Goal: Task Accomplishment & Management: Manage account settings

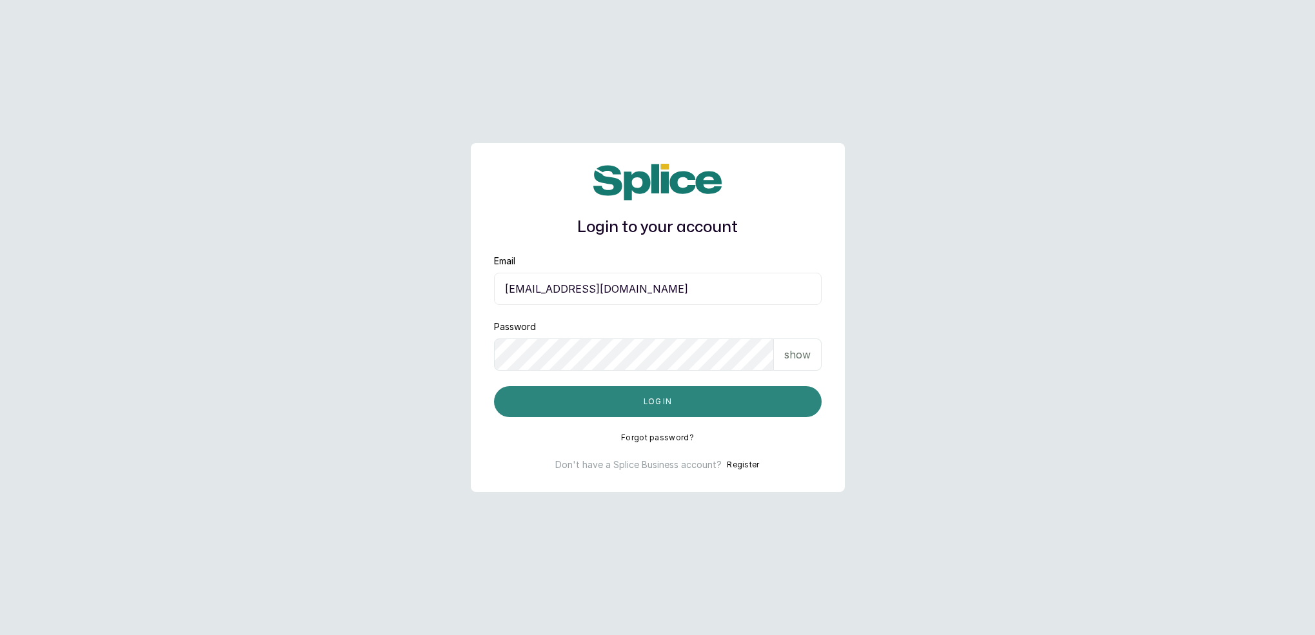
click at [632, 403] on button "Log in" at bounding box center [658, 401] width 328 height 31
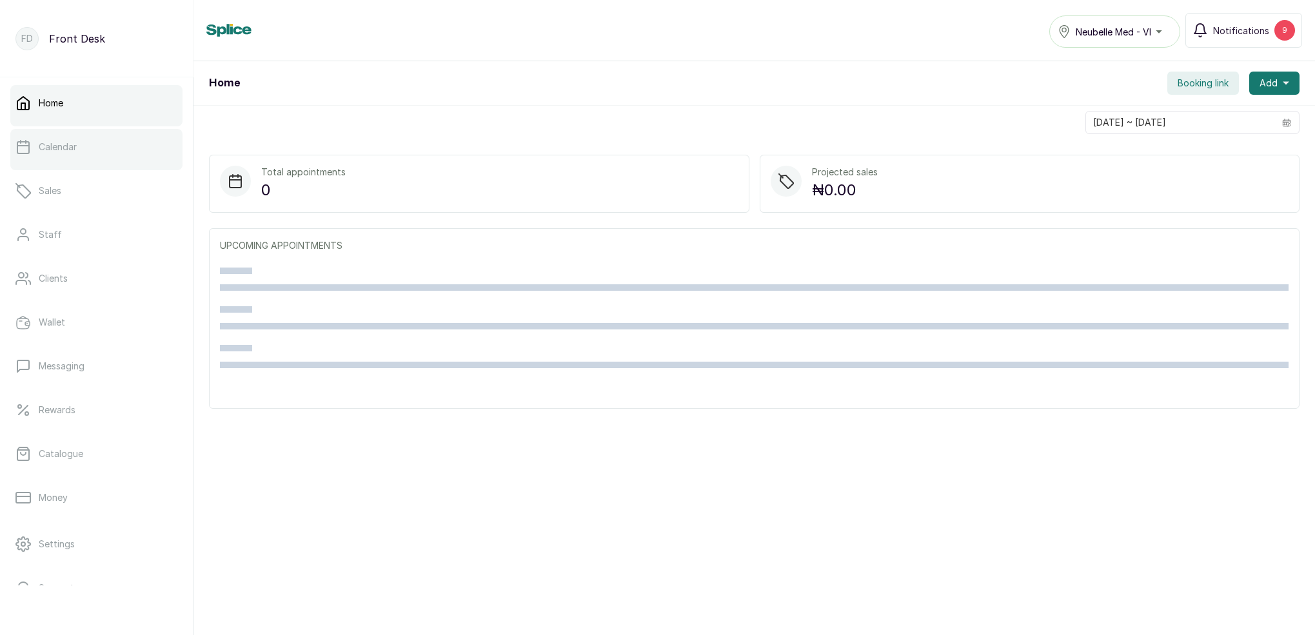
click at [91, 143] on link "Calendar" at bounding box center [96, 147] width 172 height 36
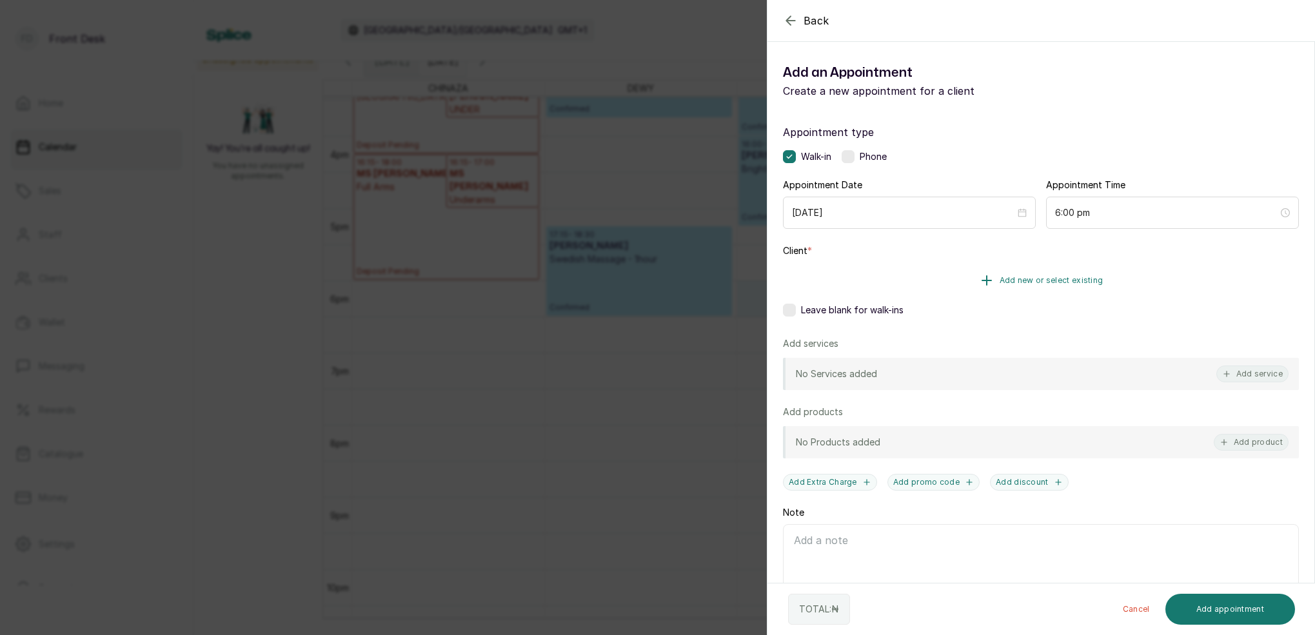
click at [1041, 279] on span "Add new or select existing" at bounding box center [1052, 280] width 104 height 10
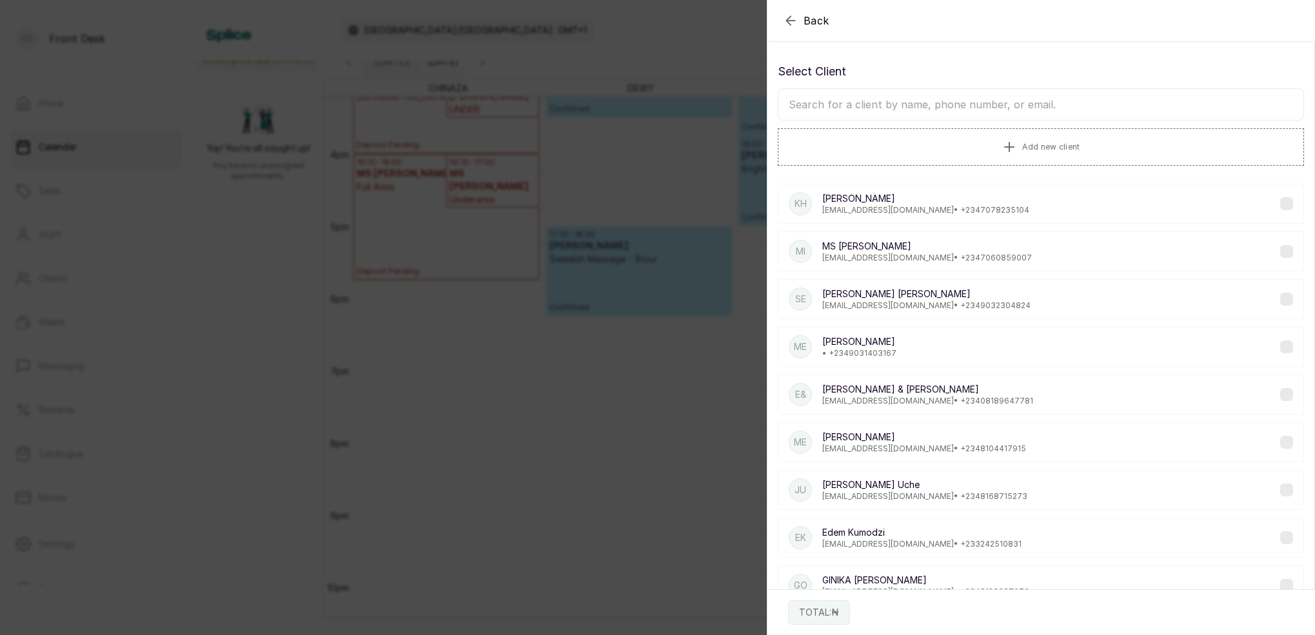
click at [1009, 99] on input "text" at bounding box center [1041, 104] width 526 height 32
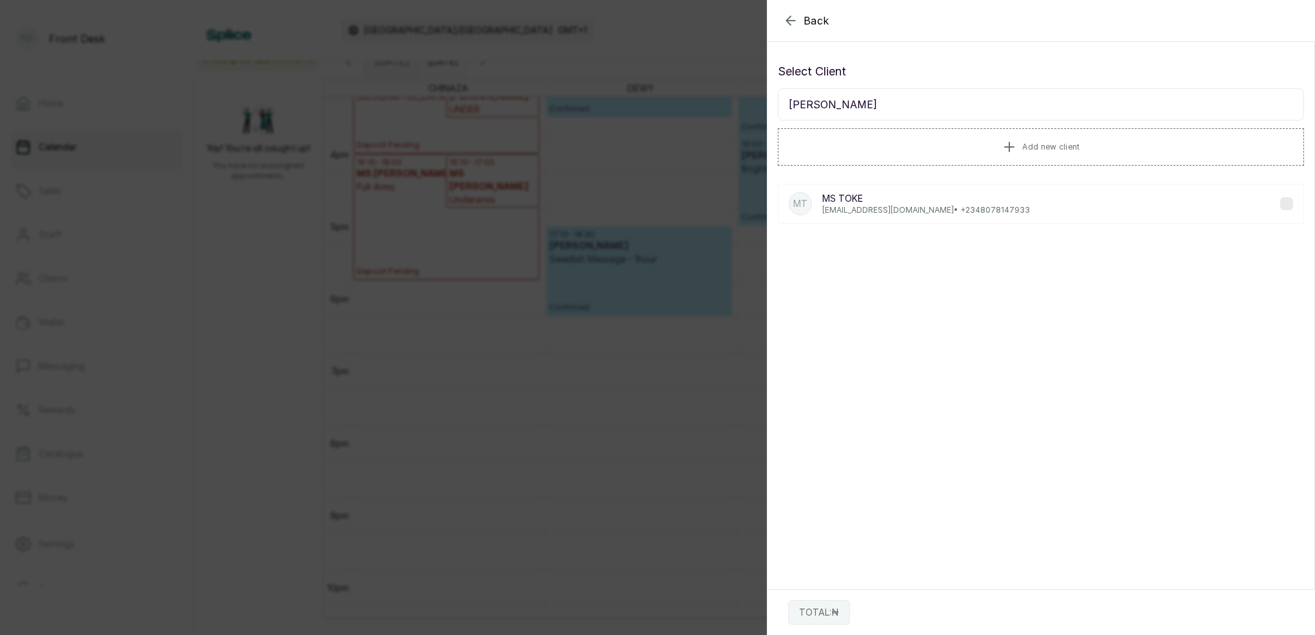
type input "[PERSON_NAME]"
click at [883, 208] on p "[EMAIL_ADDRESS][DOMAIN_NAME] • [PHONE_NUMBER]" at bounding box center [926, 210] width 208 height 10
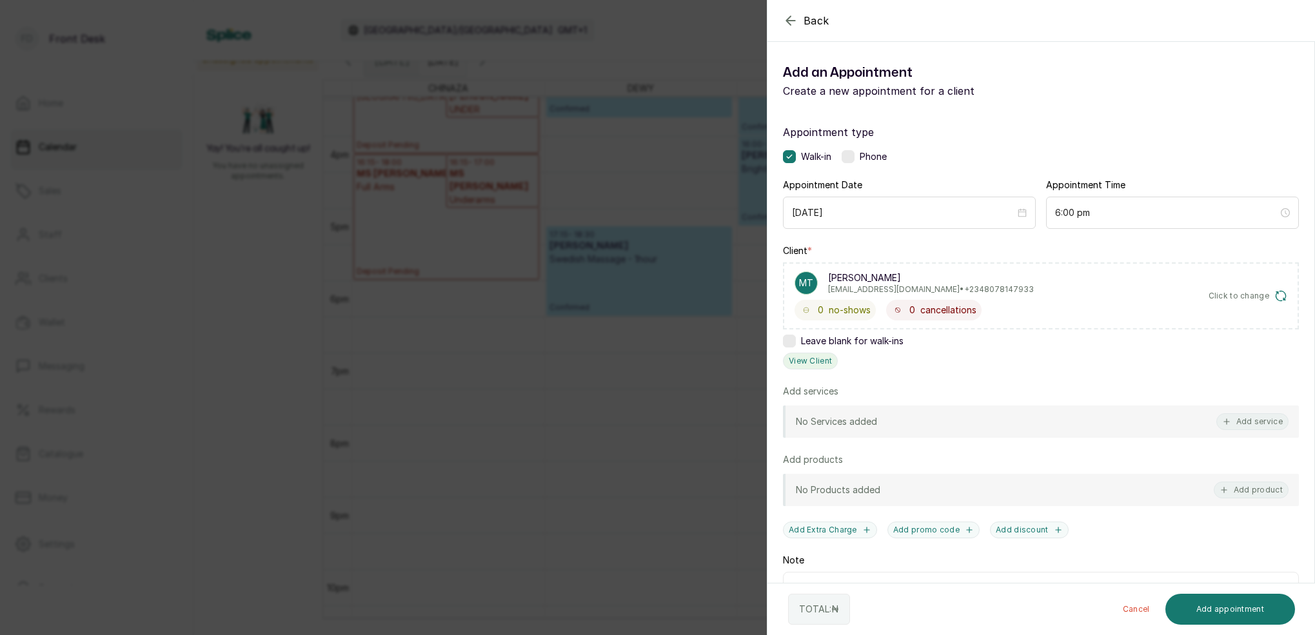
click at [805, 368] on button "View Client" at bounding box center [810, 361] width 55 height 17
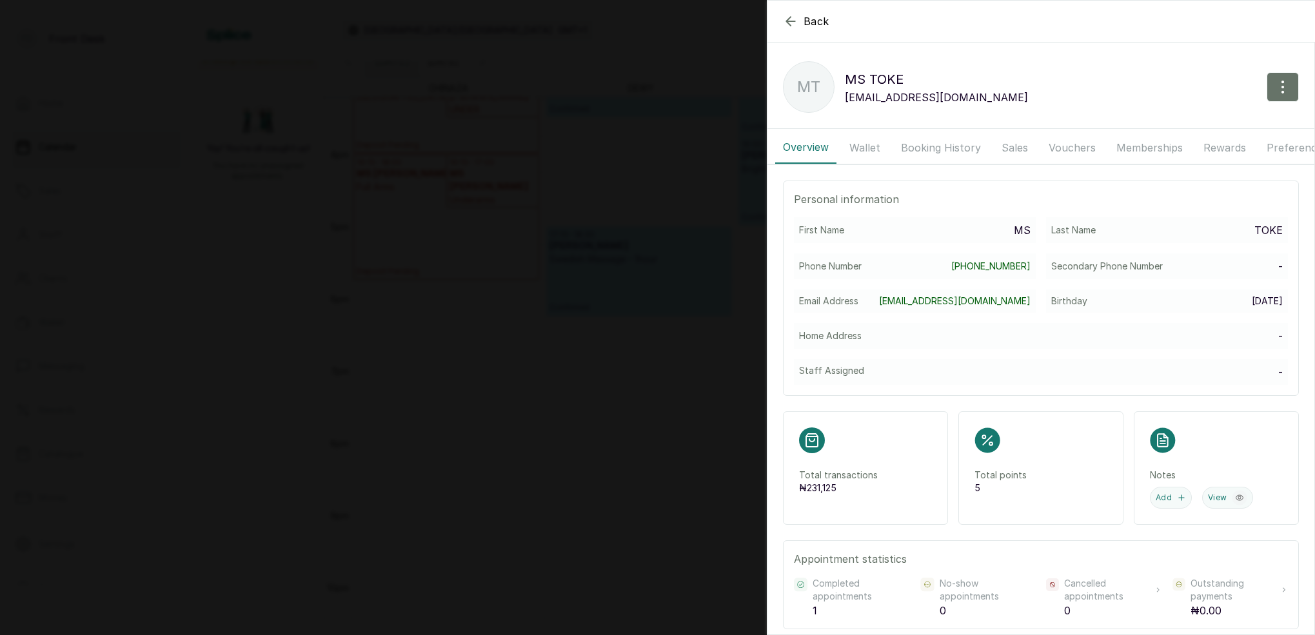
click at [920, 144] on button "Booking History" at bounding box center [940, 148] width 95 height 32
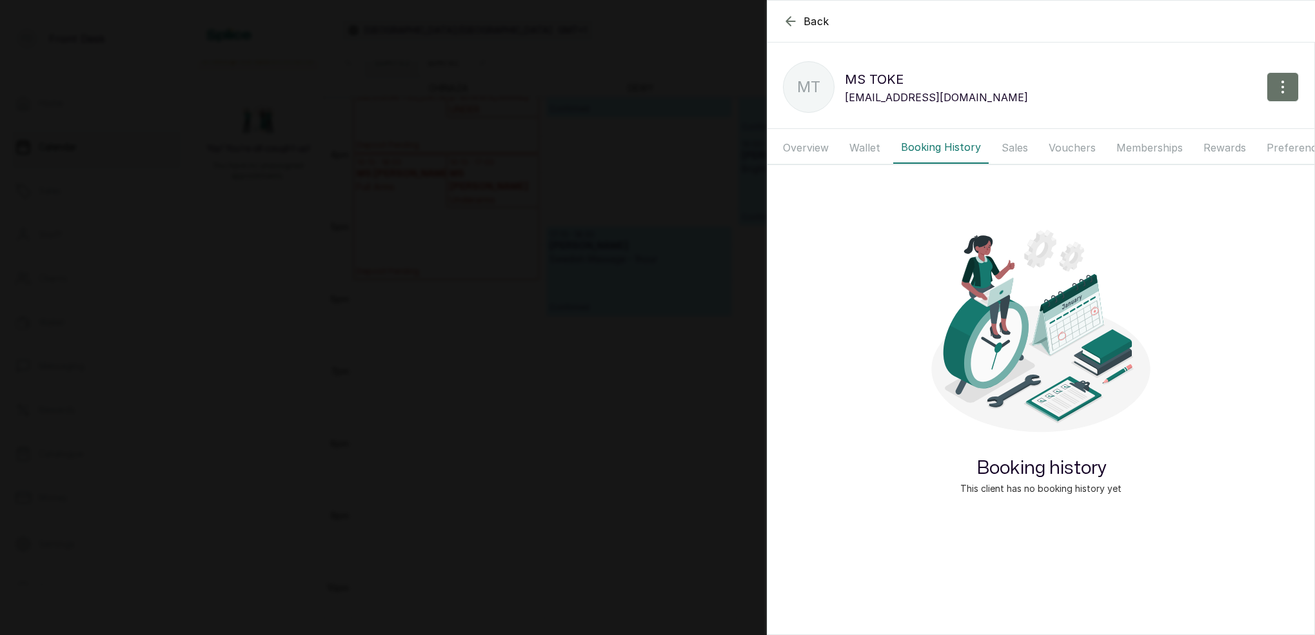
click at [852, 146] on button "Wallet" at bounding box center [865, 148] width 46 height 32
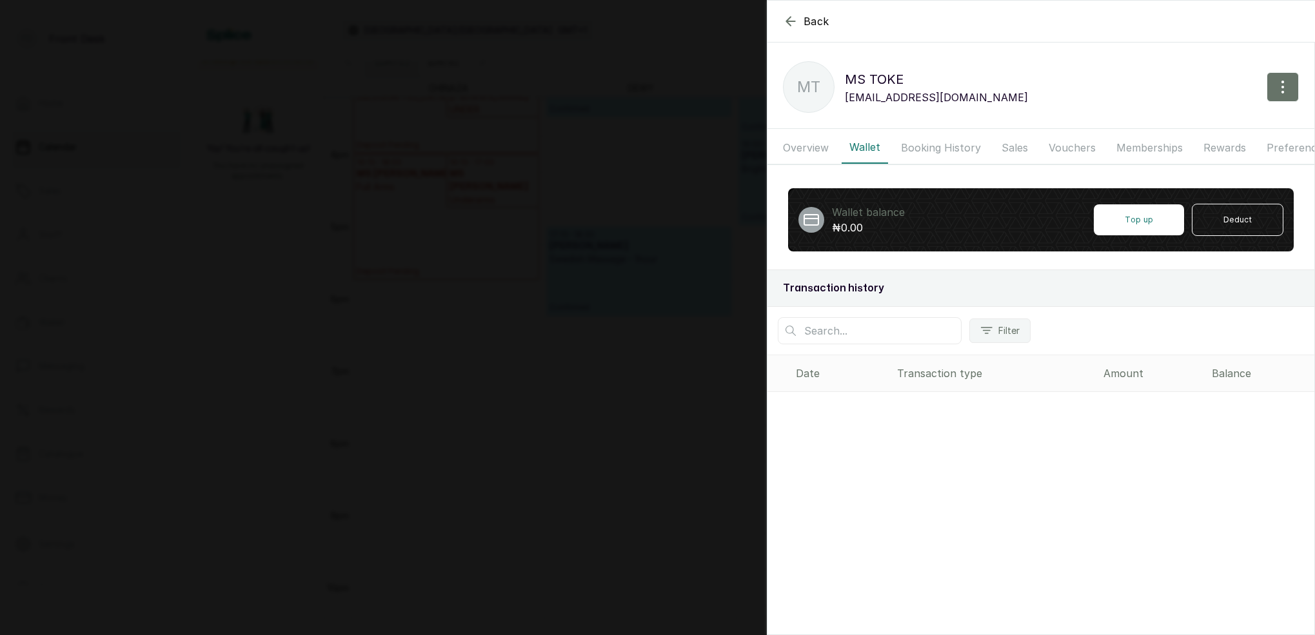
click at [932, 142] on button "Booking History" at bounding box center [940, 148] width 95 height 32
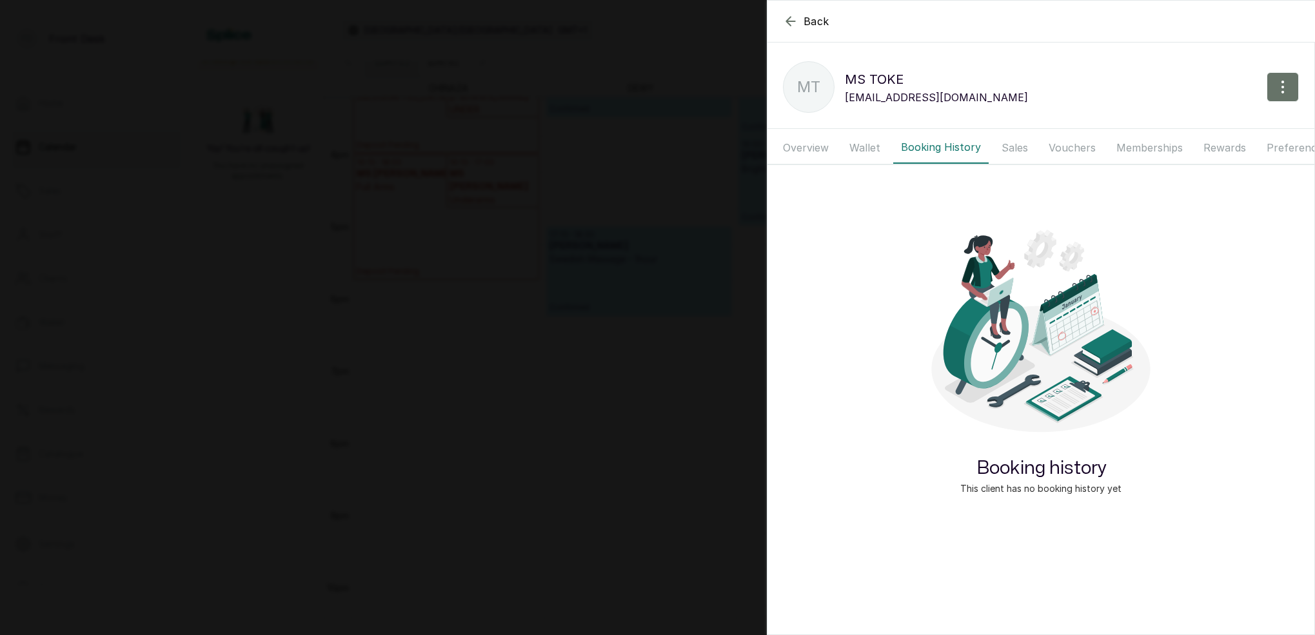
click at [933, 142] on button "Booking History" at bounding box center [940, 148] width 95 height 32
drag, startPoint x: 1014, startPoint y: 143, endPoint x: 1047, endPoint y: 143, distance: 33.5
click at [1014, 143] on button "Sales" at bounding box center [1015, 148] width 42 height 32
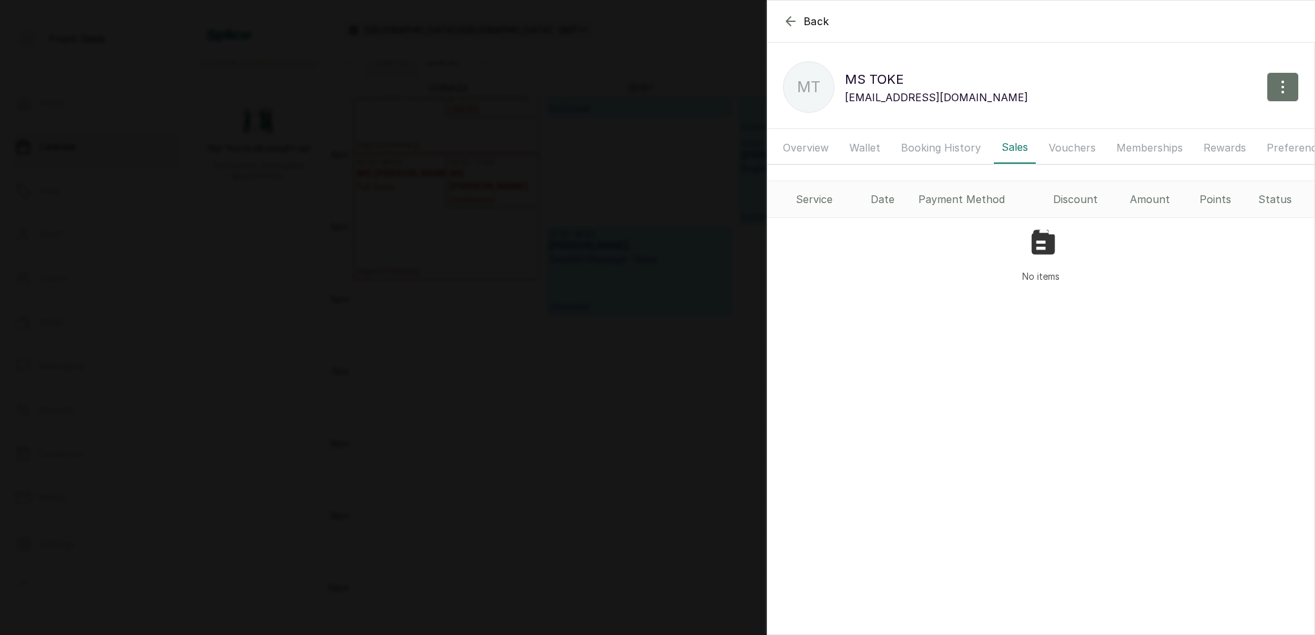
click at [1056, 143] on button "Vouchers" at bounding box center [1072, 148] width 63 height 32
click at [1058, 143] on button "Vouchers" at bounding box center [1072, 148] width 63 height 32
drag, startPoint x: 1118, startPoint y: 142, endPoint x: 1125, endPoint y: 142, distance: 7.7
click at [1118, 142] on button "Memberships" at bounding box center [1150, 148] width 82 height 32
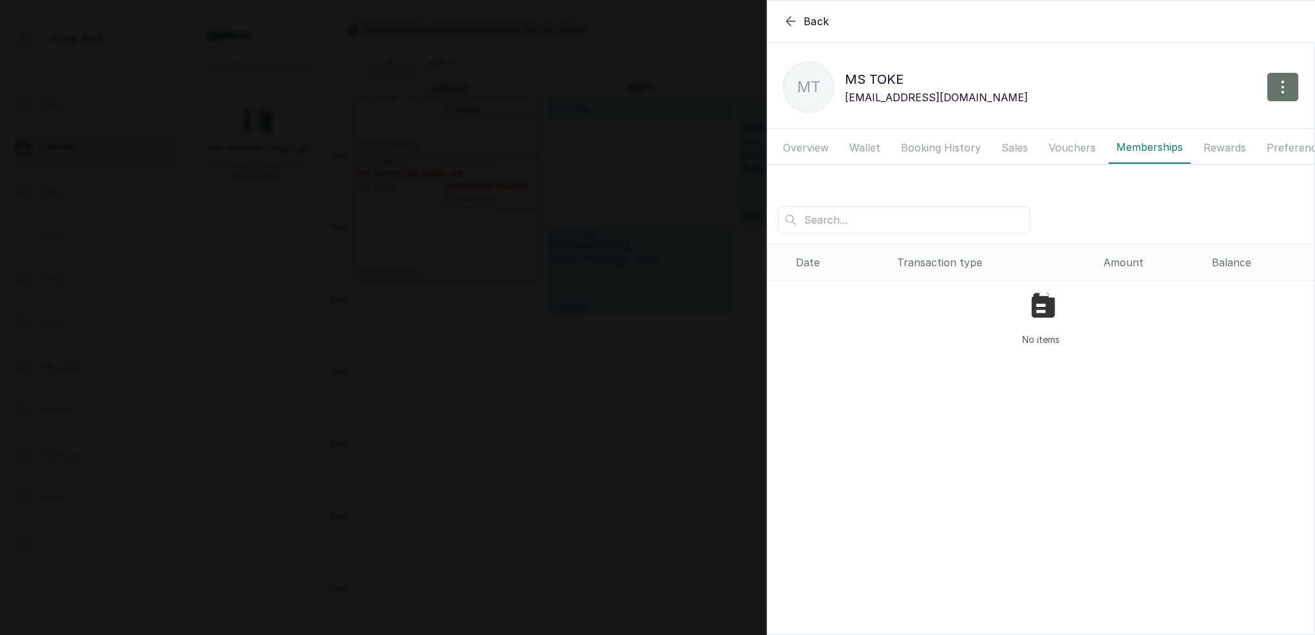
click at [1220, 144] on button "Rewards" at bounding box center [1225, 148] width 58 height 32
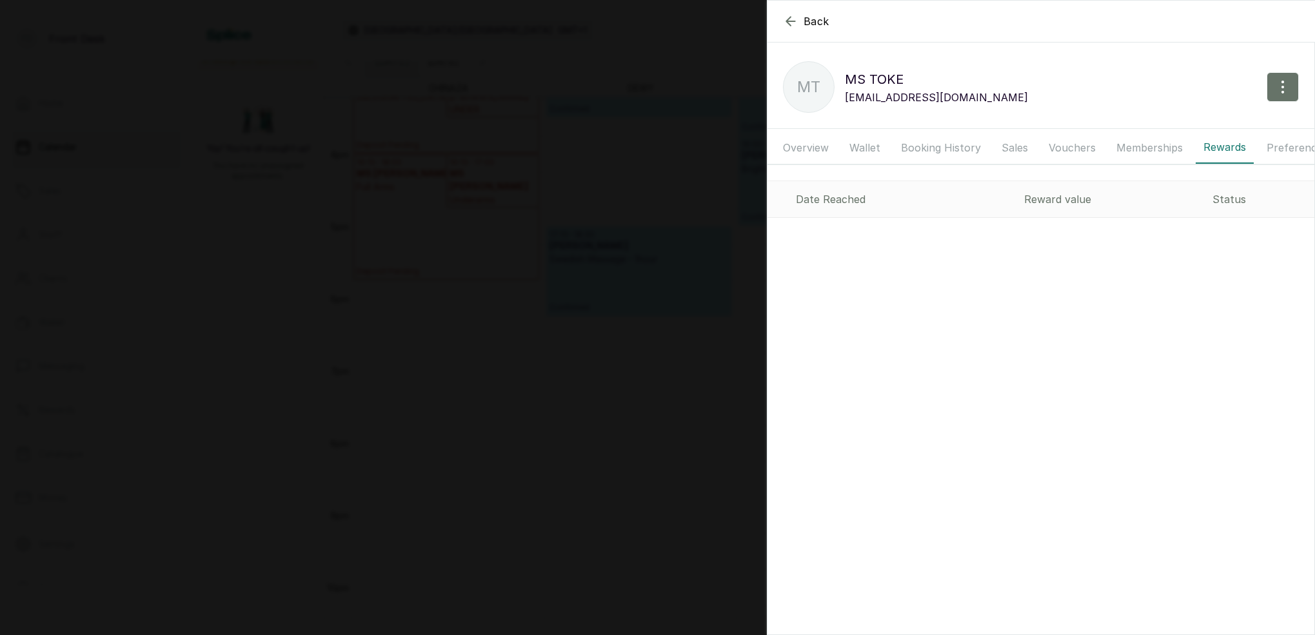
click at [823, 146] on button "Overview" at bounding box center [805, 148] width 61 height 32
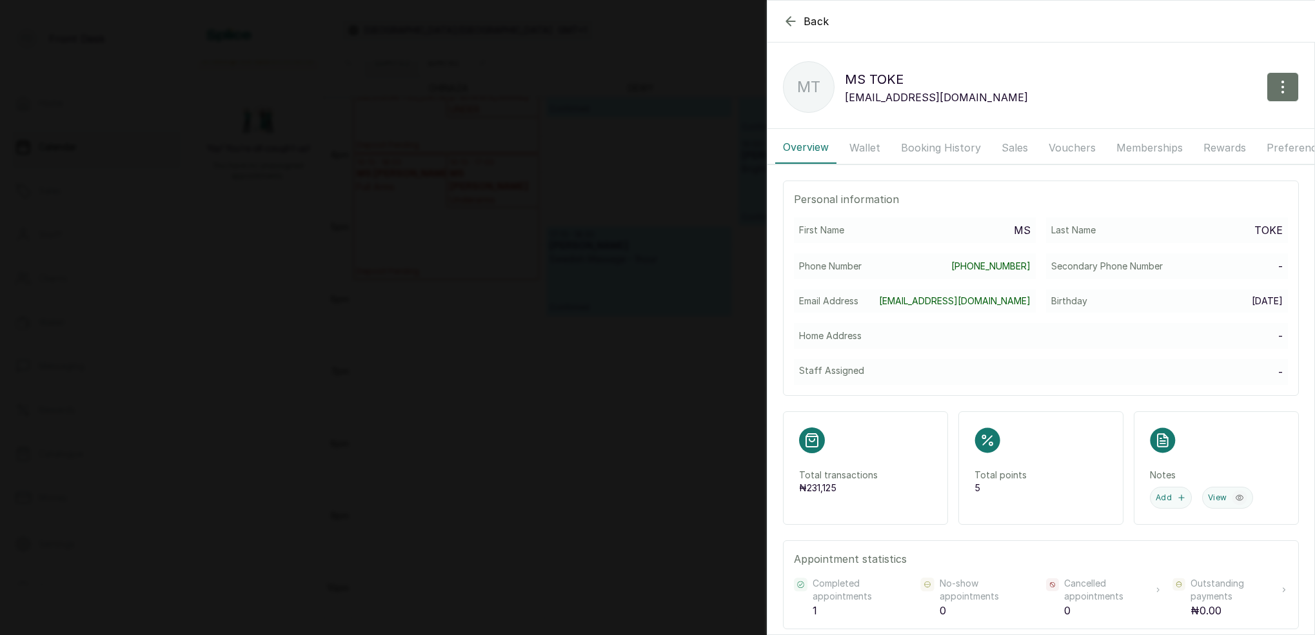
click at [875, 146] on button "Wallet" at bounding box center [865, 148] width 46 height 32
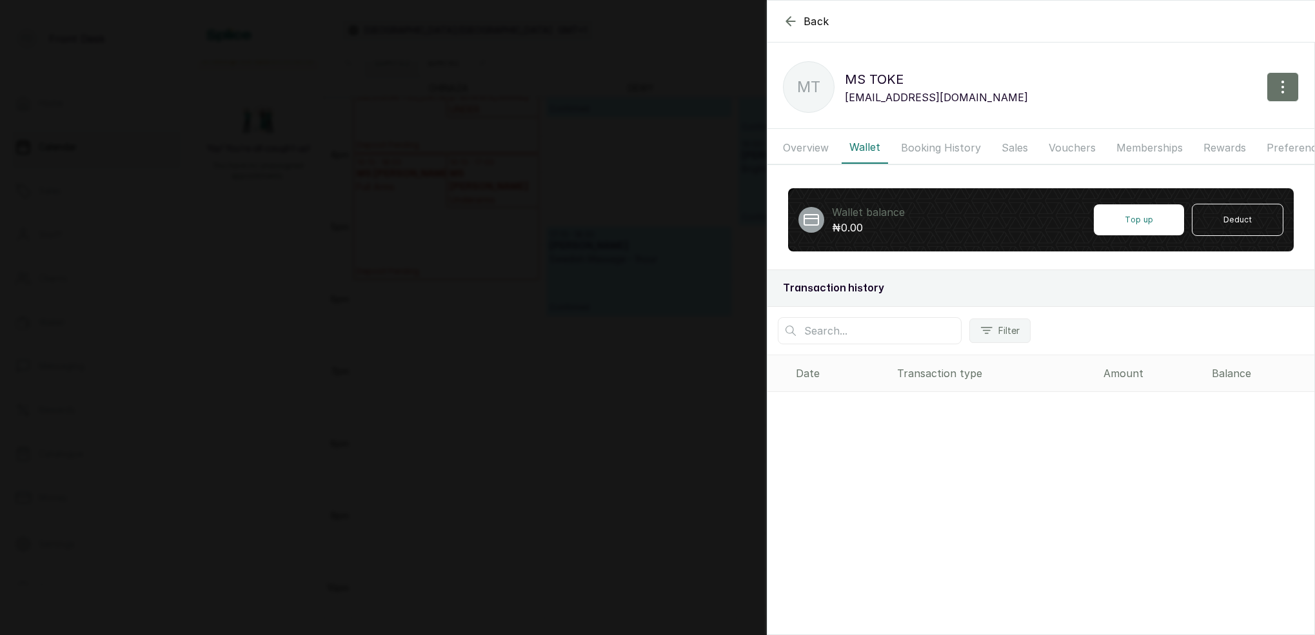
click at [933, 145] on button "Booking History" at bounding box center [940, 148] width 95 height 32
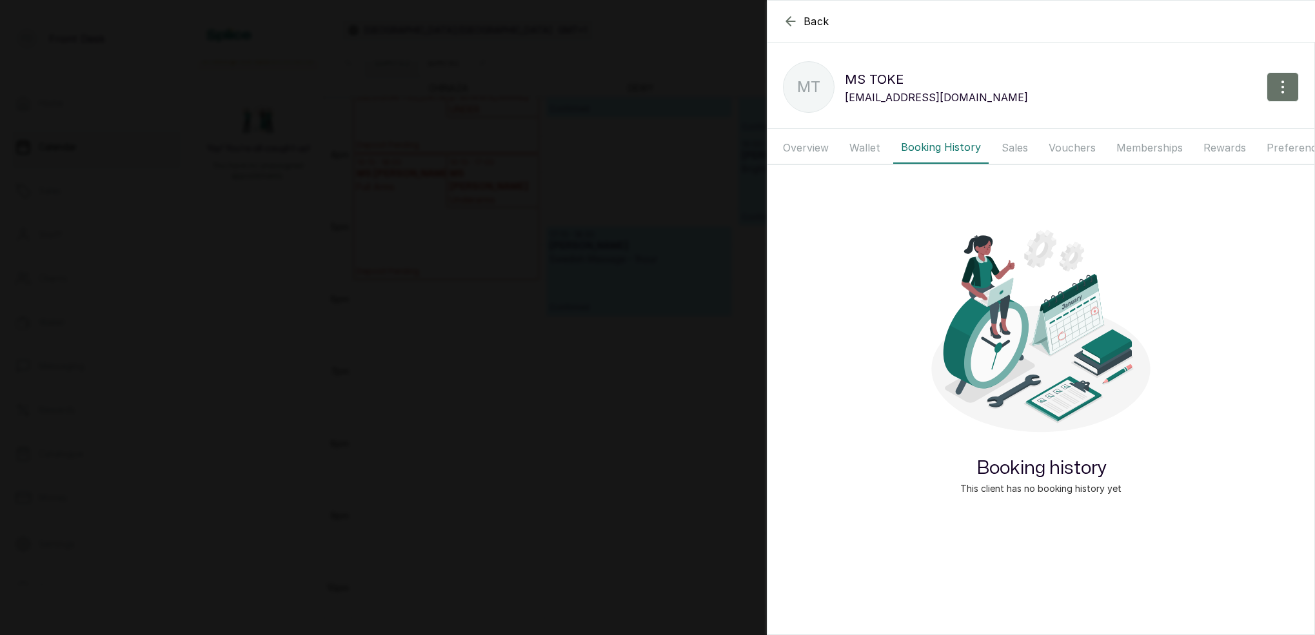
click at [933, 145] on button "Booking History" at bounding box center [940, 148] width 95 height 32
click at [932, 145] on button "Booking History" at bounding box center [940, 148] width 95 height 32
click at [933, 145] on button "Booking History" at bounding box center [940, 148] width 95 height 32
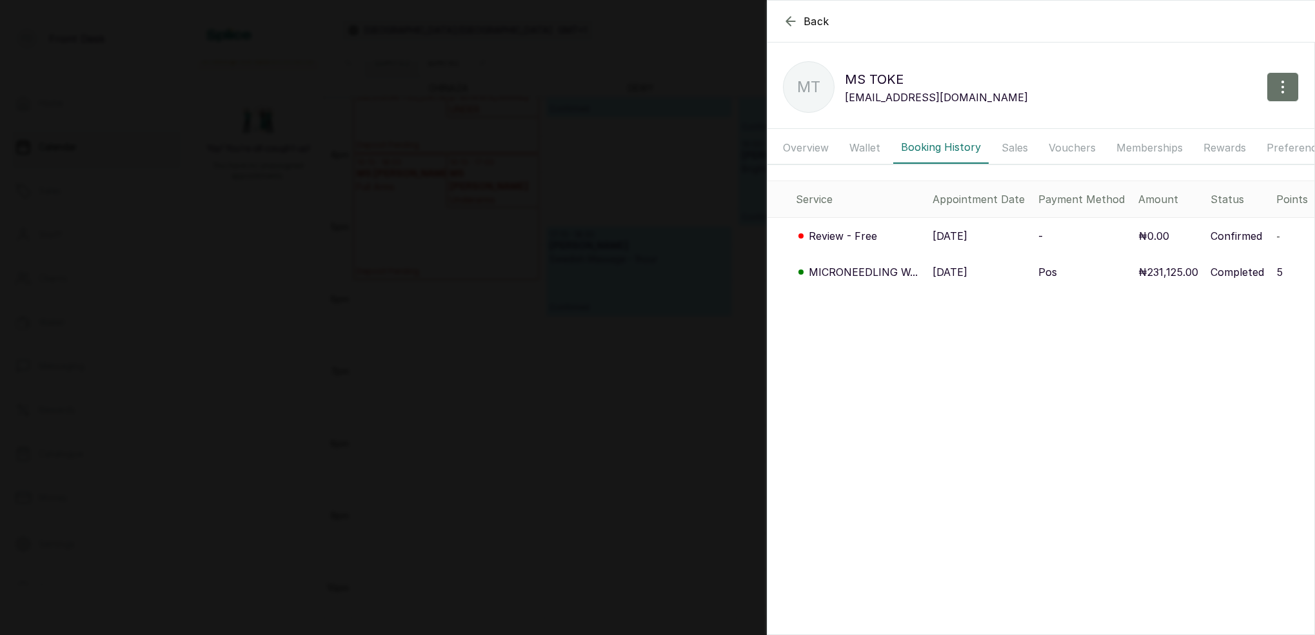
click at [786, 19] on icon "button" at bounding box center [790, 21] width 15 height 15
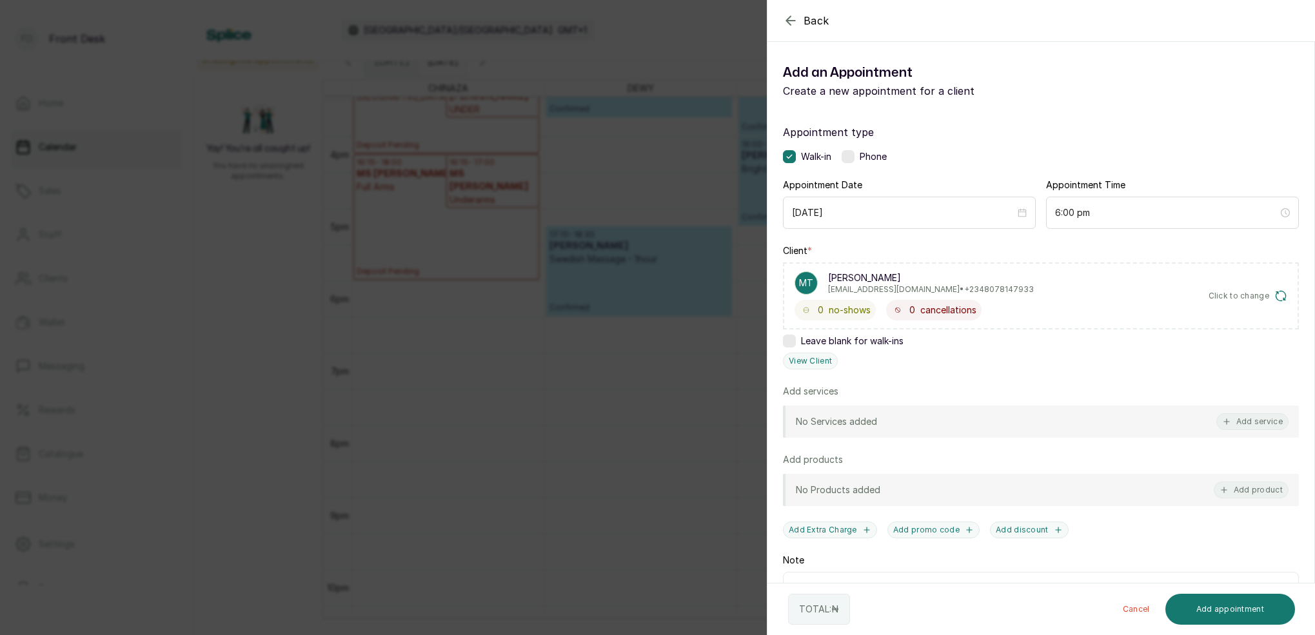
click at [786, 19] on icon "button" at bounding box center [790, 20] width 15 height 15
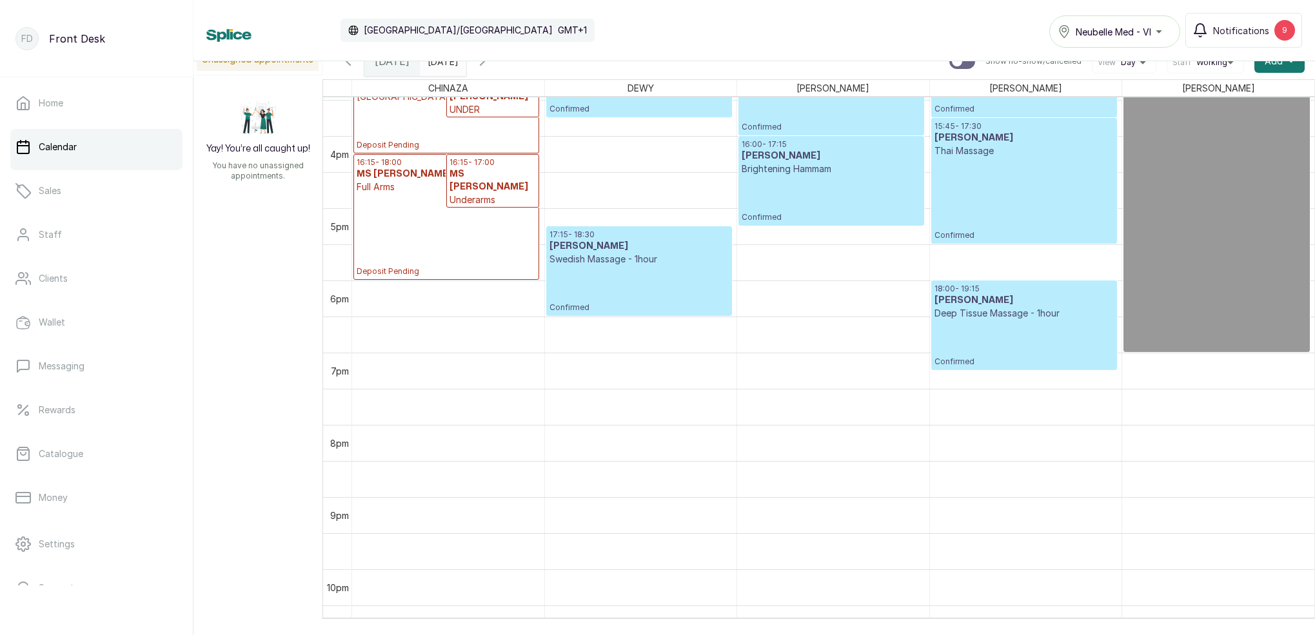
click at [484, 61] on icon "button" at bounding box center [482, 61] width 4 height 8
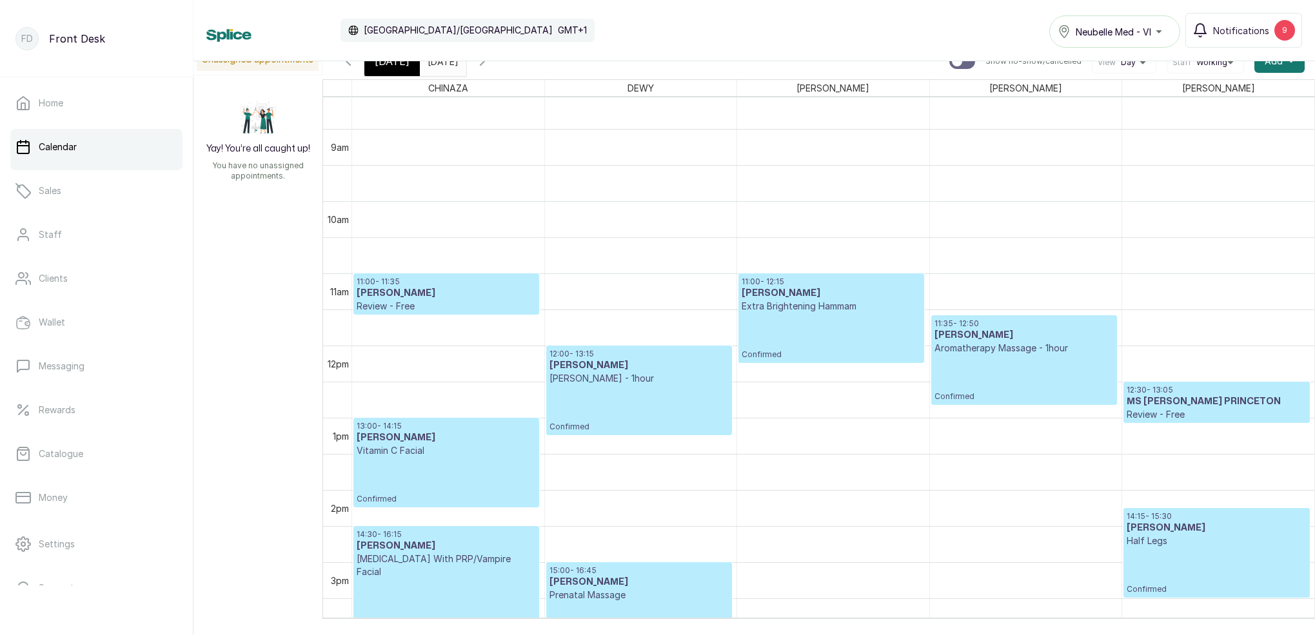
scroll to position [616, 0]
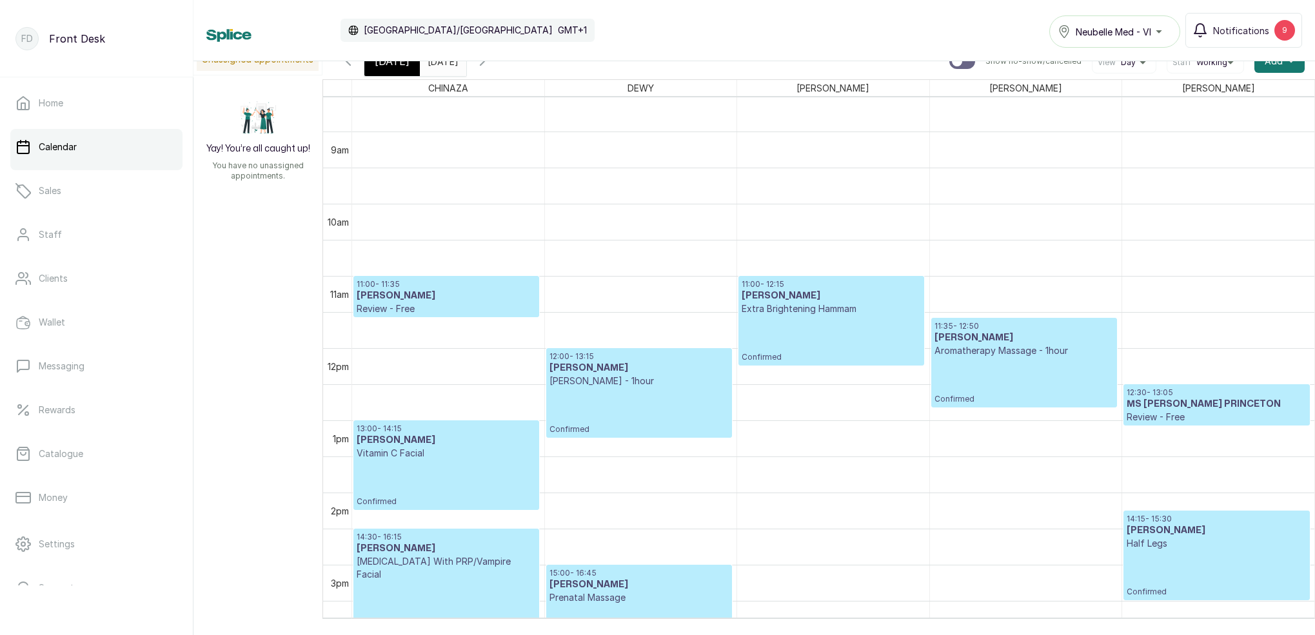
click at [405, 66] on div "[DATE]" at bounding box center [391, 61] width 55 height 30
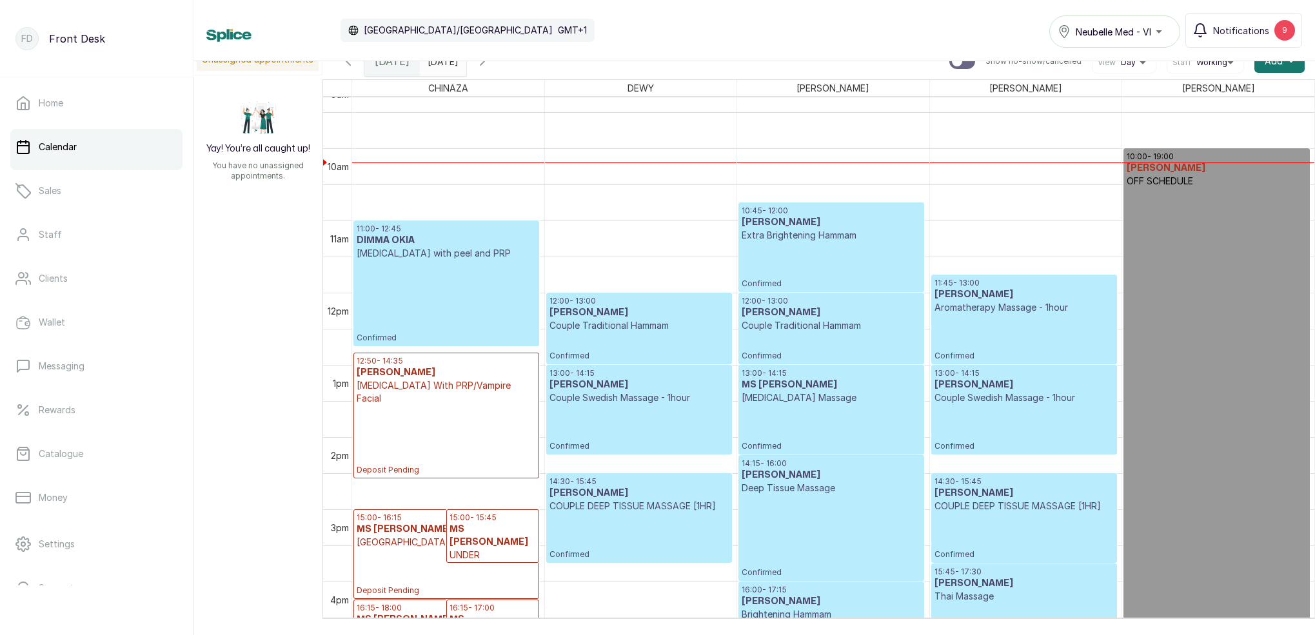
scroll to position [665, 0]
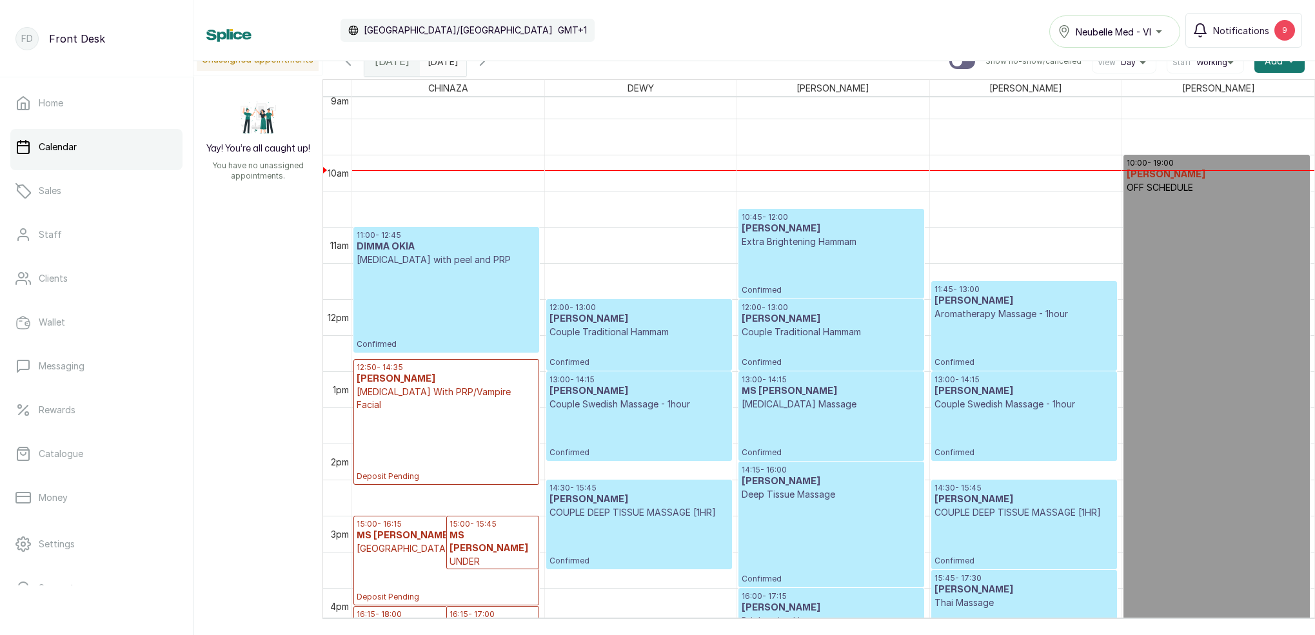
click at [848, 232] on h3 "[PERSON_NAME]" at bounding box center [831, 228] width 179 height 13
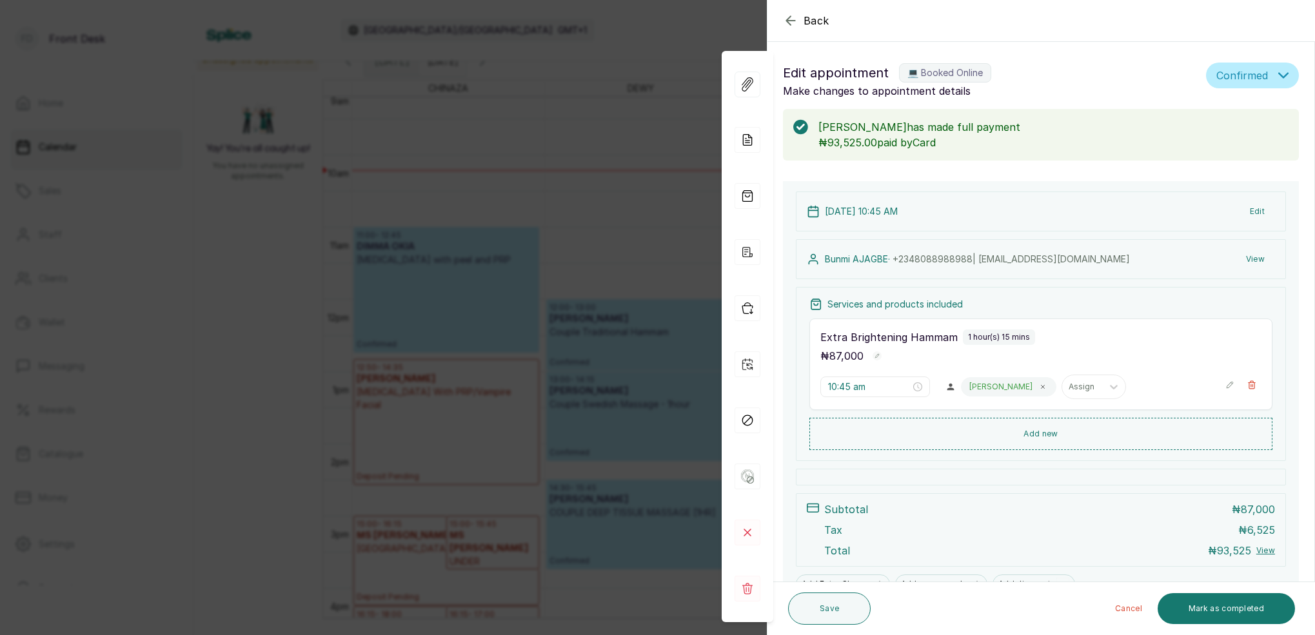
scroll to position [0, 0]
click at [556, 112] on div "Back Appointment Details Edit appointment 💻 Booked Online Make changes to appoi…" at bounding box center [657, 317] width 1315 height 635
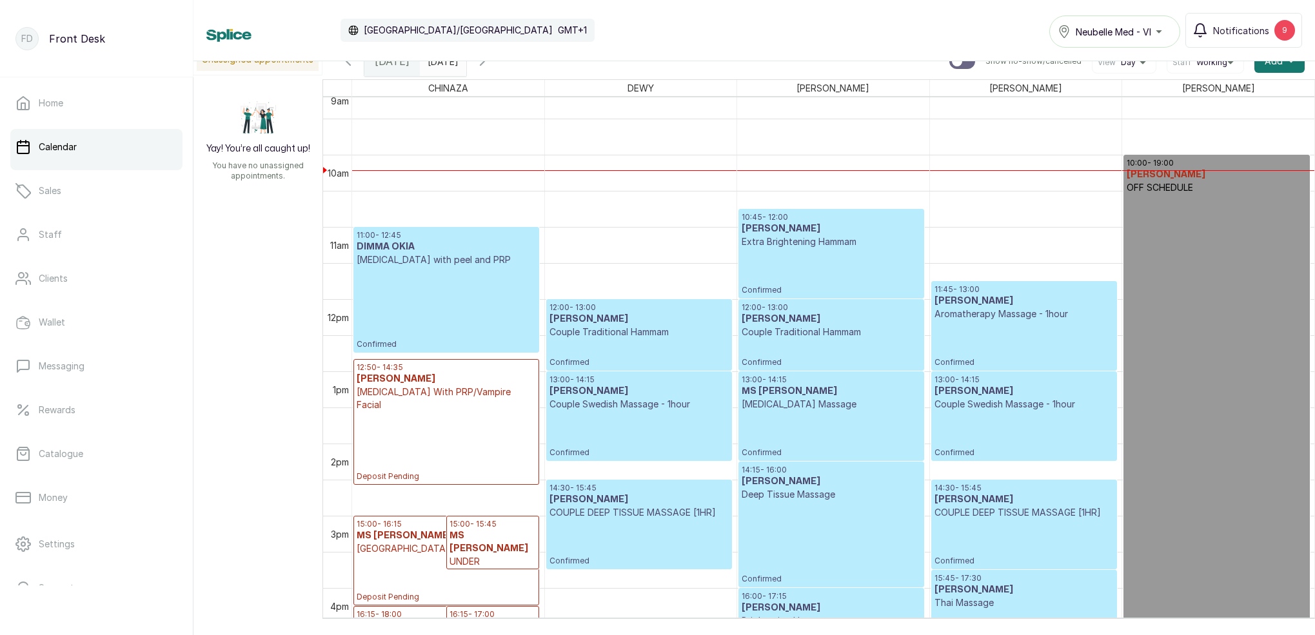
click at [991, 322] on p "Confirmed" at bounding box center [1023, 344] width 179 height 47
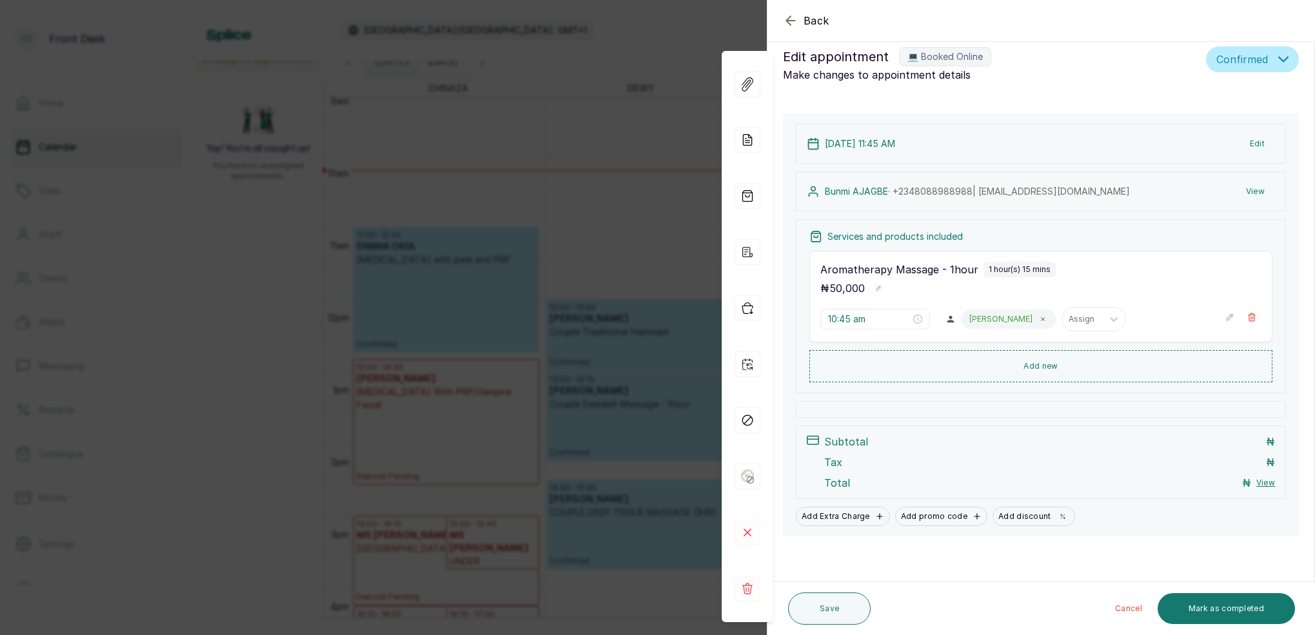
type input "11:45 am"
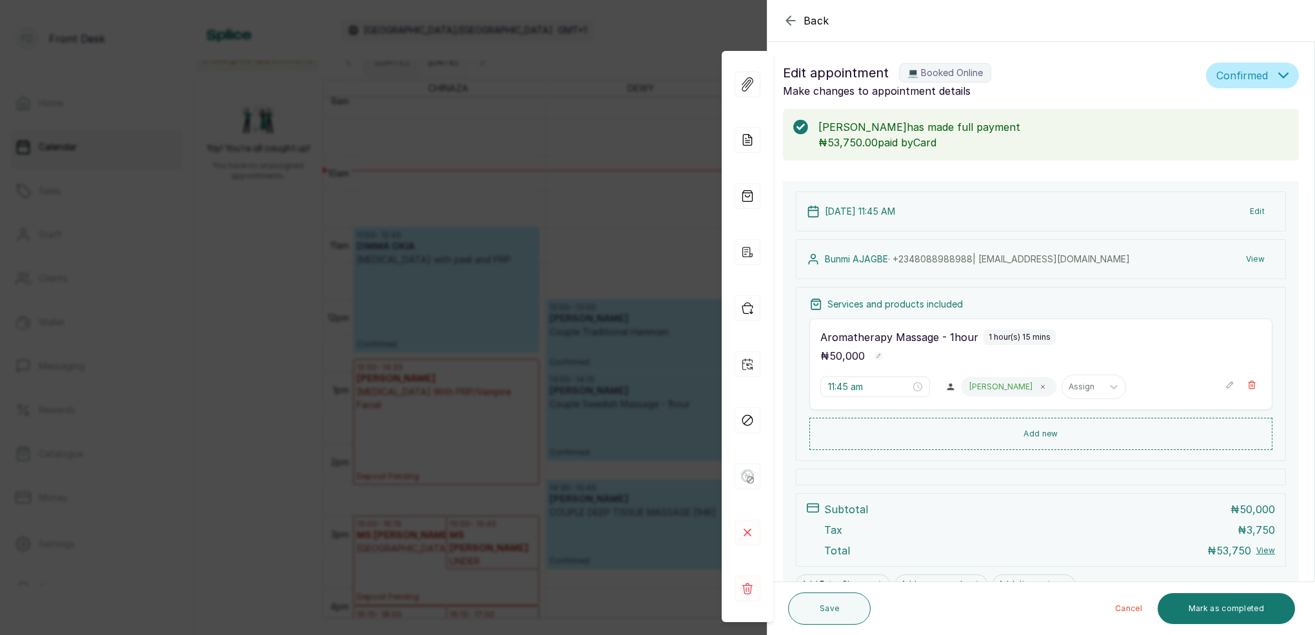
click at [602, 80] on div "Back Appointment Details Edit appointment 💻 Booked Online Make changes to appoi…" at bounding box center [657, 317] width 1315 height 635
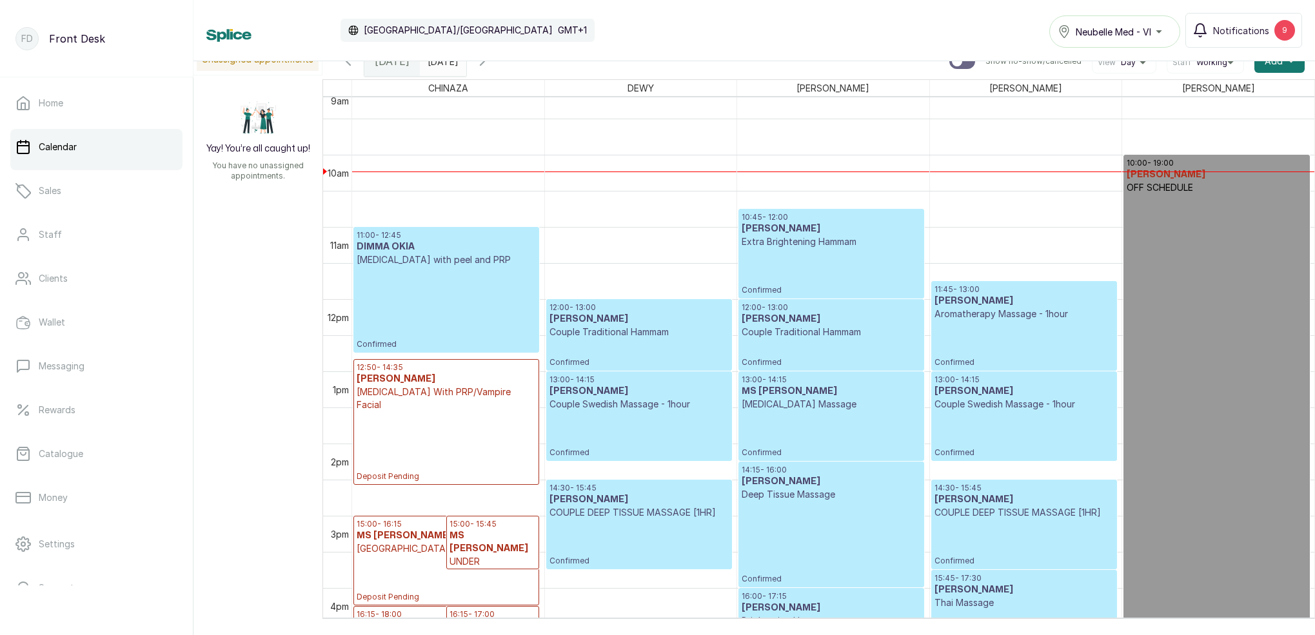
click at [825, 270] on p "Confirmed" at bounding box center [831, 271] width 179 height 47
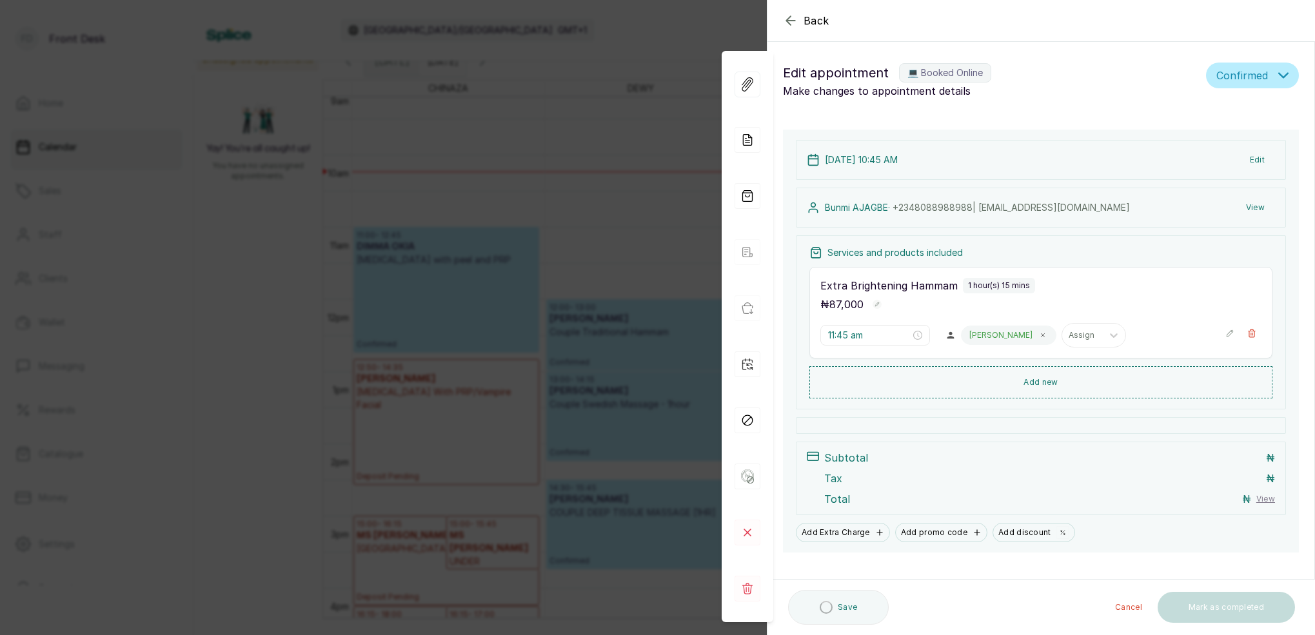
type input "10:45 am"
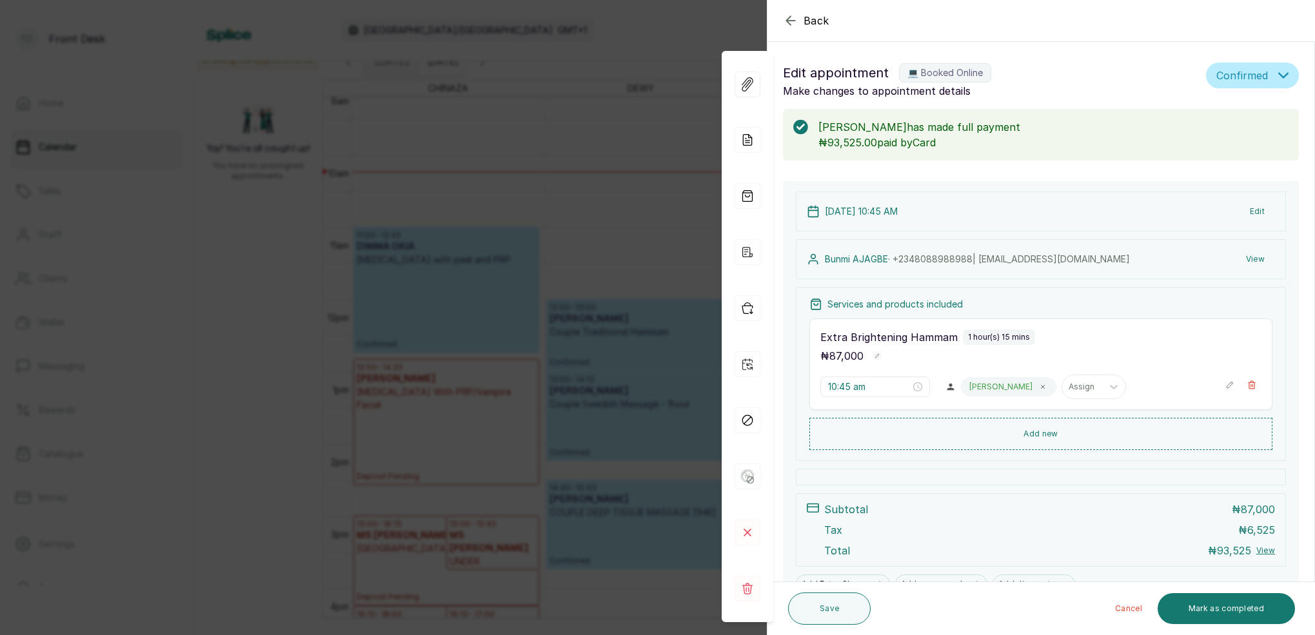
click at [655, 152] on div "Back Appointment Details Edit appointment 💻 Booked Online Make changes to appoi…" at bounding box center [657, 317] width 1315 height 635
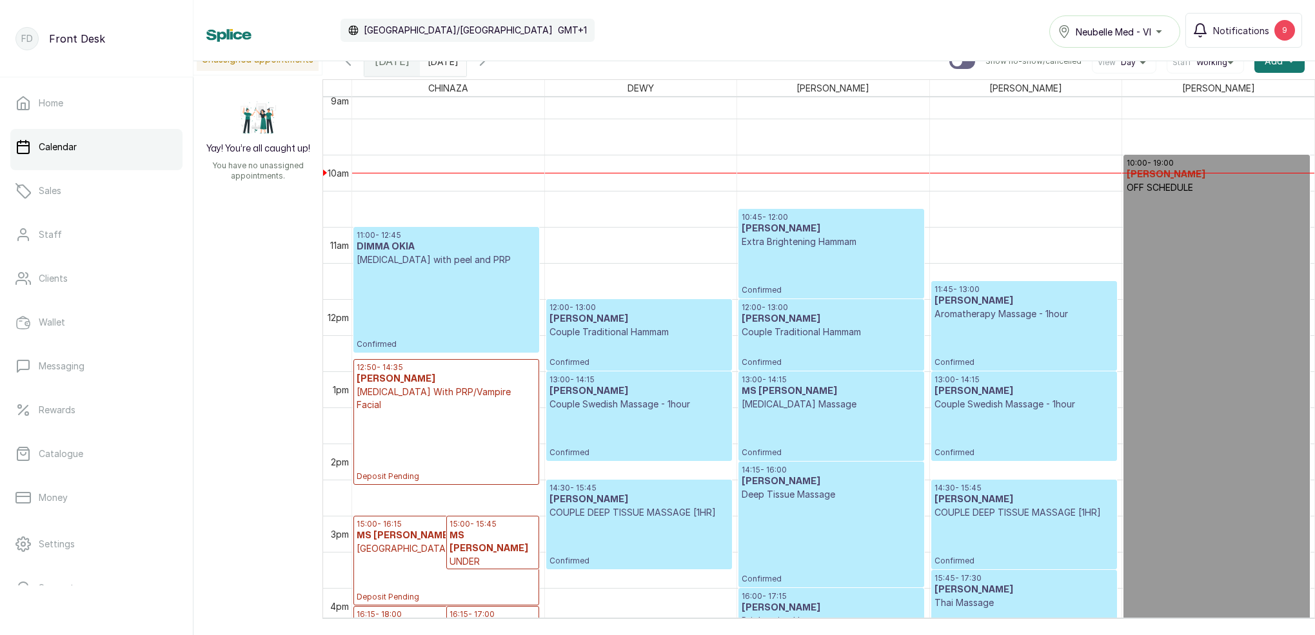
click at [856, 324] on h3 "[PERSON_NAME]" at bounding box center [831, 319] width 179 height 13
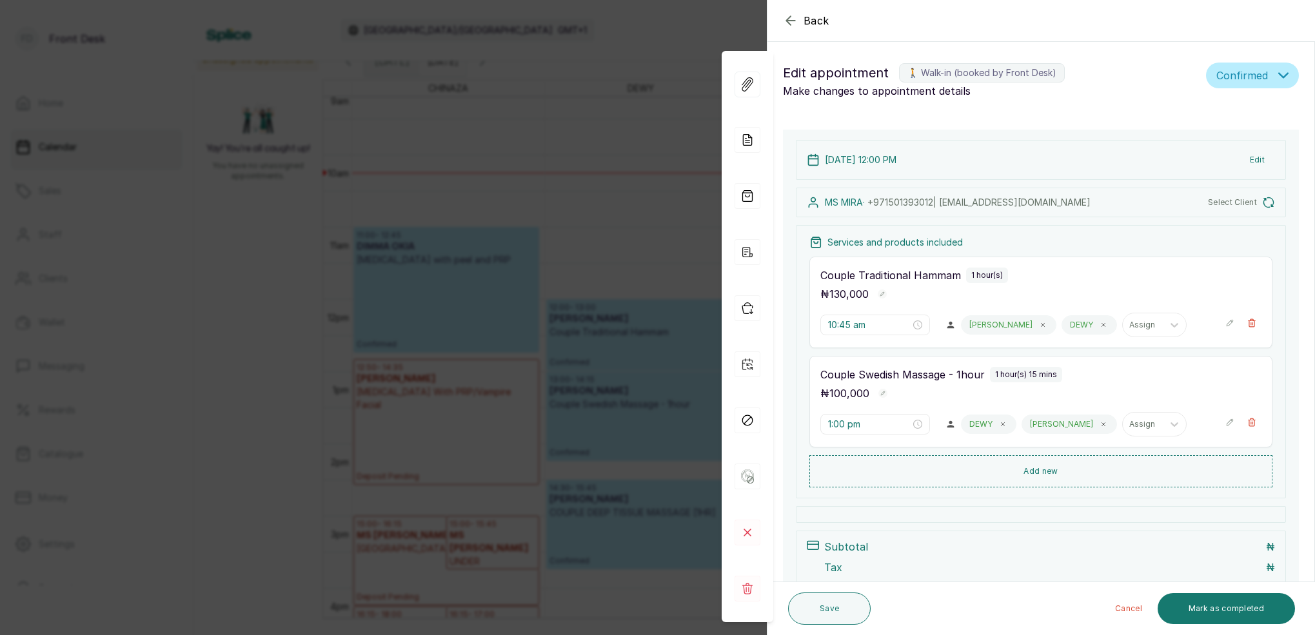
type input "12:00 pm"
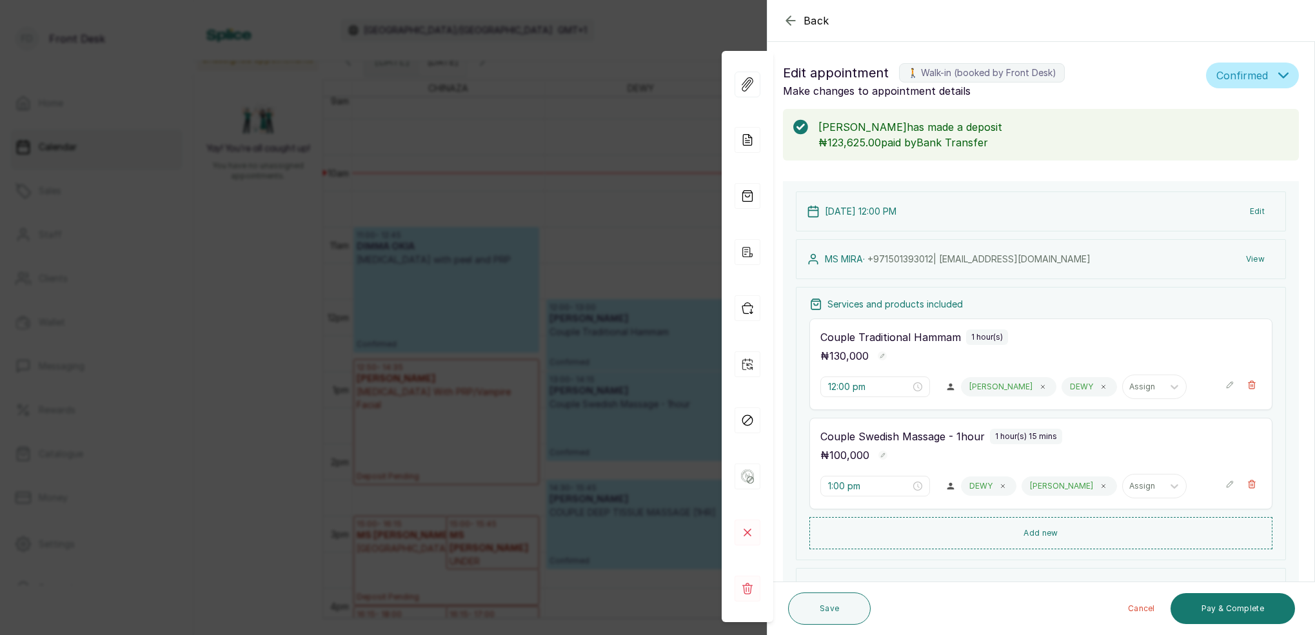
click at [649, 162] on div "Back Appointment Details Edit appointment 🚶 Walk-in (booked by Front Desk) Make…" at bounding box center [657, 317] width 1315 height 635
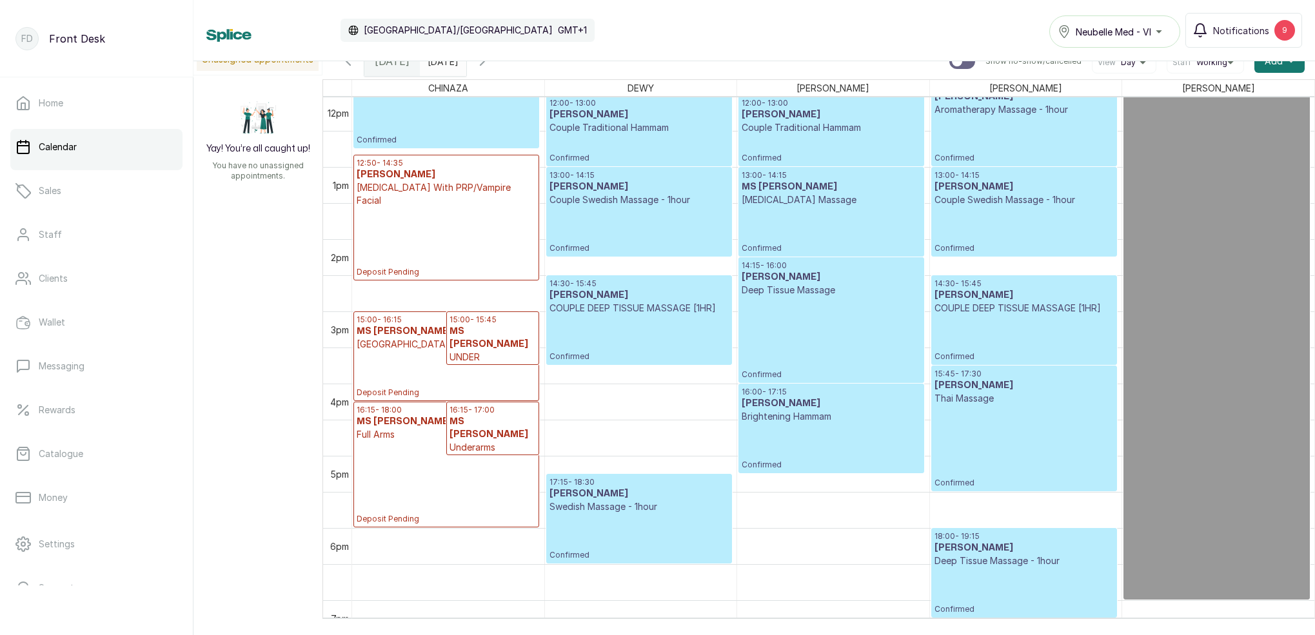
scroll to position [869, 0]
click at [824, 415] on p "Brightening Hammam" at bounding box center [831, 416] width 179 height 13
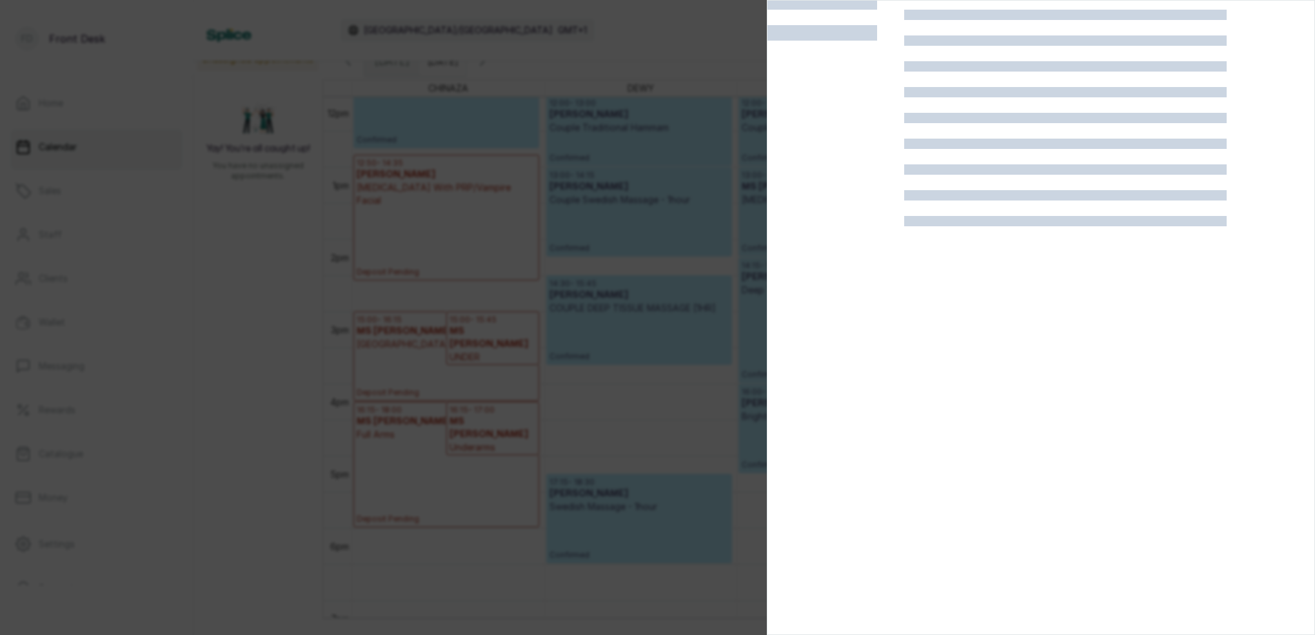
scroll to position [32, 0]
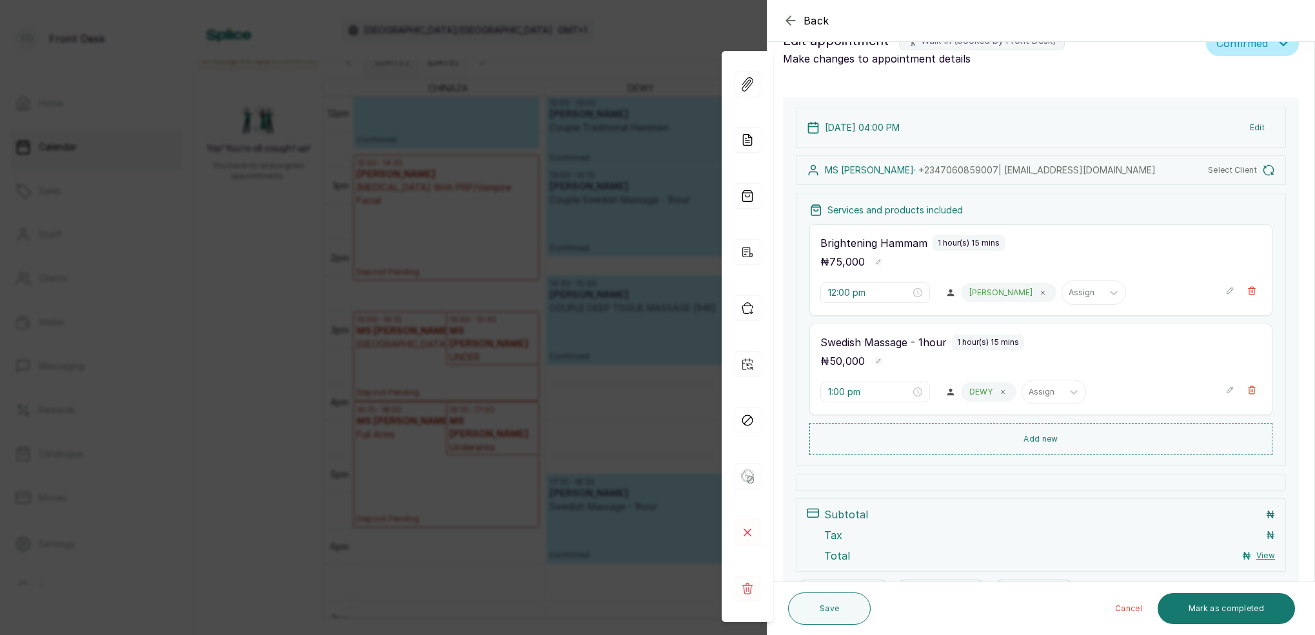
type input "4:00 pm"
type input "5:15 pm"
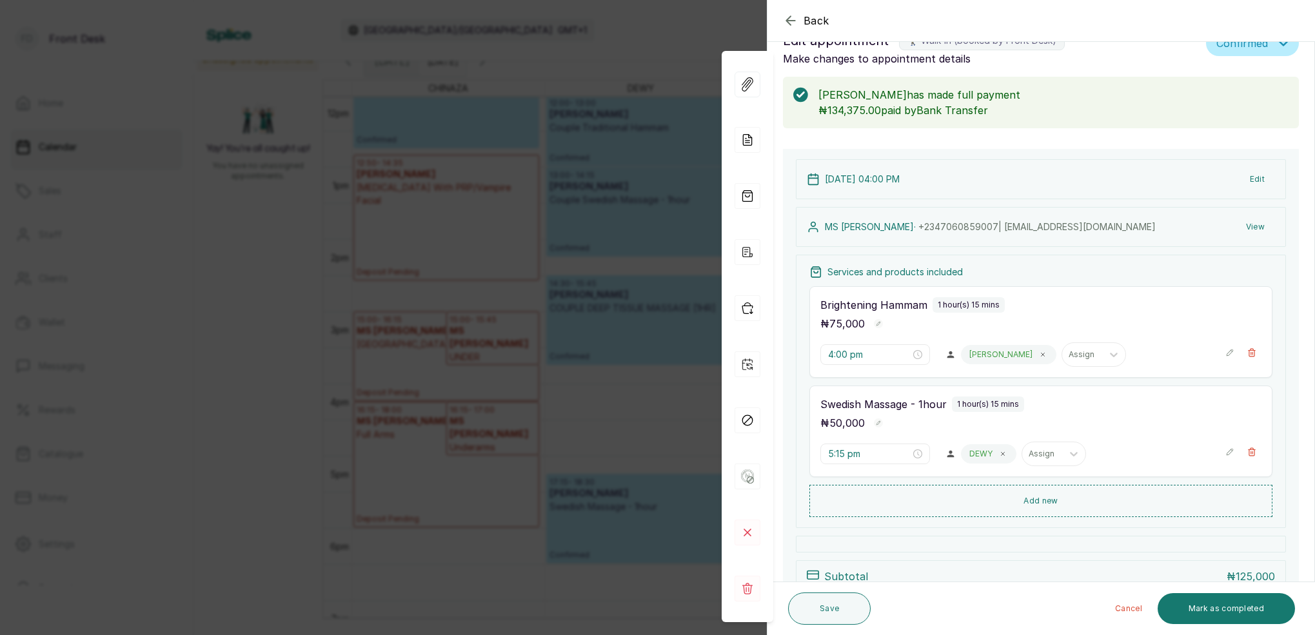
click at [597, 217] on div "Back Appointment Details Edit appointment 🚶 Walk-in (booked by Front Desk) Make…" at bounding box center [657, 317] width 1315 height 635
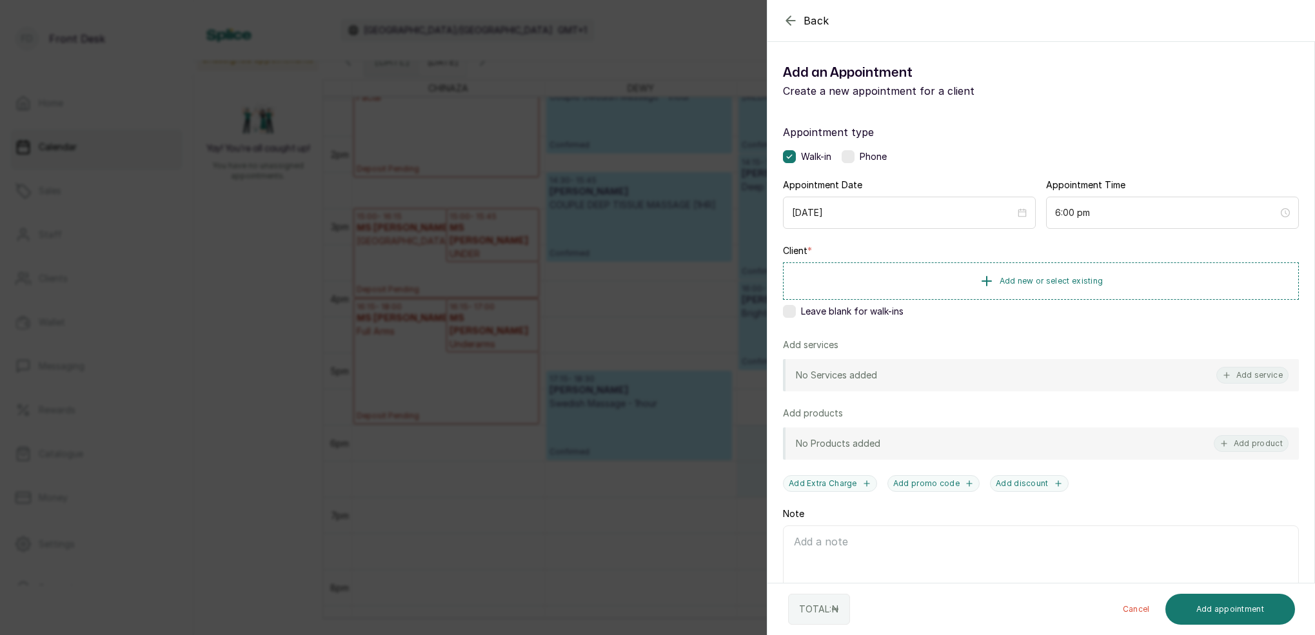
scroll to position [976, 0]
click at [1067, 280] on span "Add new or select existing" at bounding box center [1052, 280] width 104 height 10
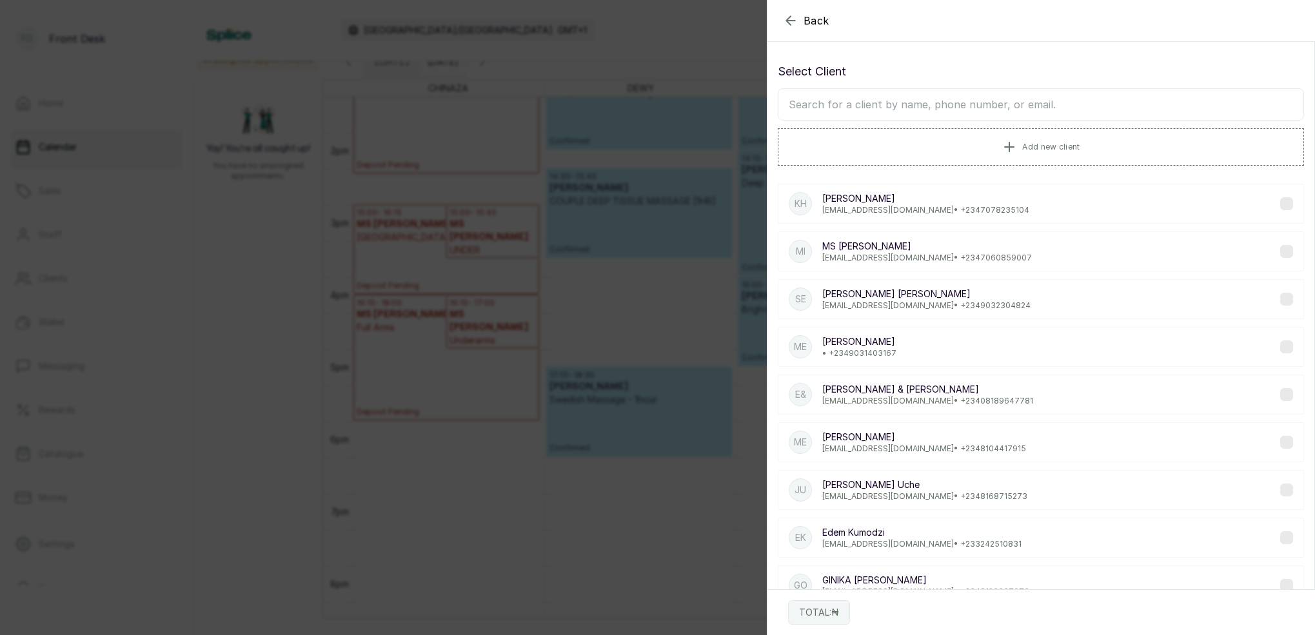
click at [953, 88] on div "Select Client Add new client" at bounding box center [1041, 114] width 526 height 103
click at [953, 99] on input "text" at bounding box center [1041, 104] width 526 height 32
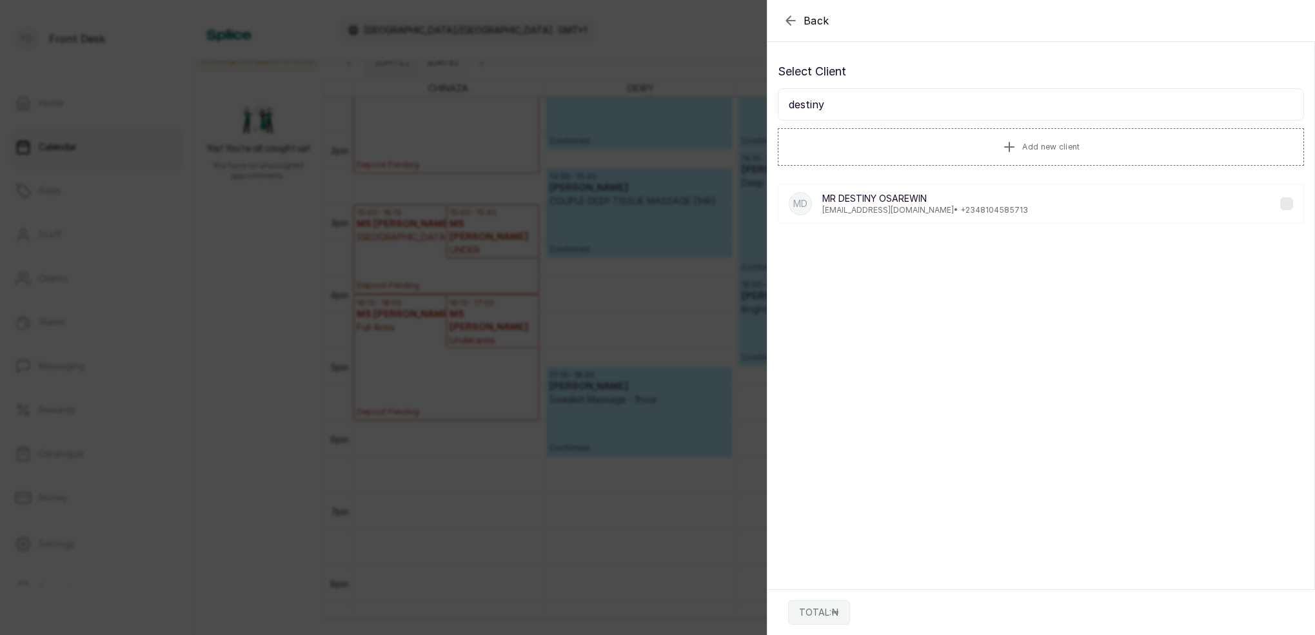
type input "destiny"
click at [873, 213] on p "[EMAIL_ADDRESS][DOMAIN_NAME] • [PHONE_NUMBER]" at bounding box center [925, 210] width 206 height 10
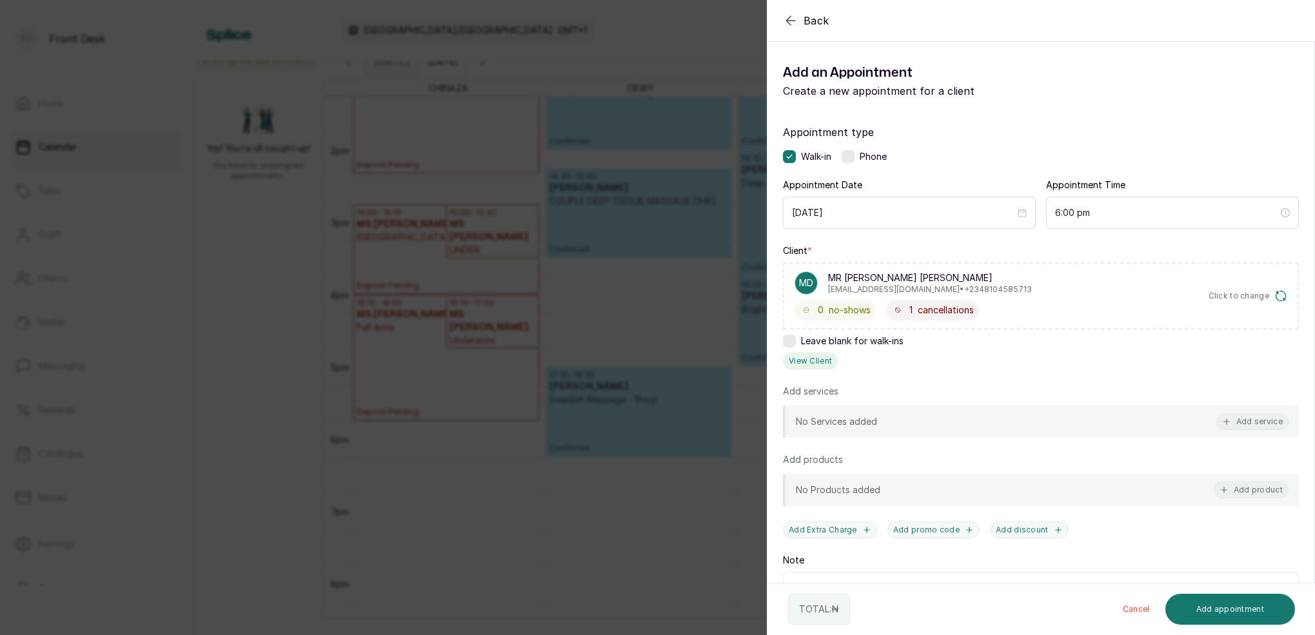
click at [803, 361] on button "View Client" at bounding box center [810, 361] width 55 height 17
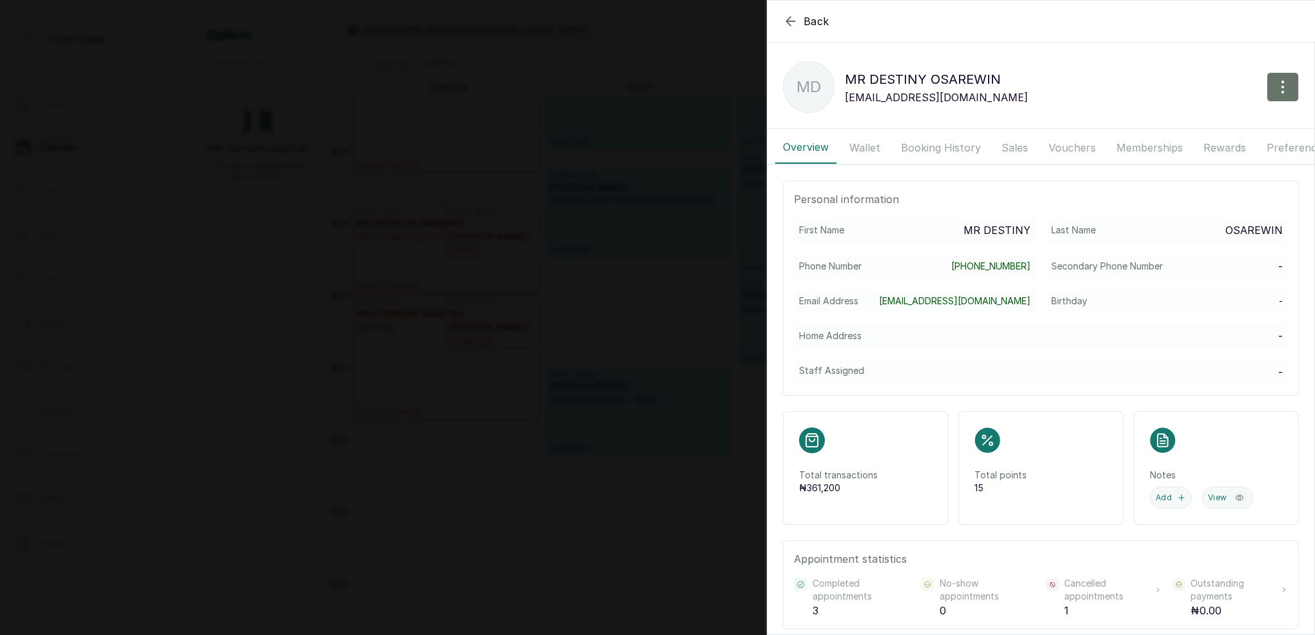
click at [962, 141] on button "Booking History" at bounding box center [940, 148] width 95 height 32
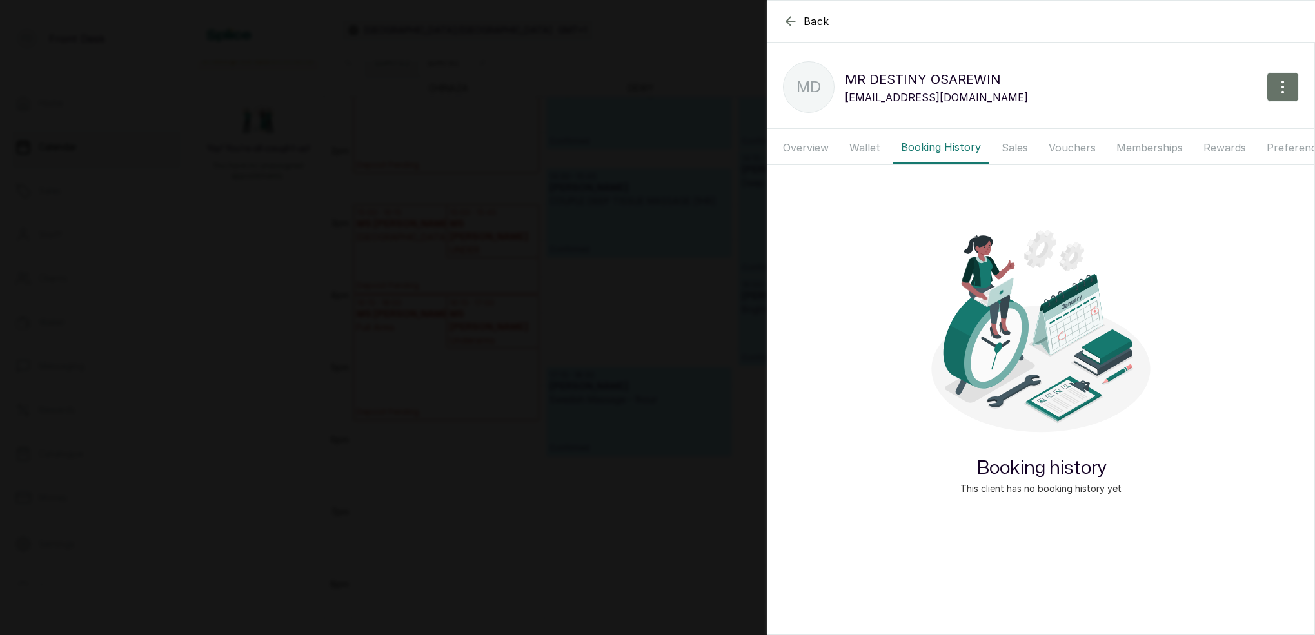
drag, startPoint x: 865, startPoint y: 149, endPoint x: 876, endPoint y: 149, distance: 11.6
click at [865, 149] on button "Wallet" at bounding box center [865, 148] width 46 height 32
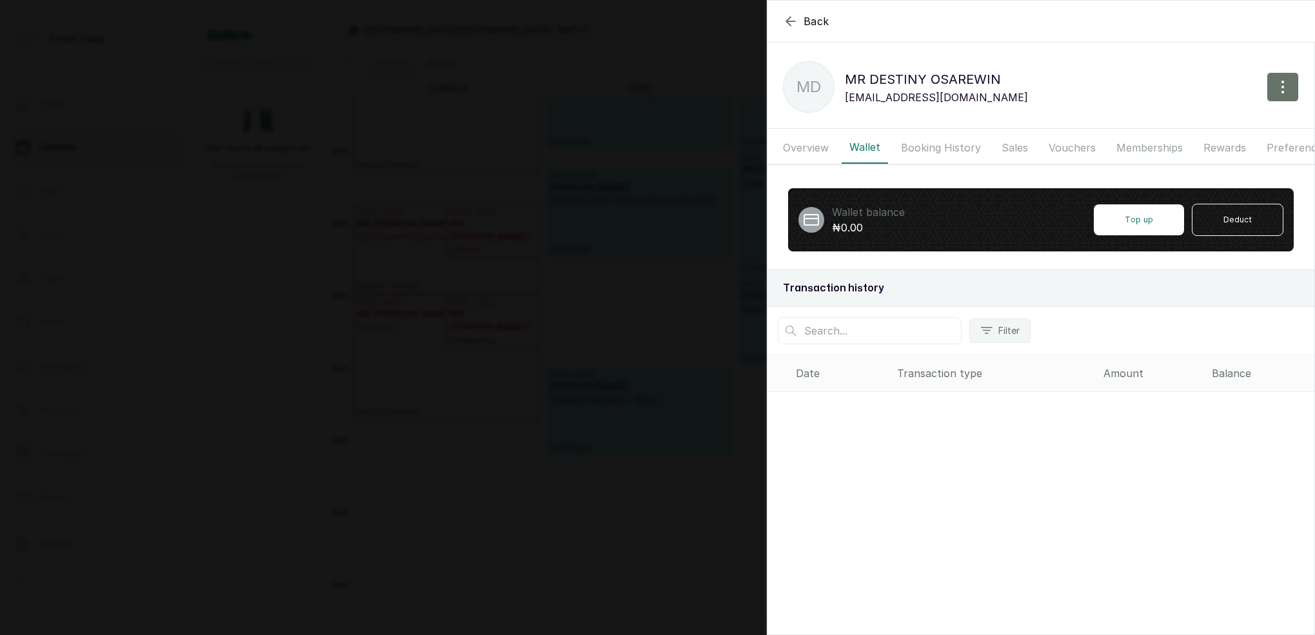
click at [959, 148] on button "Booking History" at bounding box center [940, 148] width 95 height 32
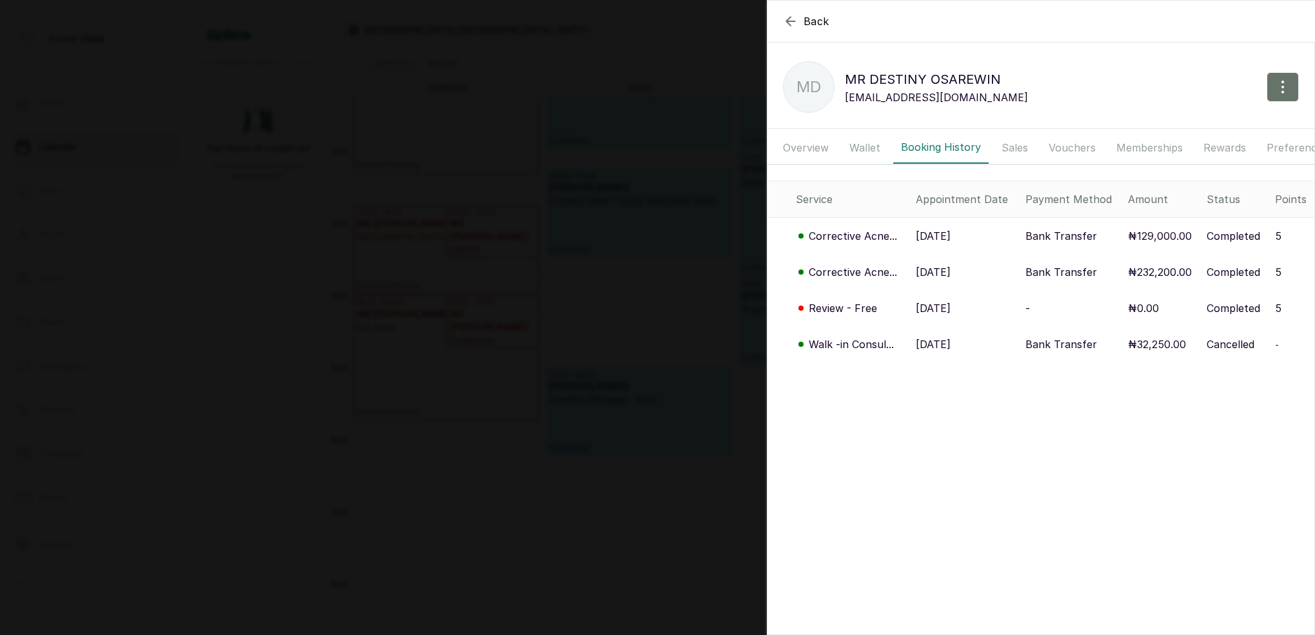
click at [1003, 143] on button "Sales" at bounding box center [1015, 148] width 42 height 32
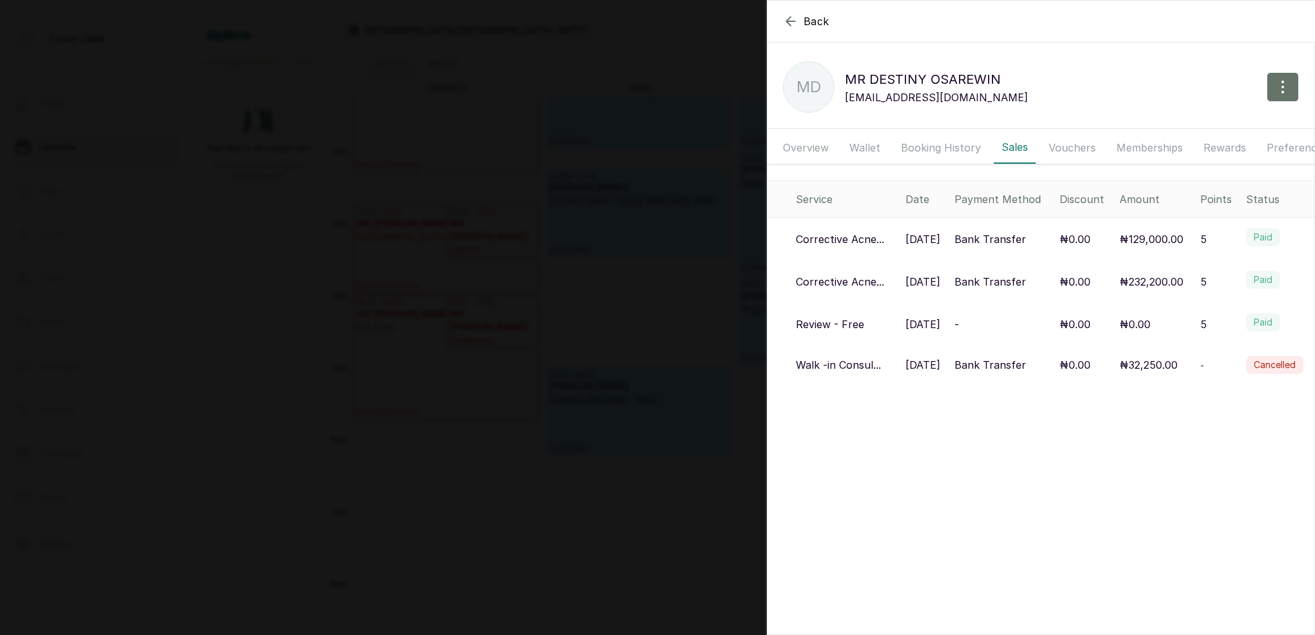
click at [942, 152] on button "Booking History" at bounding box center [940, 148] width 95 height 32
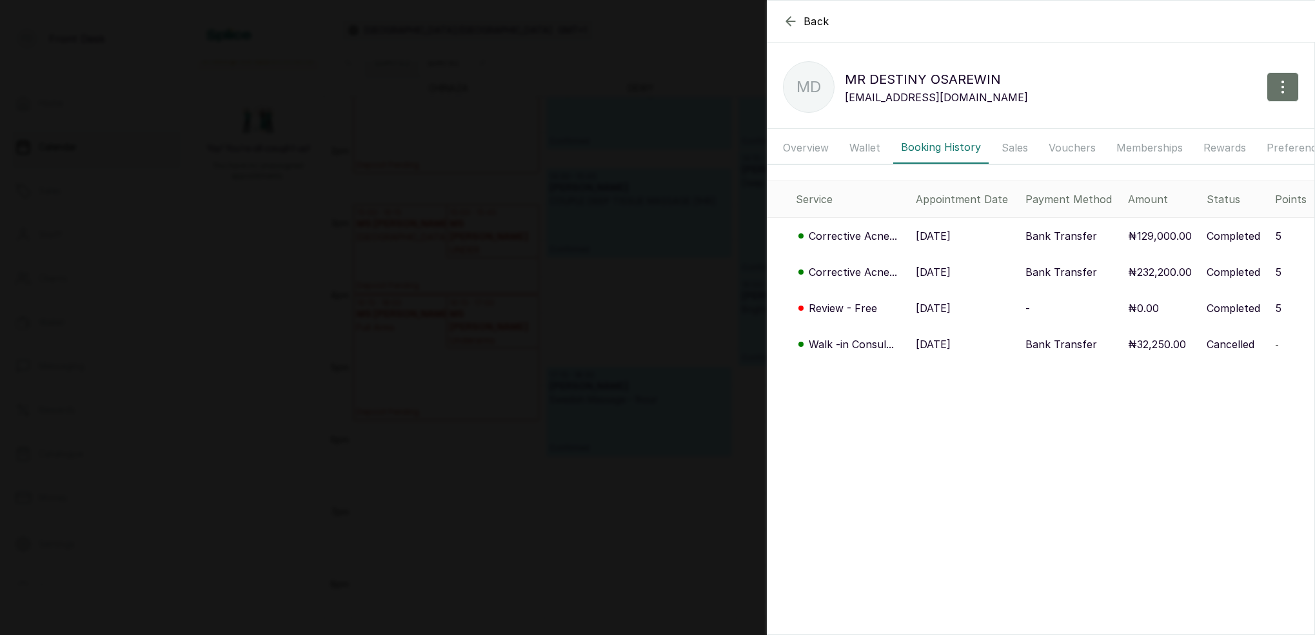
click at [793, 23] on icon "button" at bounding box center [790, 21] width 15 height 15
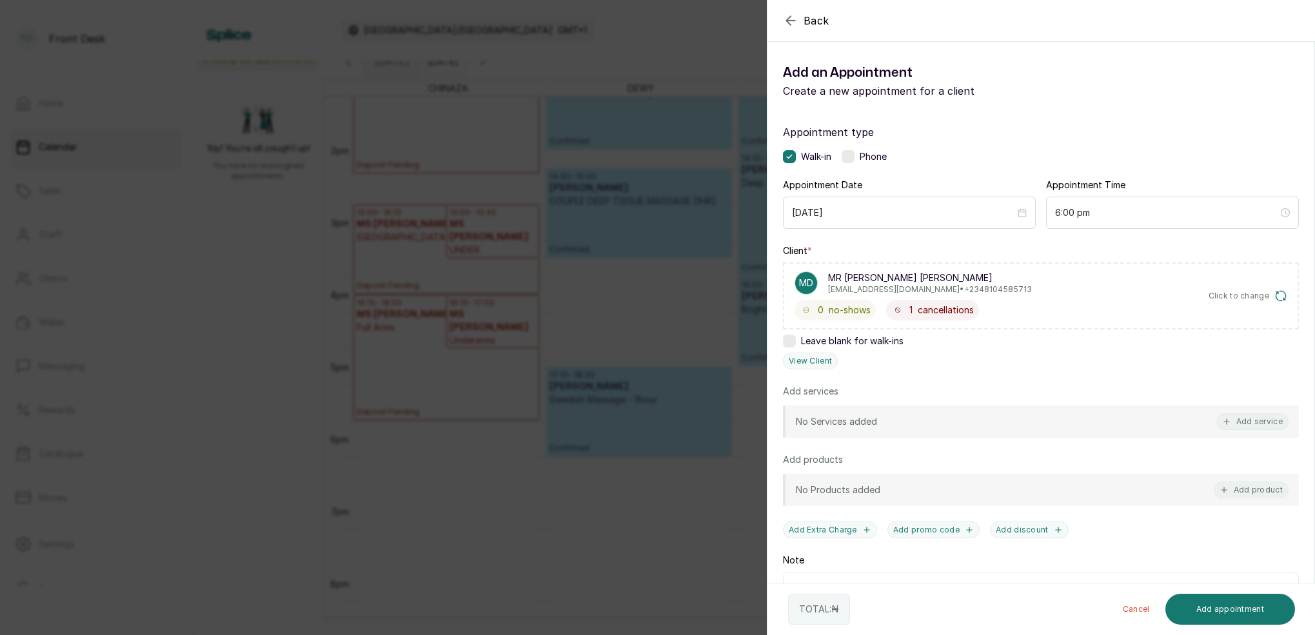
scroll to position [5, 0]
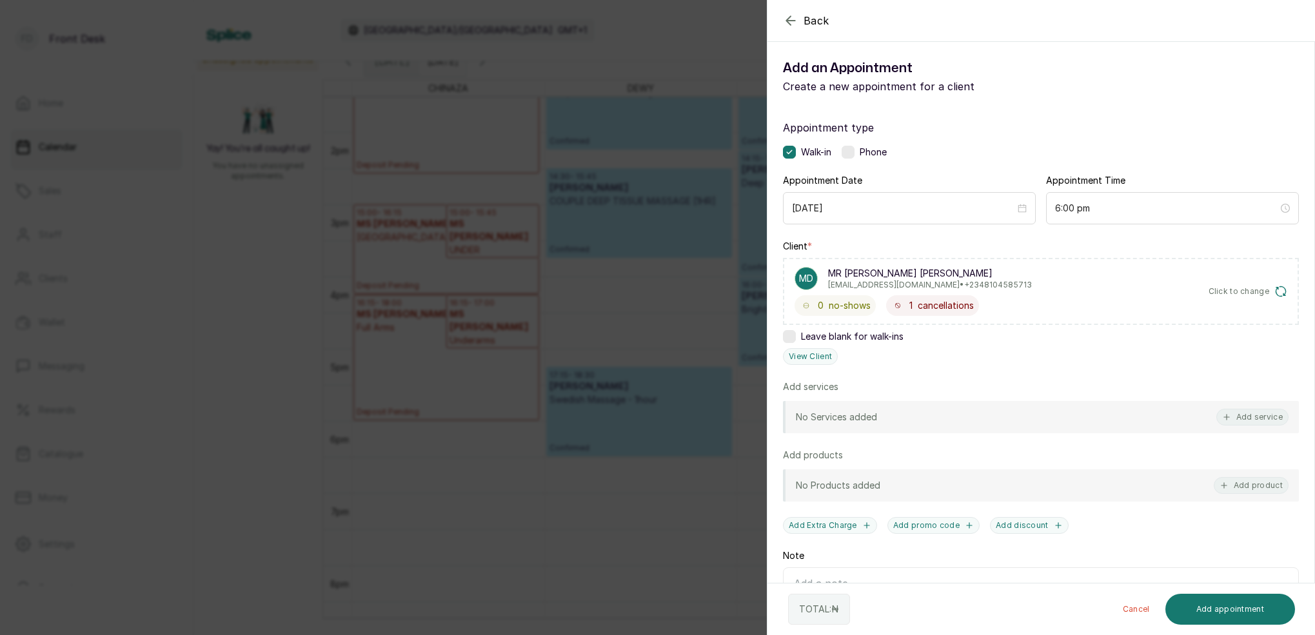
click at [792, 22] on icon "button" at bounding box center [790, 20] width 15 height 15
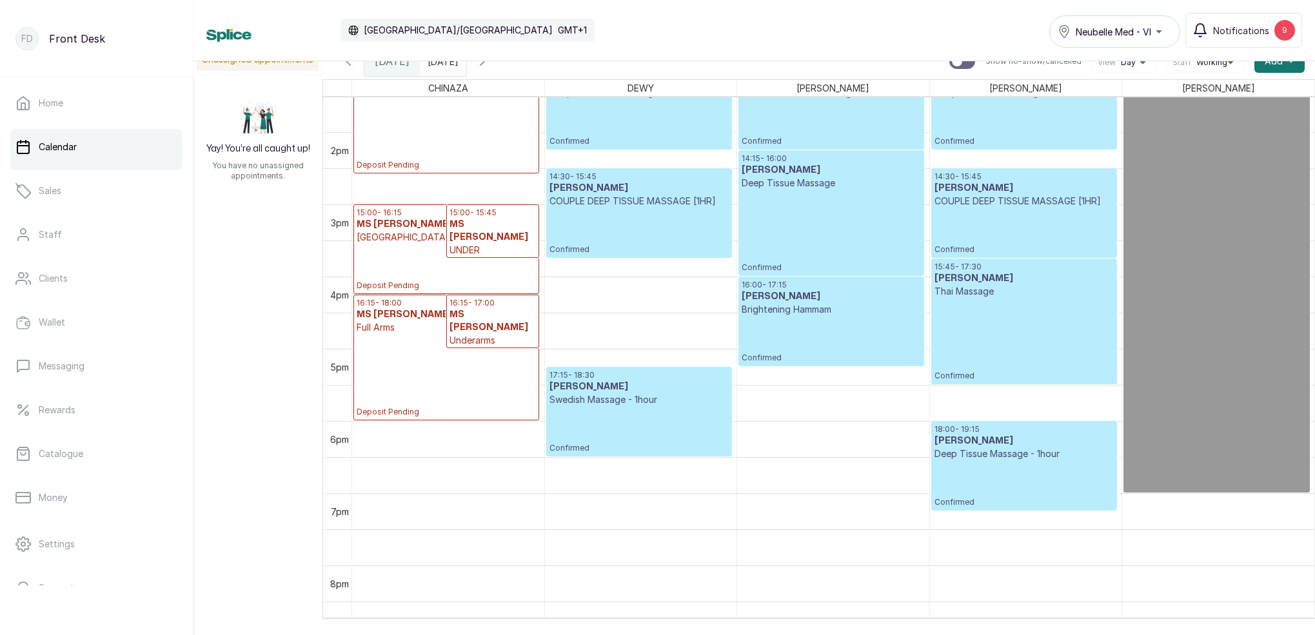
type input "dd/MM/yyyy"
click at [441, 62] on input "dd/MM/yyyy" at bounding box center [430, 58] width 21 height 22
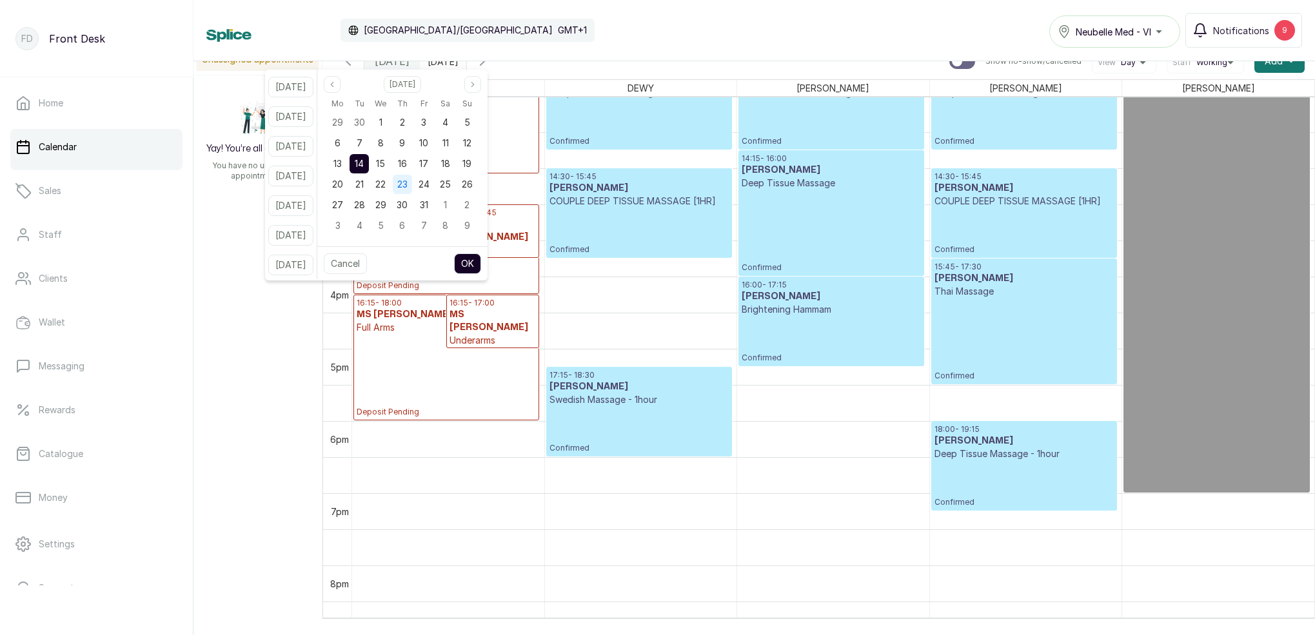
click at [408, 183] on span "23" at bounding box center [402, 184] width 10 height 11
click at [480, 256] on button "OK" at bounding box center [467, 263] width 27 height 21
type input "[DATE]"
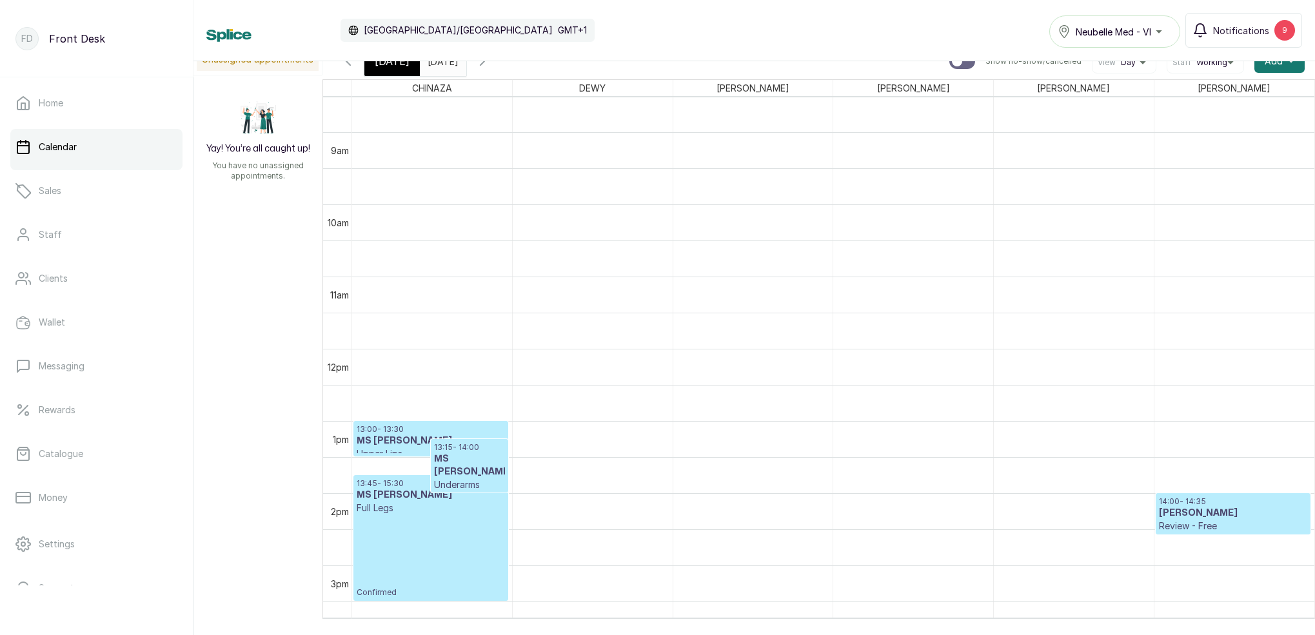
scroll to position [804, 0]
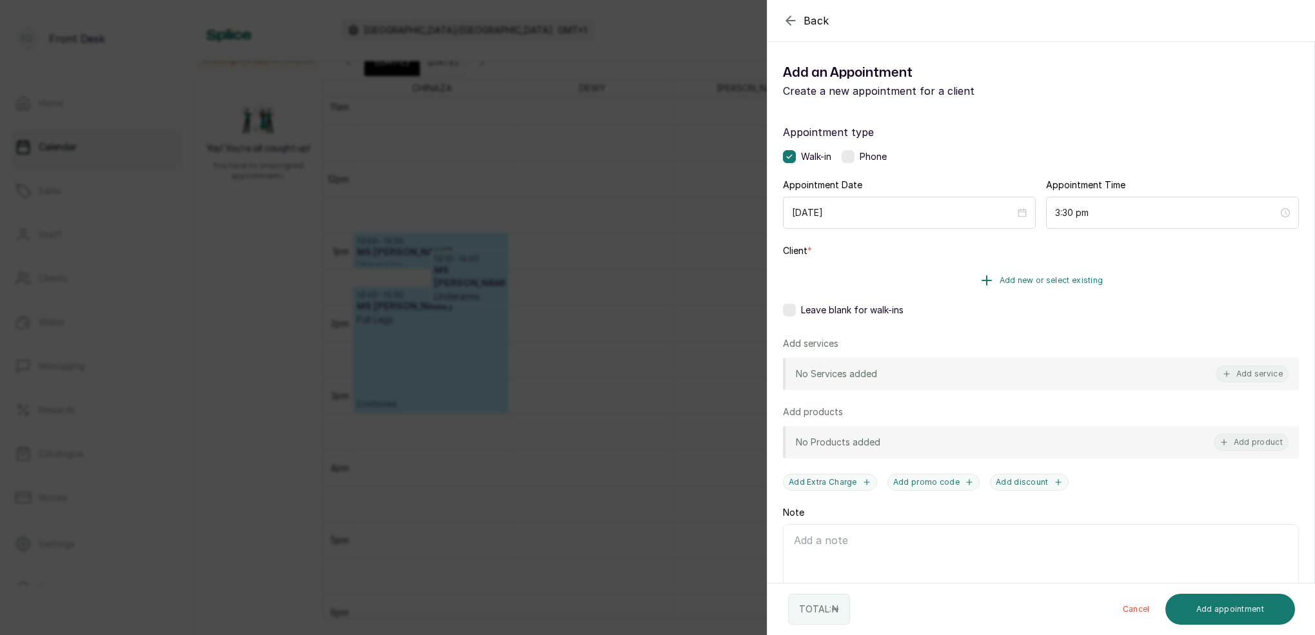
click at [1049, 272] on button "Add new or select existing" at bounding box center [1041, 280] width 516 height 36
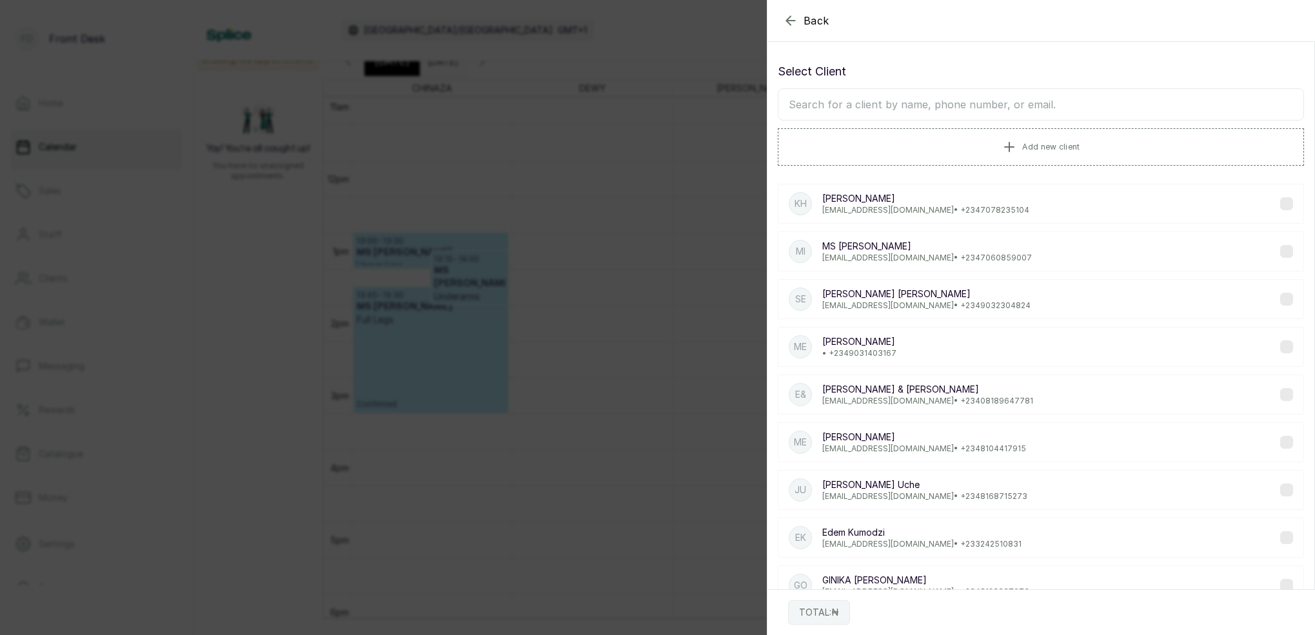
click at [972, 106] on input "text" at bounding box center [1041, 104] width 526 height 32
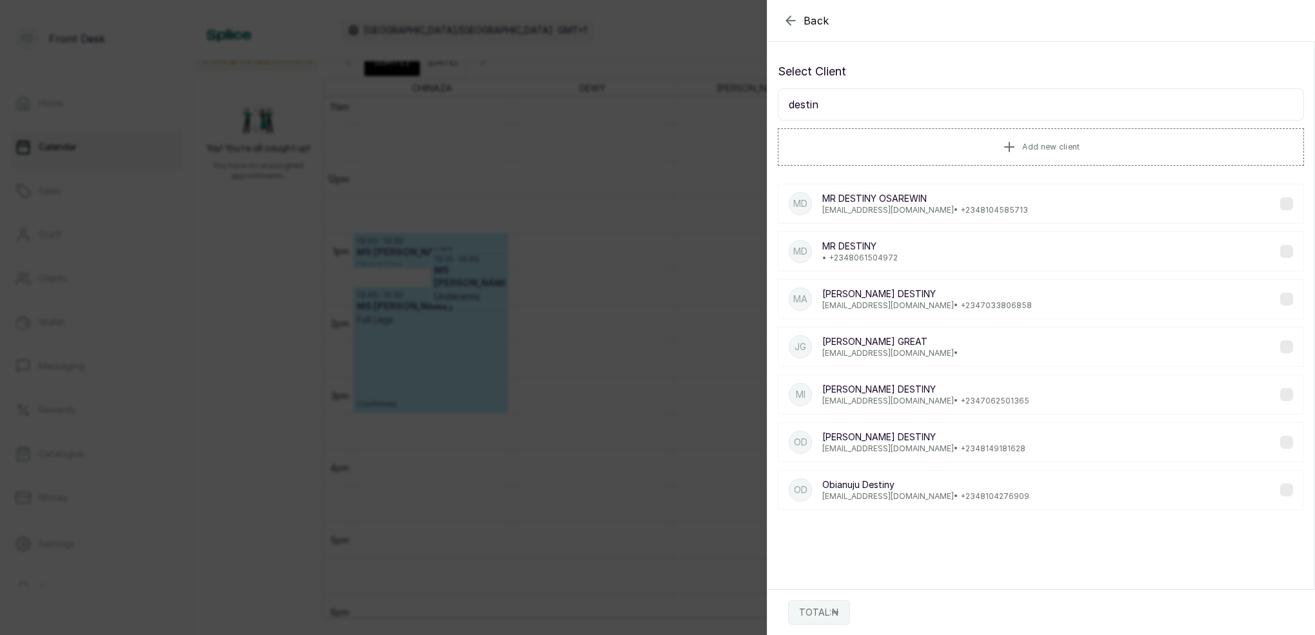
type input "destin"
click at [886, 201] on p "MR [PERSON_NAME] [PERSON_NAME]" at bounding box center [925, 198] width 206 height 13
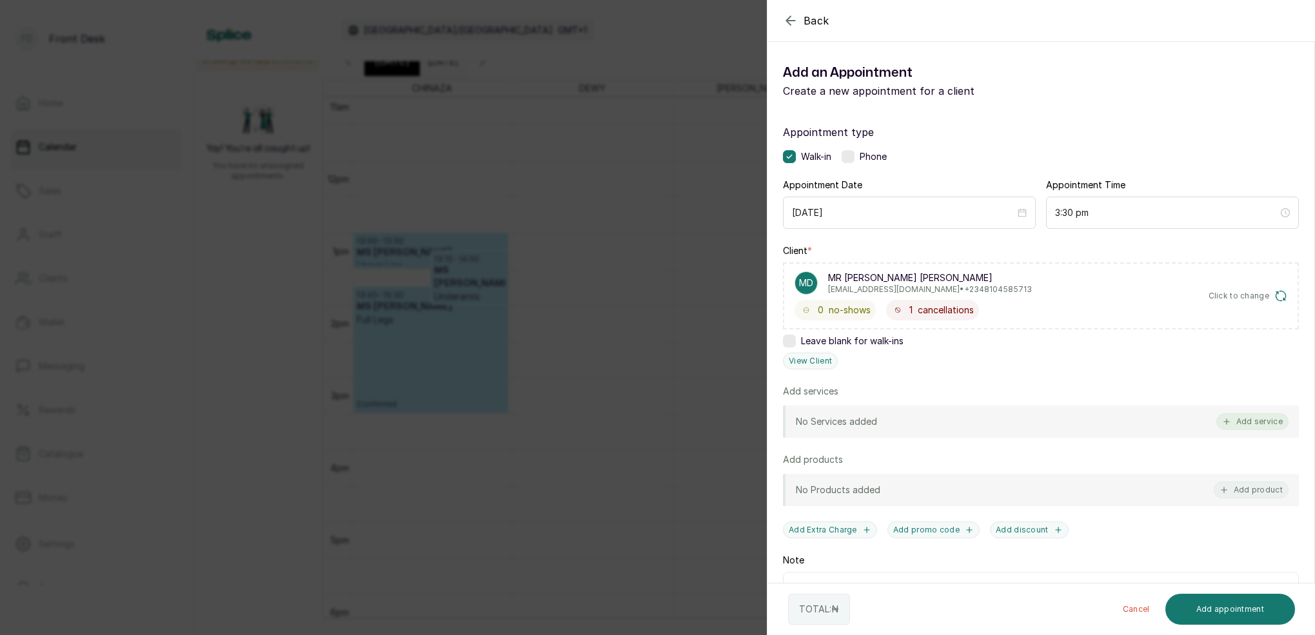
click at [1273, 425] on button "Add service" at bounding box center [1252, 421] width 72 height 17
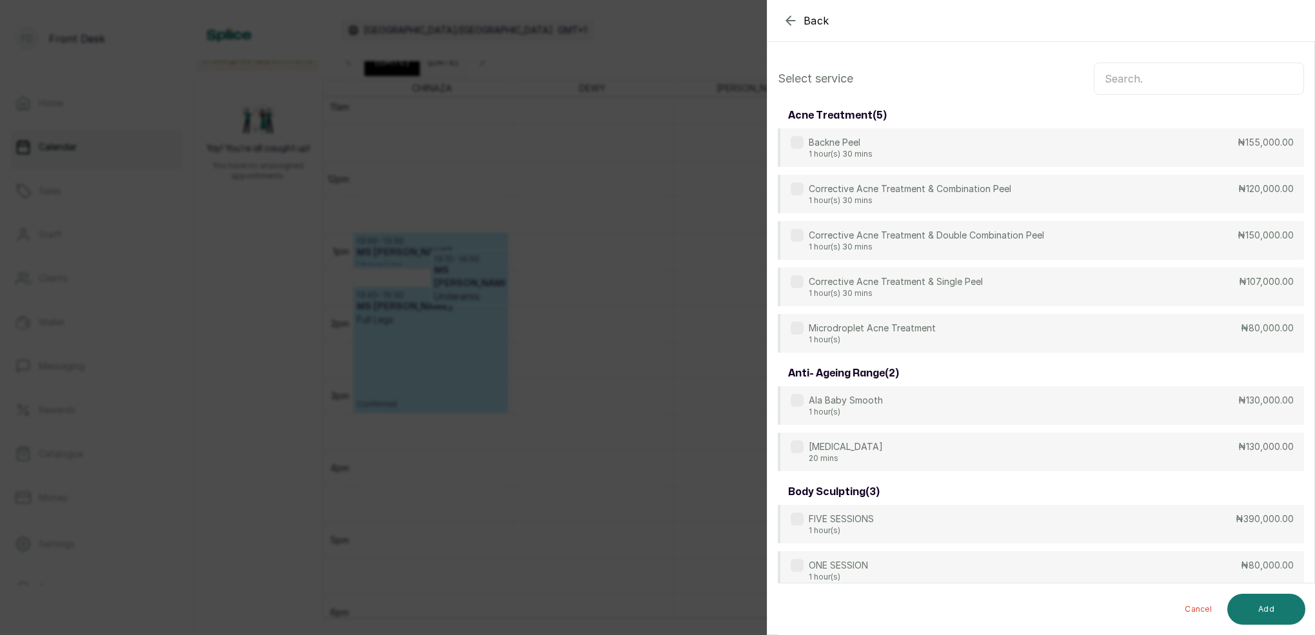
scroll to position [0, 0]
click at [1134, 88] on input "text" at bounding box center [1199, 79] width 210 height 32
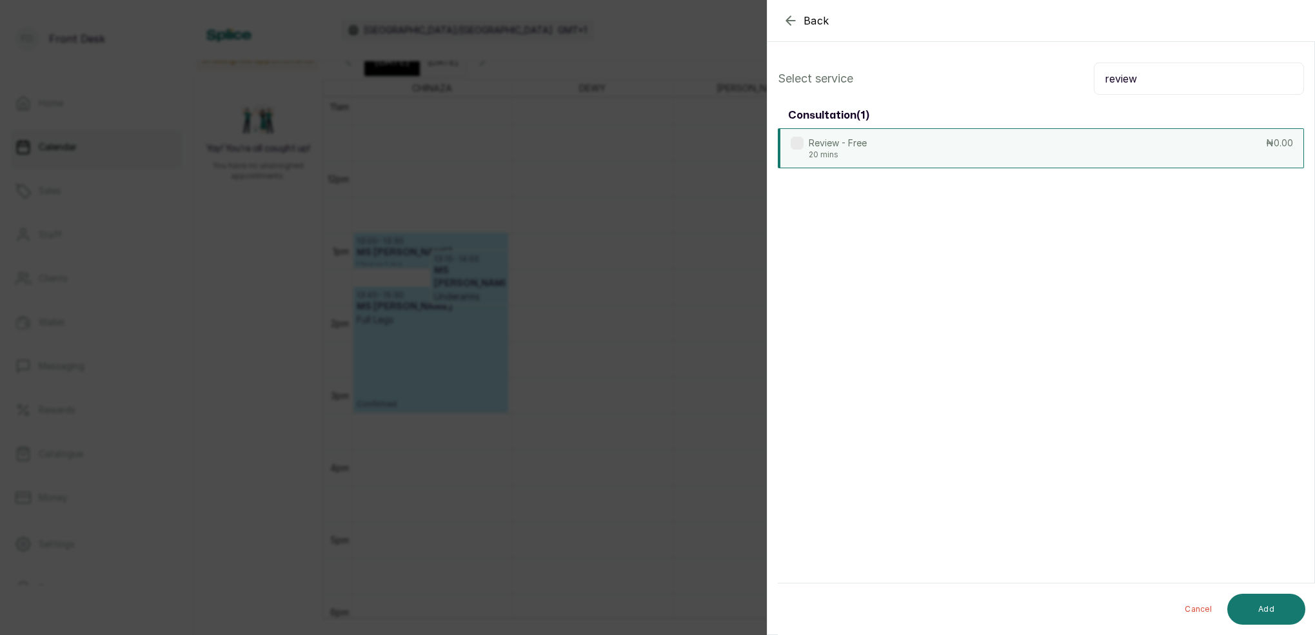
type input "review"
drag, startPoint x: 853, startPoint y: 151, endPoint x: 902, endPoint y: 179, distance: 56.6
click at [854, 152] on p "20 mins" at bounding box center [838, 154] width 58 height 10
click at [1281, 609] on button "Add" at bounding box center [1266, 609] width 78 height 31
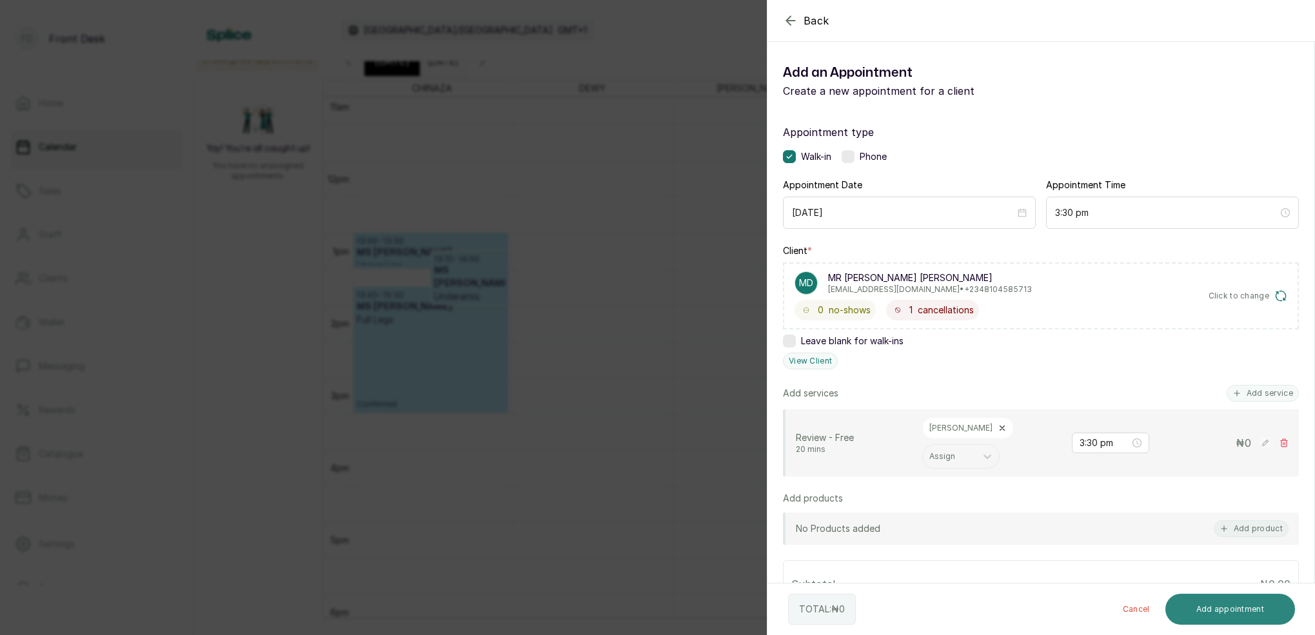
click at [1263, 611] on button "Add appointment" at bounding box center [1230, 609] width 130 height 31
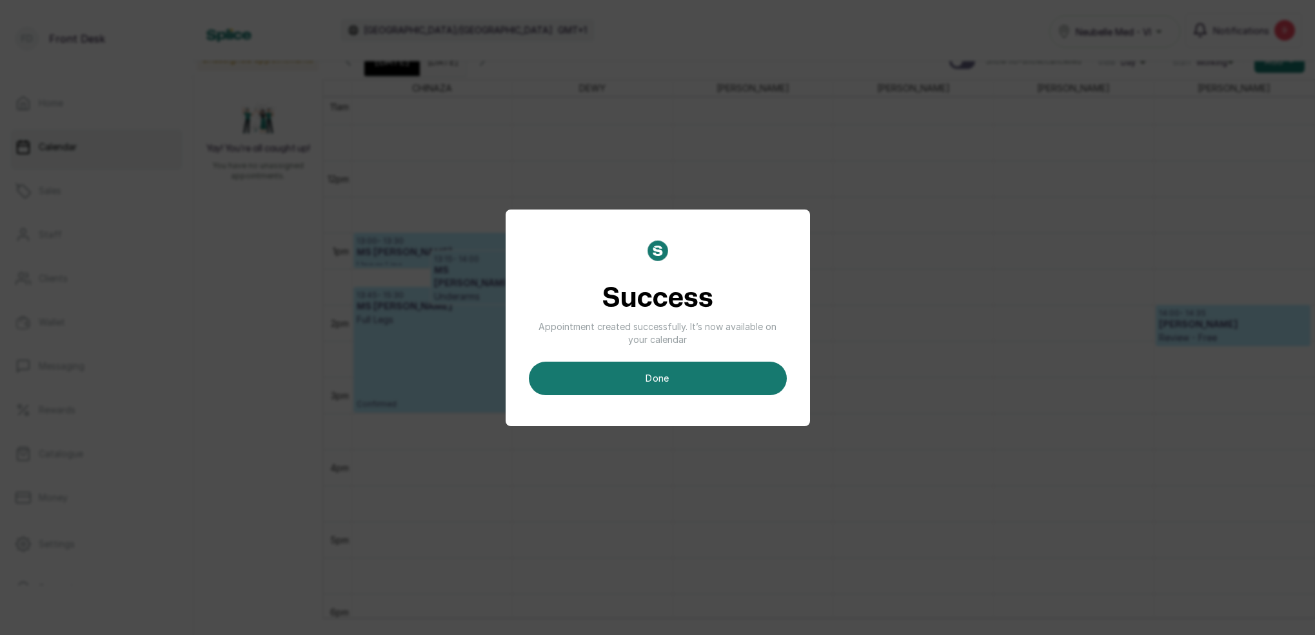
scroll to position [9, 0]
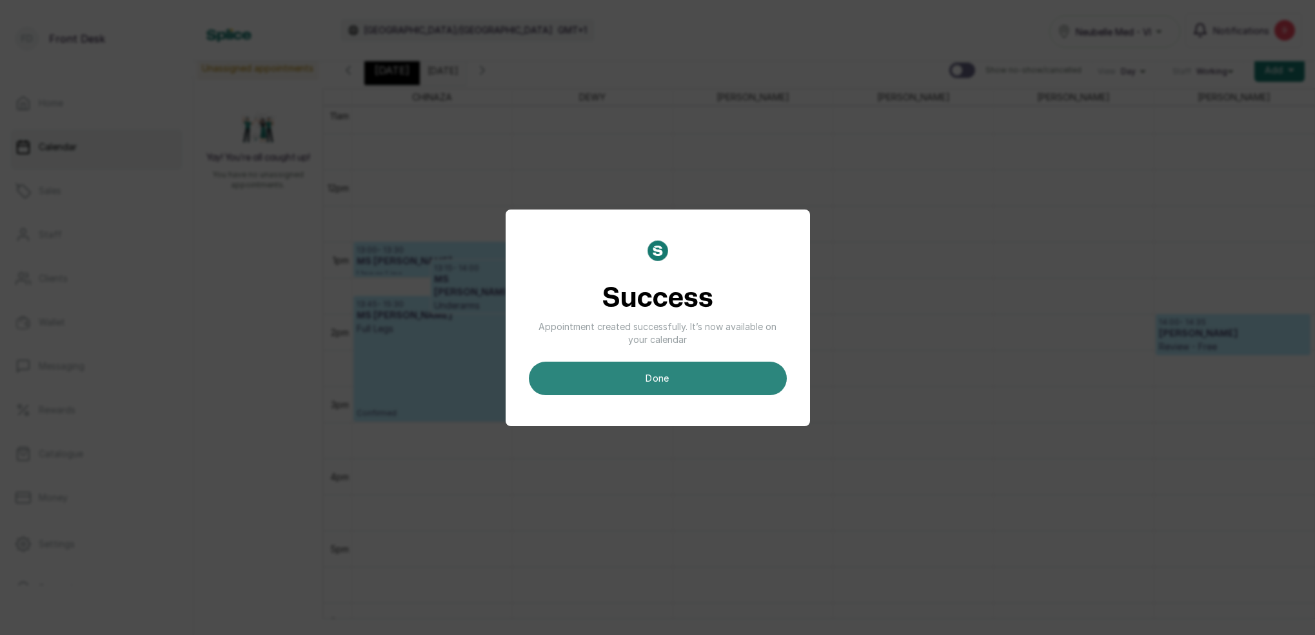
click at [682, 385] on button "done" at bounding box center [658, 379] width 258 height 34
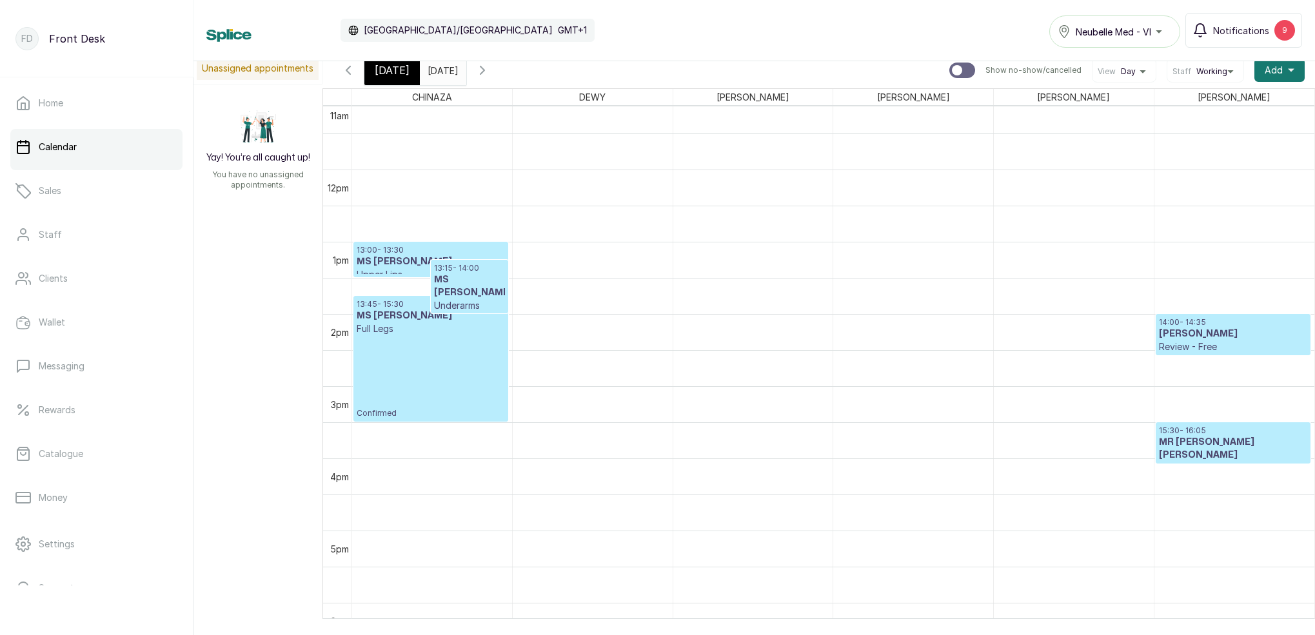
scroll to position [434, 0]
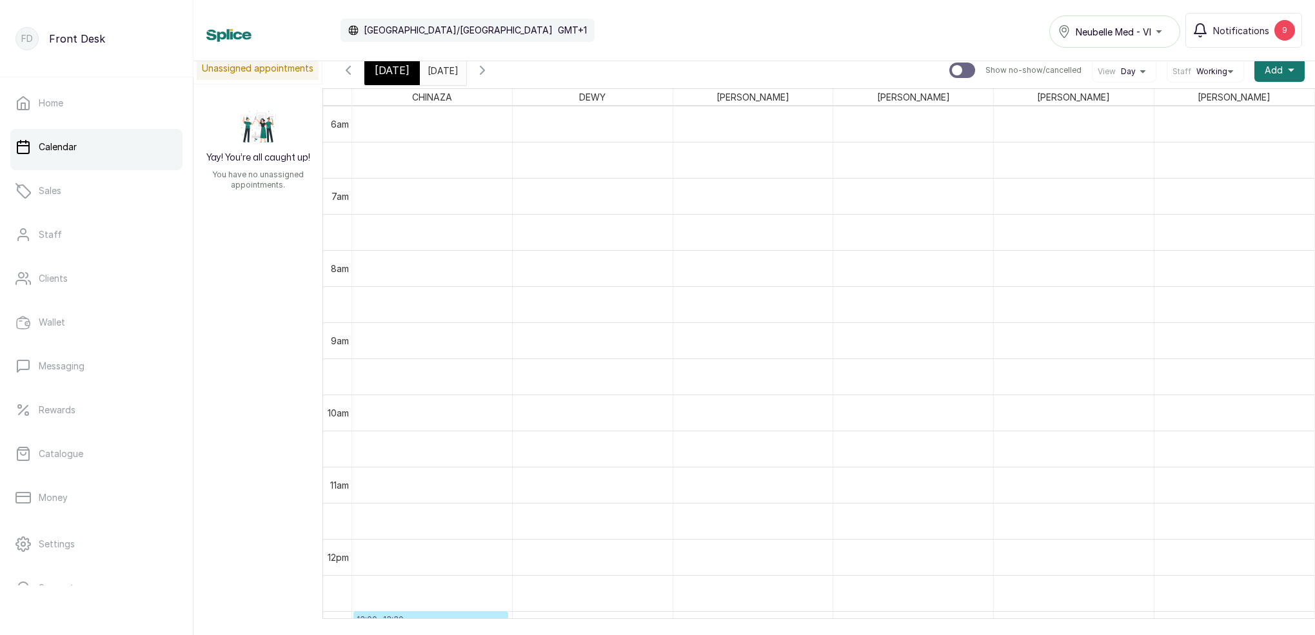
click at [388, 71] on span "[DATE]" at bounding box center [392, 70] width 35 height 15
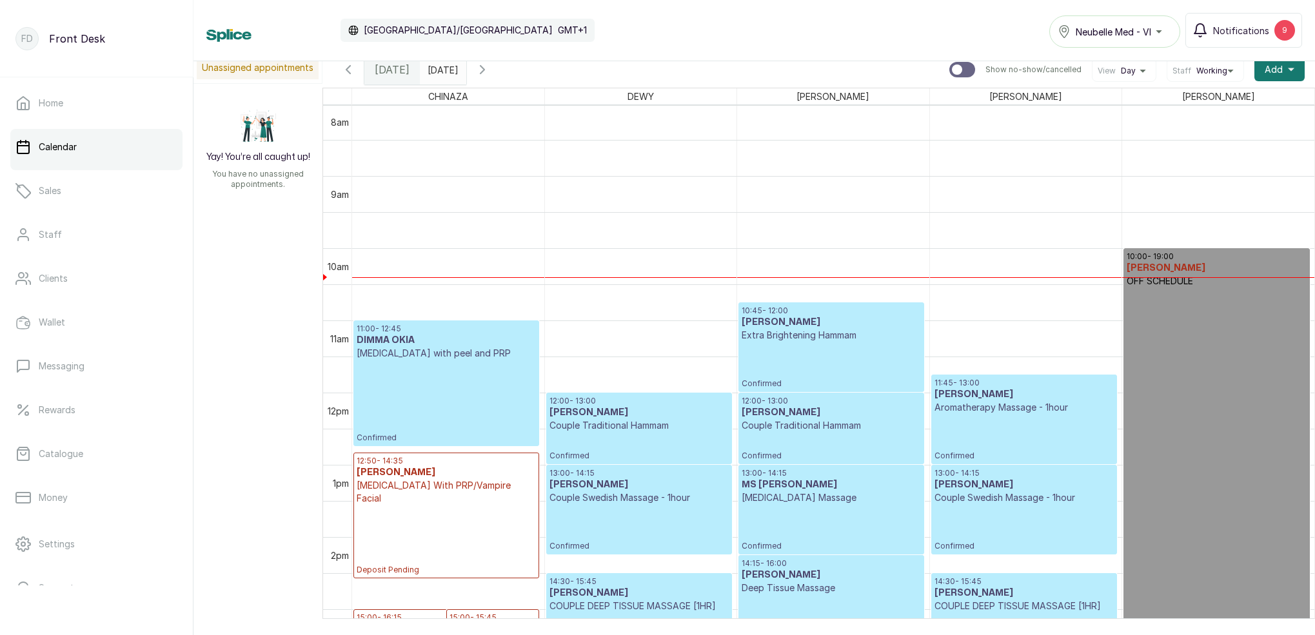
scroll to position [620, 0]
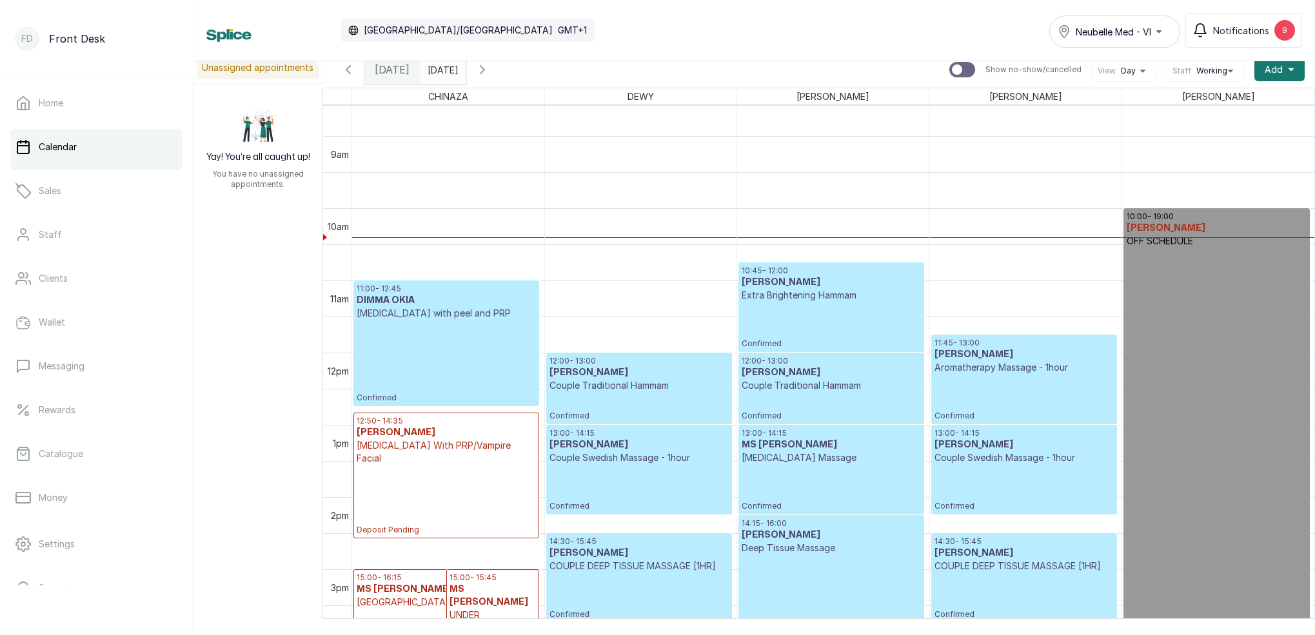
click at [490, 77] on icon "button" at bounding box center [482, 69] width 15 height 15
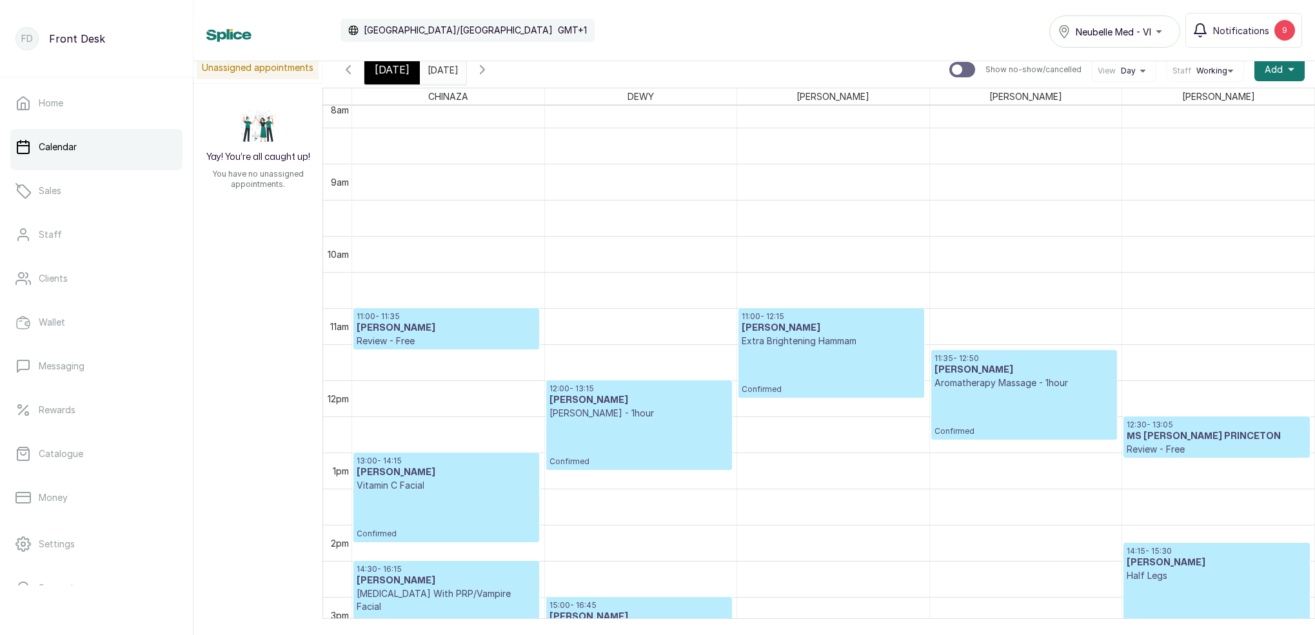
scroll to position [580, 0]
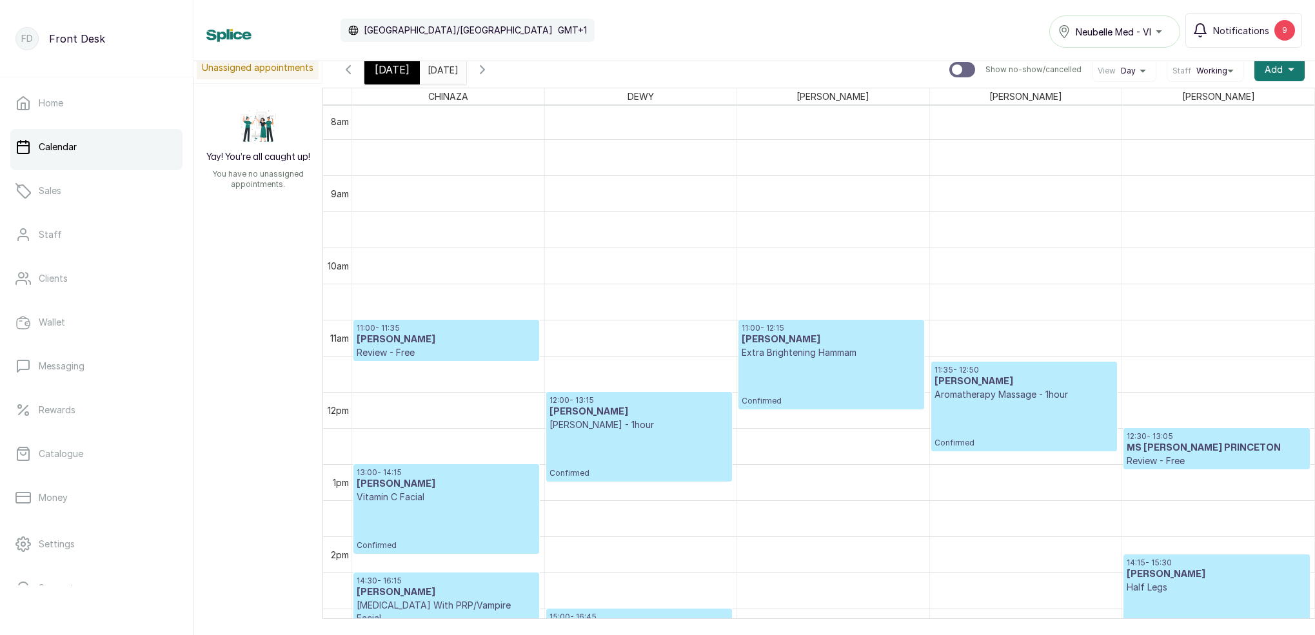
click at [484, 68] on icon "button" at bounding box center [482, 70] width 4 height 8
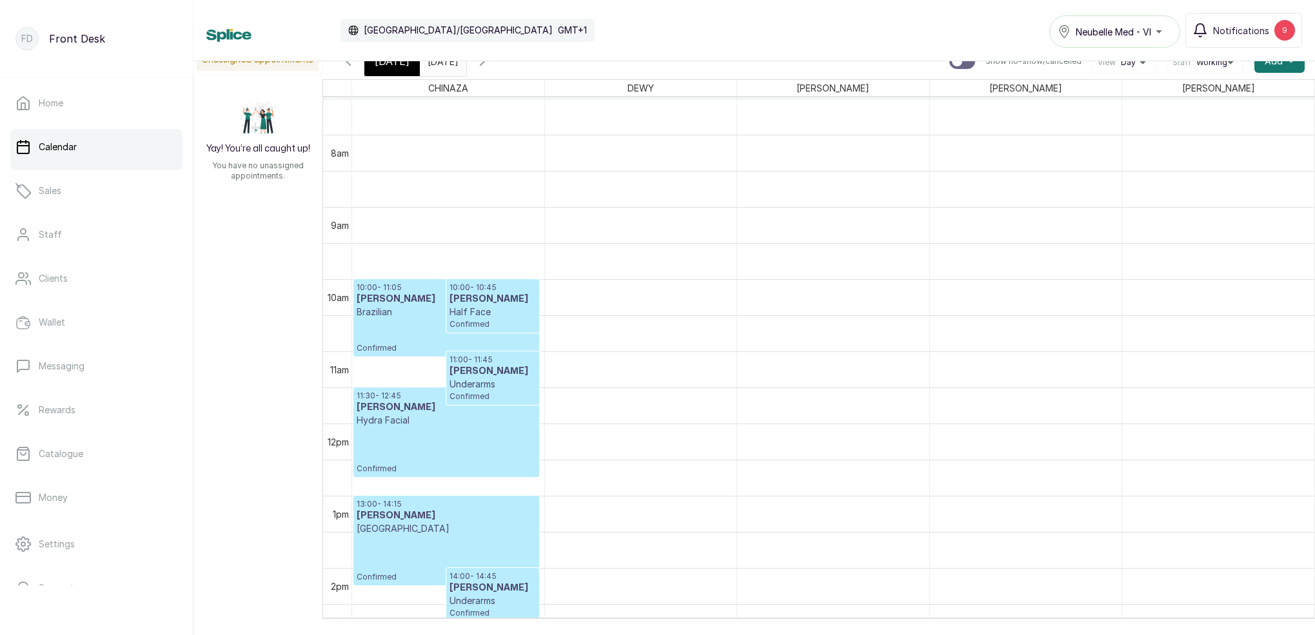
scroll to position [824, 0]
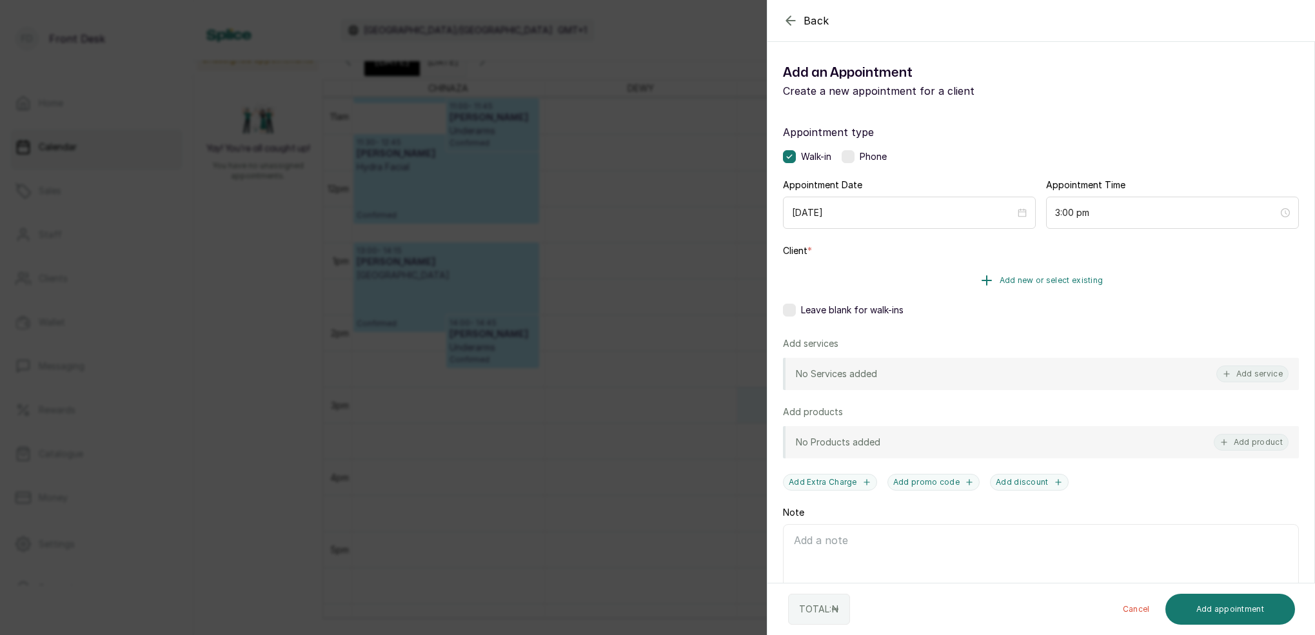
click at [1087, 277] on span "Add new or select existing" at bounding box center [1052, 280] width 104 height 10
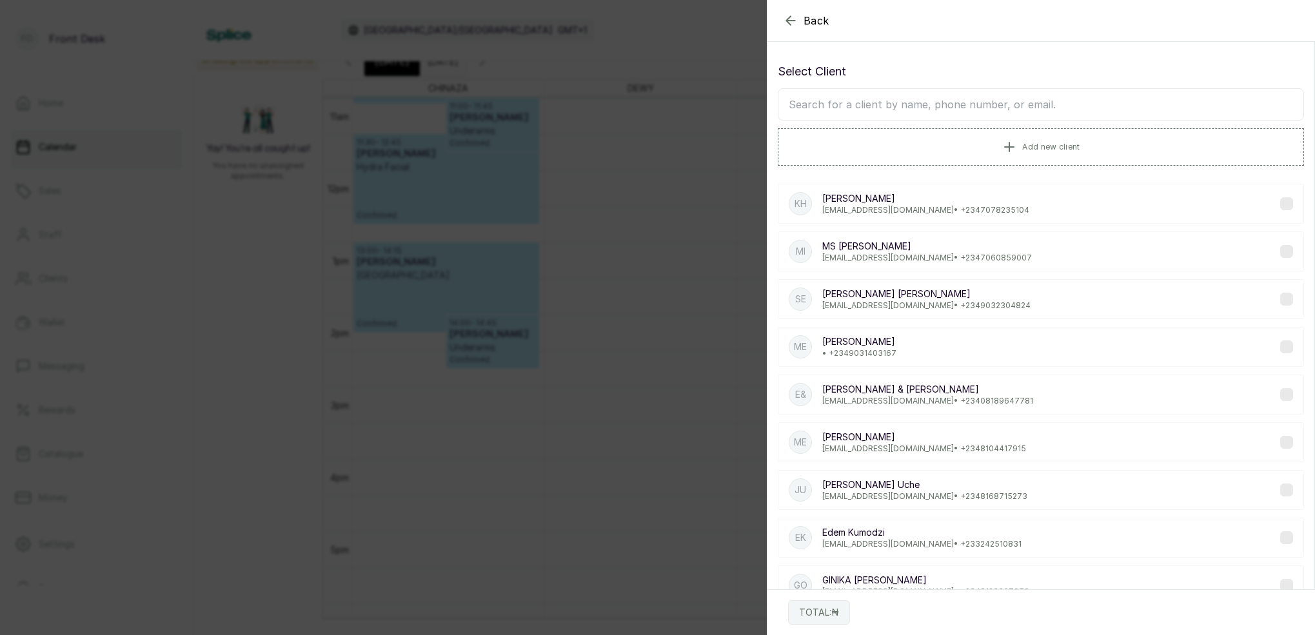
click at [1025, 103] on input "text" at bounding box center [1041, 104] width 526 height 32
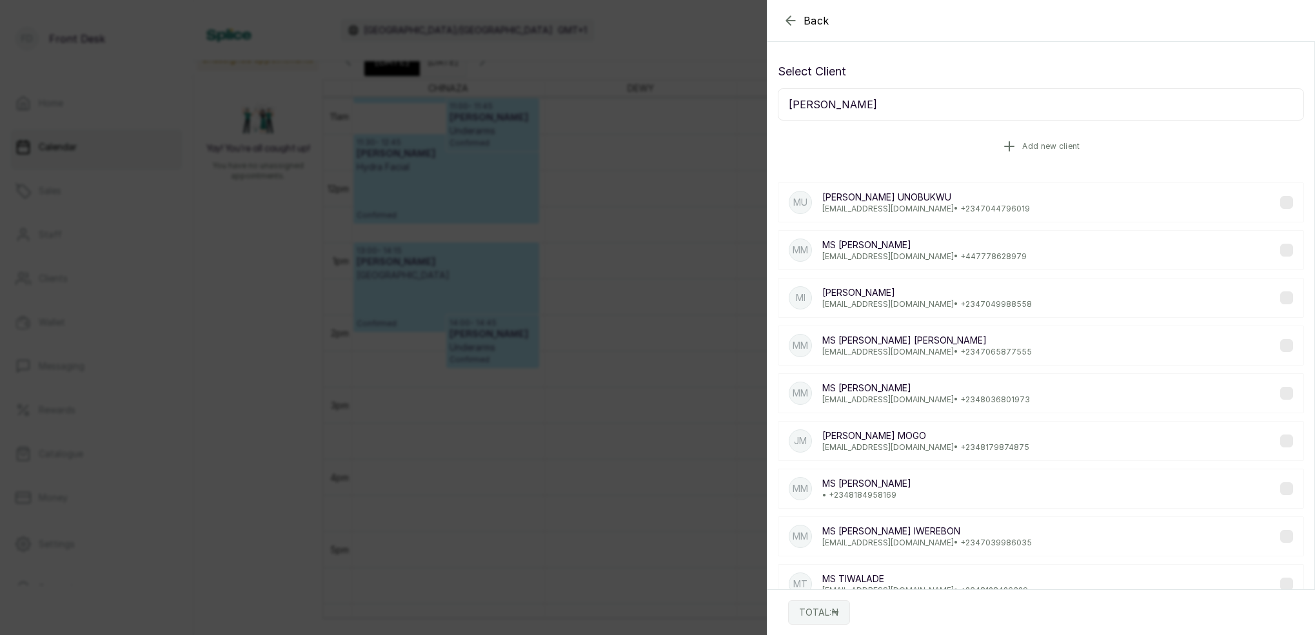
type input "[PERSON_NAME]"
drag, startPoint x: 863, startPoint y: 132, endPoint x: 922, endPoint y: 340, distance: 216.0
click at [922, 340] on p "[PERSON_NAME]" at bounding box center [927, 341] width 210 height 13
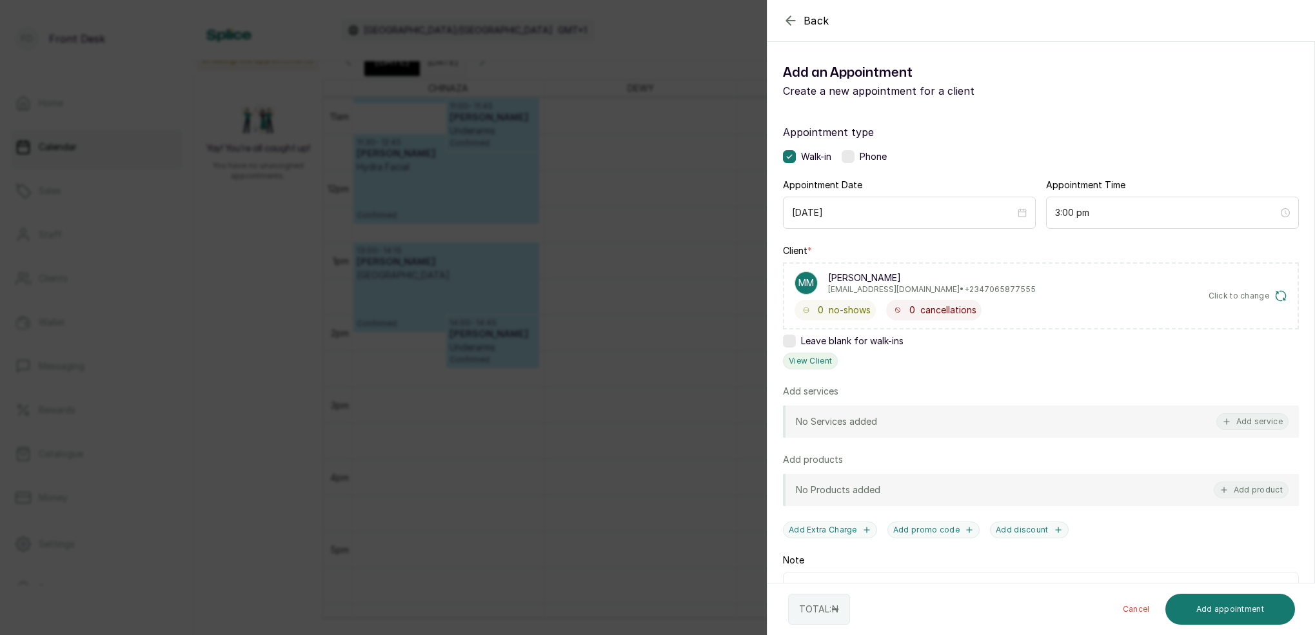
drag, startPoint x: 835, startPoint y: 370, endPoint x: 831, endPoint y: 364, distance: 7.4
click at [835, 369] on div "Appointment type Walk-in Phone Appointment Date [DATE] Appointment Time 3:00 pm…" at bounding box center [1040, 393] width 547 height 569
click at [830, 362] on button "View Client" at bounding box center [810, 361] width 55 height 17
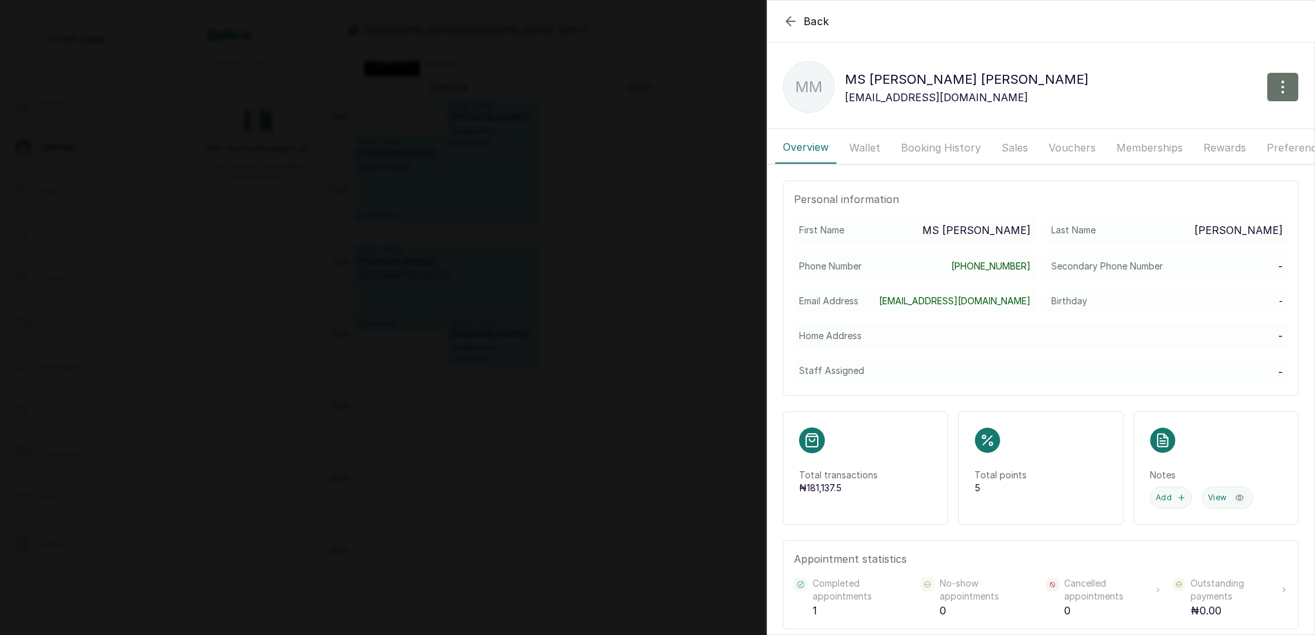
drag, startPoint x: 878, startPoint y: 146, endPoint x: 910, endPoint y: 151, distance: 32.0
click at [878, 146] on button "Wallet" at bounding box center [865, 148] width 46 height 32
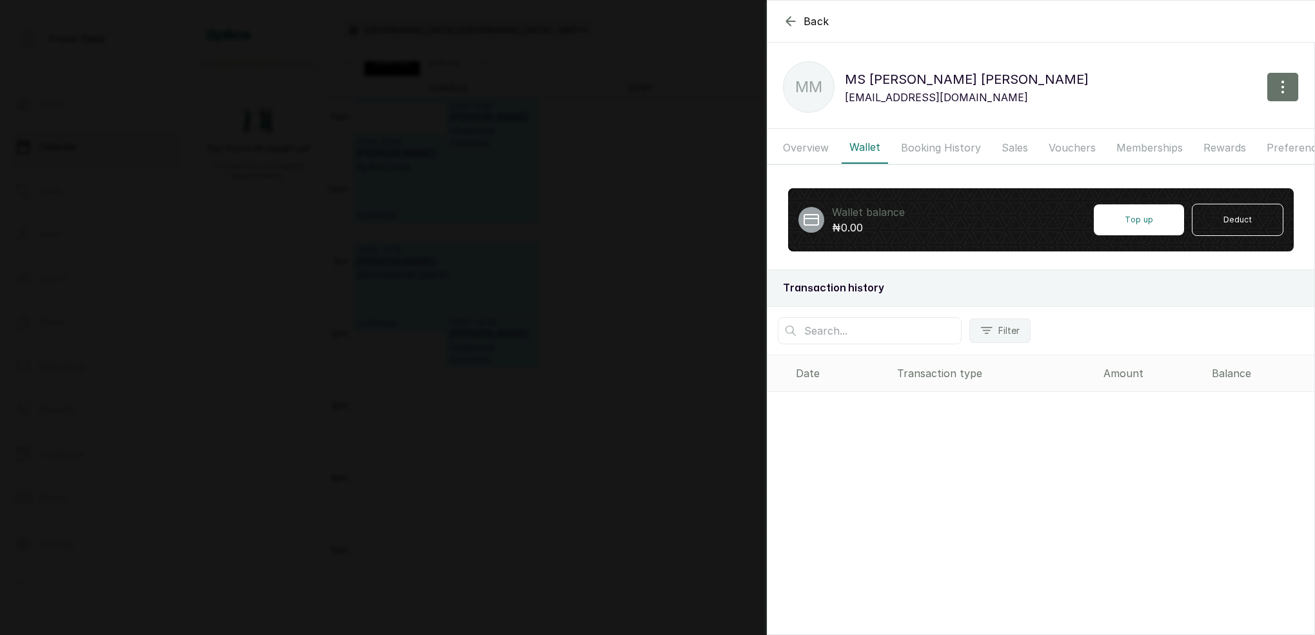
click at [934, 151] on button "Booking History" at bounding box center [940, 148] width 95 height 32
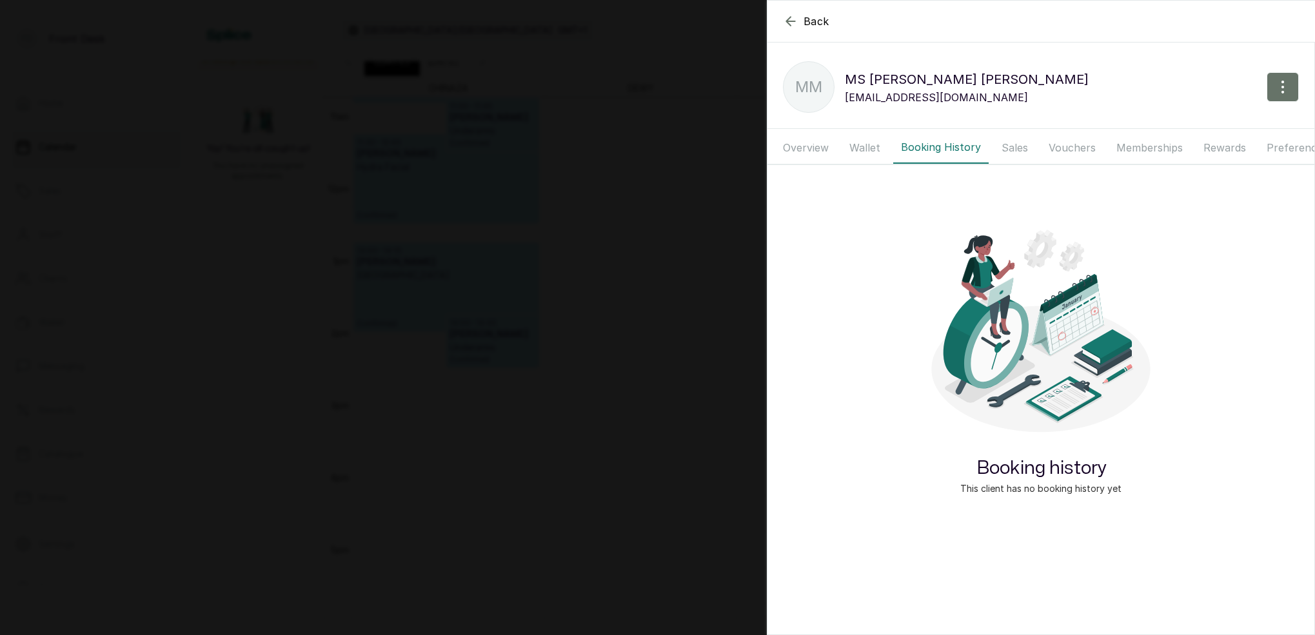
drag, startPoint x: 1013, startPoint y: 152, endPoint x: 1076, endPoint y: 154, distance: 63.3
click at [1014, 150] on button "Sales" at bounding box center [1015, 148] width 42 height 32
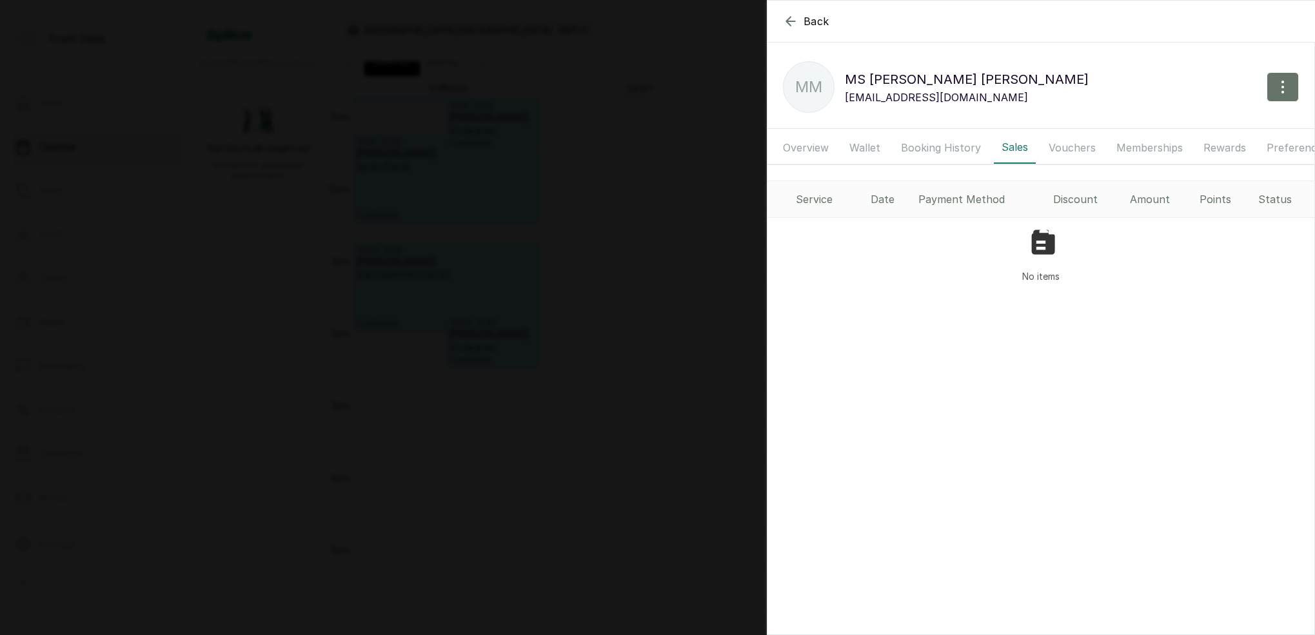
drag, startPoint x: 1078, startPoint y: 152, endPoint x: 1104, endPoint y: 154, distance: 25.9
click at [1078, 151] on button "Vouchers" at bounding box center [1072, 148] width 63 height 32
drag, startPoint x: 1143, startPoint y: 150, endPoint x: 1013, endPoint y: 146, distance: 130.3
click at [1143, 150] on button "Memberships" at bounding box center [1150, 148] width 82 height 32
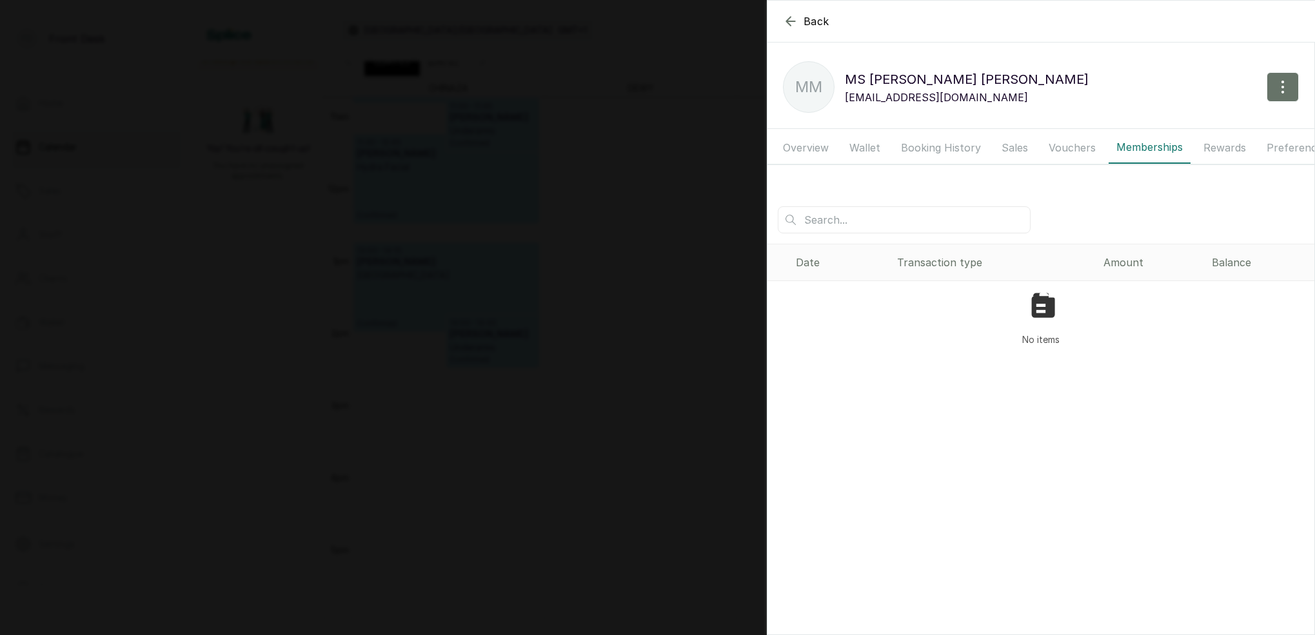
click at [932, 146] on button "Booking History" at bounding box center [940, 148] width 95 height 32
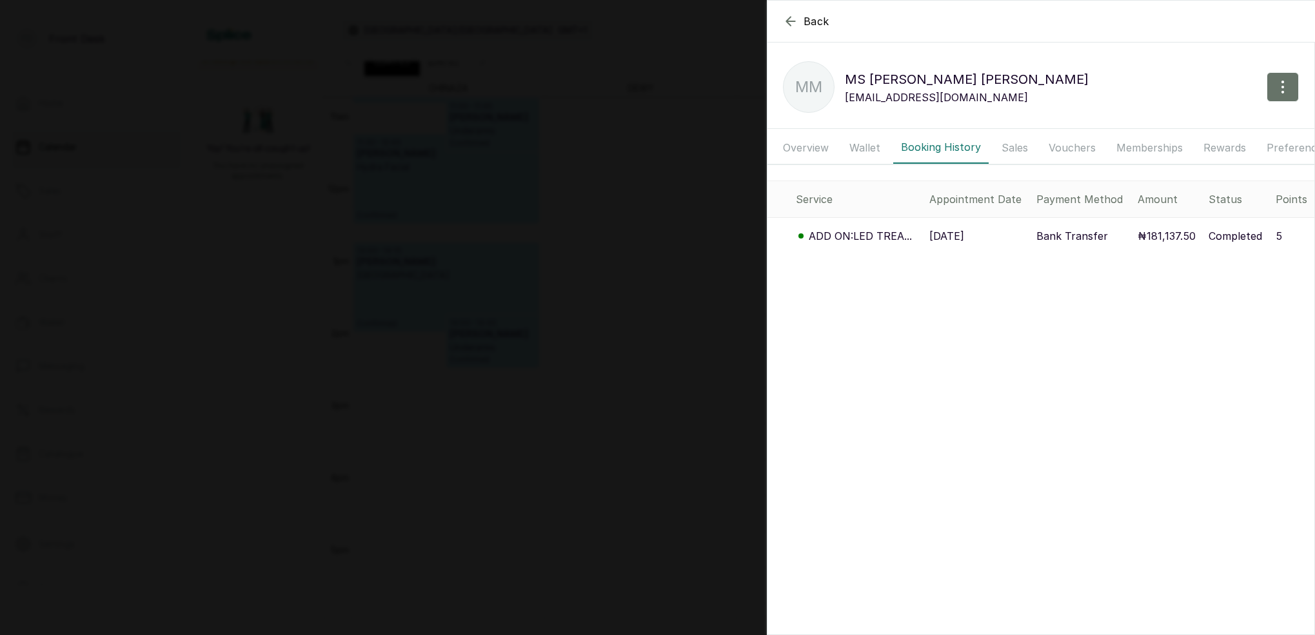
click at [878, 235] on p "ADD ON:LED TREA..." at bounding box center [860, 235] width 103 height 15
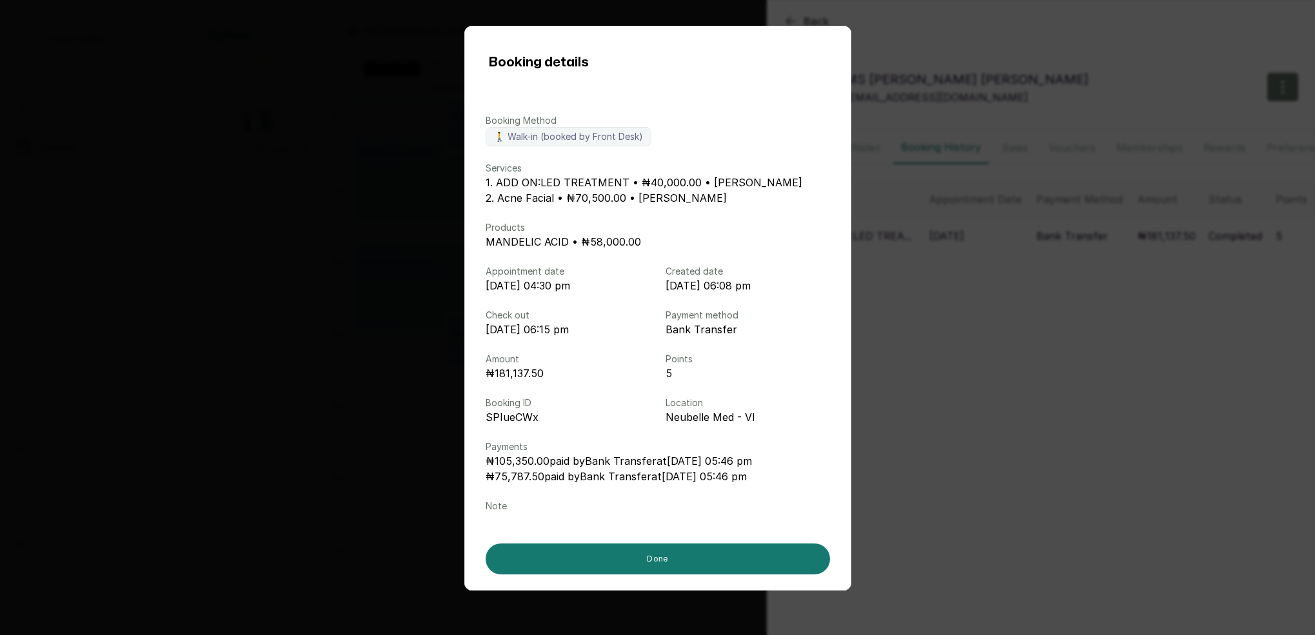
click at [1031, 344] on div "Booking details Booking Method 🚶 Walk-in (booked by Front Desk) Services 1. ADD…" at bounding box center [657, 317] width 1315 height 635
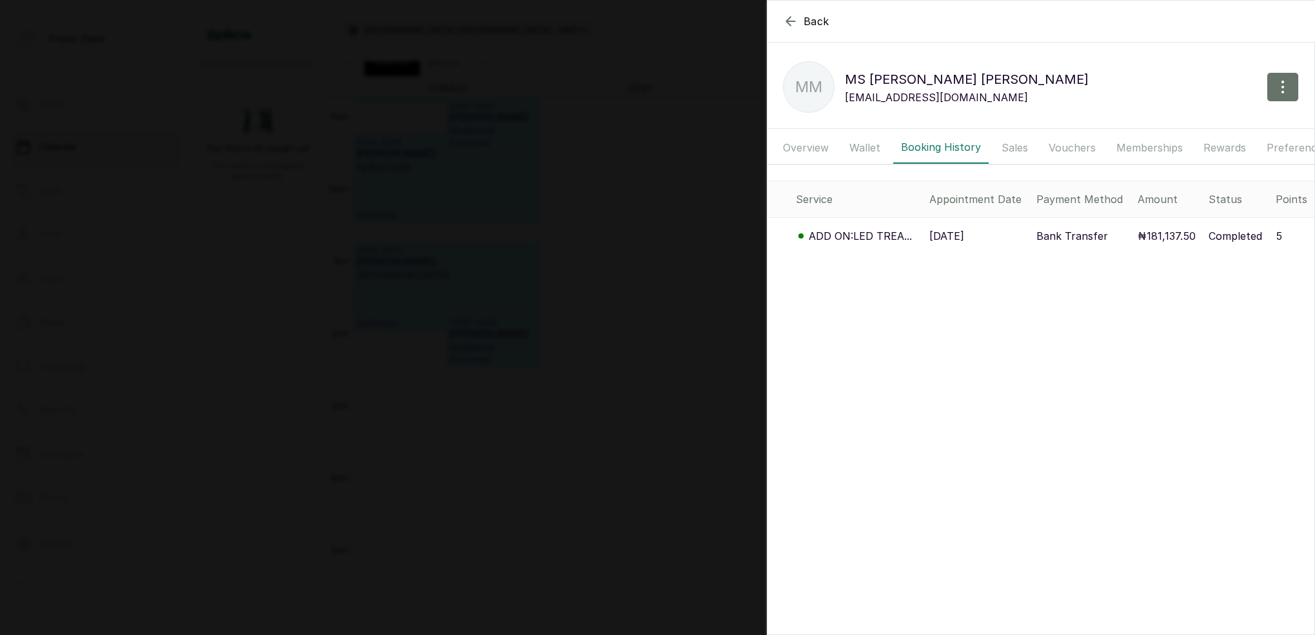
click at [1047, 346] on section "Back [PERSON_NAME] MM [PERSON_NAME] [EMAIL_ADDRESS][DOMAIN_NAME] Overview Walle…" at bounding box center [1041, 317] width 548 height 635
click at [613, 198] on div "Back [PERSON_NAME] MM [PERSON_NAME] [EMAIL_ADDRESS][DOMAIN_NAME] Overview Walle…" at bounding box center [657, 317] width 1315 height 635
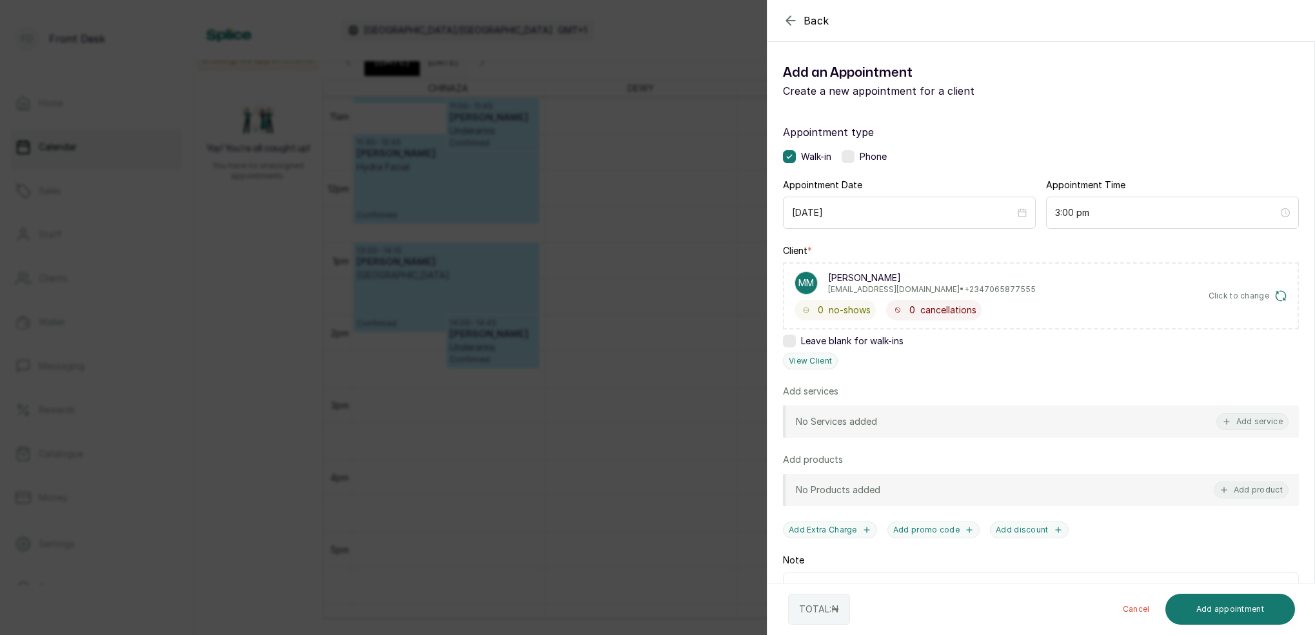
click at [630, 201] on div "Back Add Appointment Add an Appointment Create a new appointment for a client A…" at bounding box center [657, 317] width 1315 height 635
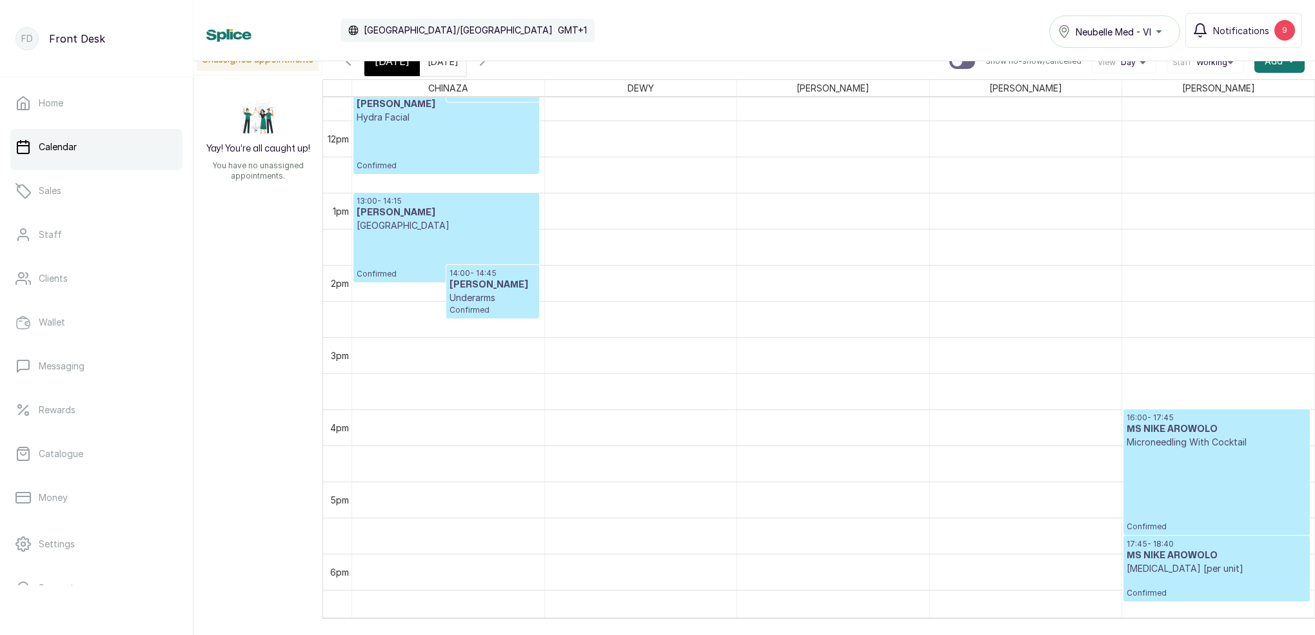
click at [344, 68] on icon "button" at bounding box center [348, 61] width 15 height 15
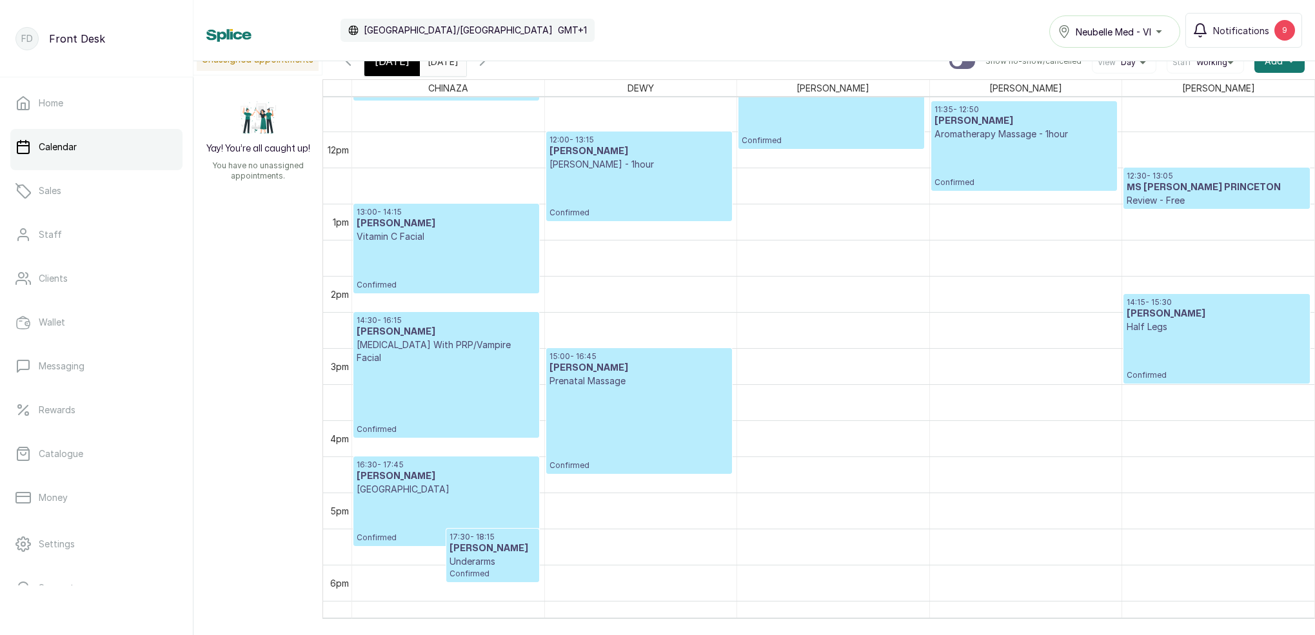
scroll to position [833, 0]
click at [395, 62] on span "[DATE]" at bounding box center [392, 61] width 35 height 15
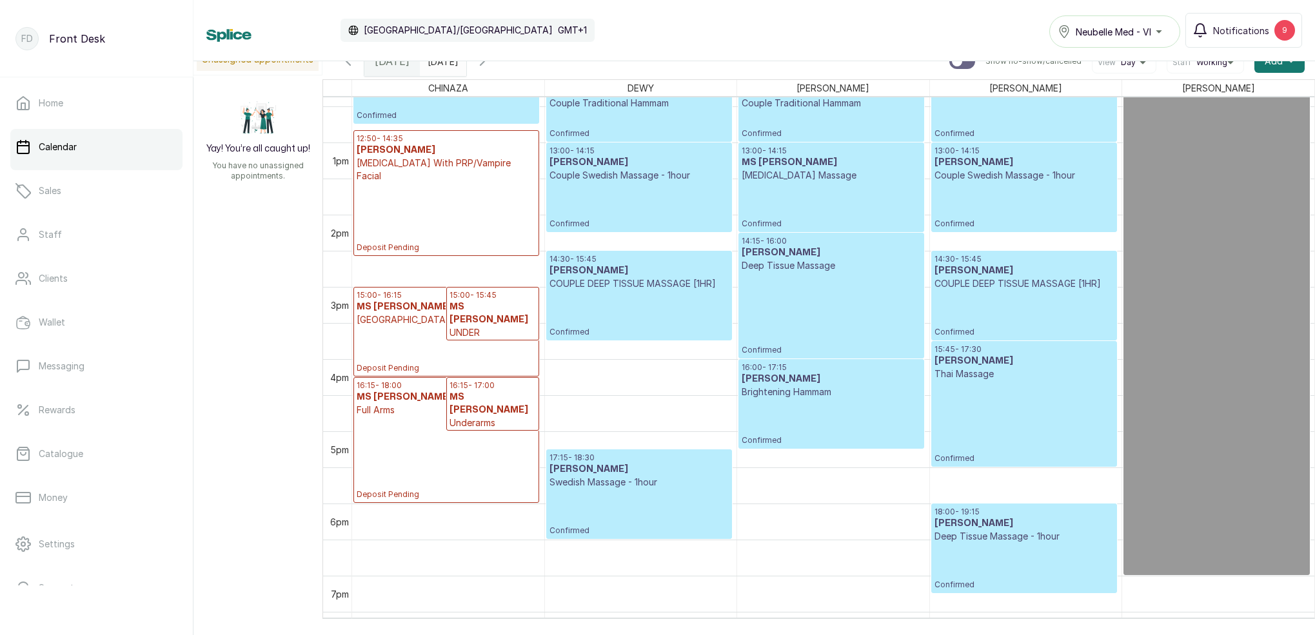
scroll to position [863, 0]
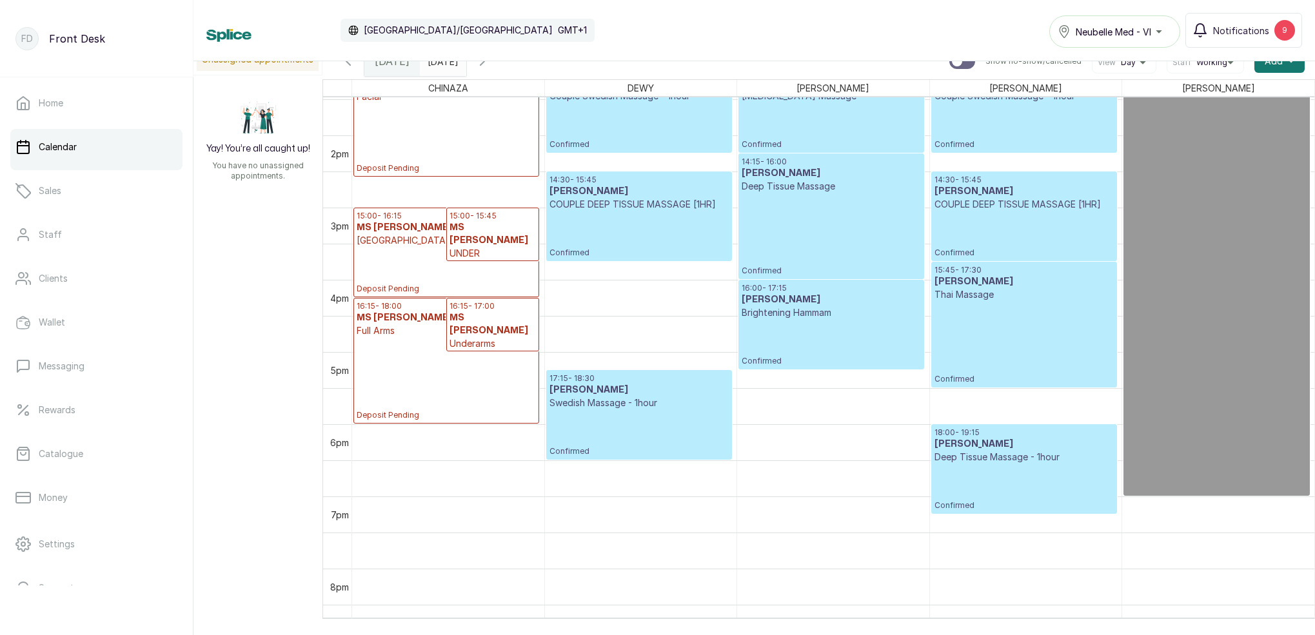
drag, startPoint x: 521, startPoint y: 67, endPoint x: 559, endPoint y: 79, distance: 39.8
click at [490, 67] on icon "button" at bounding box center [482, 61] width 15 height 15
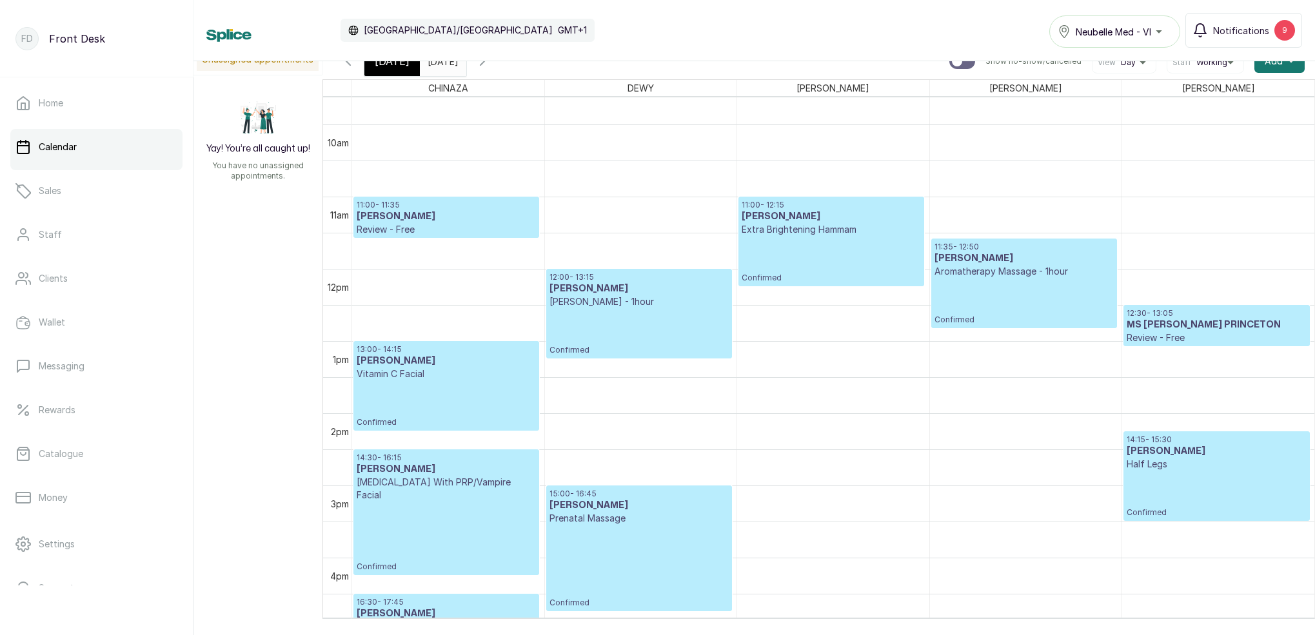
scroll to position [697, 0]
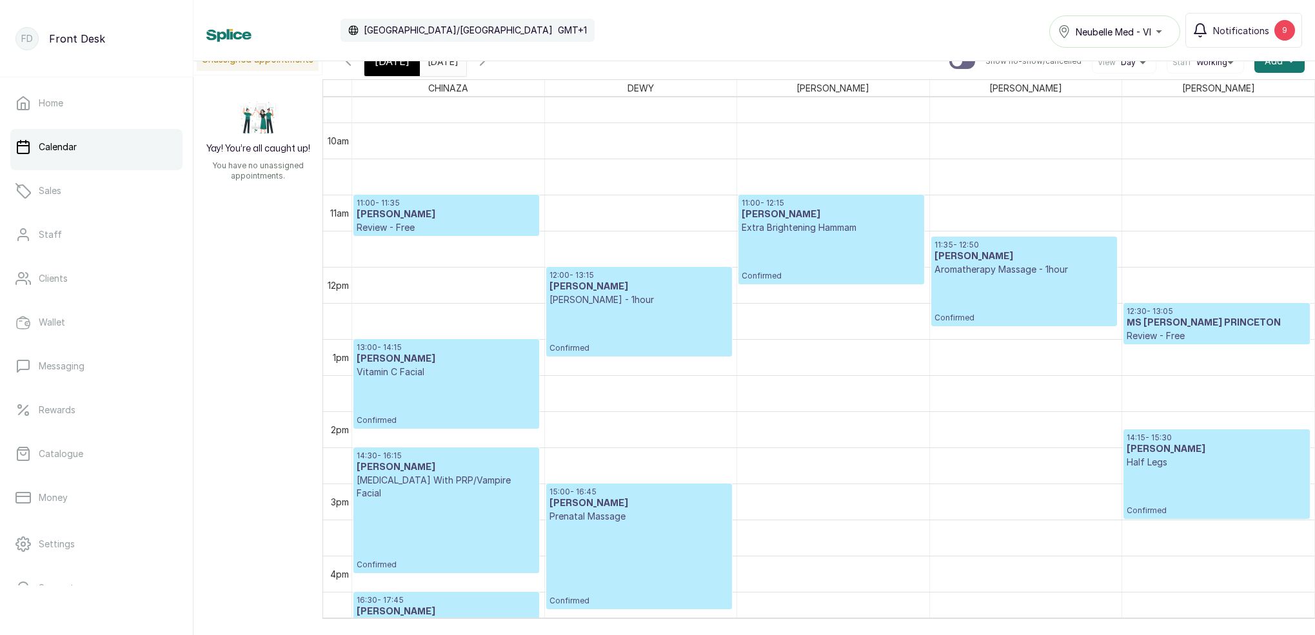
click at [378, 63] on span "[DATE]" at bounding box center [392, 61] width 35 height 15
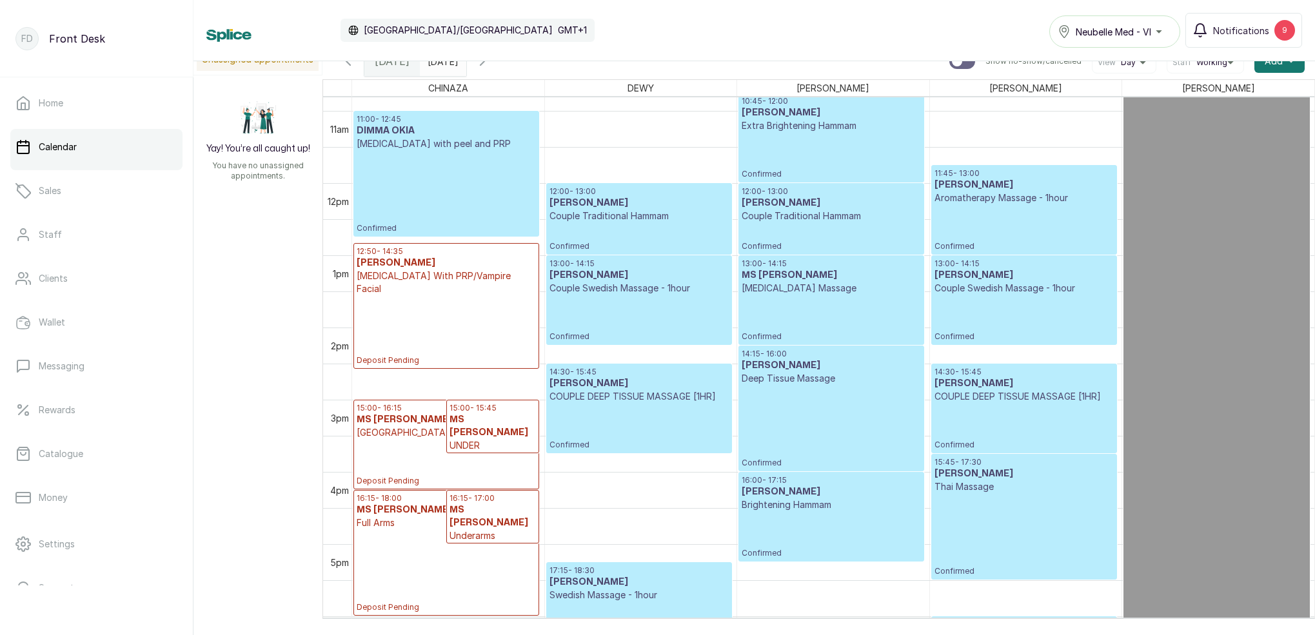
scroll to position [780, 0]
click at [471, 165] on p "Confirmed" at bounding box center [446, 192] width 179 height 83
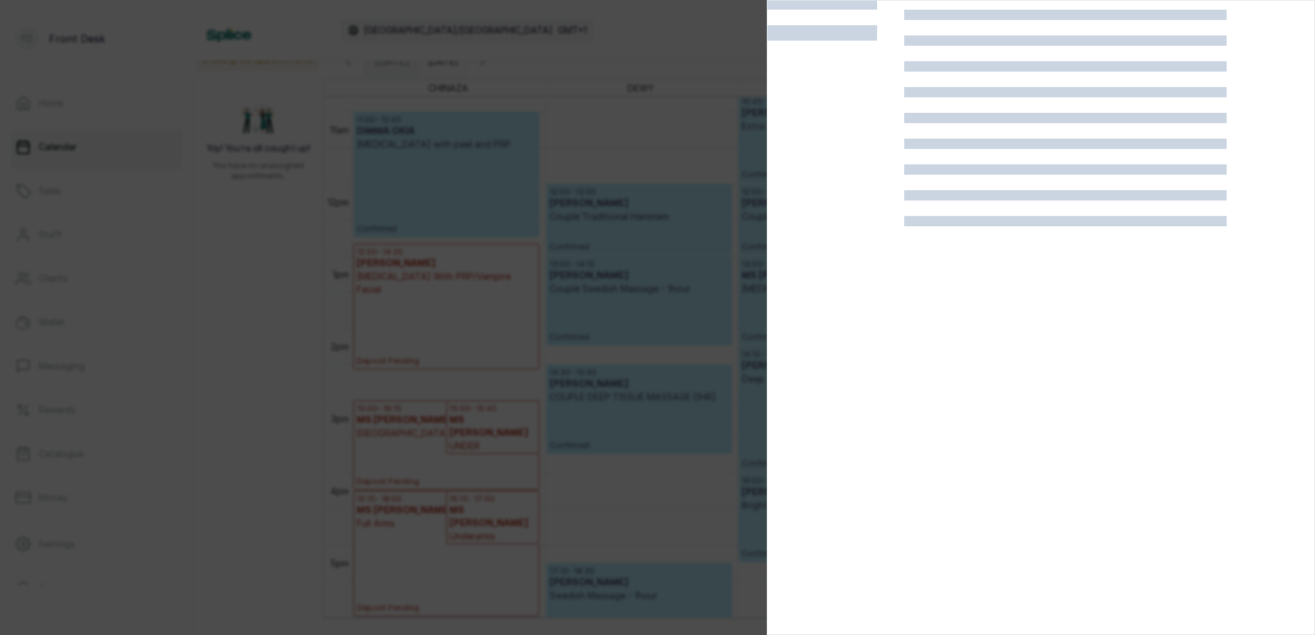
scroll to position [32, 0]
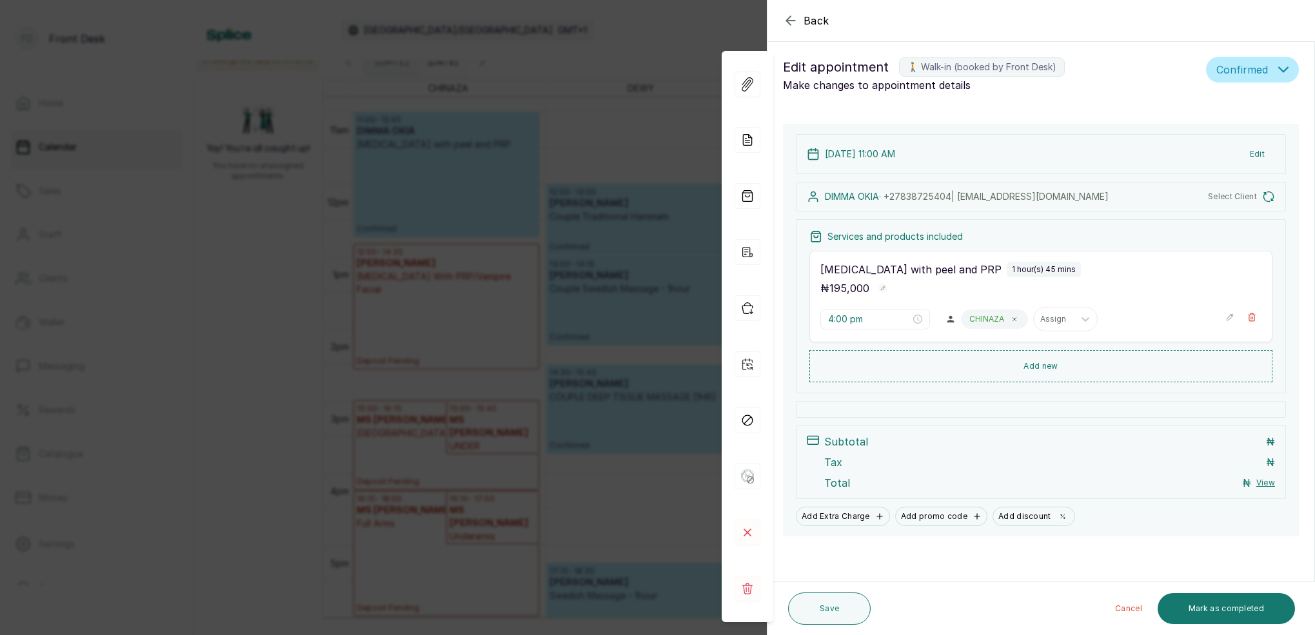
type input "11:00 am"
click at [751, 529] on icon at bounding box center [747, 532] width 6 height 6
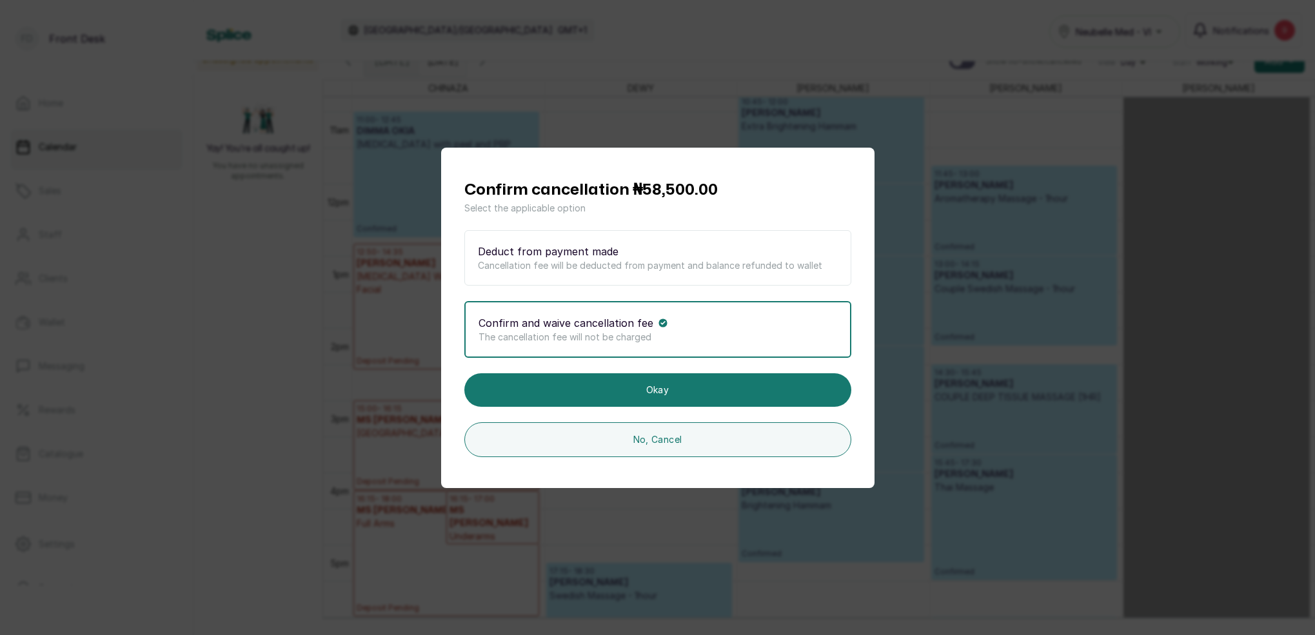
click at [1003, 302] on div "Confirm cancellation ₦58,500.00 Select the applicable option Deduct from paymen…" at bounding box center [657, 317] width 1315 height 635
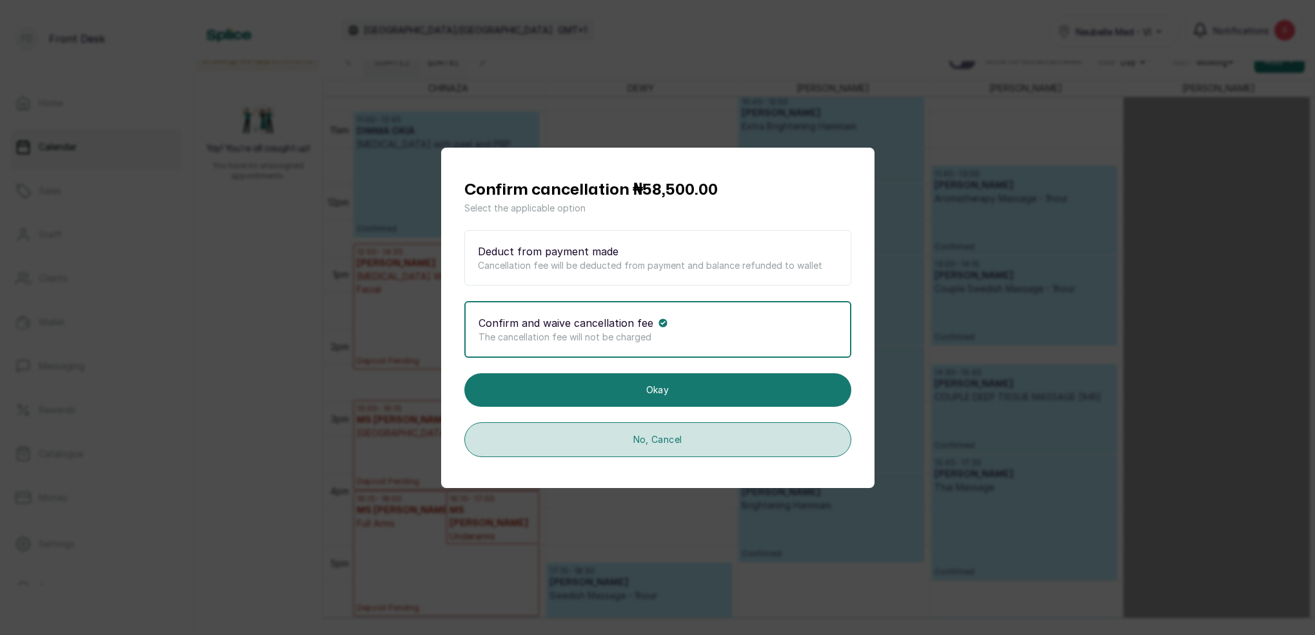
click at [733, 442] on button "No, Cancel" at bounding box center [657, 439] width 387 height 35
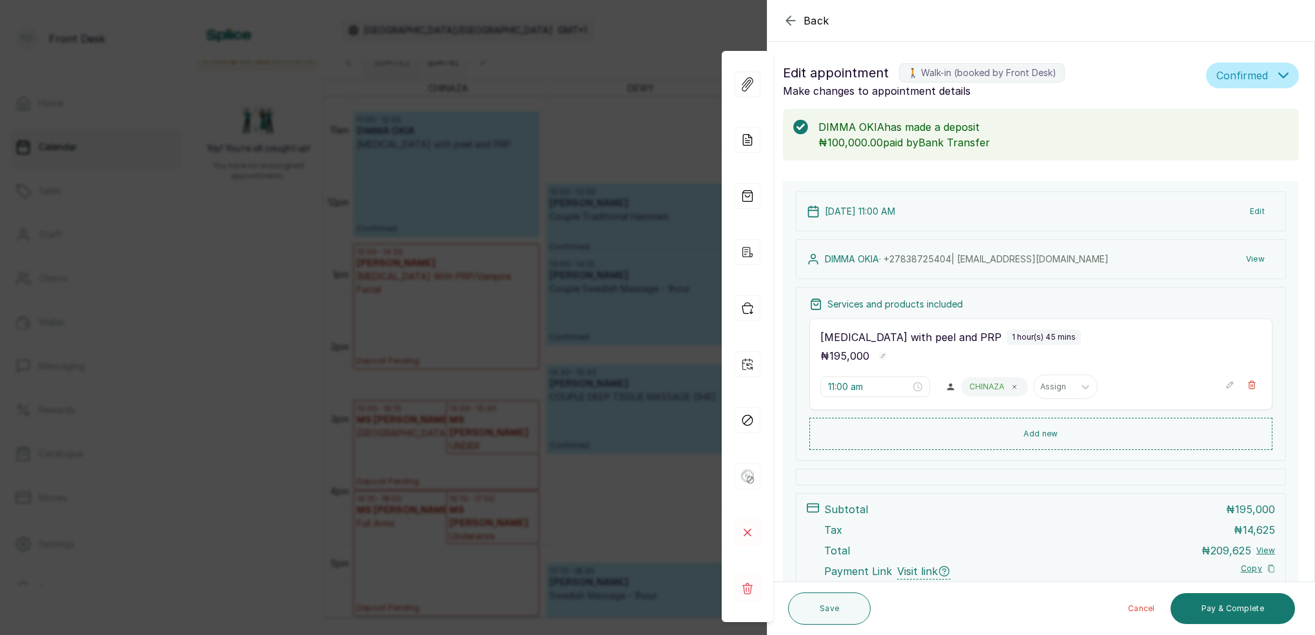
click at [561, 280] on div "Back Appointment Details Edit appointment 🚶 Walk-in (booked by Front Desk) Make…" at bounding box center [657, 317] width 1315 height 635
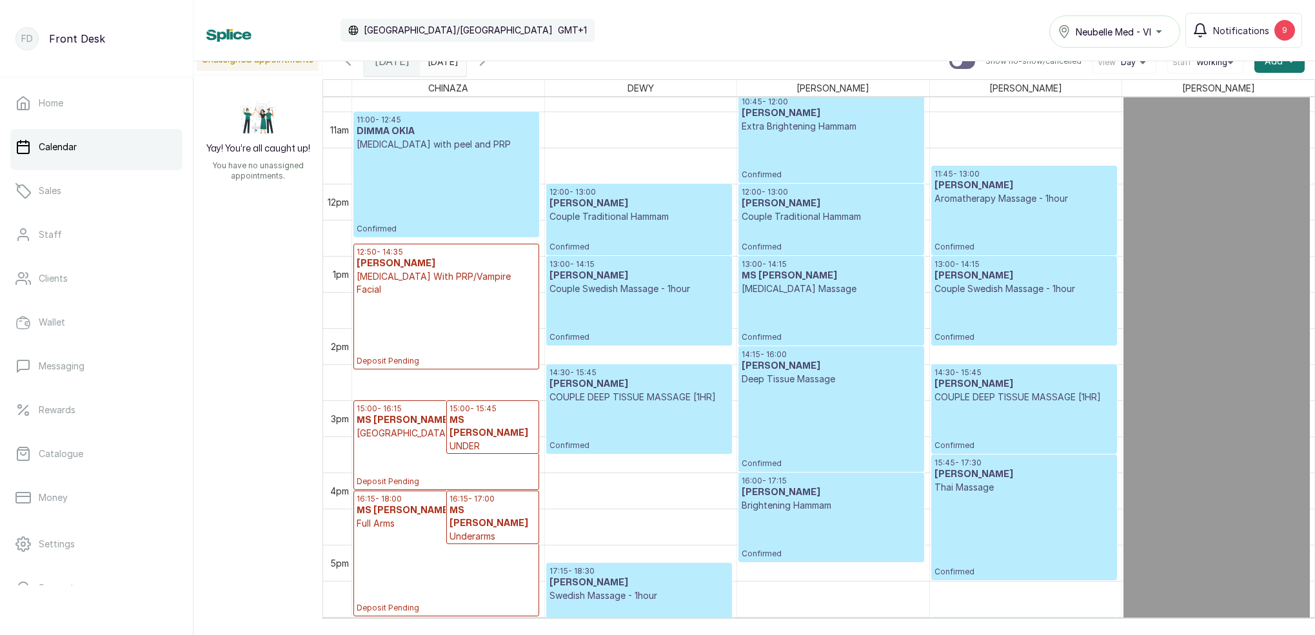
drag, startPoint x: 519, startPoint y: 67, endPoint x: 530, endPoint y: 72, distance: 11.9
click at [490, 67] on icon "button" at bounding box center [482, 61] width 15 height 15
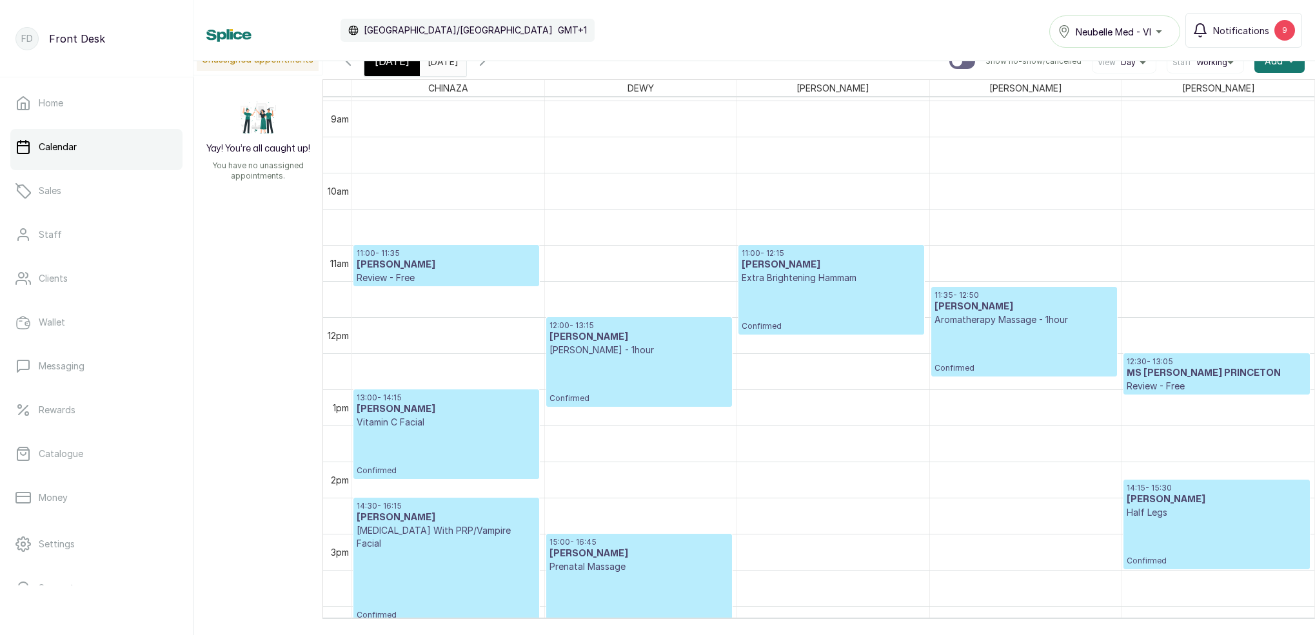
scroll to position [646, 0]
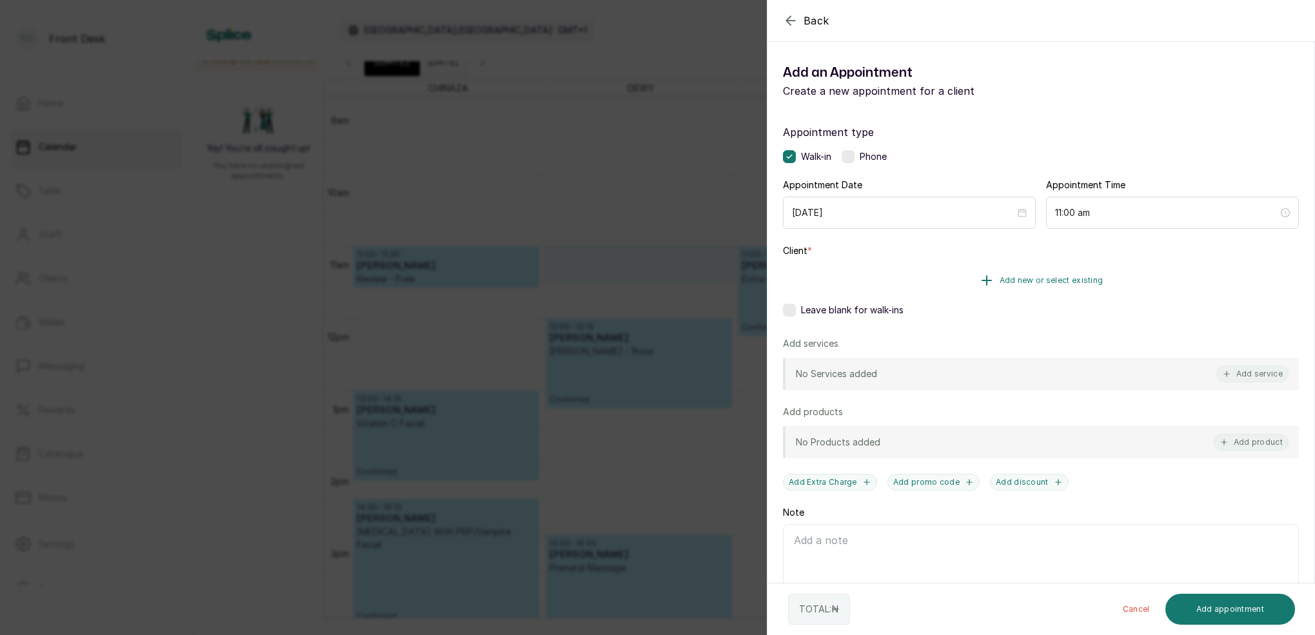
click at [1064, 279] on span "Add new or select existing" at bounding box center [1052, 280] width 104 height 10
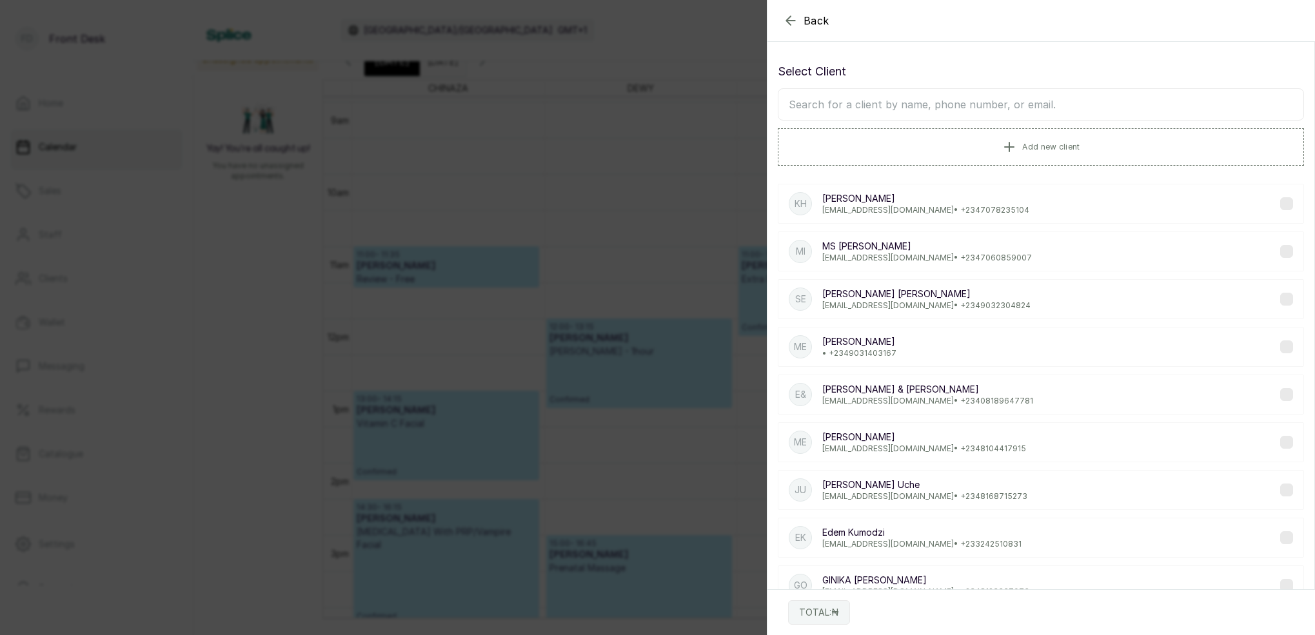
click at [956, 106] on input "text" at bounding box center [1041, 104] width 526 height 32
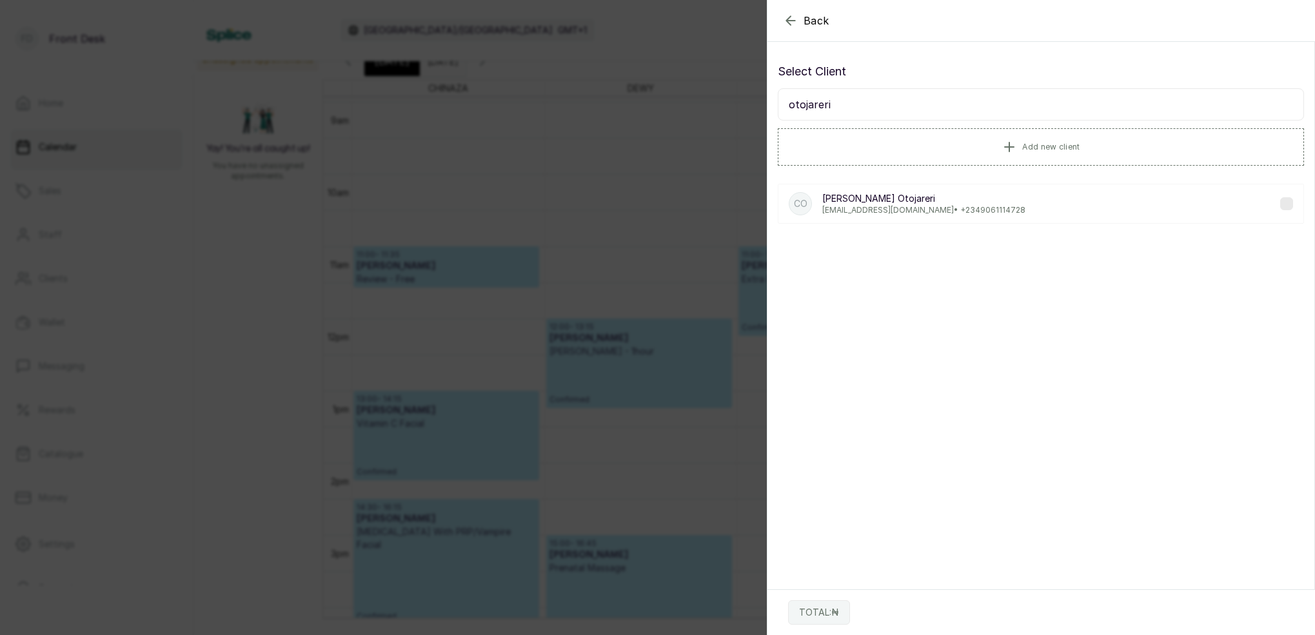
type input "otojareri"
click at [908, 208] on p "[EMAIL_ADDRESS][DOMAIN_NAME] • [PHONE_NUMBER]" at bounding box center [923, 210] width 203 height 10
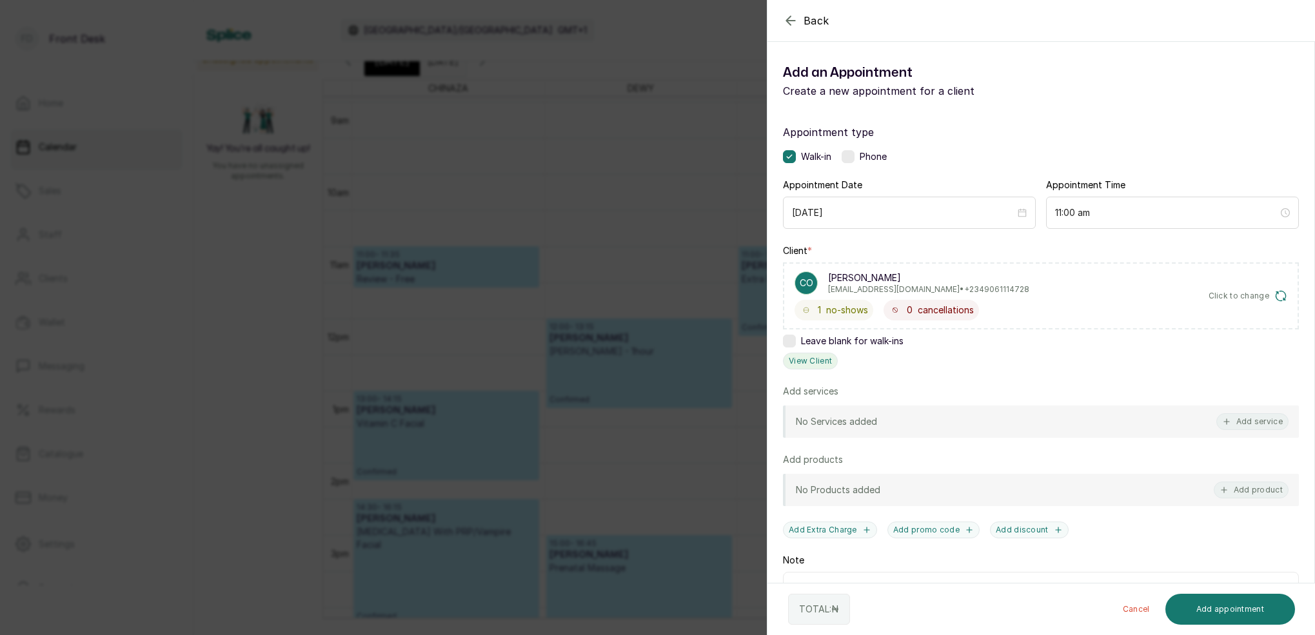
click at [816, 355] on button "View Client" at bounding box center [810, 361] width 55 height 17
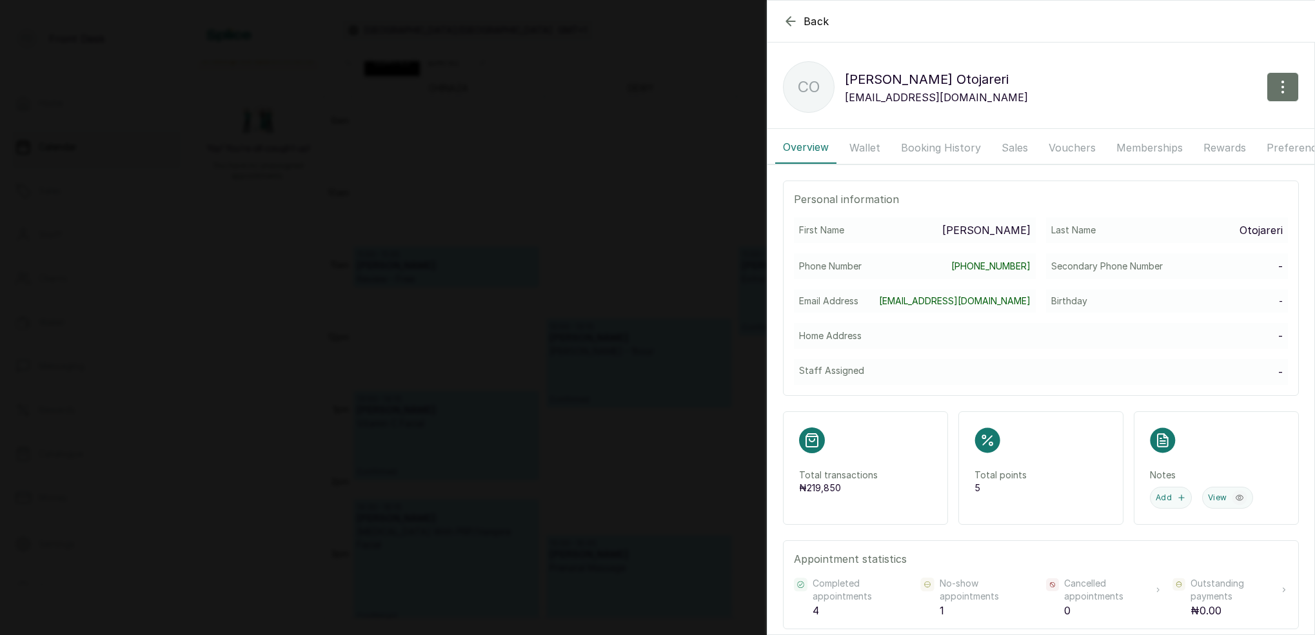
click at [877, 151] on button "Wallet" at bounding box center [865, 148] width 46 height 32
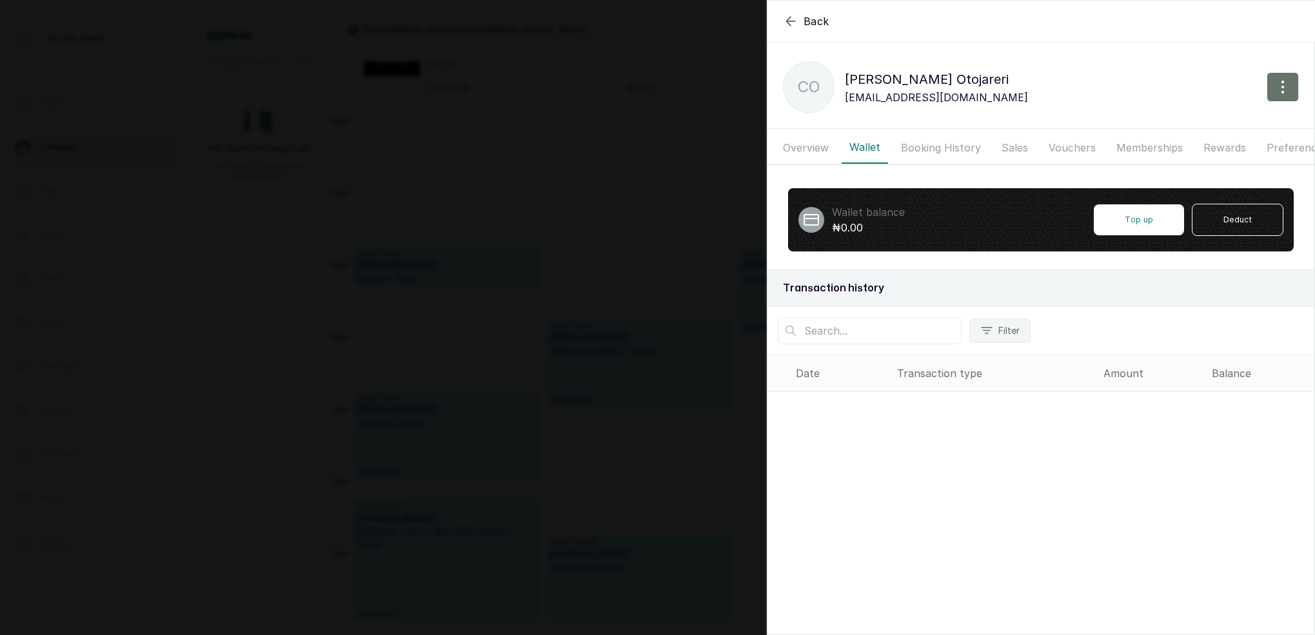
click at [919, 141] on button "Booking History" at bounding box center [940, 148] width 95 height 32
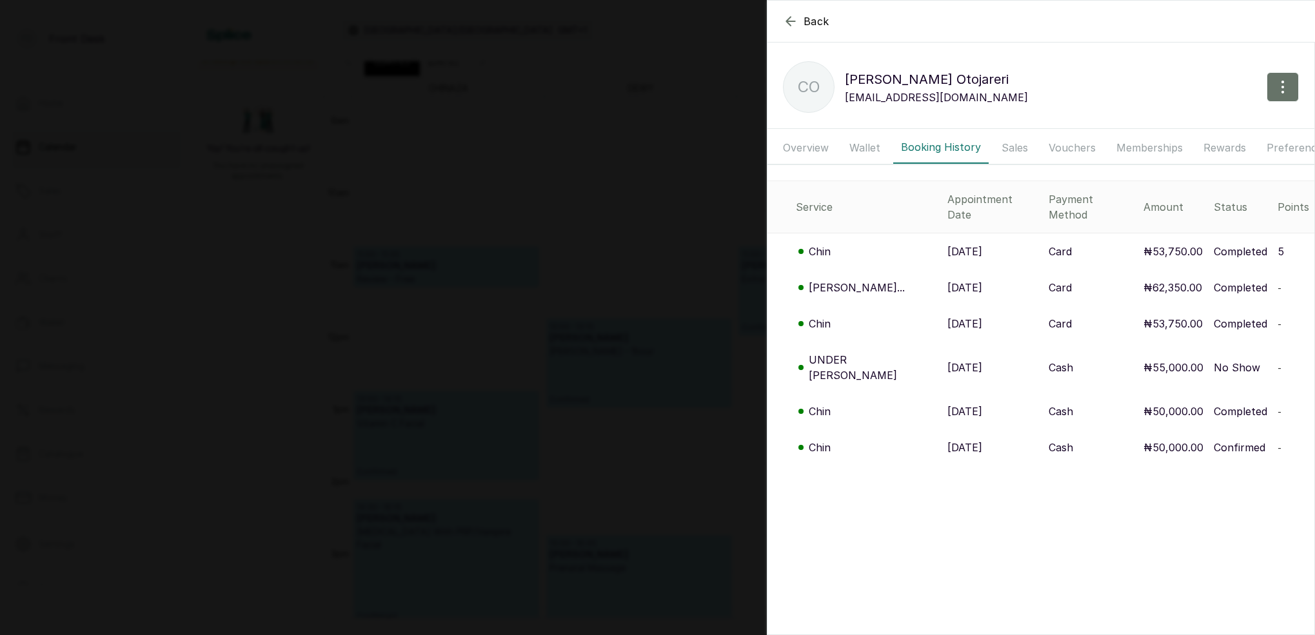
drag, startPoint x: 1018, startPoint y: 144, endPoint x: 1054, endPoint y: 148, distance: 36.3
click at [1018, 144] on button "Sales" at bounding box center [1015, 148] width 42 height 32
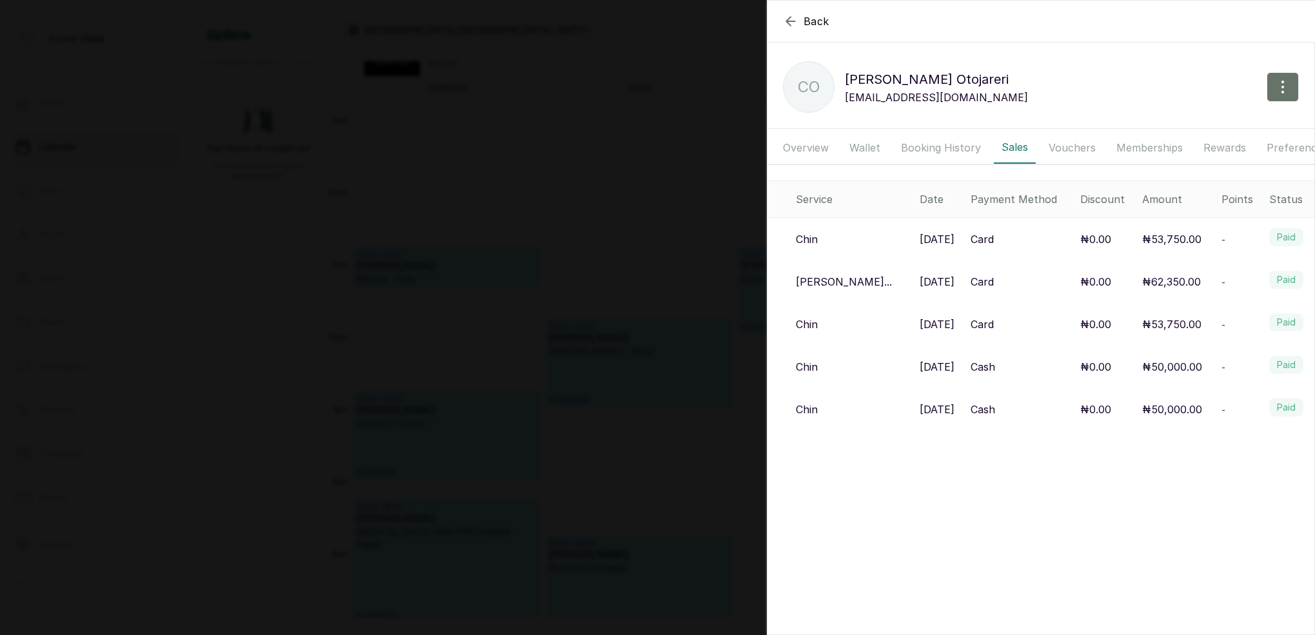
click at [944, 148] on button "Booking History" at bounding box center [940, 148] width 95 height 32
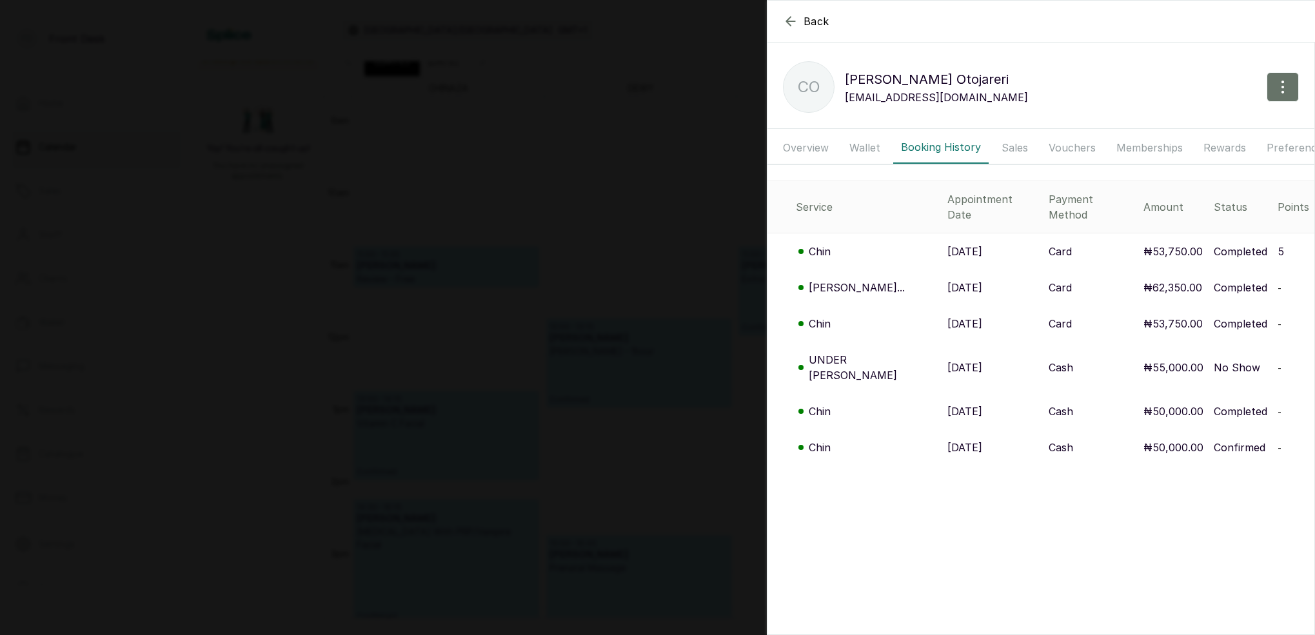
click at [646, 188] on div "Back [PERSON_NAME] CO [PERSON_NAME] [EMAIL_ADDRESS][DOMAIN_NAME] Overview Walle…" at bounding box center [657, 317] width 1315 height 635
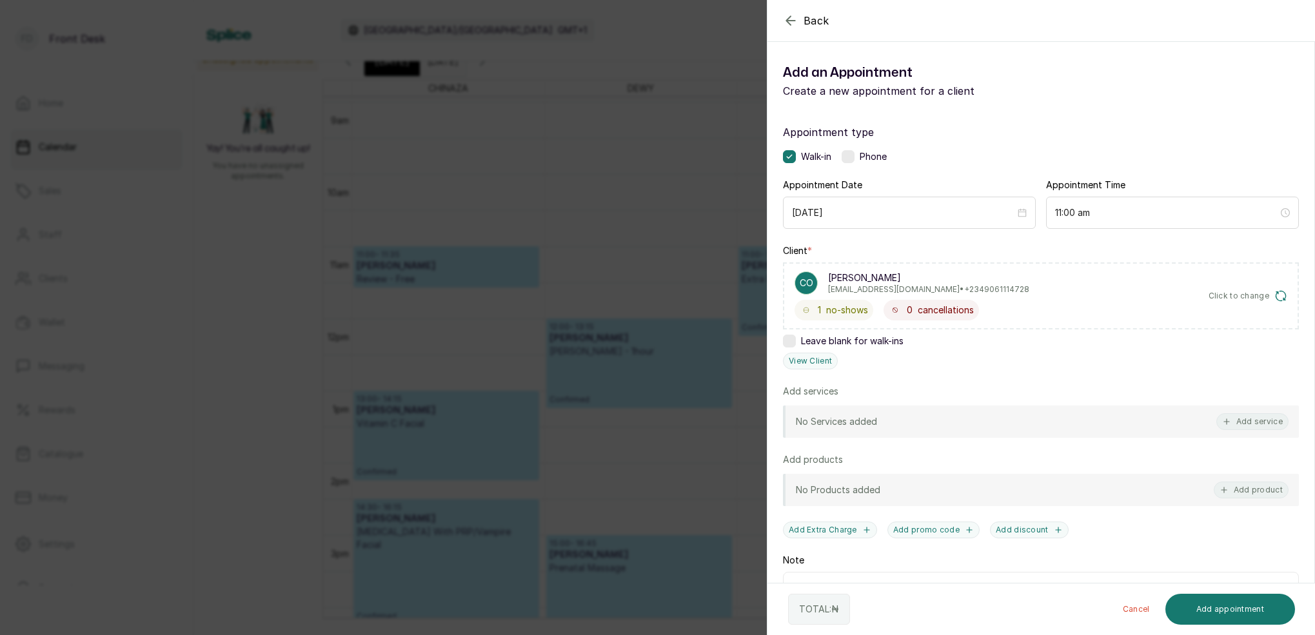
click at [650, 189] on div "Back Add Appointment Add an Appointment Create a new appointment for a client A…" at bounding box center [657, 317] width 1315 height 635
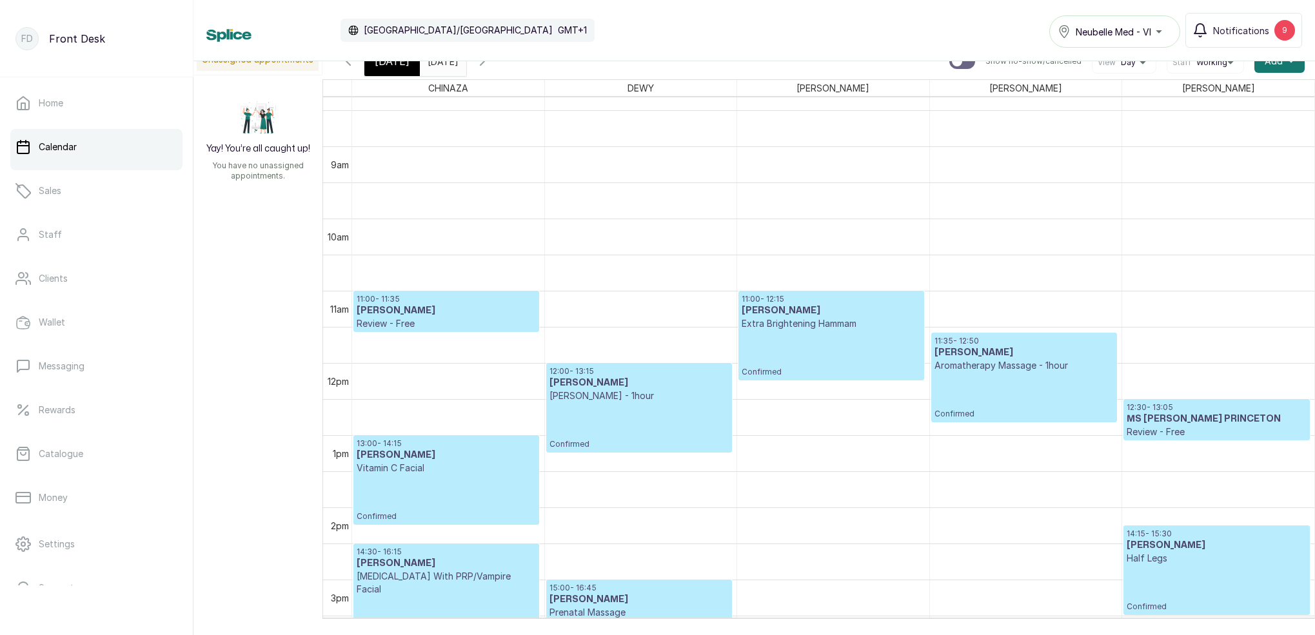
scroll to position [589, 0]
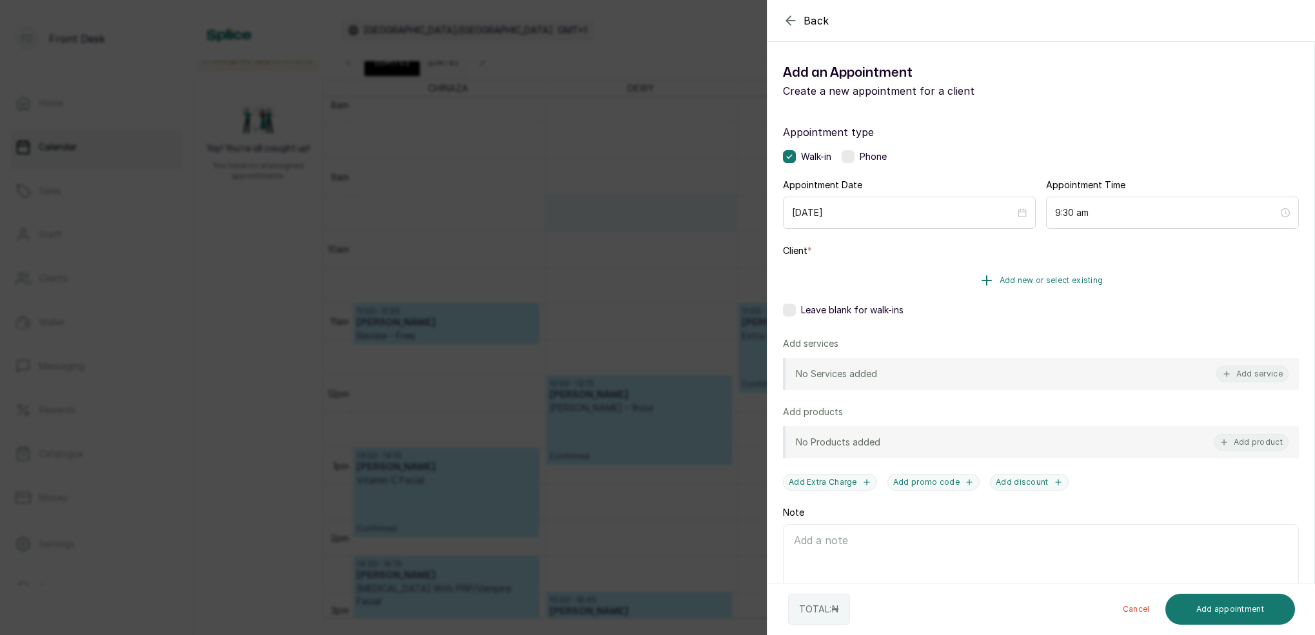
click at [1071, 281] on span "Add new or select existing" at bounding box center [1052, 280] width 104 height 10
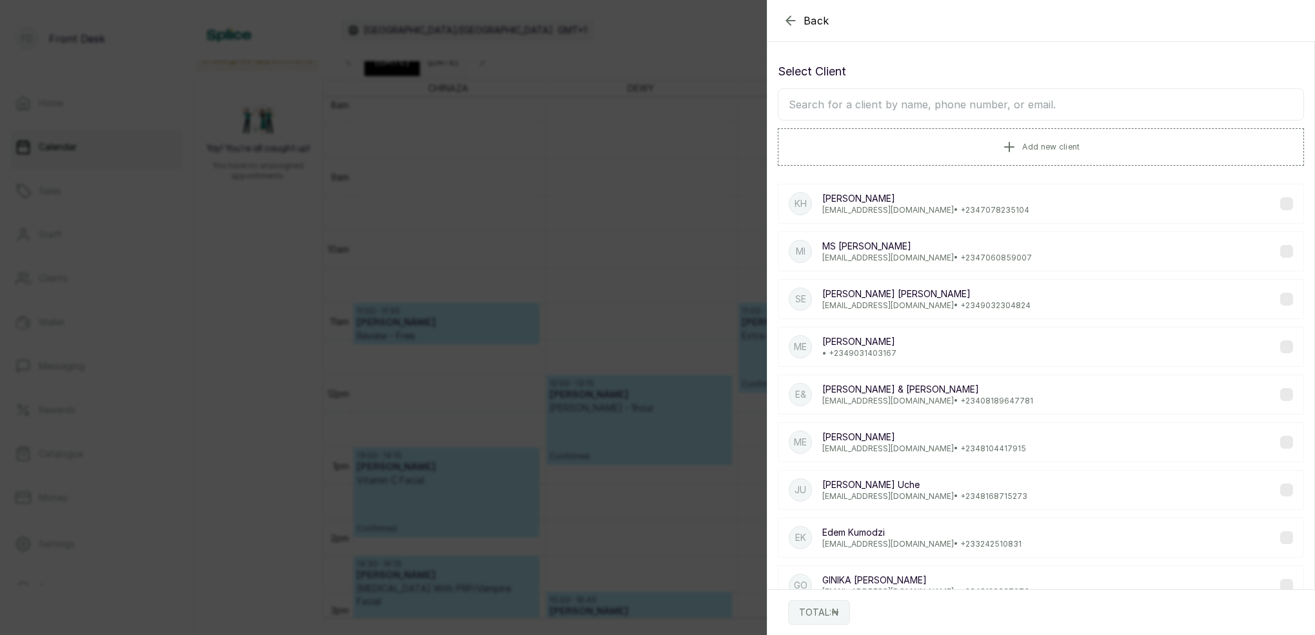
click at [942, 114] on input "text" at bounding box center [1041, 104] width 526 height 32
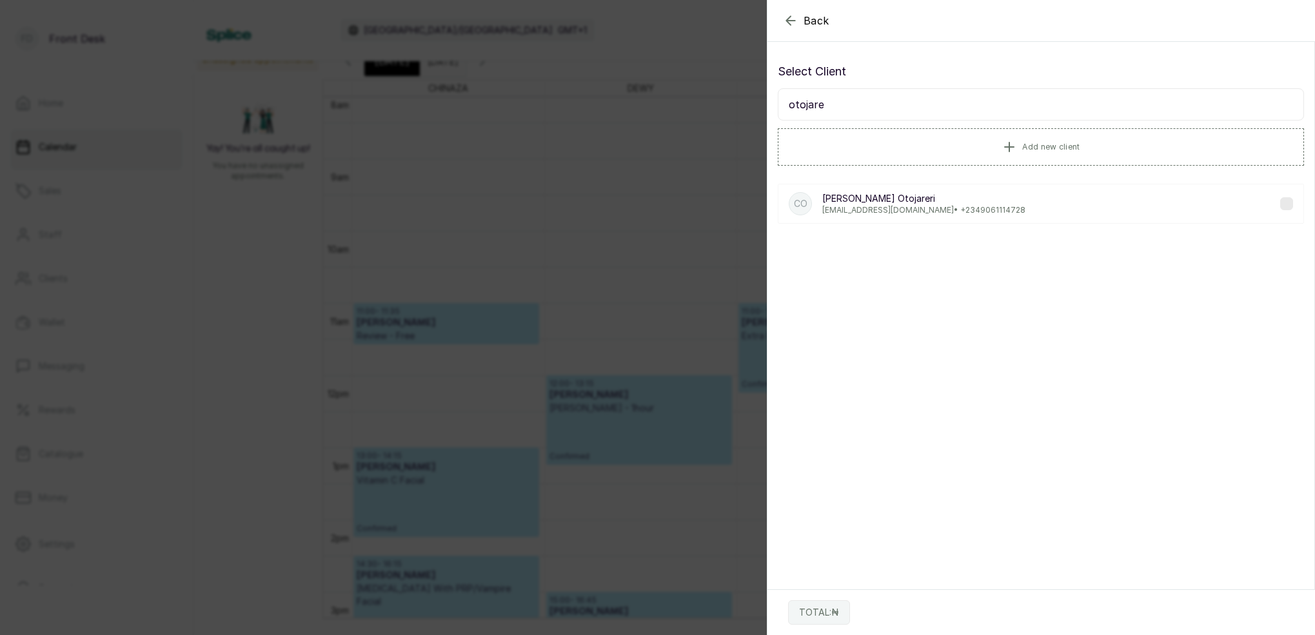
type input "otojare"
click at [896, 215] on p "[EMAIL_ADDRESS][DOMAIN_NAME] • [PHONE_NUMBER]" at bounding box center [923, 210] width 203 height 10
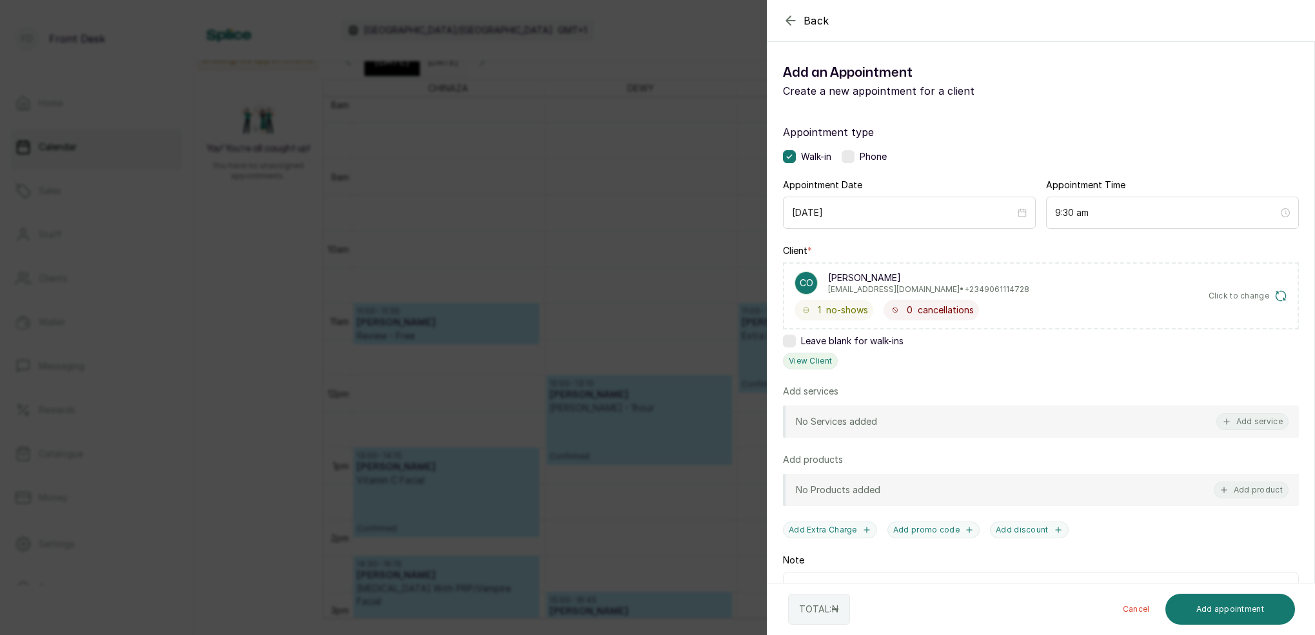
click at [822, 359] on button "View Client" at bounding box center [810, 361] width 55 height 17
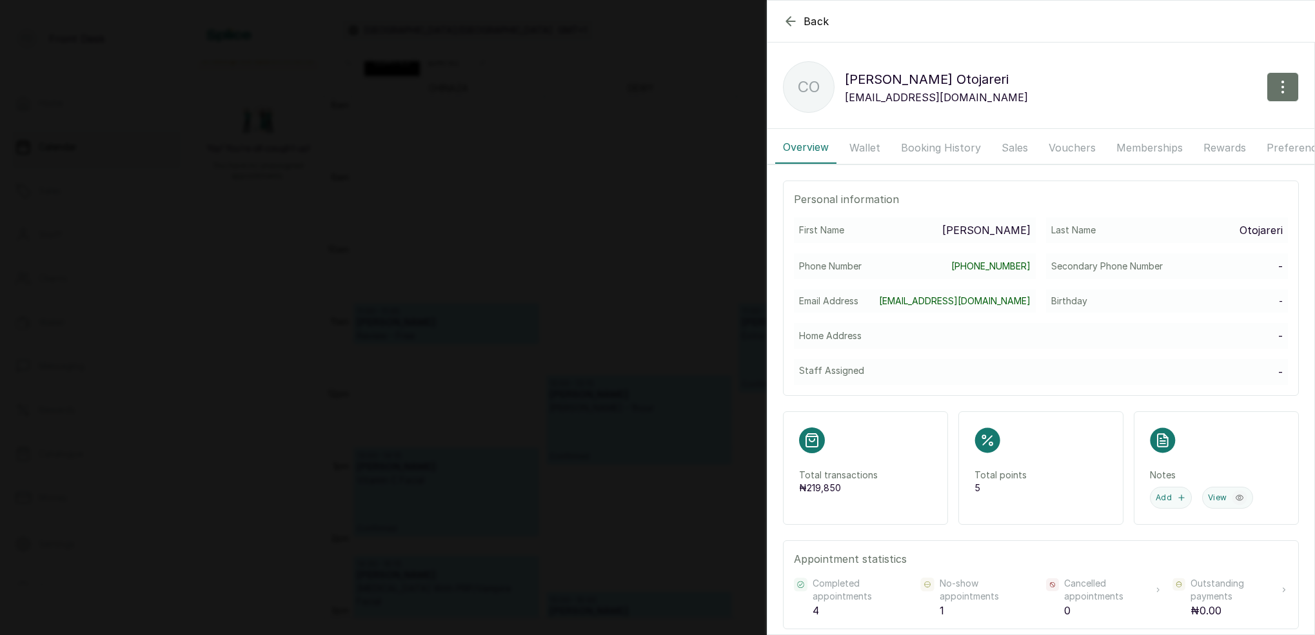
drag, startPoint x: 864, startPoint y: 151, endPoint x: 887, endPoint y: 155, distance: 23.5
click at [864, 151] on button "Wallet" at bounding box center [865, 148] width 46 height 32
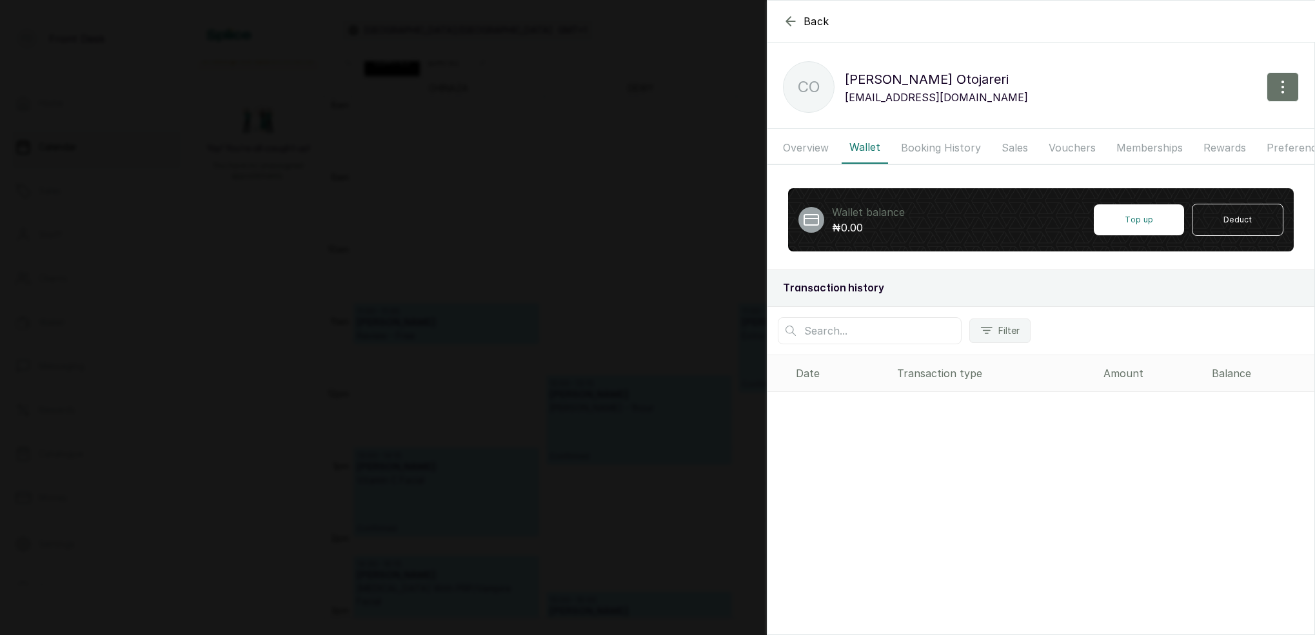
click at [958, 151] on button "Booking History" at bounding box center [940, 148] width 95 height 32
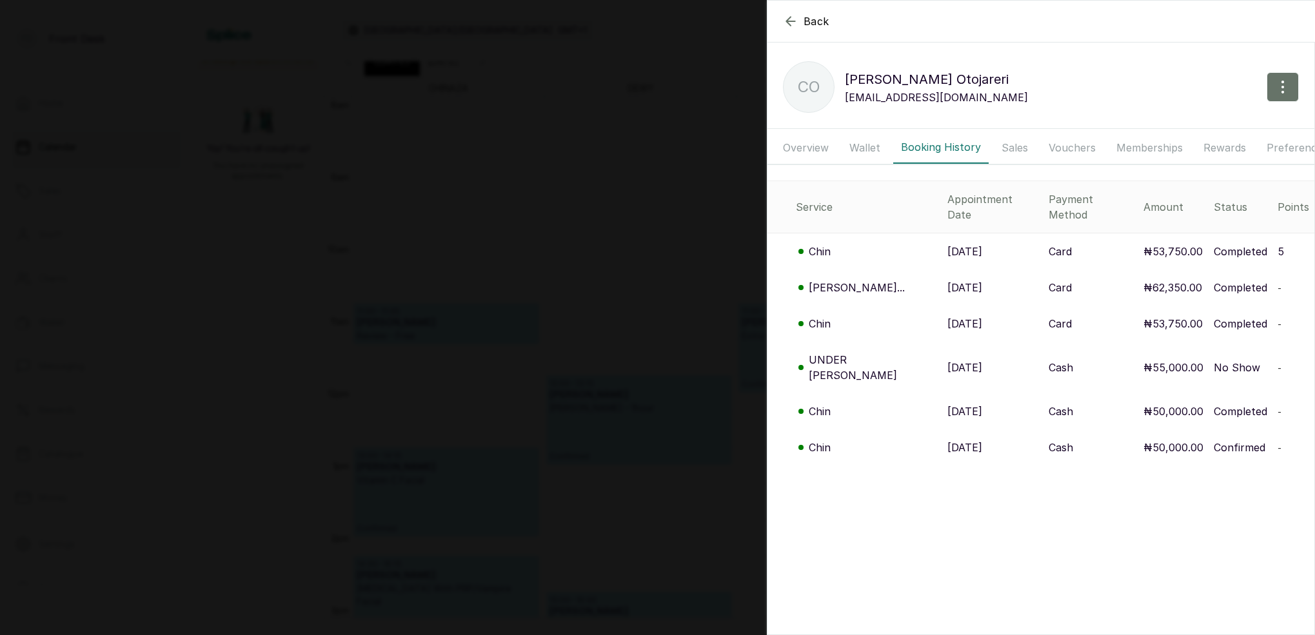
click at [815, 244] on p "Chin" at bounding box center [820, 251] width 22 height 15
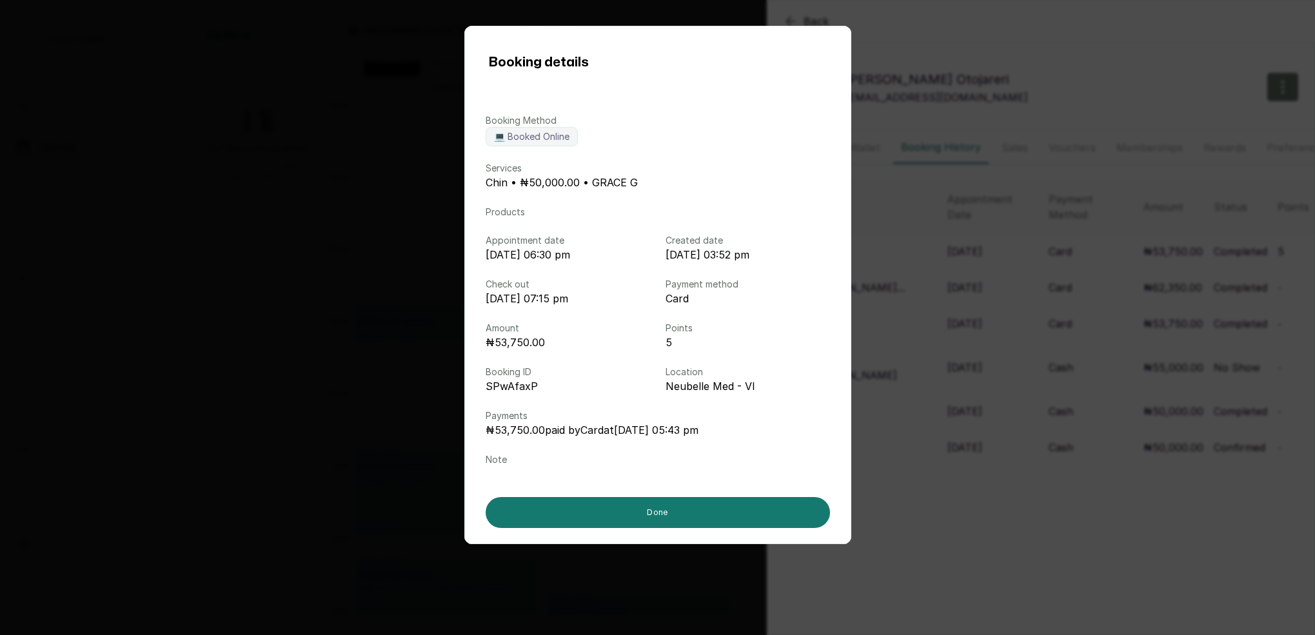
click at [1015, 346] on div "Booking details Booking Method 💻 Booked Online Services [GEOGRAPHIC_DATA] • ₦50…" at bounding box center [657, 317] width 1315 height 635
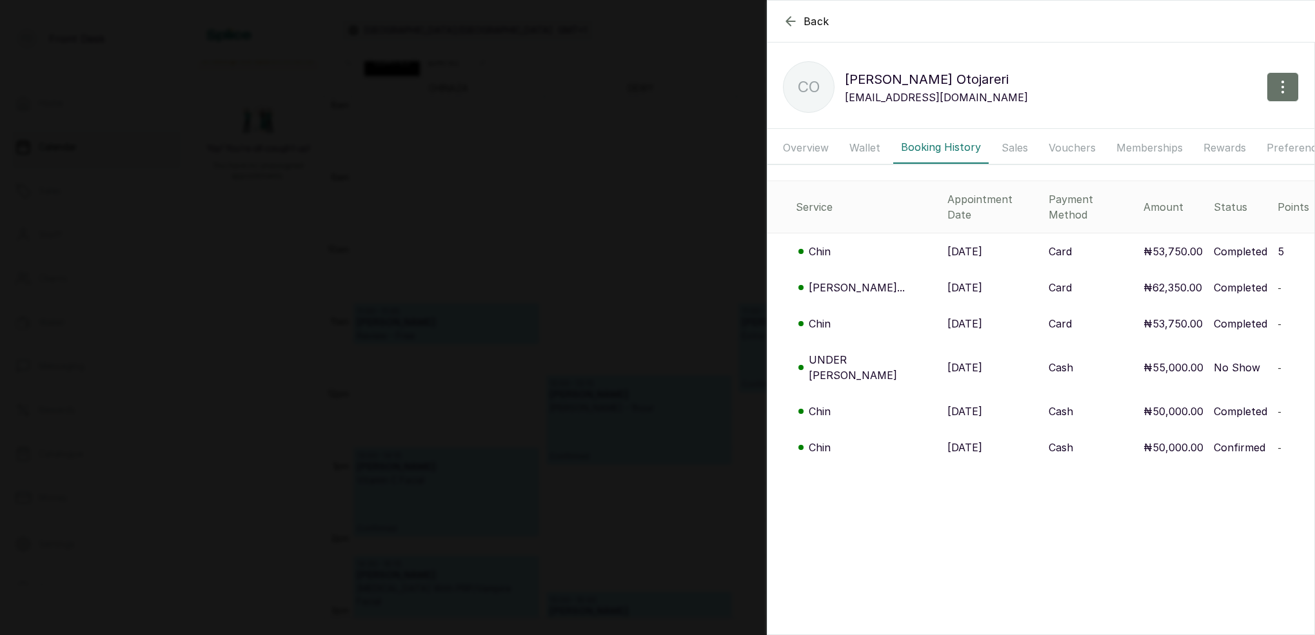
click at [826, 316] on p "Chin" at bounding box center [820, 323] width 22 height 15
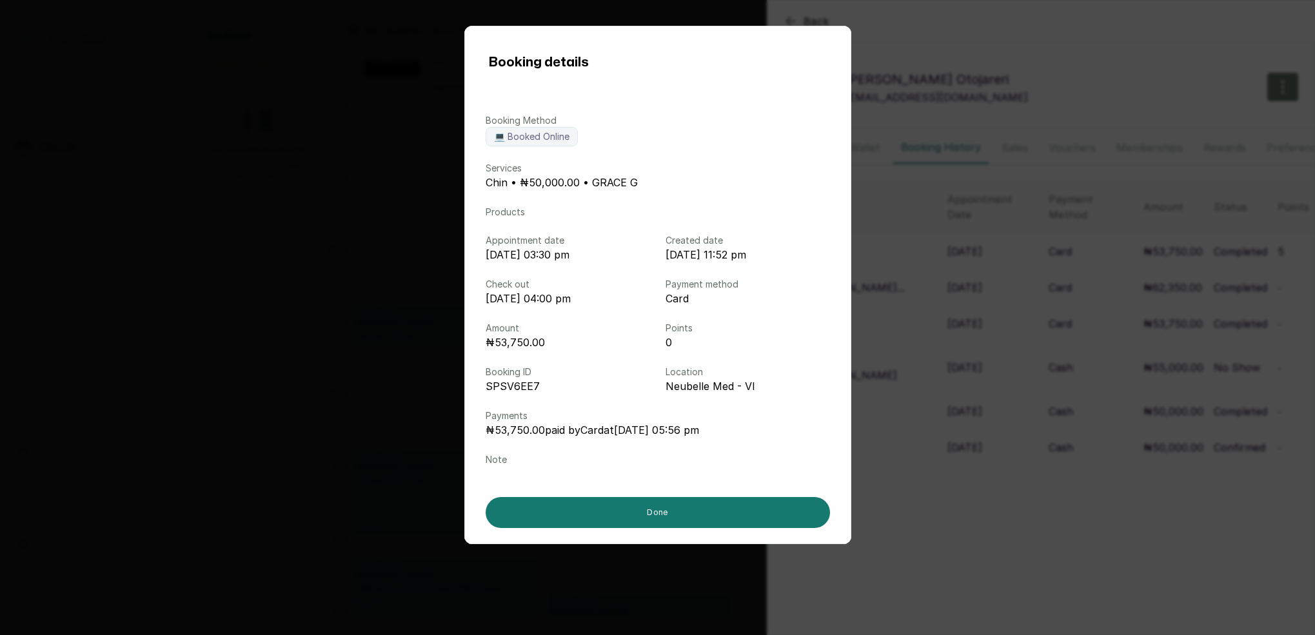
click at [965, 301] on div "Booking details Booking Method 💻 Booked Online Services [GEOGRAPHIC_DATA] • ₦50…" at bounding box center [657, 317] width 1315 height 635
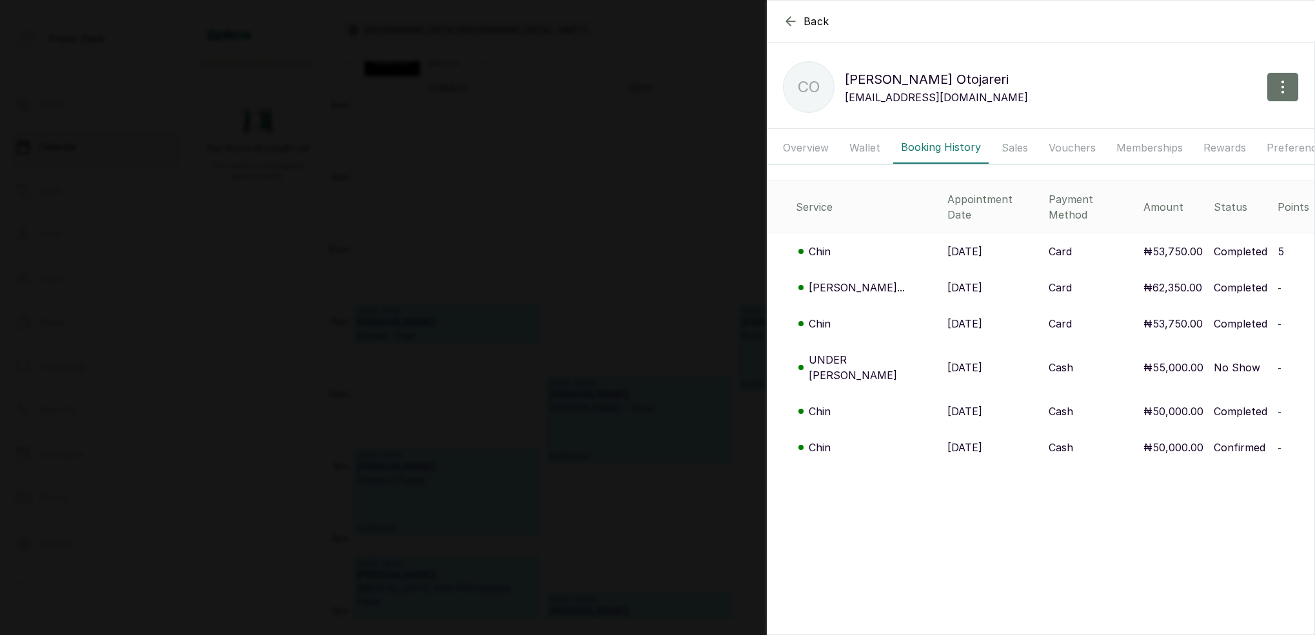
click at [831, 352] on p "UNDER [PERSON_NAME]" at bounding box center [873, 367] width 128 height 31
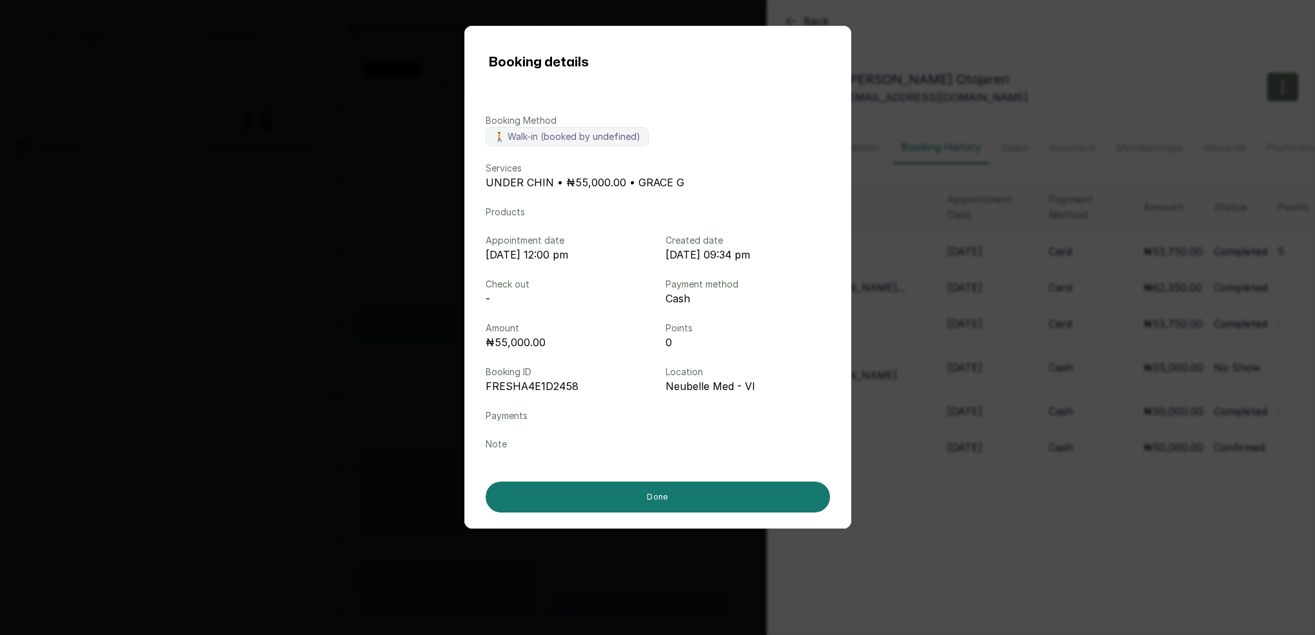
click at [969, 342] on div "Booking details Booking Method 🚶 Walk-in (booked by undefined) Services UNDER C…" at bounding box center [657, 317] width 1315 height 635
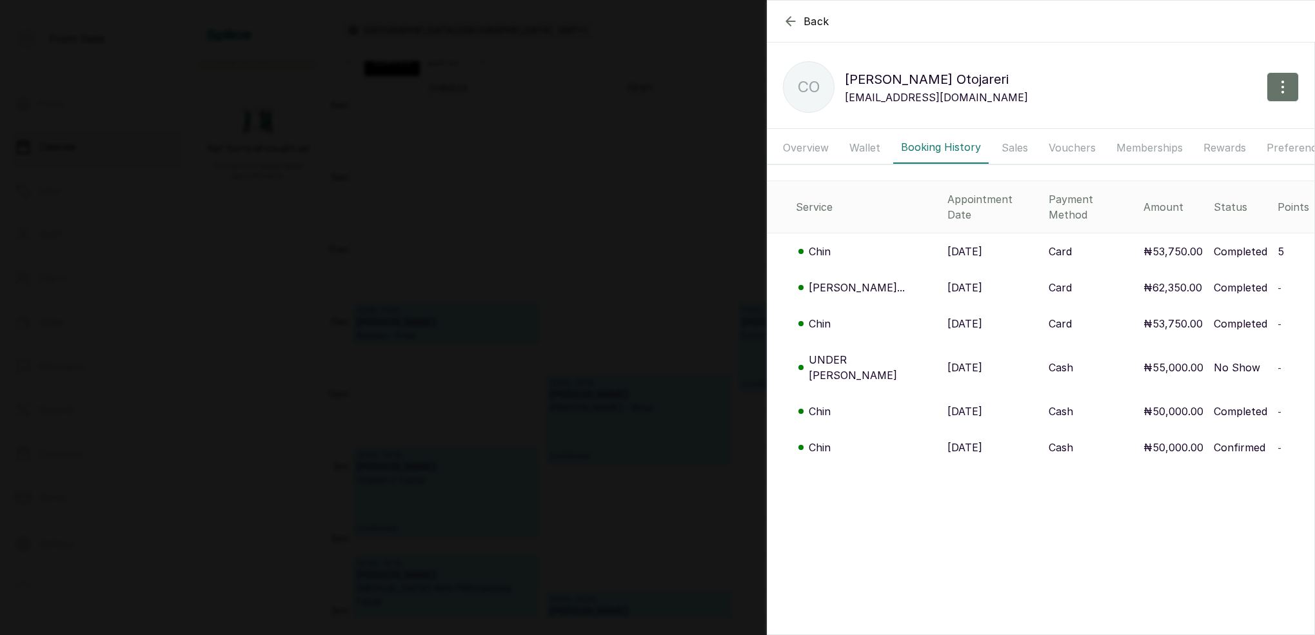
click at [816, 404] on p "Chin" at bounding box center [820, 411] width 22 height 15
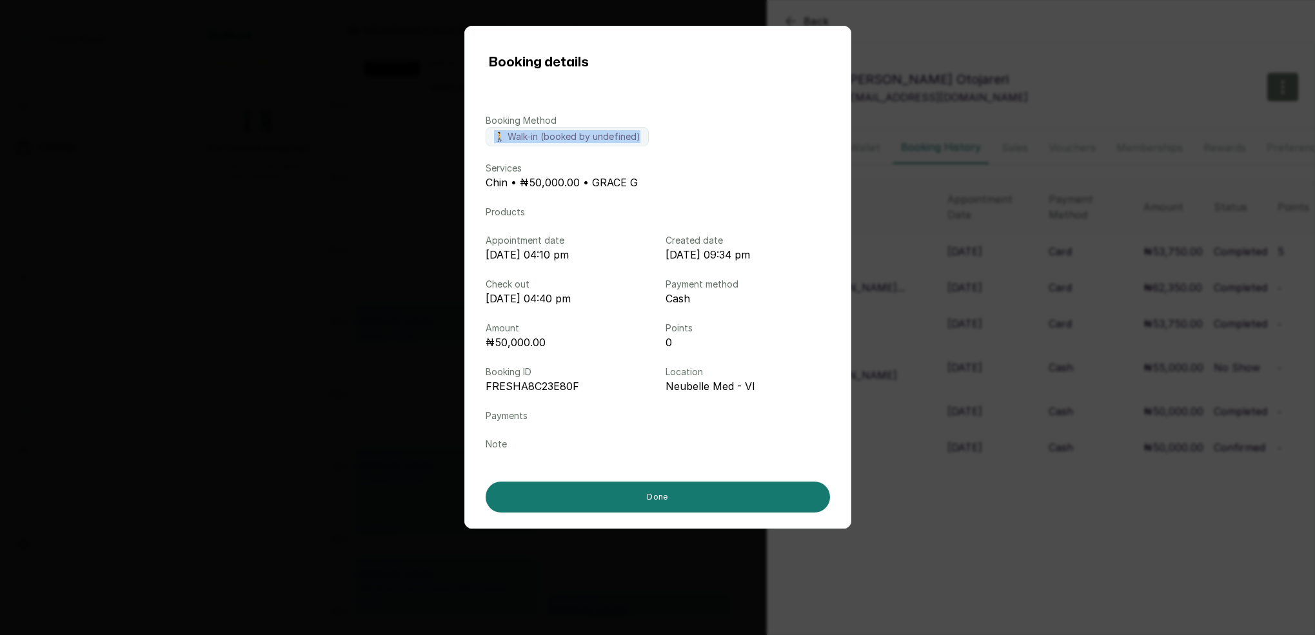
drag, startPoint x: 1272, startPoint y: 152, endPoint x: 1014, endPoint y: 155, distance: 258.0
click at [1270, 157] on div "Booking details Booking Method 🚶 Walk-in (booked by undefined) Services Chin • …" at bounding box center [657, 317] width 1315 height 635
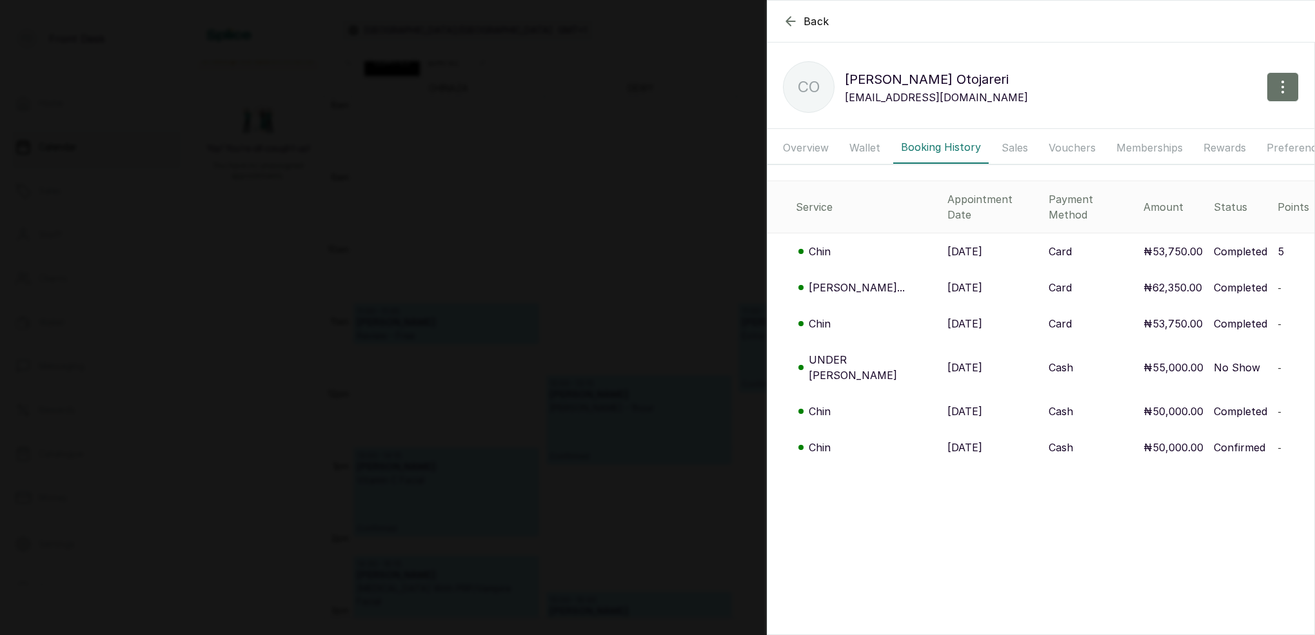
click at [716, 174] on div "Back [PERSON_NAME] CO [PERSON_NAME] [EMAIL_ADDRESS][DOMAIN_NAME] Overview Walle…" at bounding box center [657, 317] width 1315 height 635
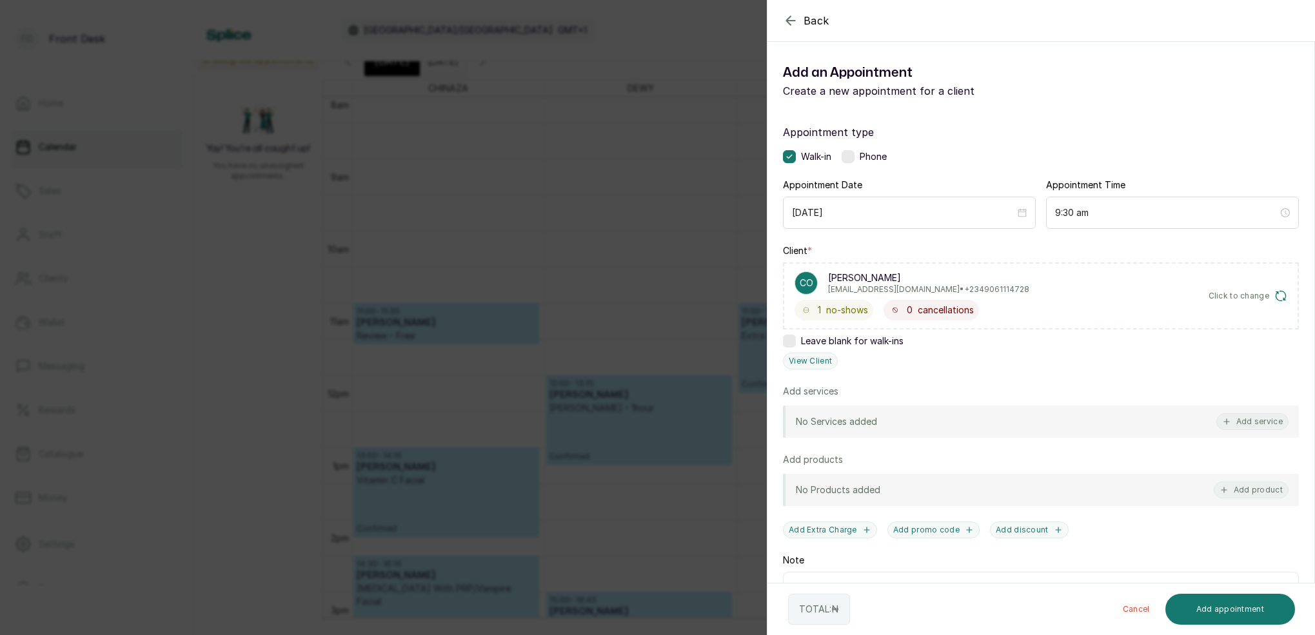
click at [679, 169] on div "Back Add Appointment Add an Appointment Create a new appointment for a client A…" at bounding box center [657, 317] width 1315 height 635
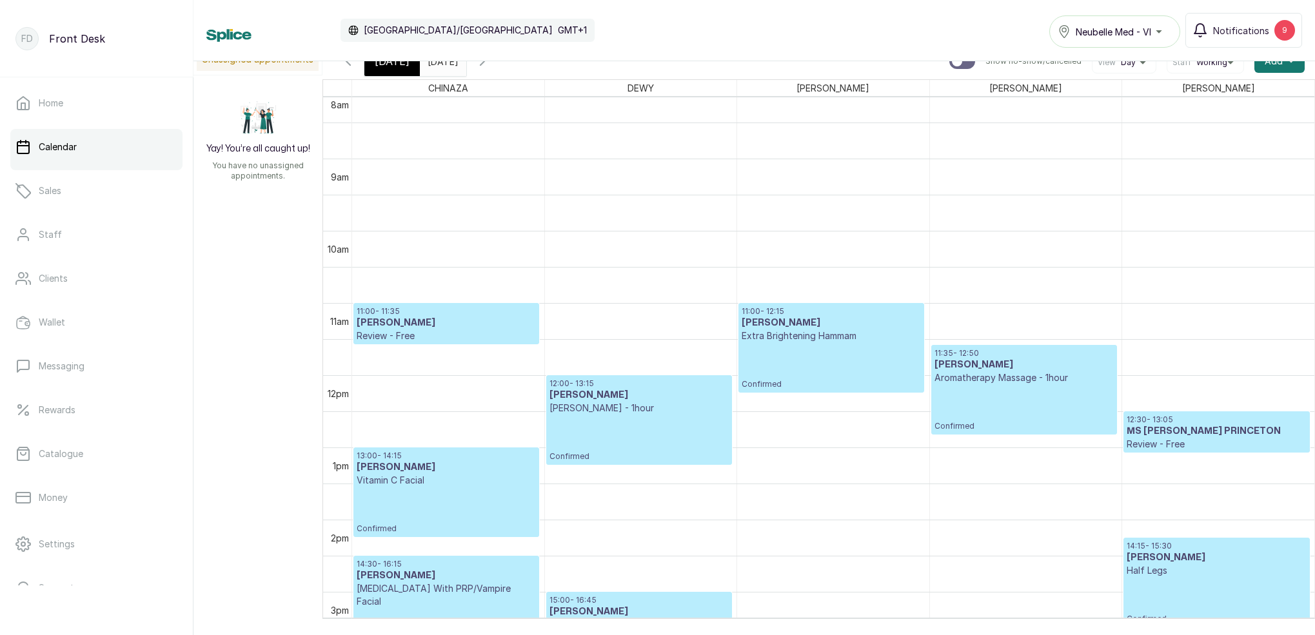
scroll to position [598, 0]
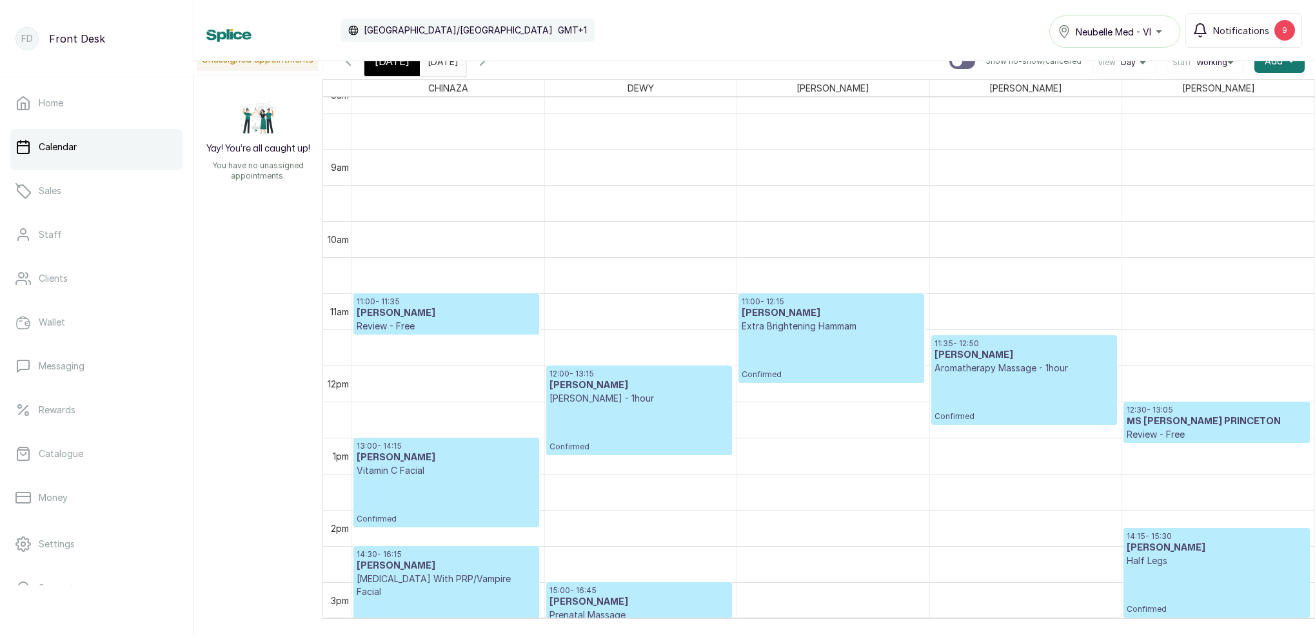
click at [387, 68] on span "[DATE]" at bounding box center [392, 61] width 35 height 15
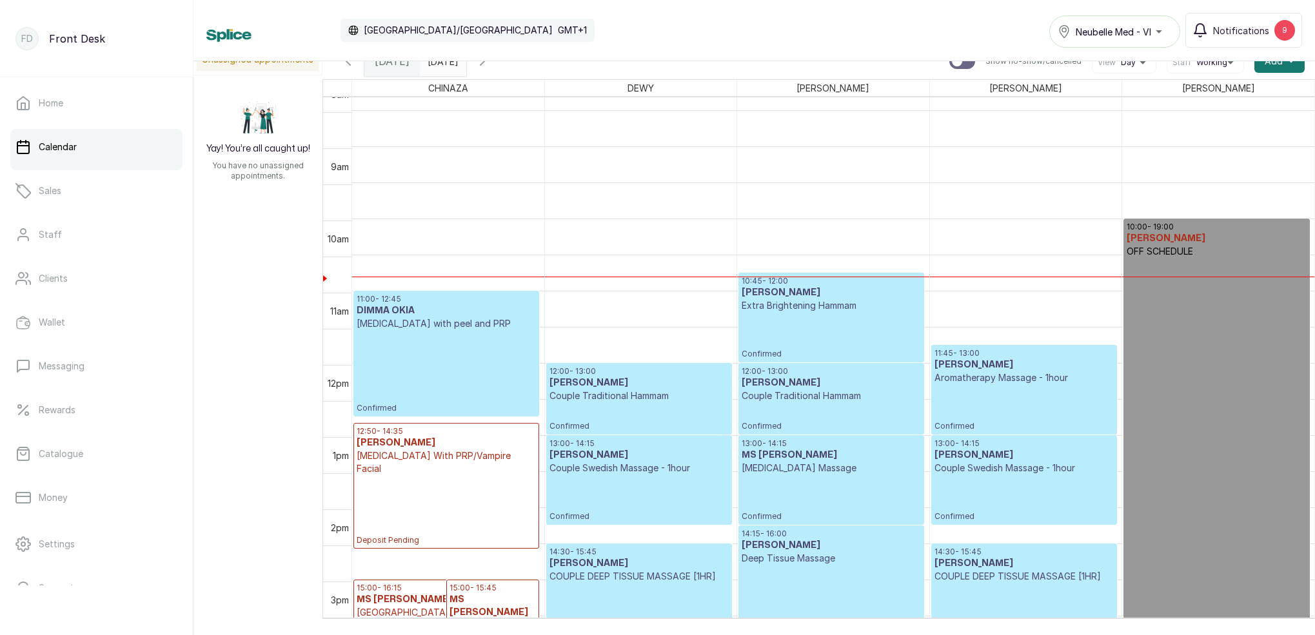
scroll to position [599, 0]
click at [807, 304] on p "Extra Brightening Hammam" at bounding box center [831, 307] width 179 height 13
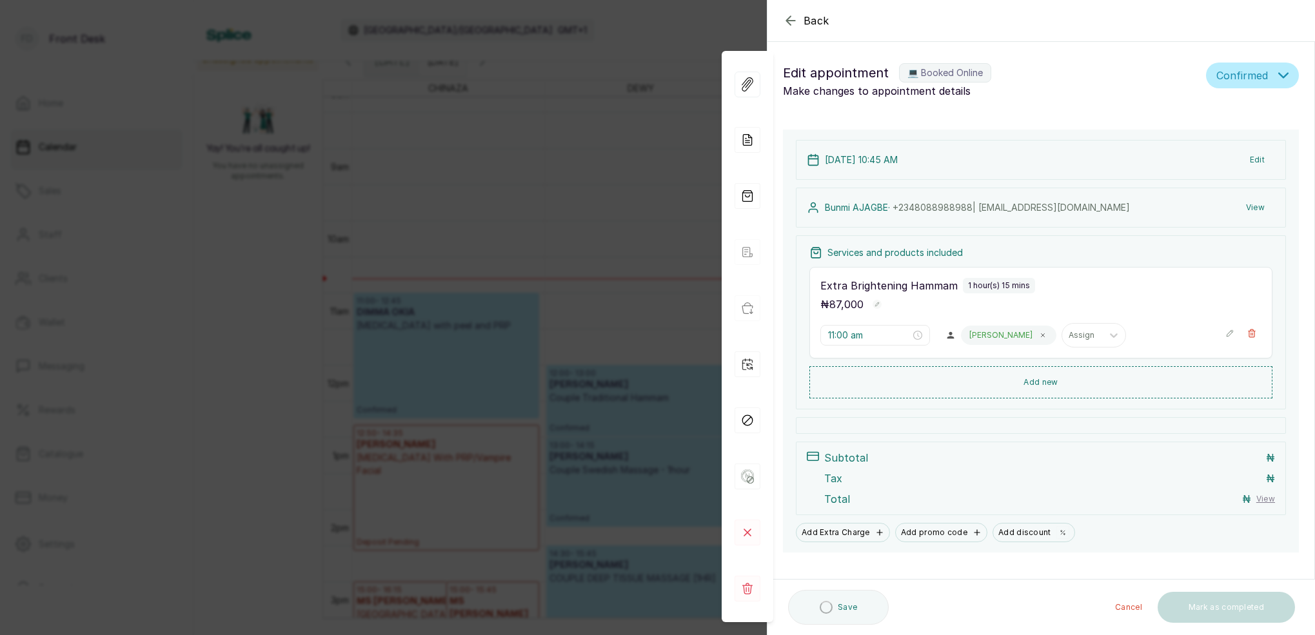
type input "10:45 am"
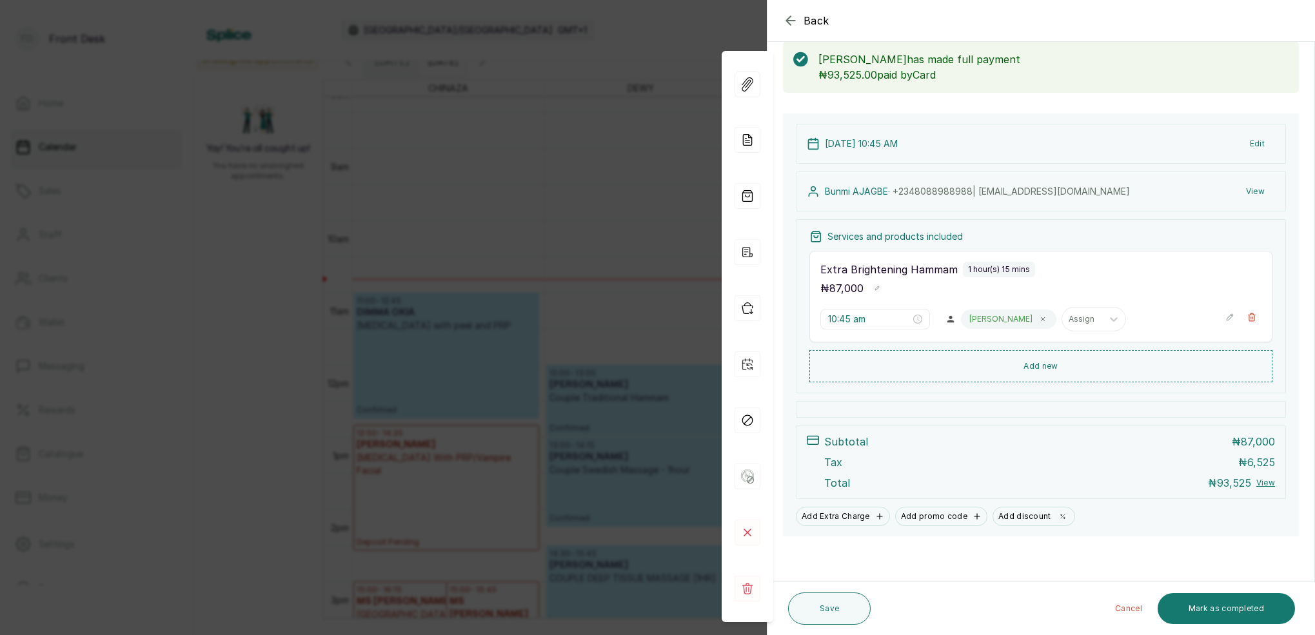
scroll to position [68, 0]
click at [791, 21] on icon "button" at bounding box center [790, 20] width 15 height 15
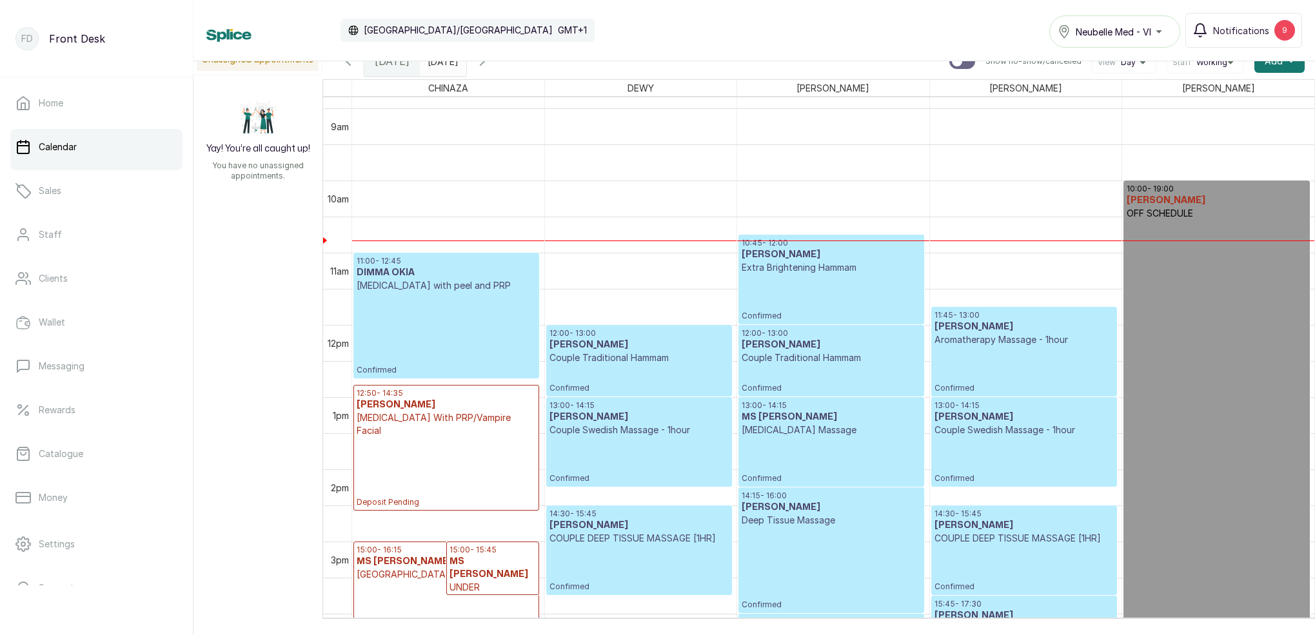
scroll to position [618, 0]
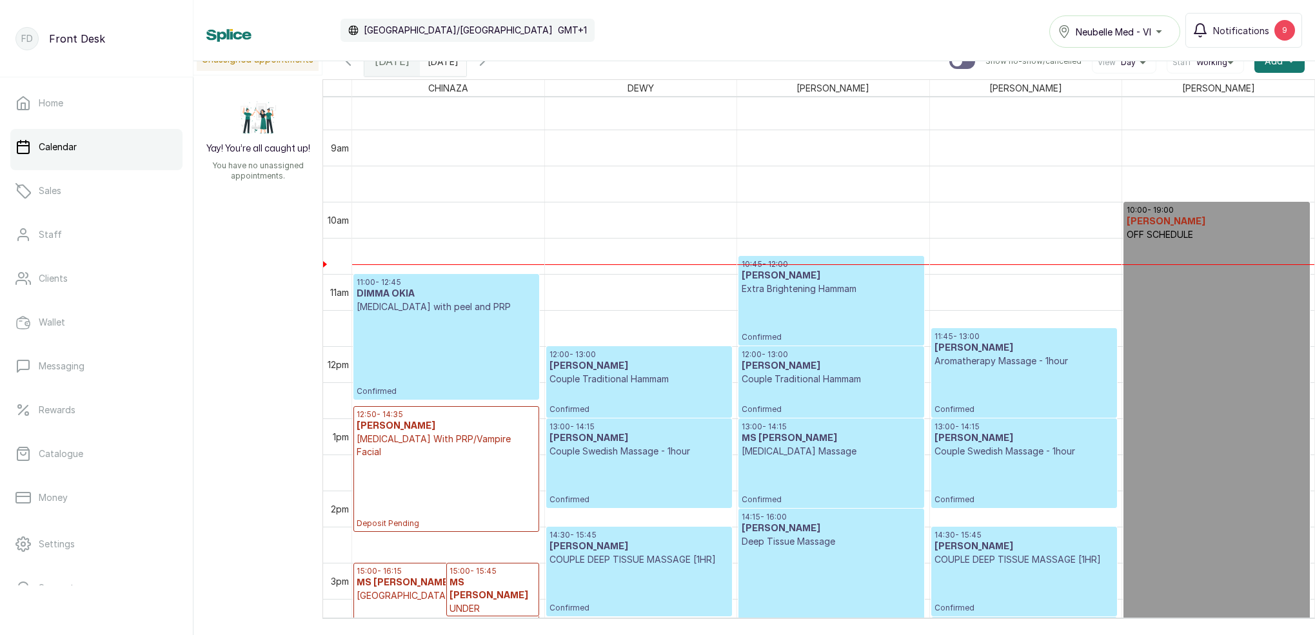
click at [490, 67] on icon "button" at bounding box center [482, 61] width 15 height 15
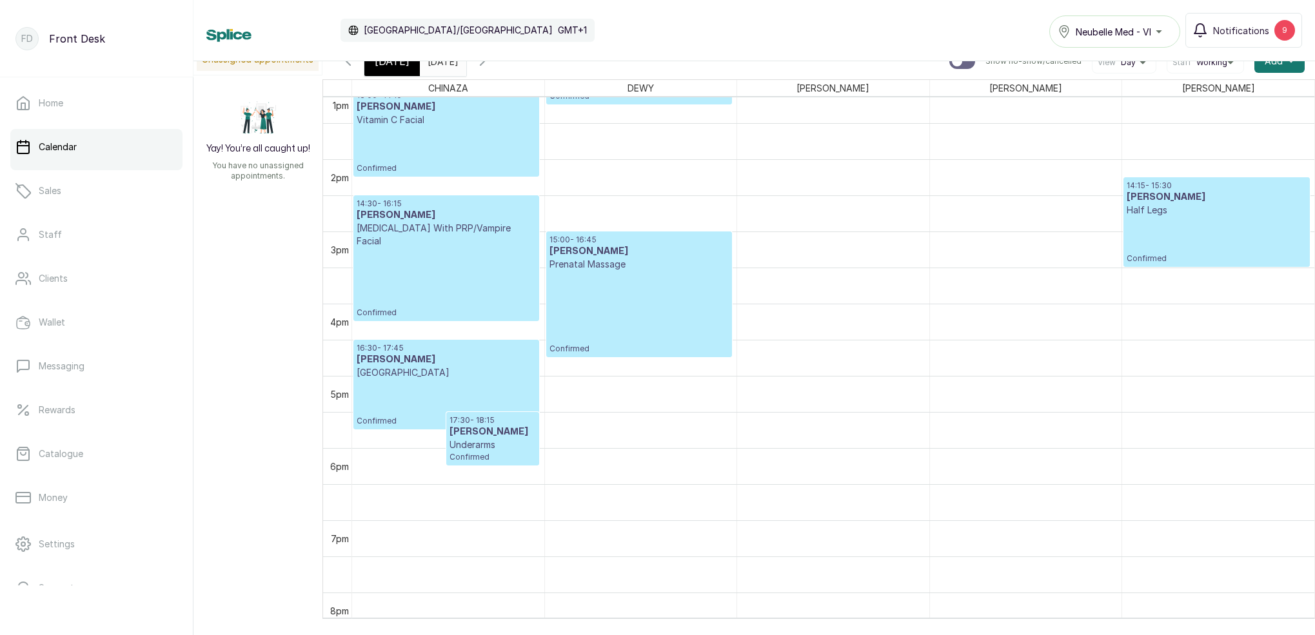
scroll to position [951, 0]
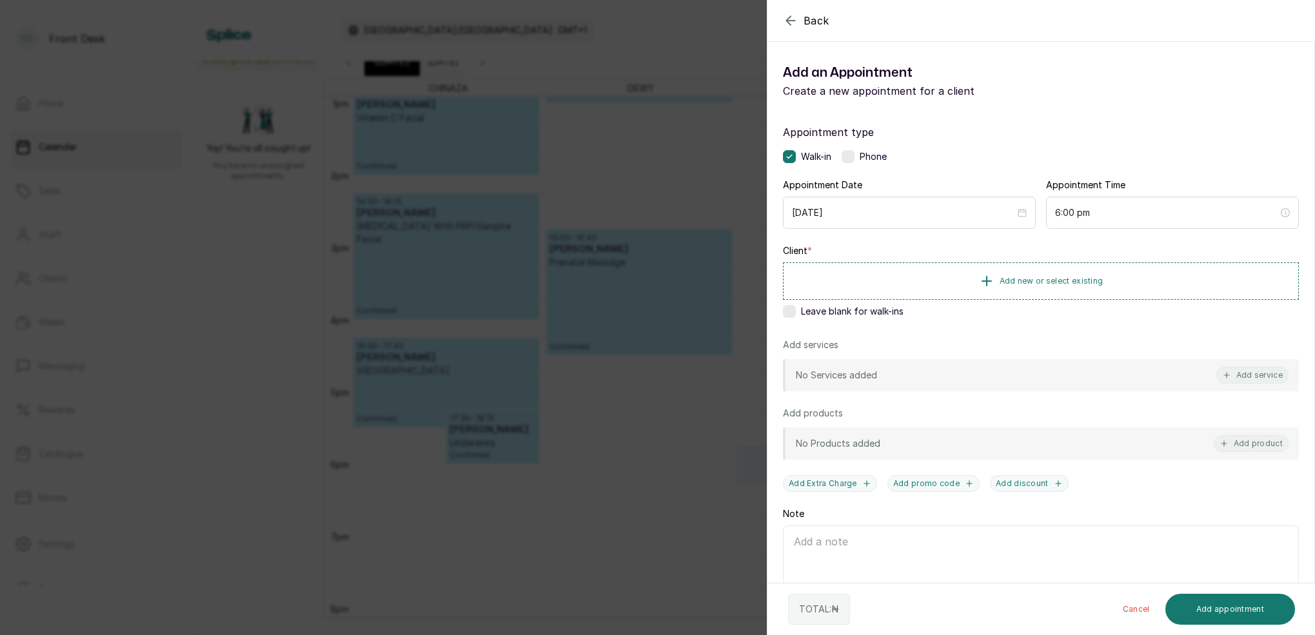
click at [606, 345] on div "Back Add Appointment Add an Appointment Create a new appointment for a client A…" at bounding box center [657, 317] width 1315 height 635
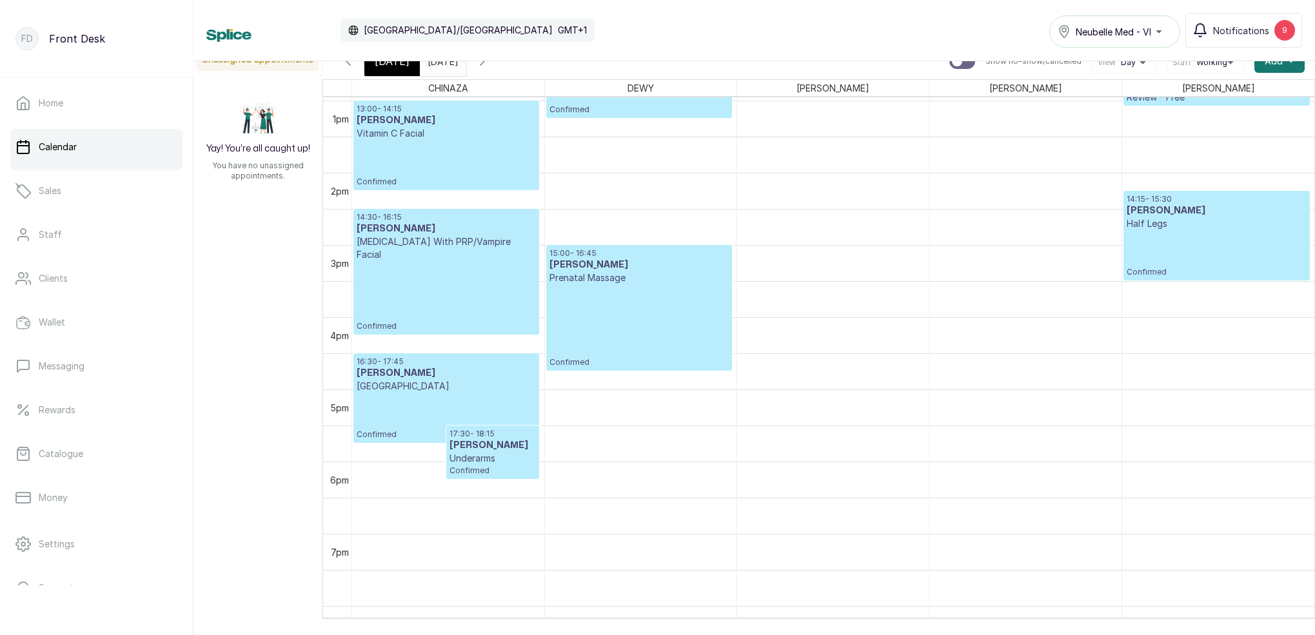
scroll to position [936, 0]
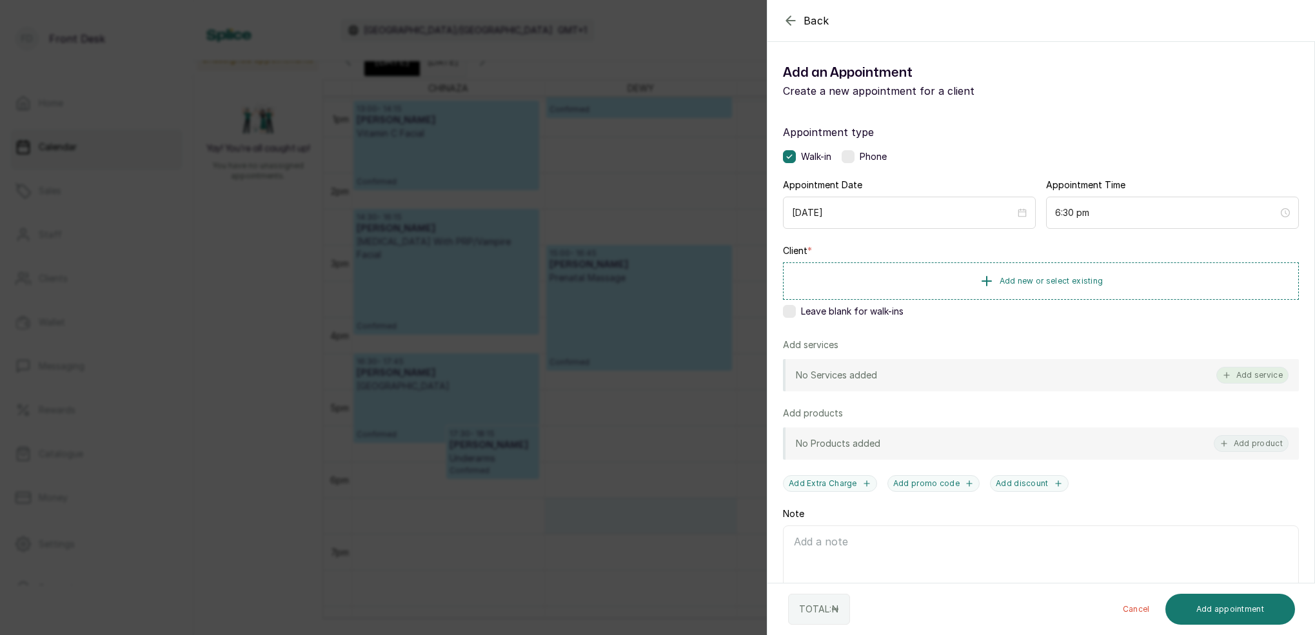
click at [1265, 375] on button "Add service" at bounding box center [1252, 375] width 72 height 17
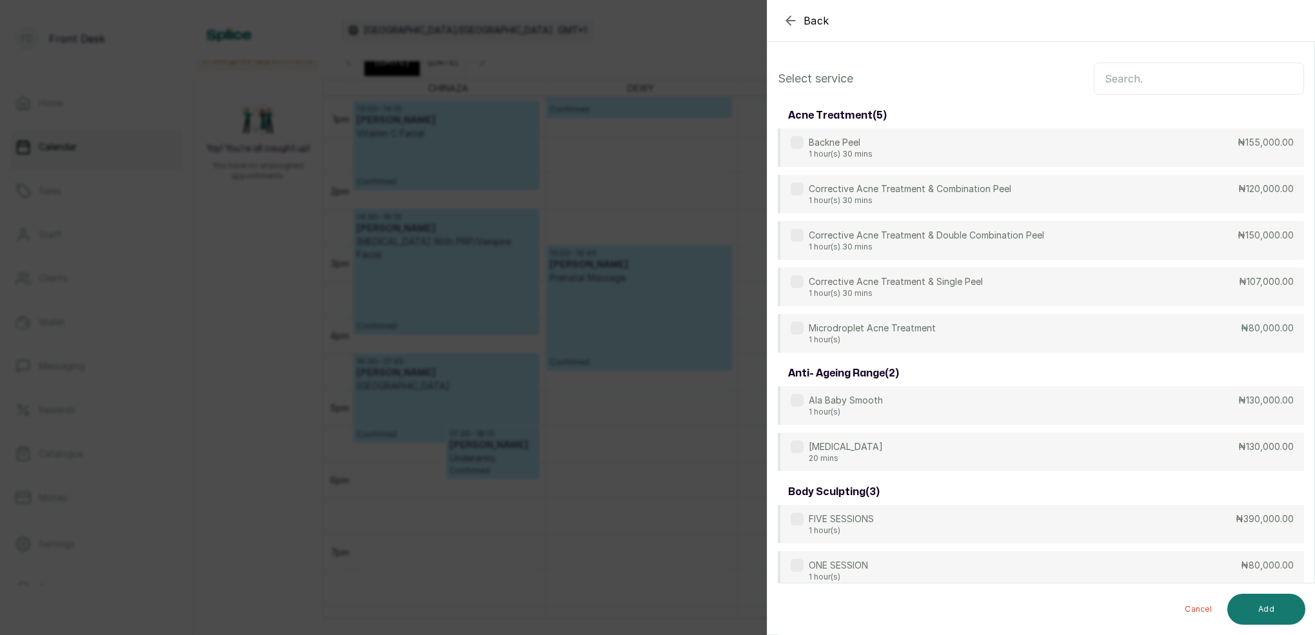
click at [795, 26] on icon "button" at bounding box center [790, 20] width 15 height 15
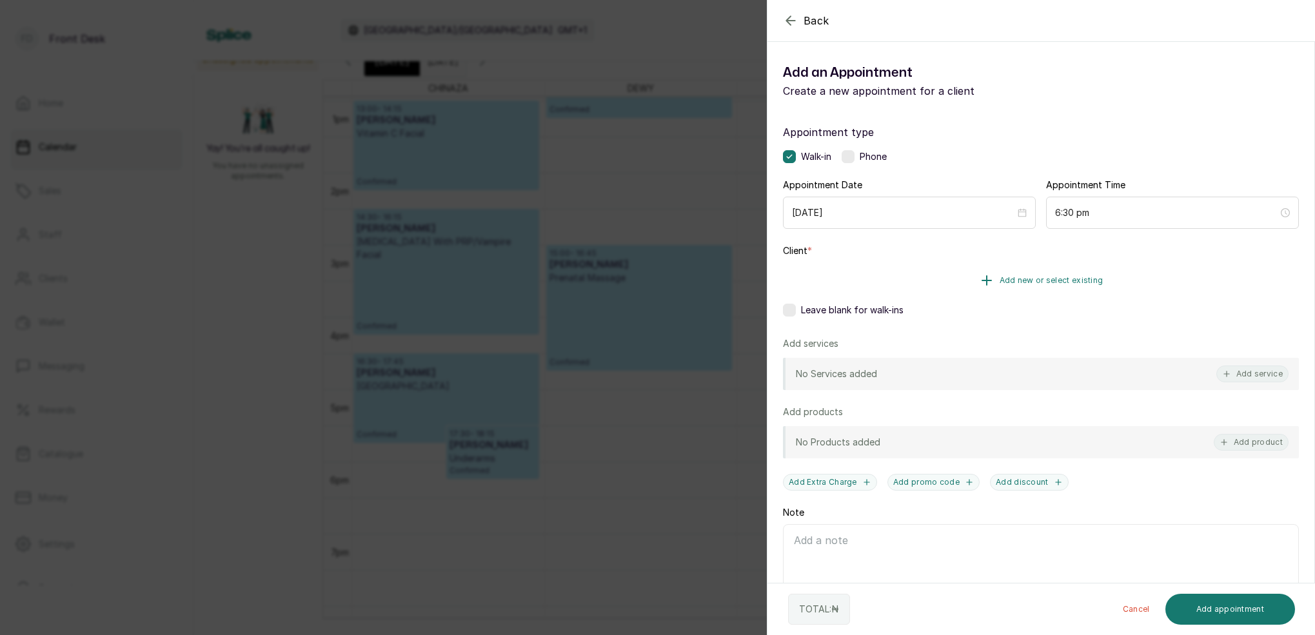
click at [1047, 291] on button "Add new or select existing" at bounding box center [1041, 280] width 516 height 36
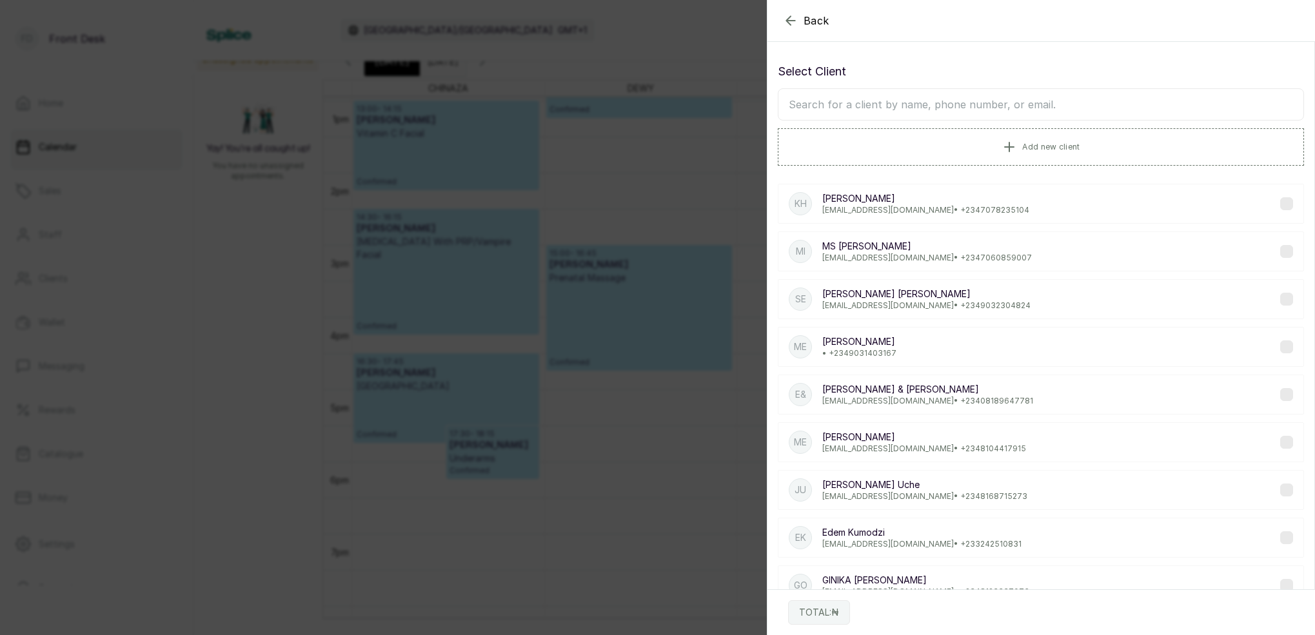
click at [958, 110] on input "text" at bounding box center [1041, 104] width 526 height 32
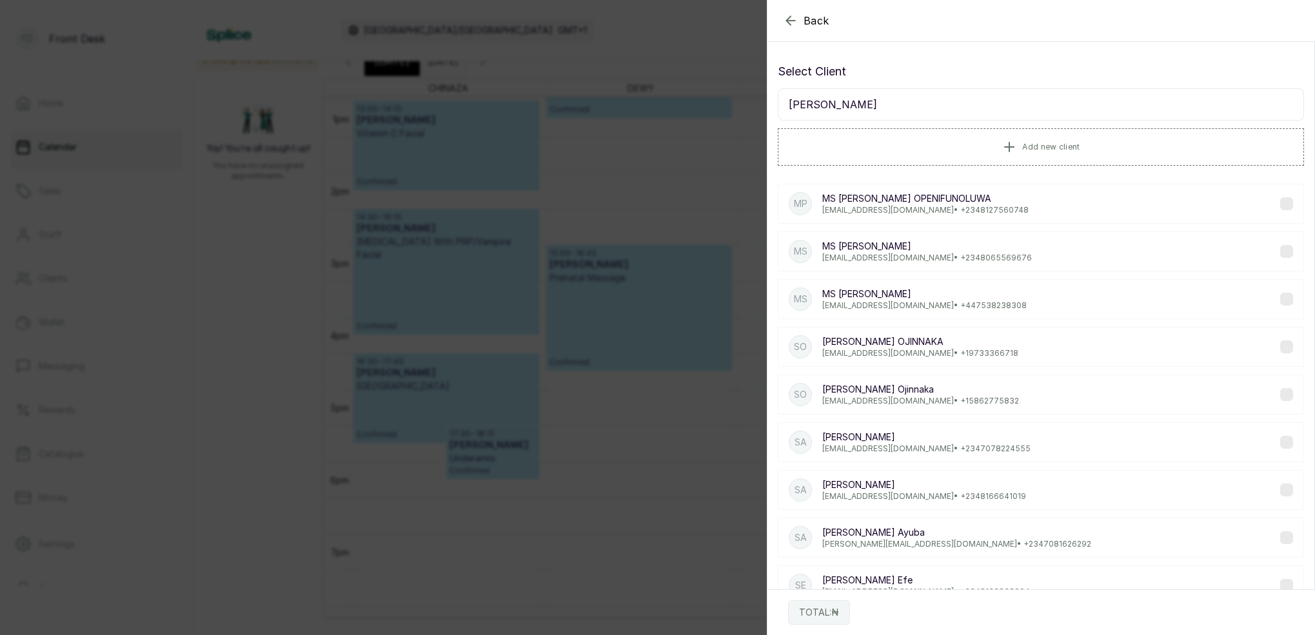
type input "[PERSON_NAME]"
click at [892, 255] on p "[EMAIL_ADDRESS][DOMAIN_NAME] • [PHONE_NUMBER]" at bounding box center [927, 258] width 210 height 10
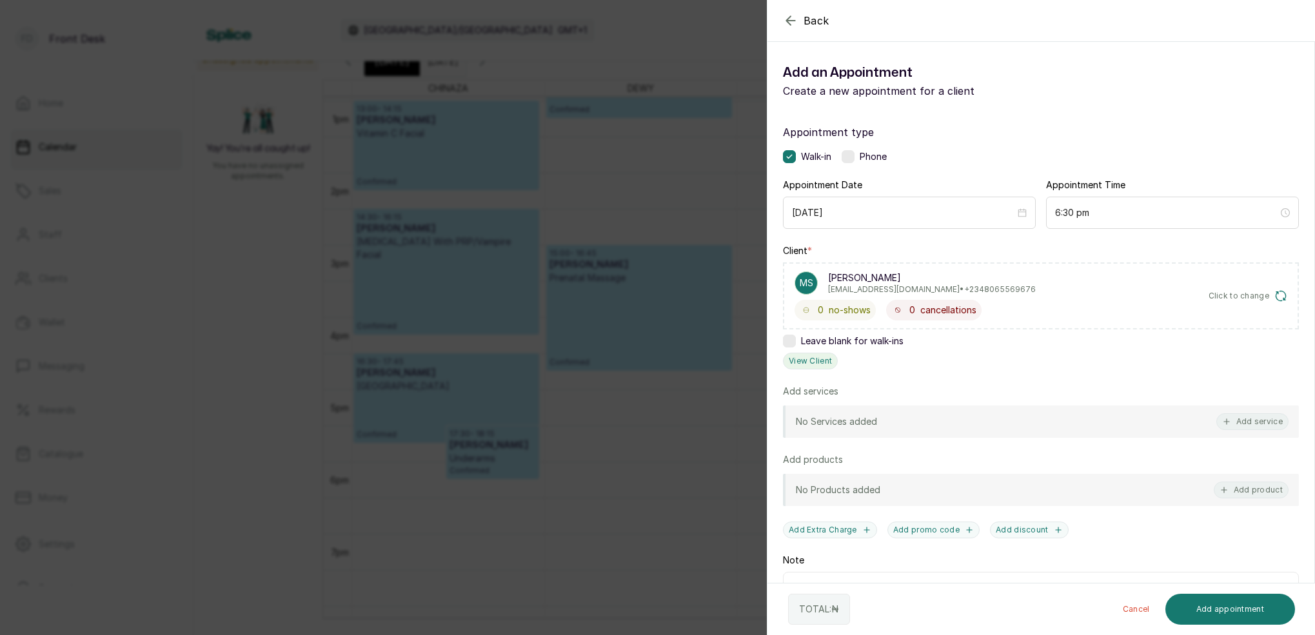
click at [805, 357] on button "View Client" at bounding box center [810, 361] width 55 height 17
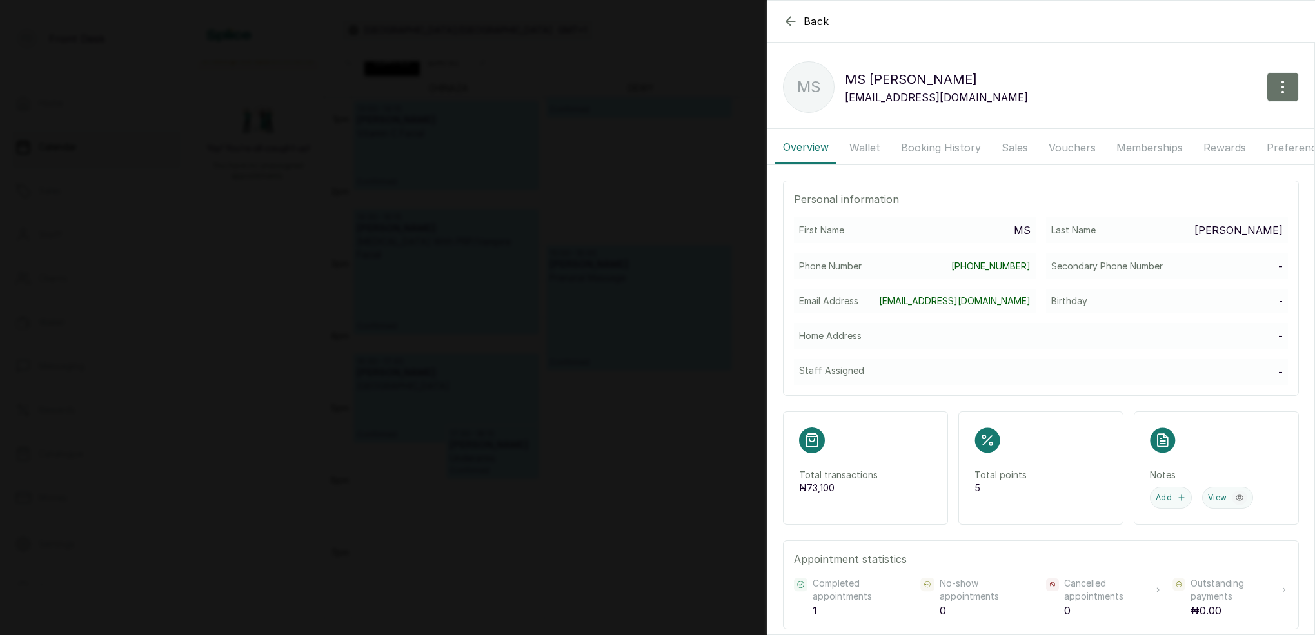
click at [920, 148] on button "Booking History" at bounding box center [940, 148] width 95 height 32
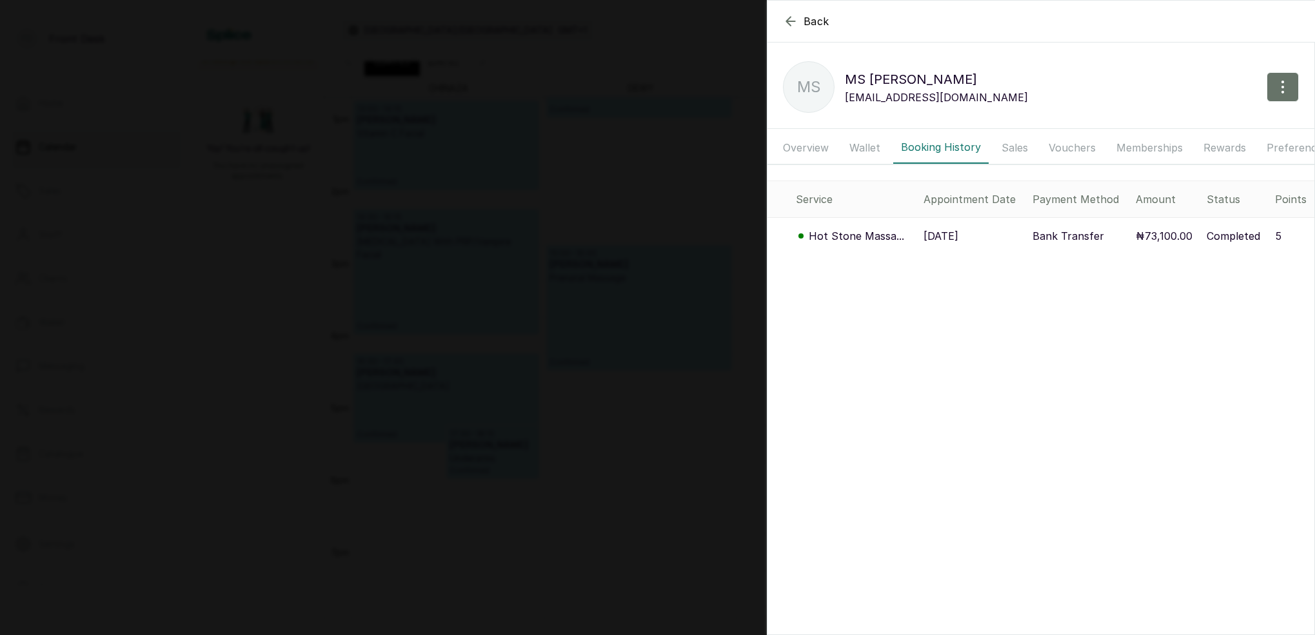
click at [868, 150] on button "Wallet" at bounding box center [865, 148] width 46 height 32
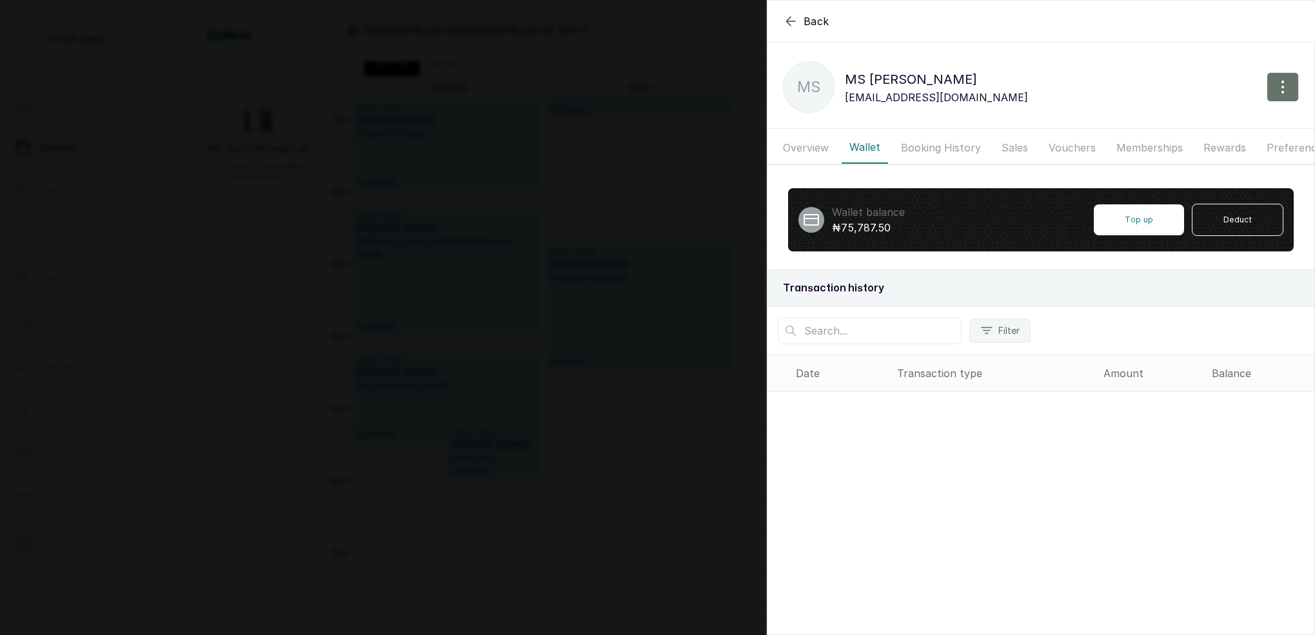
click at [788, 22] on icon "button" at bounding box center [790, 21] width 15 height 15
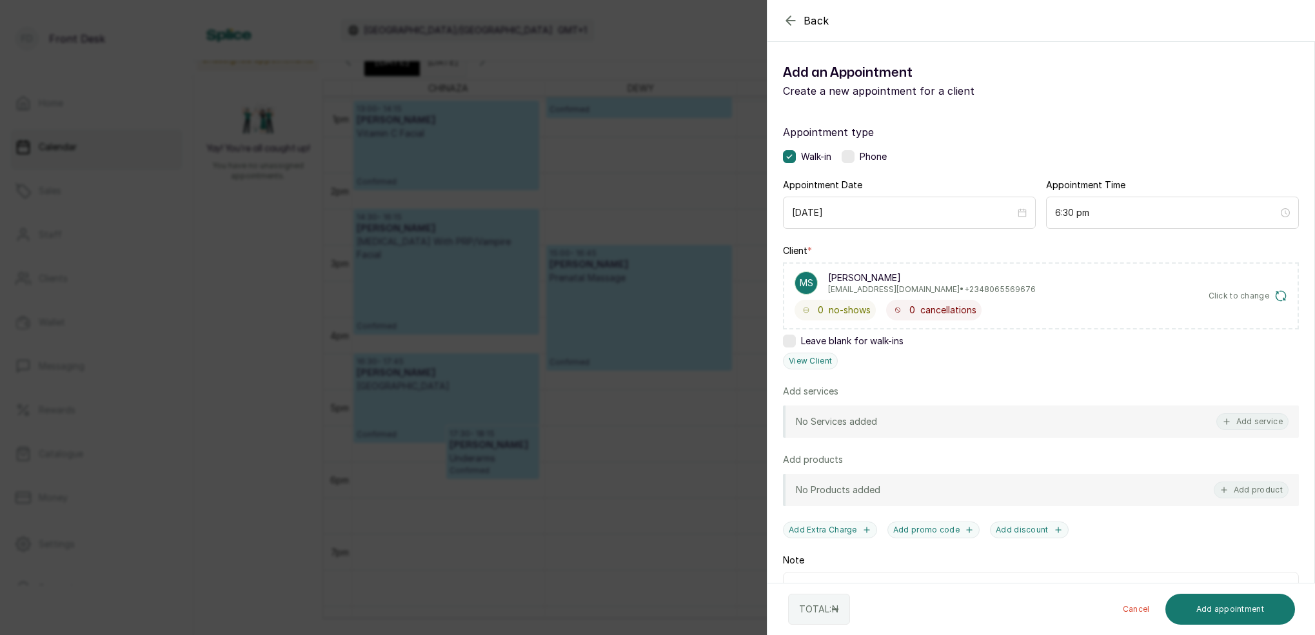
click at [788, 21] on icon "button" at bounding box center [790, 20] width 15 height 15
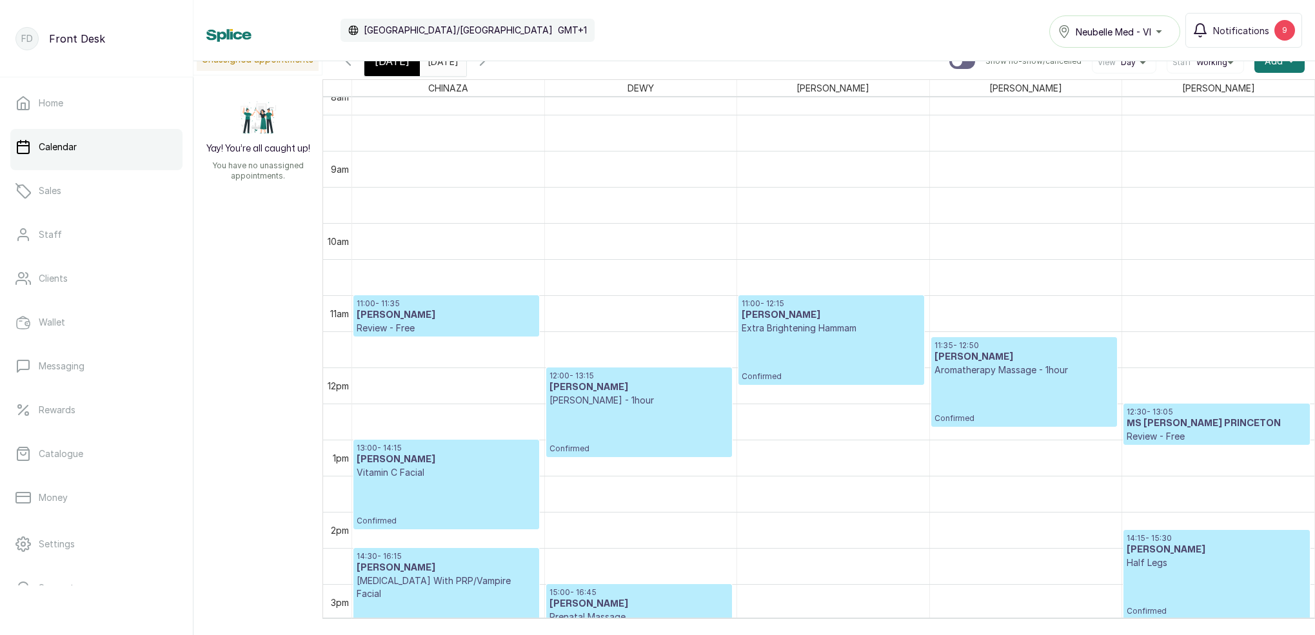
scroll to position [592, 0]
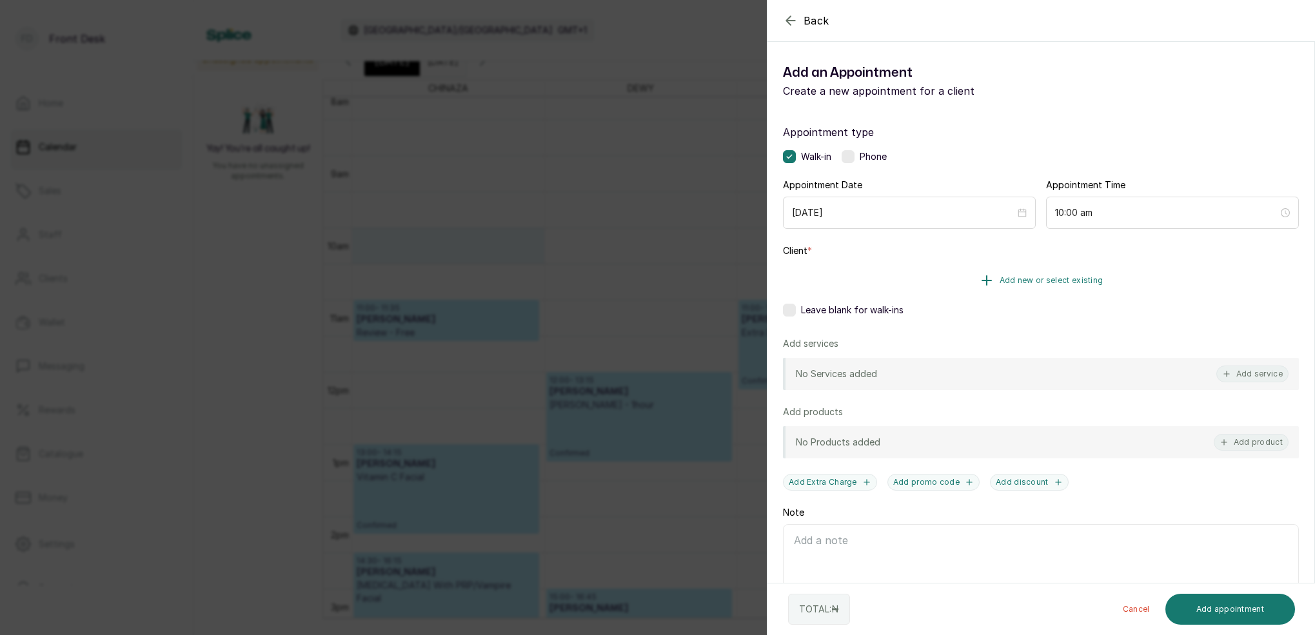
click at [1069, 278] on span "Add new or select existing" at bounding box center [1052, 280] width 104 height 10
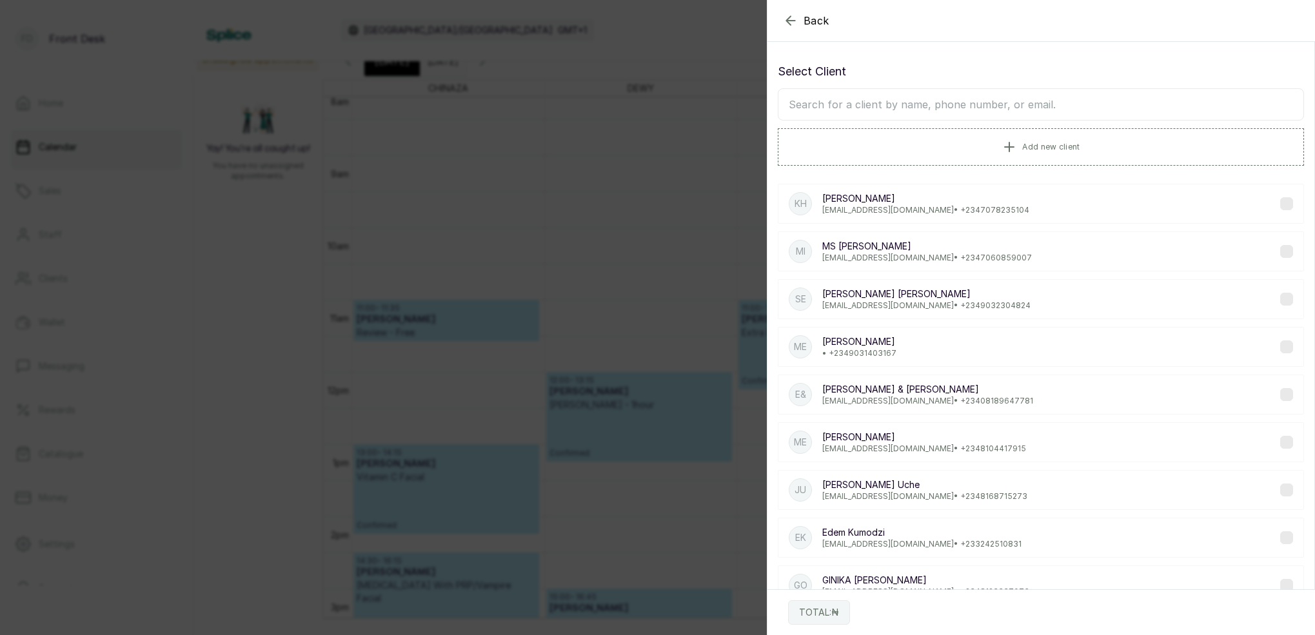
click at [965, 104] on input "text" at bounding box center [1041, 104] width 526 height 32
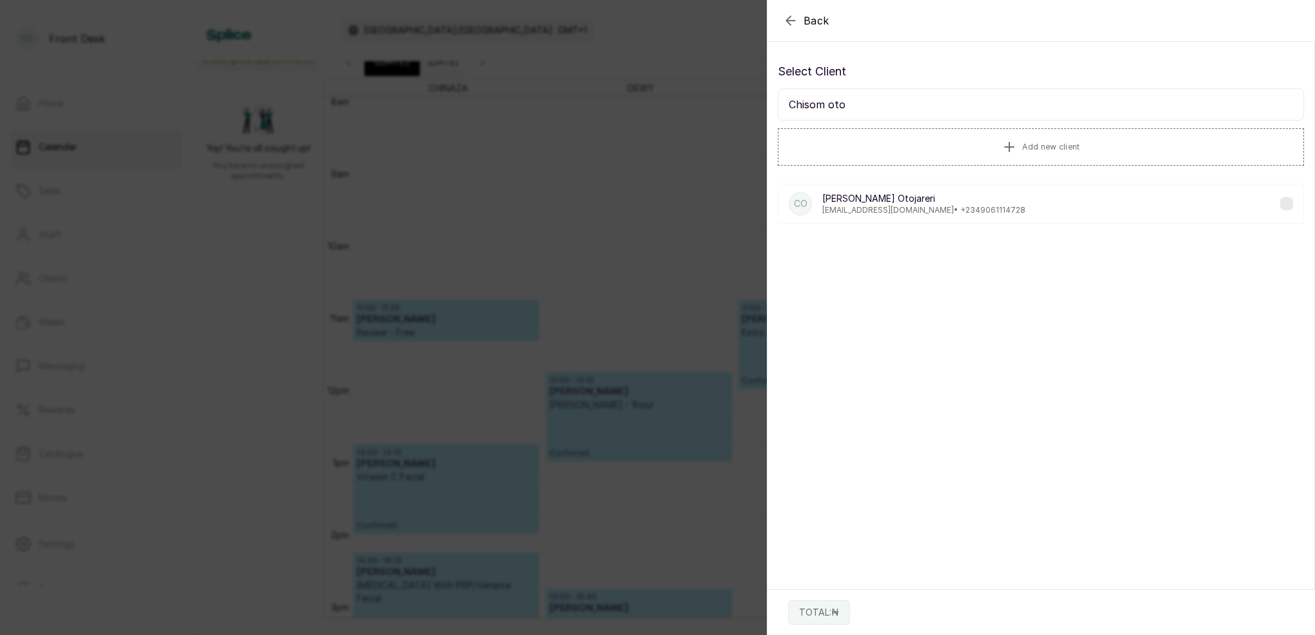
type input "Chisom oto"
click at [938, 215] on p "[EMAIL_ADDRESS][DOMAIN_NAME] • [PHONE_NUMBER]" at bounding box center [923, 210] width 203 height 10
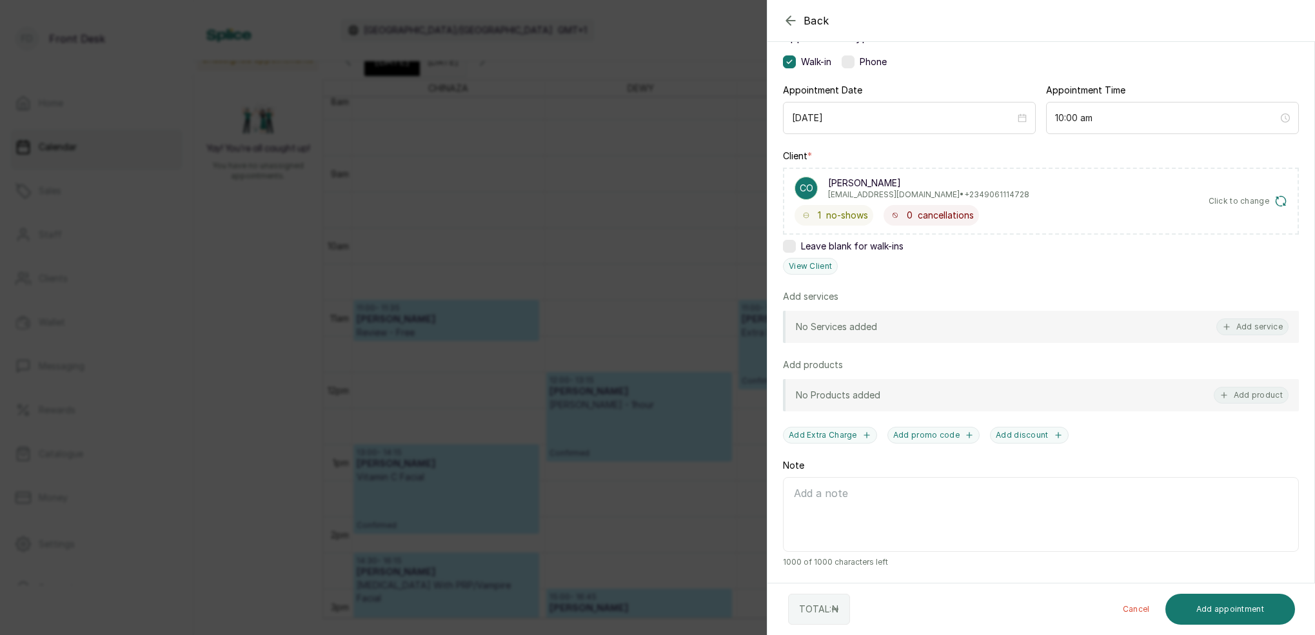
scroll to position [95, 0]
click at [810, 269] on button "View Client" at bounding box center [810, 266] width 55 height 17
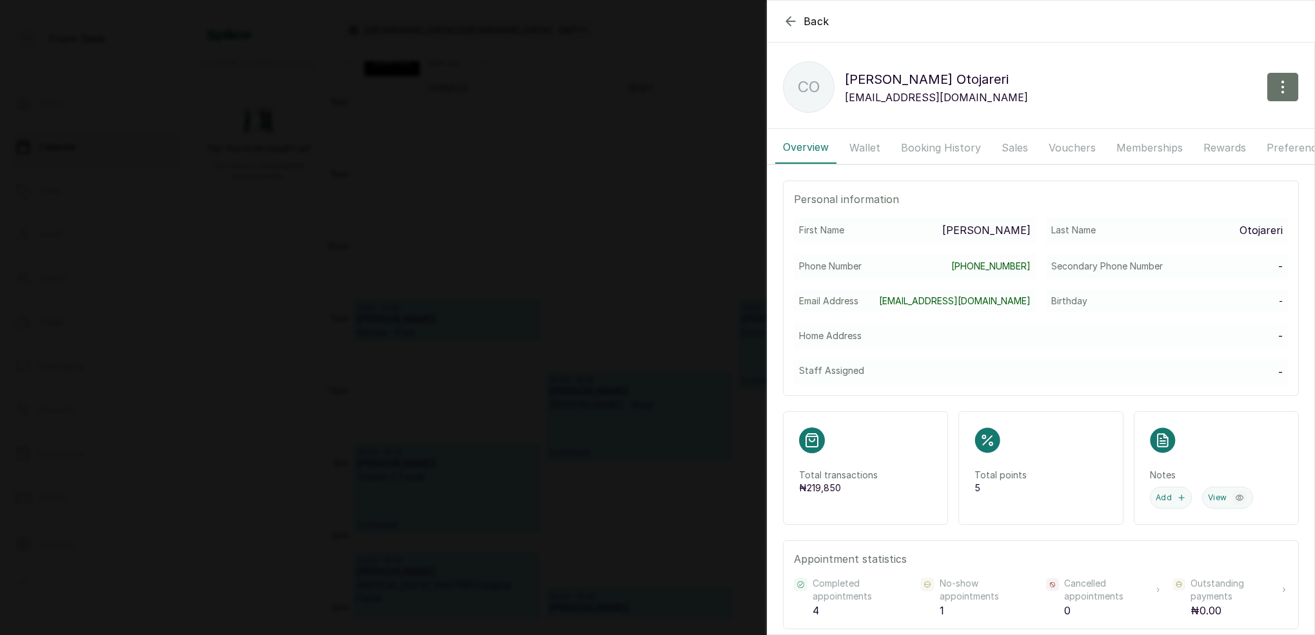
click at [880, 148] on button "Wallet" at bounding box center [865, 148] width 46 height 32
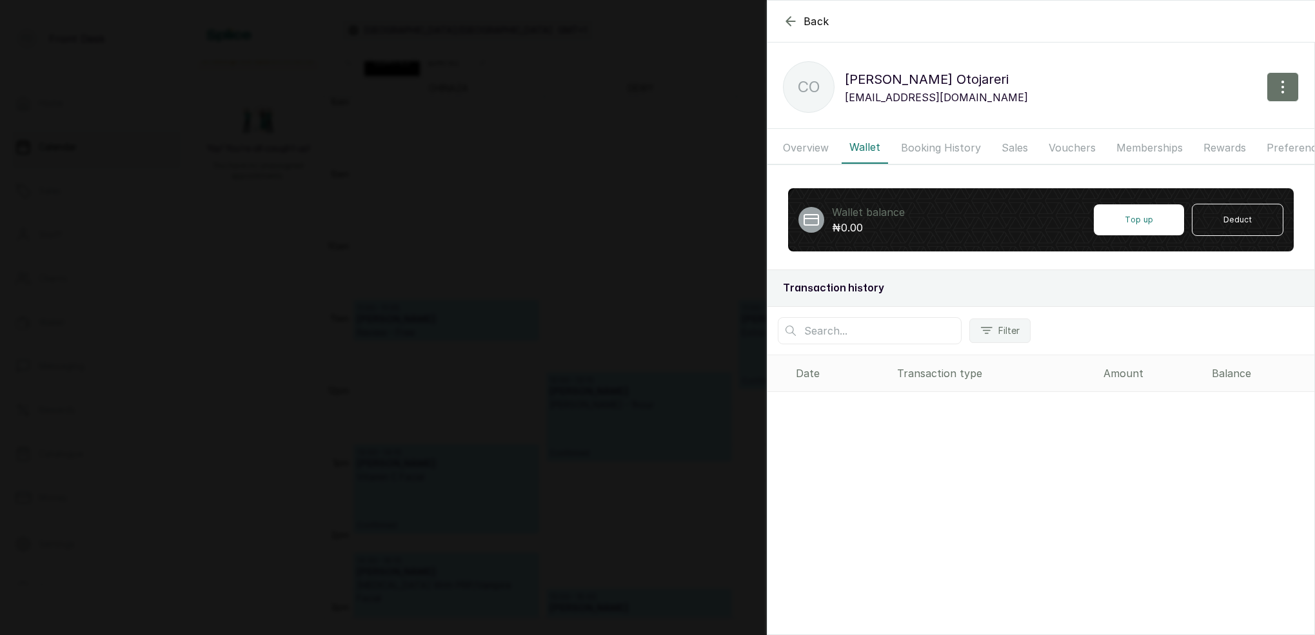
drag, startPoint x: 787, startPoint y: 19, endPoint x: 793, endPoint y: 24, distance: 6.9
click at [787, 19] on icon "button" at bounding box center [790, 21] width 15 height 15
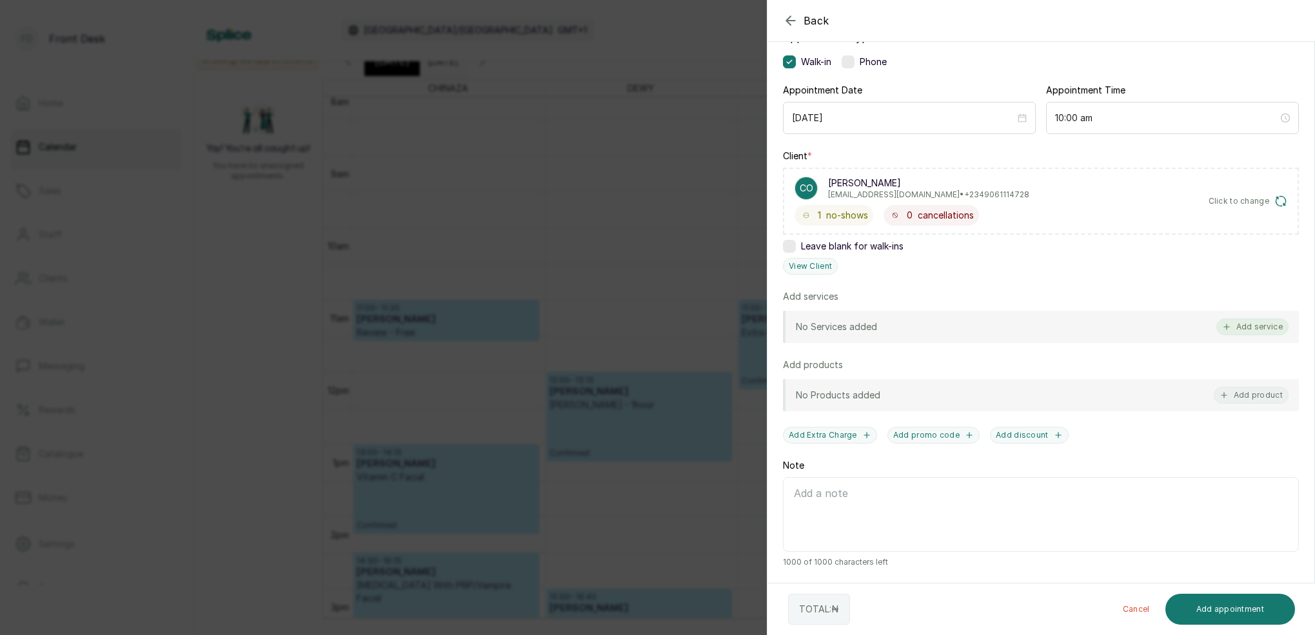
click at [1258, 330] on button "Add service" at bounding box center [1252, 327] width 72 height 17
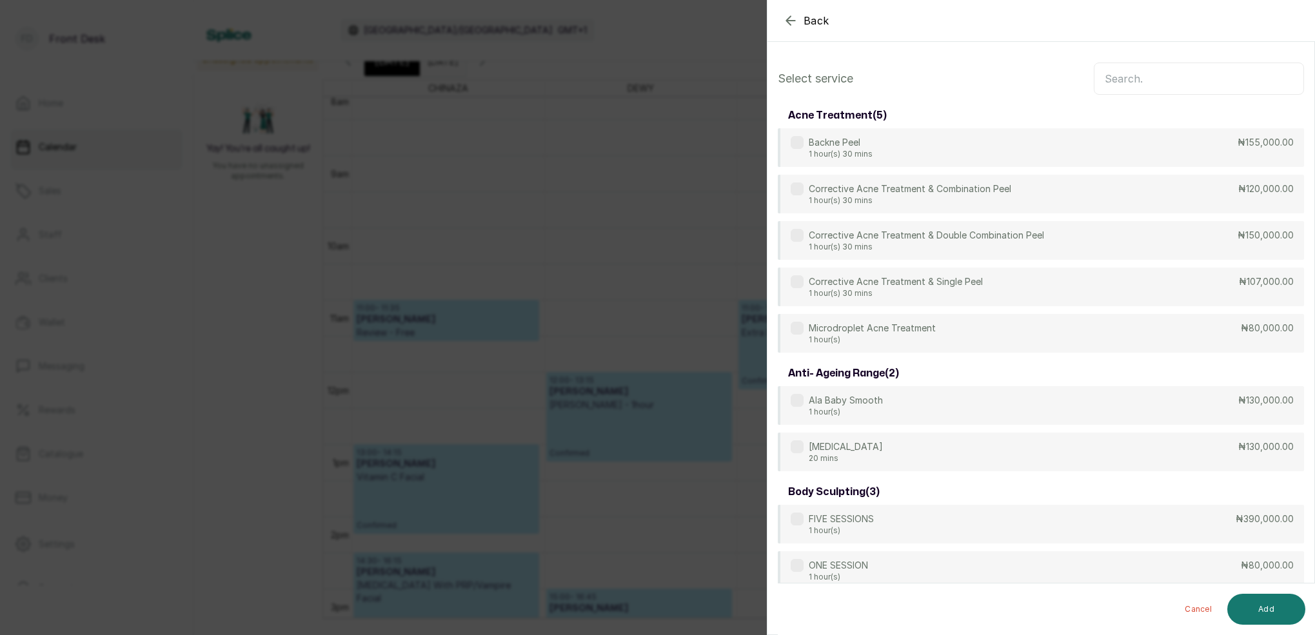
scroll to position [0, 0]
click at [1160, 82] on input "text" at bounding box center [1199, 79] width 210 height 32
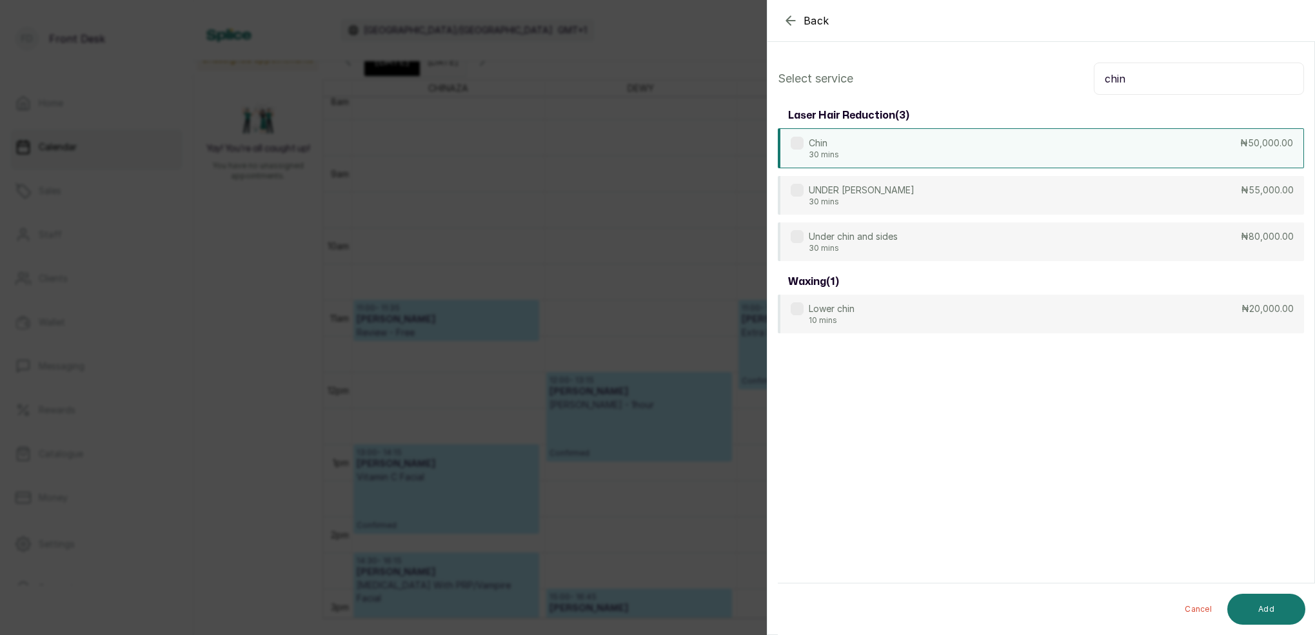
type input "chin"
click at [893, 146] on div "Chin 30 mins ₦50,000.00" at bounding box center [1041, 148] width 526 height 40
click at [1274, 613] on button "Add" at bounding box center [1266, 609] width 78 height 31
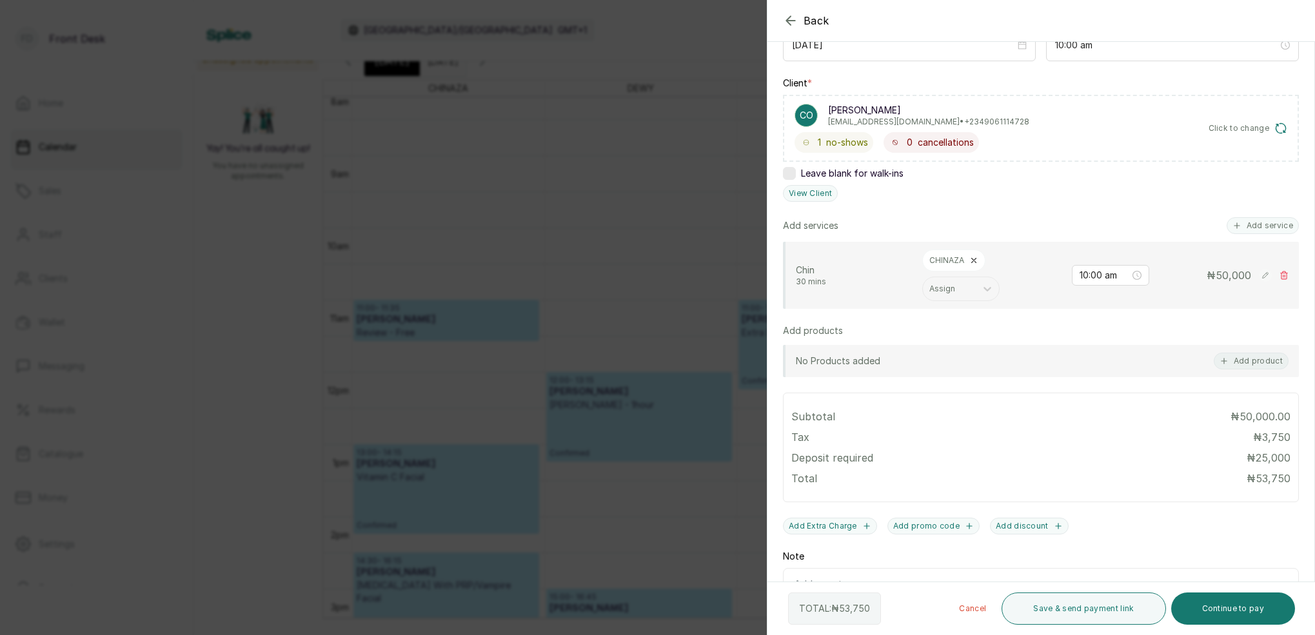
scroll to position [171, 0]
drag, startPoint x: 1271, startPoint y: 606, endPoint x: 1300, endPoint y: 553, distance: 60.3
click at [1272, 605] on button "Continue to pay" at bounding box center [1233, 609] width 124 height 32
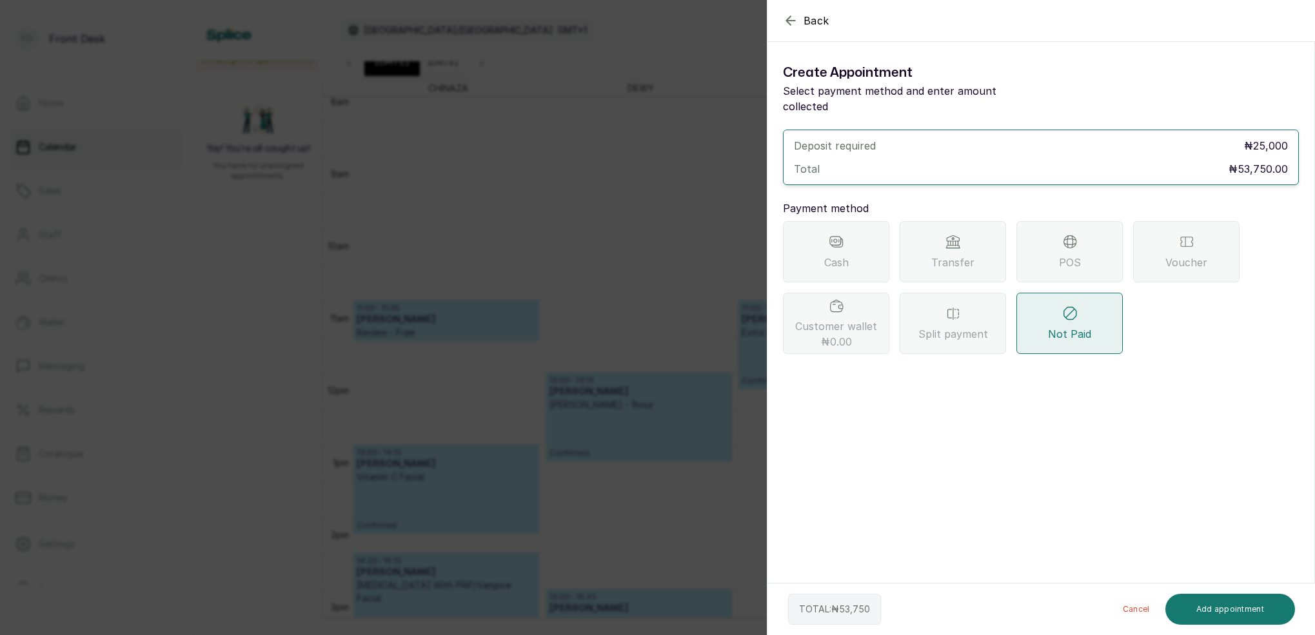
scroll to position [0, 0]
drag, startPoint x: 957, startPoint y: 230, endPoint x: 977, endPoint y: 251, distance: 28.7
click at [958, 234] on icon at bounding box center [952, 241] width 15 height 15
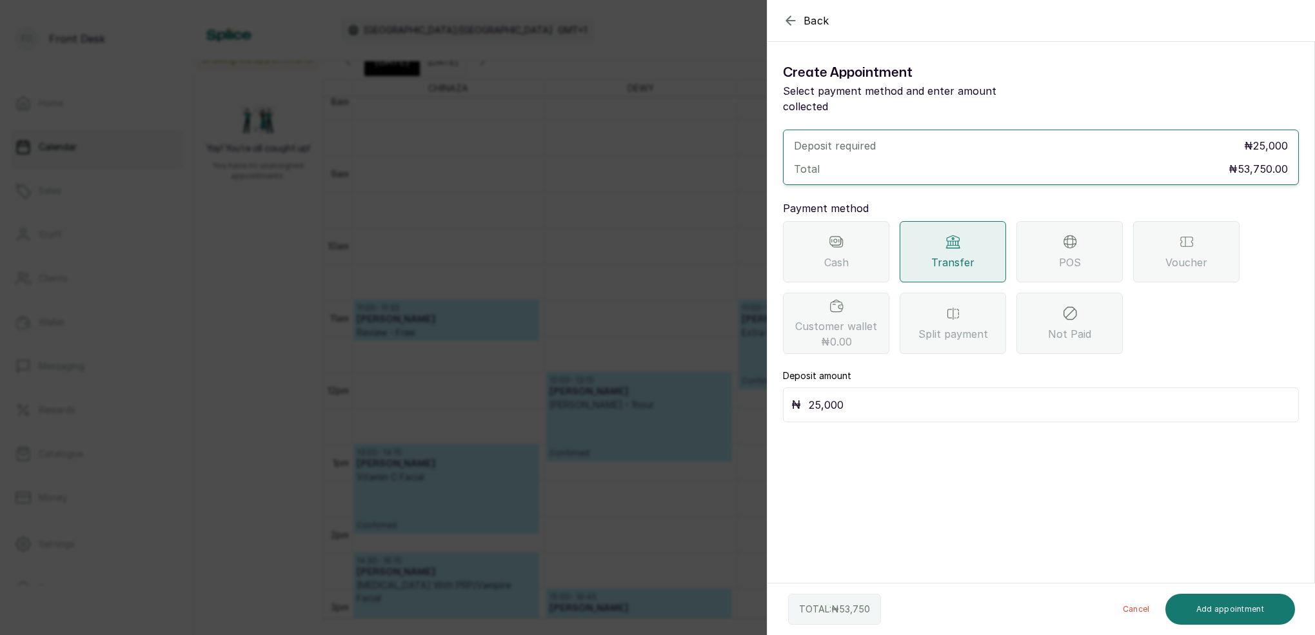
click at [861, 396] on input "25,000" at bounding box center [1050, 405] width 482 height 18
type input "2"
type input "53,750"
click at [1214, 613] on button "Add appointment" at bounding box center [1230, 609] width 130 height 31
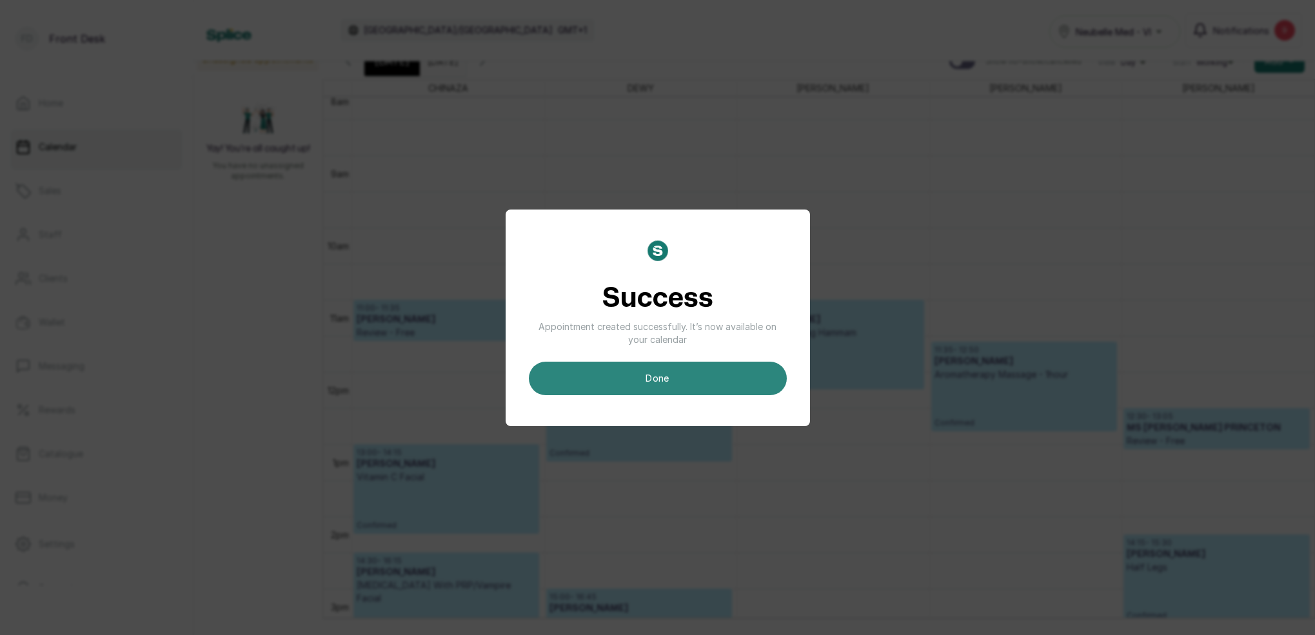
click at [692, 362] on button "done" at bounding box center [658, 379] width 258 height 34
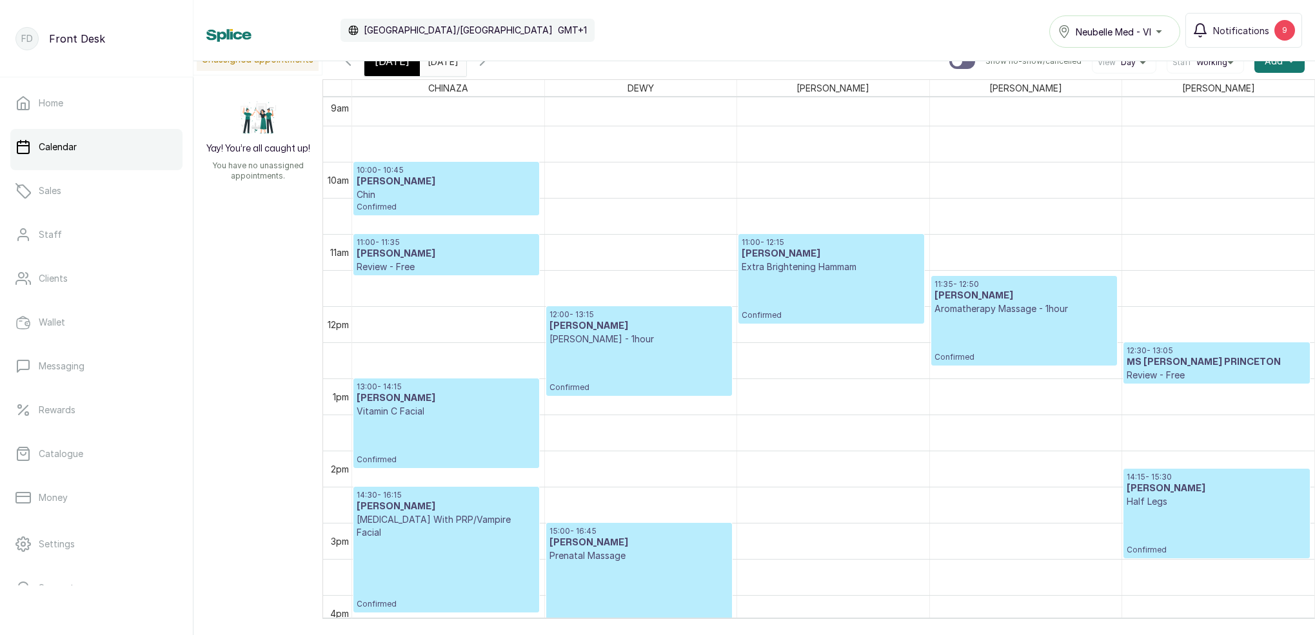
scroll to position [677, 0]
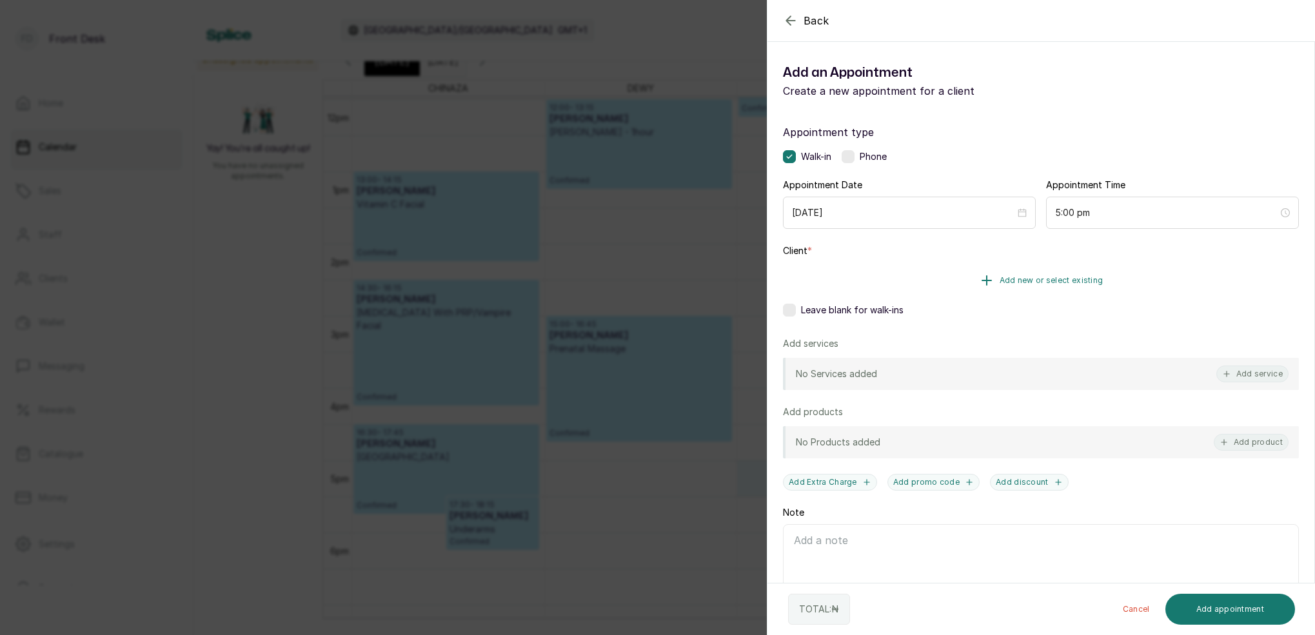
click at [1045, 282] on span "Add new or select existing" at bounding box center [1052, 280] width 104 height 10
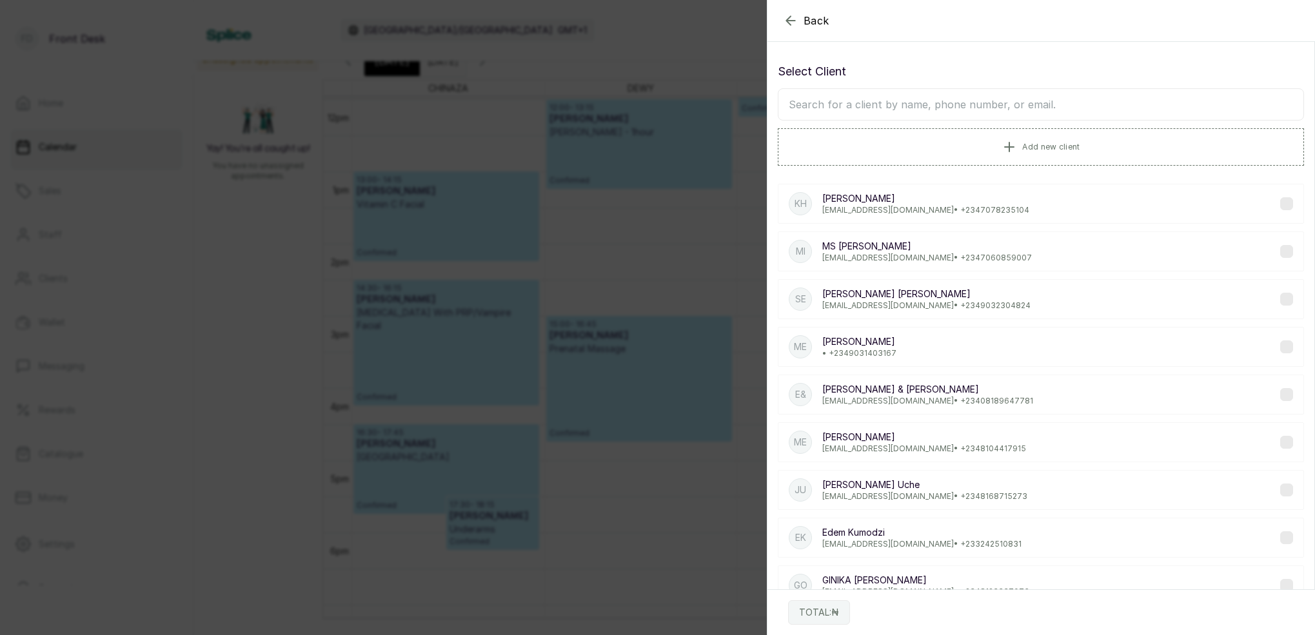
click at [965, 109] on input "text" at bounding box center [1041, 104] width 526 height 32
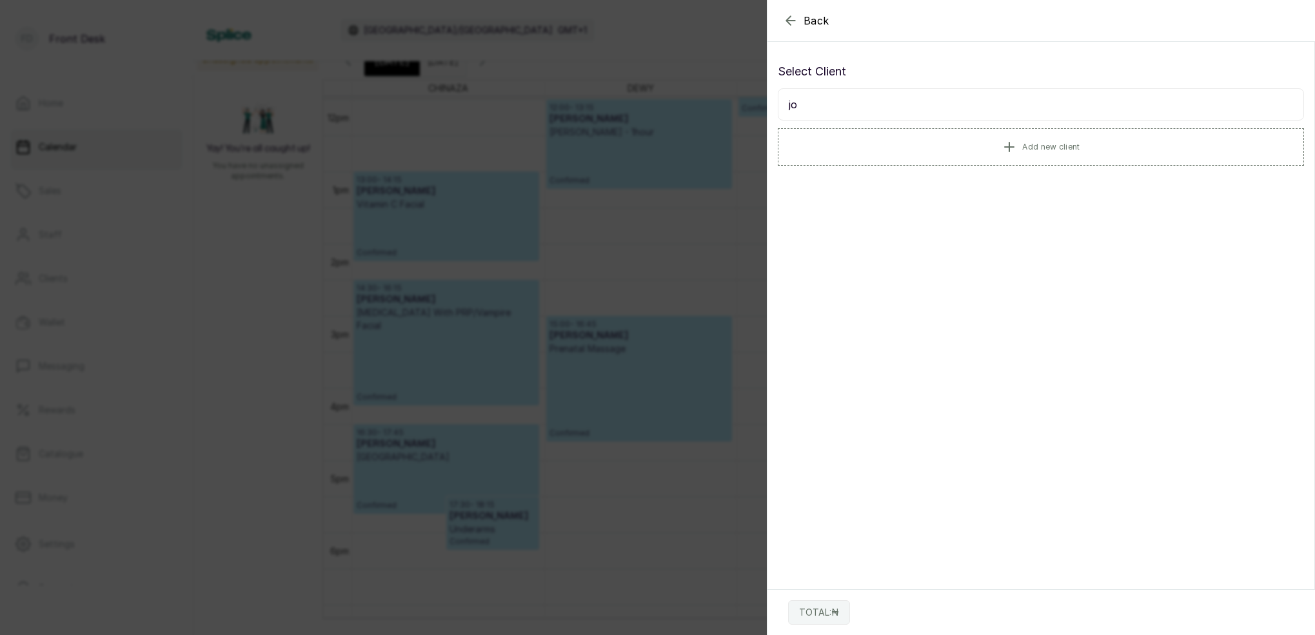
type input "j"
type input "G"
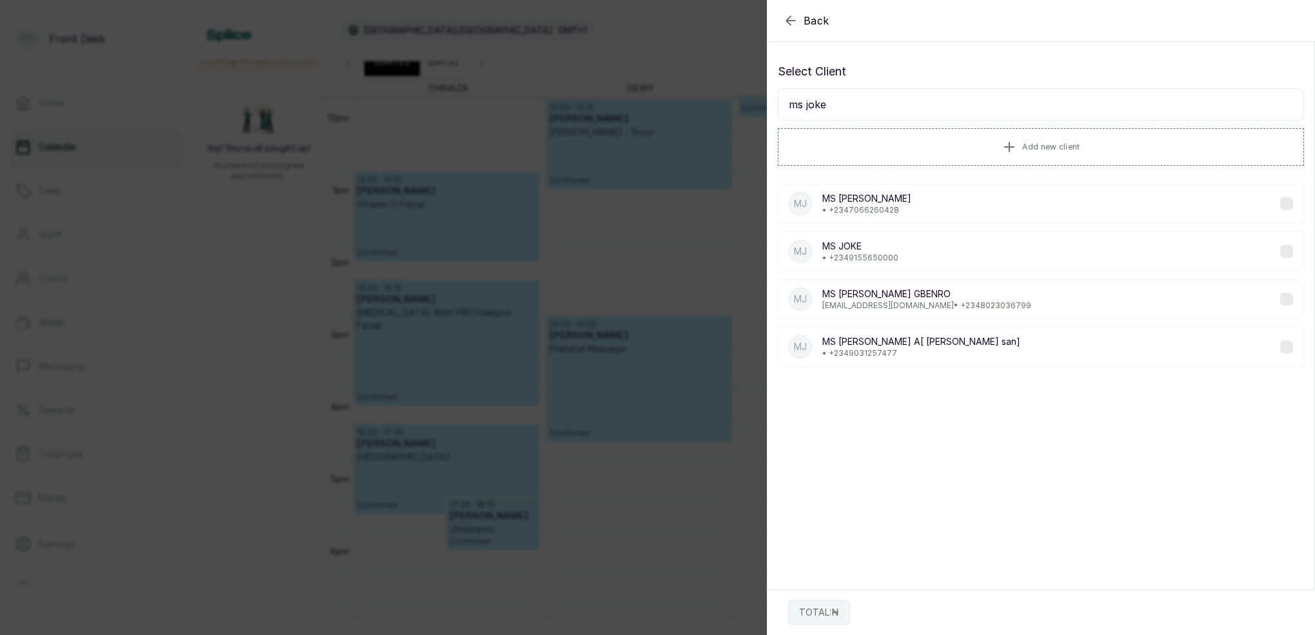
type input "ms joke"
click at [867, 291] on p "MS JOKE GBENRO" at bounding box center [926, 294] width 209 height 13
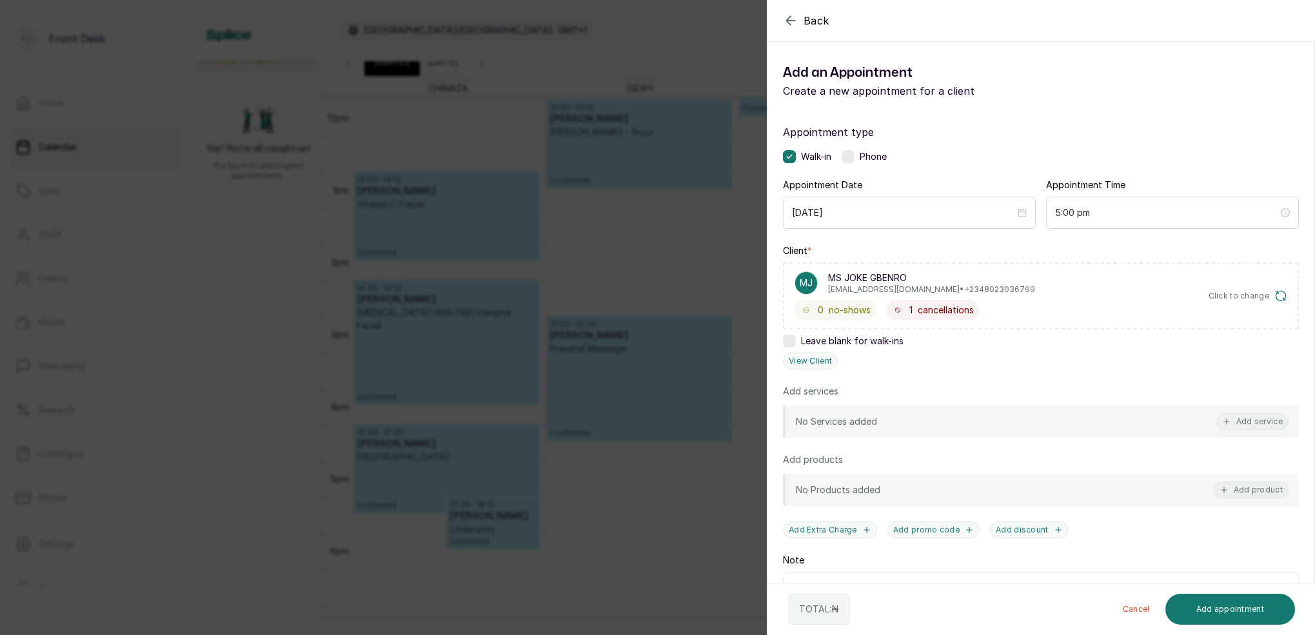
click at [1253, 422] on button "Add service" at bounding box center [1252, 421] width 72 height 17
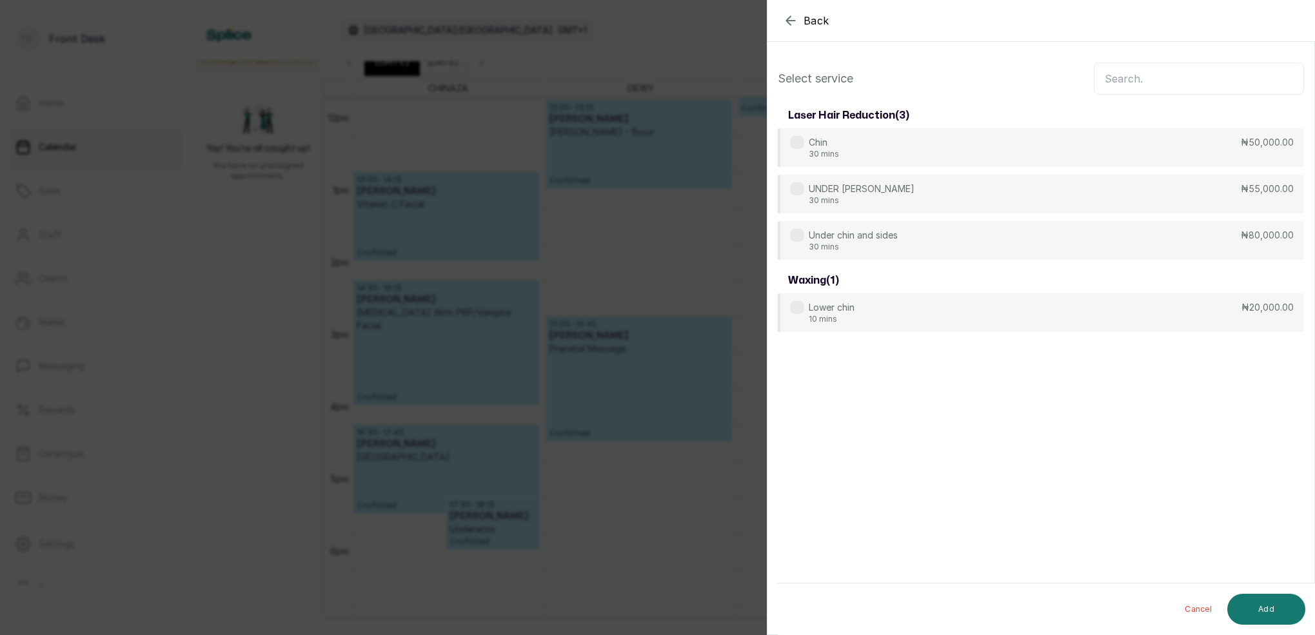
click at [1129, 88] on input "text" at bounding box center [1199, 79] width 210 height 32
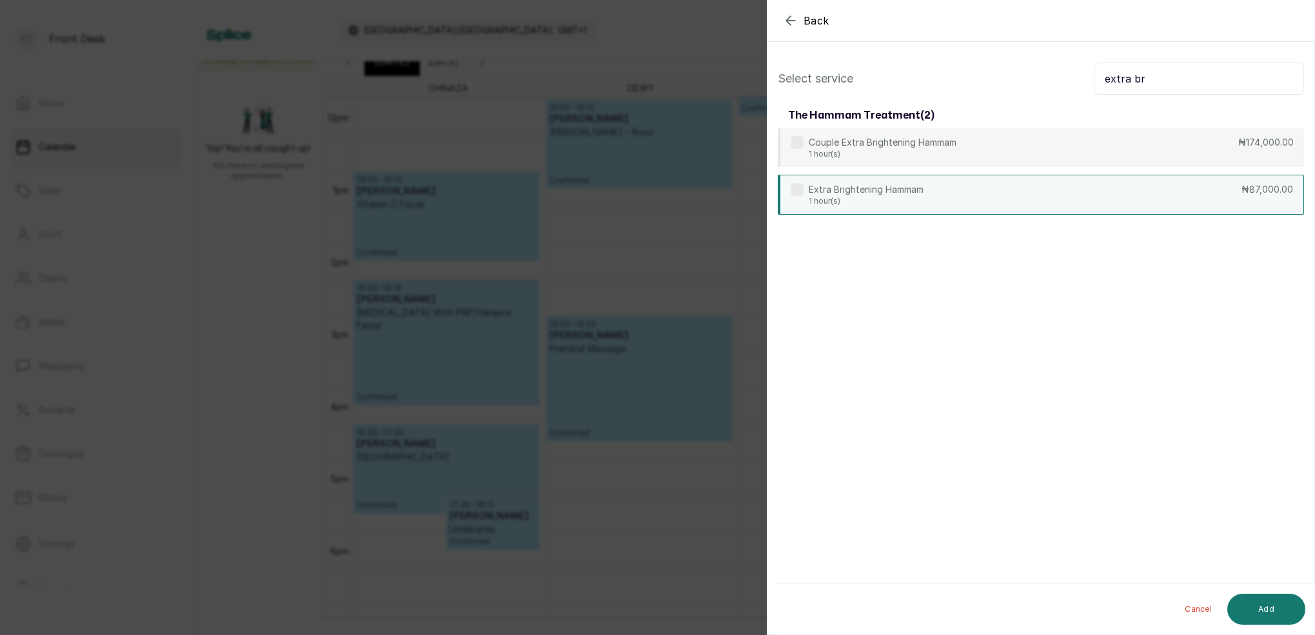
type input "extra br"
click at [938, 188] on div "Extra Brightening Hammam 1 hour(s) ₦87,000.00" at bounding box center [1041, 195] width 526 height 40
click at [1293, 609] on button "Add" at bounding box center [1266, 609] width 78 height 31
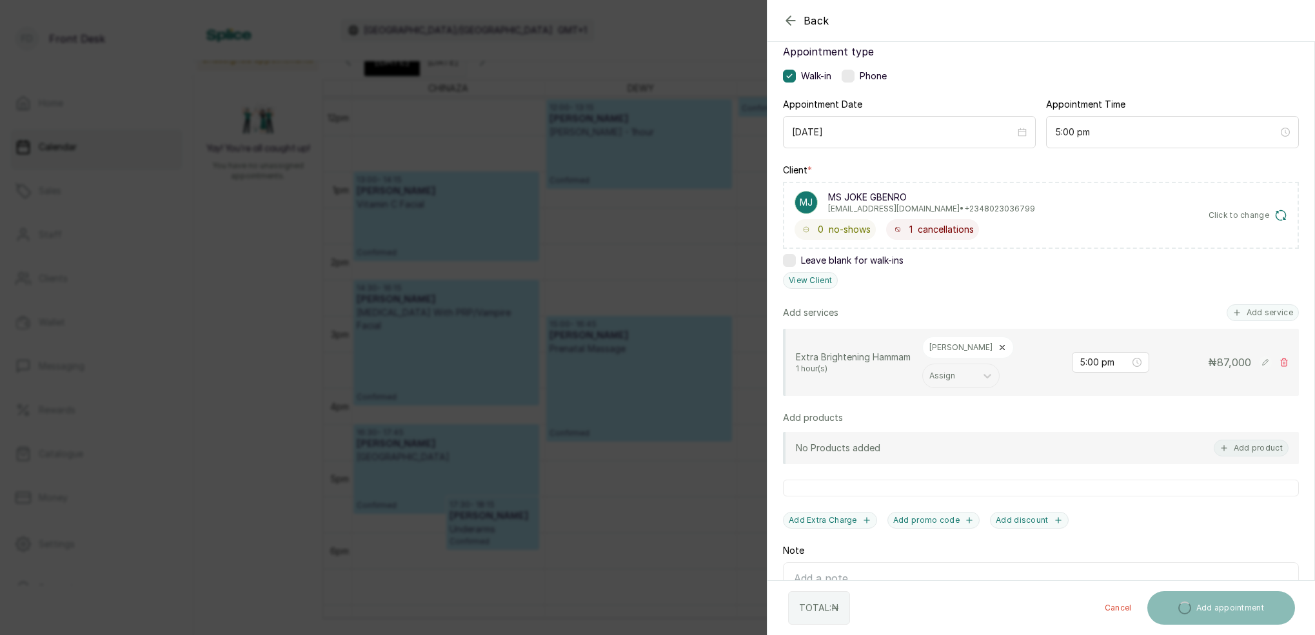
scroll to position [116, 0]
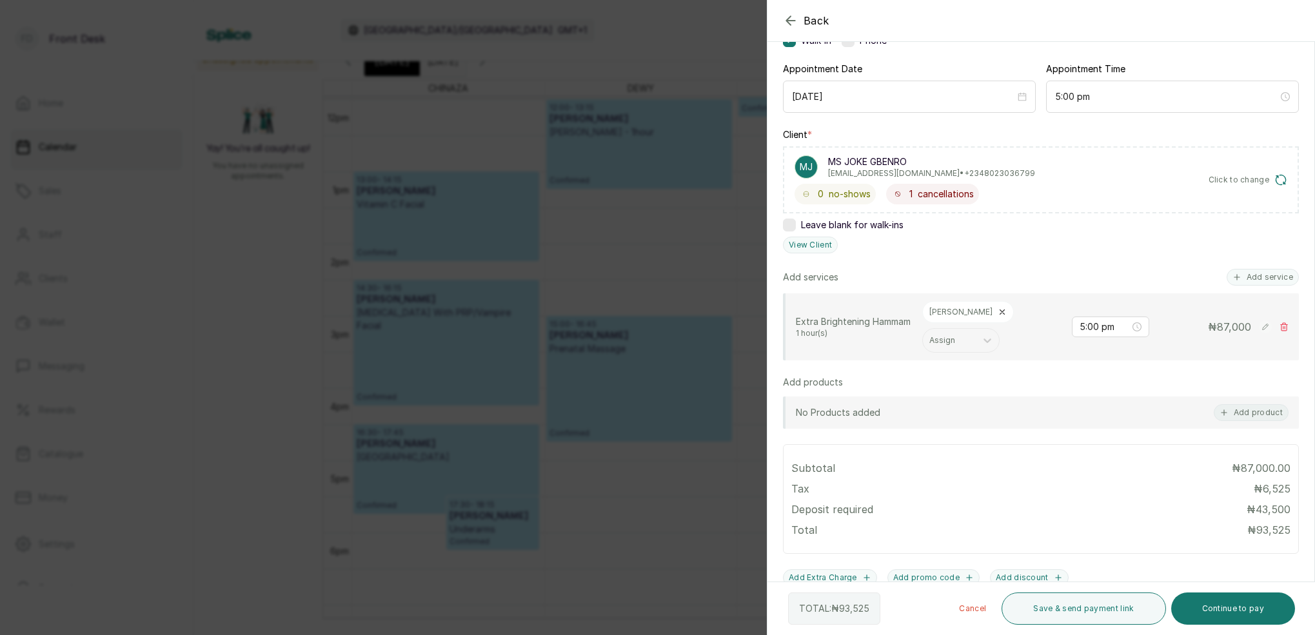
drag, startPoint x: 1256, startPoint y: 272, endPoint x: 1261, endPoint y: 307, distance: 35.8
click at [1256, 272] on button "Add service" at bounding box center [1263, 277] width 72 height 17
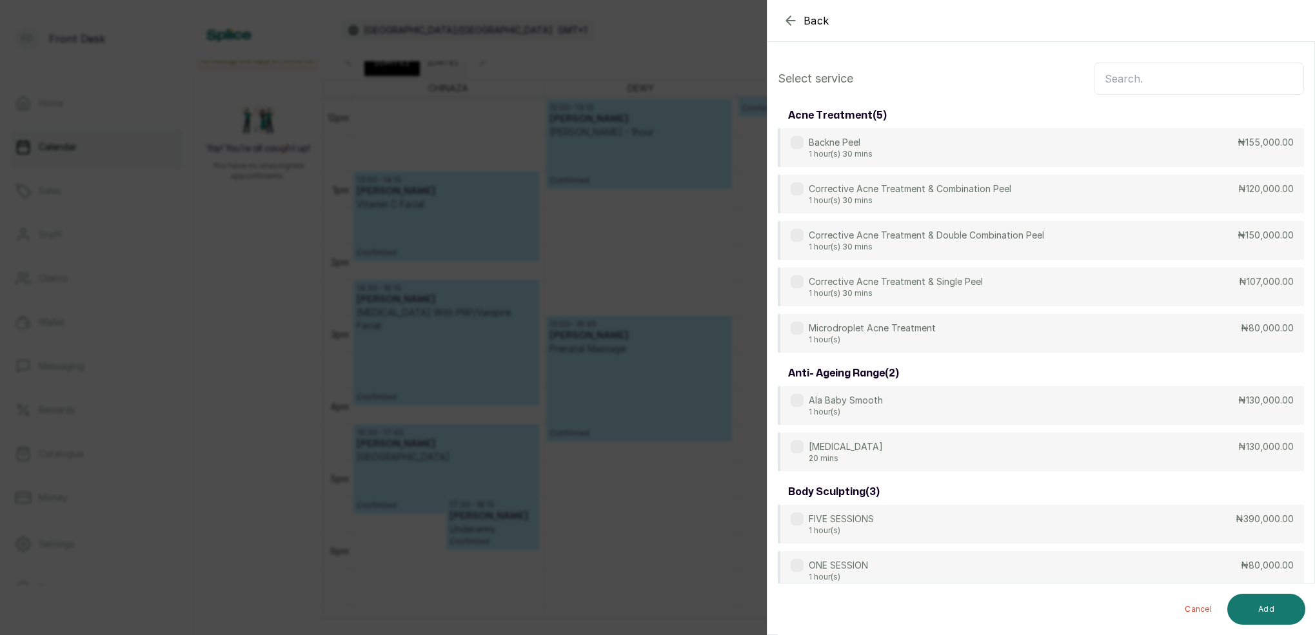
click at [1160, 75] on input "text" at bounding box center [1199, 79] width 210 height 32
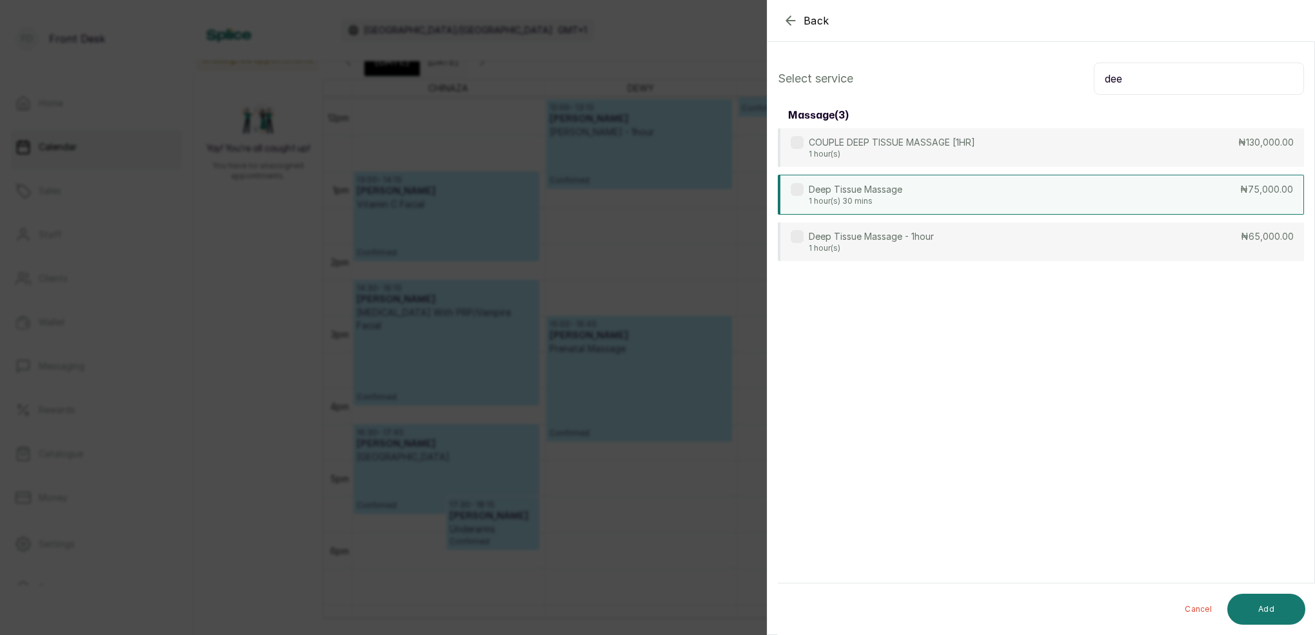
type input "dee"
click at [886, 190] on p "Deep Tissue Massage" at bounding box center [856, 189] width 94 height 13
click at [885, 190] on p "Deep Tissue Massage" at bounding box center [856, 189] width 94 height 13
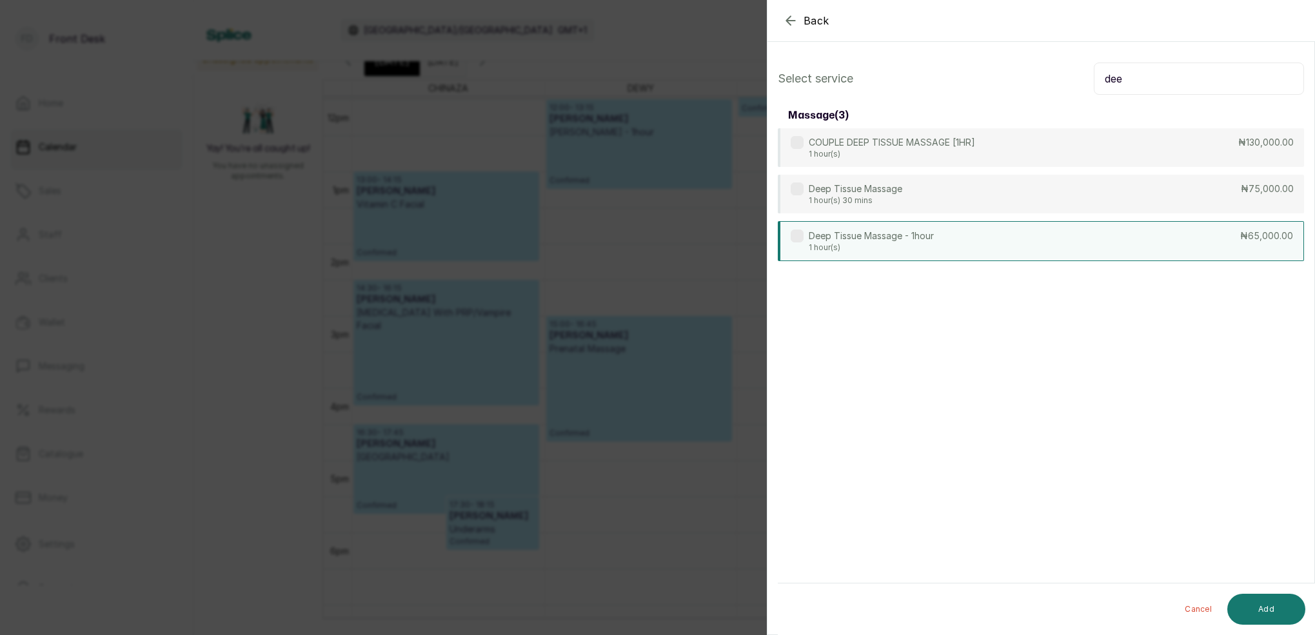
click at [884, 241] on p "Deep Tissue Massage - 1hour" at bounding box center [871, 236] width 125 height 13
click at [1289, 609] on button "Add" at bounding box center [1266, 609] width 78 height 31
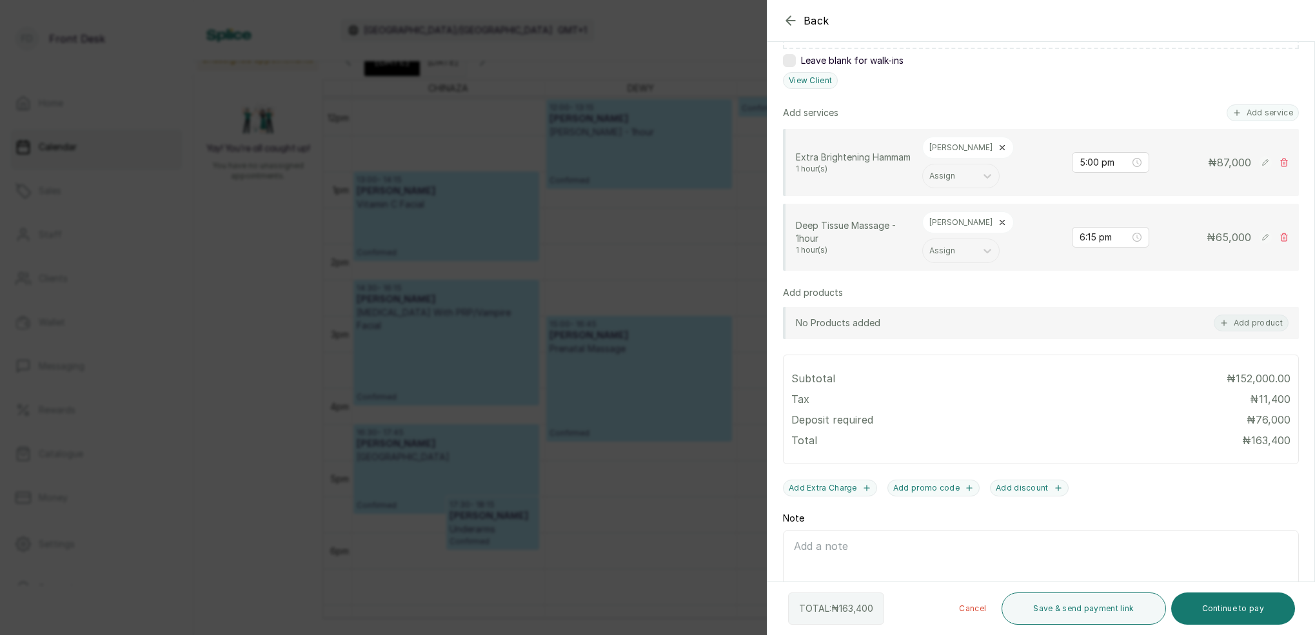
scroll to position [333, 0]
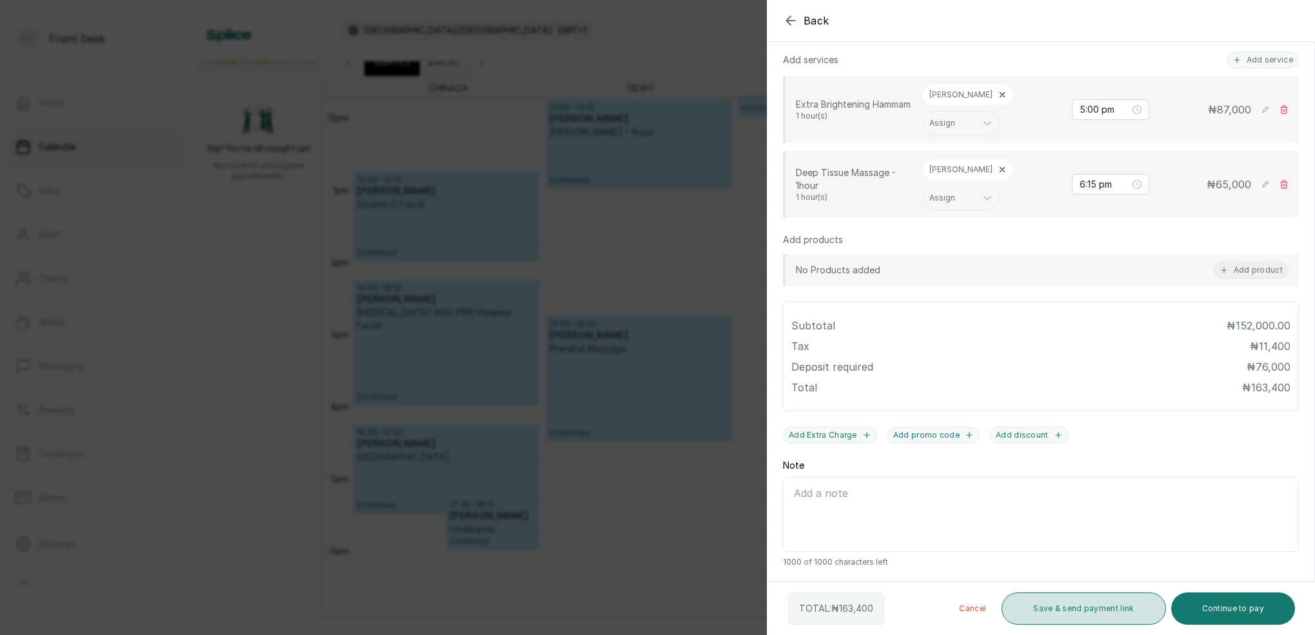
click at [1102, 602] on button "Save & send payment link" at bounding box center [1084, 609] width 164 height 32
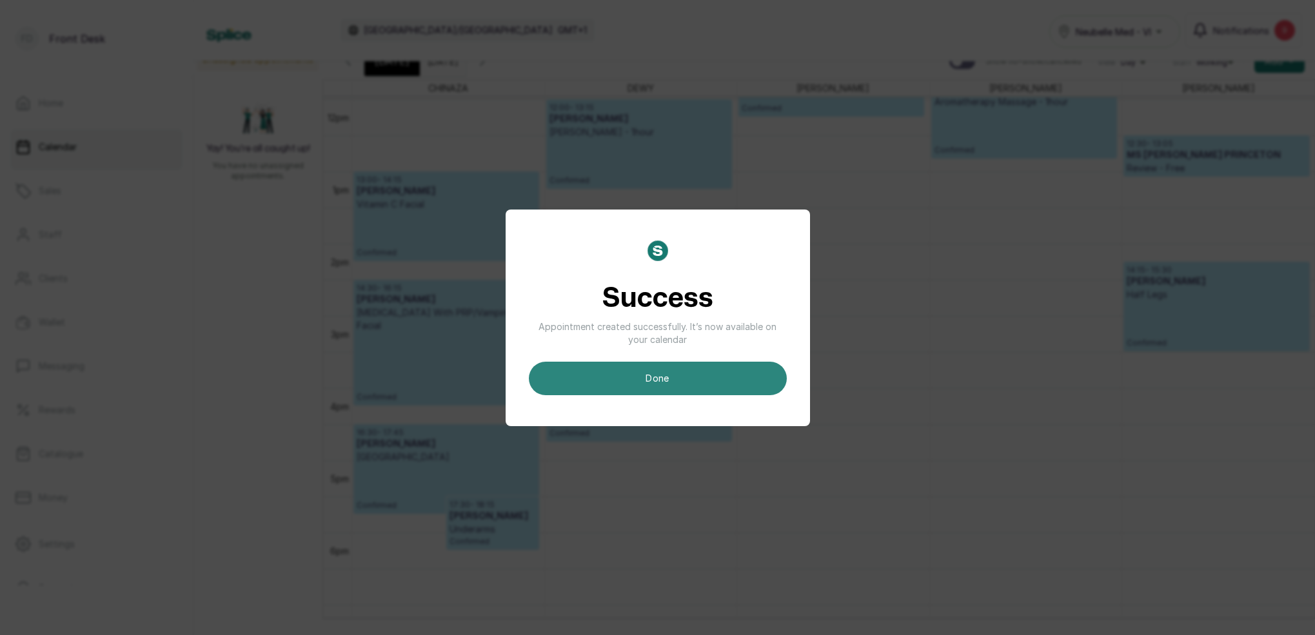
click at [665, 379] on button "done" at bounding box center [658, 379] width 258 height 34
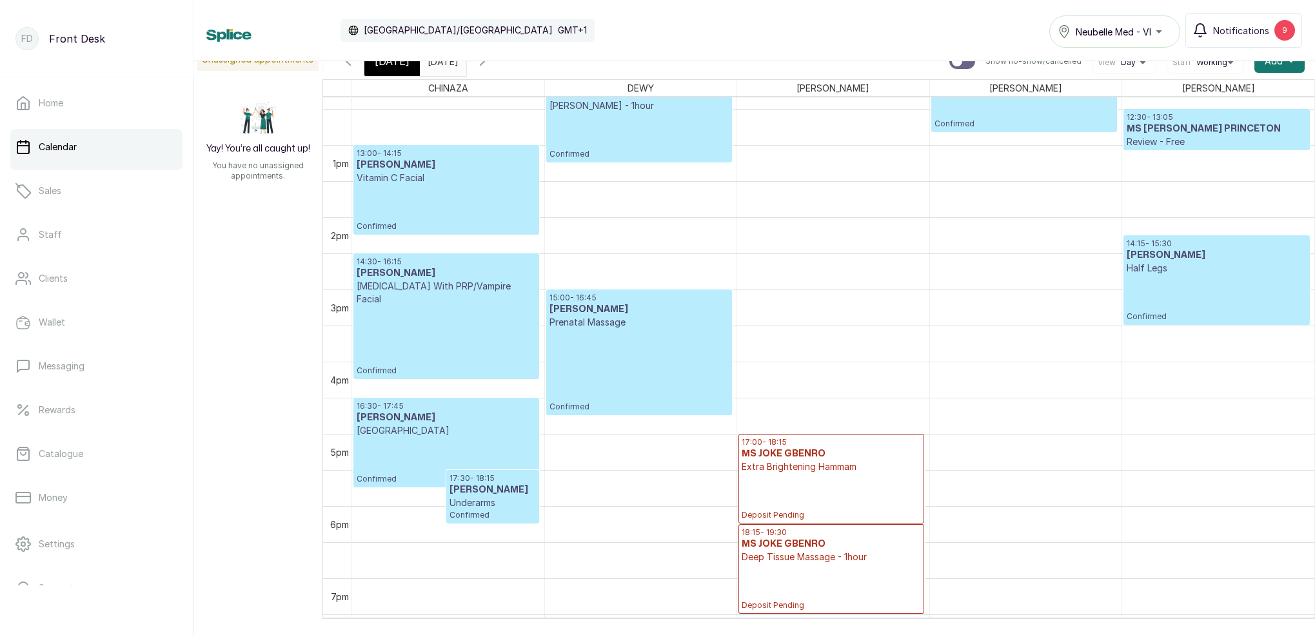
scroll to position [993, 0]
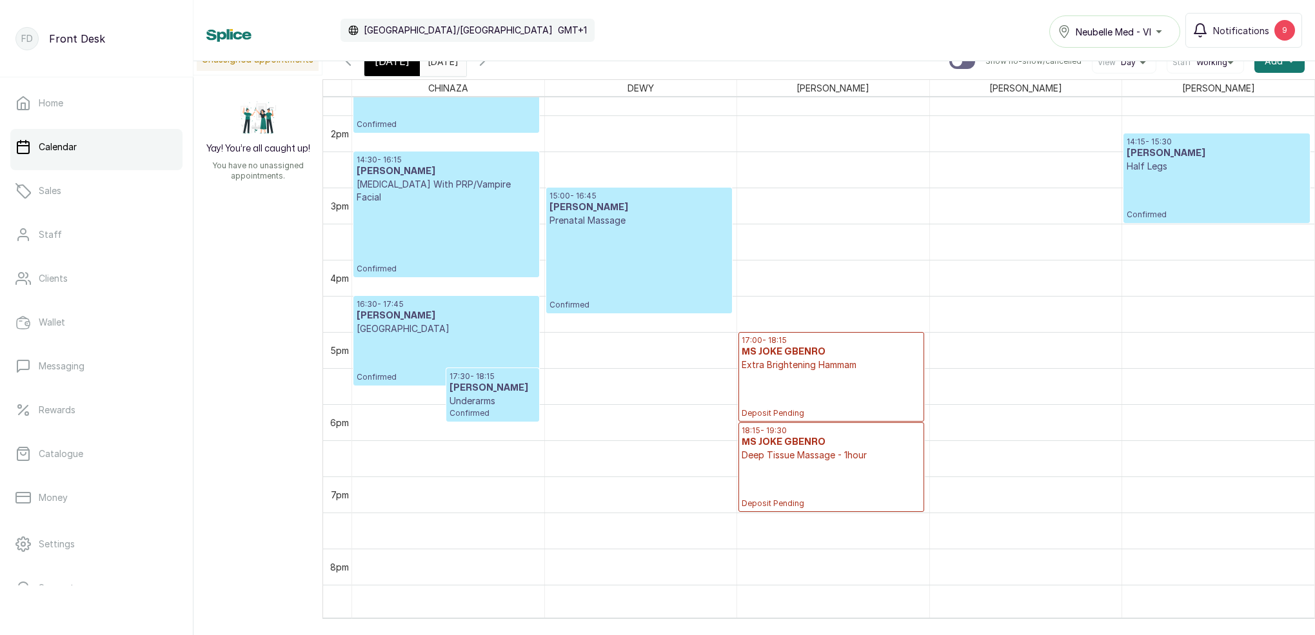
drag, startPoint x: 528, startPoint y: 70, endPoint x: 600, endPoint y: 77, distance: 72.0
click at [498, 70] on button "Show no-show/cancelled" at bounding box center [482, 61] width 31 height 31
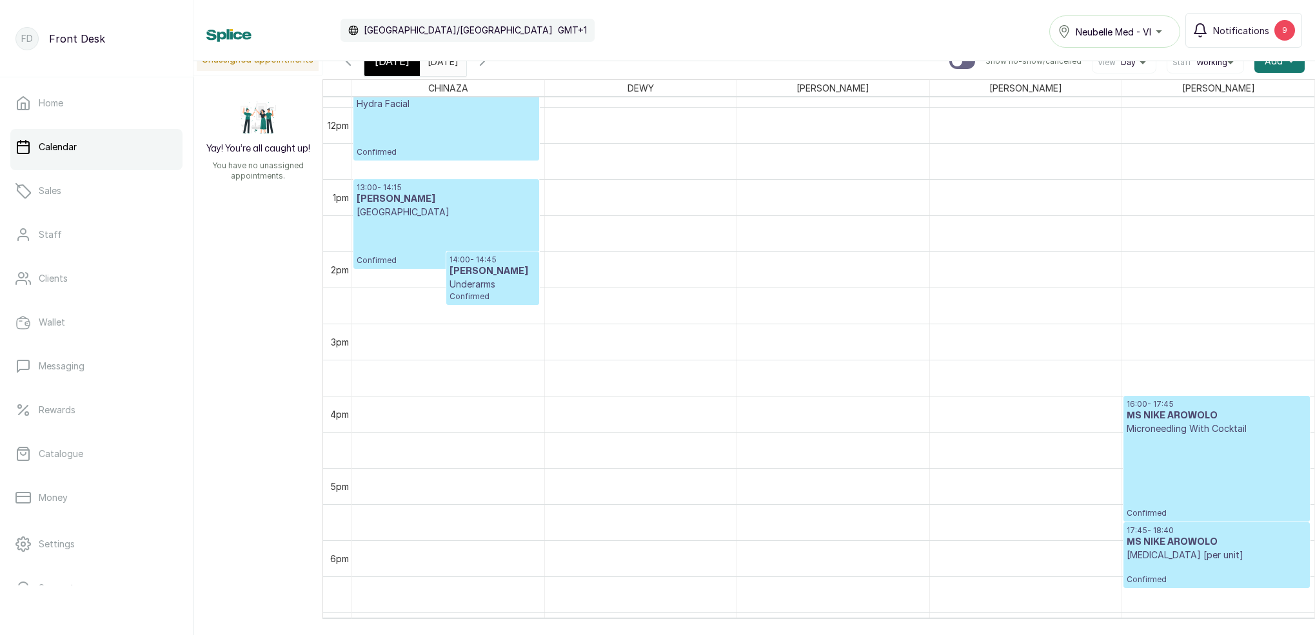
click at [401, 70] on div "[DATE]" at bounding box center [391, 61] width 55 height 30
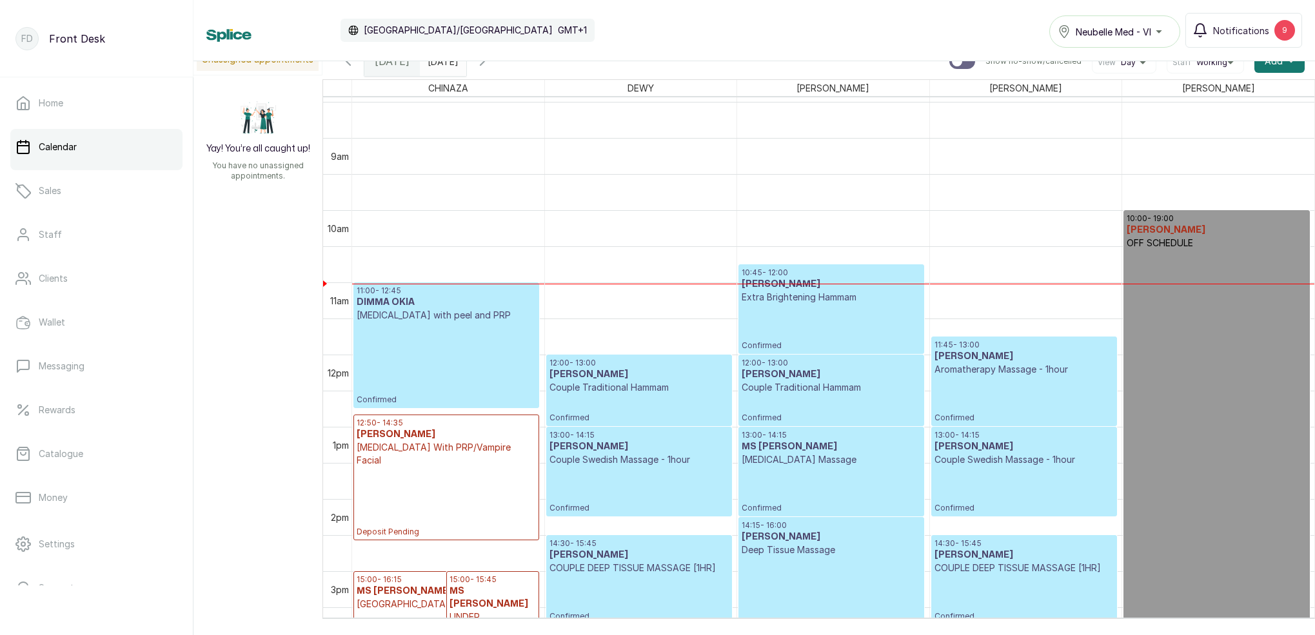
click at [398, 67] on span "[DATE]" at bounding box center [392, 61] width 35 height 15
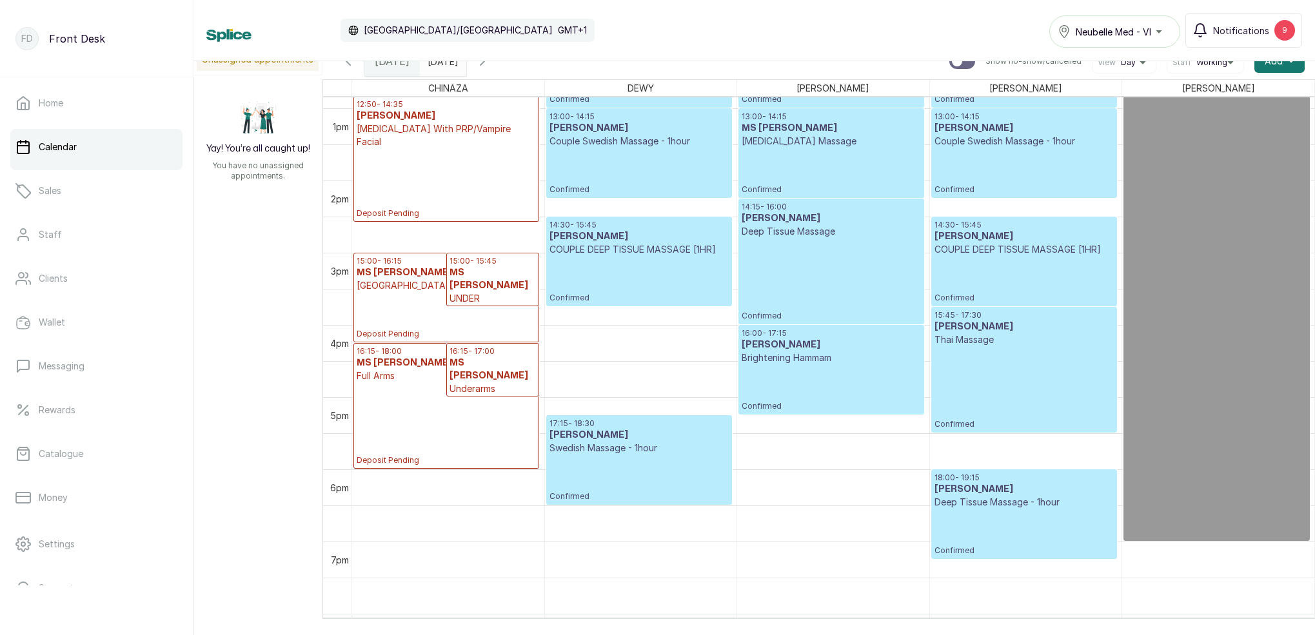
scroll to position [1084, 0]
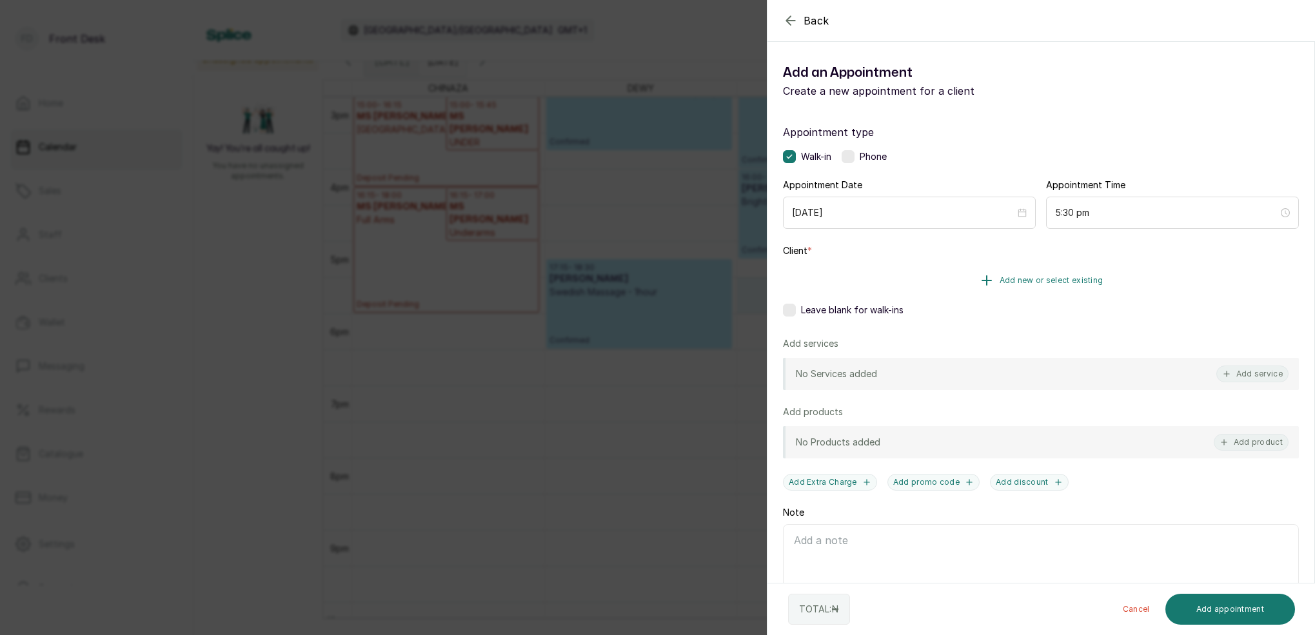
click at [1052, 291] on button "Add new or select existing" at bounding box center [1041, 280] width 516 height 36
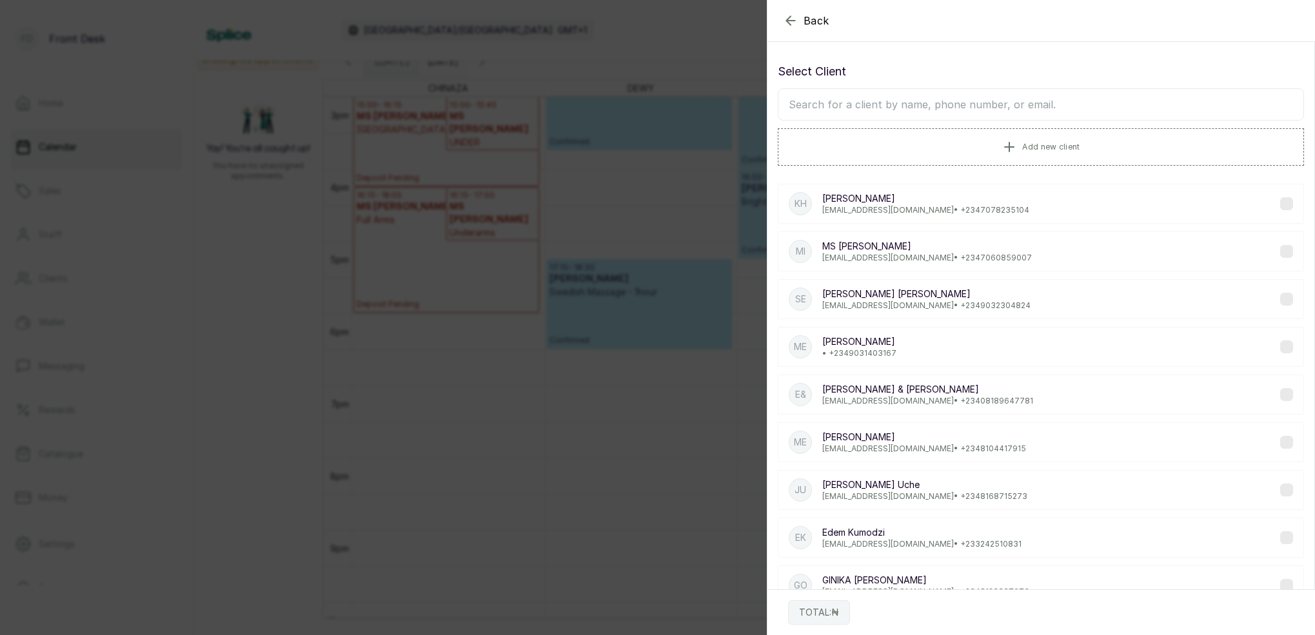
click at [969, 95] on input "text" at bounding box center [1041, 104] width 526 height 32
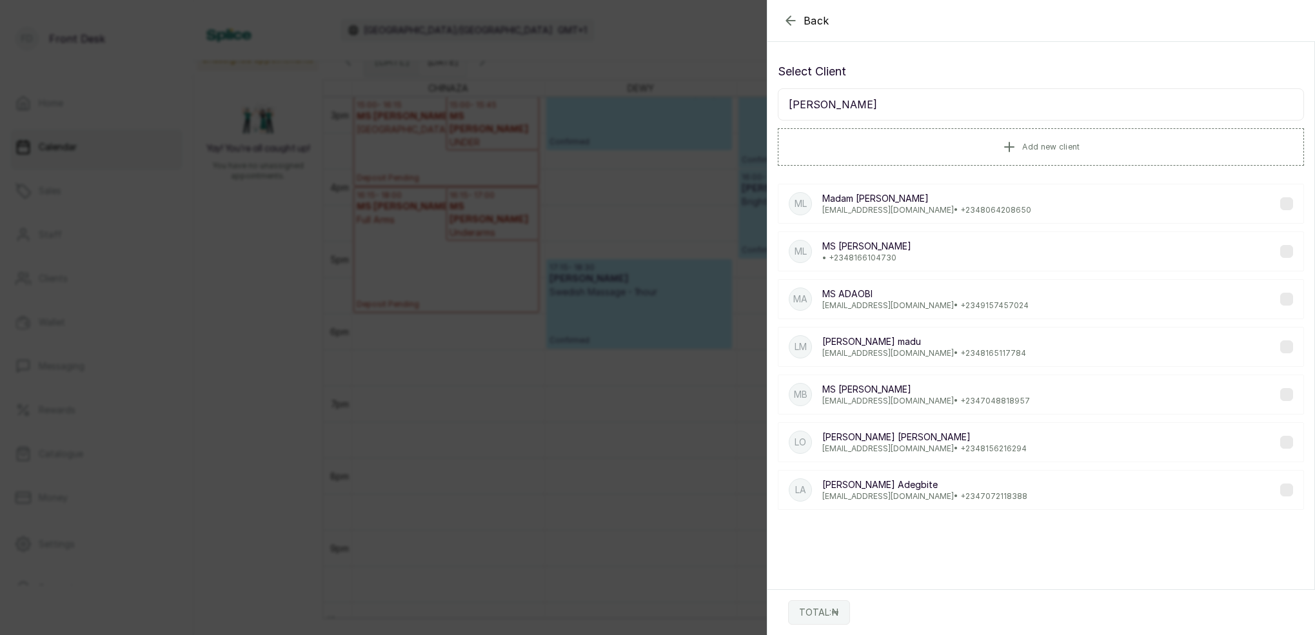
type input "[PERSON_NAME]"
click at [864, 489] on p "[PERSON_NAME]" at bounding box center [924, 485] width 205 height 13
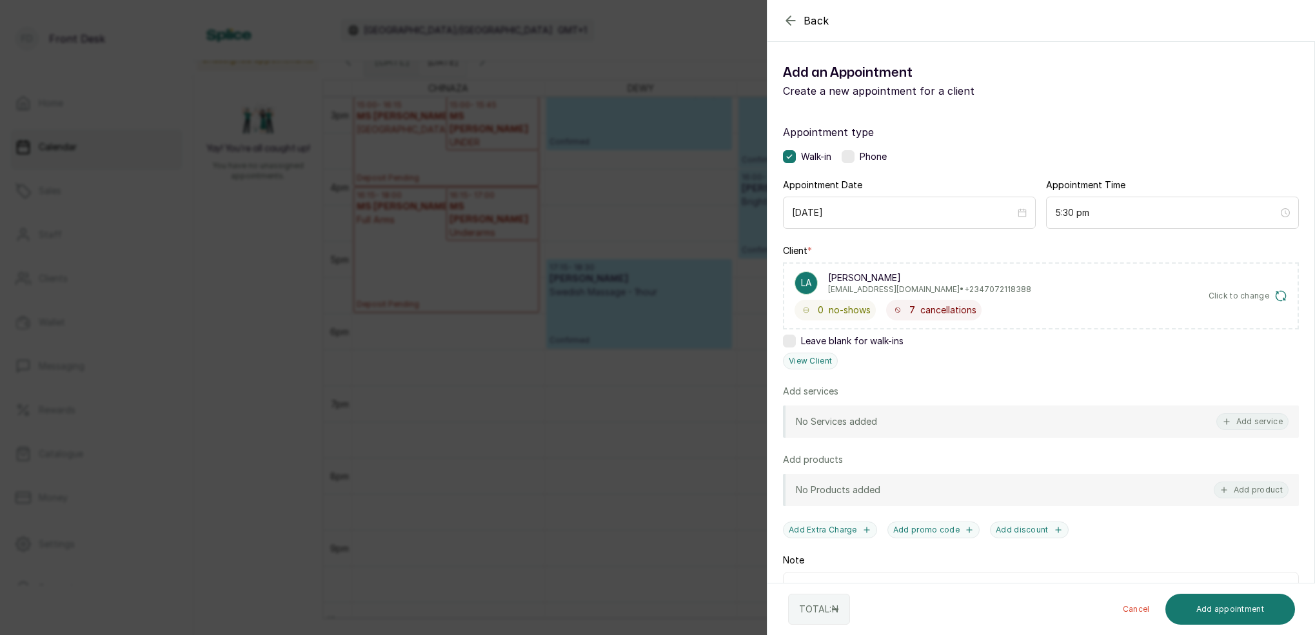
drag, startPoint x: 1266, startPoint y: 416, endPoint x: 1256, endPoint y: 311, distance: 104.9
click at [1266, 412] on div "No Services added Add service" at bounding box center [1041, 422] width 516 height 32
click at [1275, 419] on button "Add service" at bounding box center [1252, 421] width 72 height 17
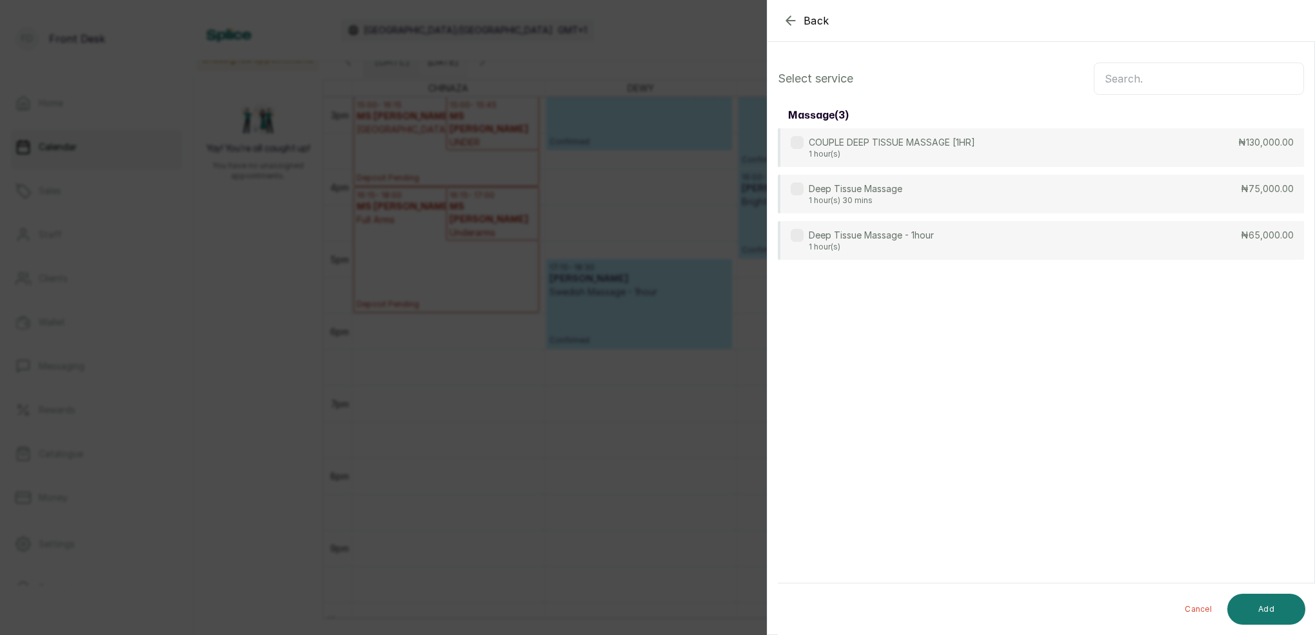
click at [1175, 84] on input "text" at bounding box center [1199, 79] width 210 height 32
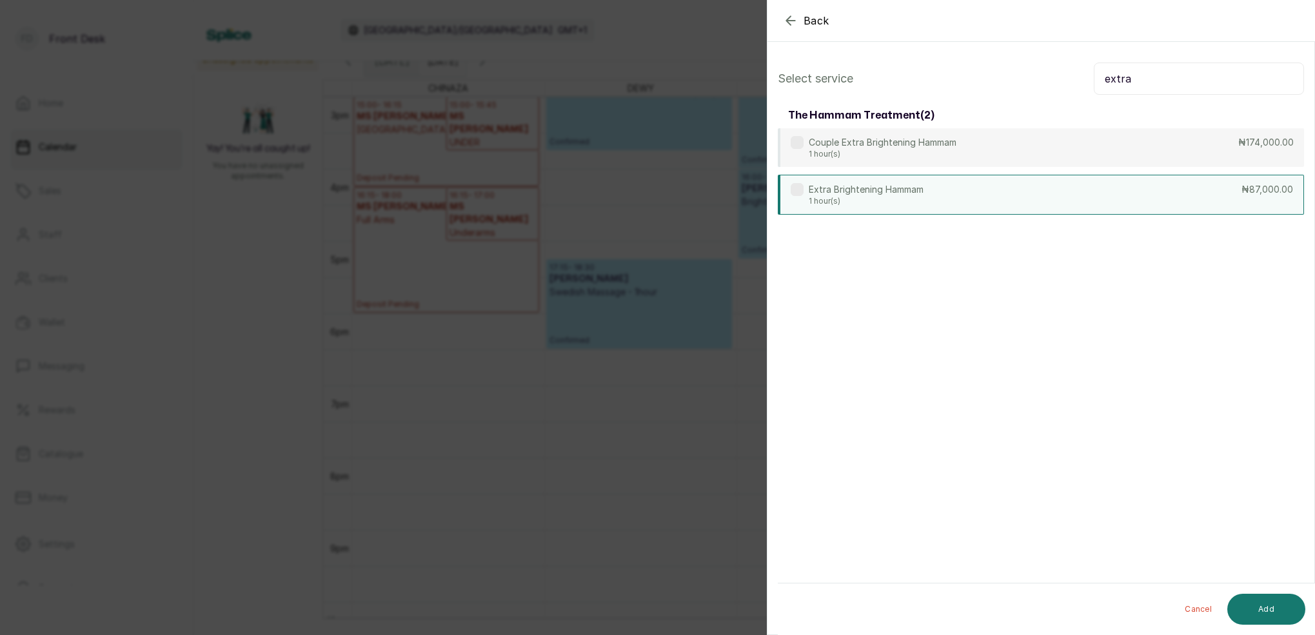
type input "extra"
click at [944, 198] on div "Extra Brightening Hammam 1 hour(s) ₦87,000.00" at bounding box center [1041, 195] width 526 height 40
click at [1281, 608] on button "Add" at bounding box center [1266, 609] width 78 height 31
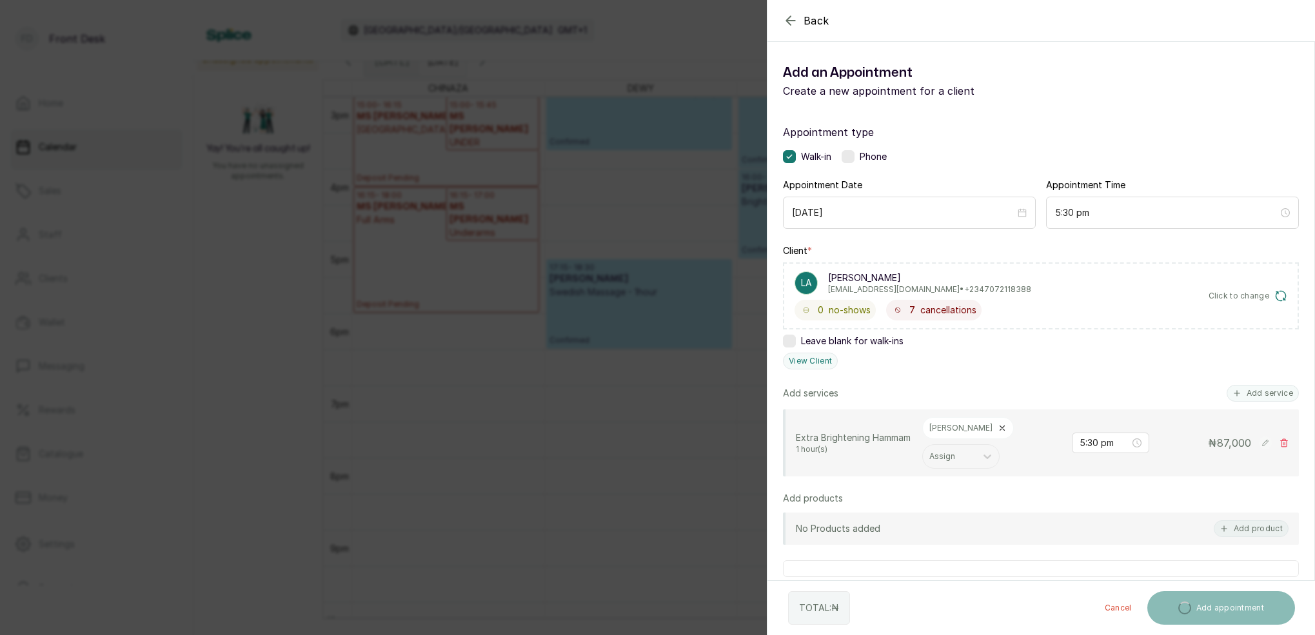
scroll to position [90, 0]
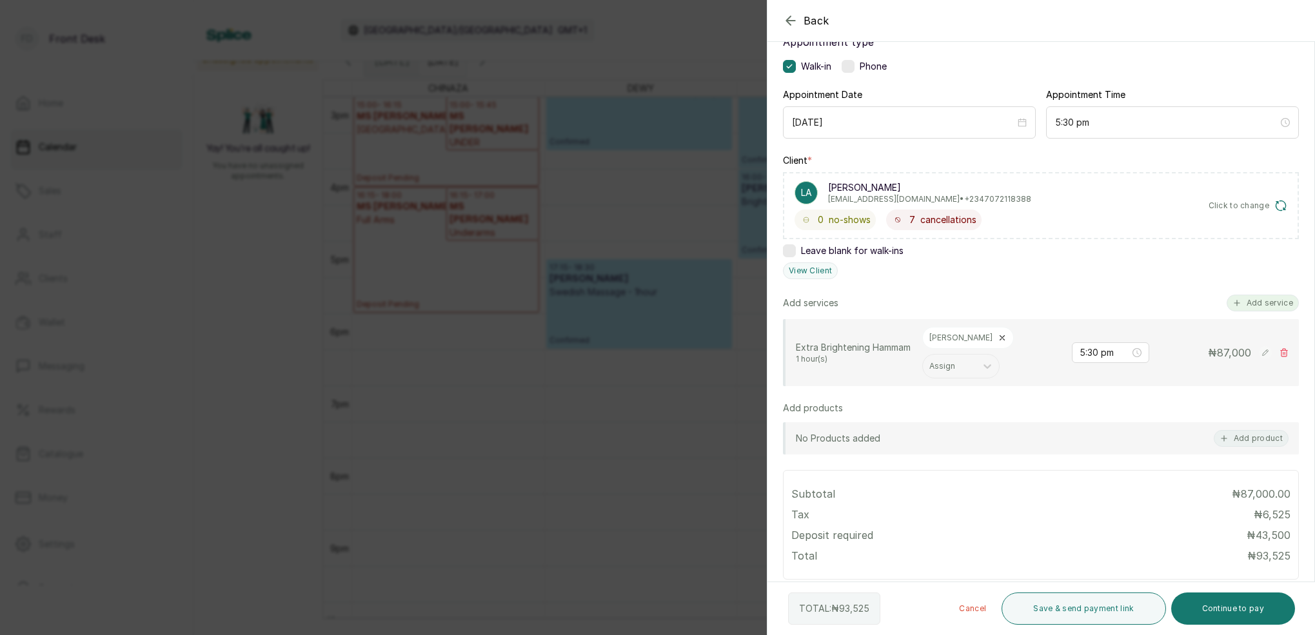
click at [1263, 303] on button "Add service" at bounding box center [1263, 303] width 72 height 17
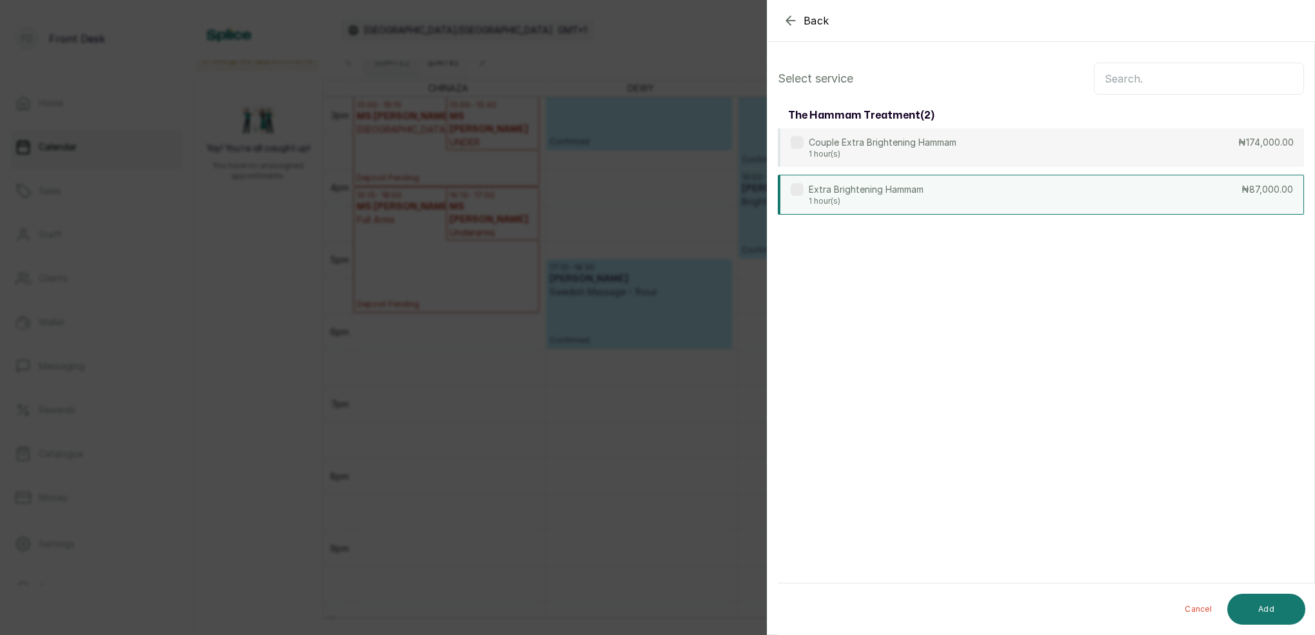
scroll to position [0, 0]
click at [1169, 75] on input "text" at bounding box center [1199, 79] width 210 height 32
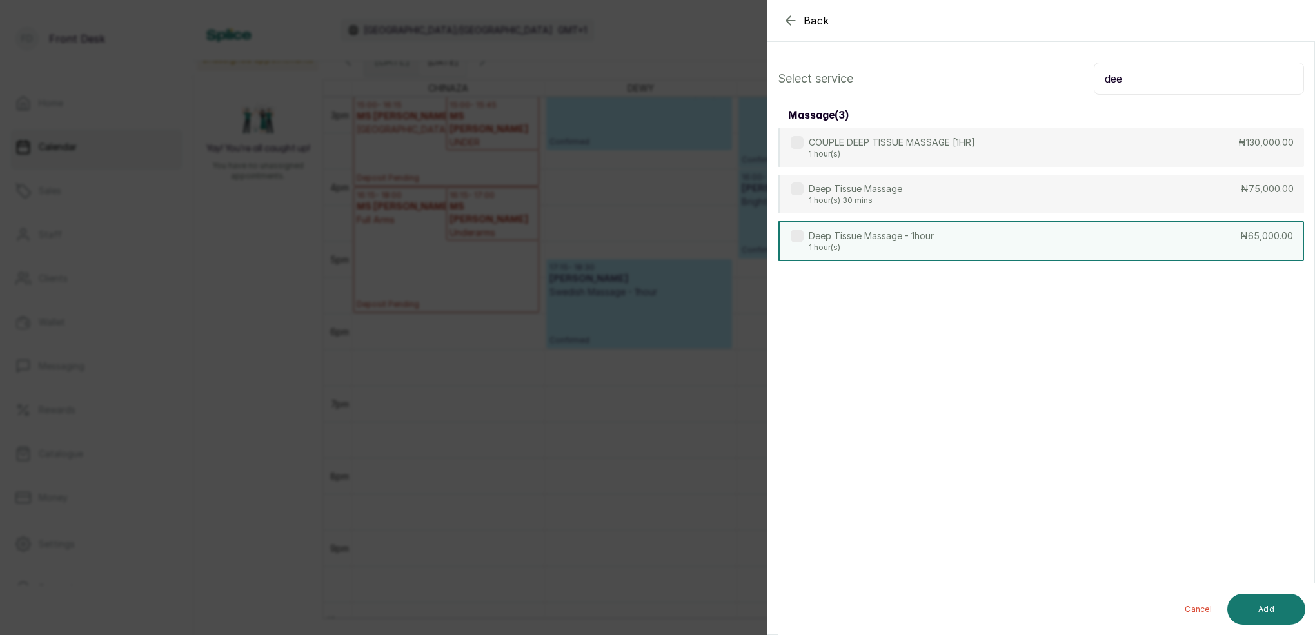
type input "dee"
click at [929, 231] on p "Deep Tissue Massage - 1hour" at bounding box center [871, 236] width 125 height 13
click at [1286, 609] on button "Add" at bounding box center [1266, 609] width 78 height 31
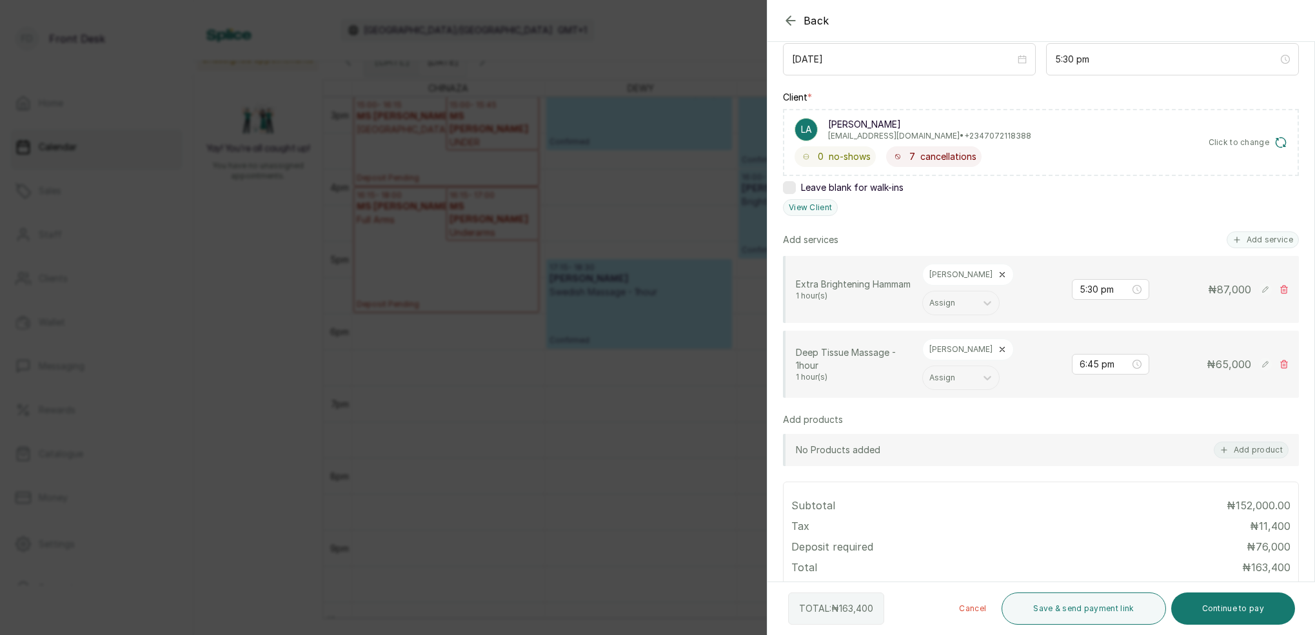
scroll to position [257, 0]
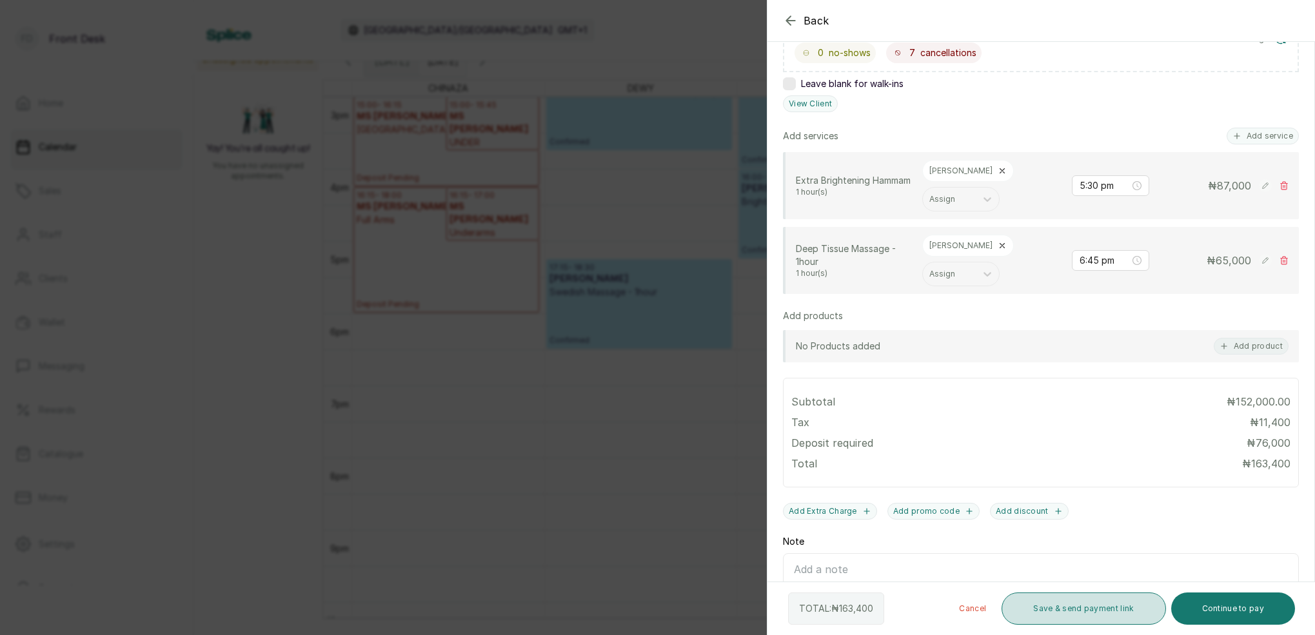
click at [1092, 617] on button "Save & send payment link" at bounding box center [1084, 609] width 164 height 32
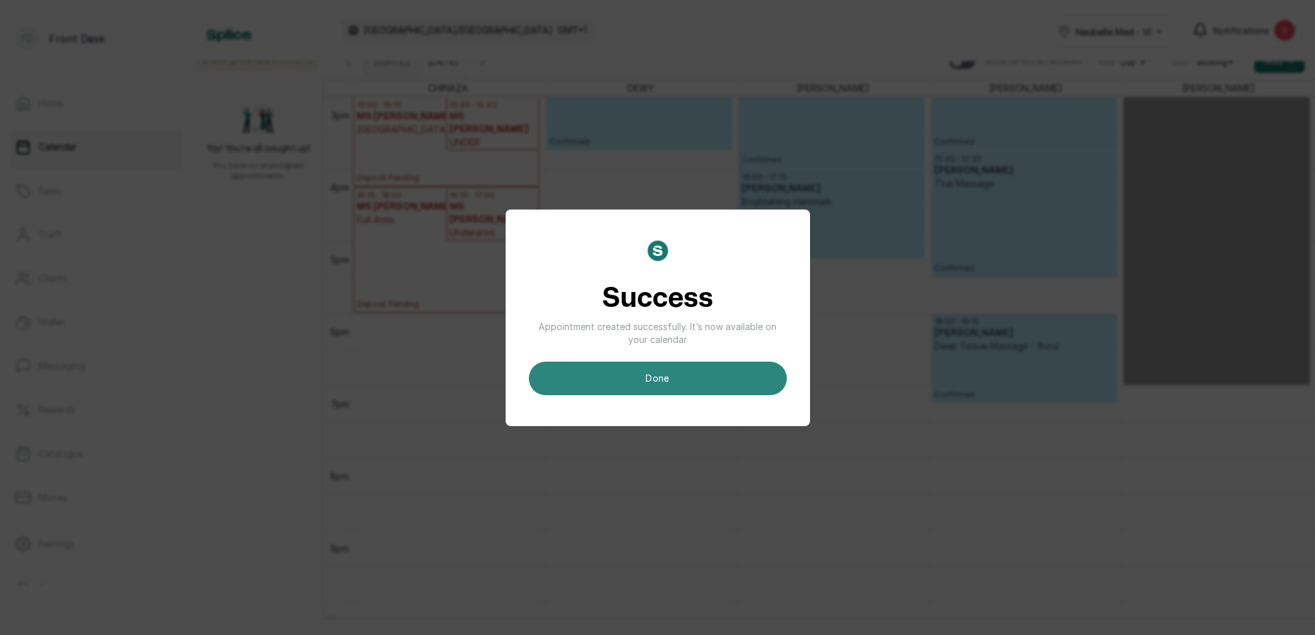
click at [704, 382] on button "done" at bounding box center [658, 379] width 258 height 34
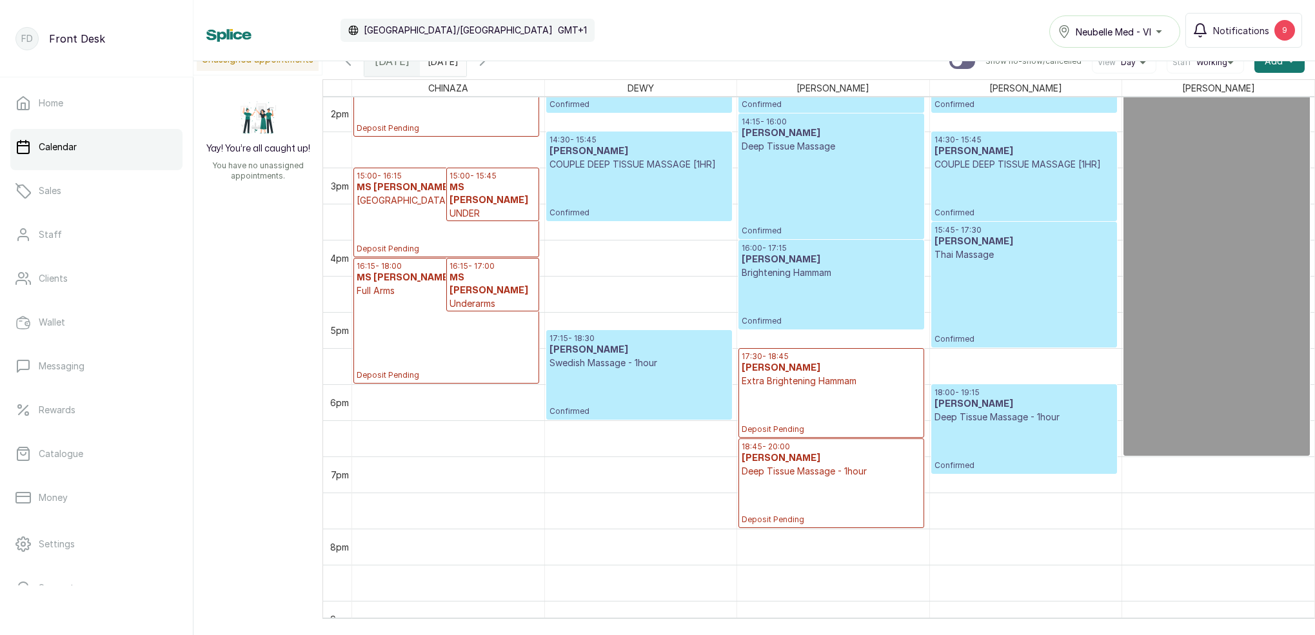
scroll to position [1020, 0]
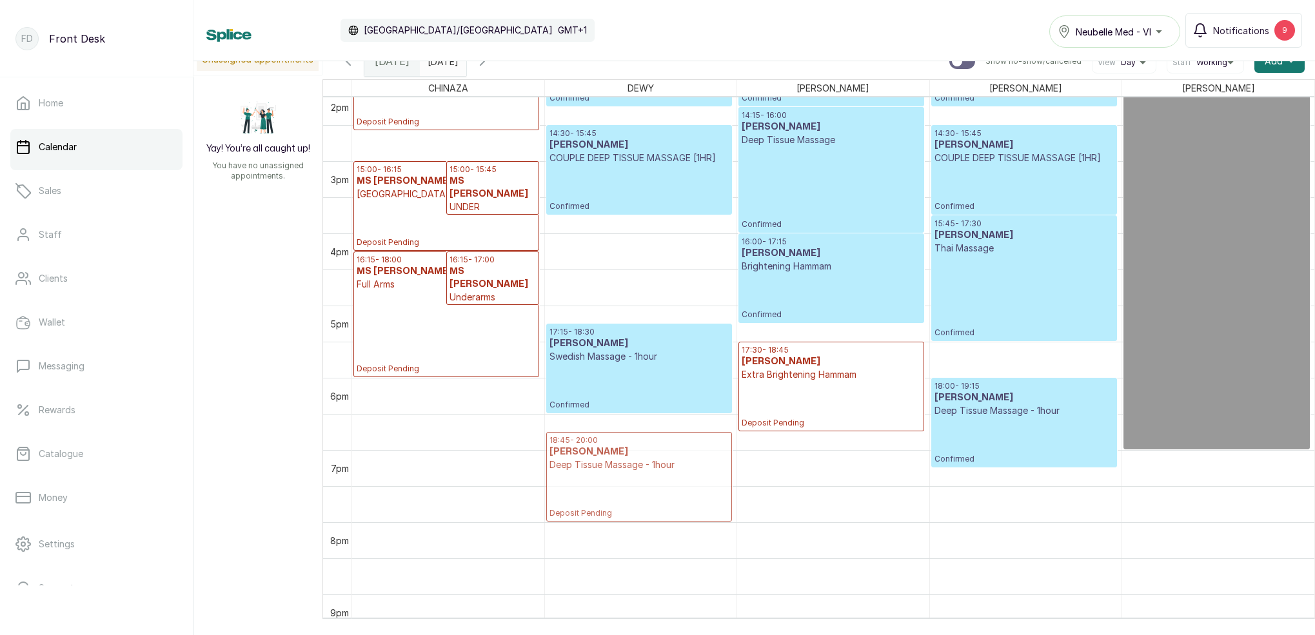
drag, startPoint x: 773, startPoint y: 471, endPoint x: 813, endPoint y: 494, distance: 46.8
click at [830, 386] on p "Deposit Pending" at bounding box center [831, 404] width 179 height 47
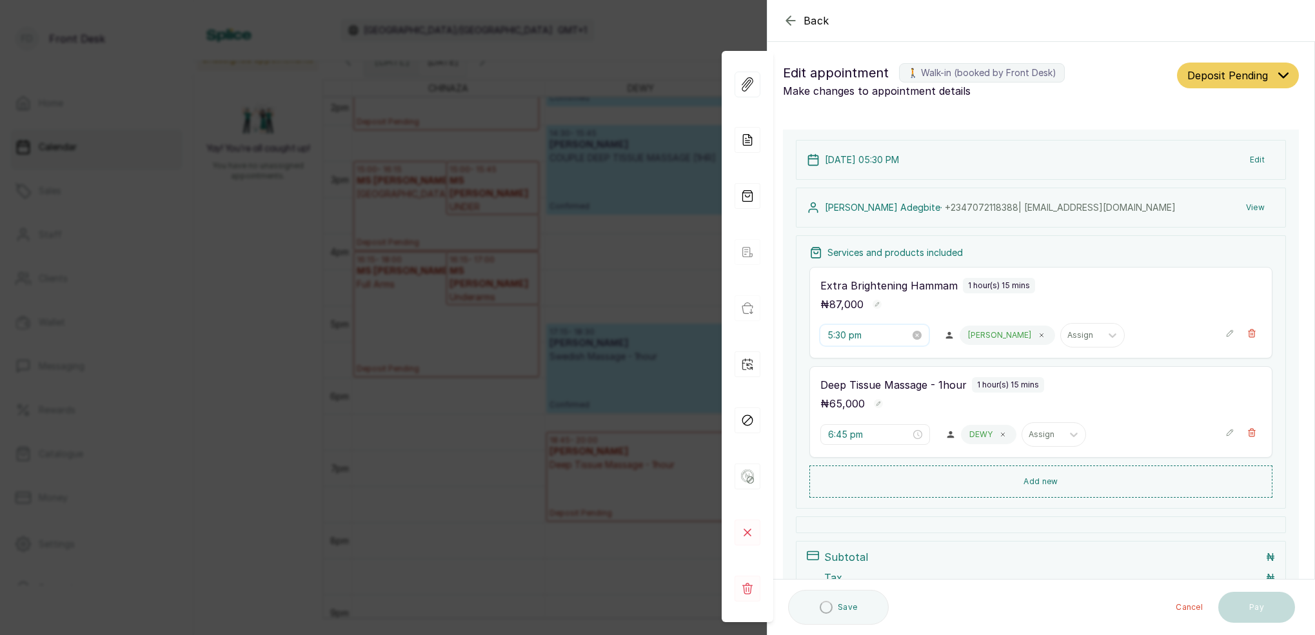
click at [842, 335] on input "5:30 pm" at bounding box center [868, 335] width 83 height 14
click at [873, 420] on div "40" at bounding box center [875, 426] width 31 height 18
type input "5:40 pm"
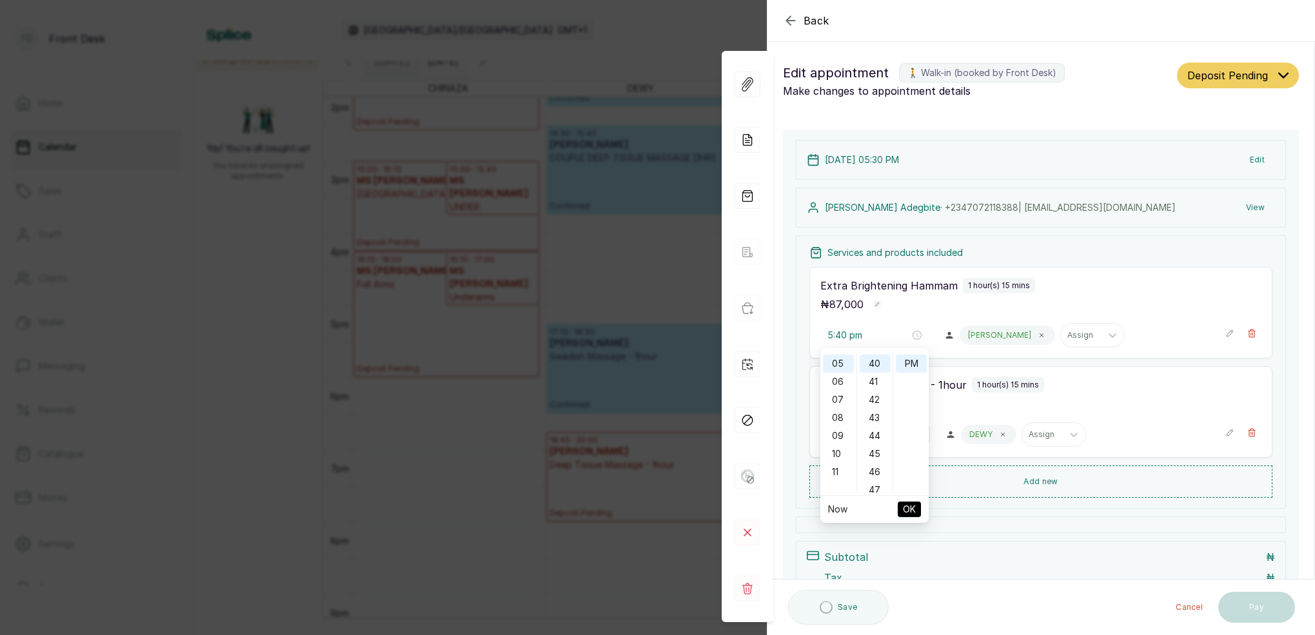
click at [916, 509] on button "OK" at bounding box center [909, 509] width 23 height 15
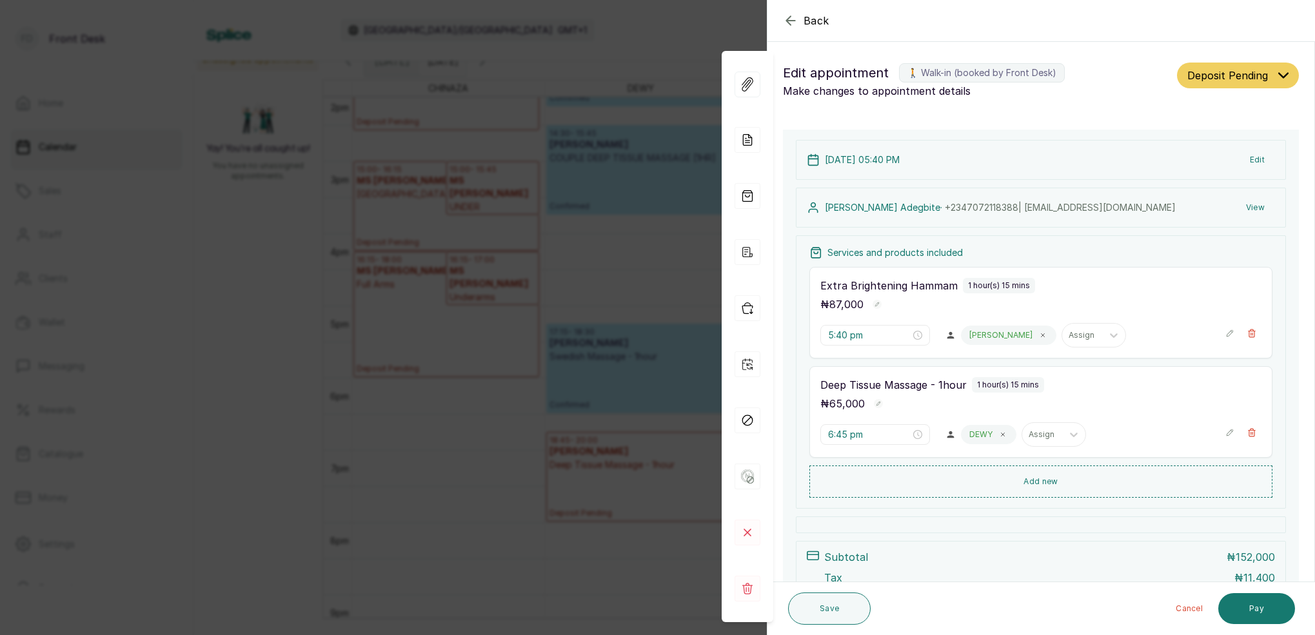
click at [790, 22] on icon "button" at bounding box center [790, 20] width 15 height 15
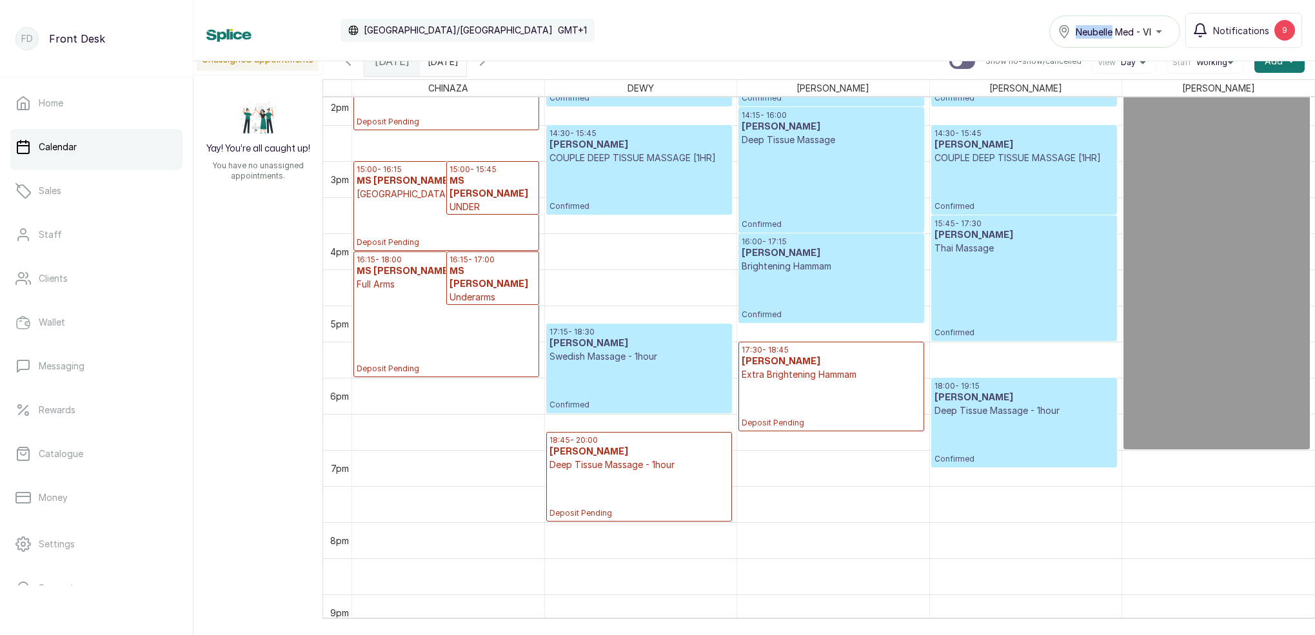
click at [790, 22] on div "Calendar [GEOGRAPHIC_DATA]/[GEOGRAPHIC_DATA] GMT+1 Neubelle Med - VI Notificati…" at bounding box center [754, 30] width 1096 height 35
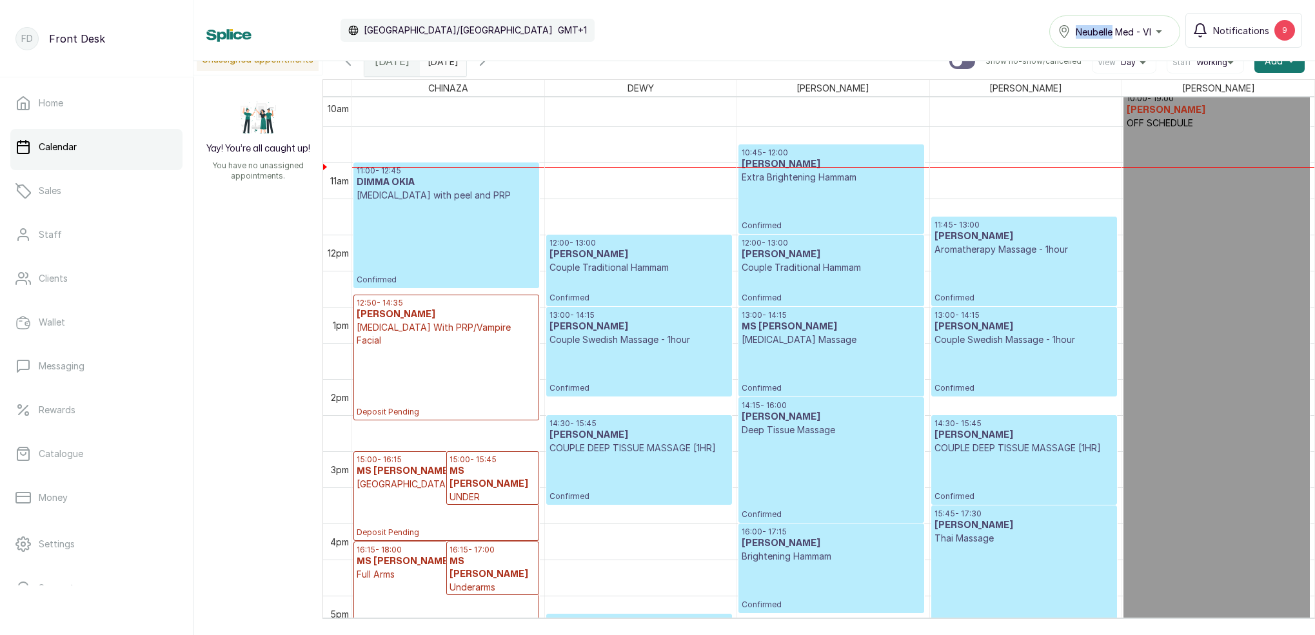
scroll to position [707, 0]
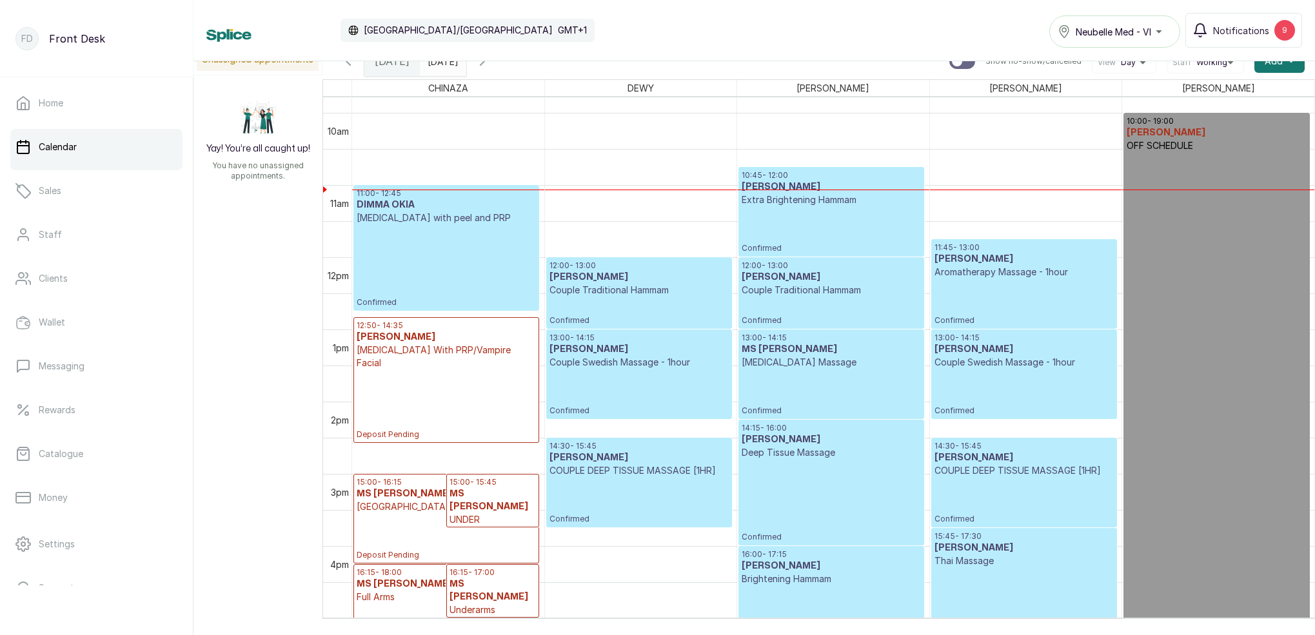
click at [466, 66] on span at bounding box center [453, 58] width 25 height 22
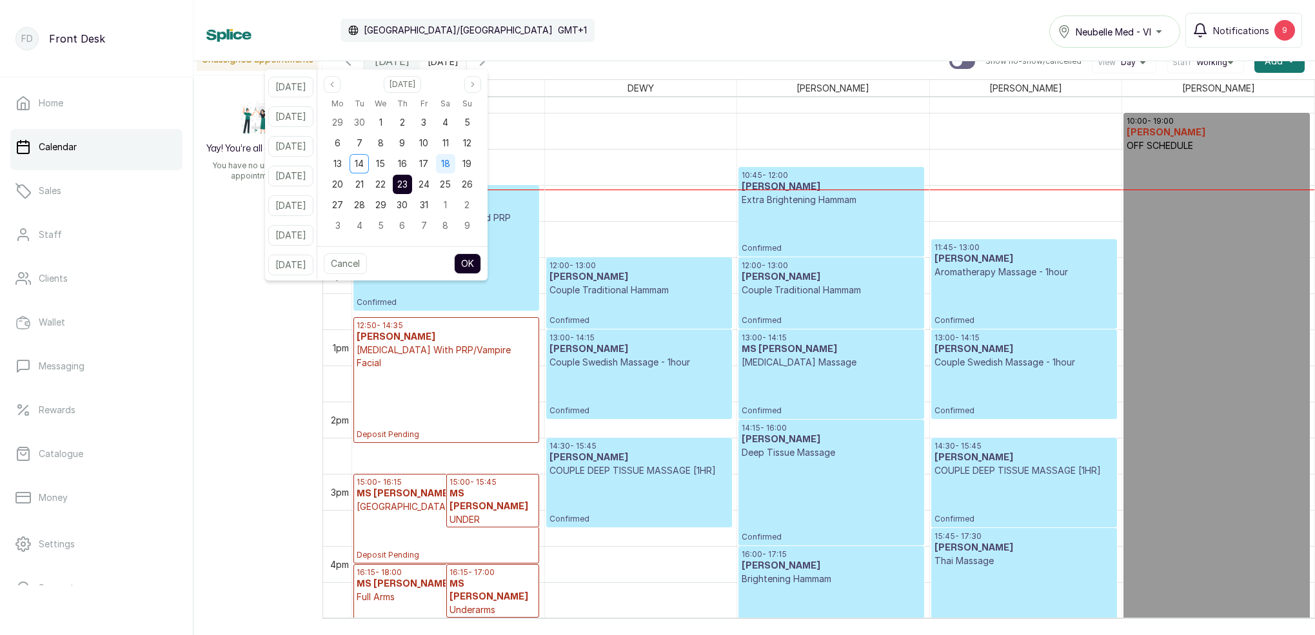
click at [450, 164] on span "18" at bounding box center [445, 163] width 9 height 11
click at [481, 268] on button "OK" at bounding box center [467, 263] width 27 height 21
type input "[DATE]"
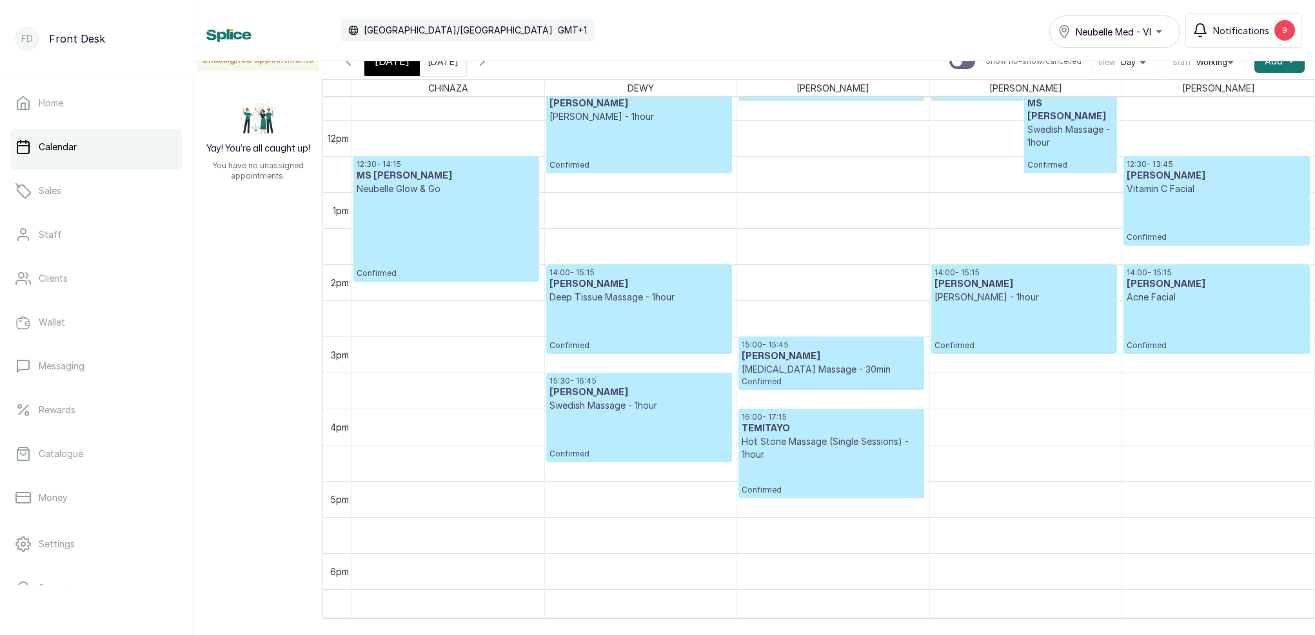
scroll to position [857, 0]
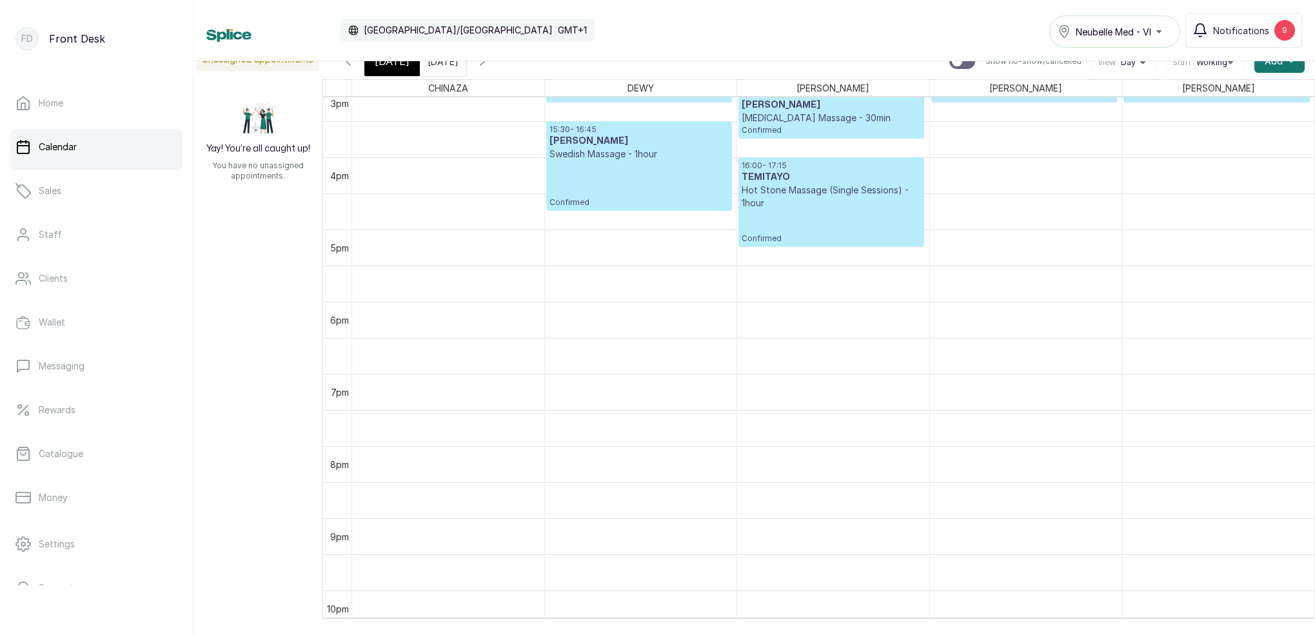
click at [388, 69] on div "[DATE]" at bounding box center [391, 61] width 55 height 30
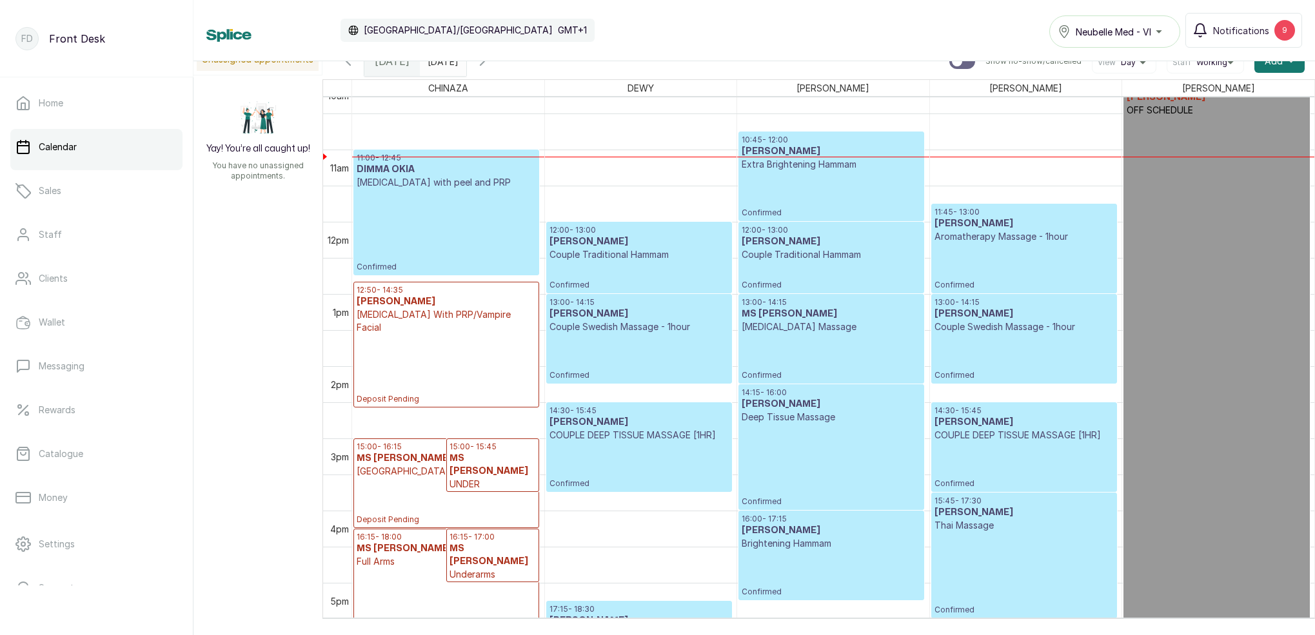
click at [441, 61] on input "[DATE]" at bounding box center [430, 58] width 21 height 22
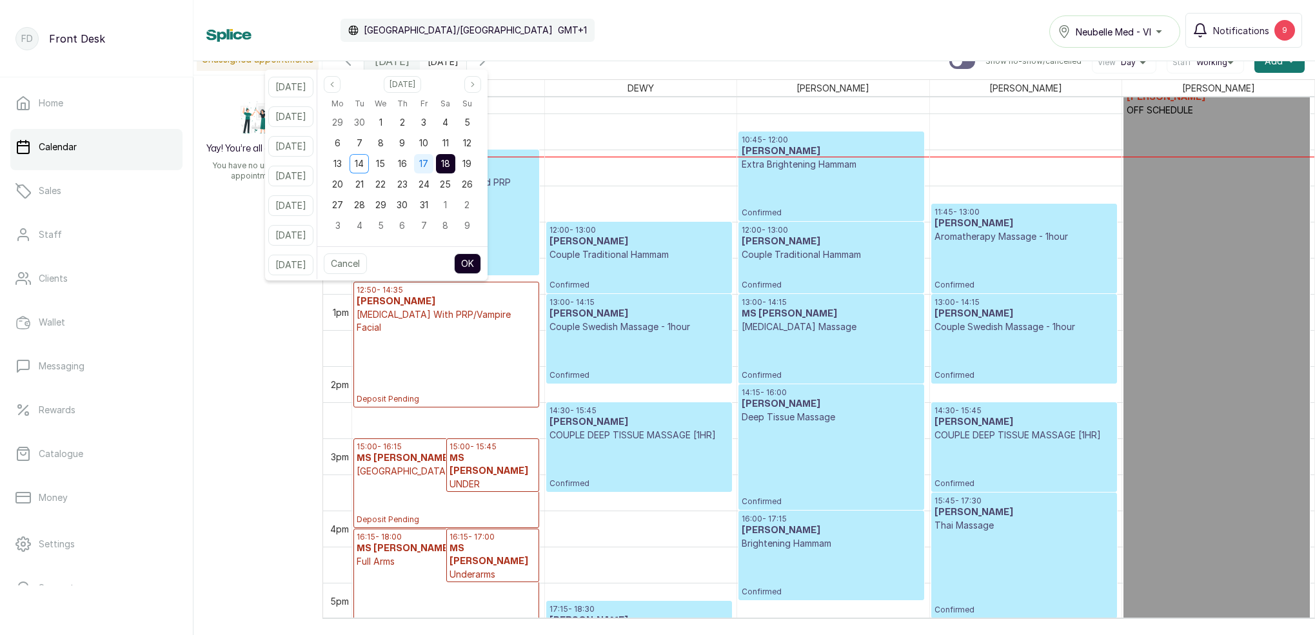
click at [428, 159] on span "17" at bounding box center [423, 163] width 9 height 11
drag, startPoint x: 464, startPoint y: 163, endPoint x: 471, endPoint y: 181, distance: 19.4
click at [450, 163] on span "18" at bounding box center [445, 163] width 9 height 11
drag, startPoint x: 486, startPoint y: 265, endPoint x: 634, endPoint y: 204, distance: 160.2
click at [481, 264] on button "OK" at bounding box center [467, 263] width 27 height 21
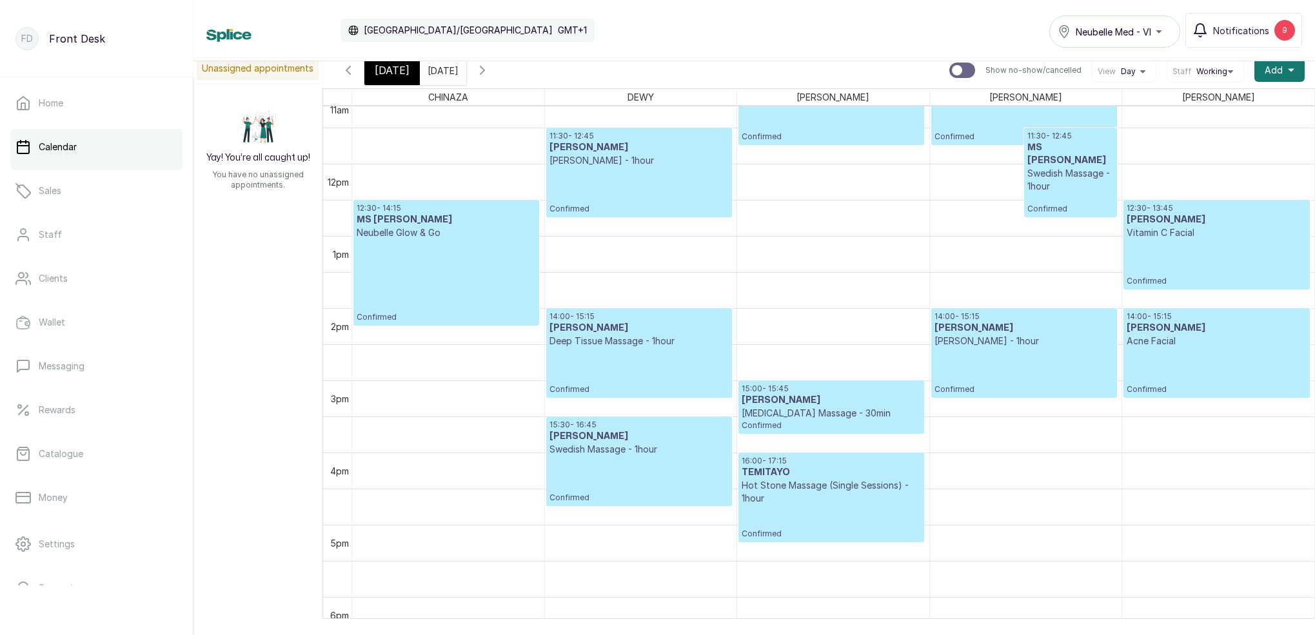
click at [399, 70] on span "[DATE]" at bounding box center [392, 70] width 35 height 15
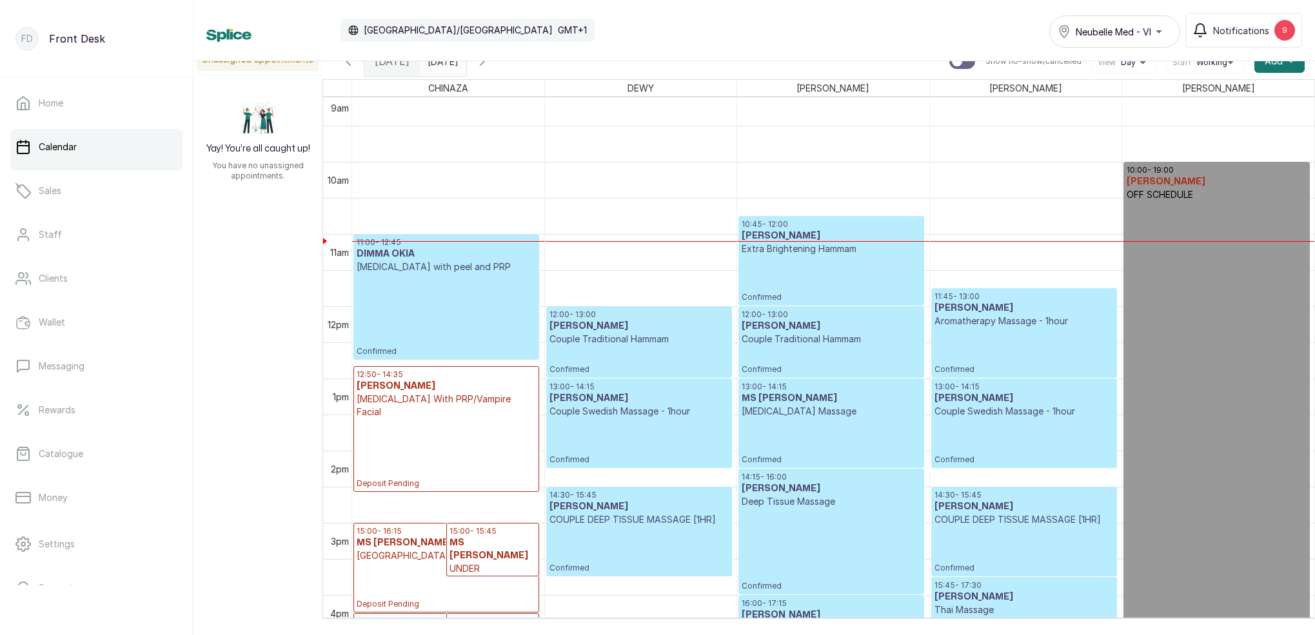
click at [770, 274] on p "Confirmed" at bounding box center [831, 278] width 179 height 47
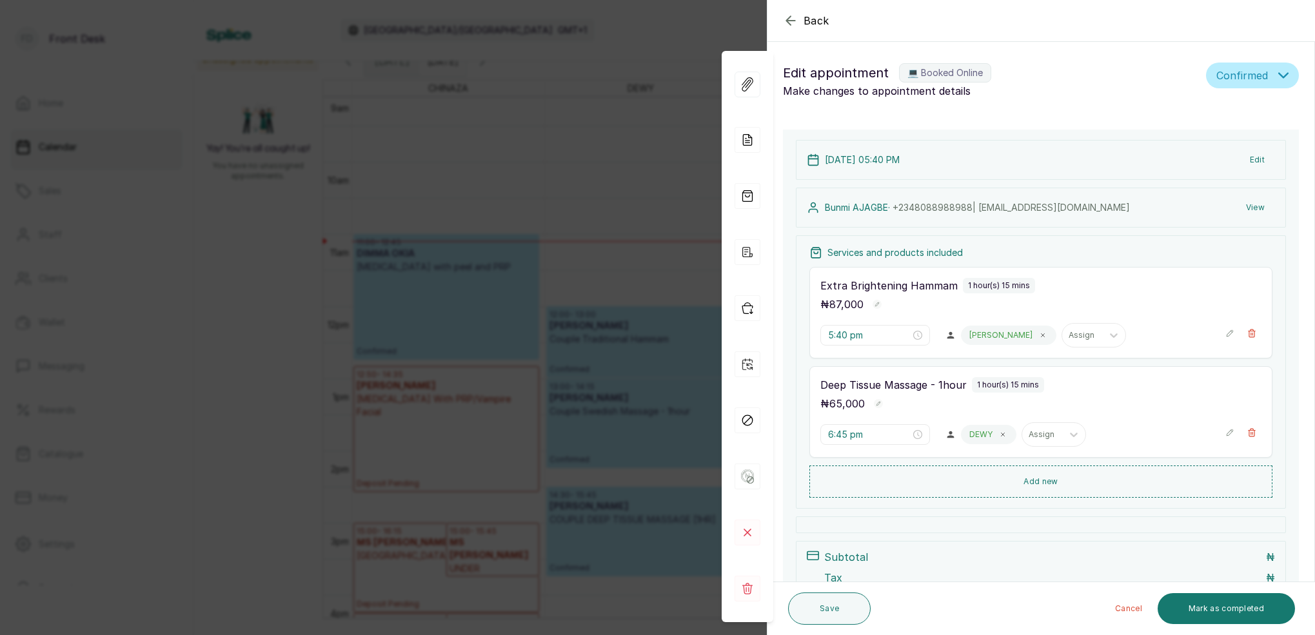
type input "10:45 am"
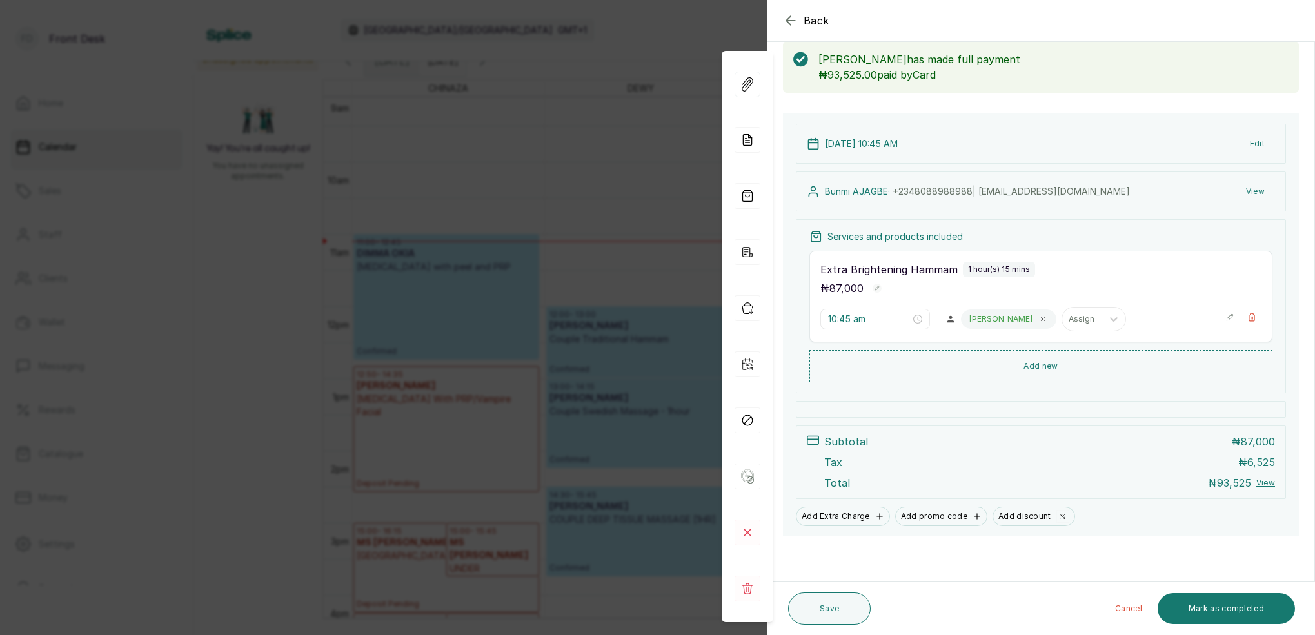
click at [791, 19] on icon "button" at bounding box center [790, 20] width 15 height 15
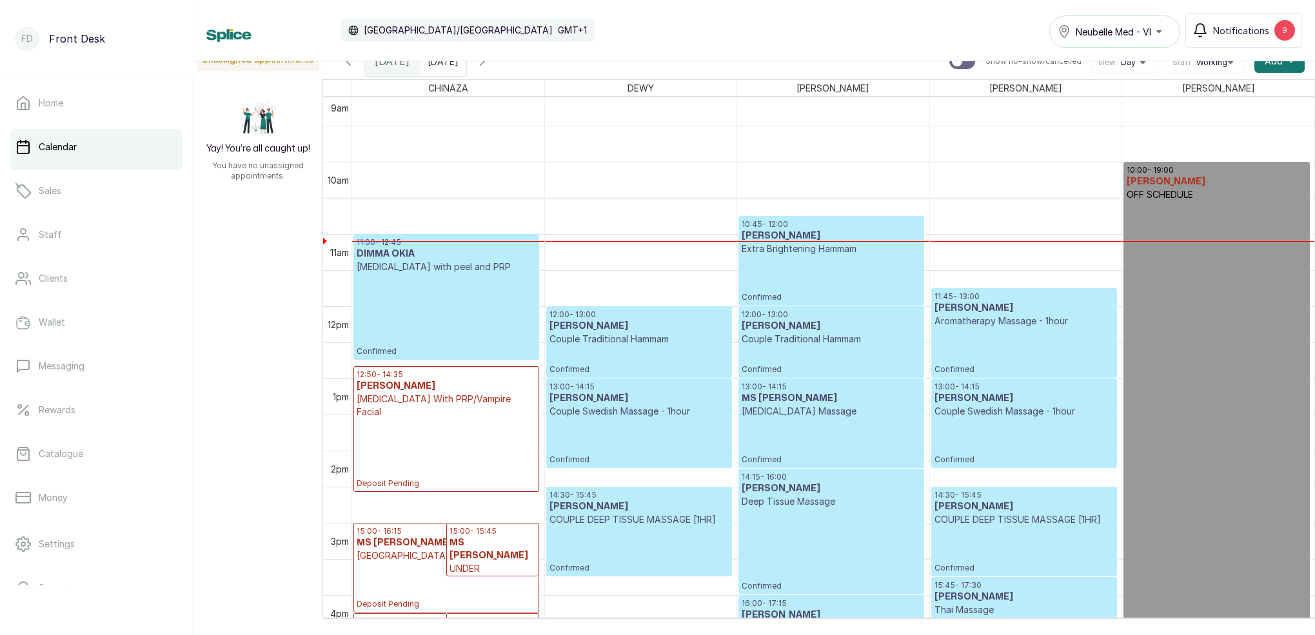
click at [1011, 313] on h3 "[PERSON_NAME]" at bounding box center [1023, 308] width 179 height 13
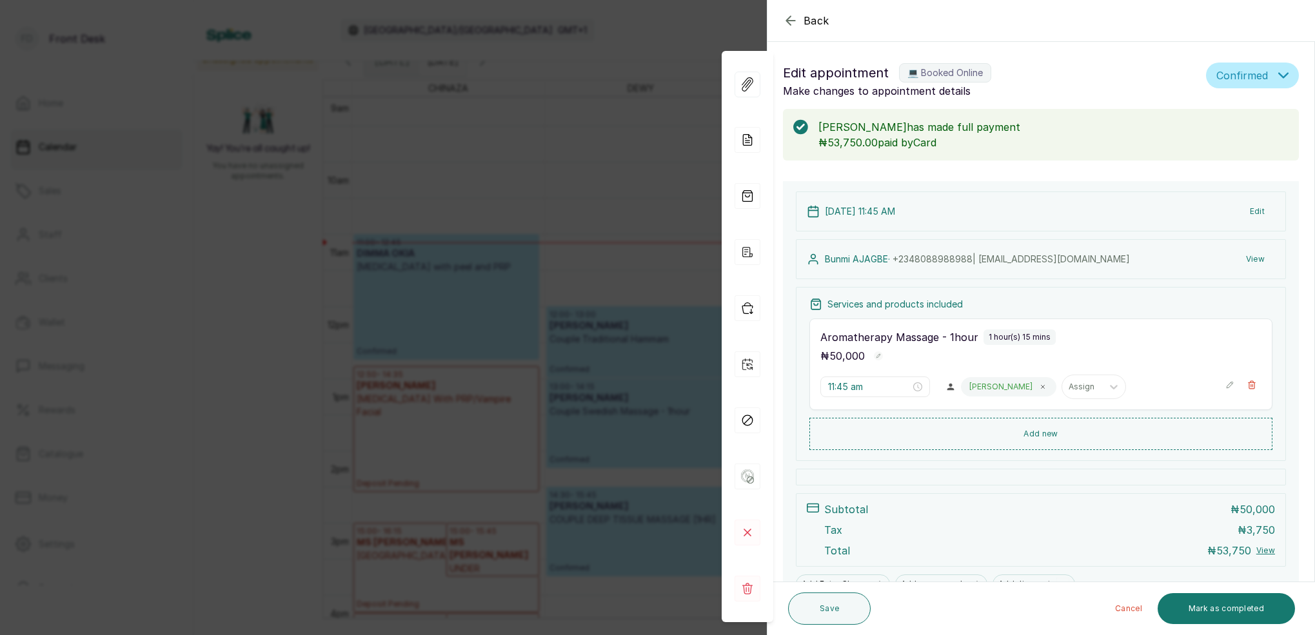
click at [788, 18] on icon "button" at bounding box center [790, 20] width 8 height 8
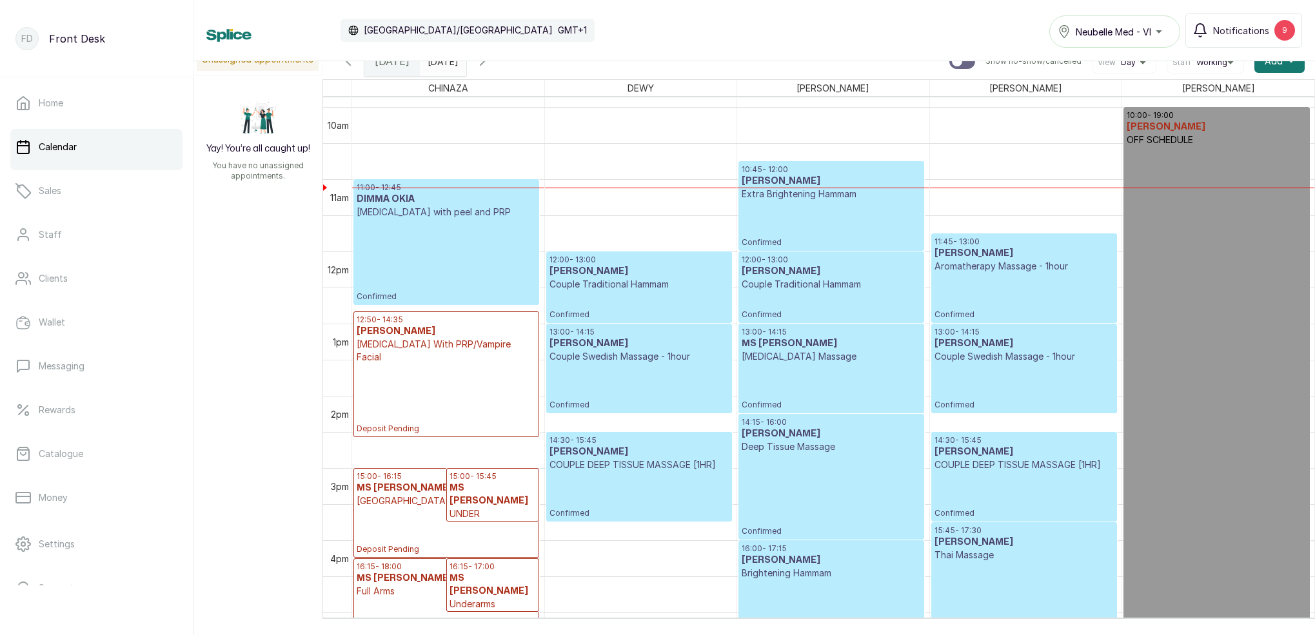
scroll to position [719, 0]
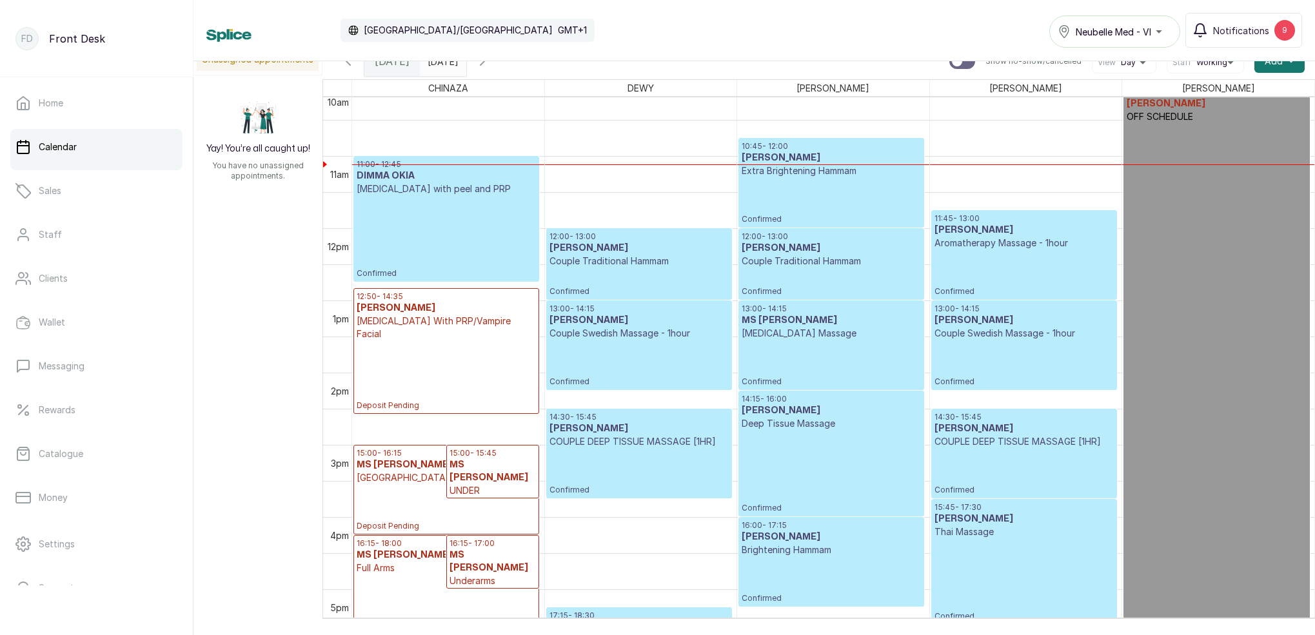
click at [490, 66] on icon "button" at bounding box center [482, 61] width 15 height 15
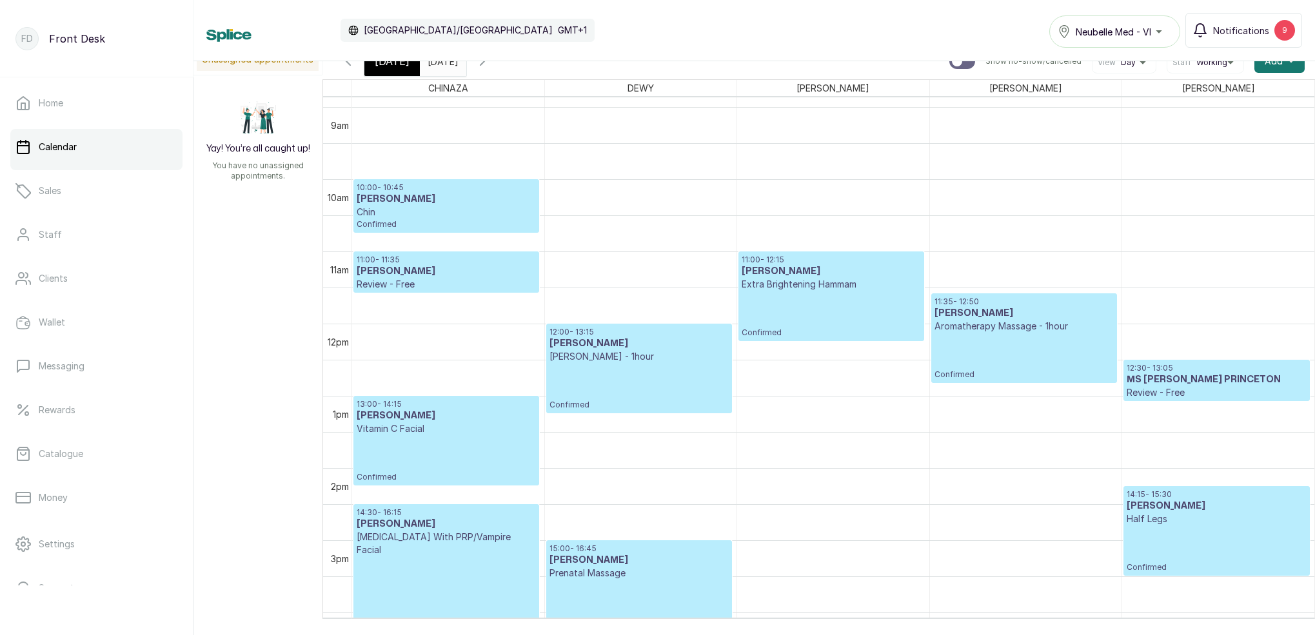
click at [441, 63] on input "[DATE]" at bounding box center [430, 58] width 21 height 22
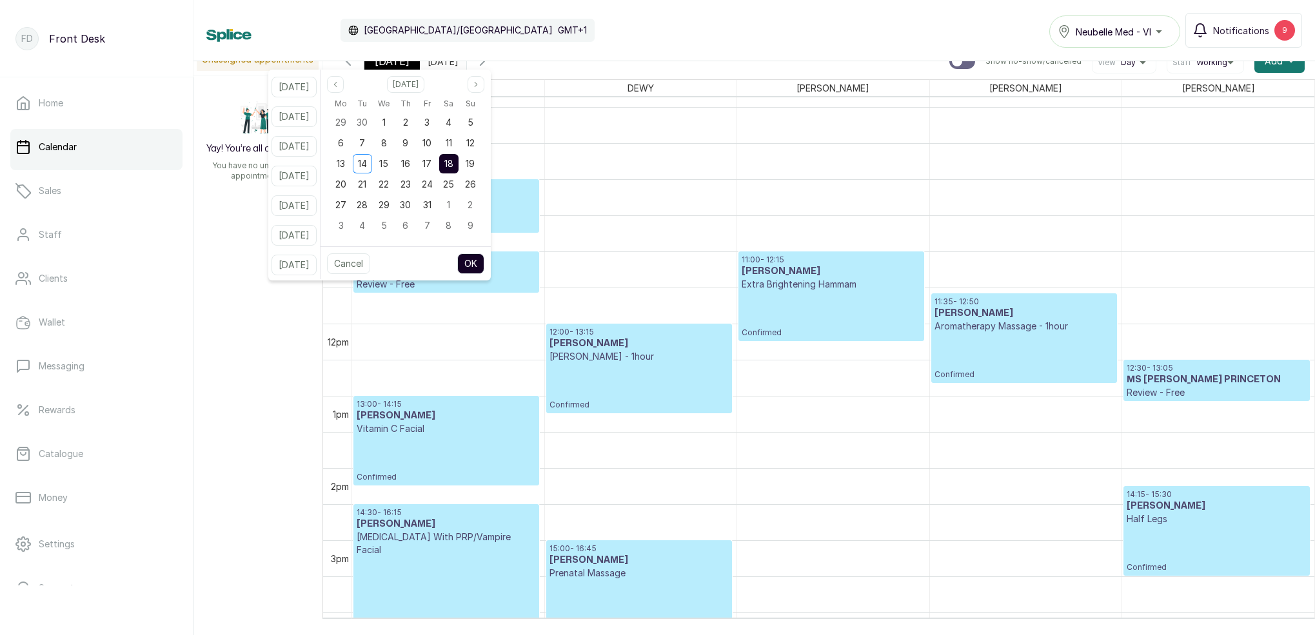
drag, startPoint x: 444, startPoint y: 161, endPoint x: 472, endPoint y: 163, distance: 28.4
click at [431, 161] on span "17" at bounding box center [426, 163] width 9 height 11
click at [459, 162] on div "18" at bounding box center [448, 163] width 19 height 19
click at [484, 262] on button "OK" at bounding box center [470, 263] width 27 height 21
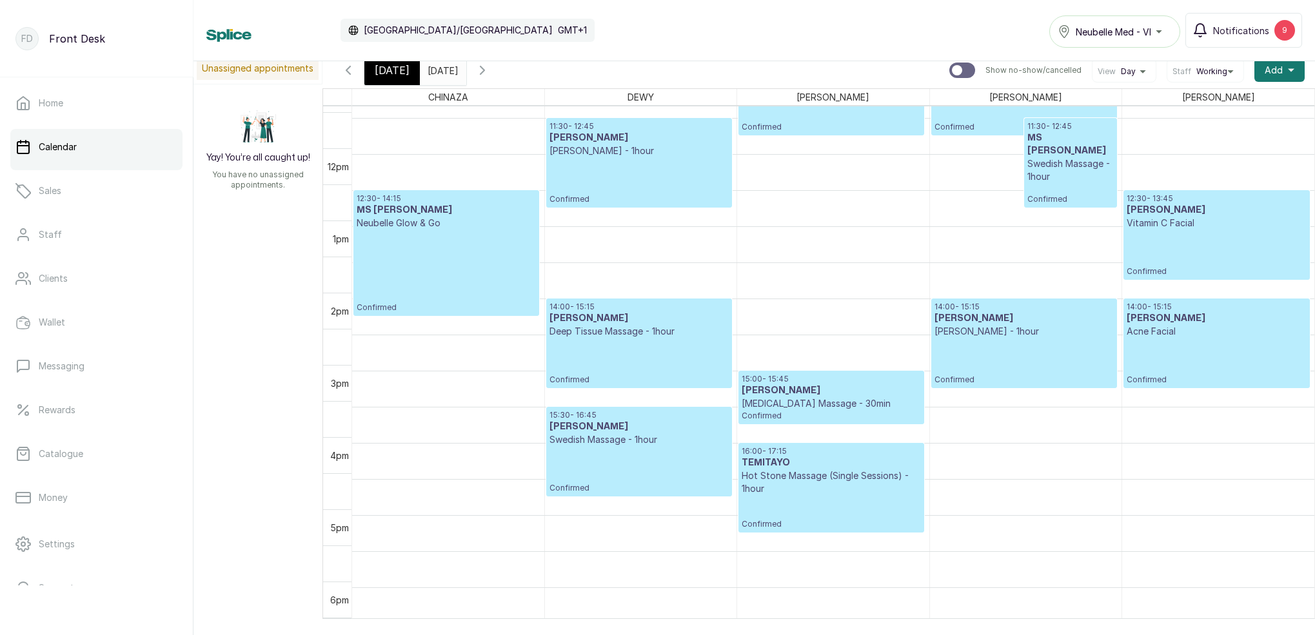
scroll to position [818, 0]
click at [399, 81] on div "[DATE]" at bounding box center [391, 70] width 55 height 30
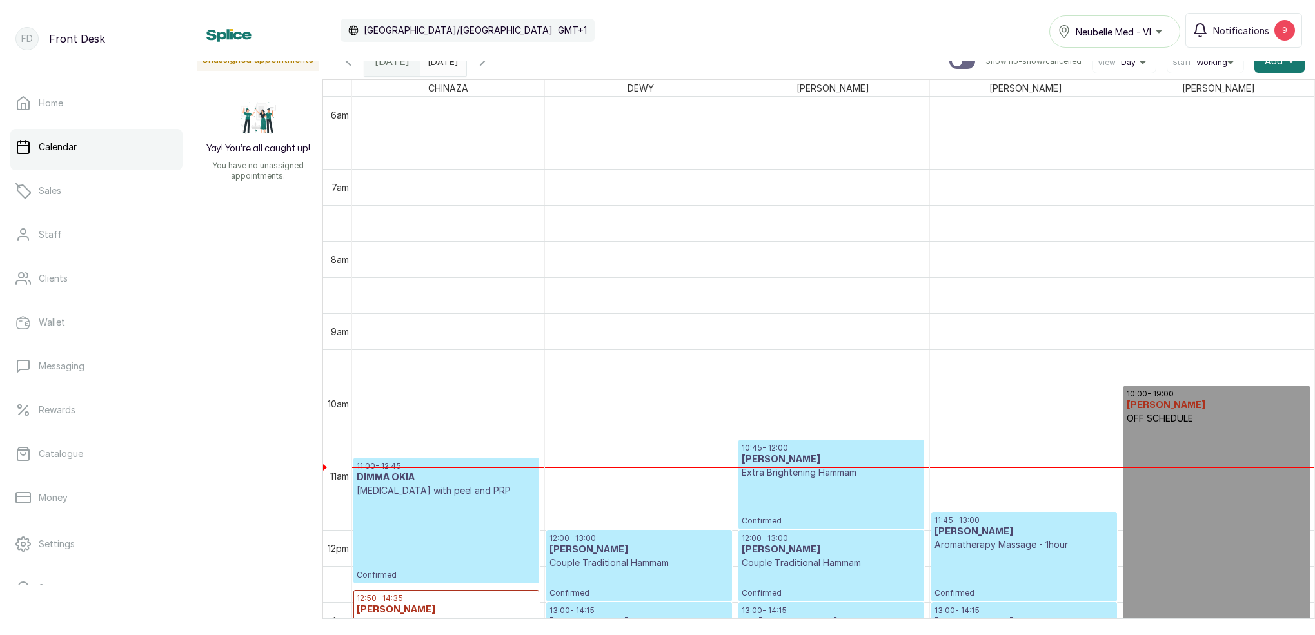
scroll to position [0, 0]
click at [490, 66] on icon "button" at bounding box center [482, 61] width 15 height 15
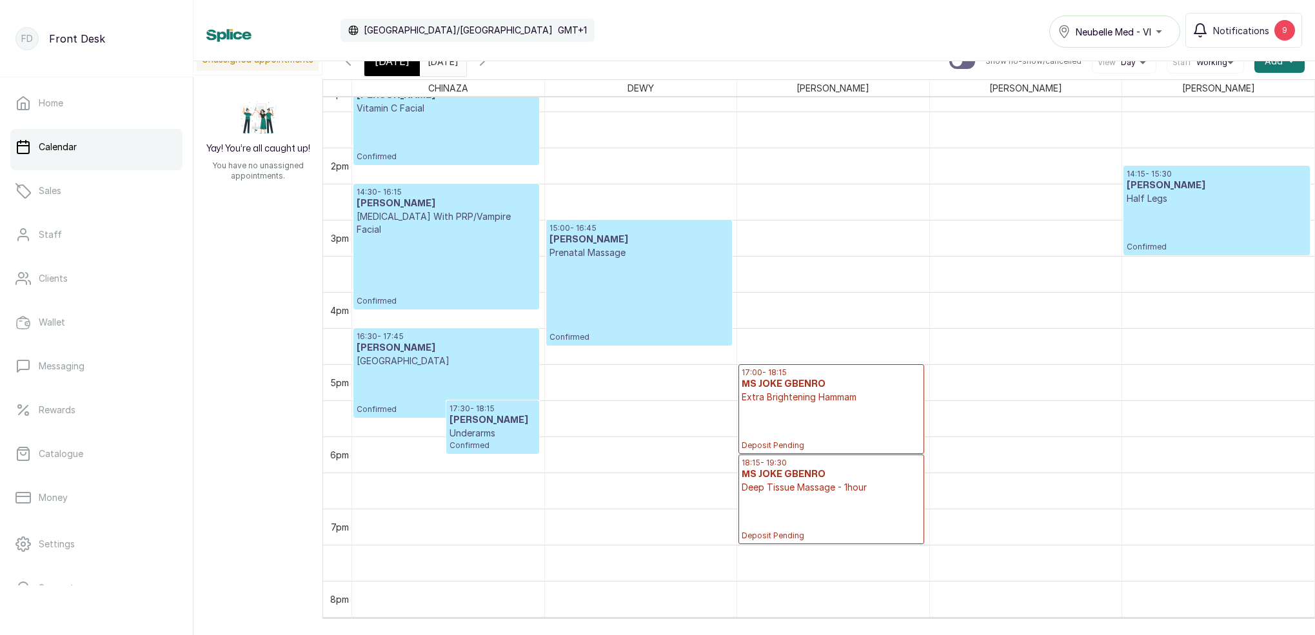
scroll to position [965, 0]
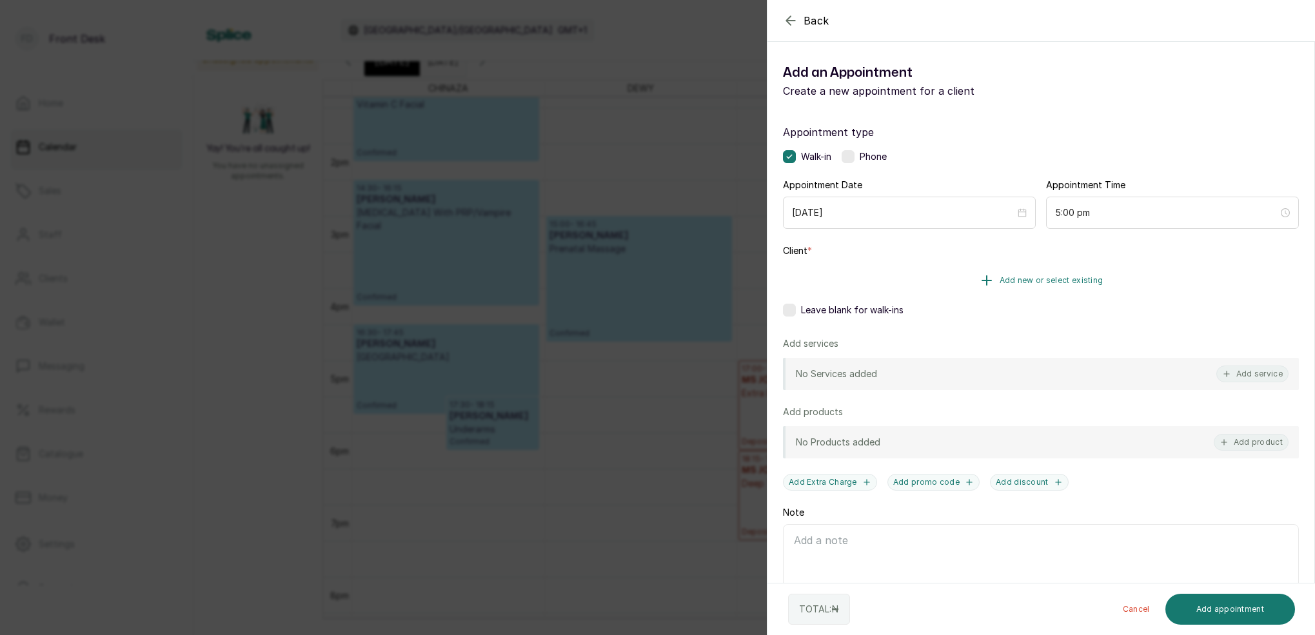
click at [1067, 283] on span "Add new or select existing" at bounding box center [1052, 280] width 104 height 10
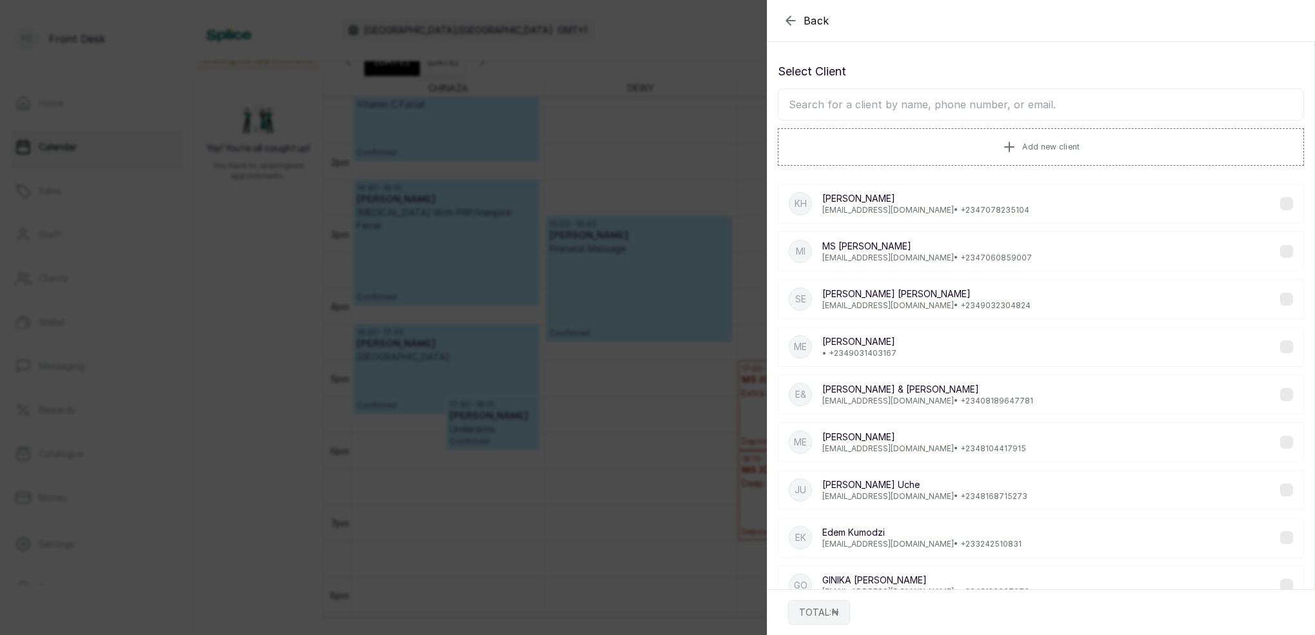
click at [998, 101] on input "text" at bounding box center [1041, 104] width 526 height 32
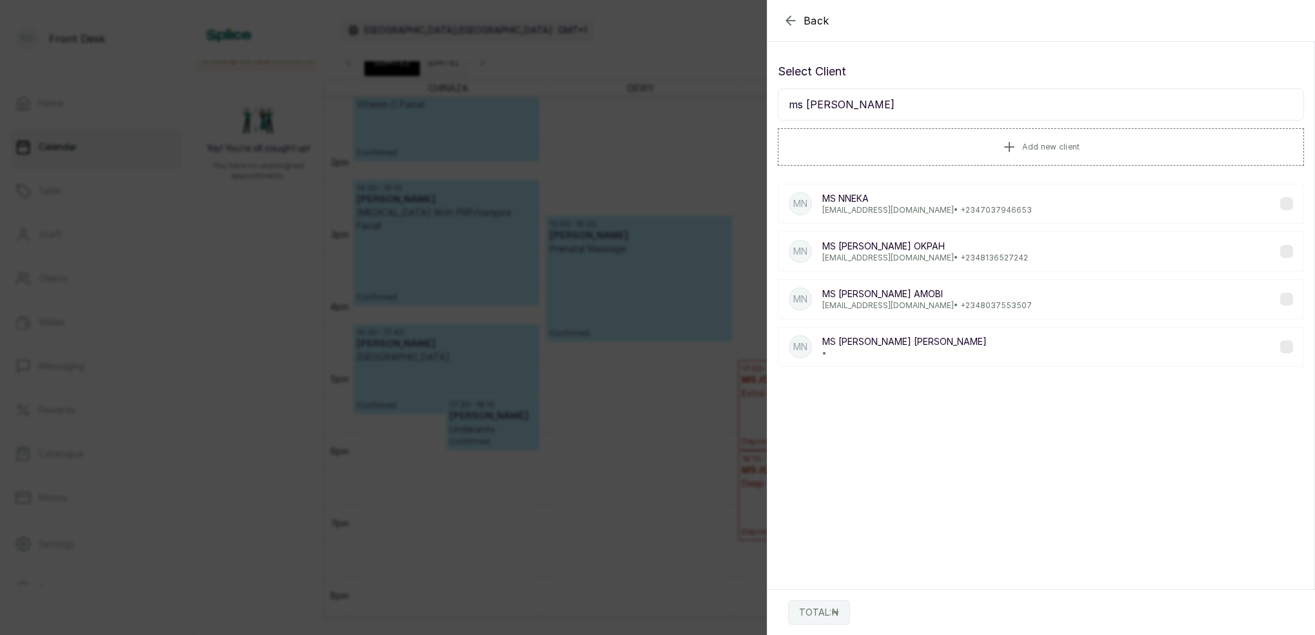
type input "ms [PERSON_NAME]"
drag, startPoint x: 998, startPoint y: 100, endPoint x: 860, endPoint y: 301, distance: 243.1
click at [860, 301] on p "[EMAIL_ADDRESS][DOMAIN_NAME] • [PHONE_NUMBER]" at bounding box center [927, 306] width 210 height 10
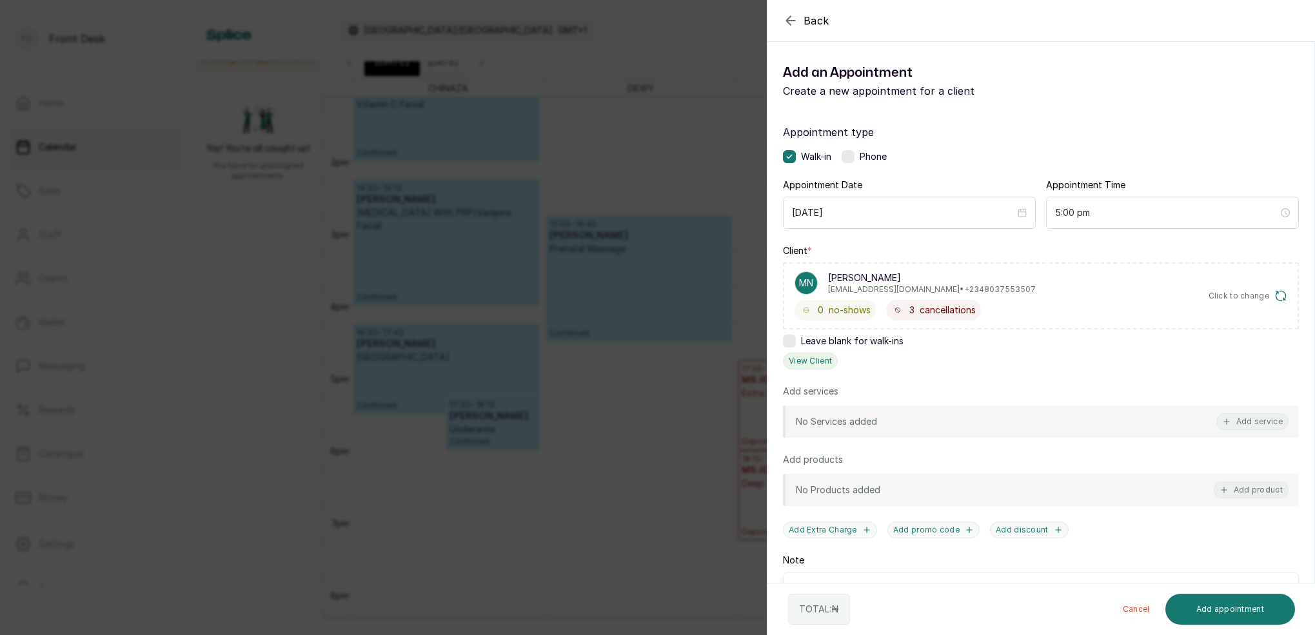
click at [813, 362] on button "View Client" at bounding box center [810, 361] width 55 height 17
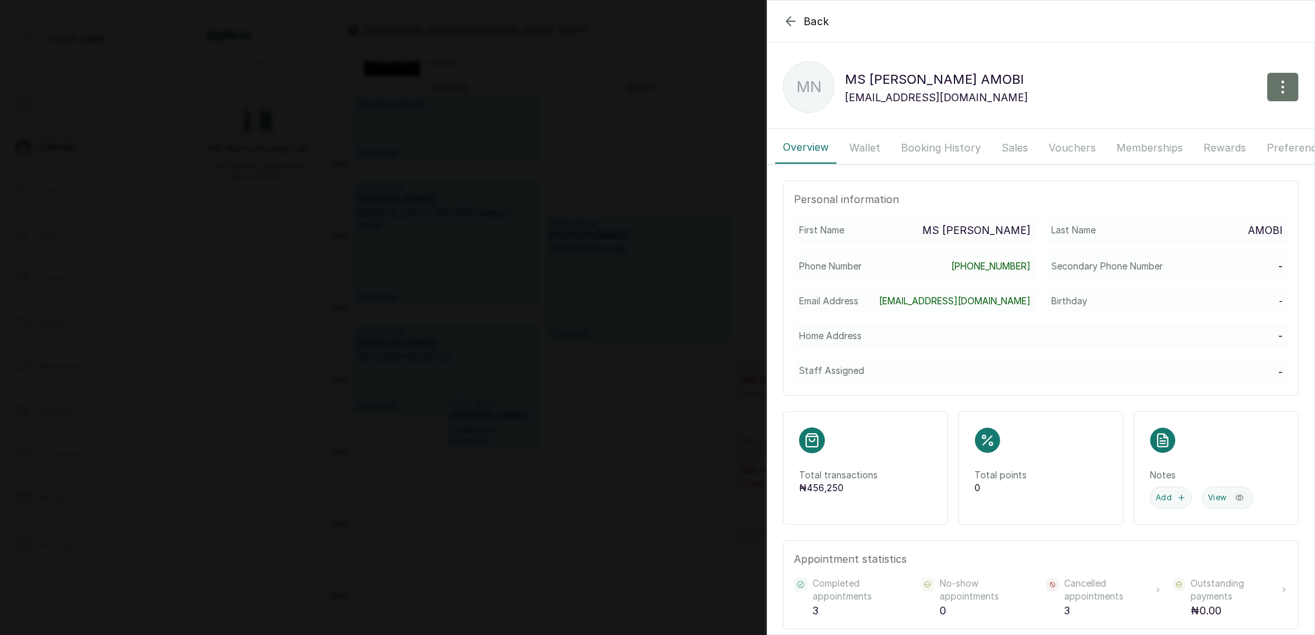
click at [869, 144] on button "Wallet" at bounding box center [865, 148] width 46 height 32
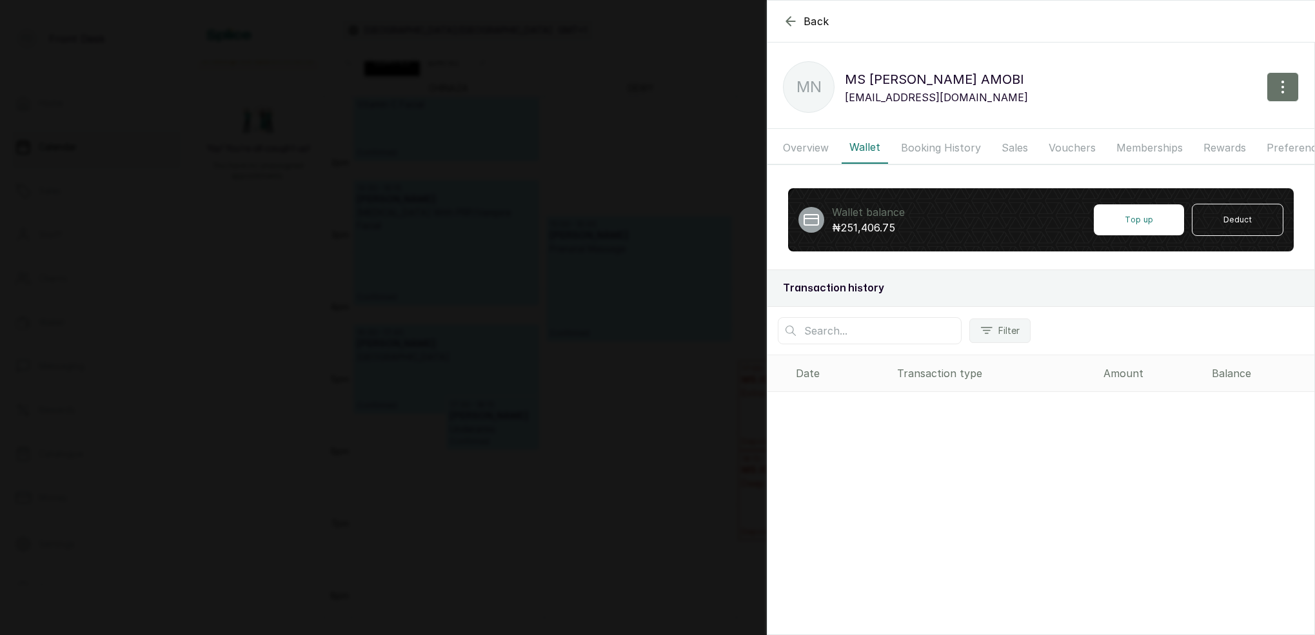
click at [790, 20] on icon "button" at bounding box center [790, 21] width 15 height 15
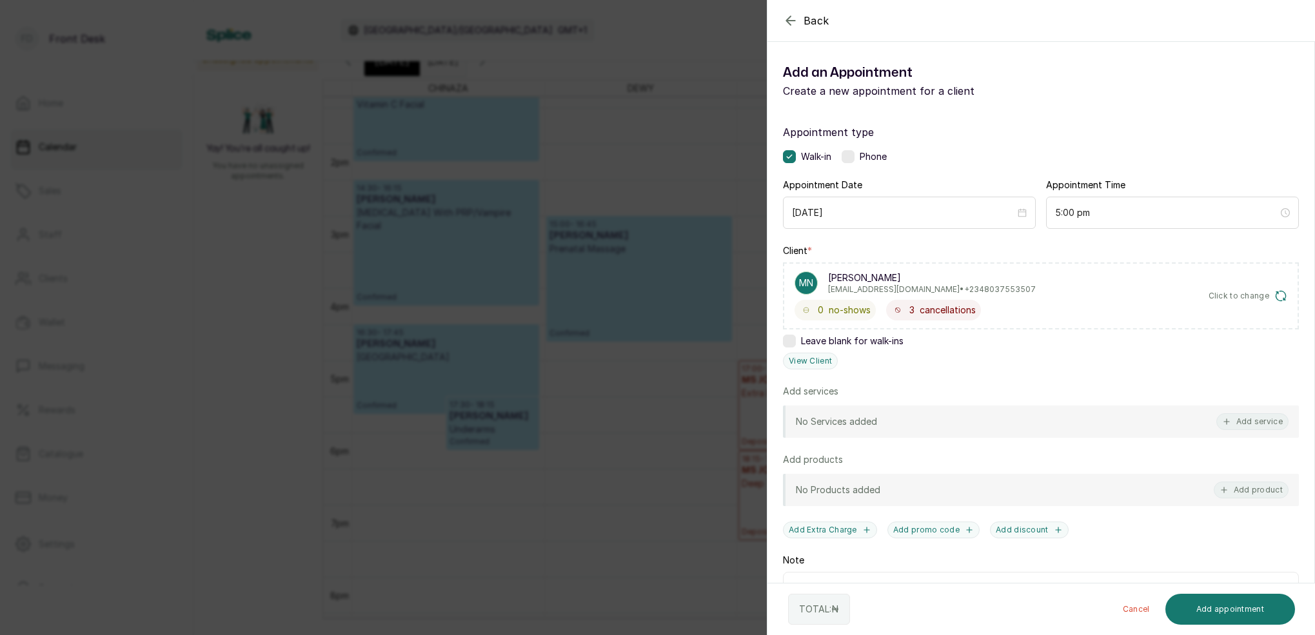
click at [790, 20] on icon "button" at bounding box center [790, 20] width 15 height 15
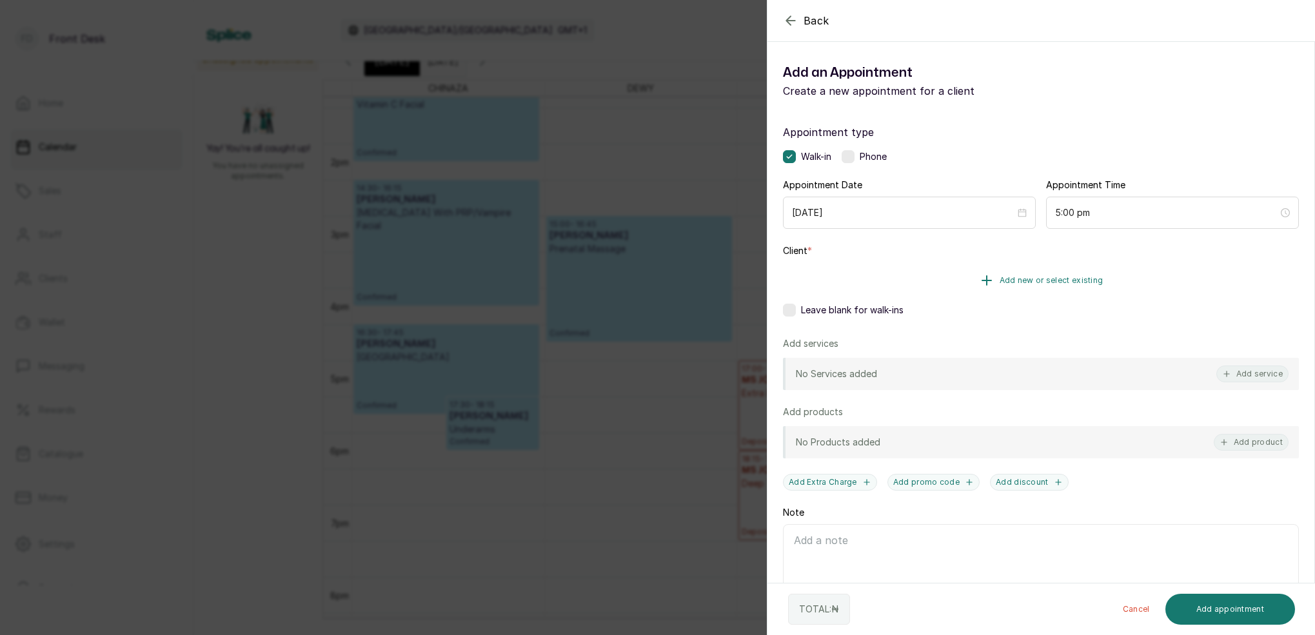
click at [1060, 288] on button "Add new or select existing" at bounding box center [1041, 280] width 516 height 36
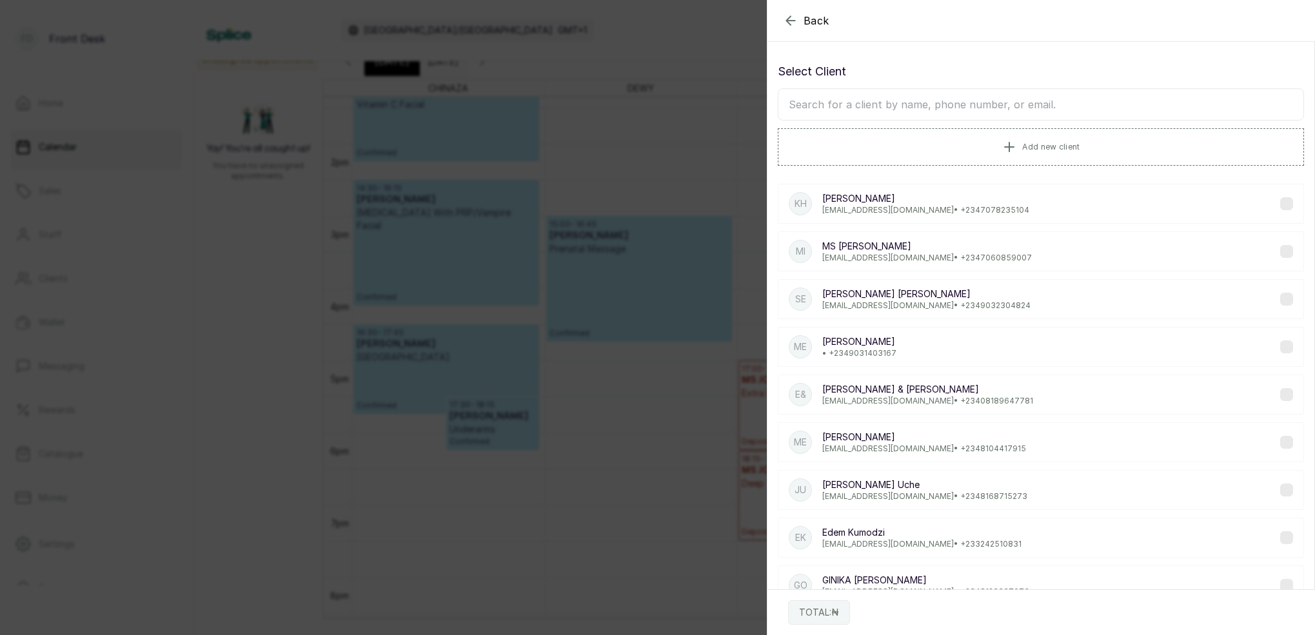
click at [1000, 97] on input "text" at bounding box center [1041, 104] width 526 height 32
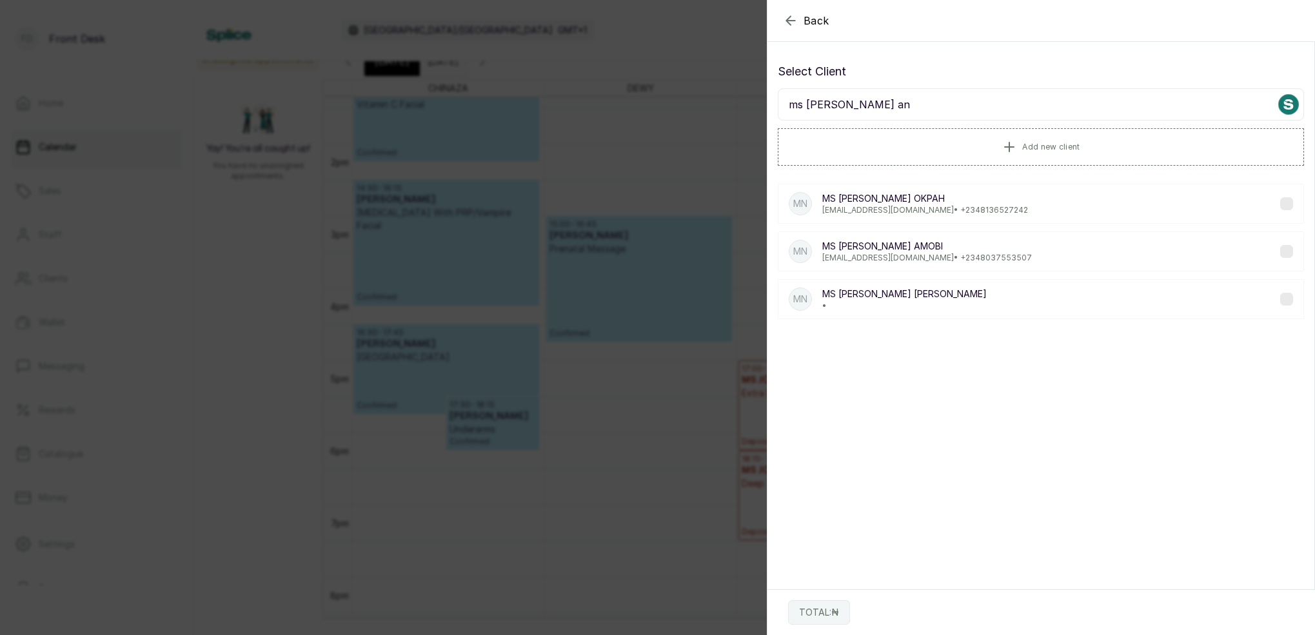
type input "ms [PERSON_NAME] an"
click at [879, 252] on p "[PERSON_NAME]" at bounding box center [927, 246] width 210 height 13
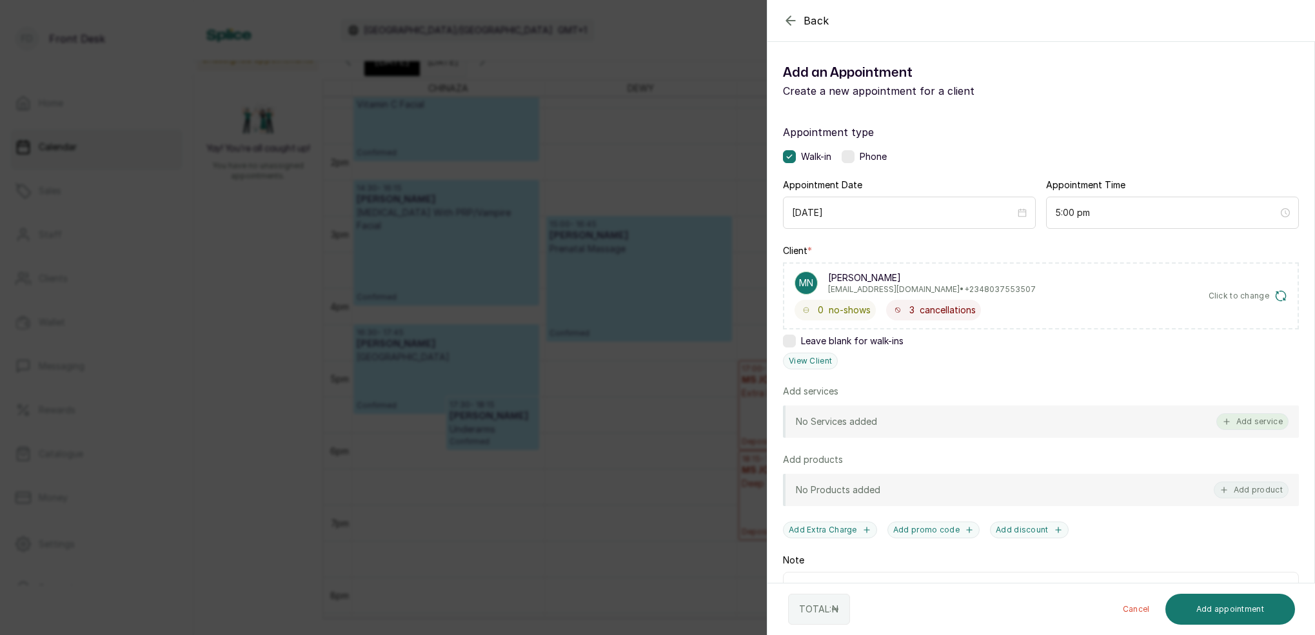
click at [1254, 422] on button "Add service" at bounding box center [1252, 421] width 72 height 17
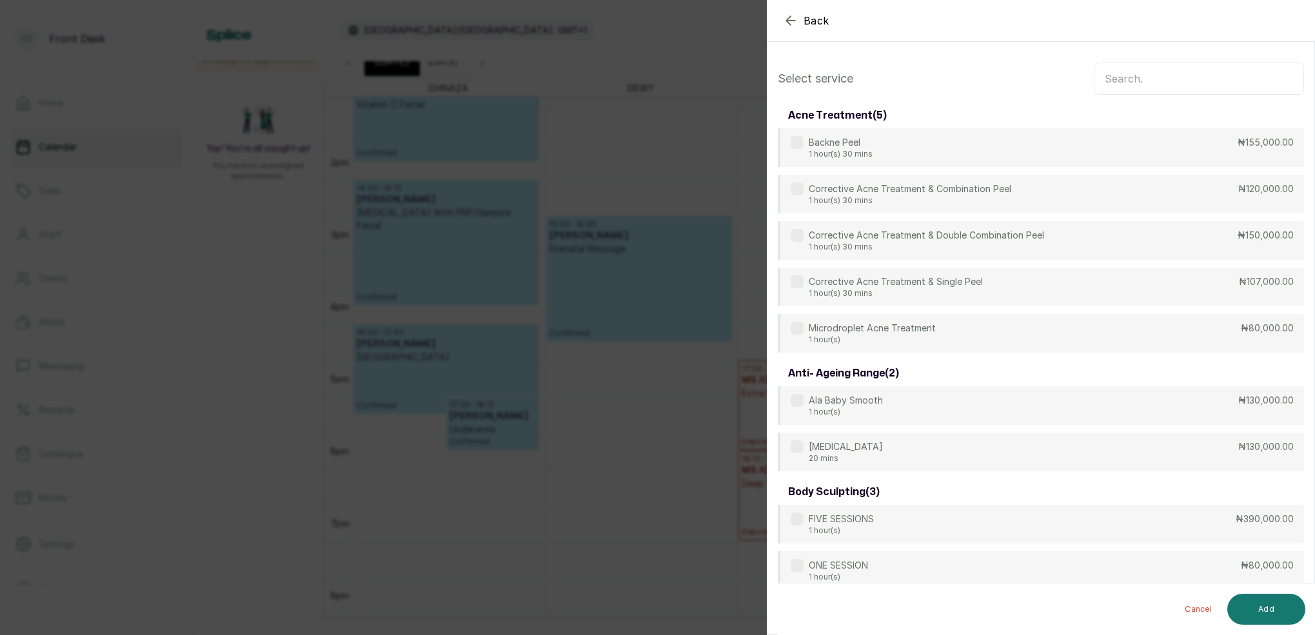
click at [1143, 75] on input "text" at bounding box center [1199, 79] width 210 height 32
click at [793, 22] on icon "button" at bounding box center [790, 20] width 15 height 15
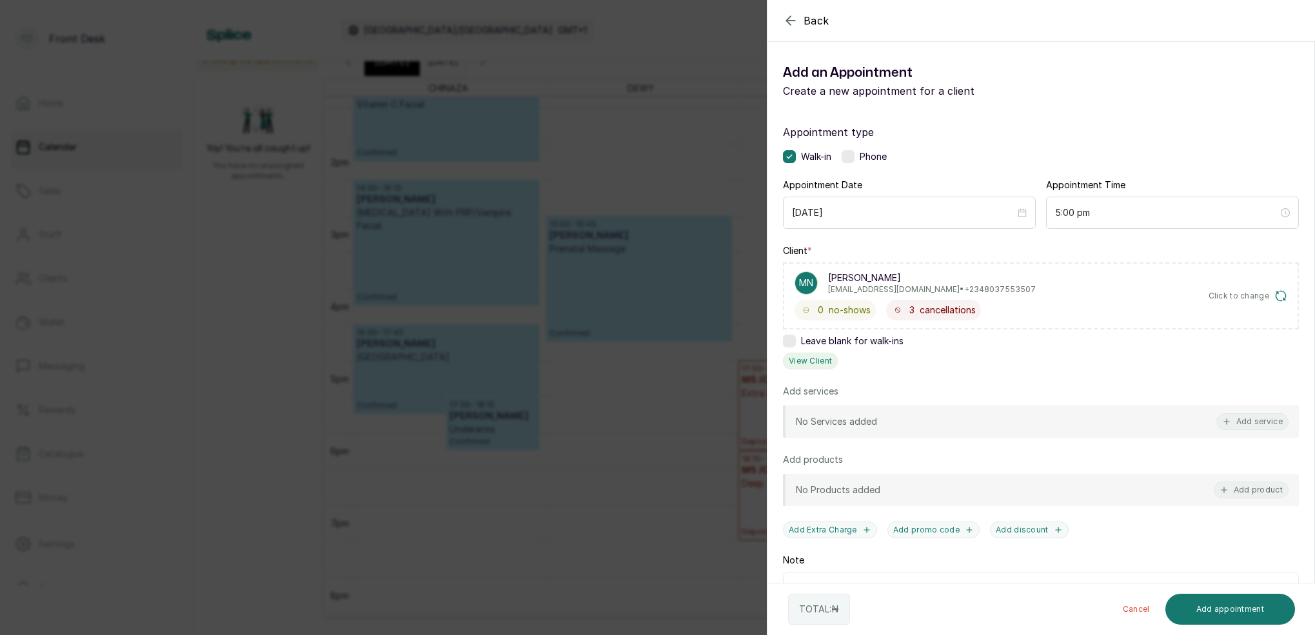
click at [811, 361] on button "View Client" at bounding box center [810, 361] width 55 height 17
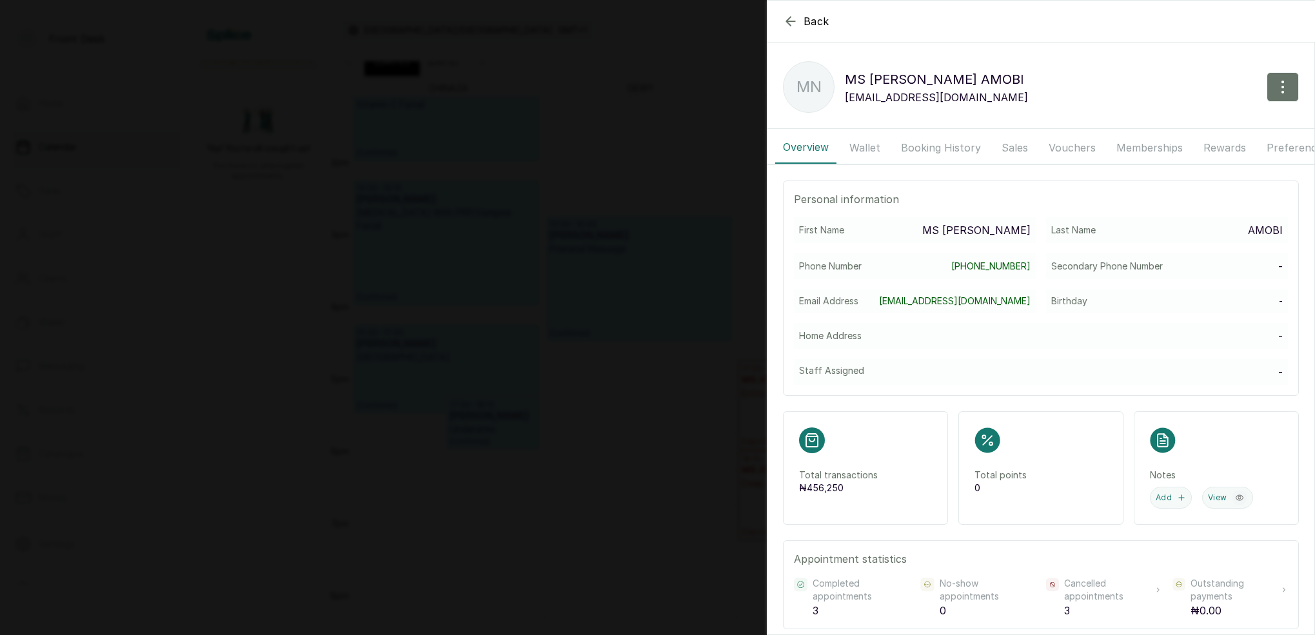
click at [869, 153] on button "Wallet" at bounding box center [865, 148] width 46 height 32
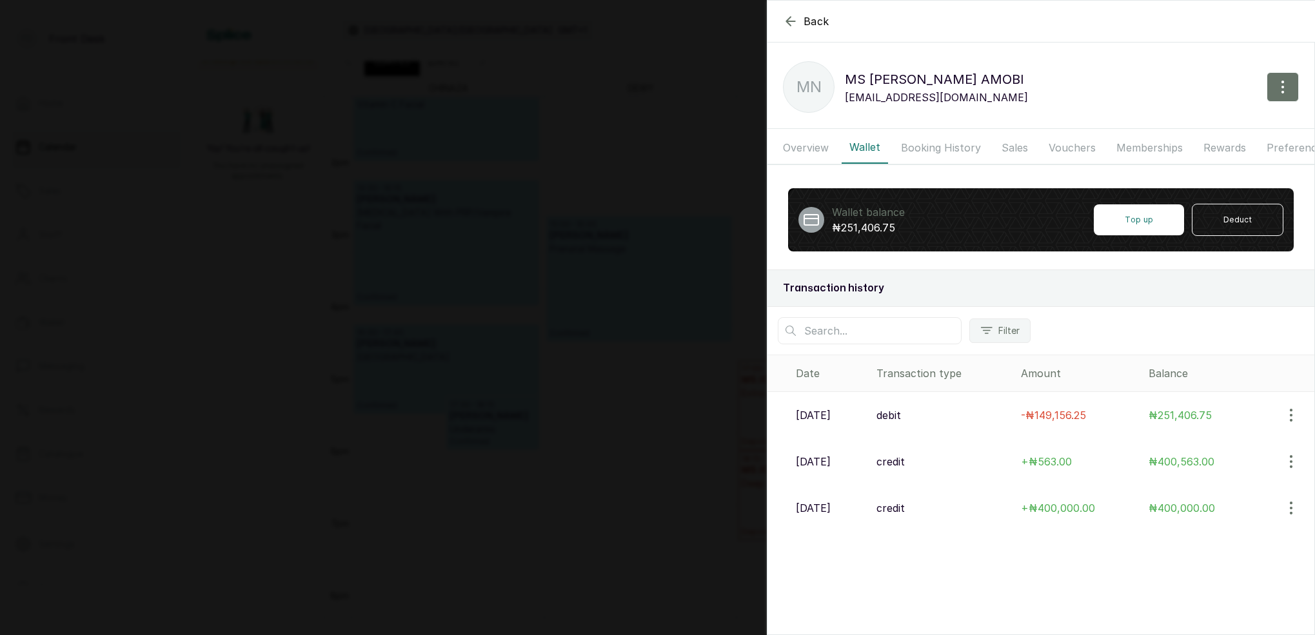
click at [953, 147] on button "Booking History" at bounding box center [940, 148] width 95 height 32
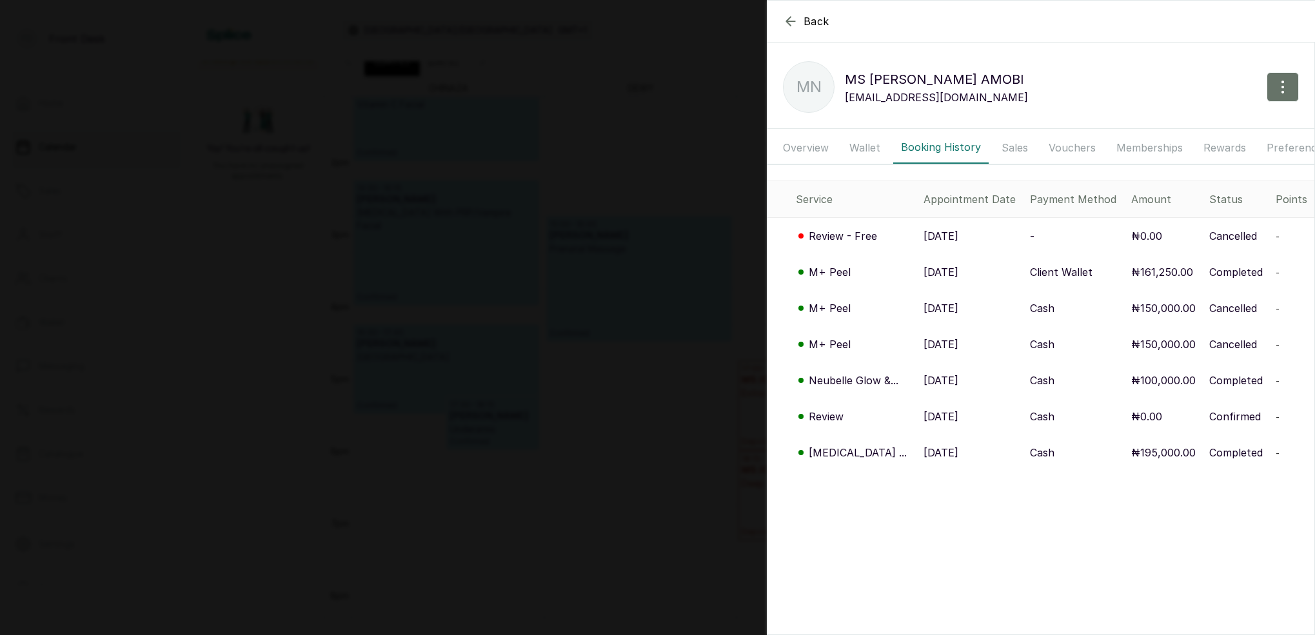
click at [934, 272] on p "[DATE]" at bounding box center [941, 271] width 35 height 15
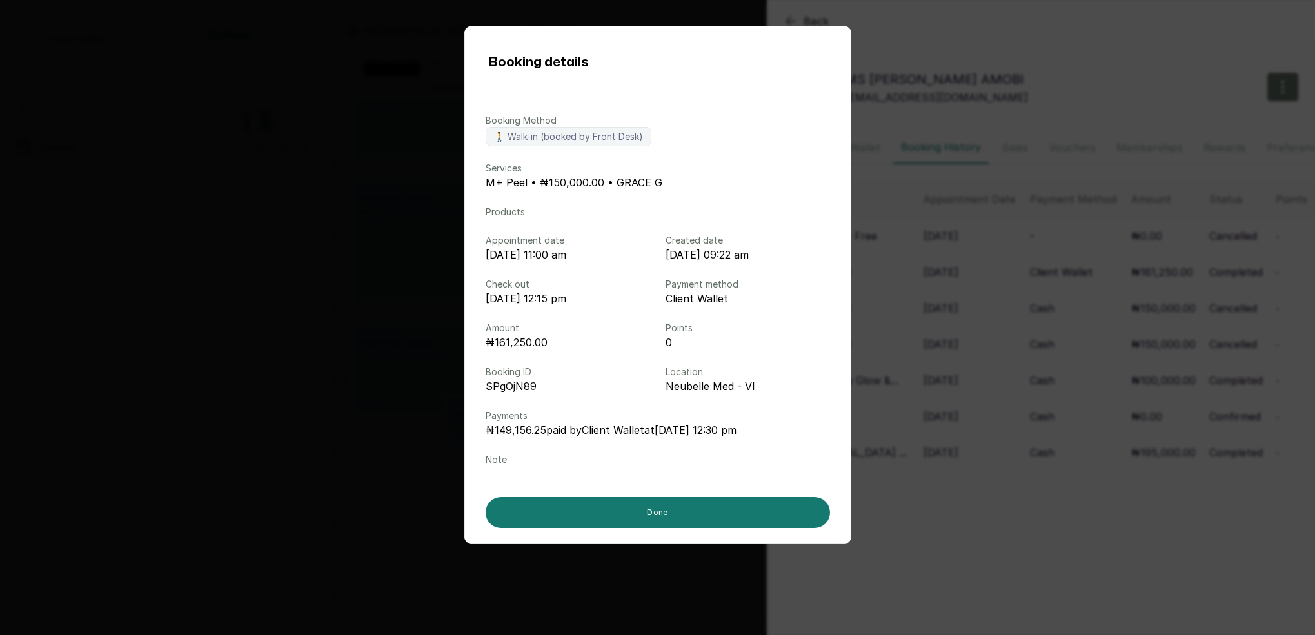
click at [1034, 49] on div "Booking details Booking Method 🚶 Walk-in (booked by Front Desk) Services M+ Pee…" at bounding box center [657, 317] width 1315 height 635
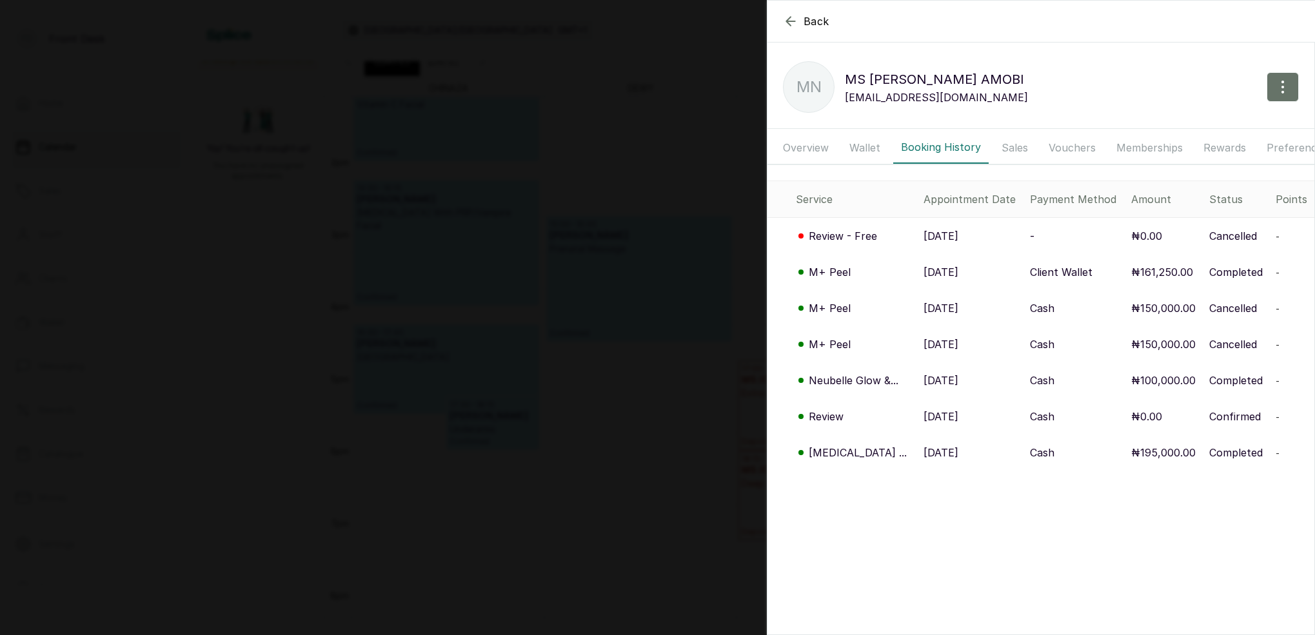
click at [869, 150] on button "Wallet" at bounding box center [865, 148] width 46 height 32
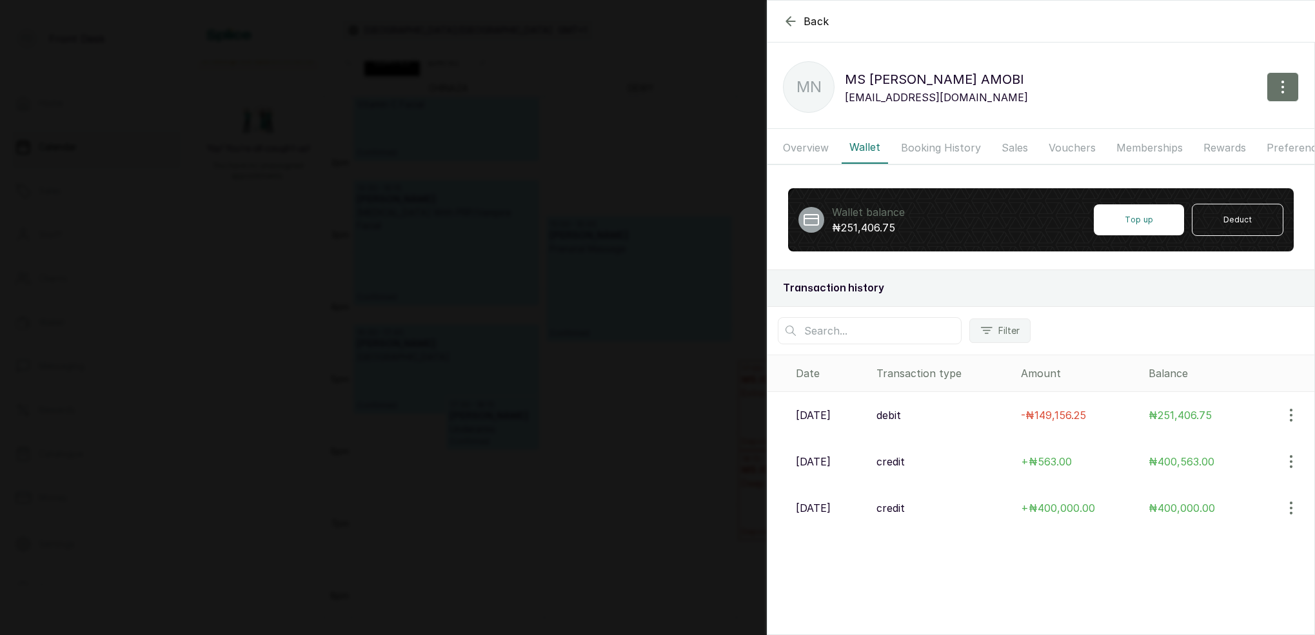
scroll to position [1, 0]
click at [790, 23] on icon "button" at bounding box center [790, 21] width 15 height 15
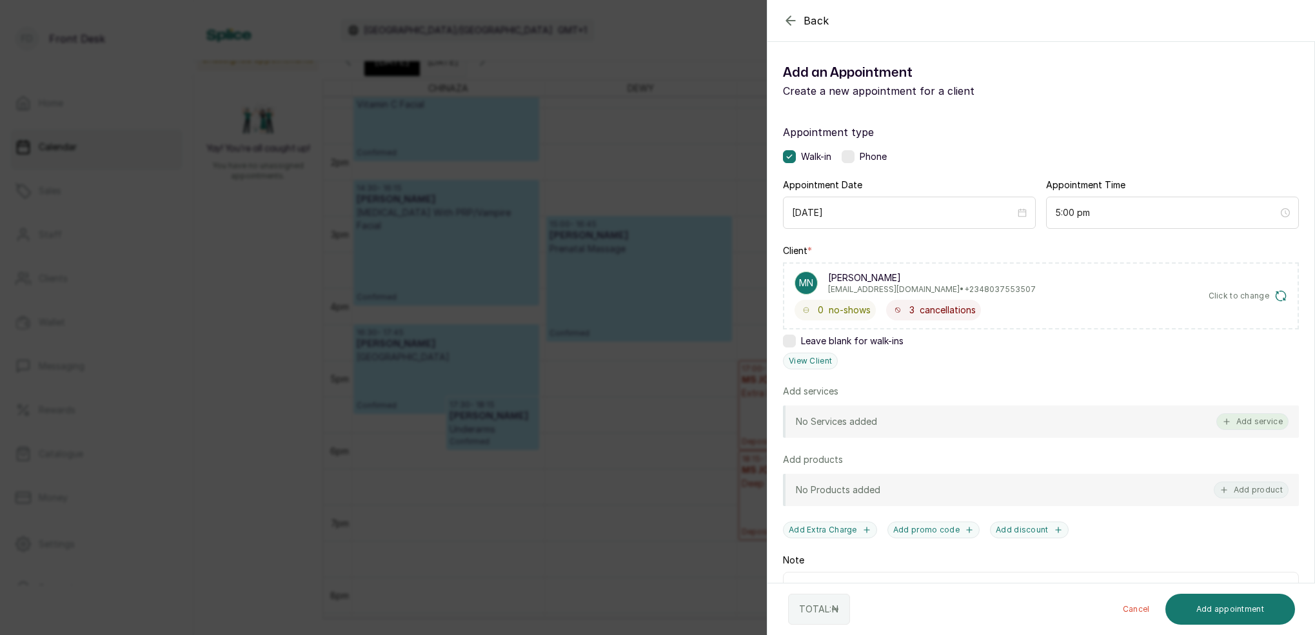
scroll to position [0, 1]
click at [1252, 422] on button "Add service" at bounding box center [1252, 421] width 72 height 17
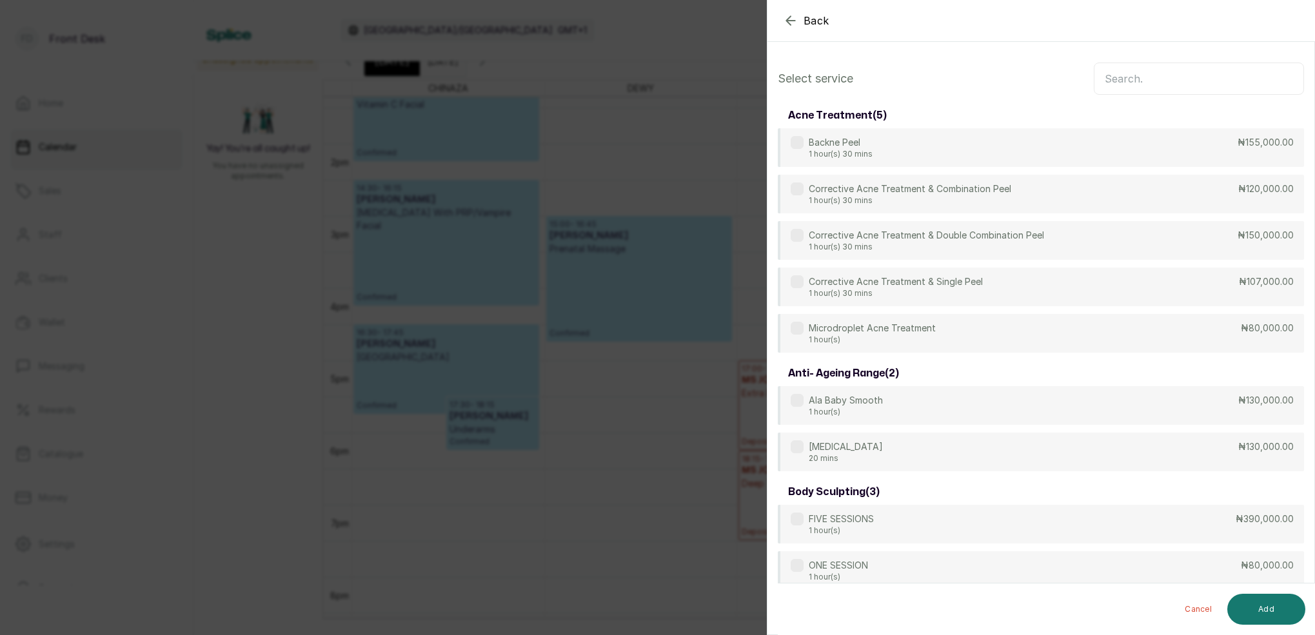
scroll to position [-1, 0]
click at [1169, 83] on input "text" at bounding box center [1199, 79] width 210 height 32
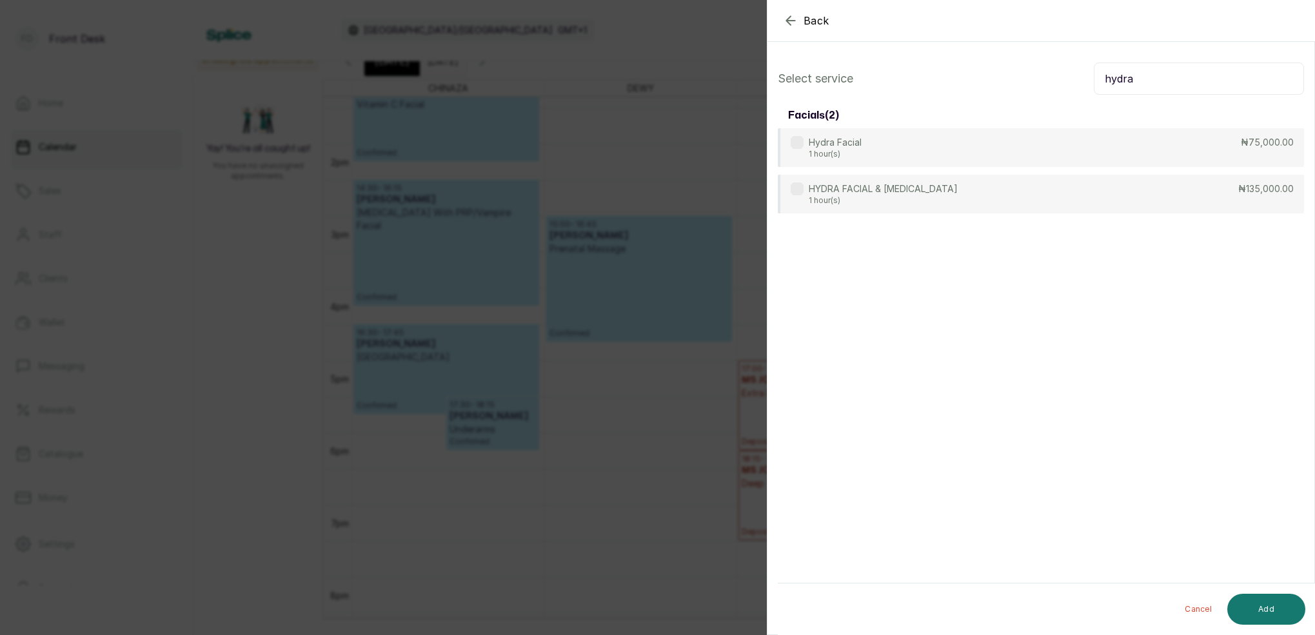
scroll to position [0, 0]
type input "hydra"
click at [940, 155] on div "Hydra Facial 1 hour(s) ₦75,000.00" at bounding box center [1041, 148] width 526 height 40
click at [1291, 618] on button "Add" at bounding box center [1266, 609] width 78 height 31
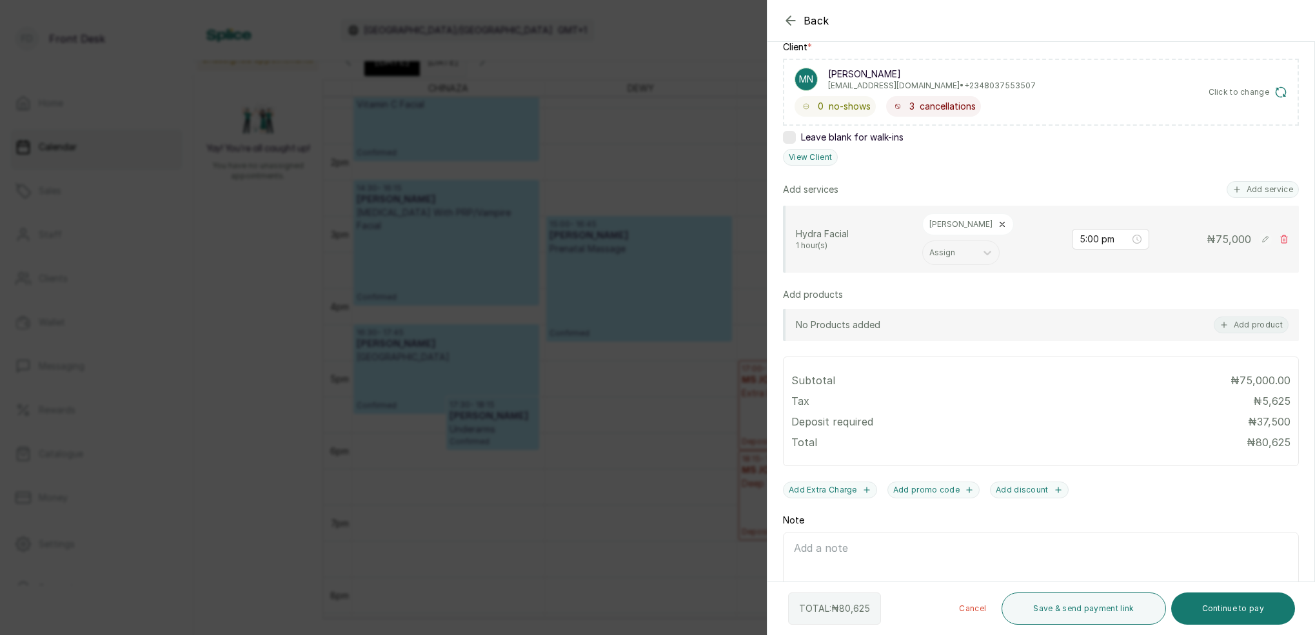
scroll to position [203, 0]
click at [1013, 483] on button "Add discount" at bounding box center [1029, 491] width 79 height 17
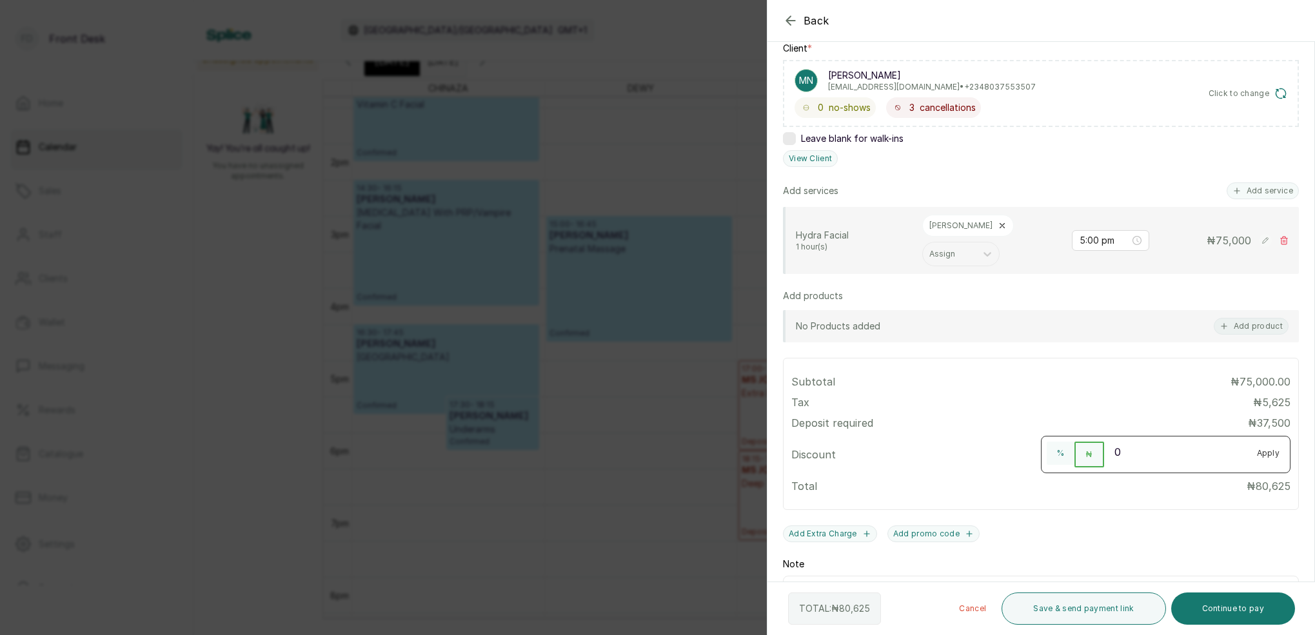
drag, startPoint x: 1062, startPoint y: 426, endPoint x: 1120, endPoint y: 424, distance: 58.1
click at [1062, 442] on button "%" at bounding box center [1061, 453] width 28 height 23
click at [1132, 442] on input "0" at bounding box center [1175, 452] width 143 height 21
type input "7"
type input "7.5"
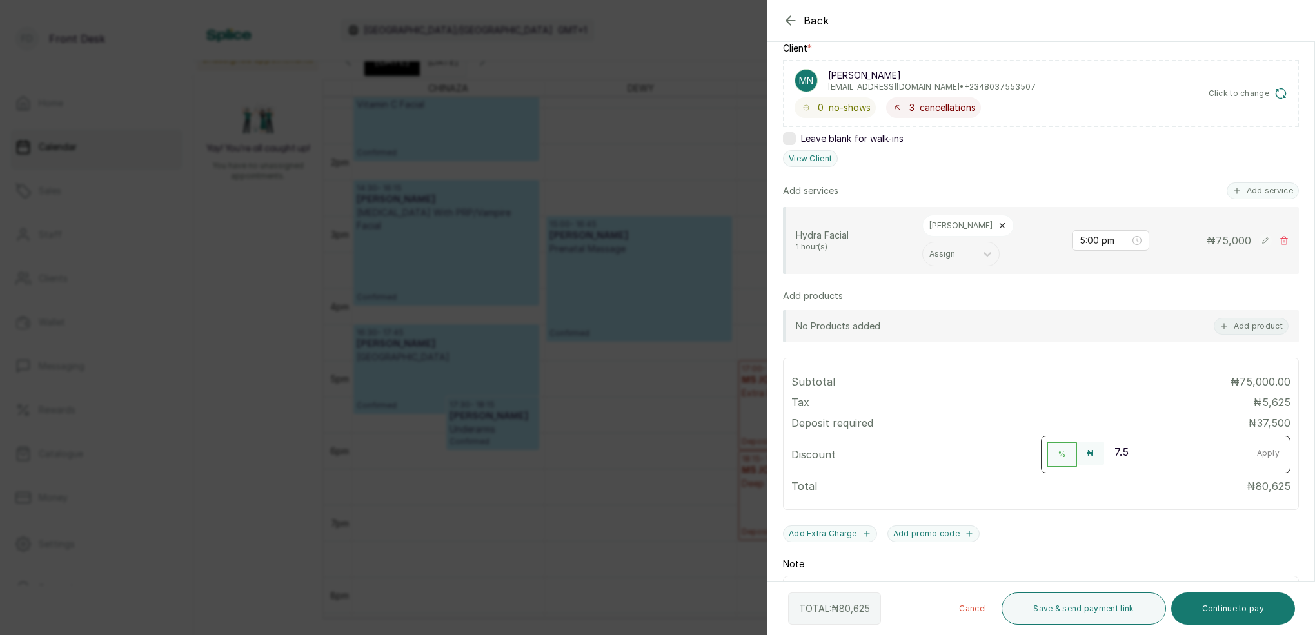
click at [1270, 442] on button "Apply" at bounding box center [1269, 453] width 44 height 23
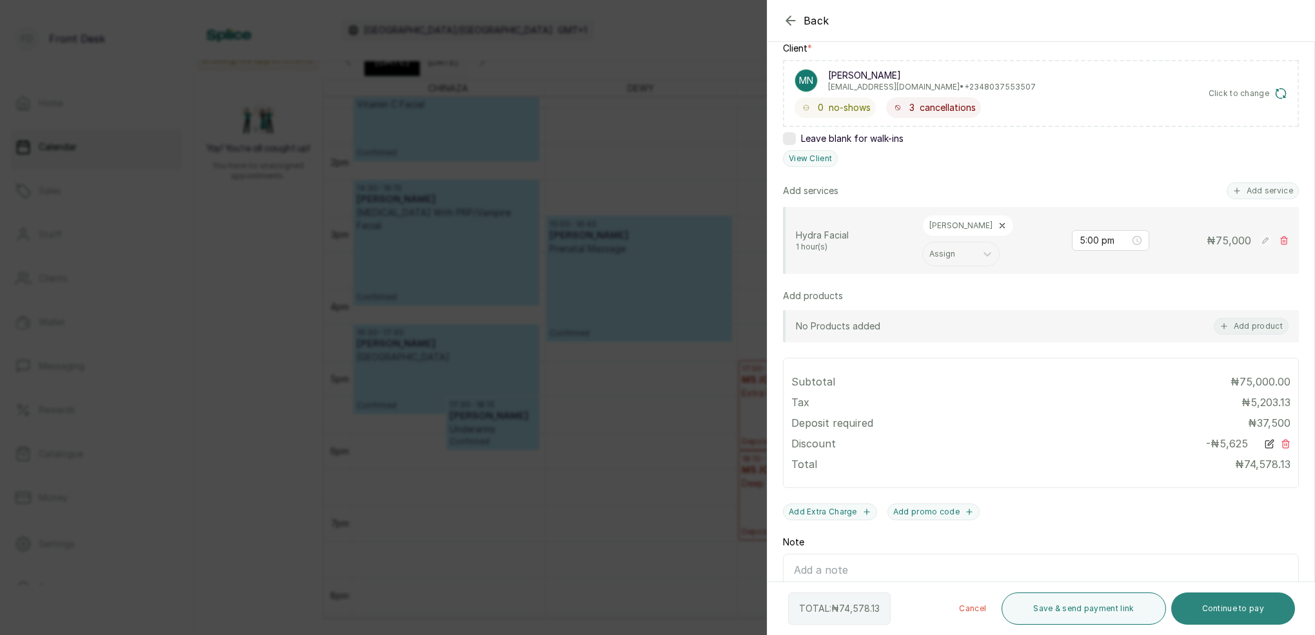
click at [1254, 609] on button "Continue to pay" at bounding box center [1233, 609] width 124 height 32
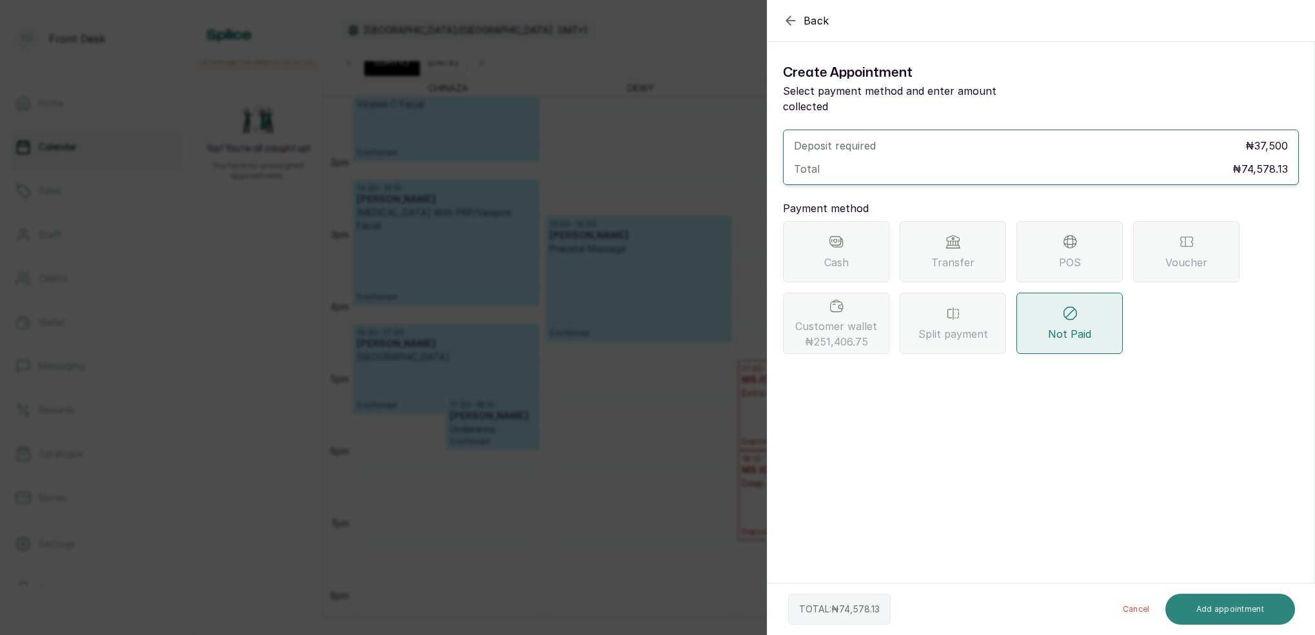
scroll to position [0, 0]
click at [855, 293] on div "Customer wallet ₦251,406.75" at bounding box center [836, 323] width 106 height 61
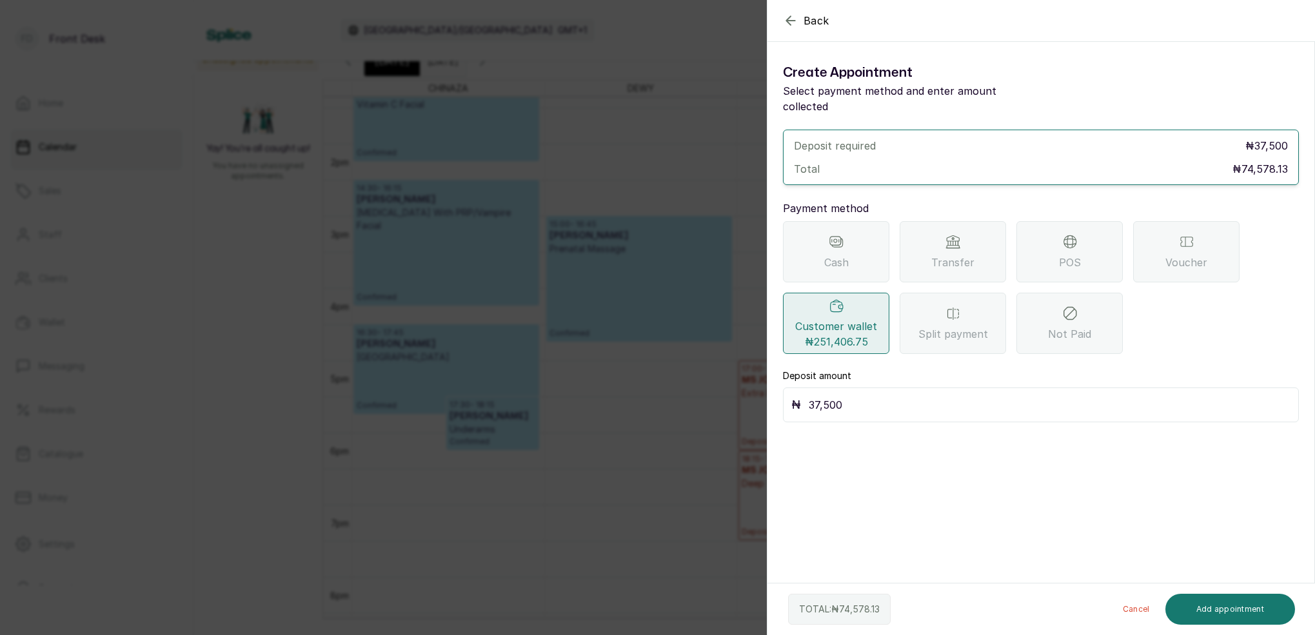
click at [846, 396] on input "37,500" at bounding box center [1050, 405] width 482 height 18
type input "3"
type input "74,578.13"
click at [1236, 611] on button "Add appointment" at bounding box center [1230, 609] width 130 height 31
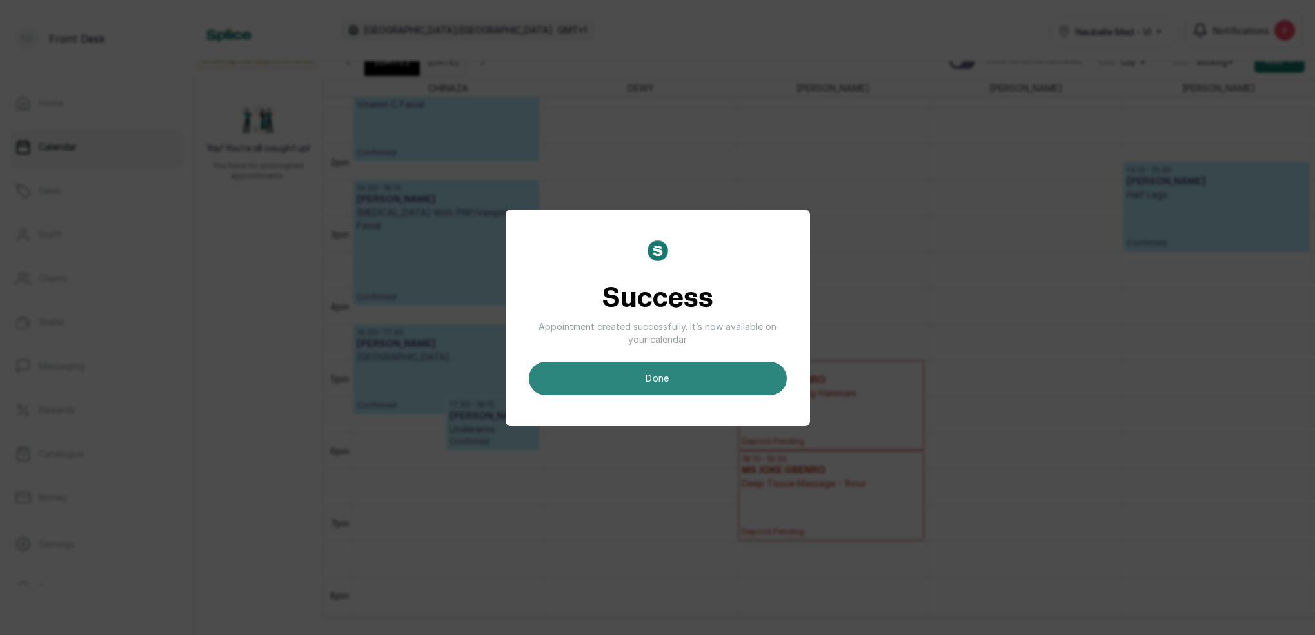
click at [702, 374] on button "done" at bounding box center [658, 379] width 258 height 34
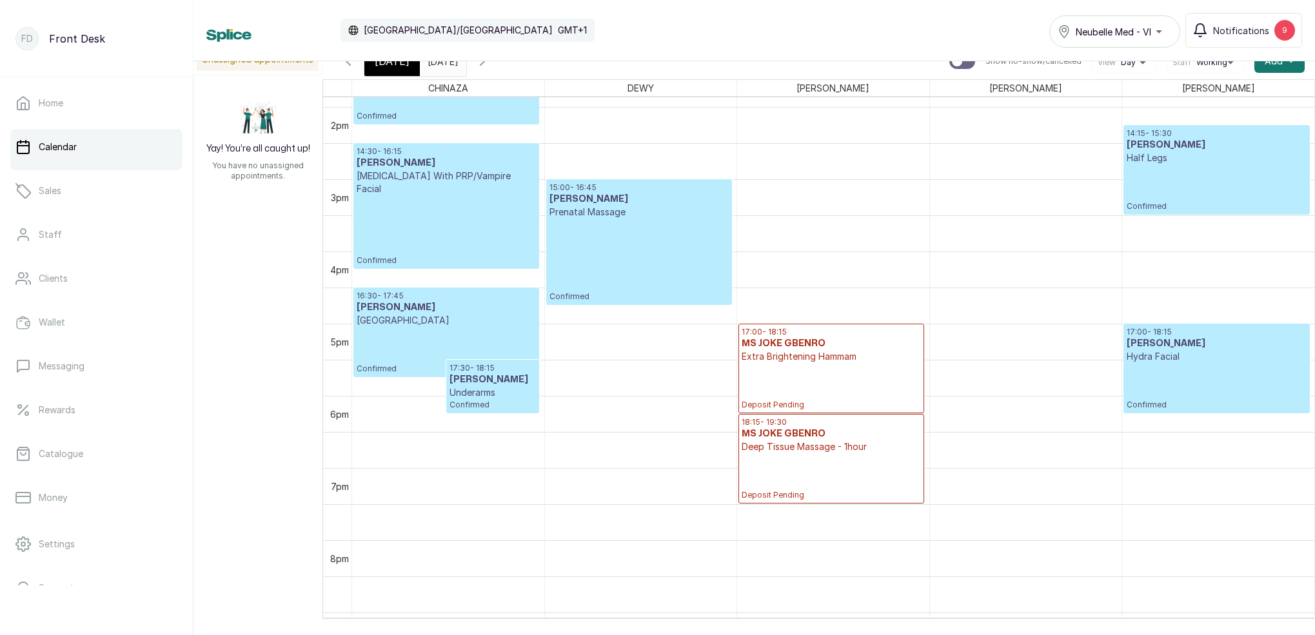
scroll to position [434, 0]
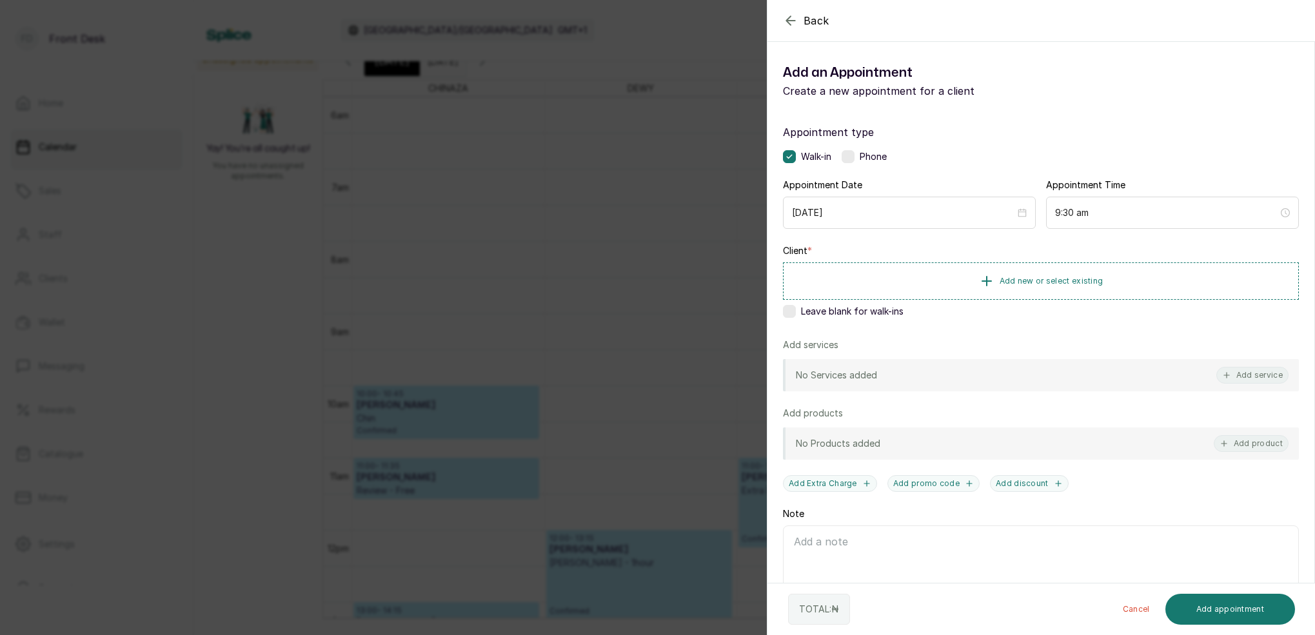
click at [787, 22] on icon "button" at bounding box center [790, 20] width 8 height 8
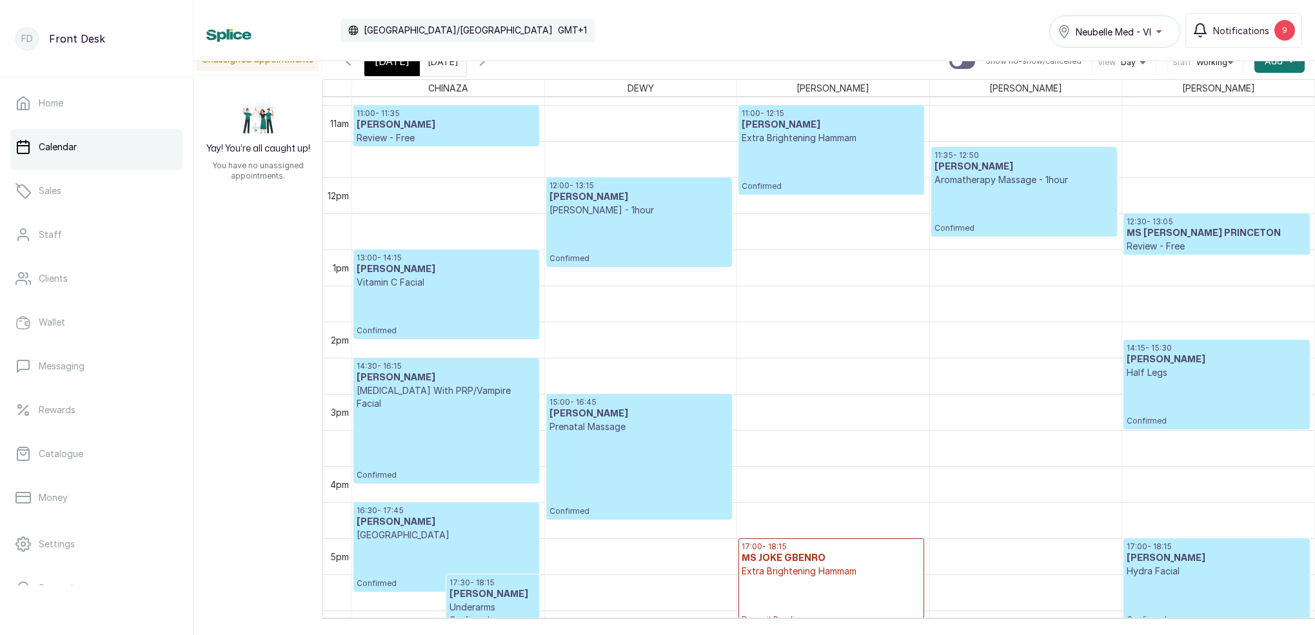
scroll to position [1063, 0]
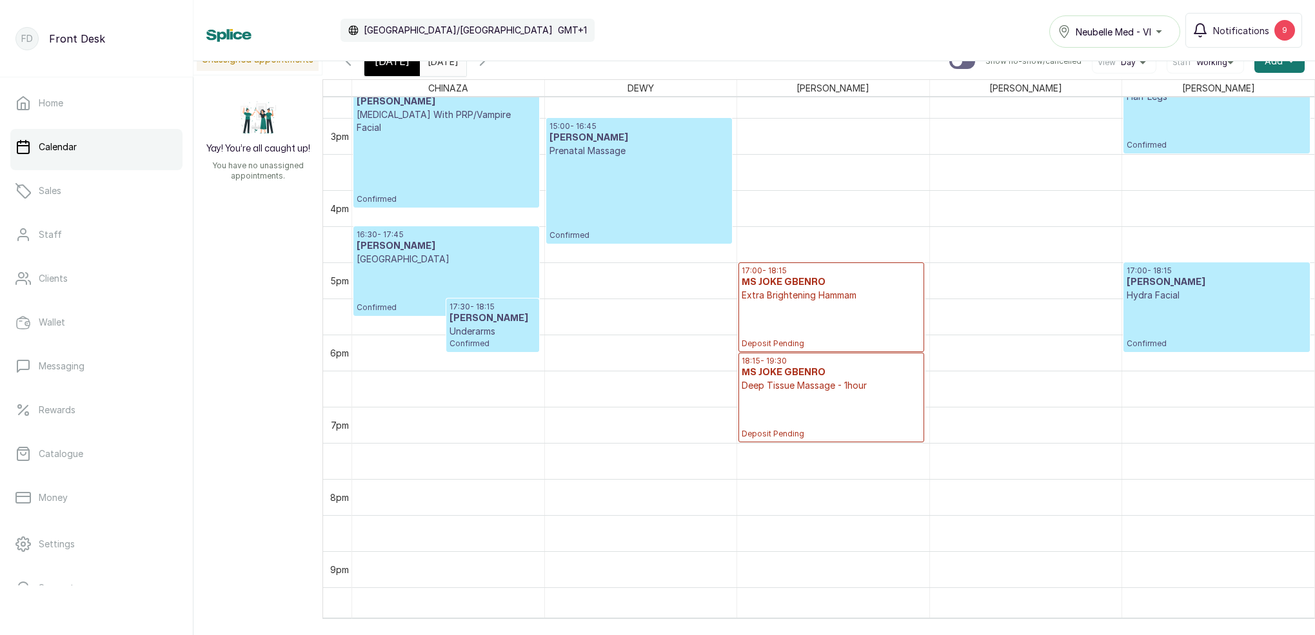
click at [1205, 291] on p "Hydra Facial" at bounding box center [1217, 295] width 180 height 13
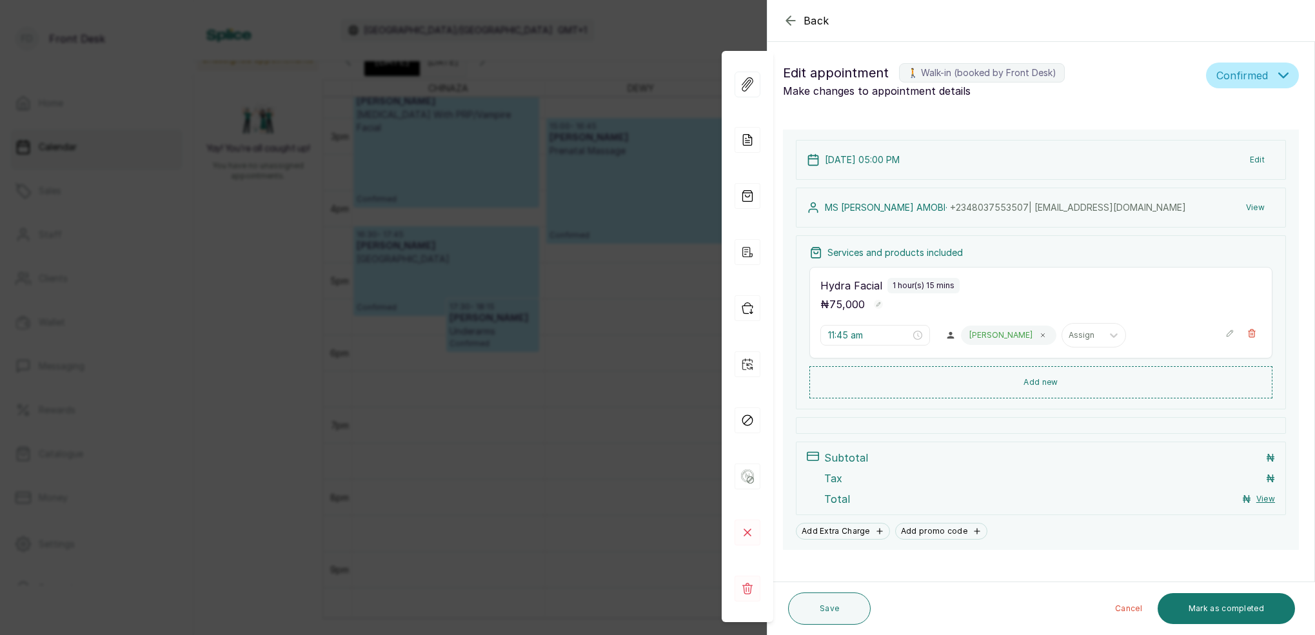
type input "5:00 pm"
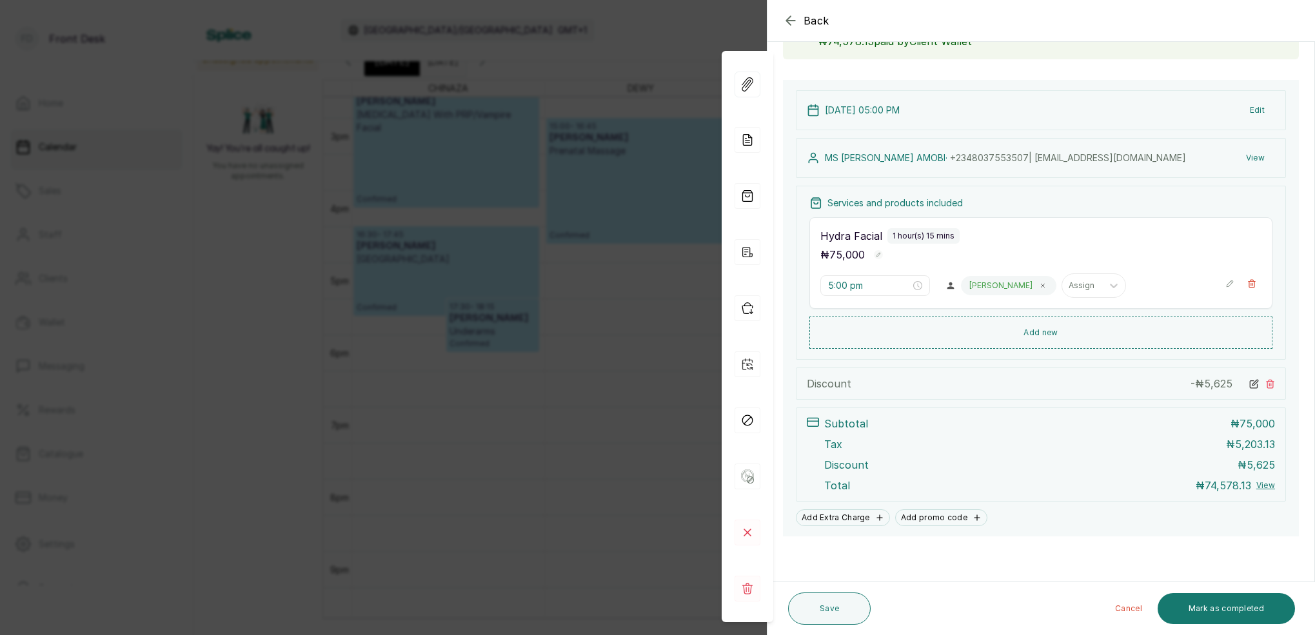
scroll to position [101, 0]
drag, startPoint x: 544, startPoint y: 224, endPoint x: 562, endPoint y: 223, distance: 18.1
click at [544, 224] on div "Back Appointment Details Edit appointment 🚶 Walk-in (booked by Front Desk) Make…" at bounding box center [657, 317] width 1315 height 635
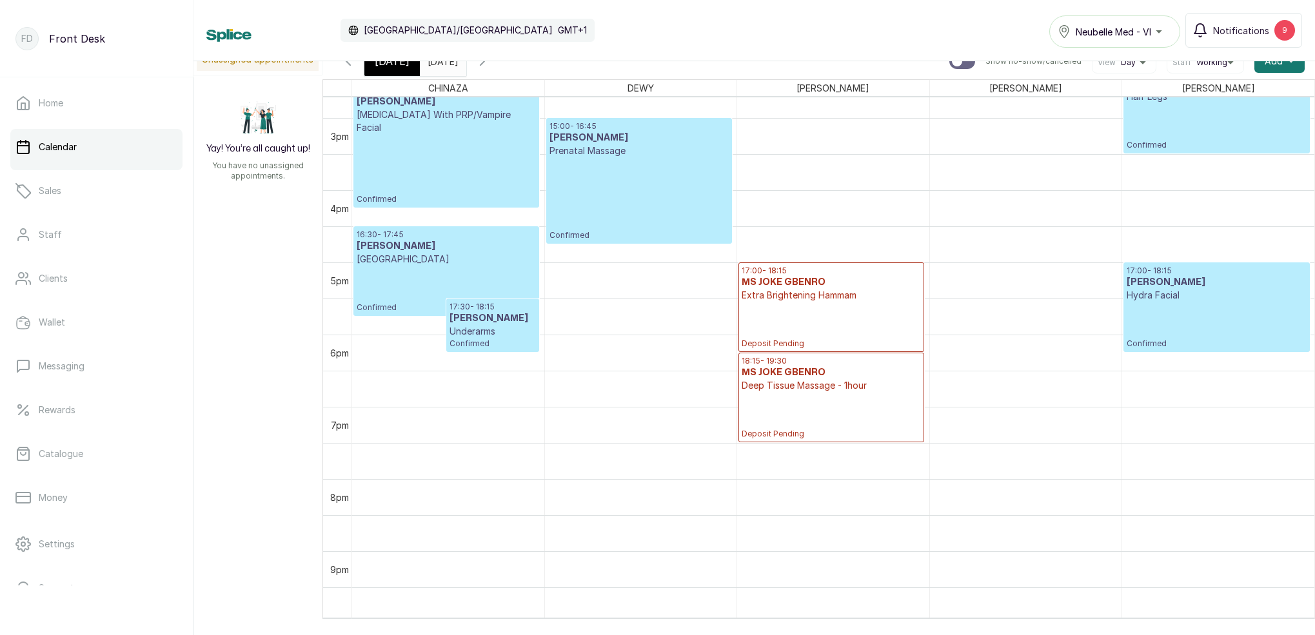
click at [441, 66] on input "[DATE]" at bounding box center [430, 58] width 21 height 22
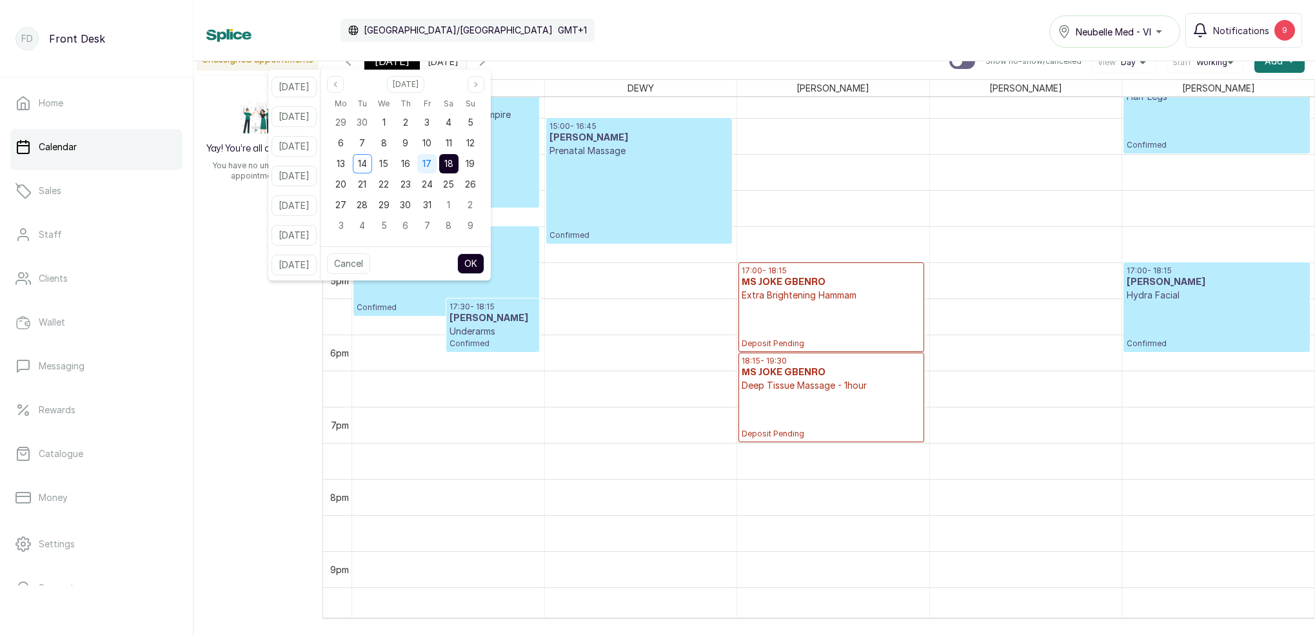
click at [437, 163] on div "17" at bounding box center [426, 163] width 19 height 19
click at [453, 166] on span "18" at bounding box center [448, 163] width 9 height 11
click at [484, 262] on button "OK" at bounding box center [470, 263] width 27 height 21
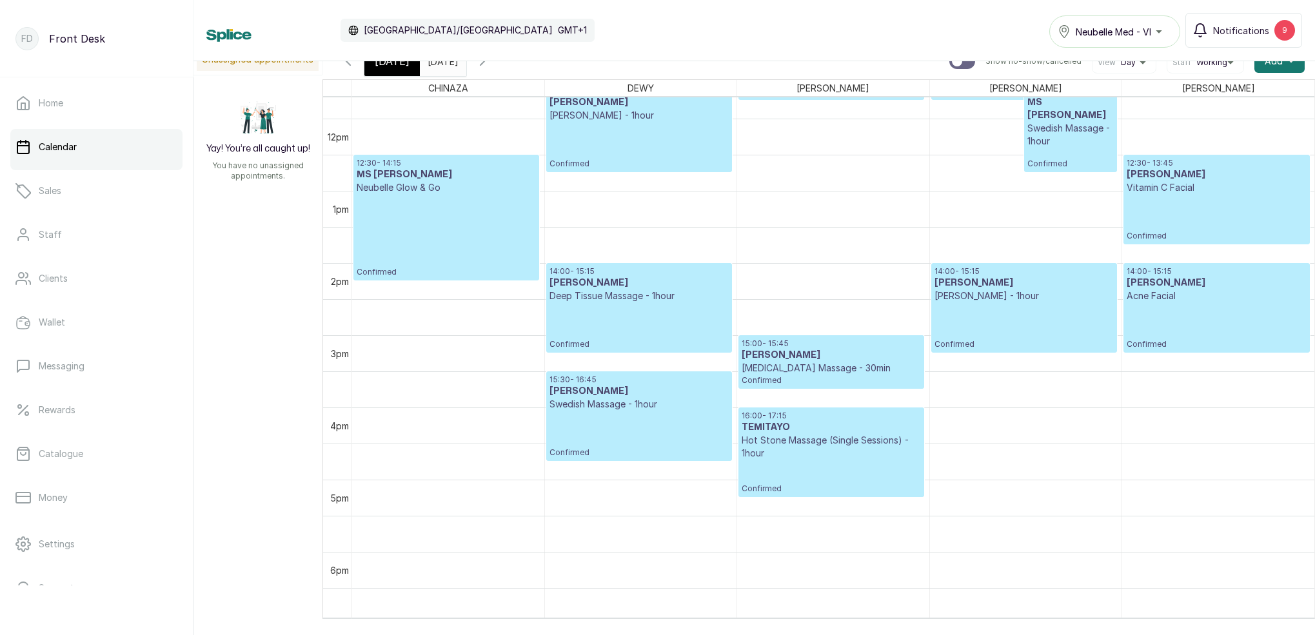
scroll to position [847, 0]
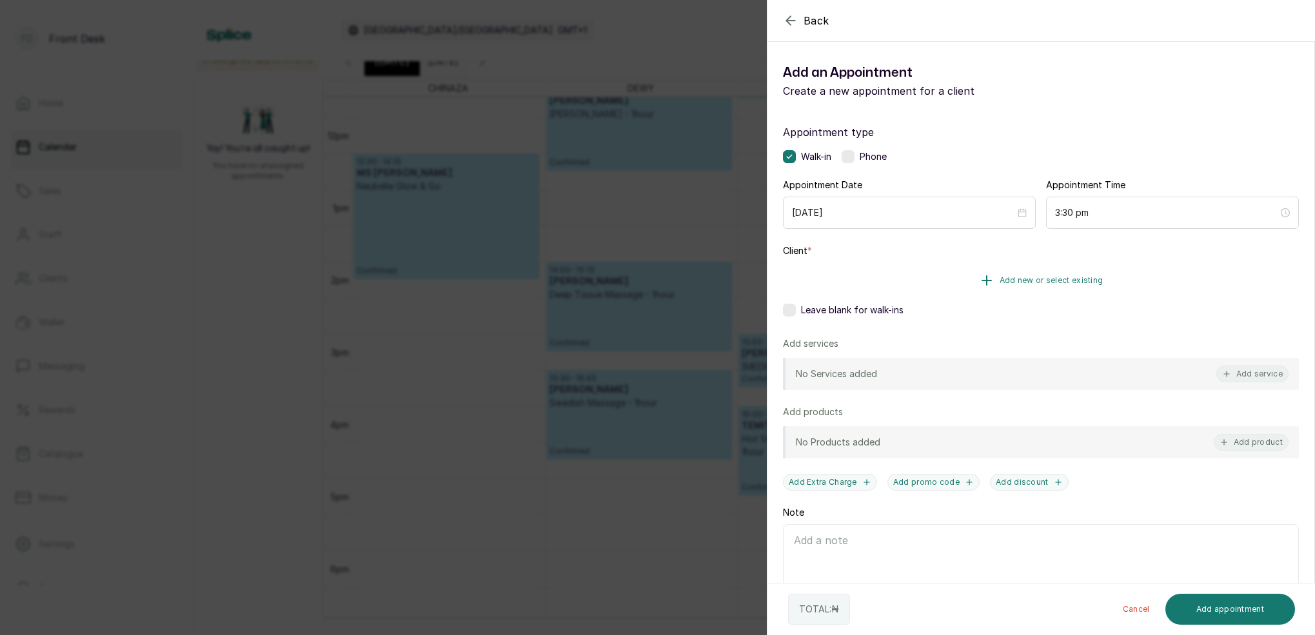
click at [1068, 279] on span "Add new or select existing" at bounding box center [1052, 280] width 104 height 10
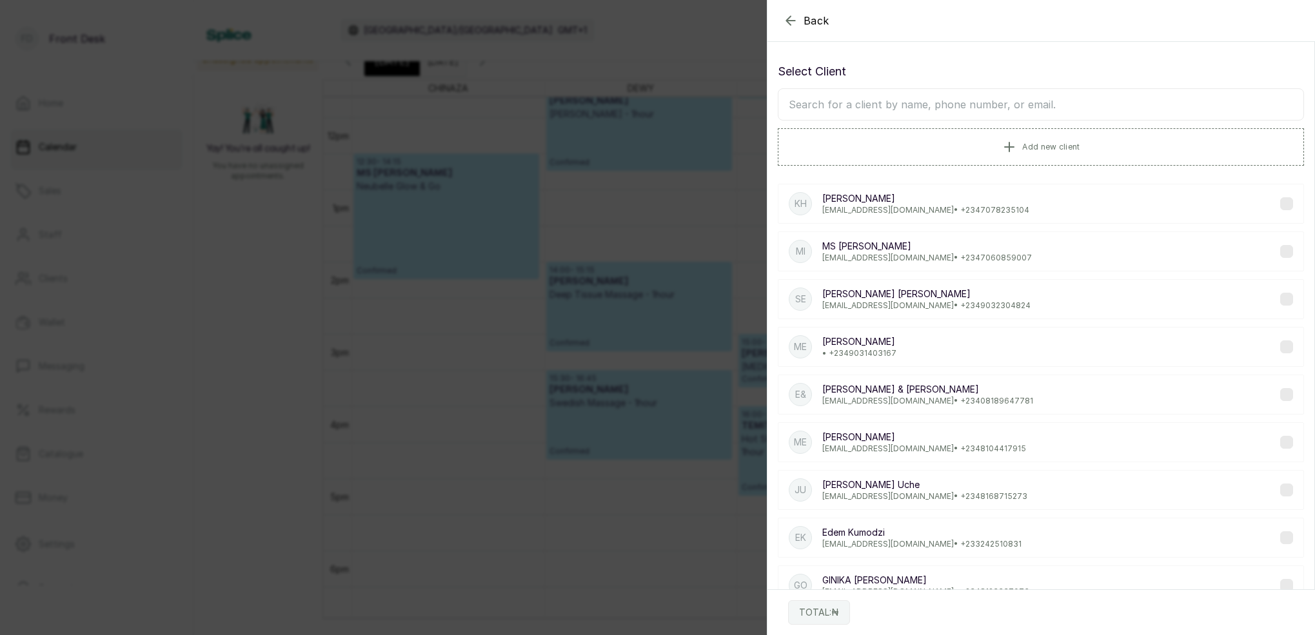
click at [894, 106] on input "text" at bounding box center [1041, 104] width 526 height 32
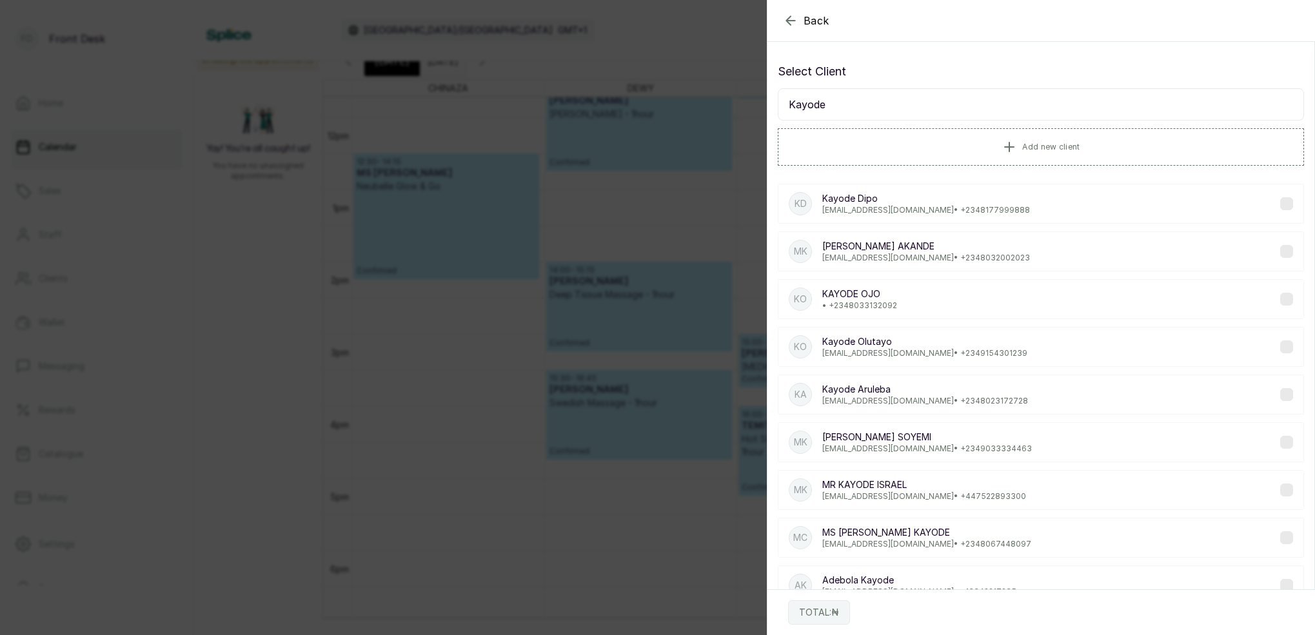
type input "Kayode"
drag, startPoint x: 894, startPoint y: 107, endPoint x: 998, endPoint y: 262, distance: 186.4
click at [998, 262] on div "MK [PERSON_NAME] [EMAIL_ADDRESS][DOMAIN_NAME] • [PHONE_NUMBER]" at bounding box center [1041, 252] width 526 height 40
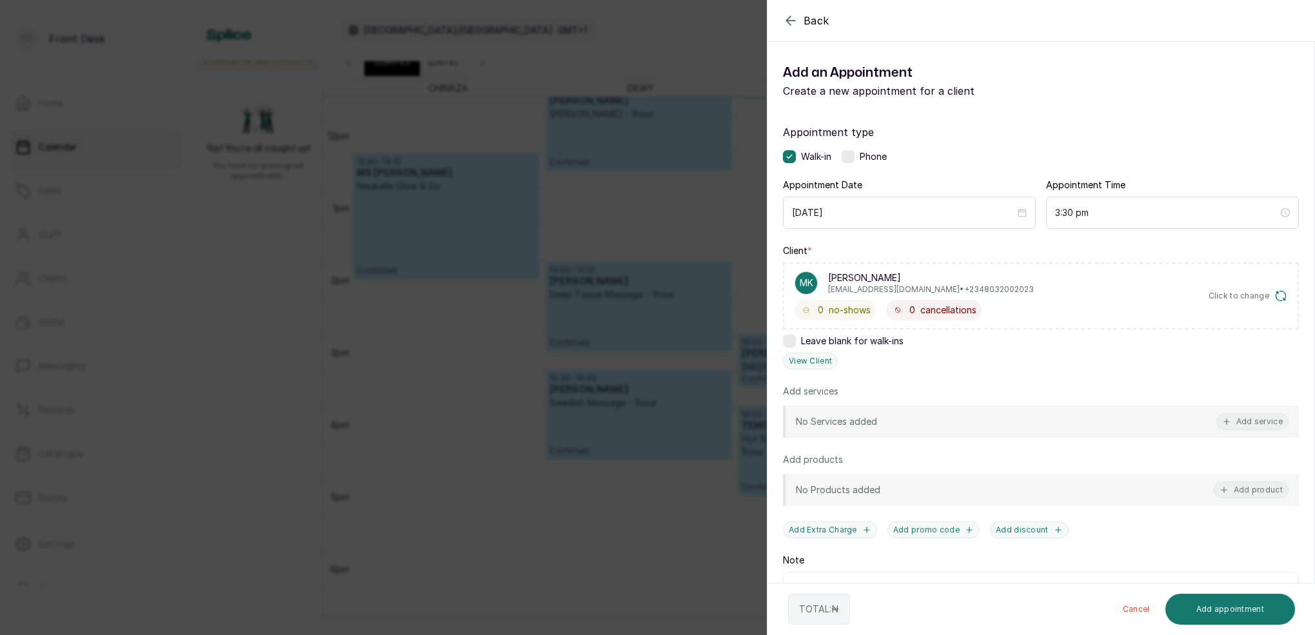
drag, startPoint x: 1273, startPoint y: 422, endPoint x: 1223, endPoint y: 377, distance: 67.5
click at [1273, 422] on button "Add service" at bounding box center [1252, 421] width 72 height 17
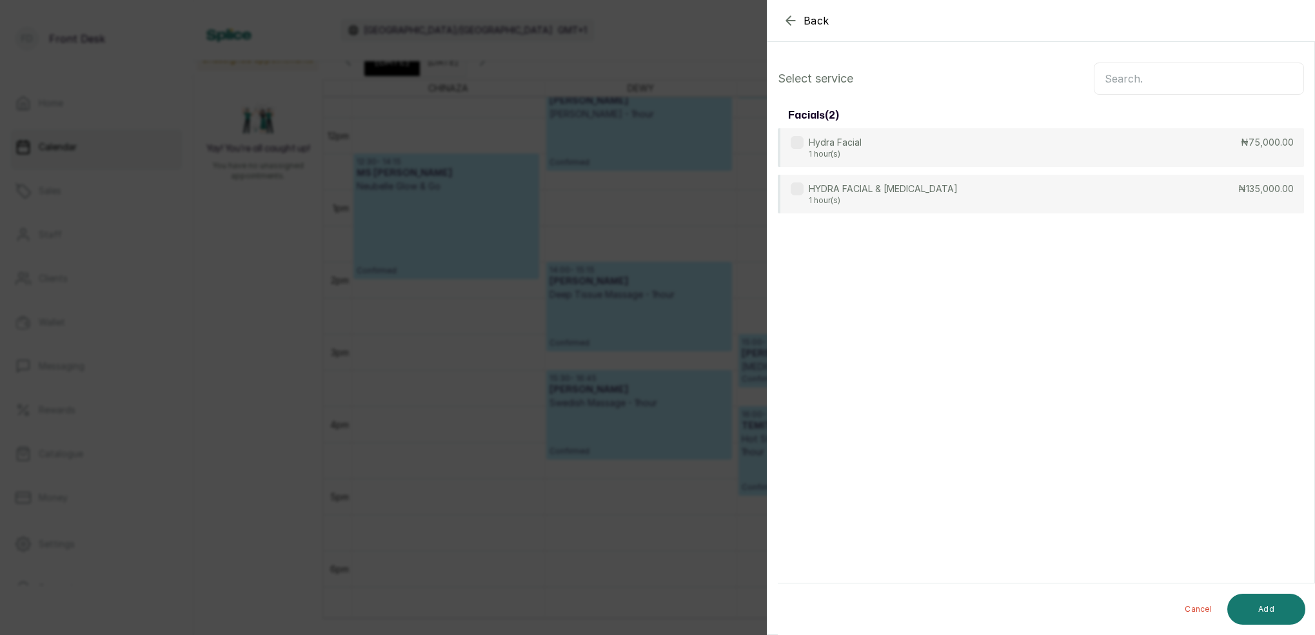
click at [1163, 74] on input "text" at bounding box center [1199, 79] width 210 height 32
type input "aroma"
click at [847, 199] on p "1 hour(s)" at bounding box center [875, 201] width 133 height 10
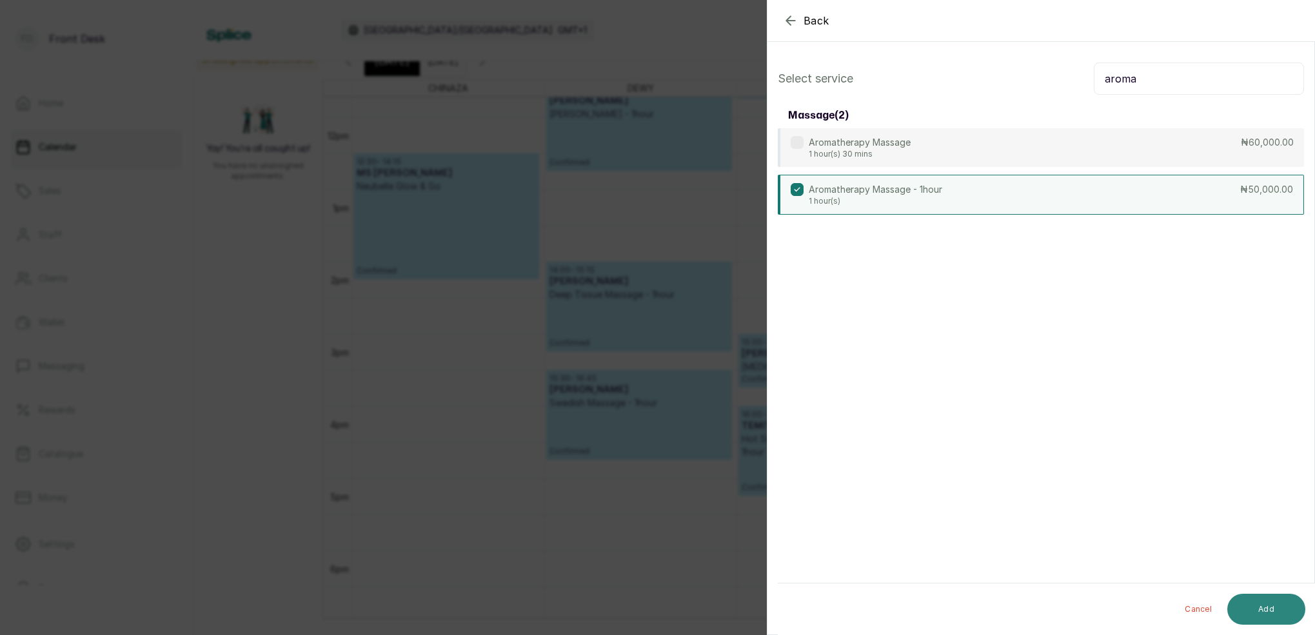
click at [1280, 606] on button "Add" at bounding box center [1266, 609] width 78 height 31
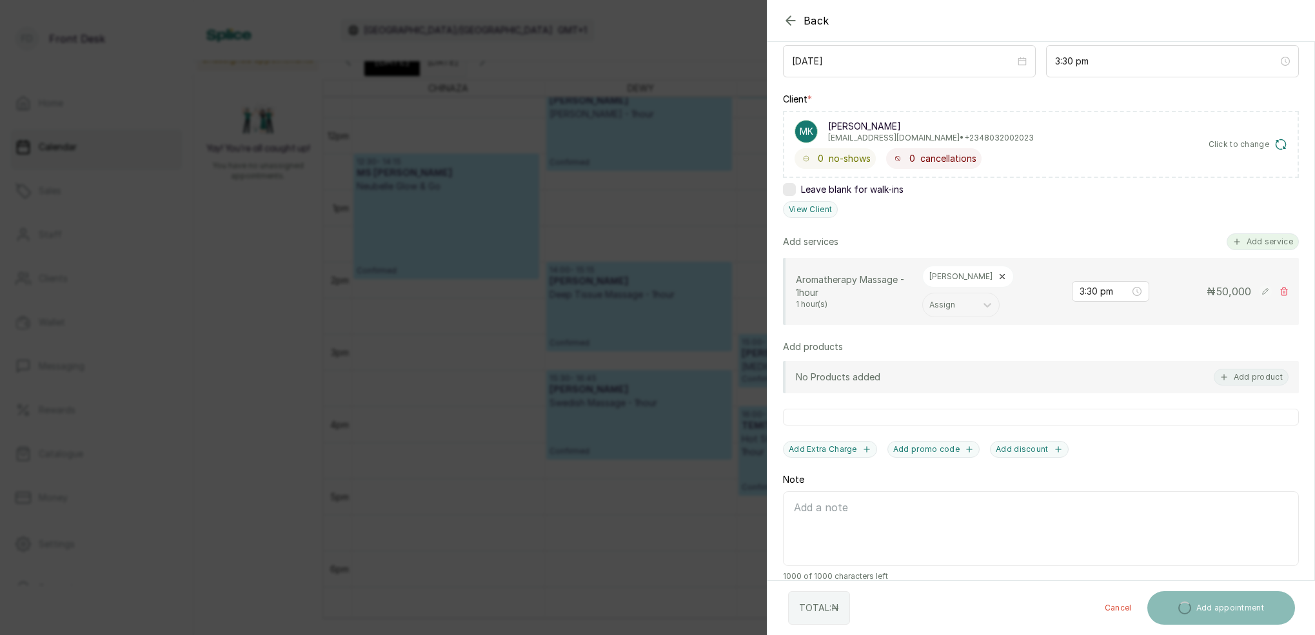
scroll to position [150, 0]
click at [1272, 244] on button "Add service" at bounding box center [1263, 243] width 72 height 17
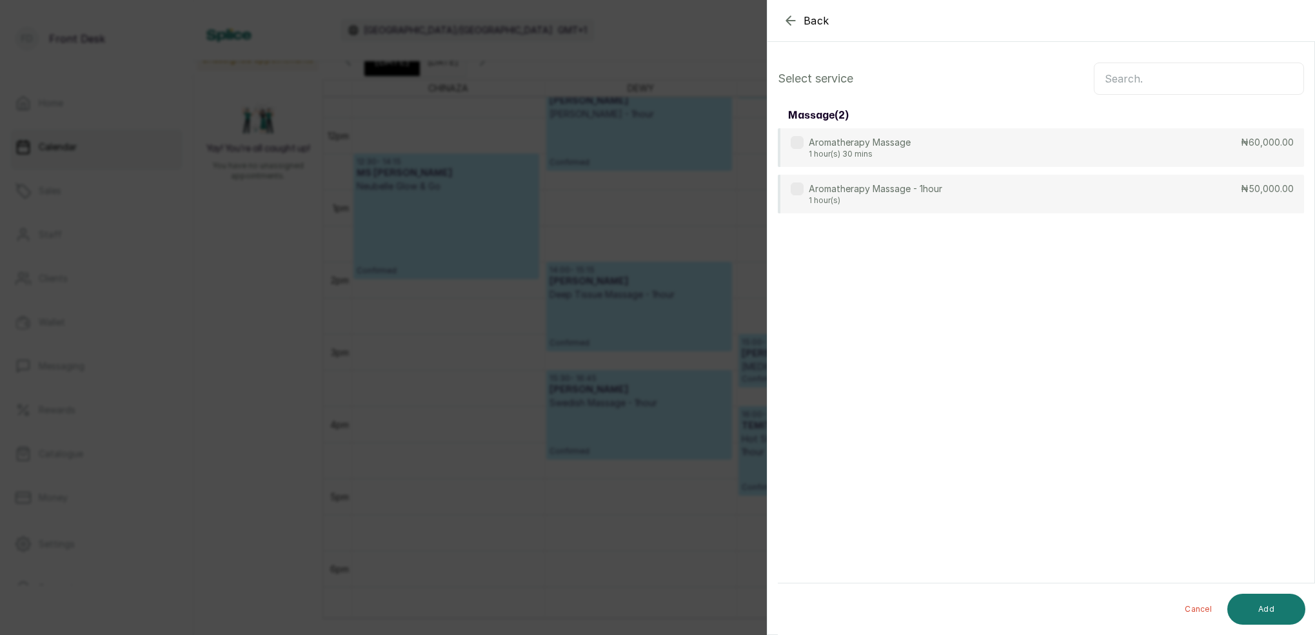
scroll to position [0, 0]
click at [1181, 81] on input "text" at bounding box center [1199, 79] width 210 height 32
type input "hydra"
click at [882, 143] on div "Hydra Facial 1 hour(s) ₦75,000.00" at bounding box center [1041, 148] width 526 height 40
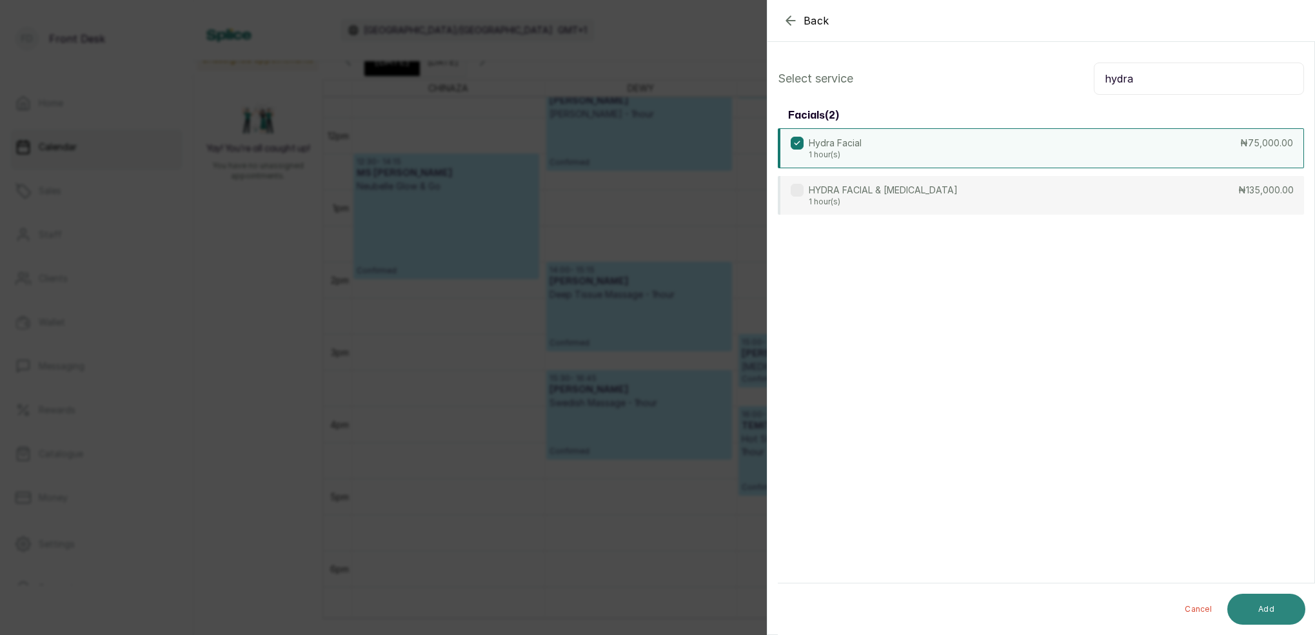
drag, startPoint x: 1247, startPoint y: 586, endPoint x: 1260, endPoint y: 598, distance: 18.2
click at [1247, 586] on div "Cancel Add" at bounding box center [1052, 610] width 548 height 52
click at [1260, 599] on button "Add" at bounding box center [1266, 609] width 78 height 31
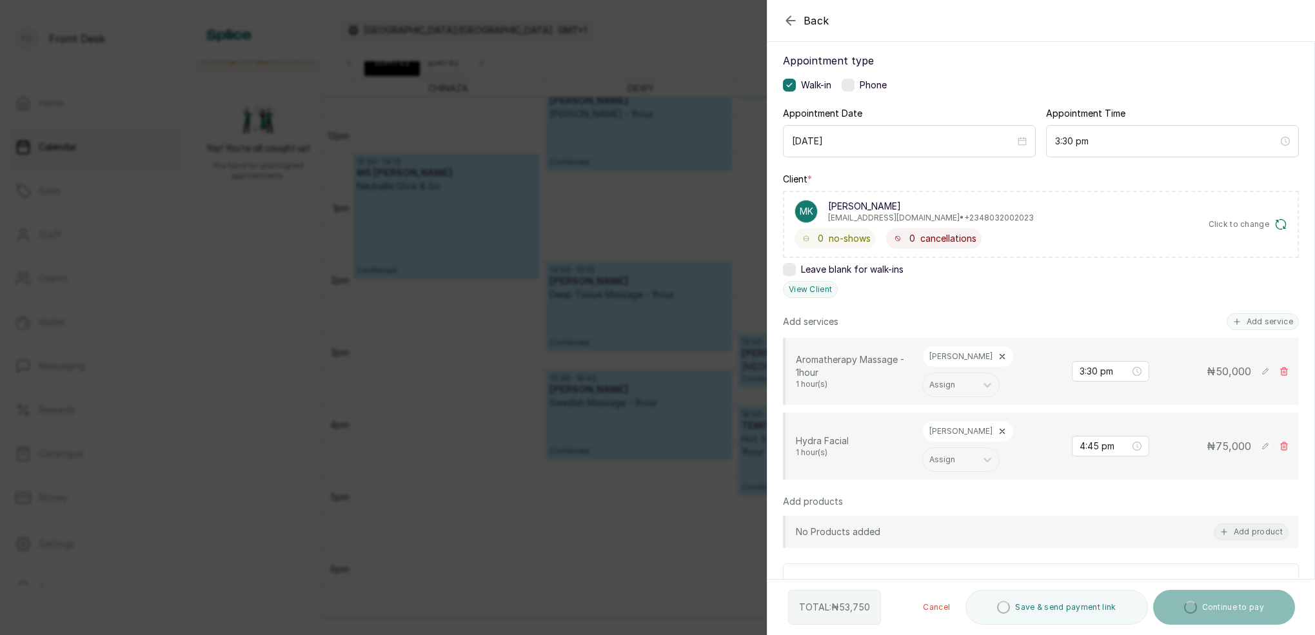
scroll to position [94, 0]
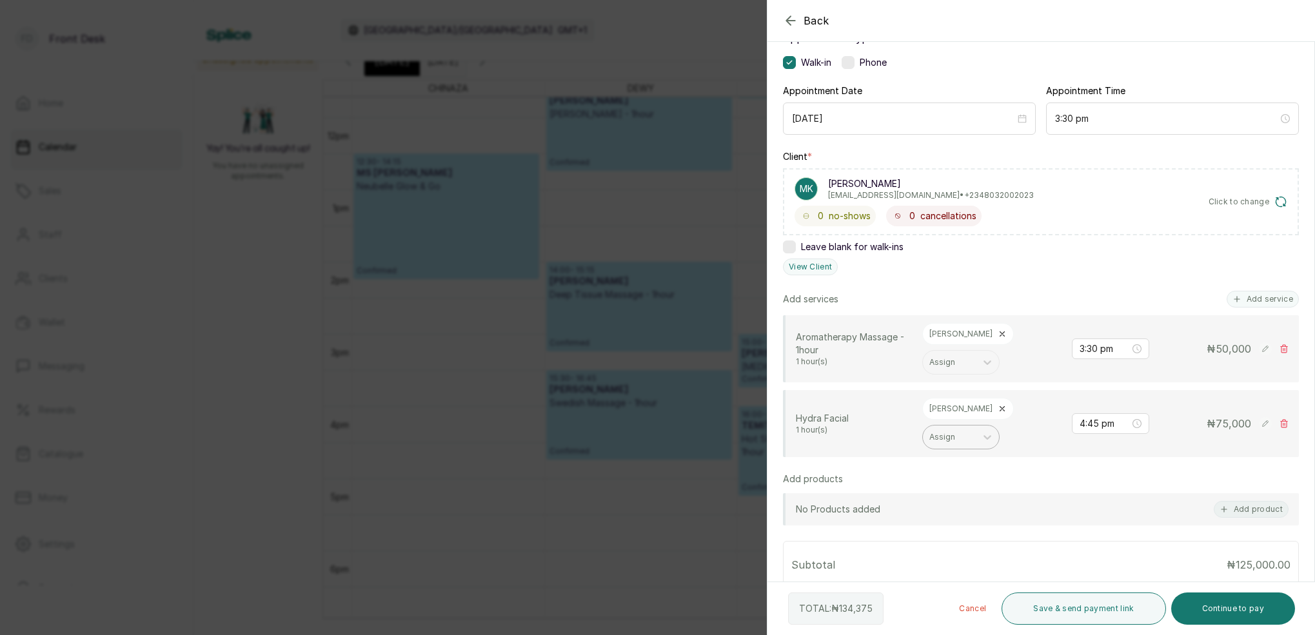
click at [998, 404] on icon at bounding box center [1002, 408] width 9 height 9
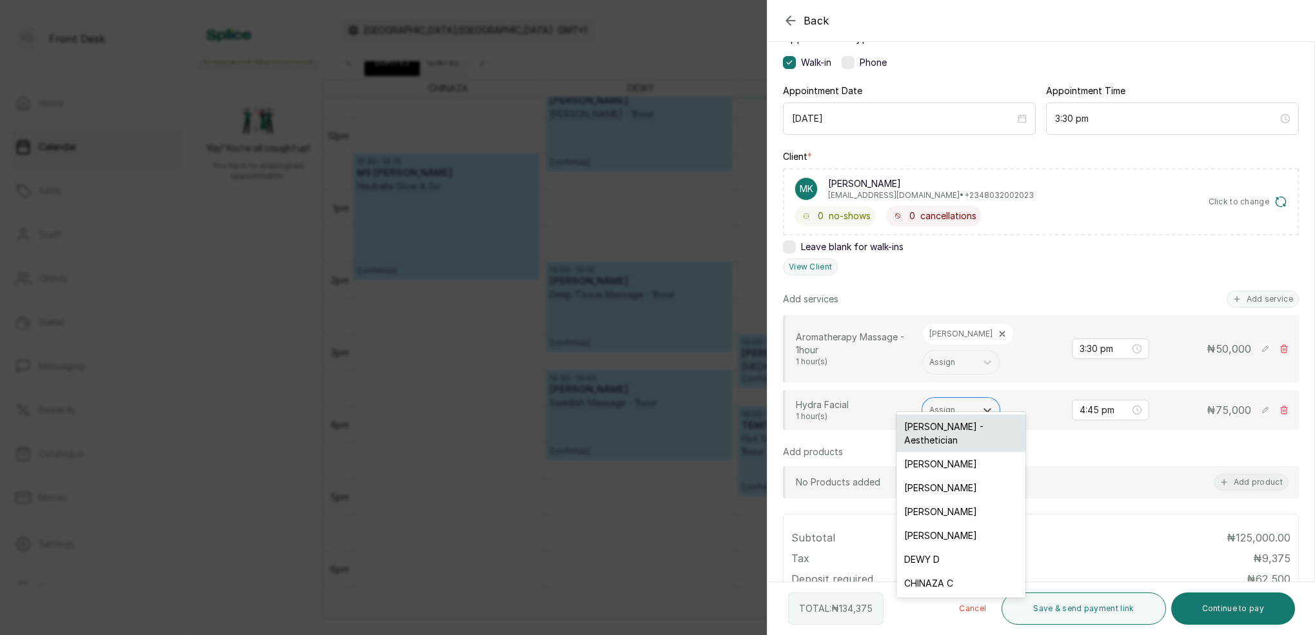
drag, startPoint x: 964, startPoint y: 393, endPoint x: 963, endPoint y: 430, distance: 36.1
click at [965, 404] on div at bounding box center [949, 410] width 40 height 12
drag, startPoint x: 960, startPoint y: 424, endPoint x: 1032, endPoint y: 400, distance: 76.1
click at [960, 424] on div "[PERSON_NAME] - Aesthetician" at bounding box center [960, 433] width 129 height 37
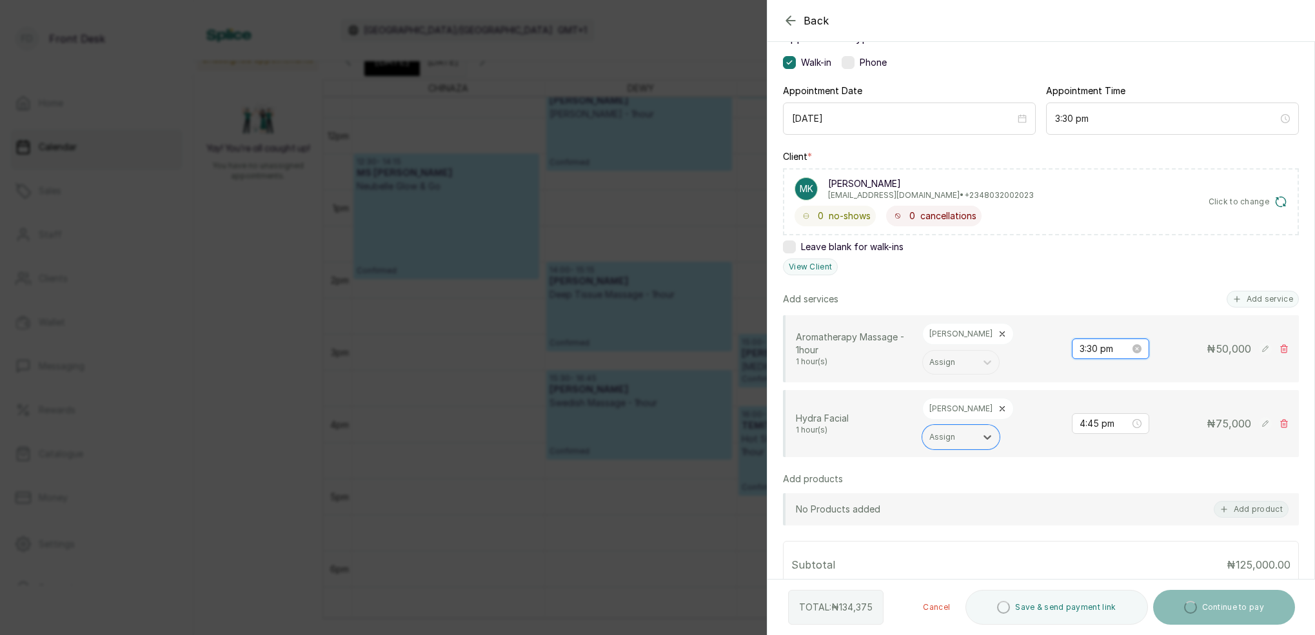
click at [1097, 344] on input "3:30 pm" at bounding box center [1105, 349] width 50 height 14
type input "3:30 pm"
click at [1056, 360] on div "Aromatherapy Massage - 1hour 1 hour(s) [PERSON_NAME] Assign 3:30 pm ₦ 50,000" at bounding box center [1041, 348] width 516 height 67
click at [1098, 417] on input "4:45 pm" at bounding box center [1105, 424] width 50 height 14
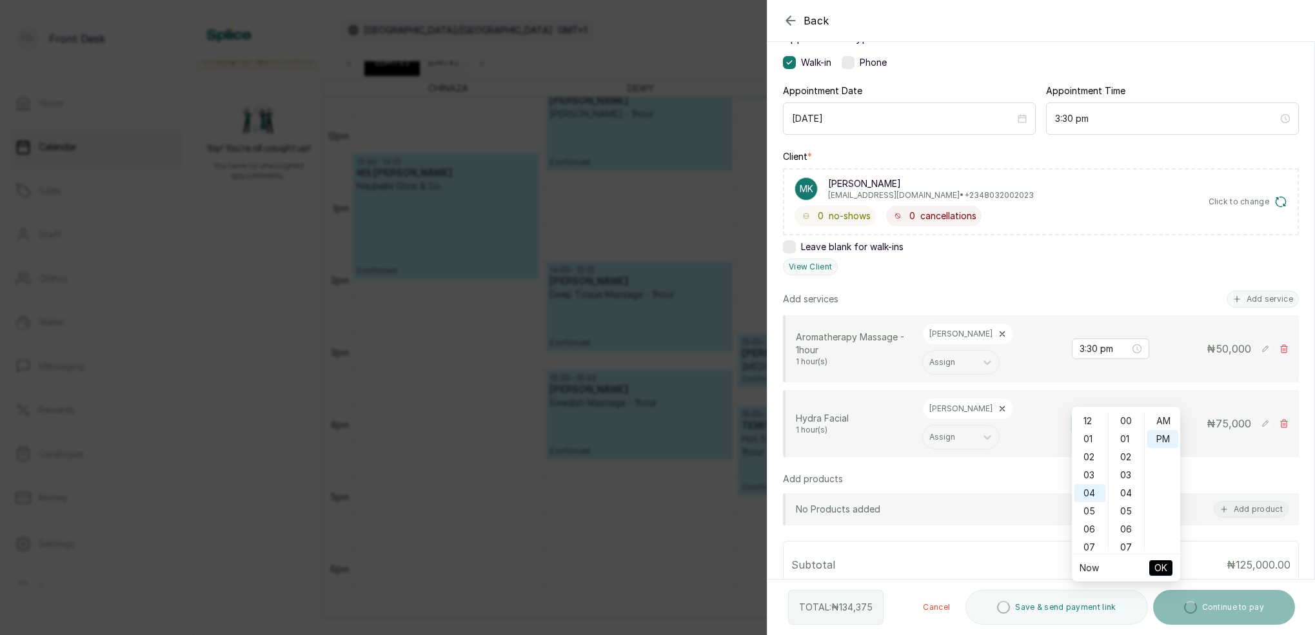
scroll to position [17, 0]
type input "4:30 pm"
click at [1131, 447] on div "30" at bounding box center [1126, 454] width 31 height 18
click at [1154, 418] on div "PM" at bounding box center [1162, 422] width 31 height 18
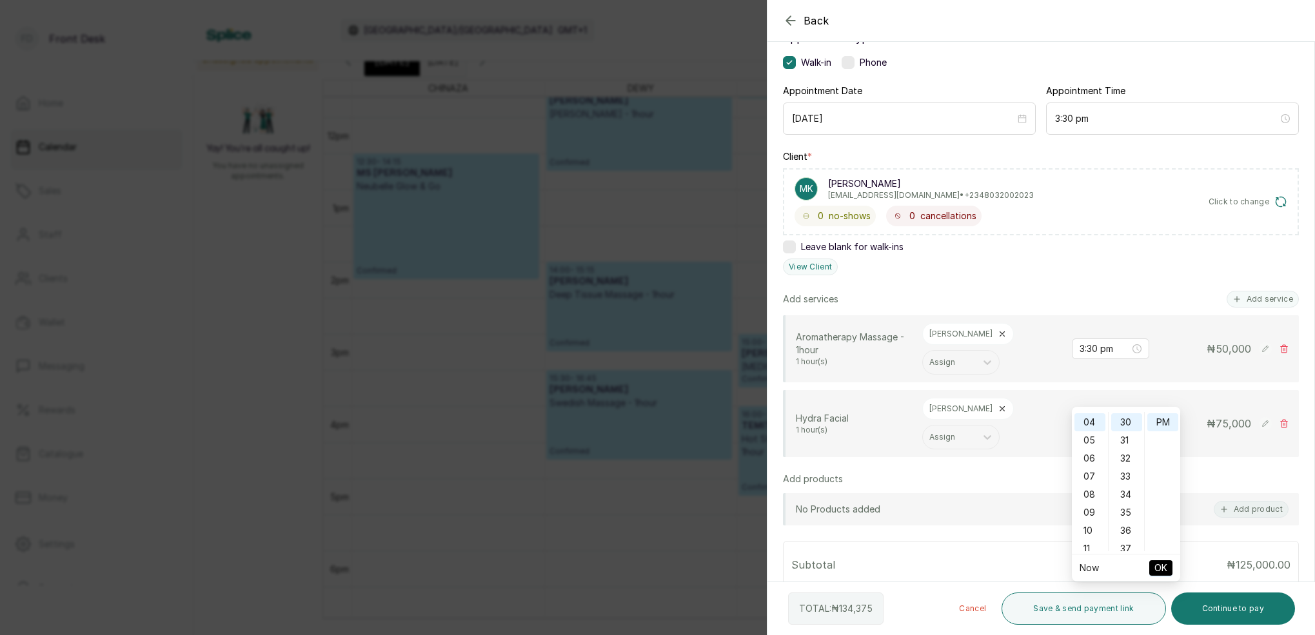
drag, startPoint x: 1167, startPoint y: 569, endPoint x: 1172, endPoint y: 557, distance: 12.7
click at [1166, 568] on span "OK" at bounding box center [1160, 568] width 13 height 25
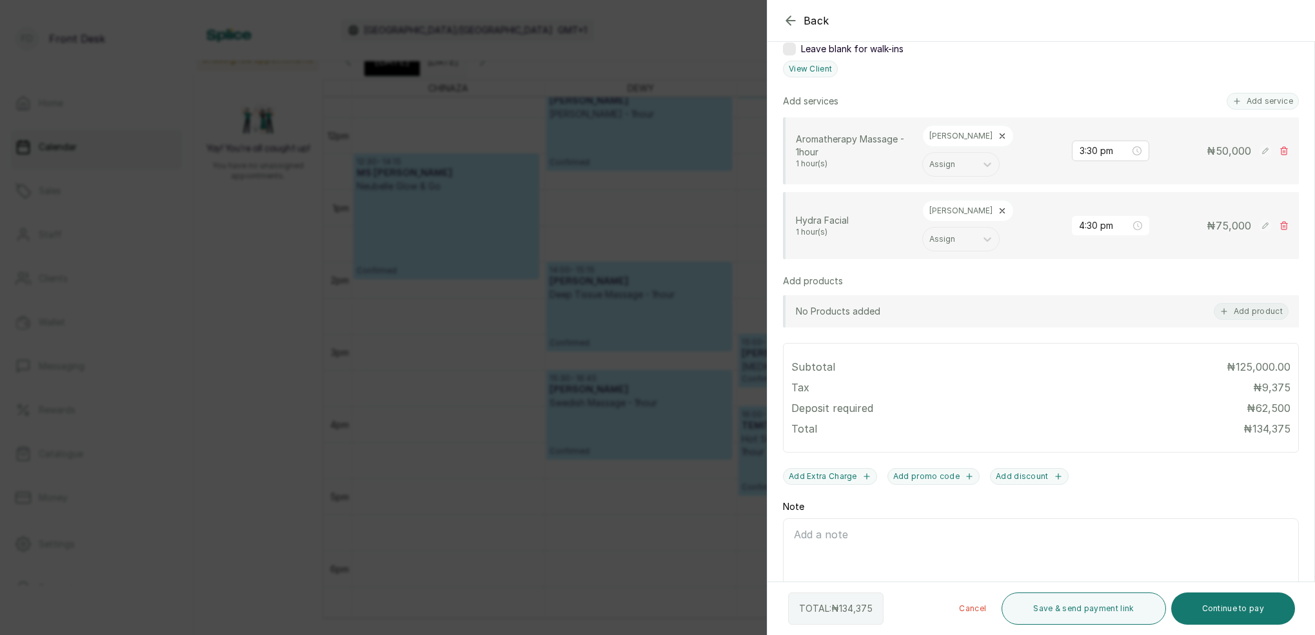
scroll to position [291, 0]
click at [1238, 602] on button "Continue to pay" at bounding box center [1233, 609] width 124 height 32
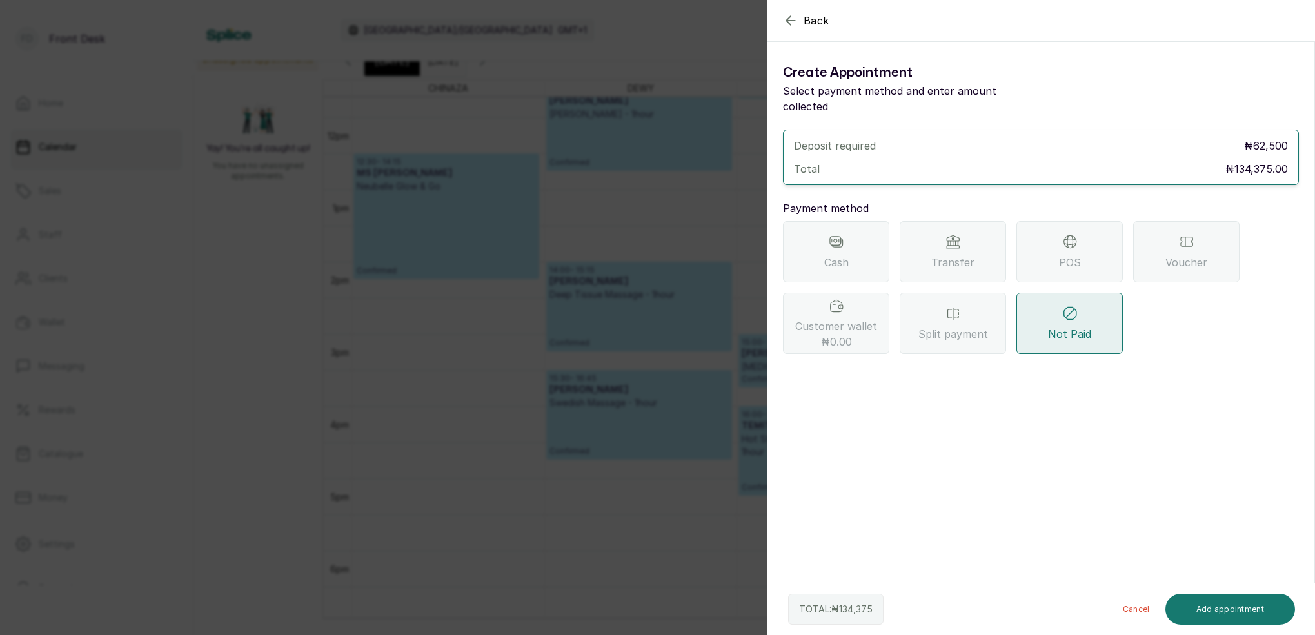
scroll to position [0, 0]
click at [955, 255] on div "Transfer" at bounding box center [953, 251] width 106 height 61
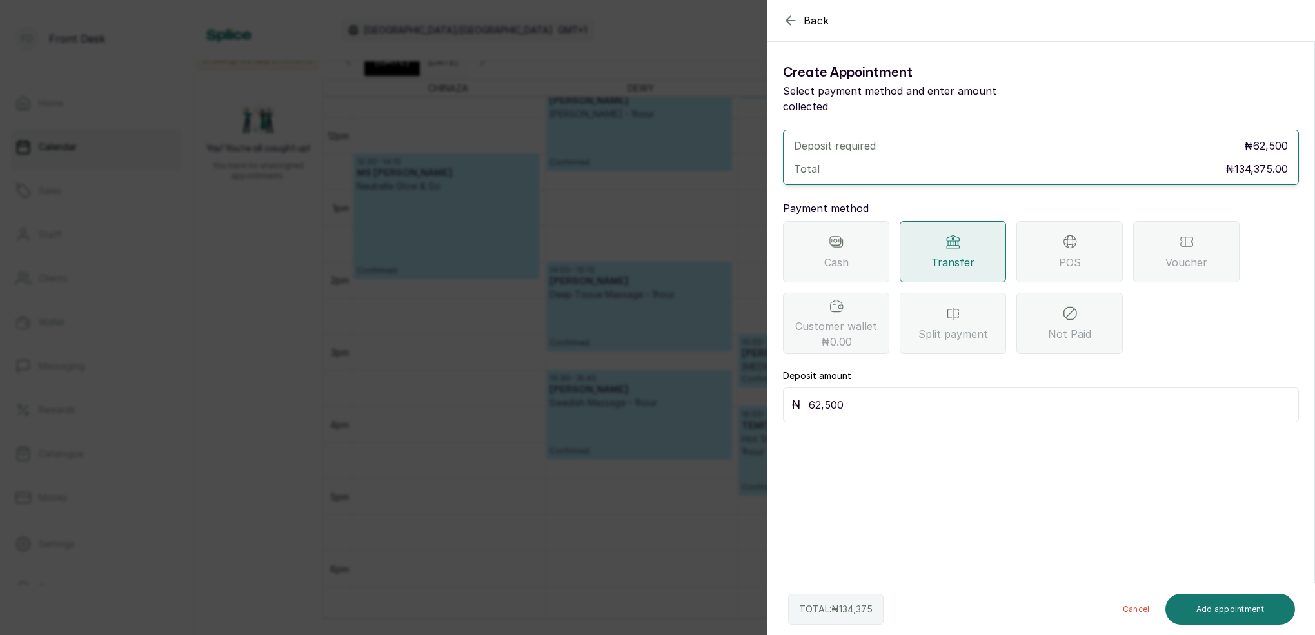
click at [868, 396] on input "62,500" at bounding box center [1050, 405] width 482 height 18
type input "6"
type input "70,000"
drag, startPoint x: 1227, startPoint y: 615, endPoint x: 1229, endPoint y: 625, distance: 10.0
click at [1227, 615] on button "Add appointment" at bounding box center [1230, 609] width 130 height 31
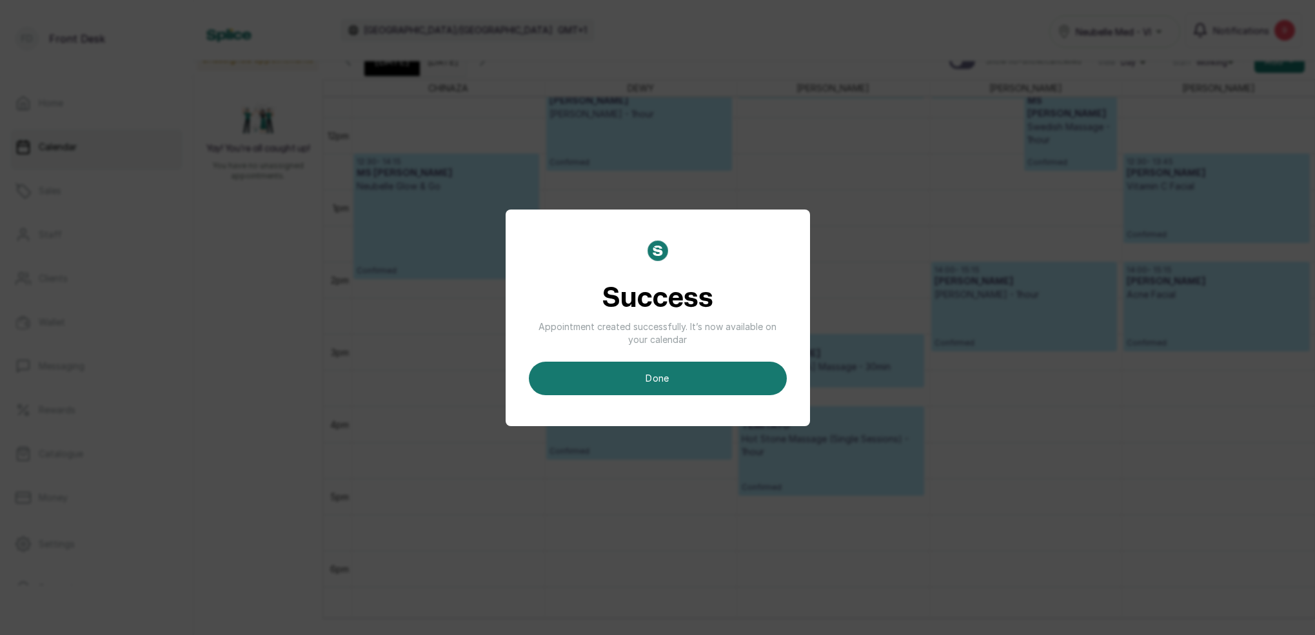
scroll to position [9, 0]
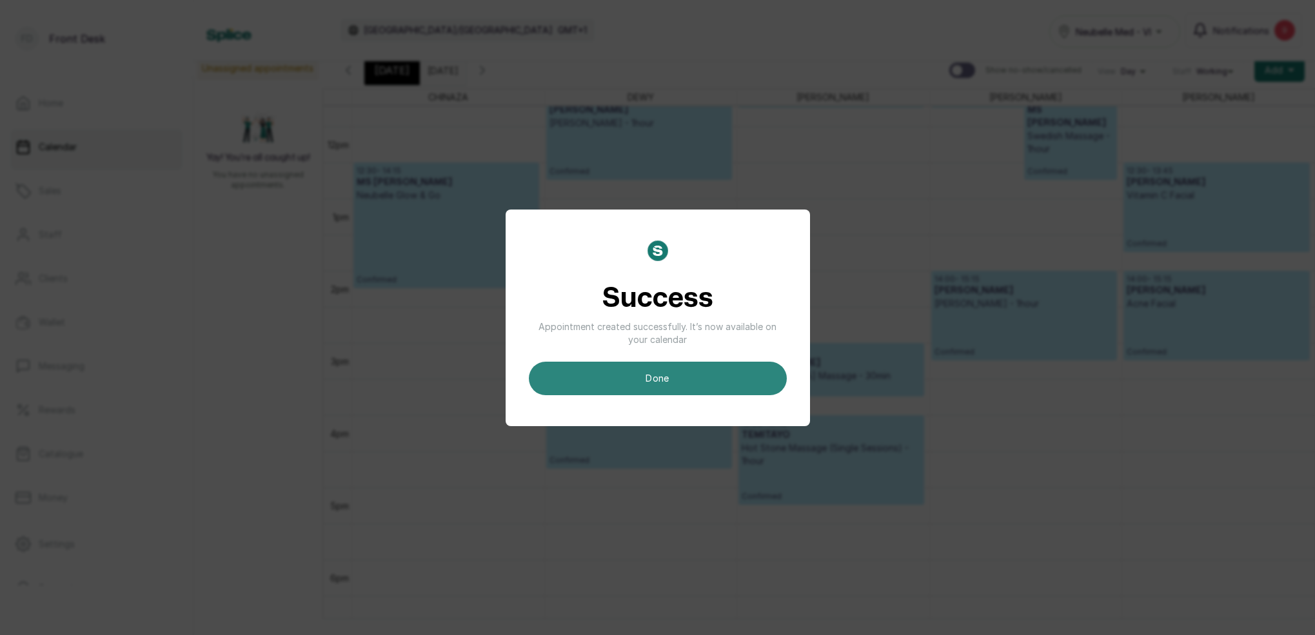
click at [716, 377] on button "done" at bounding box center [658, 379] width 258 height 34
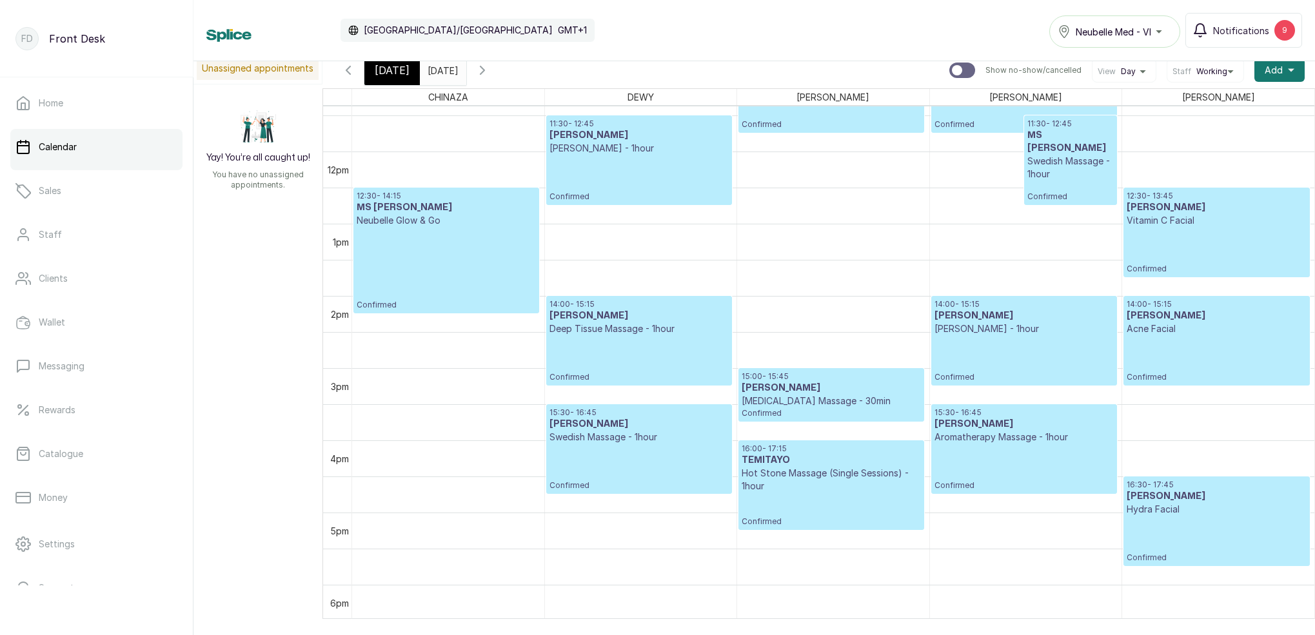
scroll to position [825, 0]
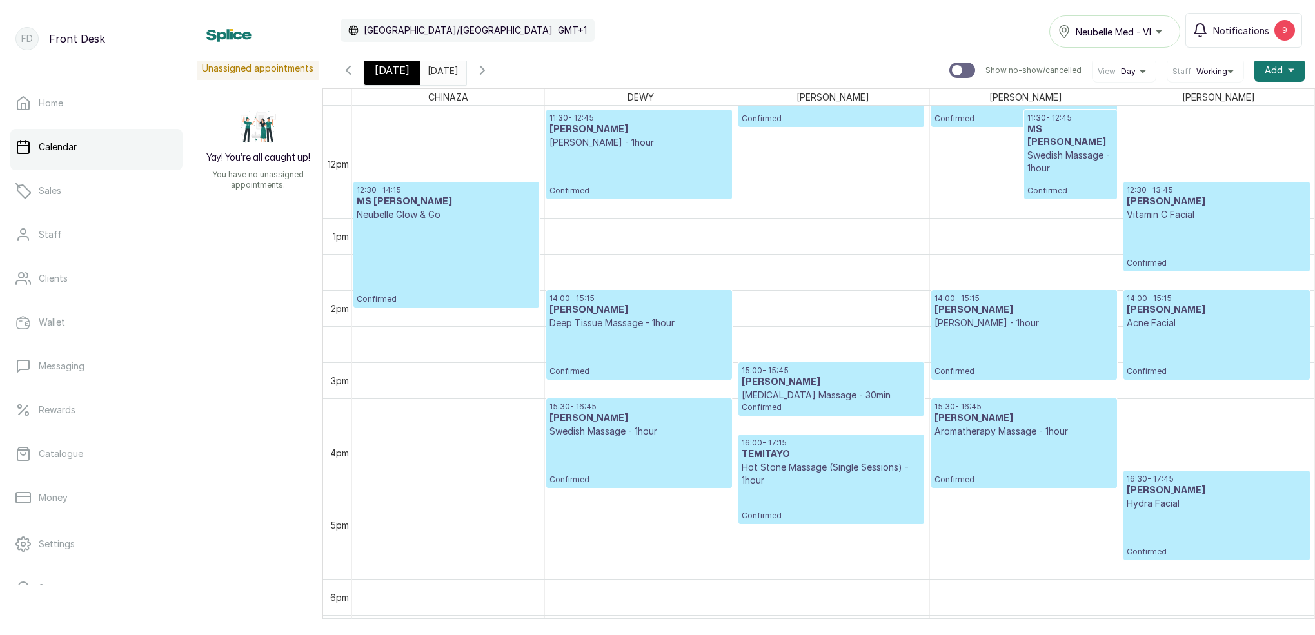
click at [384, 70] on span "[DATE]" at bounding box center [392, 70] width 35 height 15
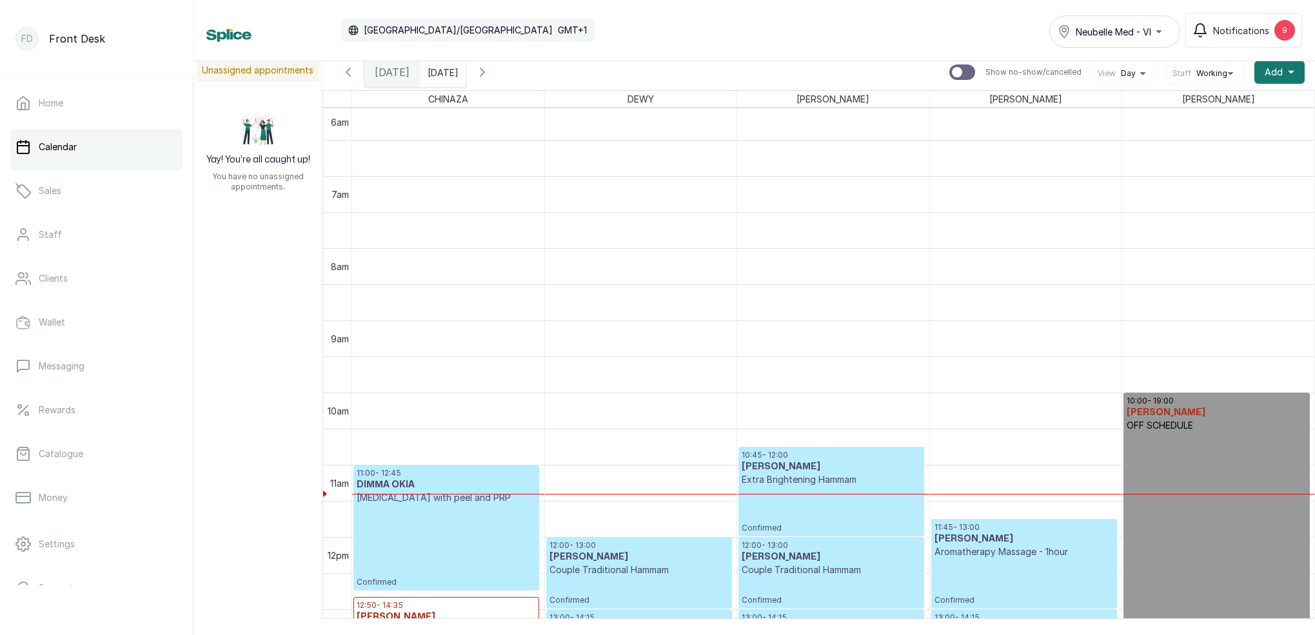
click at [490, 72] on icon "button" at bounding box center [482, 71] width 15 height 15
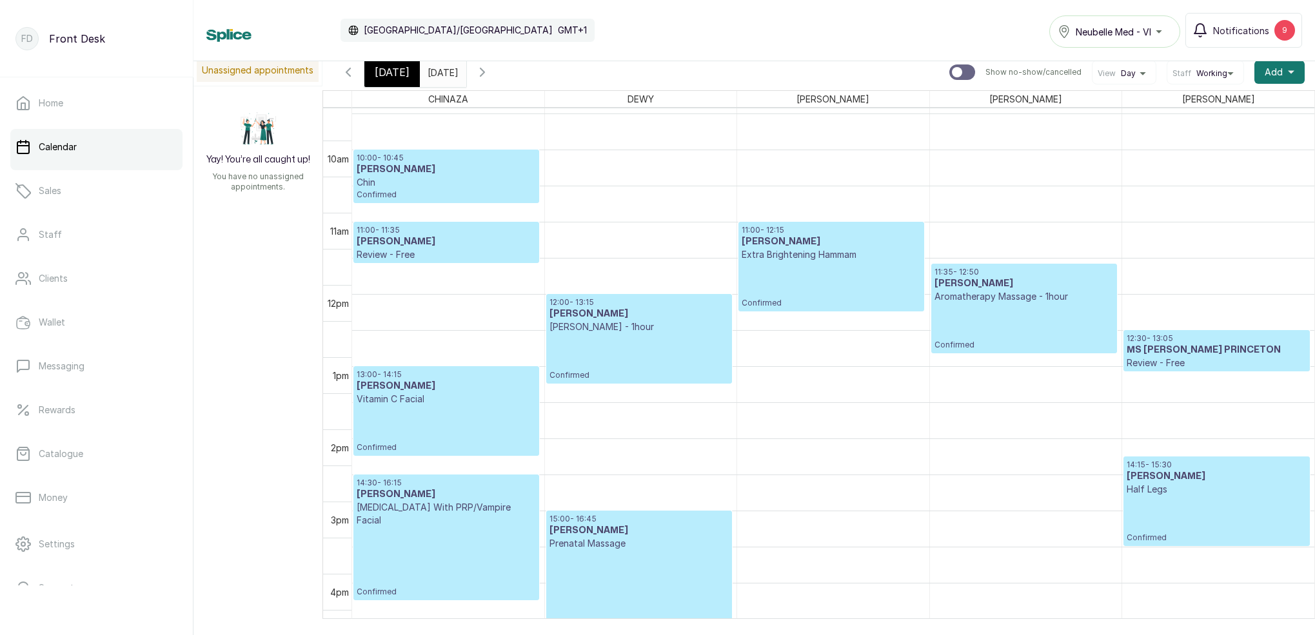
scroll to position [680, 0]
click at [386, 79] on span "[DATE]" at bounding box center [392, 71] width 35 height 15
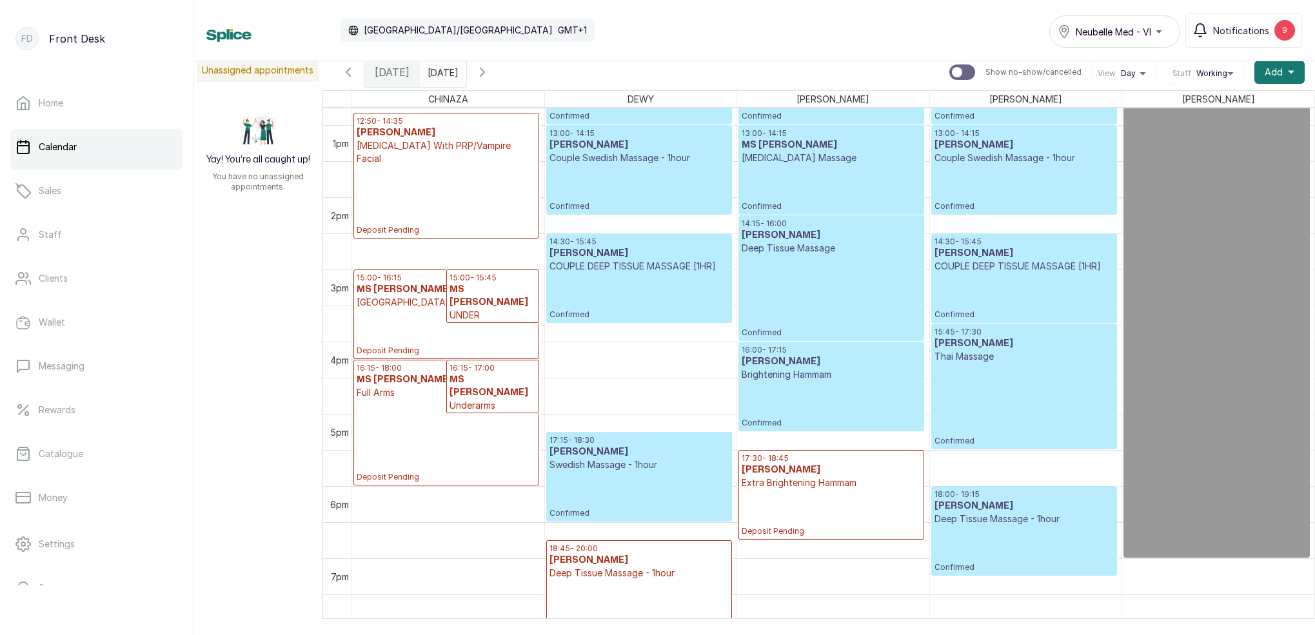
scroll to position [920, 0]
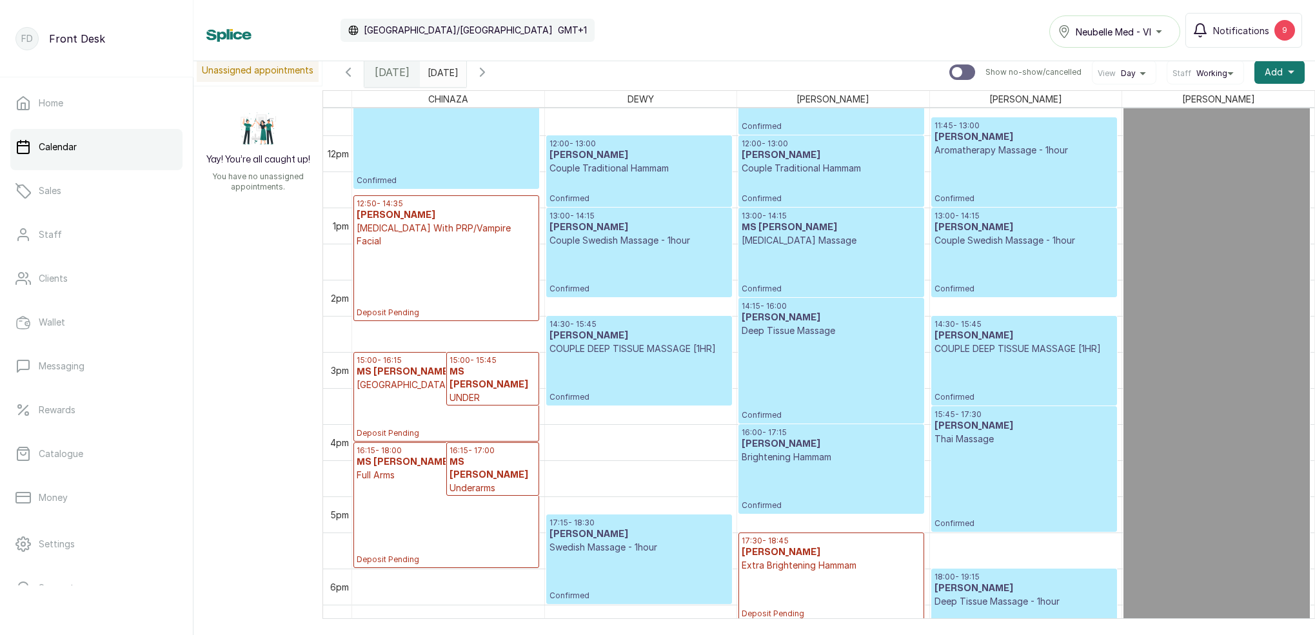
click at [490, 70] on icon "button" at bounding box center [482, 71] width 15 height 15
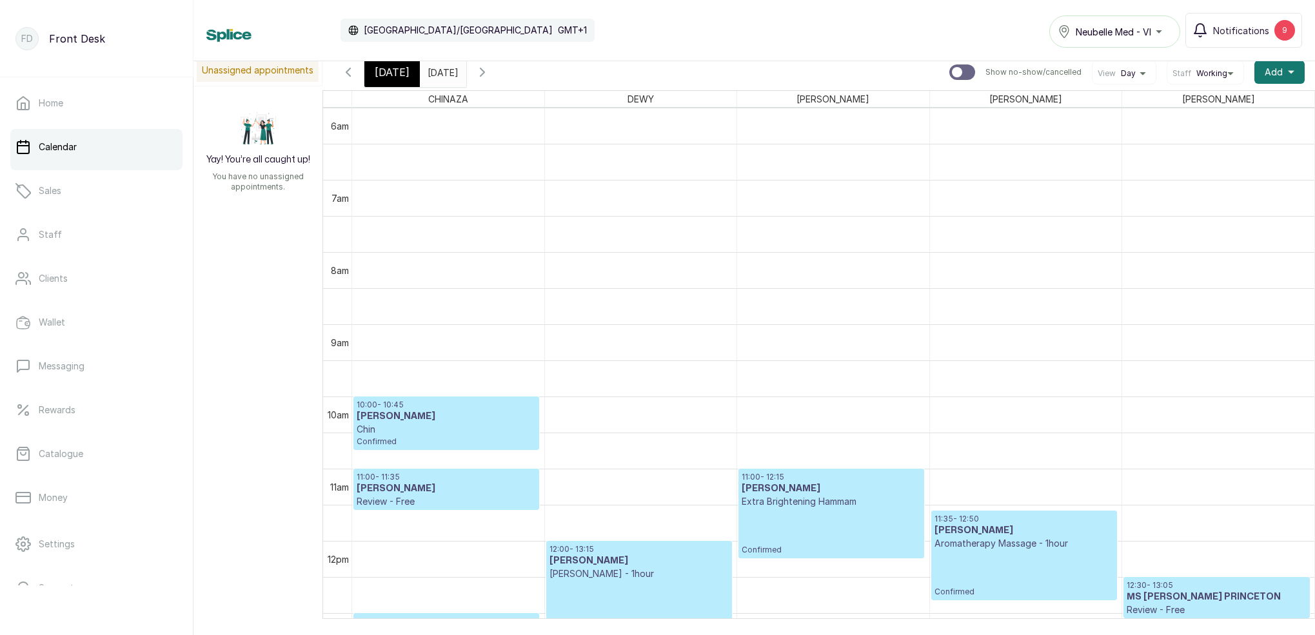
drag, startPoint x: 520, startPoint y: 71, endPoint x: 522, endPoint y: 77, distance: 6.7
click at [490, 72] on icon "button" at bounding box center [482, 71] width 15 height 15
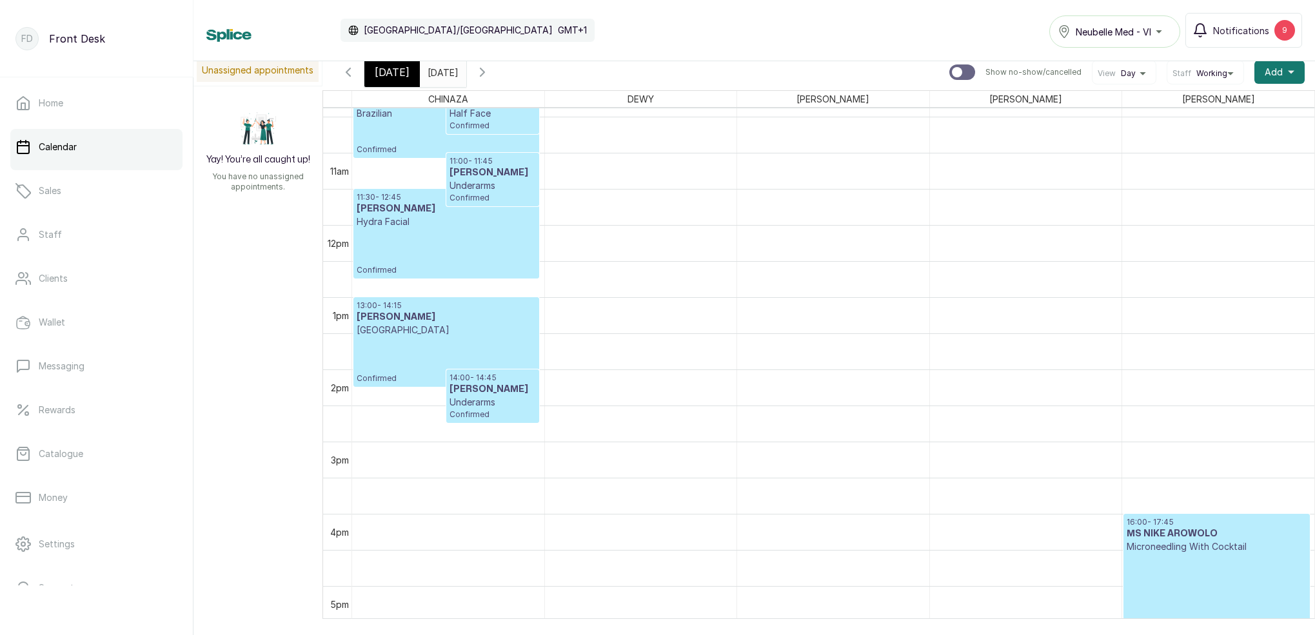
scroll to position [751, 0]
click at [391, 70] on span "[DATE]" at bounding box center [392, 71] width 35 height 15
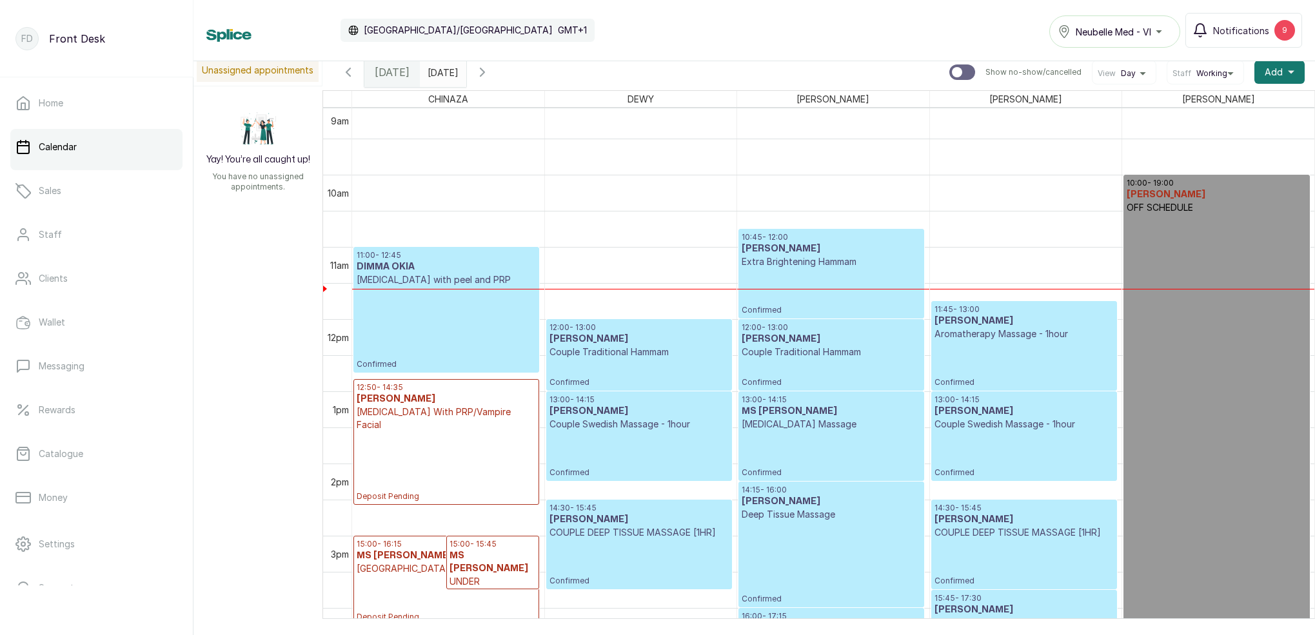
scroll to position [709, 0]
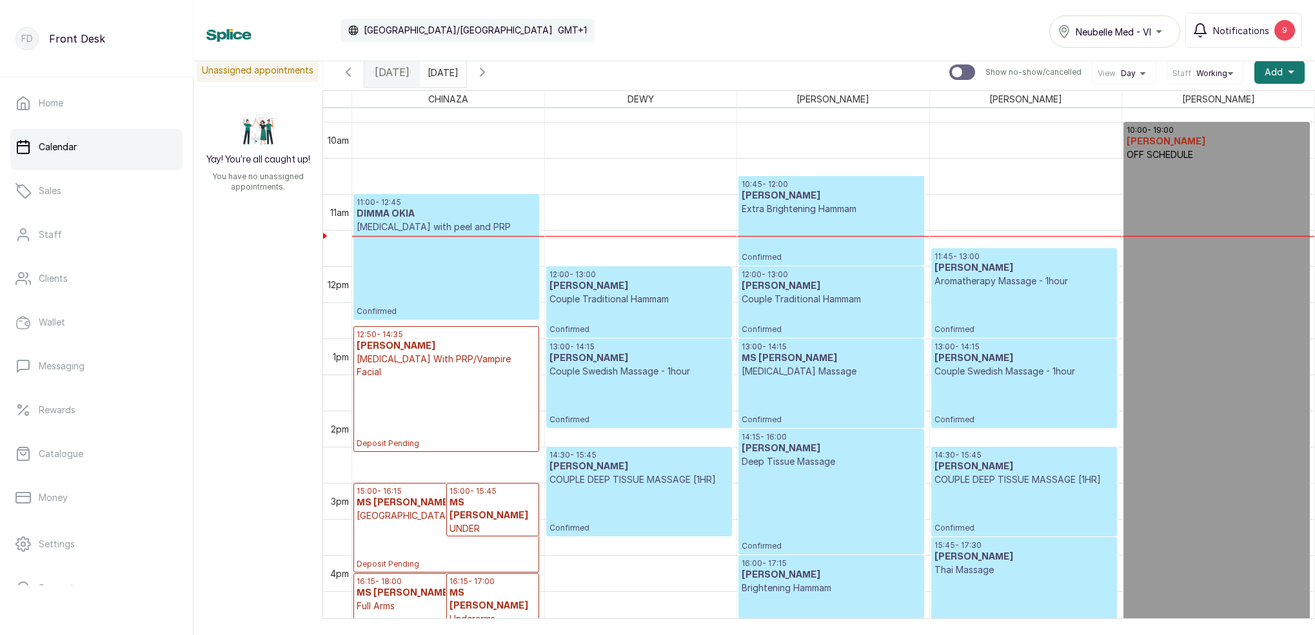
click at [796, 206] on p "Extra Brightening Hammam" at bounding box center [831, 209] width 179 height 13
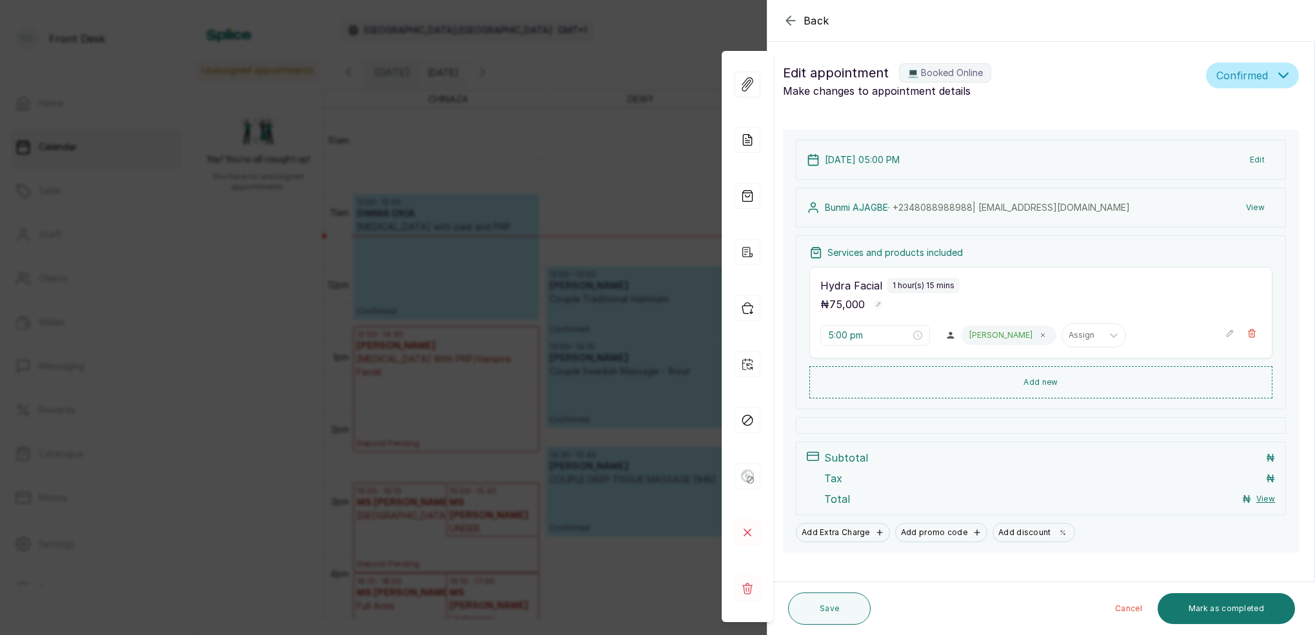
type input "10:45 am"
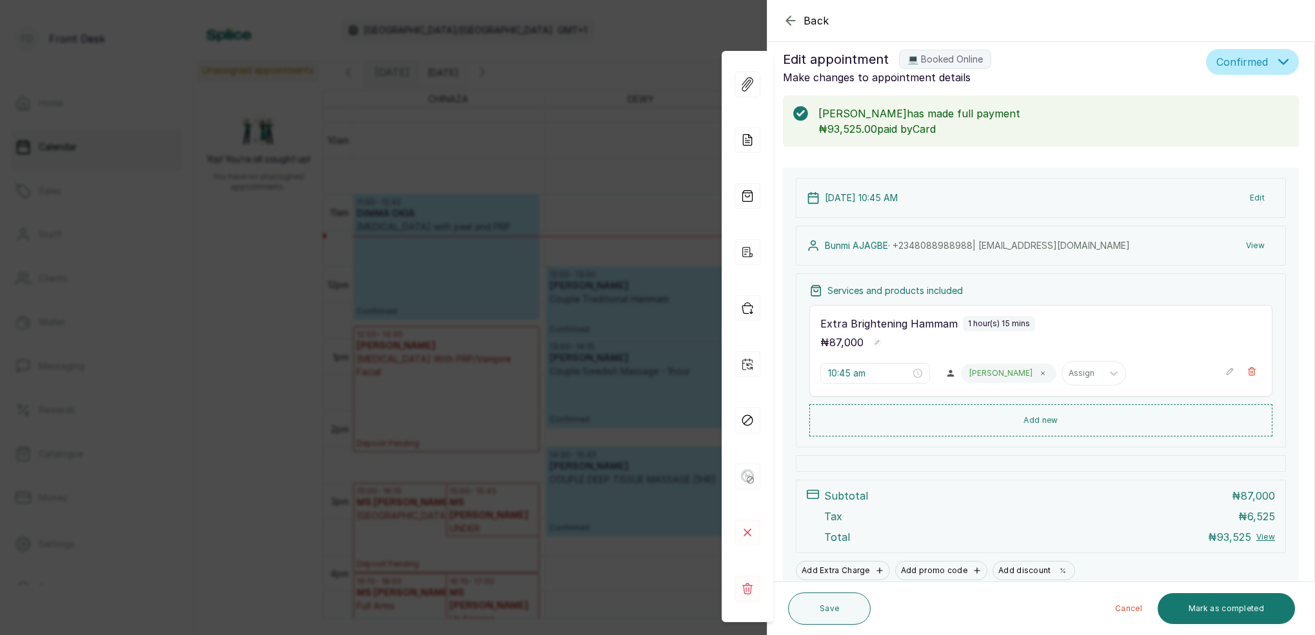
scroll to position [5, 0]
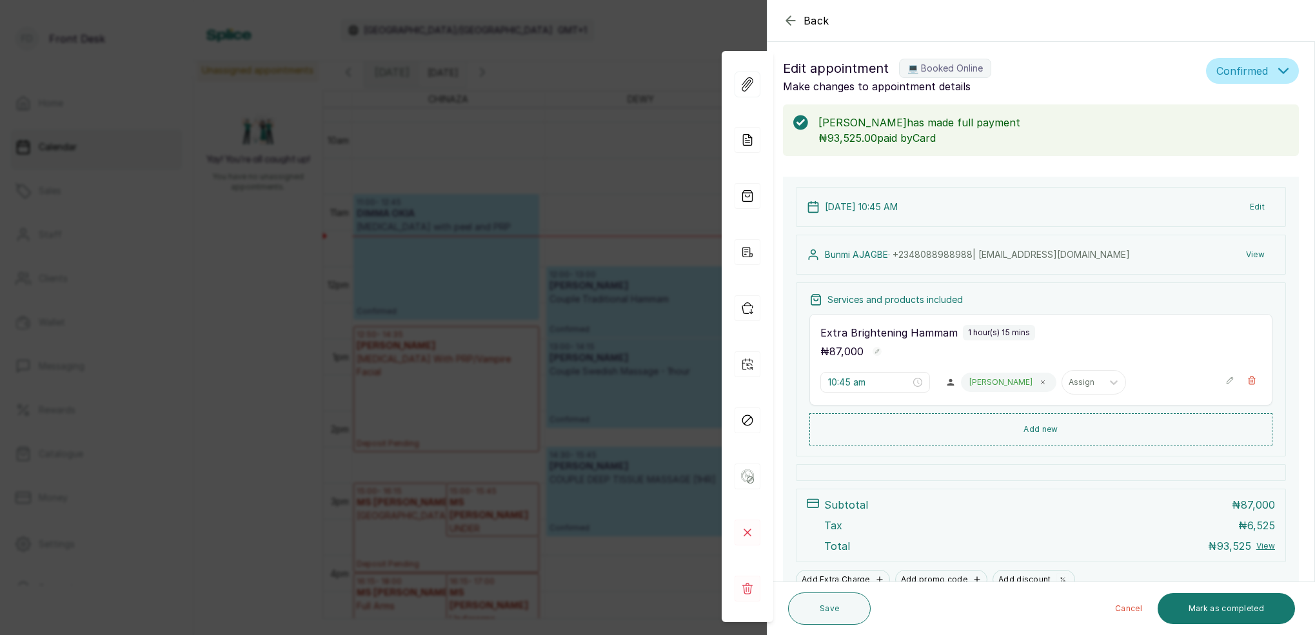
click at [791, 23] on icon "button" at bounding box center [790, 20] width 15 height 15
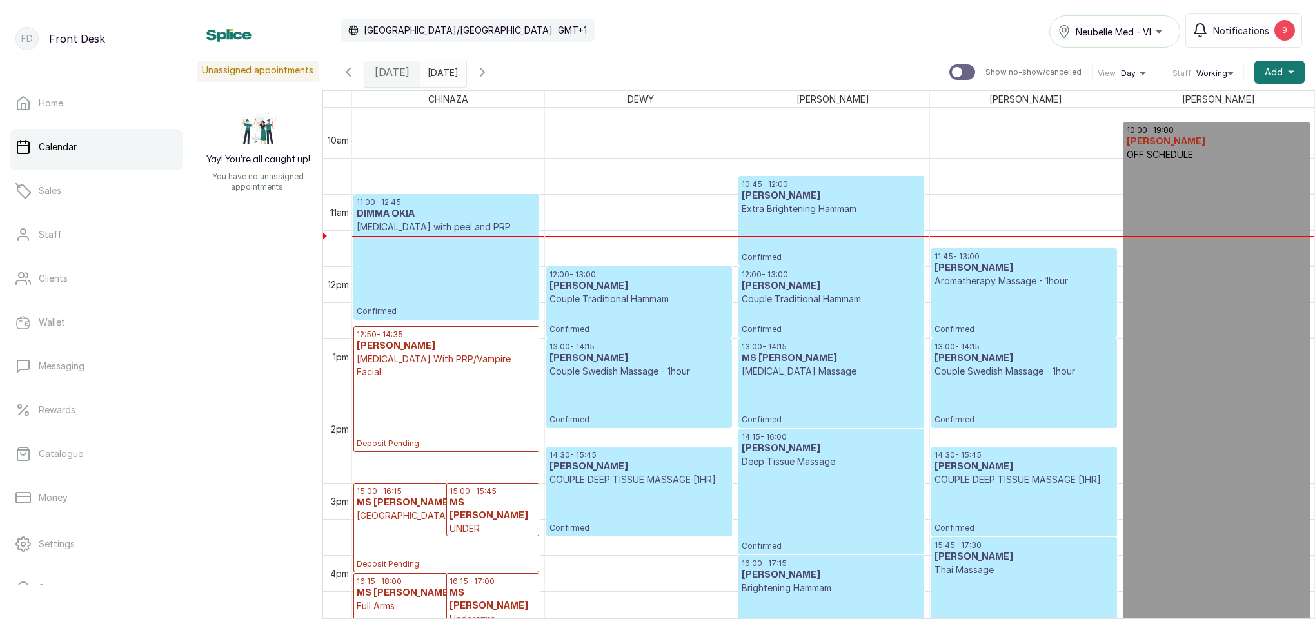
click at [985, 291] on p "Confirmed" at bounding box center [1023, 311] width 179 height 47
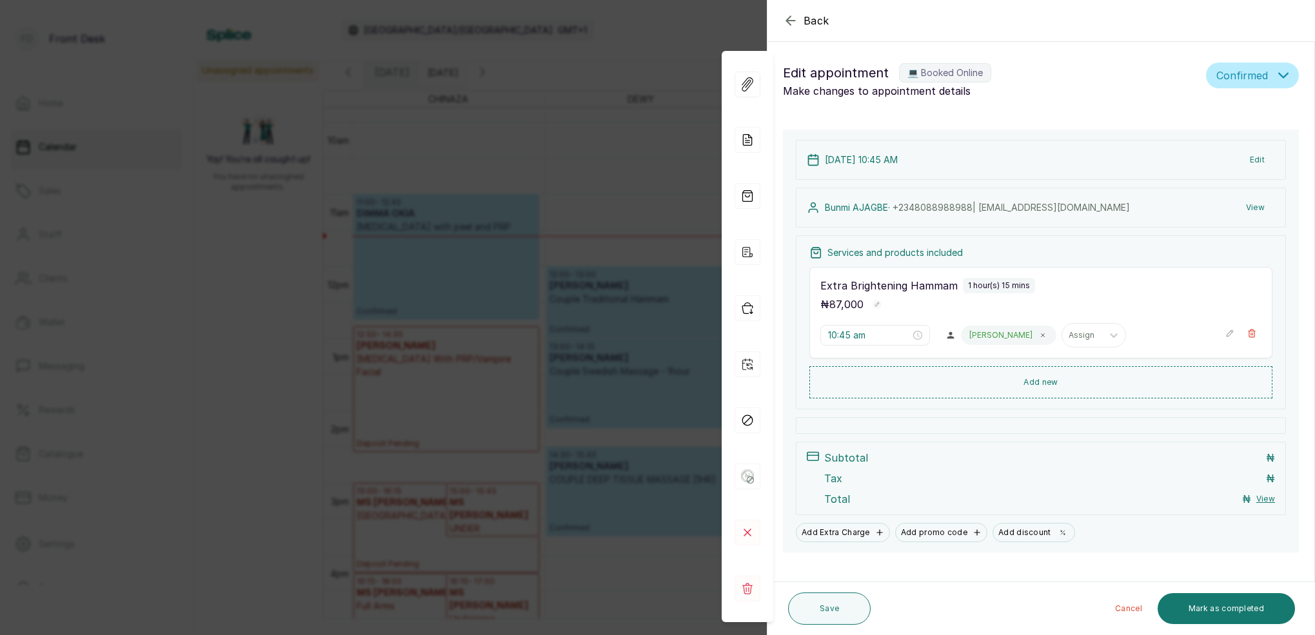
type input "11:45 am"
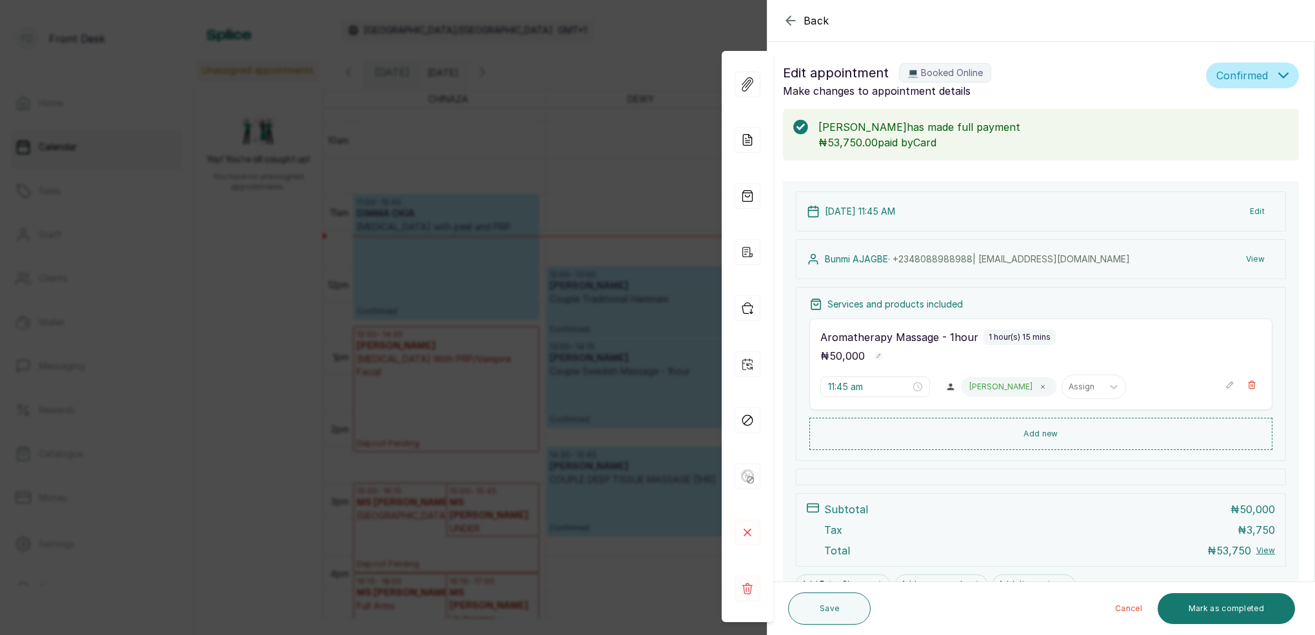
click at [792, 17] on icon "button" at bounding box center [790, 20] width 15 height 15
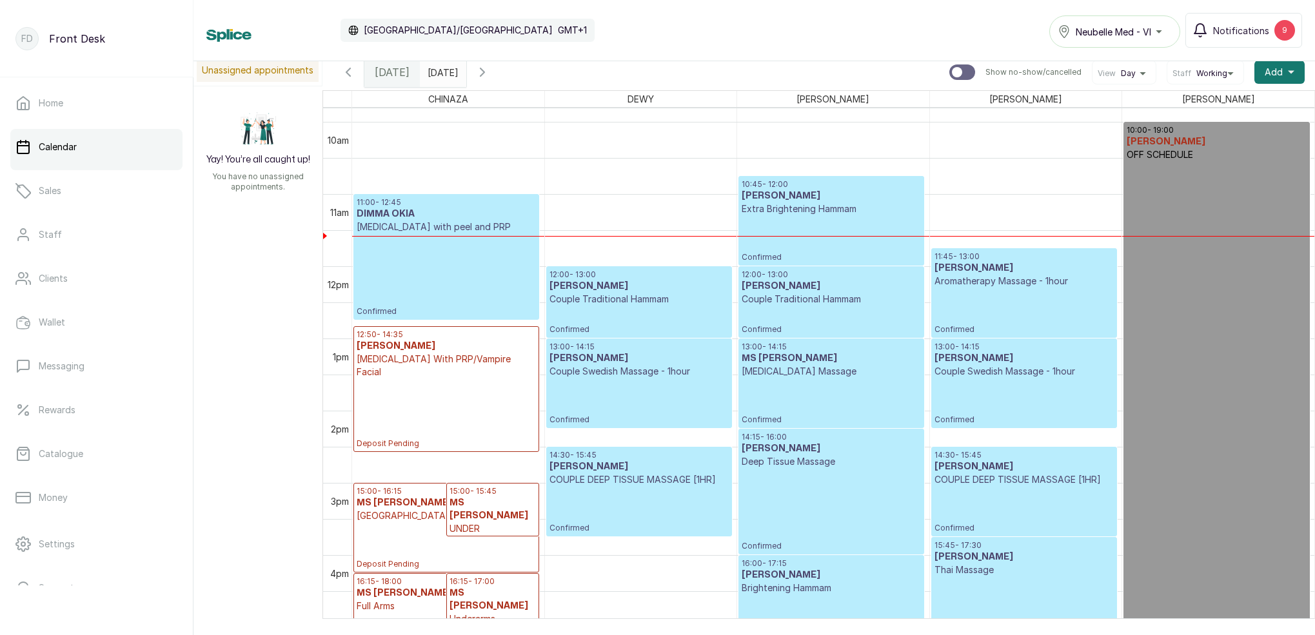
click at [823, 215] on div "10:45 - 12:00 [PERSON_NAME] Extra Brightening Hammam Confirmed" at bounding box center [831, 220] width 179 height 83
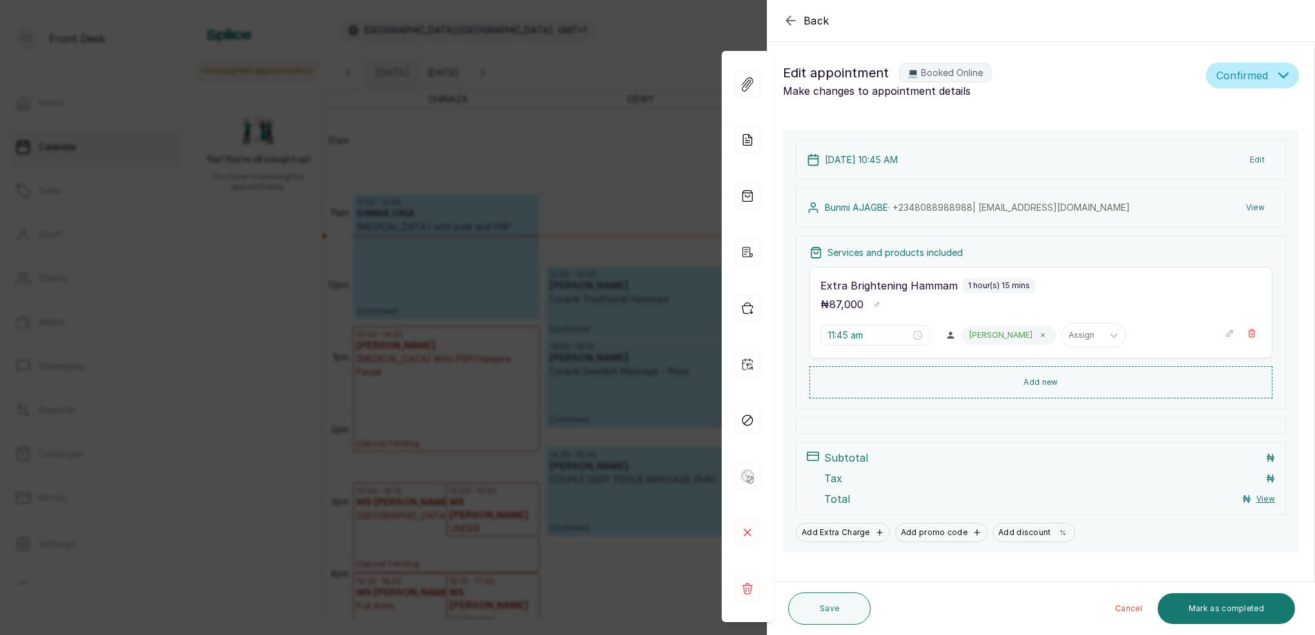
type input "10:45 am"
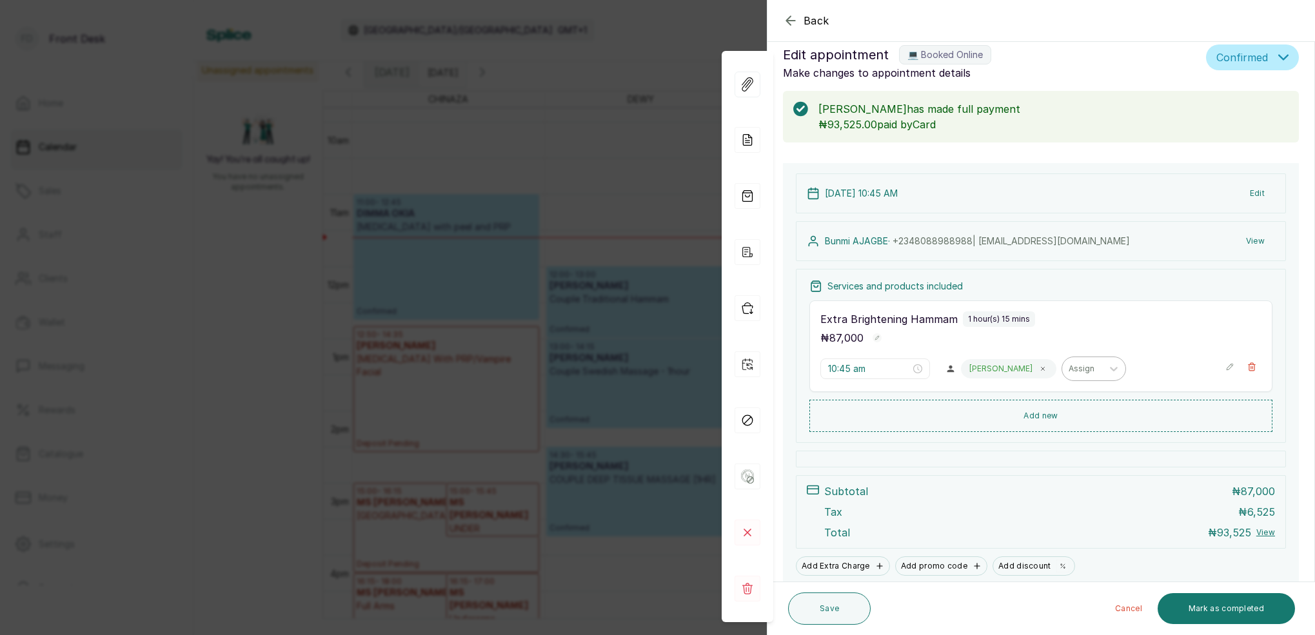
scroll to position [0, 0]
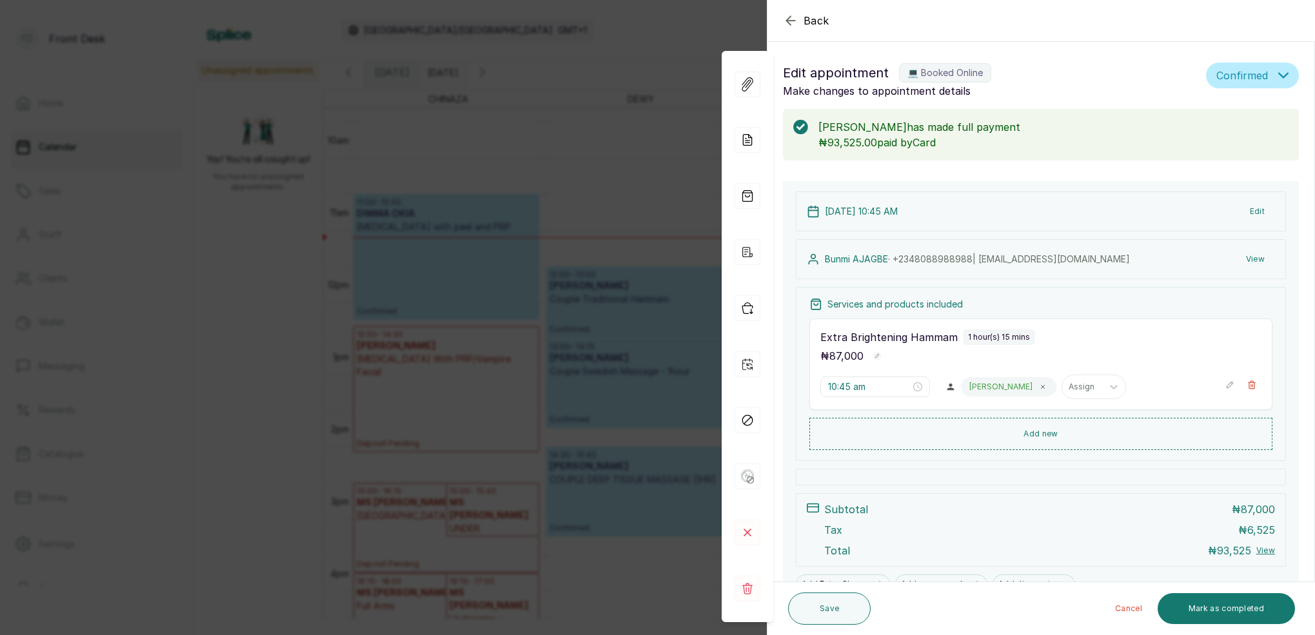
click at [1258, 212] on button "Edit" at bounding box center [1257, 211] width 35 height 23
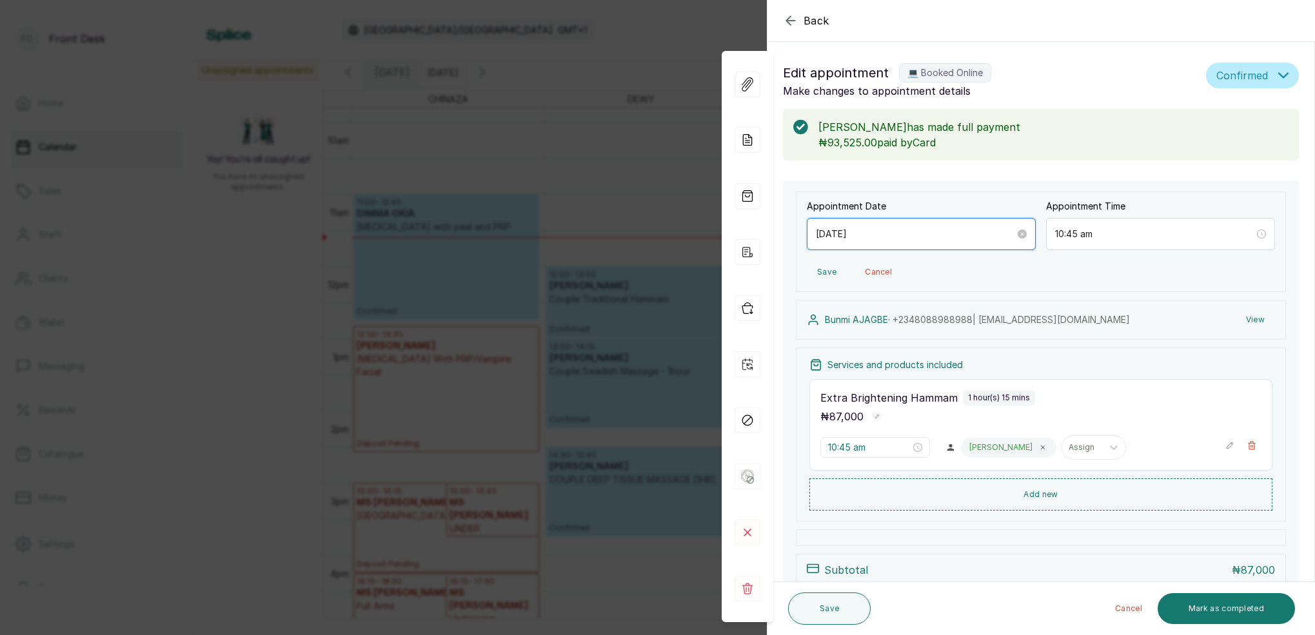
click at [949, 232] on input "[DATE]" at bounding box center [915, 234] width 199 height 14
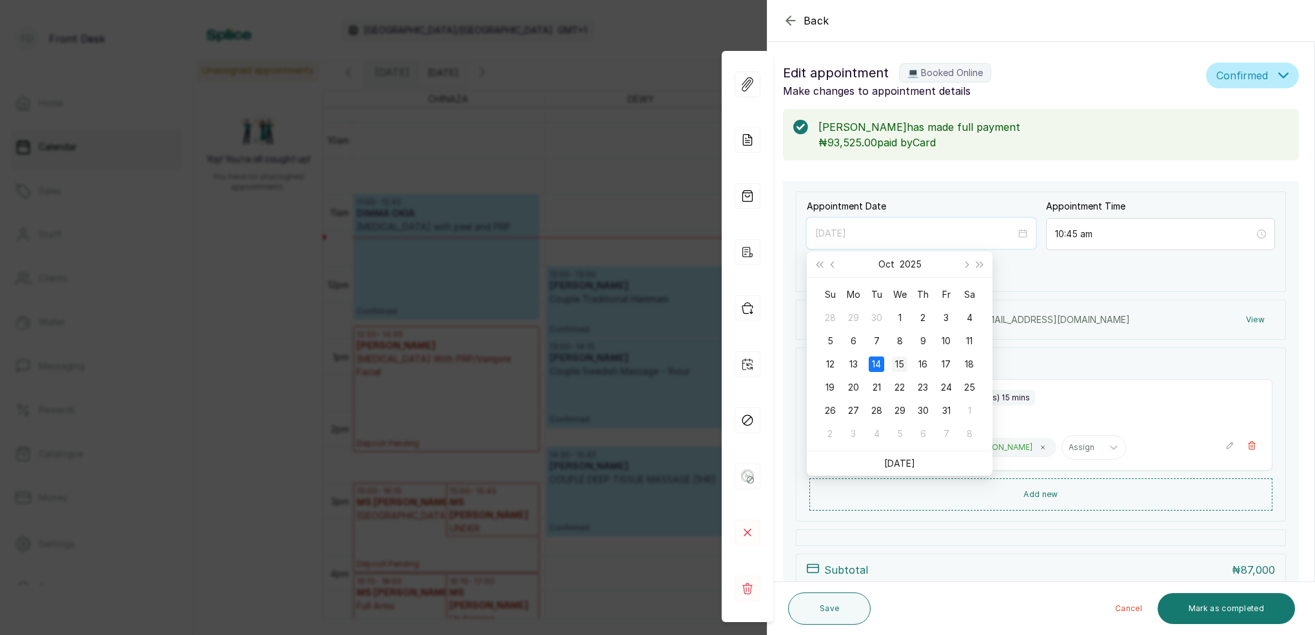
type input "[DATE]"
click at [904, 362] on div "15" at bounding box center [899, 364] width 15 height 15
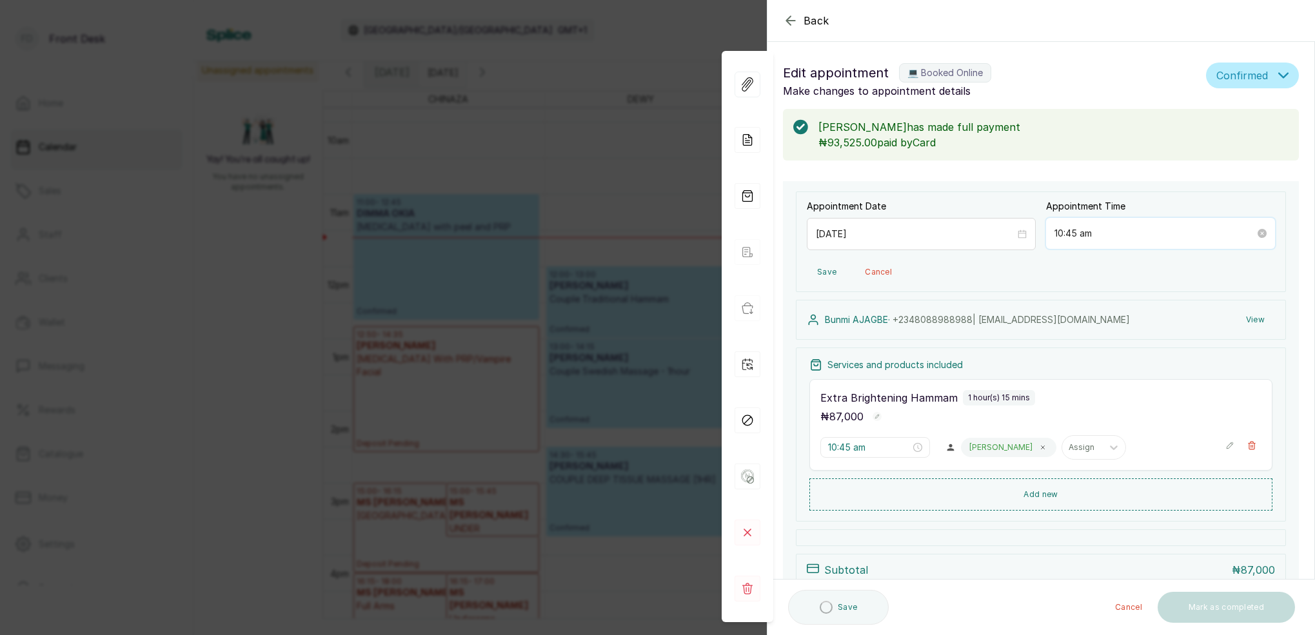
click at [1116, 231] on input "10:45 am" at bounding box center [1154, 233] width 201 height 14
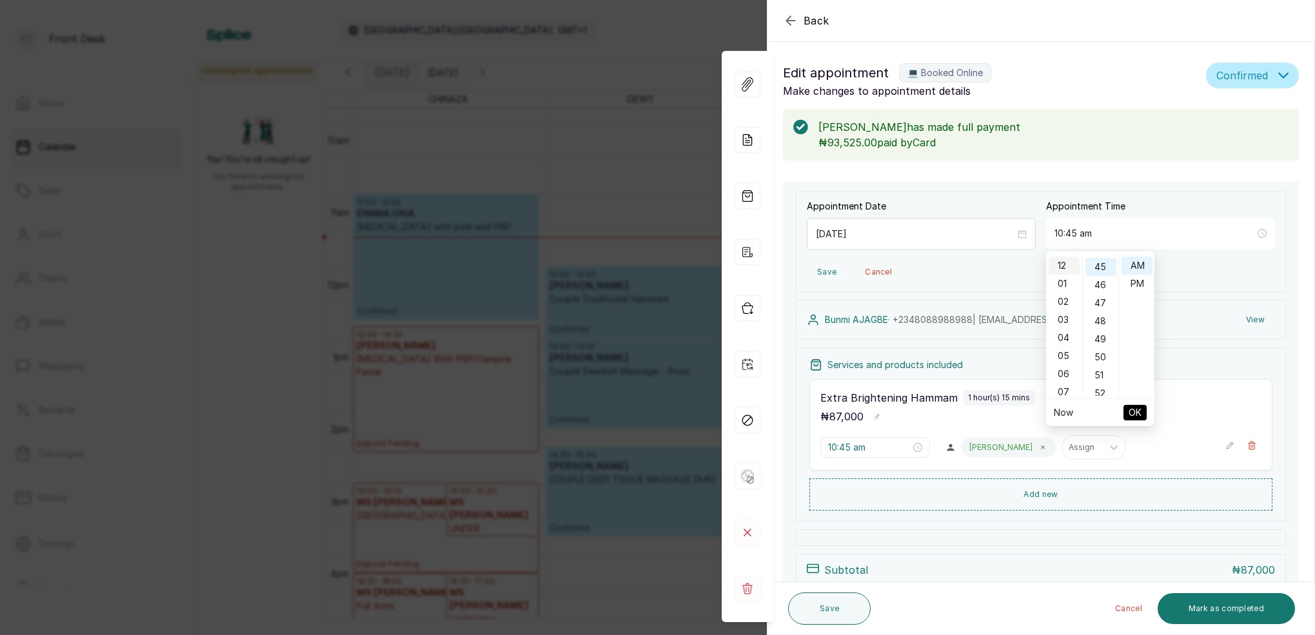
click at [1068, 256] on div "12 01 02 03 04 05 06 07 08 09 10 11 00 01 02 03 04 05 06 07 08 09 10 11 12 13 1…" at bounding box center [1100, 326] width 108 height 144
drag, startPoint x: 1102, startPoint y: 287, endPoint x: 1137, endPoint y: 300, distance: 37.1
click at [1102, 287] on div "30" at bounding box center [1100, 287] width 31 height 18
type input "10:30 am"
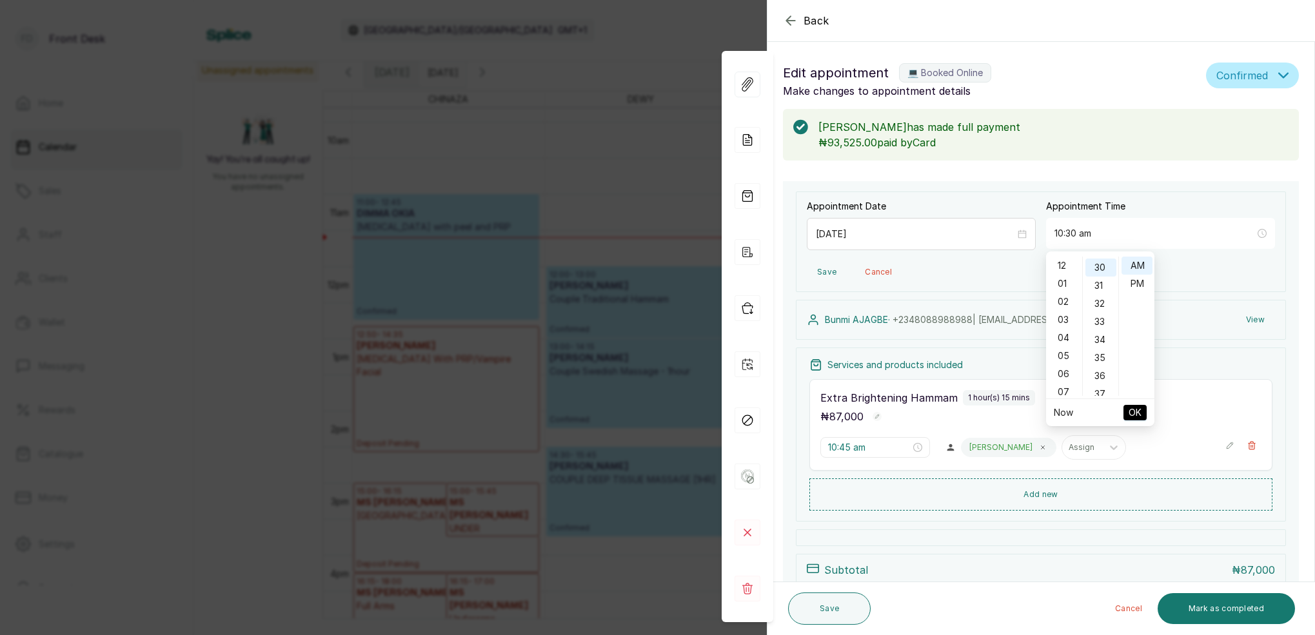
scroll to position [540, 0]
drag, startPoint x: 1140, startPoint y: 261, endPoint x: 1180, endPoint y: 279, distance: 43.6
click at [1140, 261] on div "AM" at bounding box center [1136, 266] width 31 height 18
click at [1139, 411] on span "OK" at bounding box center [1135, 412] width 13 height 25
type input "10:30 am"
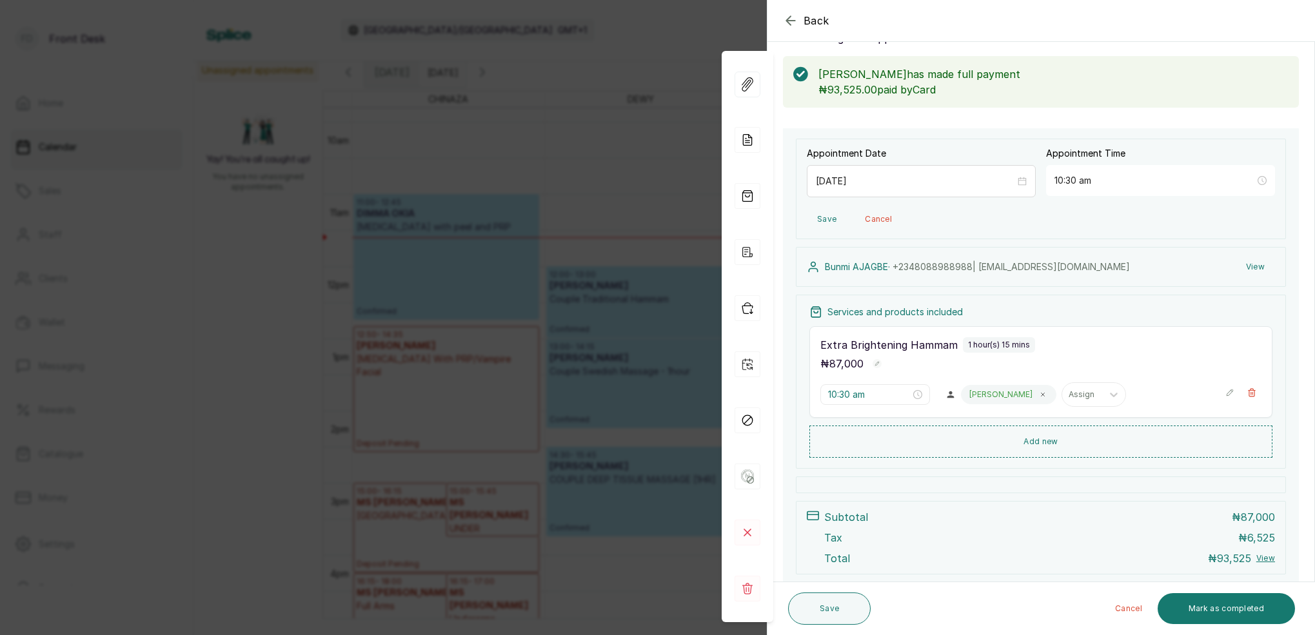
scroll to position [61, 0]
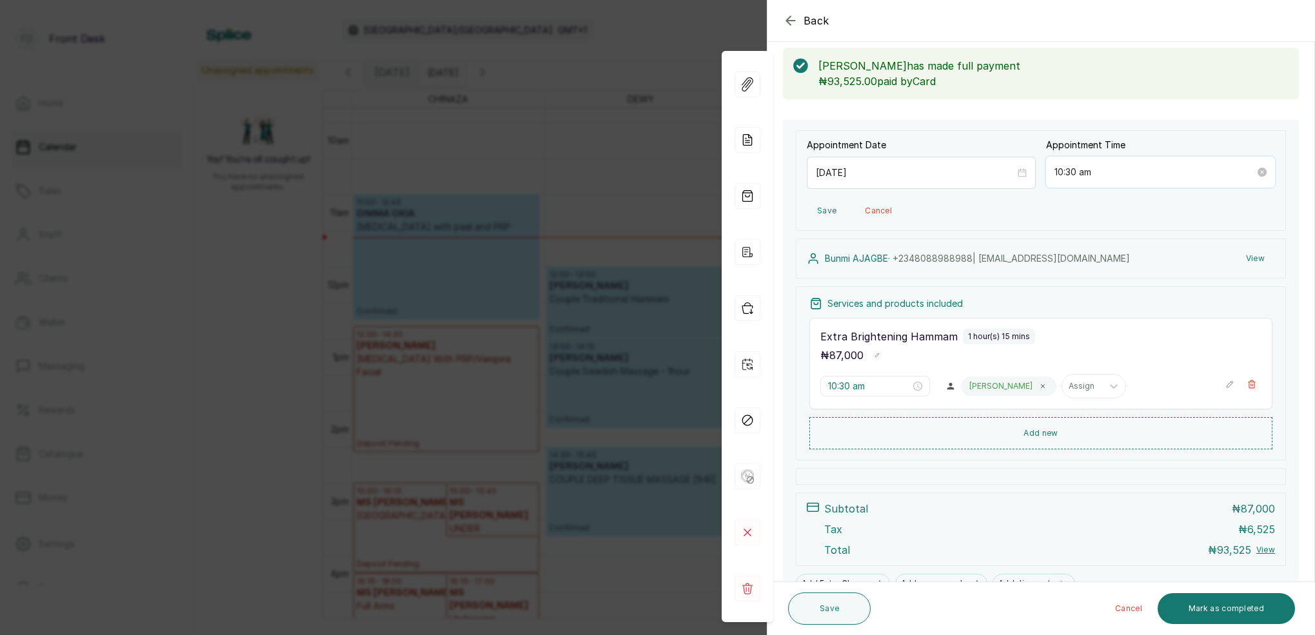
click at [1073, 167] on input "10:30 am" at bounding box center [1154, 172] width 201 height 14
drag, startPoint x: 1063, startPoint y: 197, endPoint x: 1091, endPoint y: 199, distance: 28.4
click at [1063, 198] on div "12" at bounding box center [1064, 204] width 31 height 18
drag, startPoint x: 1102, startPoint y: 201, endPoint x: 1125, endPoint y: 206, distance: 23.3
click at [1103, 201] on div "30" at bounding box center [1100, 206] width 31 height 18
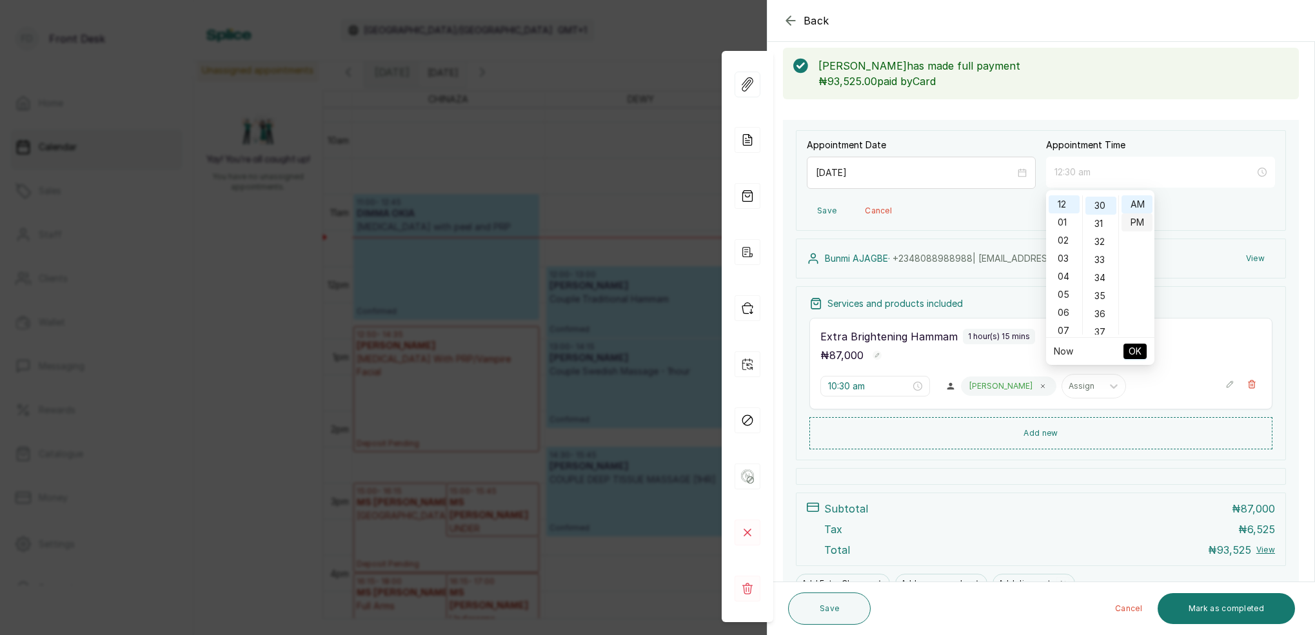
type input "12:30 pm"
click at [1139, 224] on div "PM" at bounding box center [1136, 222] width 31 height 18
click at [1140, 355] on span "OK" at bounding box center [1135, 351] width 13 height 25
type input "12:30 pm"
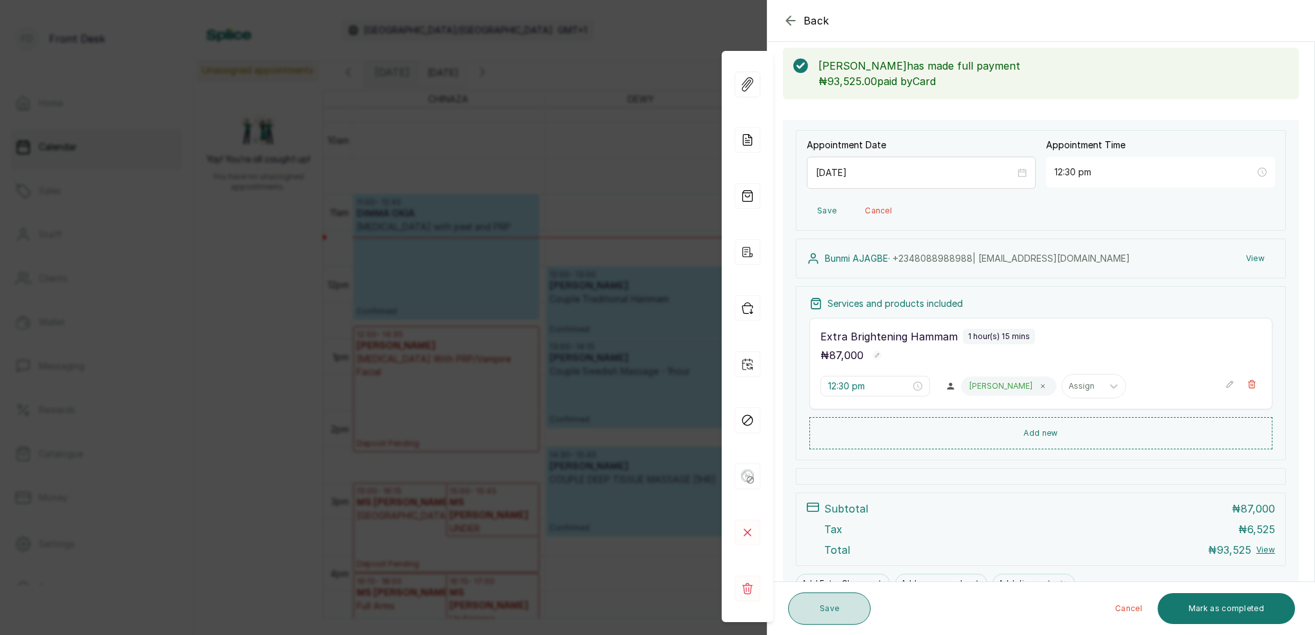
click at [838, 616] on button "Save" at bounding box center [829, 609] width 83 height 32
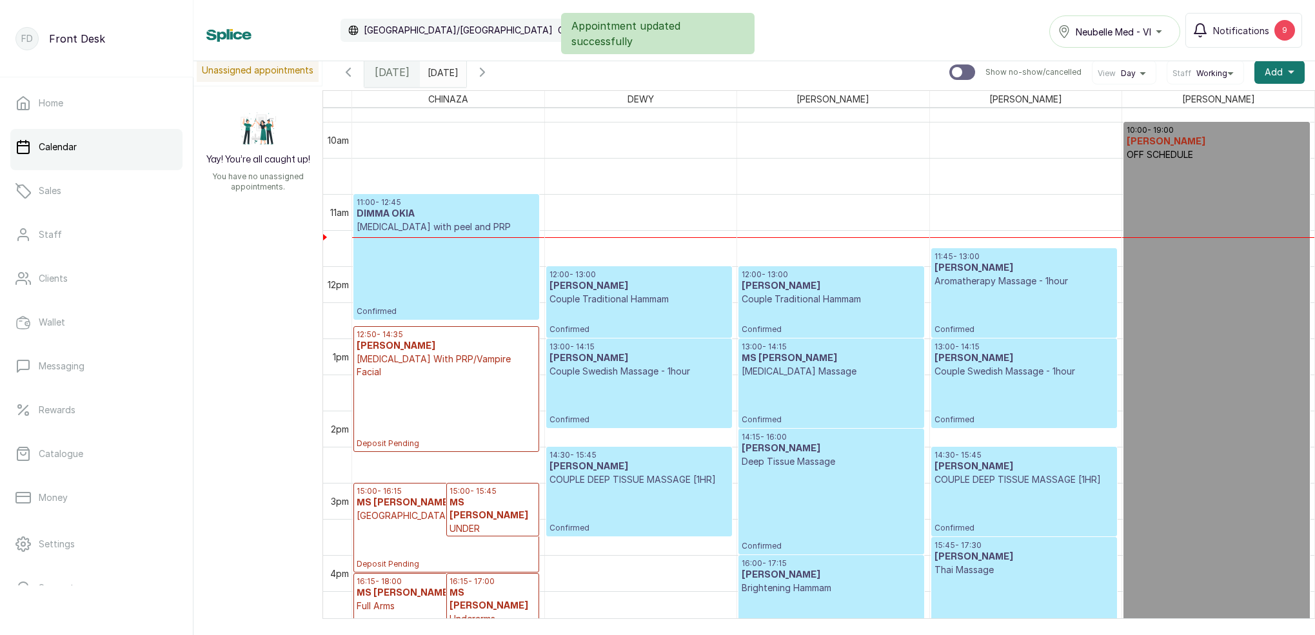
click at [957, 295] on p "Confirmed" at bounding box center [1023, 311] width 179 height 47
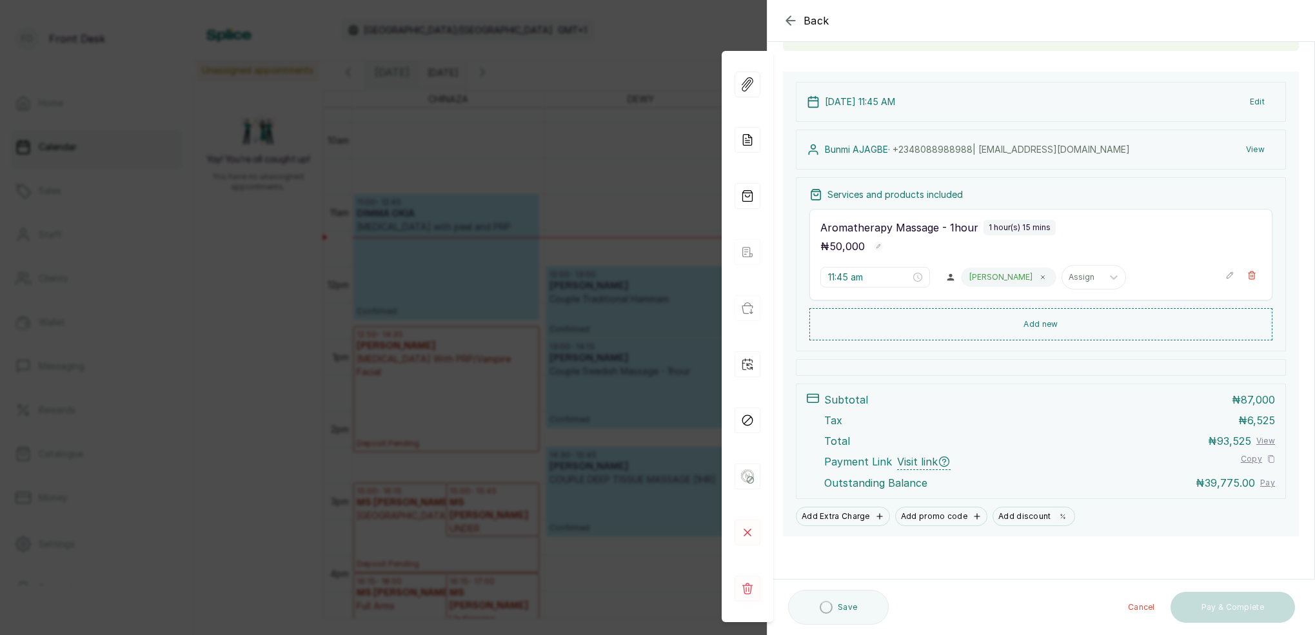
scroll to position [108, 0]
click at [1261, 101] on button "Edit" at bounding box center [1257, 103] width 35 height 23
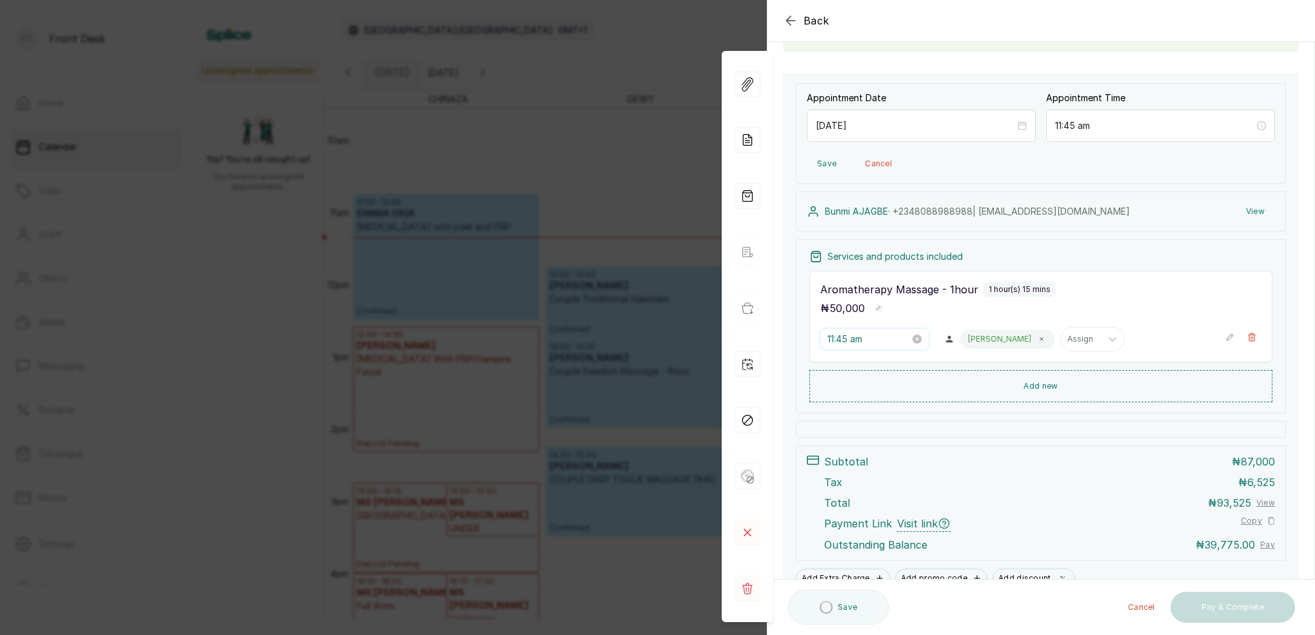
click at [846, 341] on input "11:45 am" at bounding box center [868, 339] width 83 height 14
click at [840, 379] on div "01" at bounding box center [838, 384] width 31 height 18
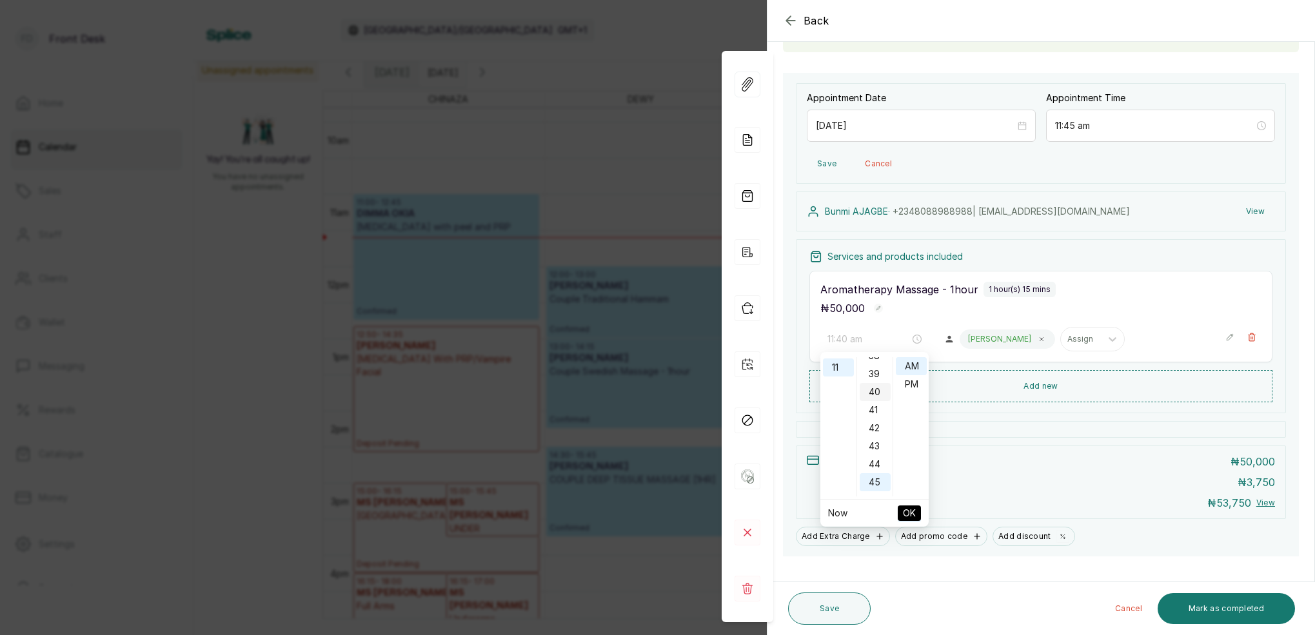
scroll to position [197, 0]
drag, startPoint x: 871, startPoint y: 385, endPoint x: 884, endPoint y: 387, distance: 13.7
click at [871, 385] on div "30" at bounding box center [875, 389] width 31 height 18
drag, startPoint x: 840, startPoint y: 380, endPoint x: 865, endPoint y: 383, distance: 24.7
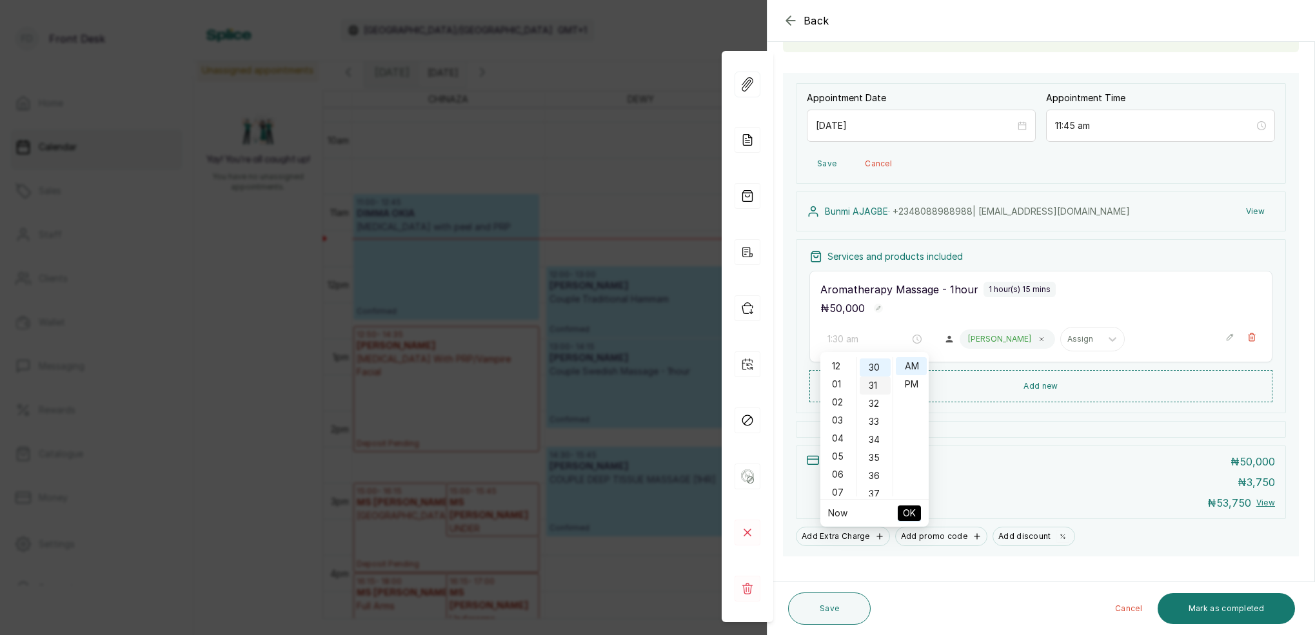
click at [840, 380] on div "01" at bounding box center [838, 384] width 31 height 18
type input "1:30 pm"
drag, startPoint x: 911, startPoint y: 386, endPoint x: 945, endPoint y: 437, distance: 61.0
click at [911, 386] on div "PM" at bounding box center [911, 384] width 31 height 18
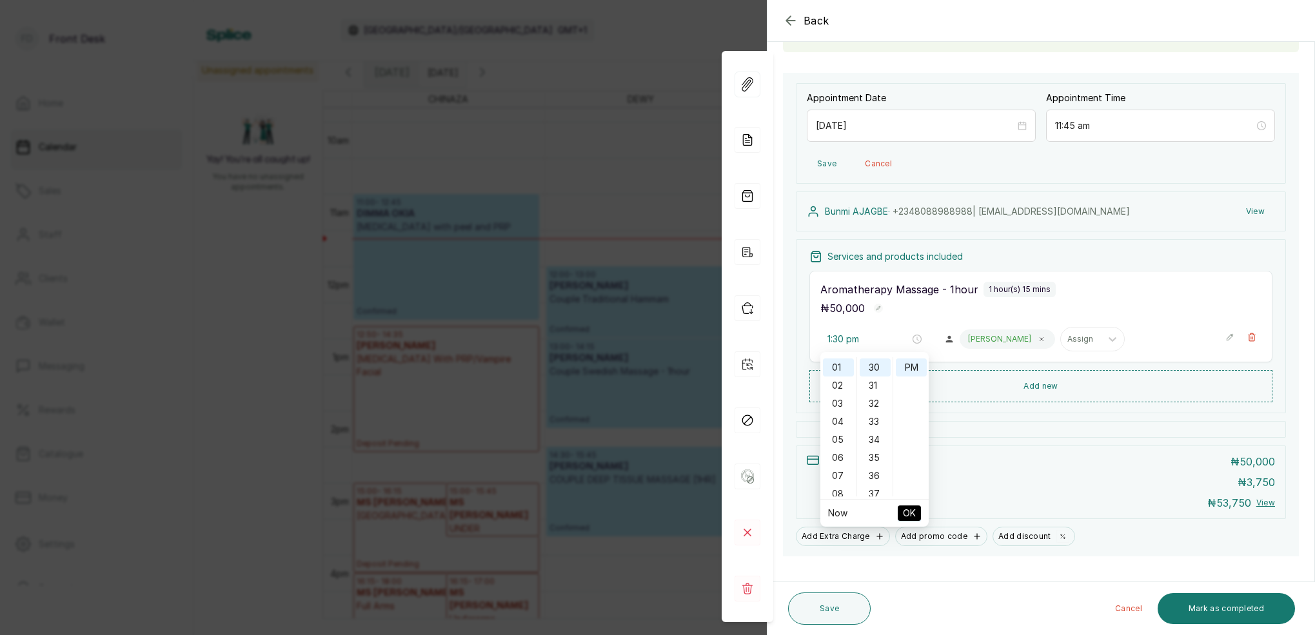
click at [917, 508] on button "OK" at bounding box center [909, 513] width 23 height 15
type input "1:30 pm"
click at [973, 123] on input "[DATE]" at bounding box center [915, 126] width 199 height 14
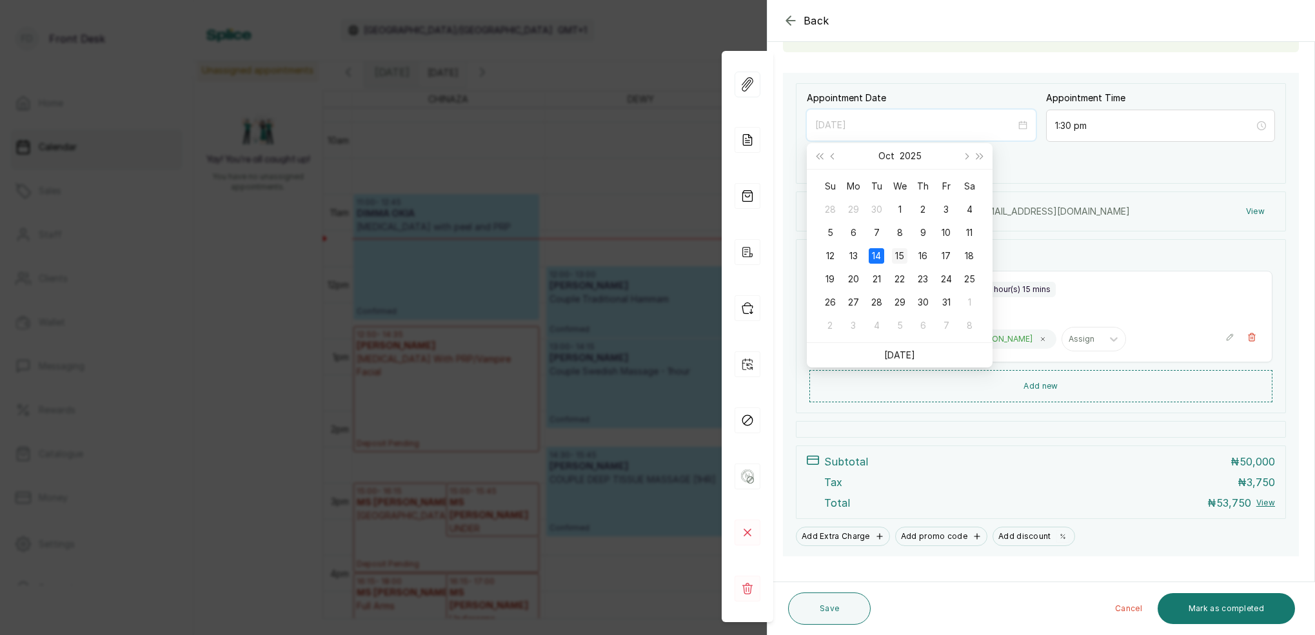
type input "[DATE]"
drag, startPoint x: 900, startPoint y: 252, endPoint x: 940, endPoint y: 248, distance: 39.5
click at [900, 252] on div "15" at bounding box center [899, 255] width 15 height 15
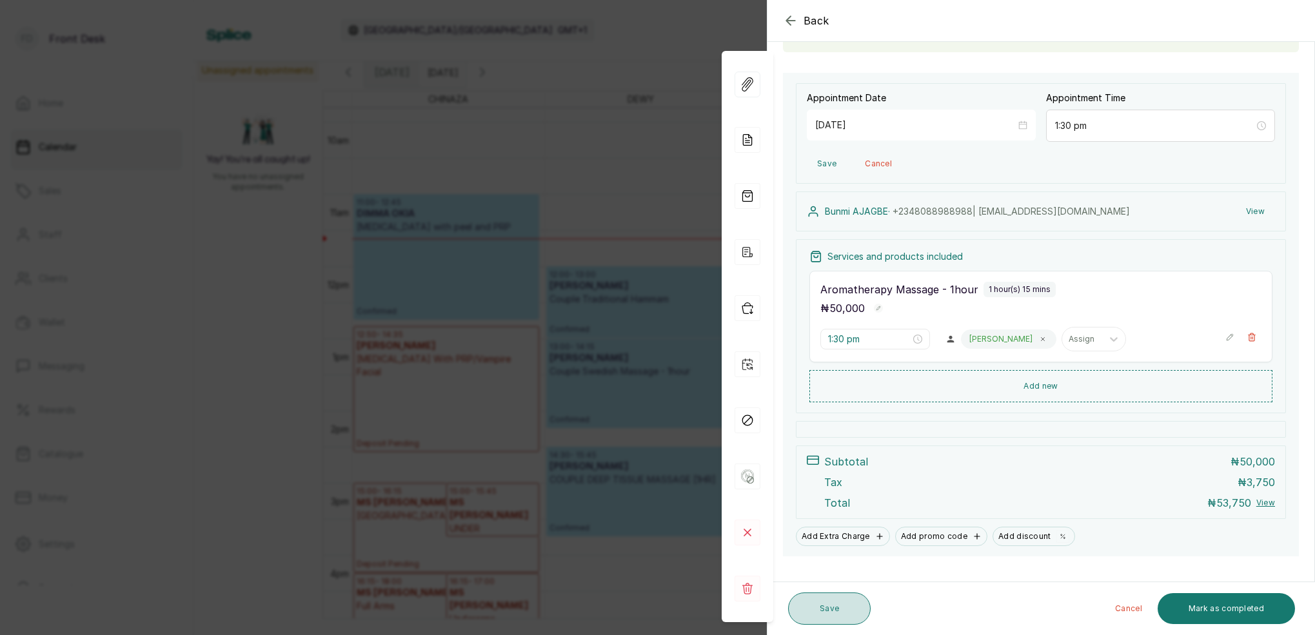
click at [838, 613] on button "Save" at bounding box center [829, 609] width 83 height 32
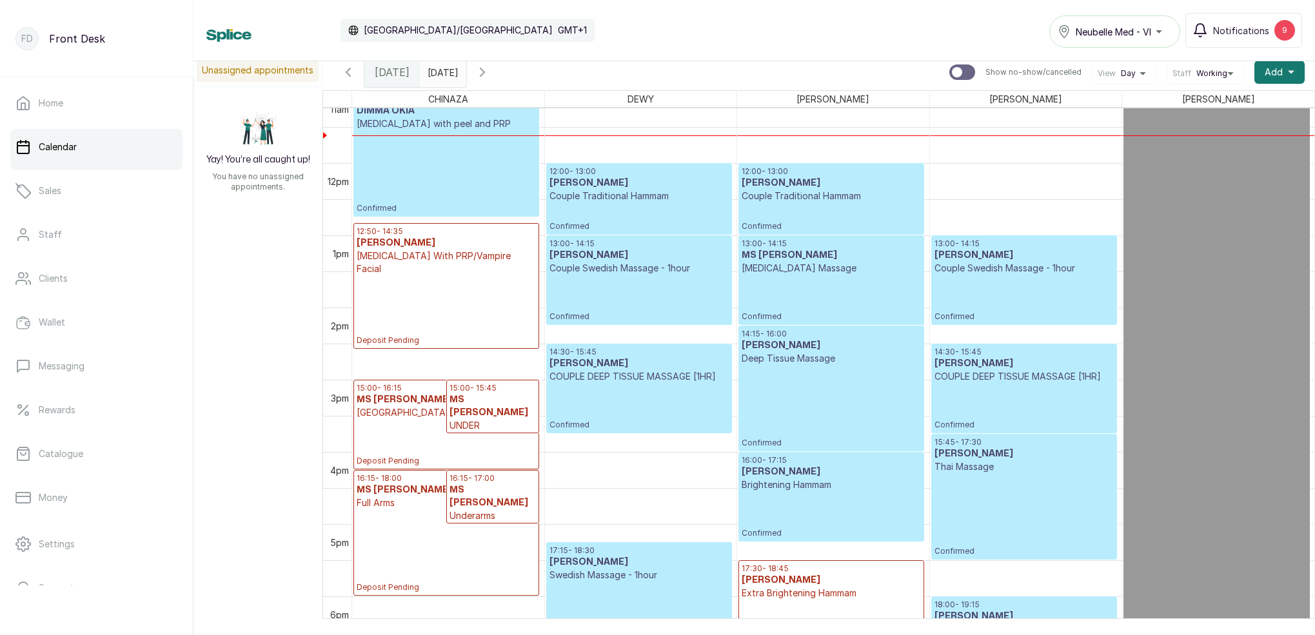
scroll to position [796, 0]
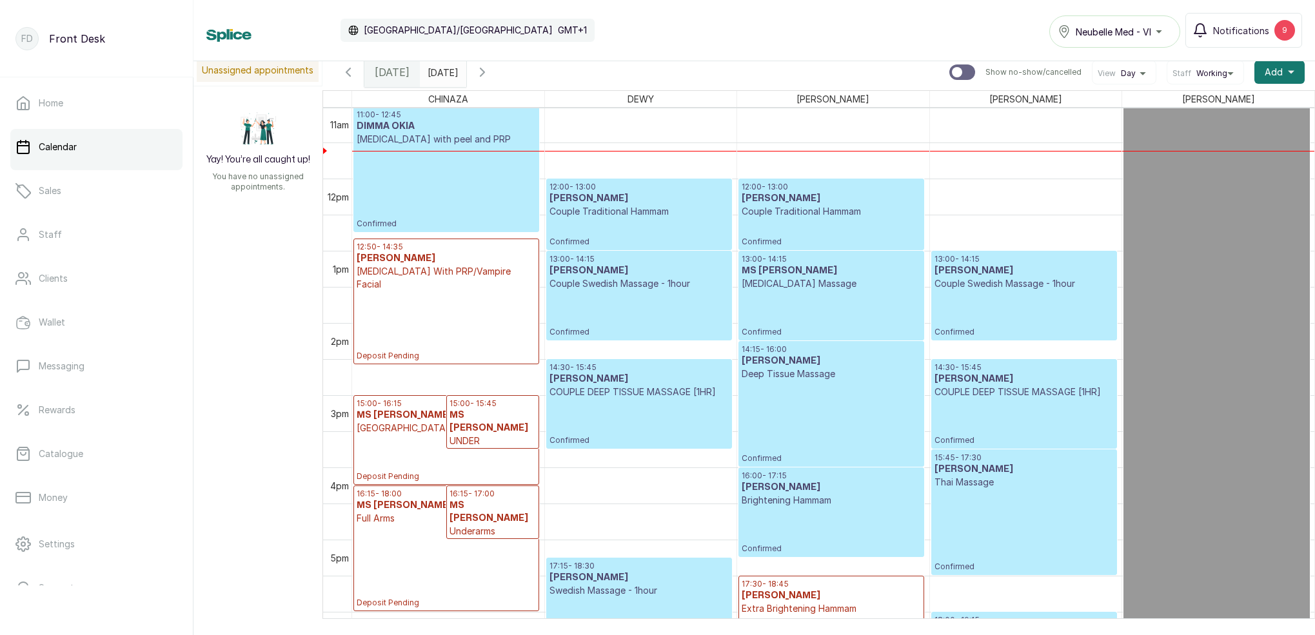
click at [484, 75] on icon "button" at bounding box center [482, 72] width 4 height 8
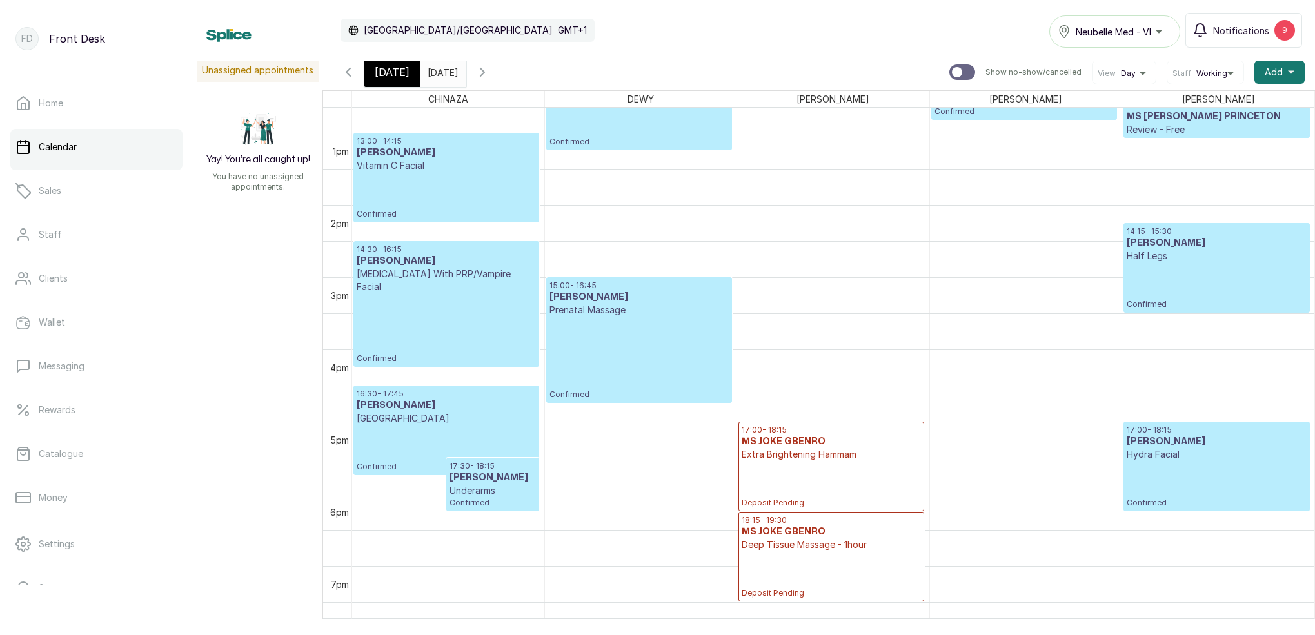
scroll to position [735, 0]
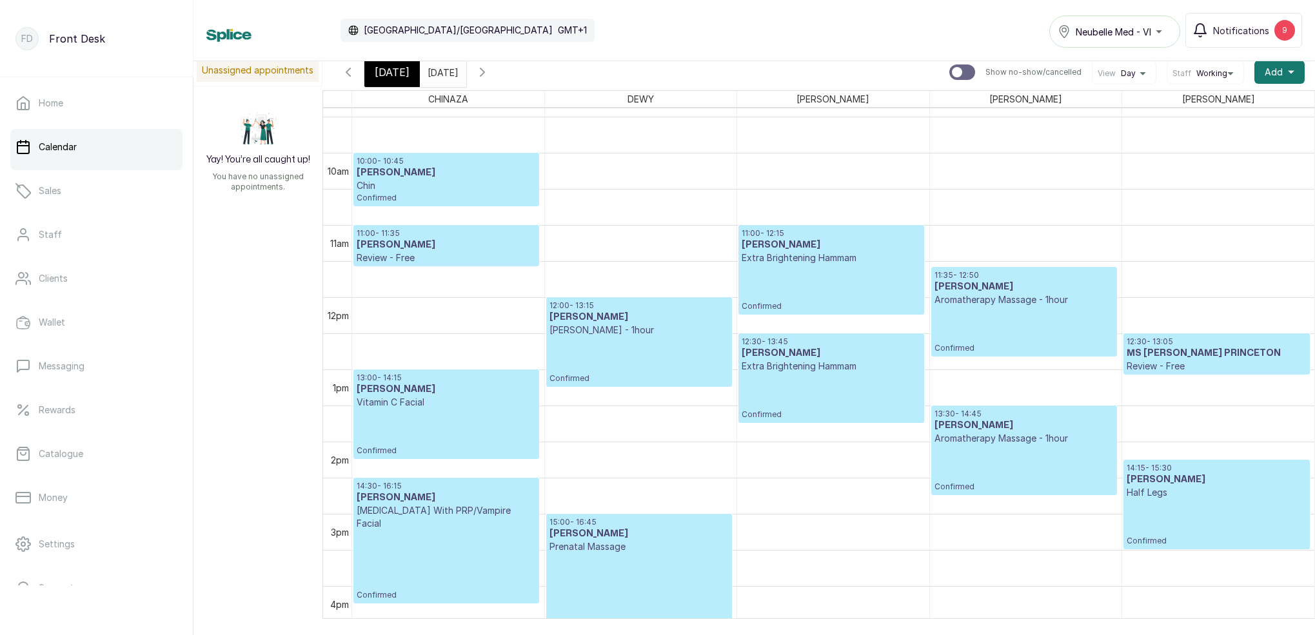
click at [490, 75] on icon "button" at bounding box center [482, 71] width 15 height 15
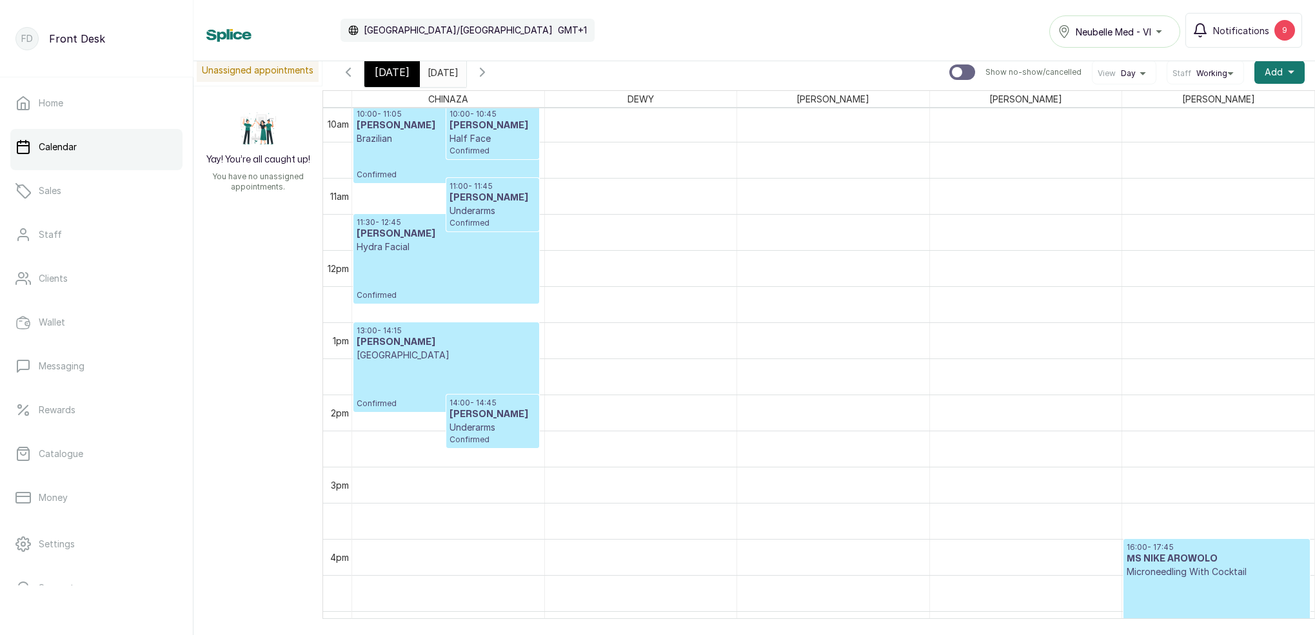
click at [346, 74] on icon "button" at bounding box center [348, 71] width 15 height 15
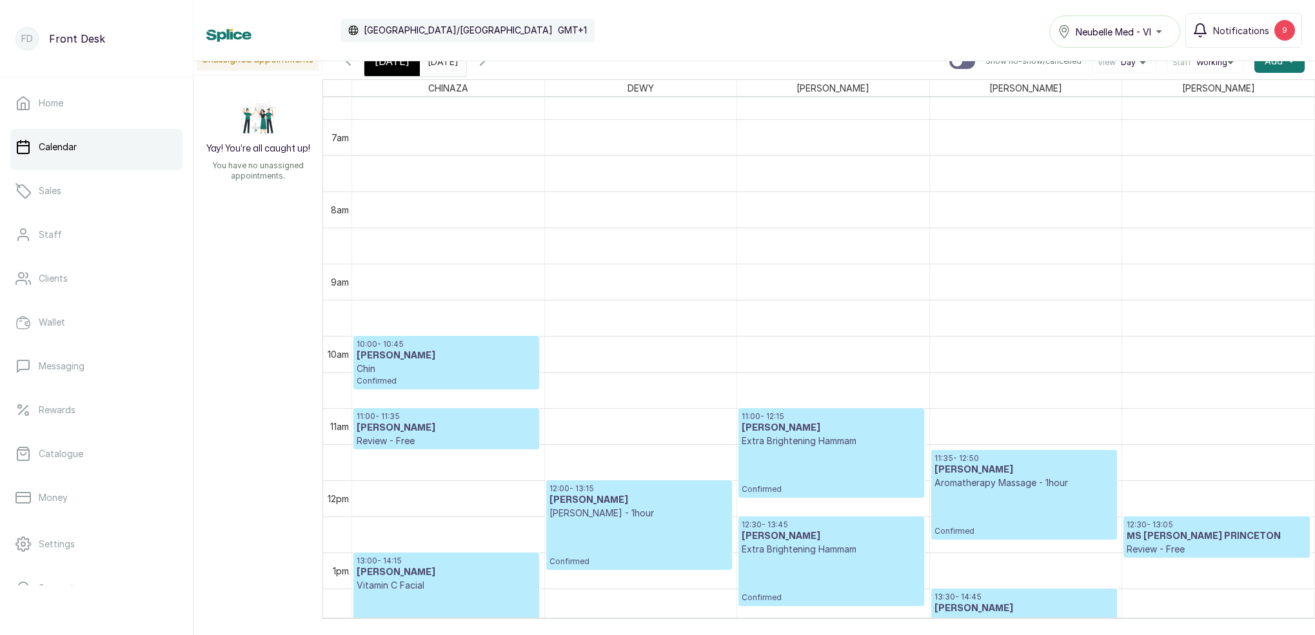
scroll to position [445, 0]
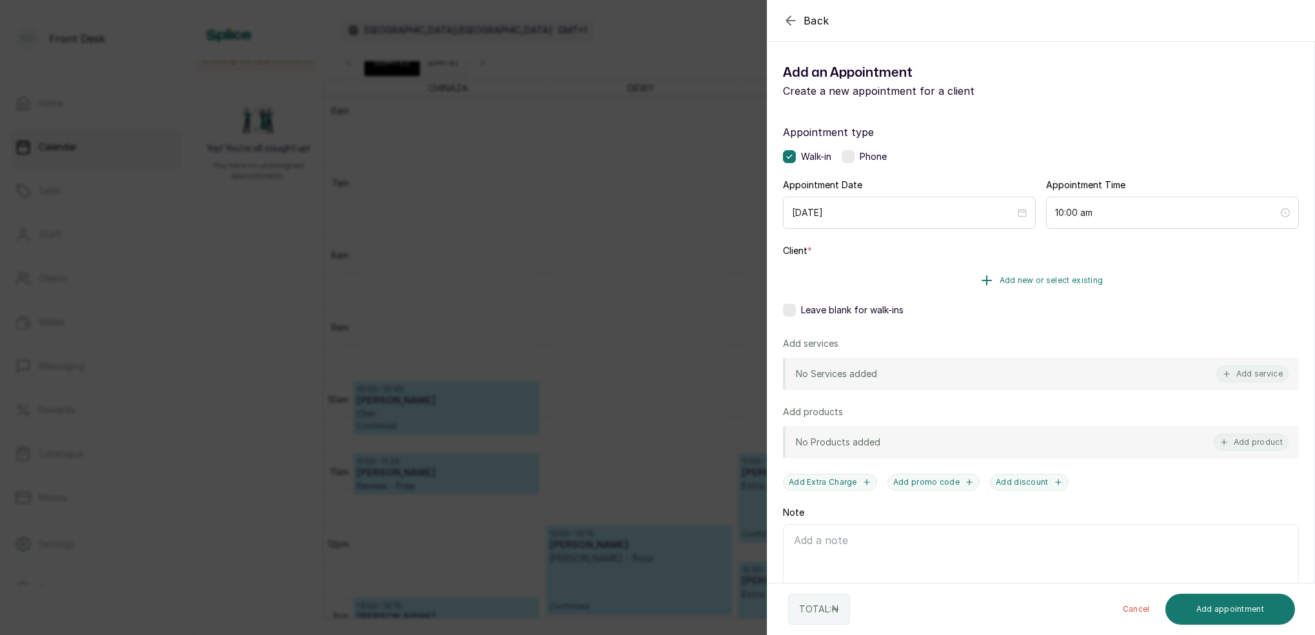
click at [1069, 281] on span "Add new or select existing" at bounding box center [1052, 280] width 104 height 10
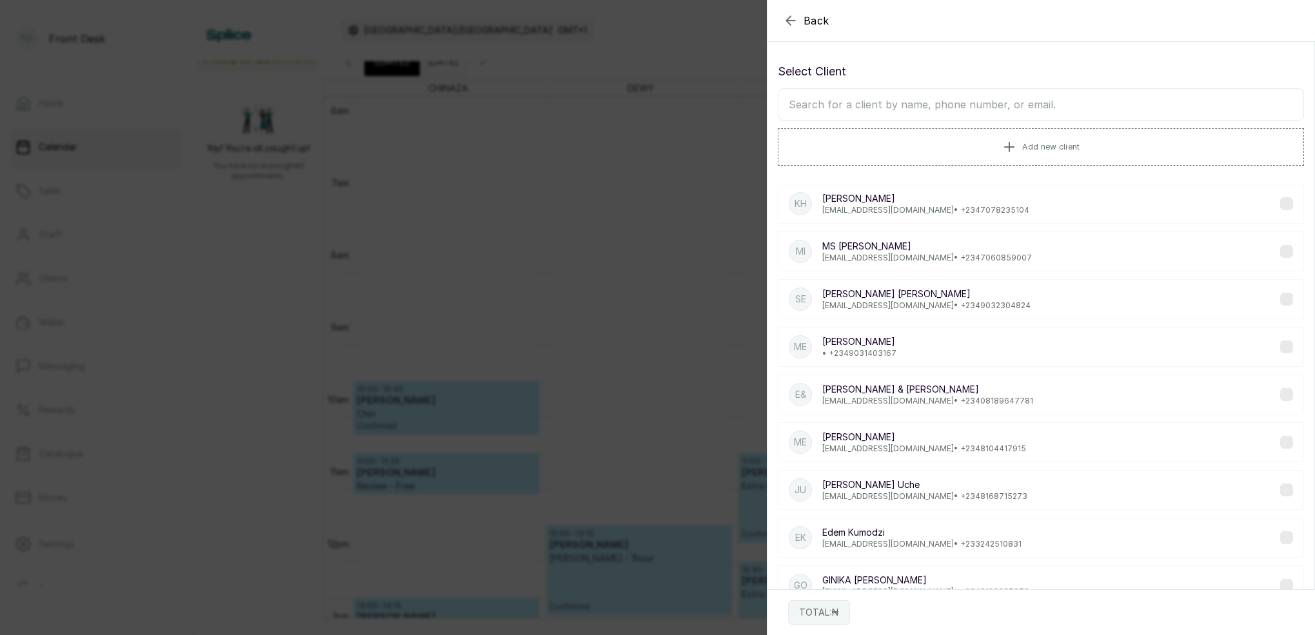
click at [858, 103] on input "text" at bounding box center [1041, 104] width 526 height 32
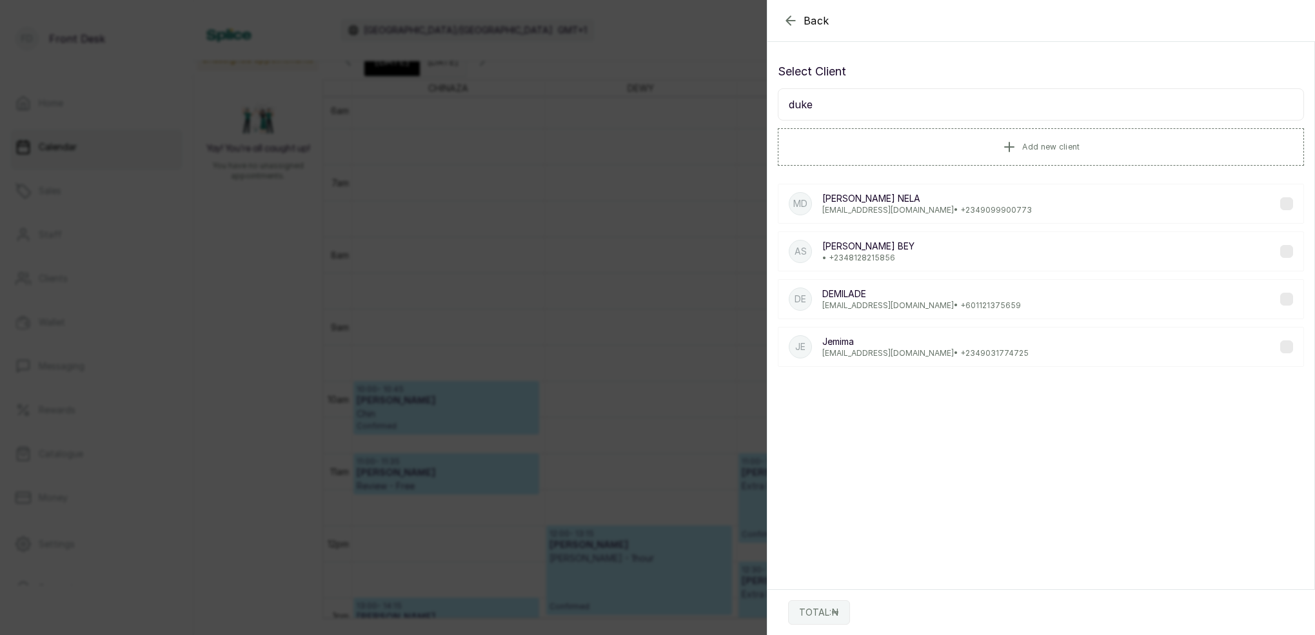
type input "duke"
click at [874, 206] on p "[EMAIL_ADDRESS][DOMAIN_NAME] • [PHONE_NUMBER]" at bounding box center [927, 210] width 210 height 10
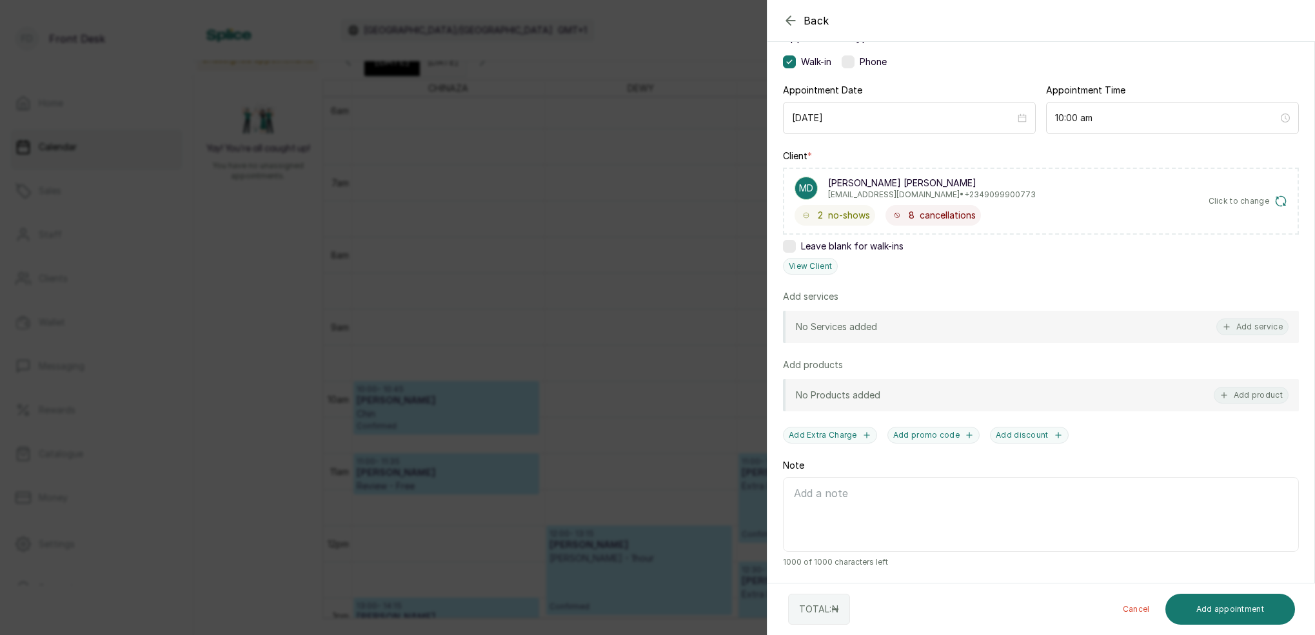
scroll to position [95, 0]
drag, startPoint x: 1249, startPoint y: 325, endPoint x: 1162, endPoint y: 316, distance: 87.5
click at [1249, 325] on button "Add service" at bounding box center [1252, 327] width 72 height 17
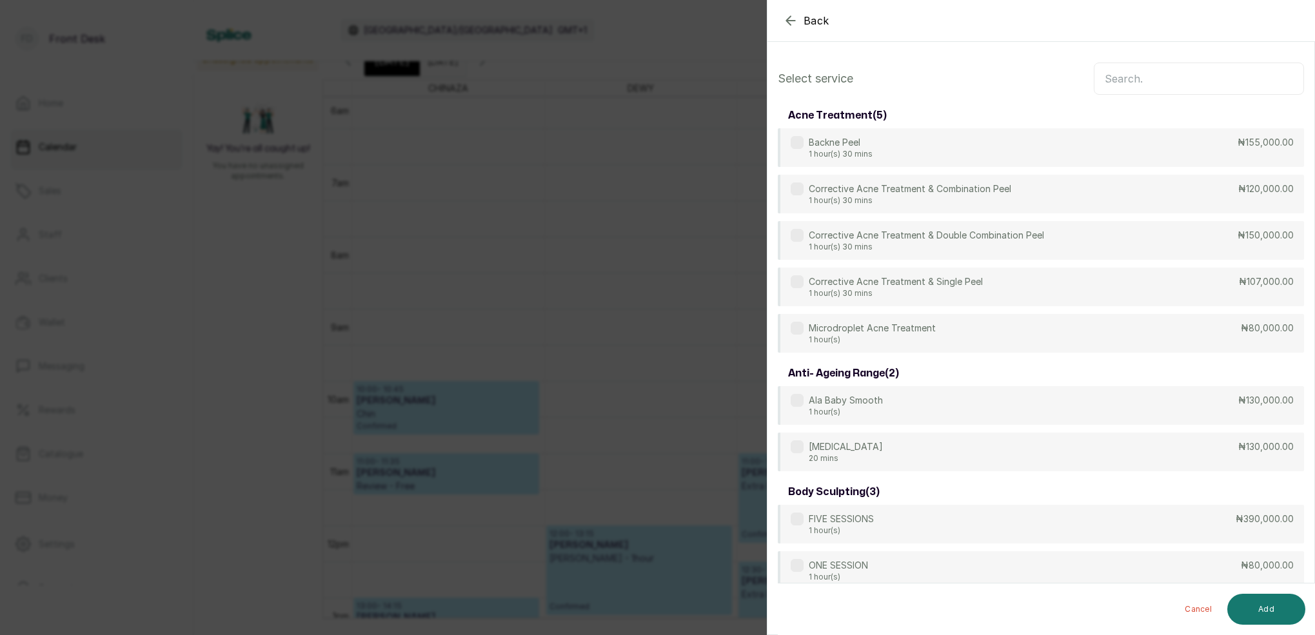
click at [1189, 72] on input "text" at bounding box center [1199, 79] width 210 height 32
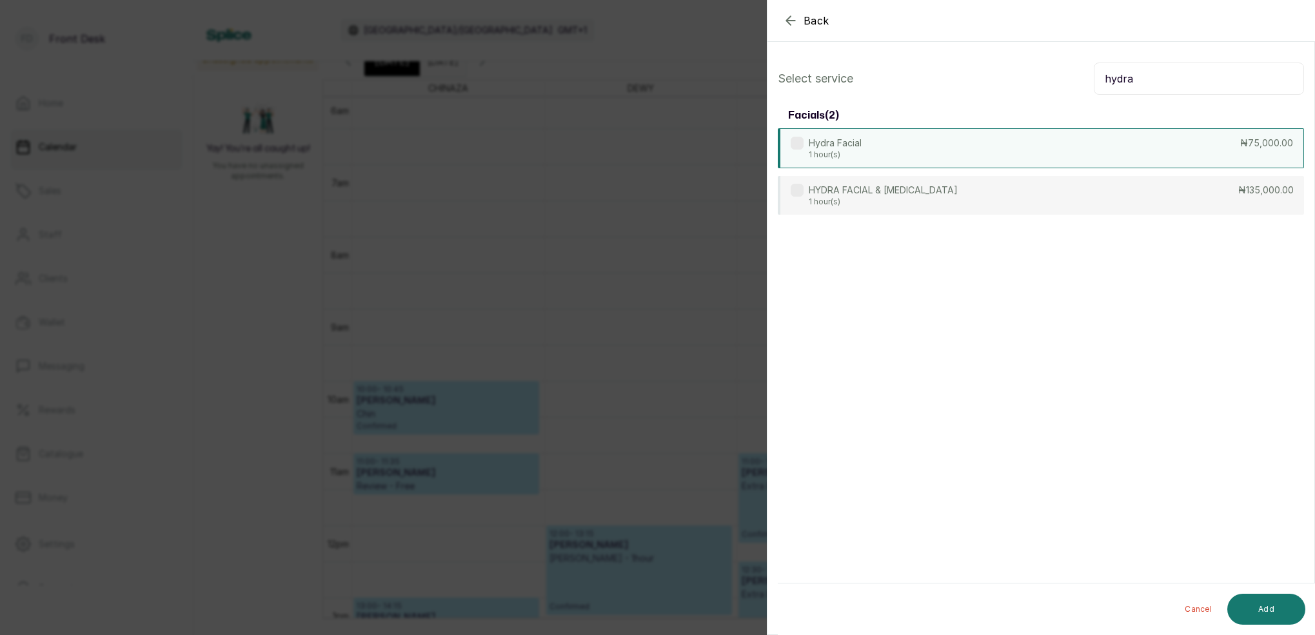
type input "hydra"
drag, startPoint x: 939, startPoint y: 149, endPoint x: 960, endPoint y: 150, distance: 20.6
click at [939, 148] on div "Hydra Facial 1 hour(s) ₦75,000.00" at bounding box center [1041, 148] width 526 height 40
click at [1288, 602] on button "Add" at bounding box center [1266, 609] width 78 height 31
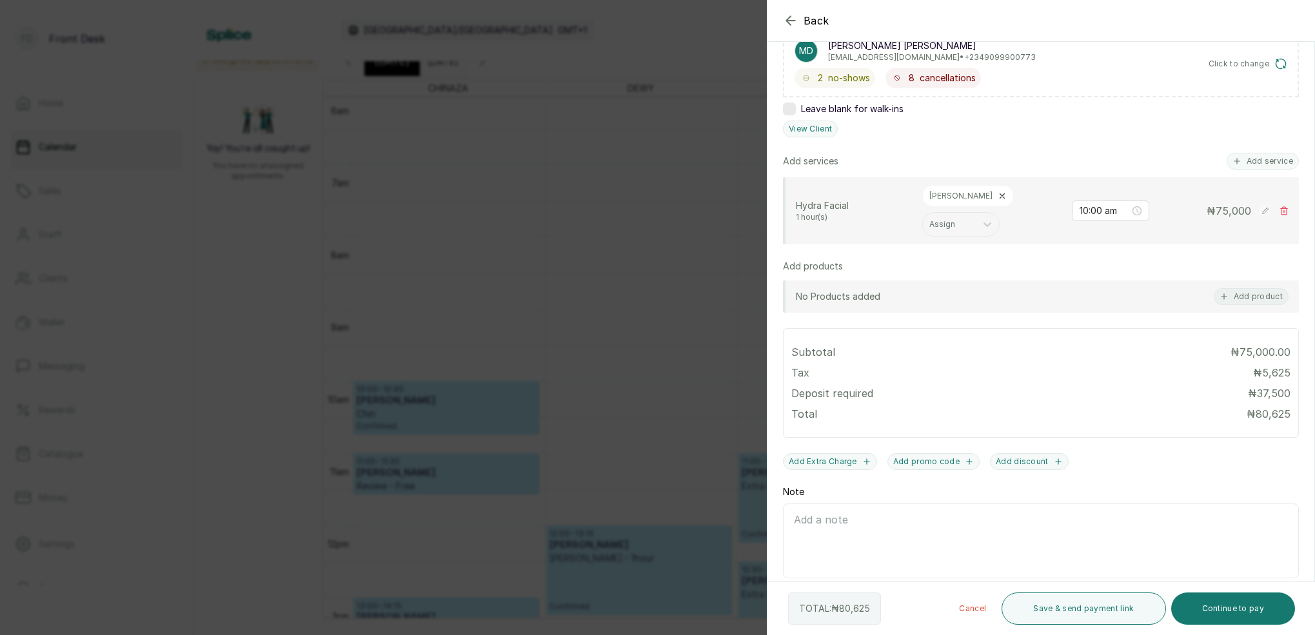
scroll to position [232, 0]
drag, startPoint x: 1225, startPoint y: 610, endPoint x: 1235, endPoint y: 588, distance: 24.0
click at [1227, 608] on button "Continue to pay" at bounding box center [1233, 609] width 124 height 32
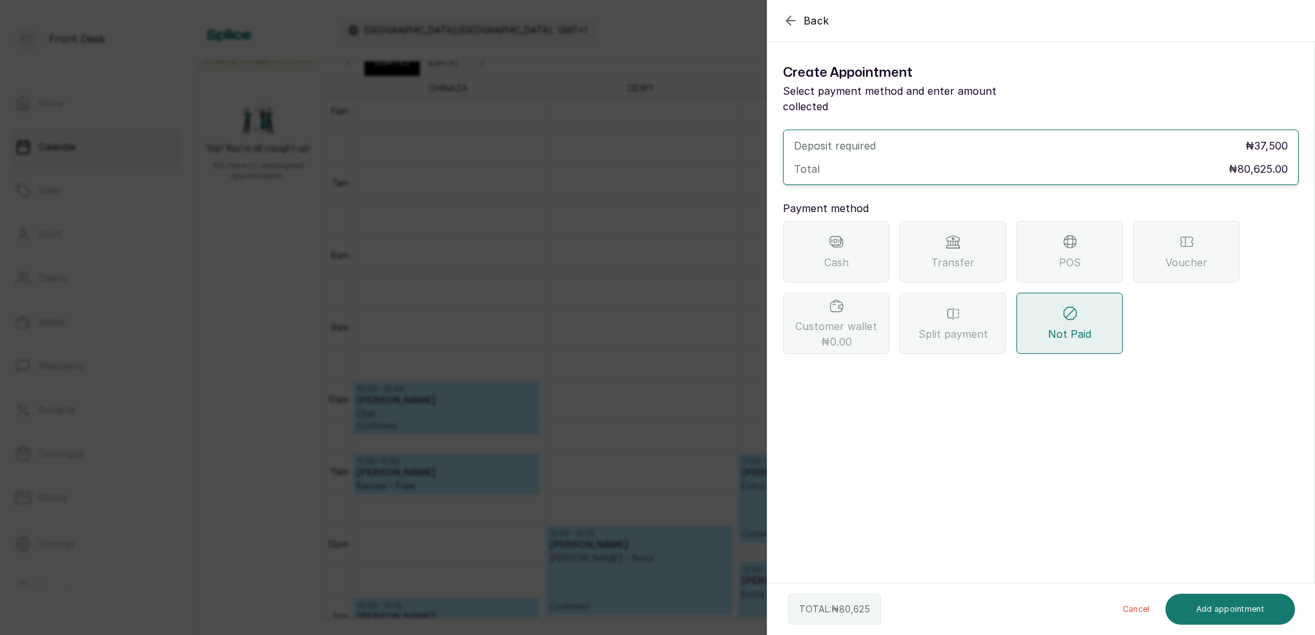
scroll to position [0, 0]
click at [955, 255] on span "Transfer" at bounding box center [952, 262] width 43 height 15
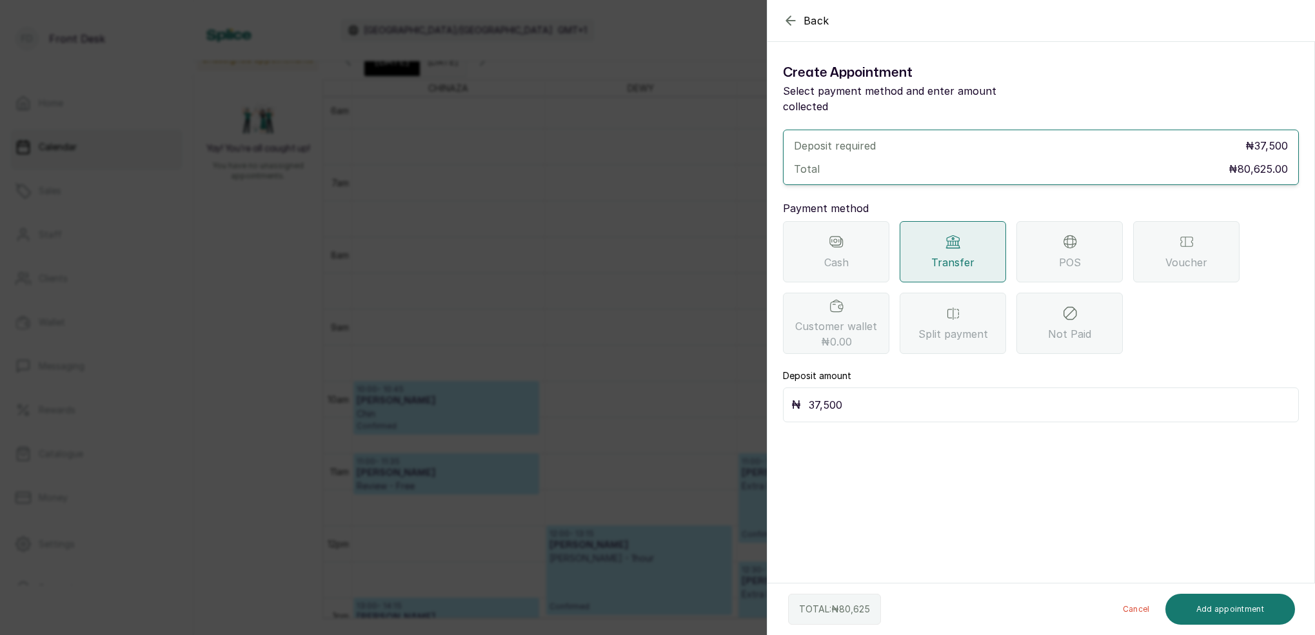
click at [866, 396] on input "37,500" at bounding box center [1050, 405] width 482 height 18
type input "3"
type input "80,265"
click at [1240, 613] on button "Add appointment" at bounding box center [1230, 609] width 130 height 31
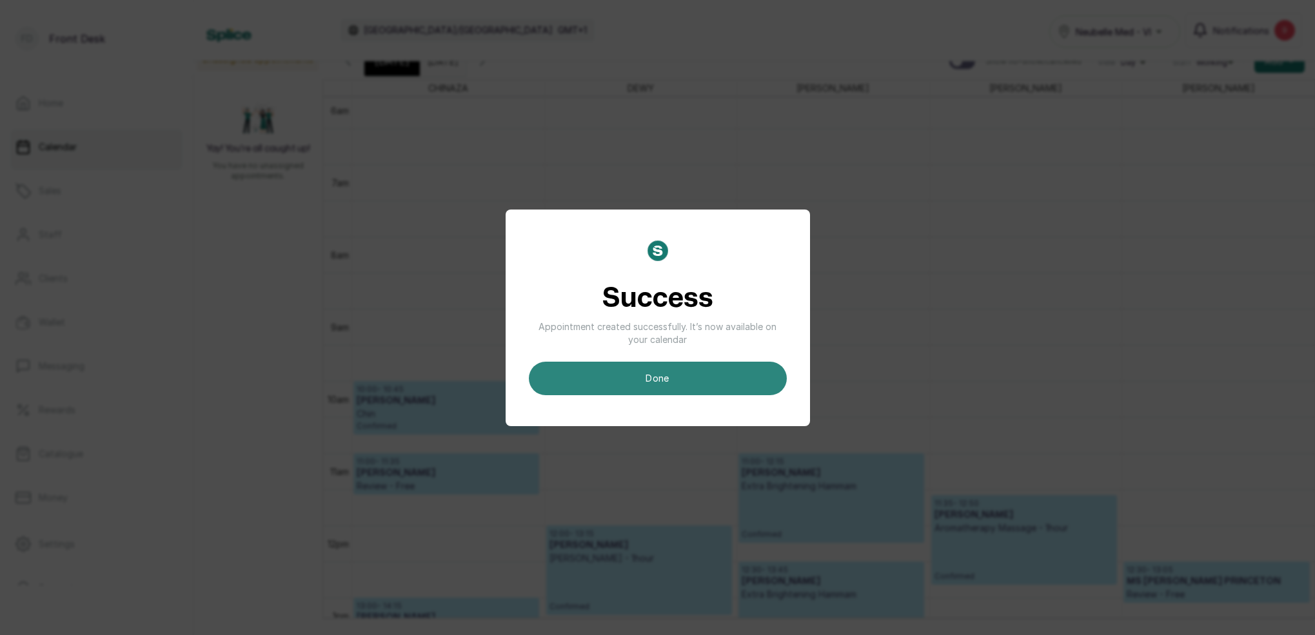
click at [658, 371] on button "done" at bounding box center [658, 379] width 258 height 34
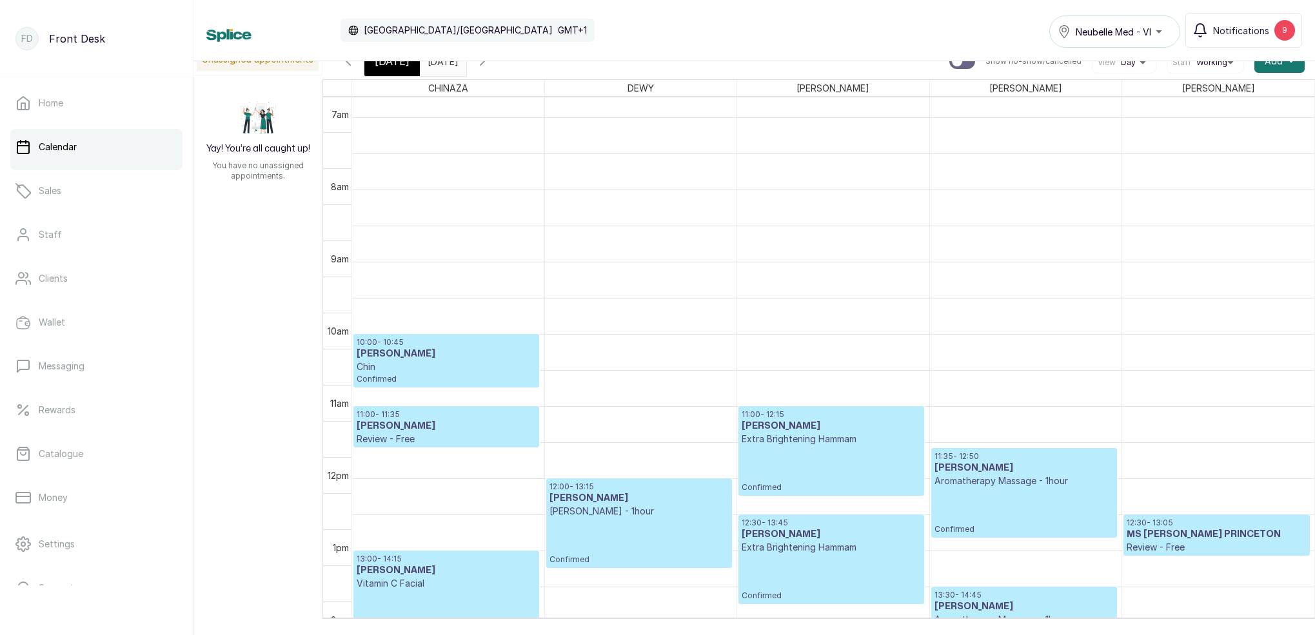
scroll to position [524, 0]
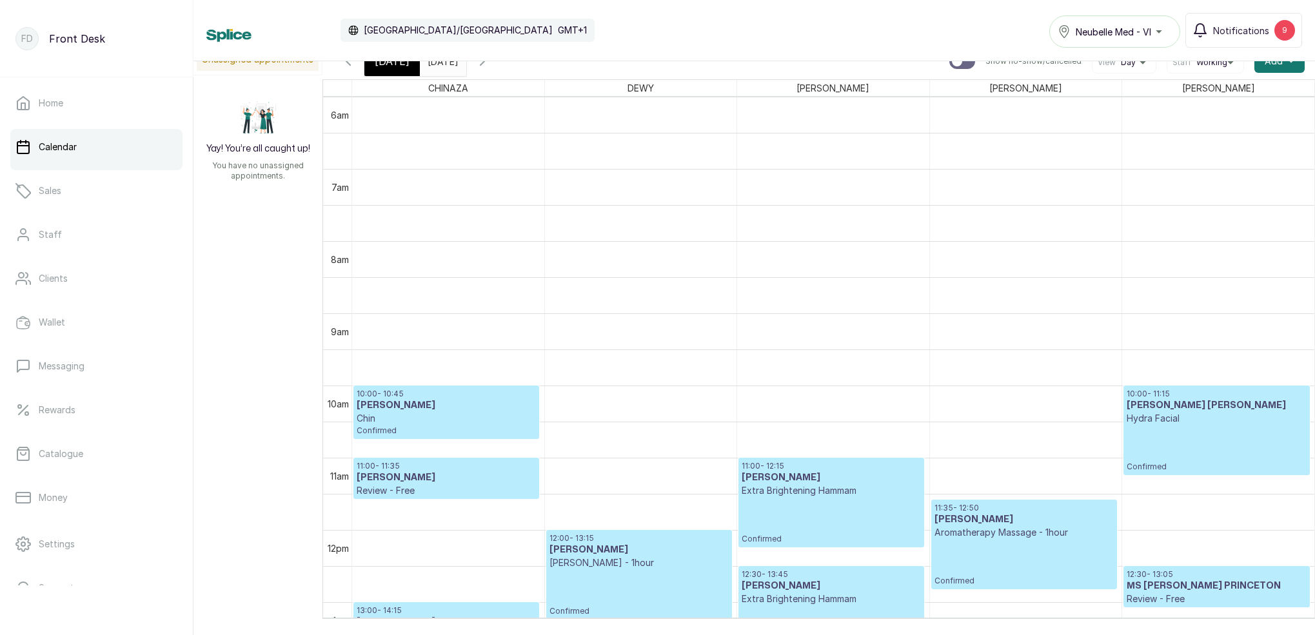
click at [1159, 440] on p "Confirmed" at bounding box center [1217, 448] width 180 height 47
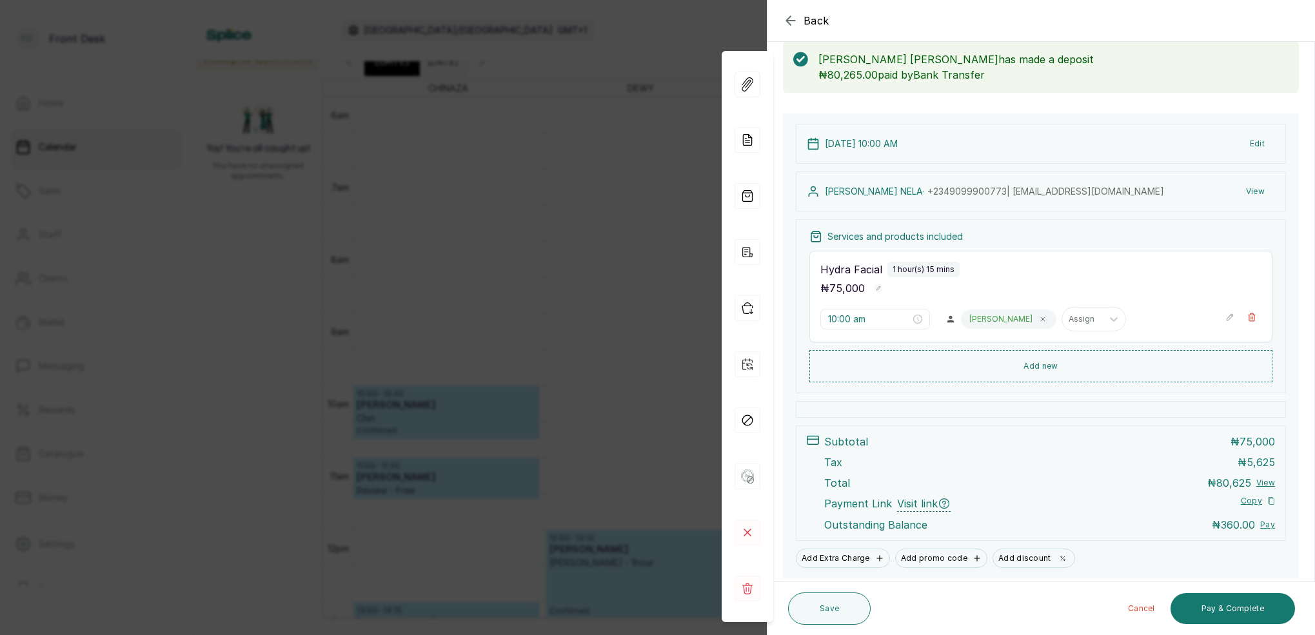
click at [625, 248] on div "Back Appointment Details Edit appointment 🚶 Walk-in (booked by Front Desk) Make…" at bounding box center [657, 317] width 1315 height 635
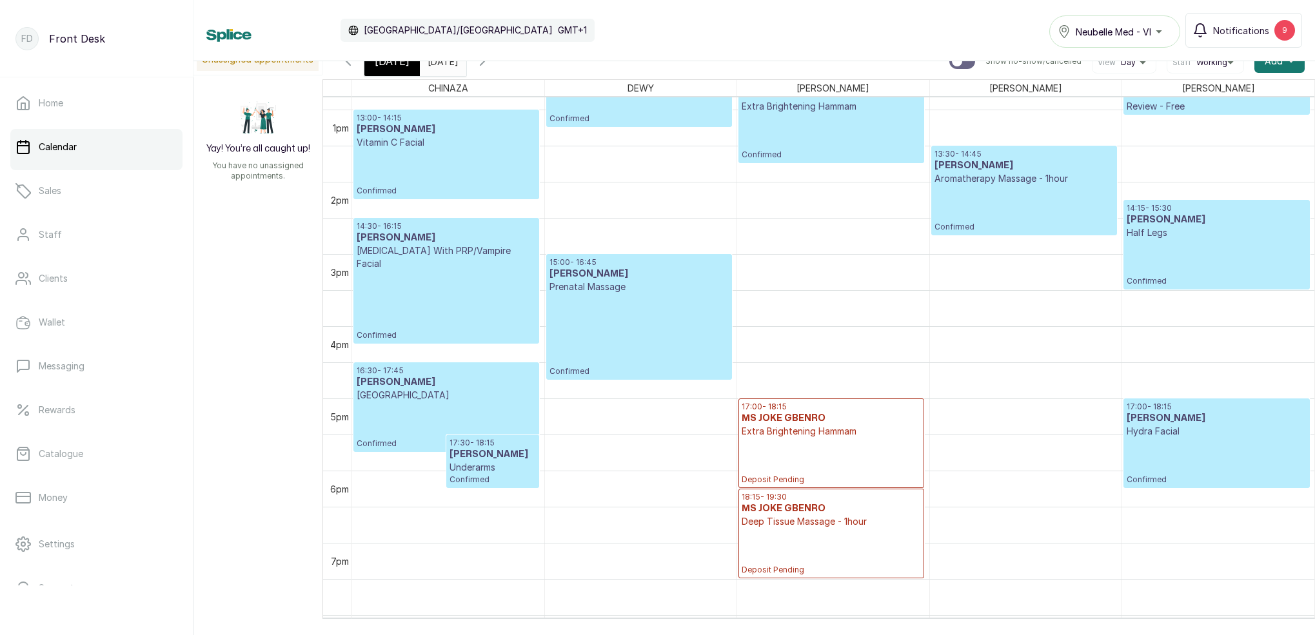
scroll to position [938, 0]
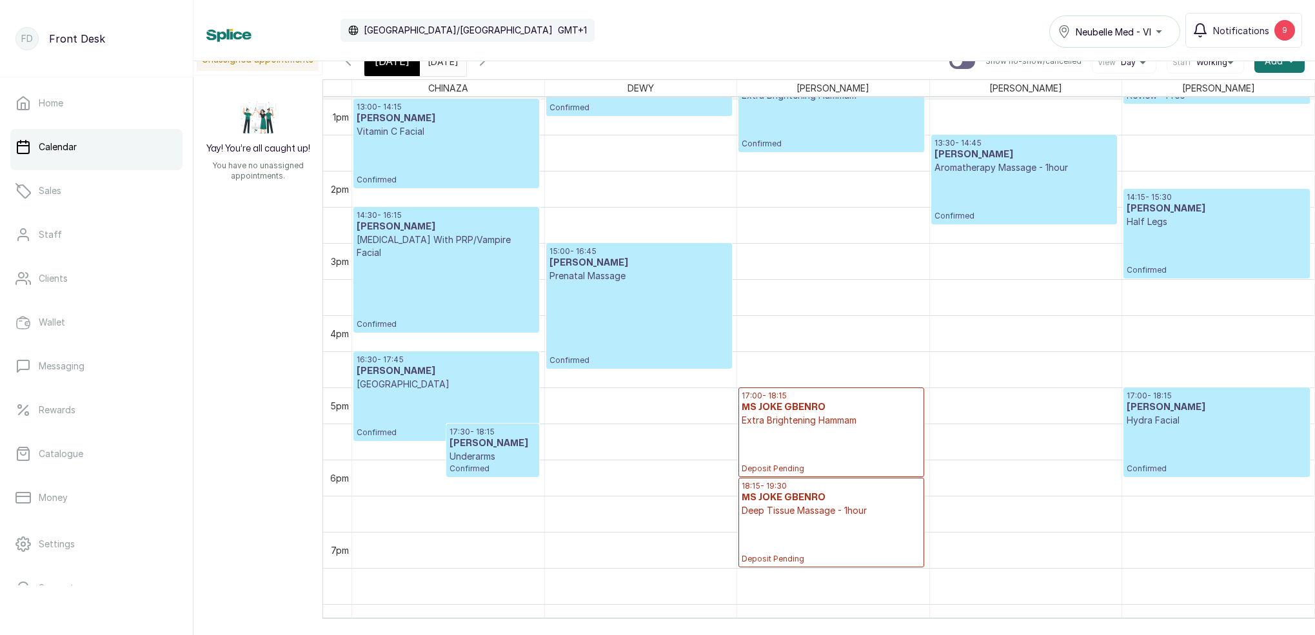
click at [490, 67] on icon "button" at bounding box center [482, 61] width 15 height 15
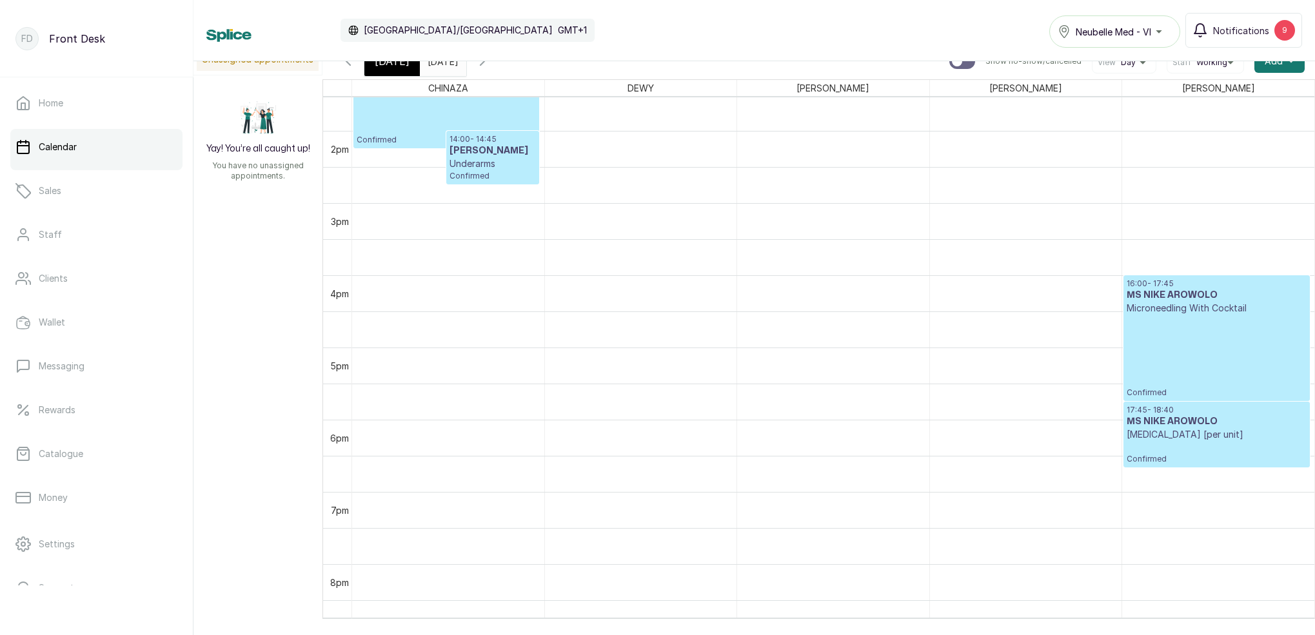
scroll to position [842, 0]
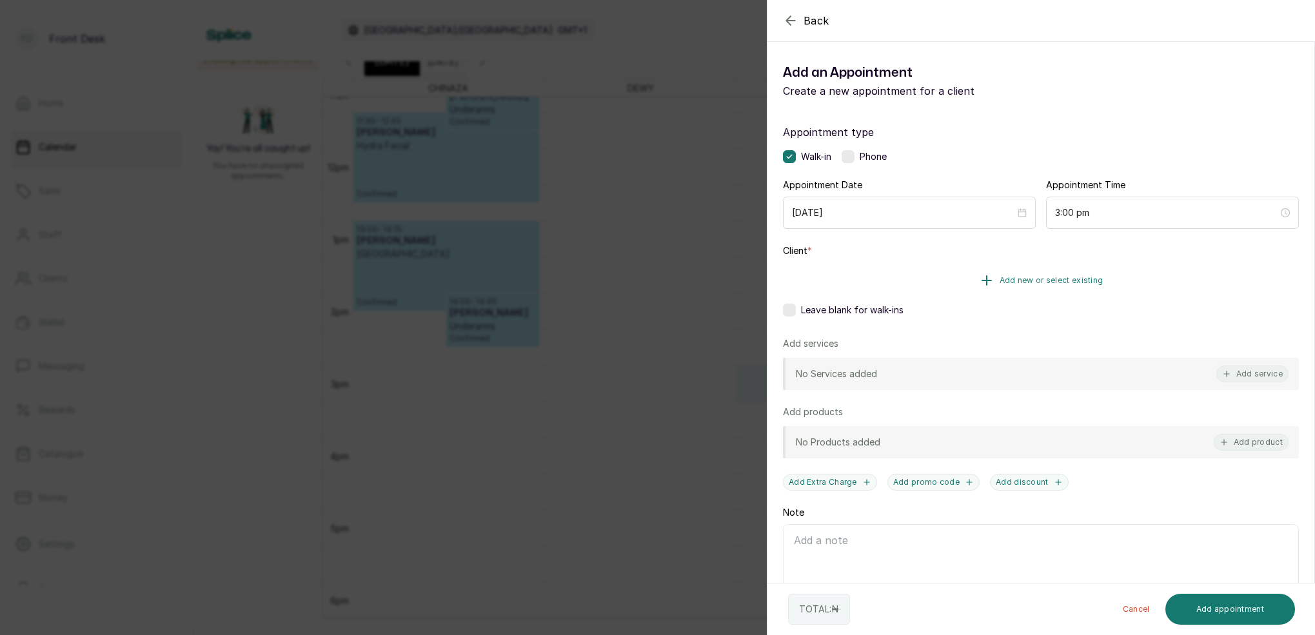
click at [1076, 280] on span "Add new or select existing" at bounding box center [1052, 280] width 104 height 10
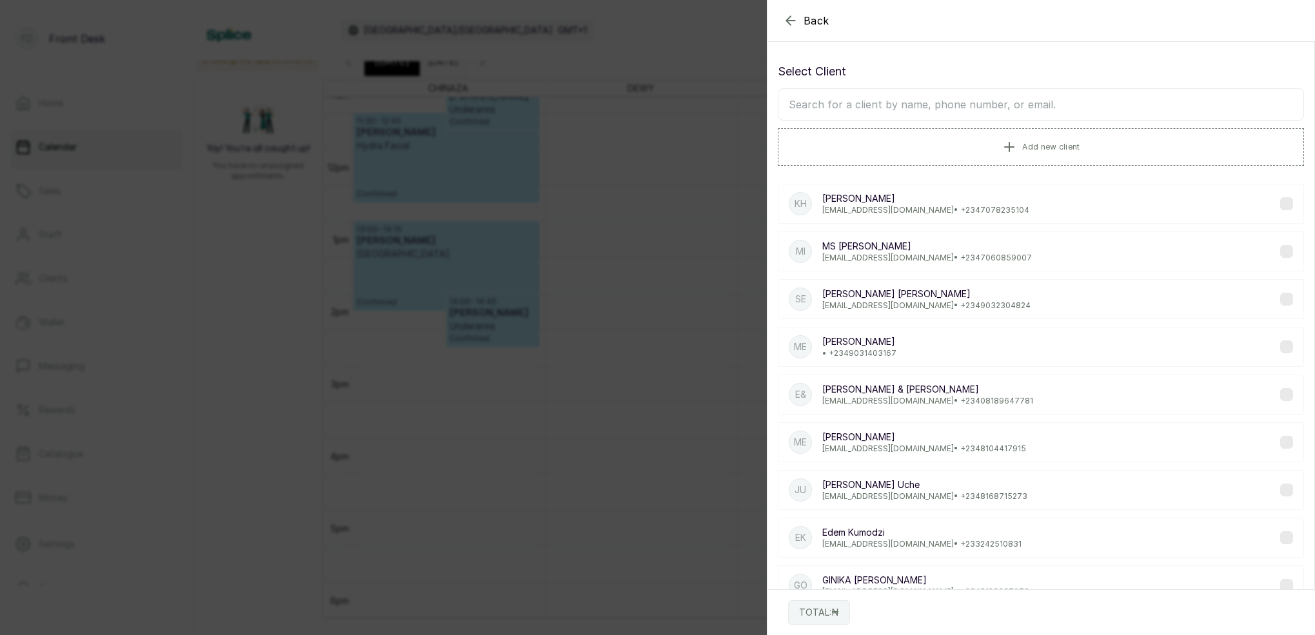
click at [1025, 113] on input "text" at bounding box center [1041, 104] width 526 height 32
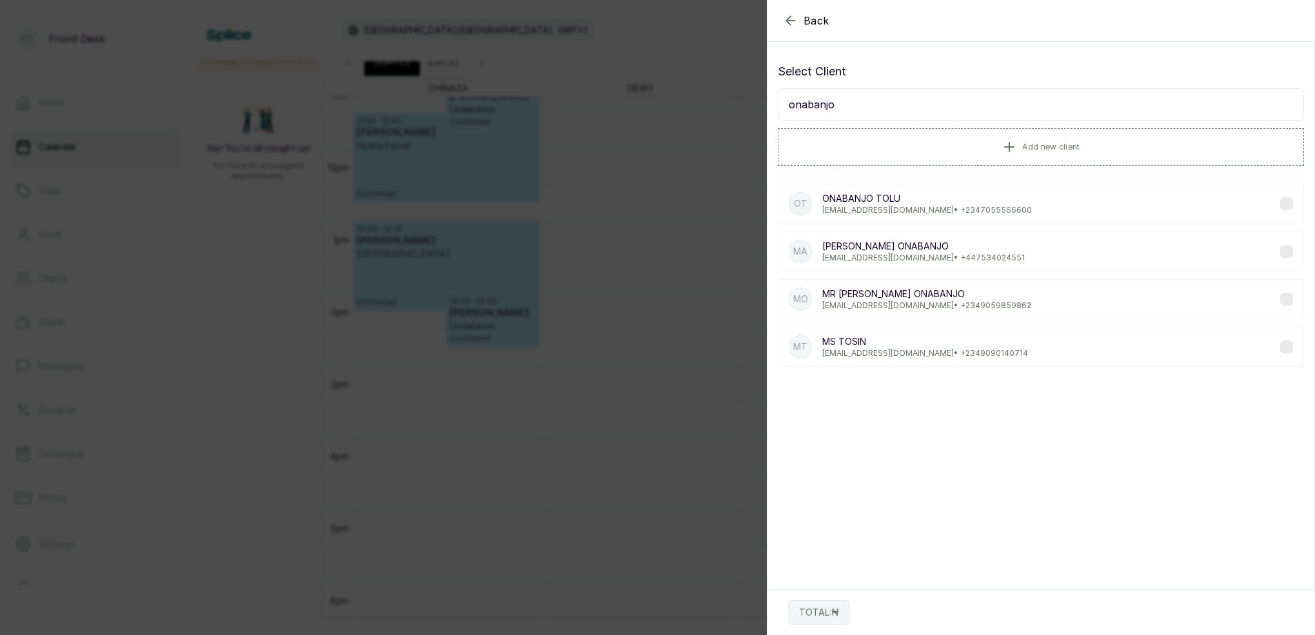
type input "Onabanjo"
drag, startPoint x: 1018, startPoint y: 225, endPoint x: 929, endPoint y: 252, distance: 92.4
click at [929, 252] on p "[PERSON_NAME]" at bounding box center [923, 246] width 203 height 13
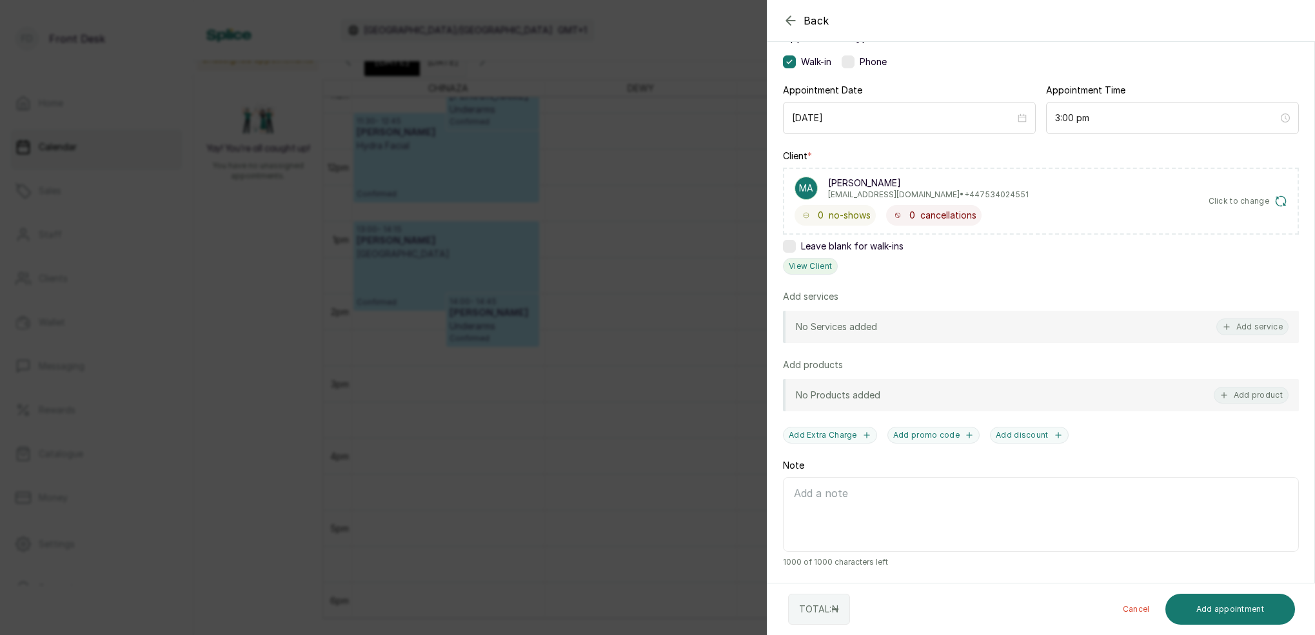
scroll to position [95, 0]
click at [822, 270] on button "View Client" at bounding box center [810, 266] width 55 height 17
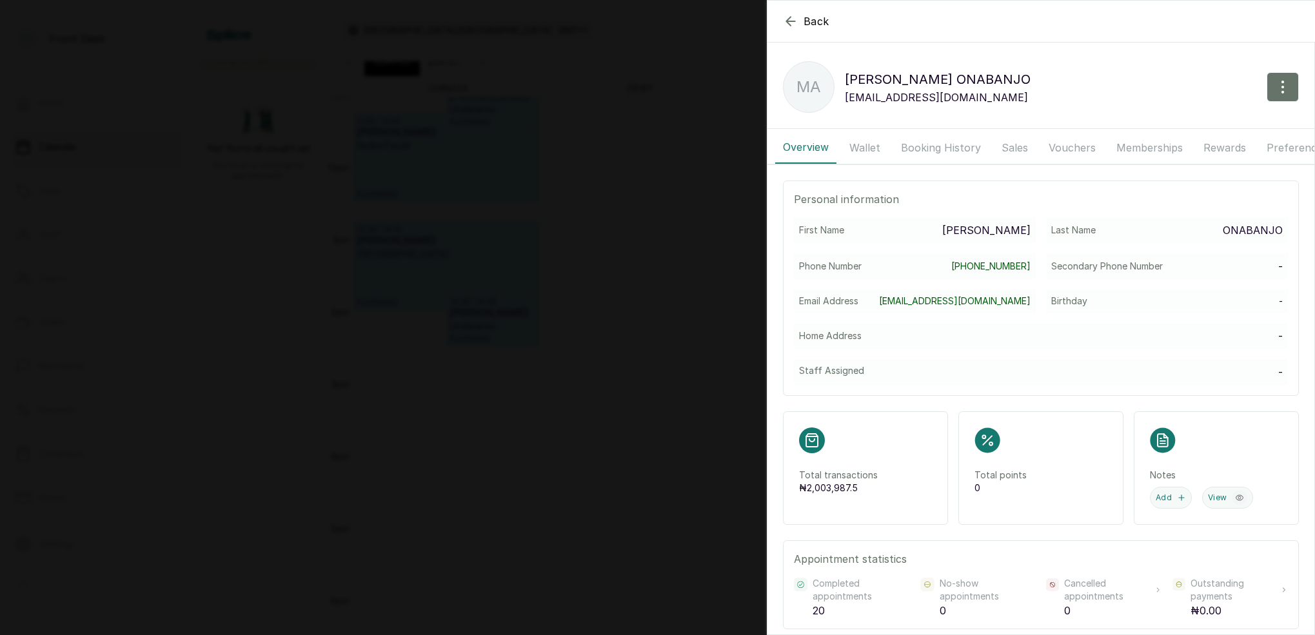
click at [908, 144] on button "Booking History" at bounding box center [940, 148] width 95 height 32
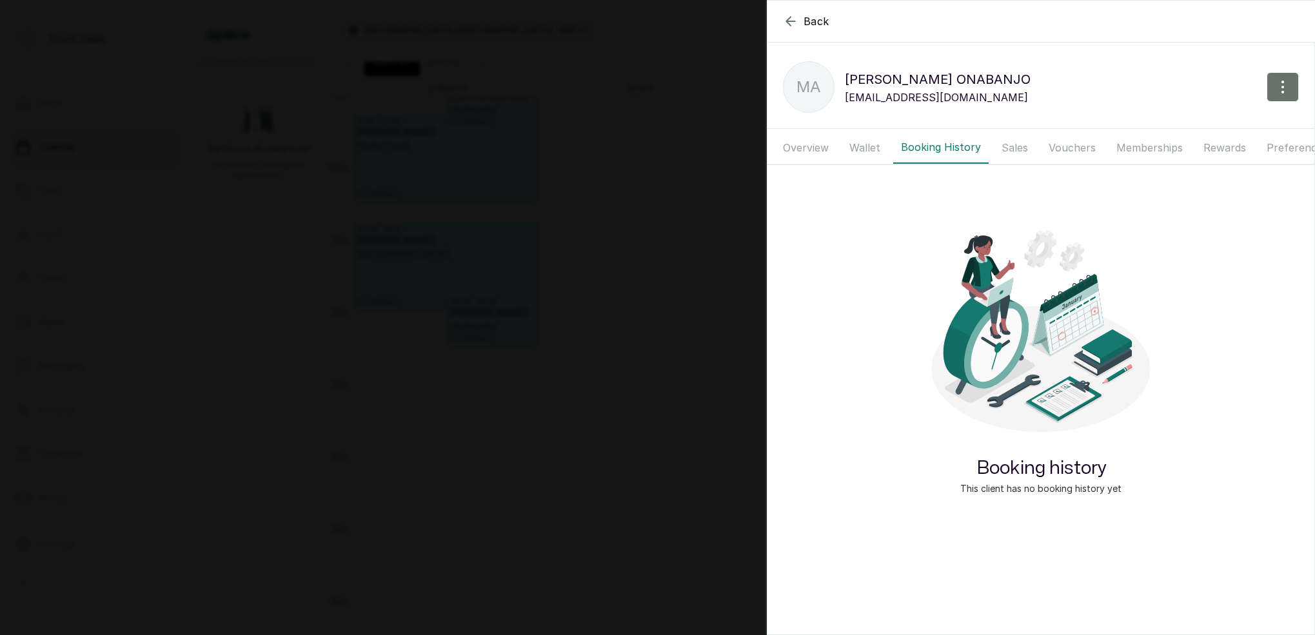
click at [864, 144] on button "Wallet" at bounding box center [865, 148] width 46 height 32
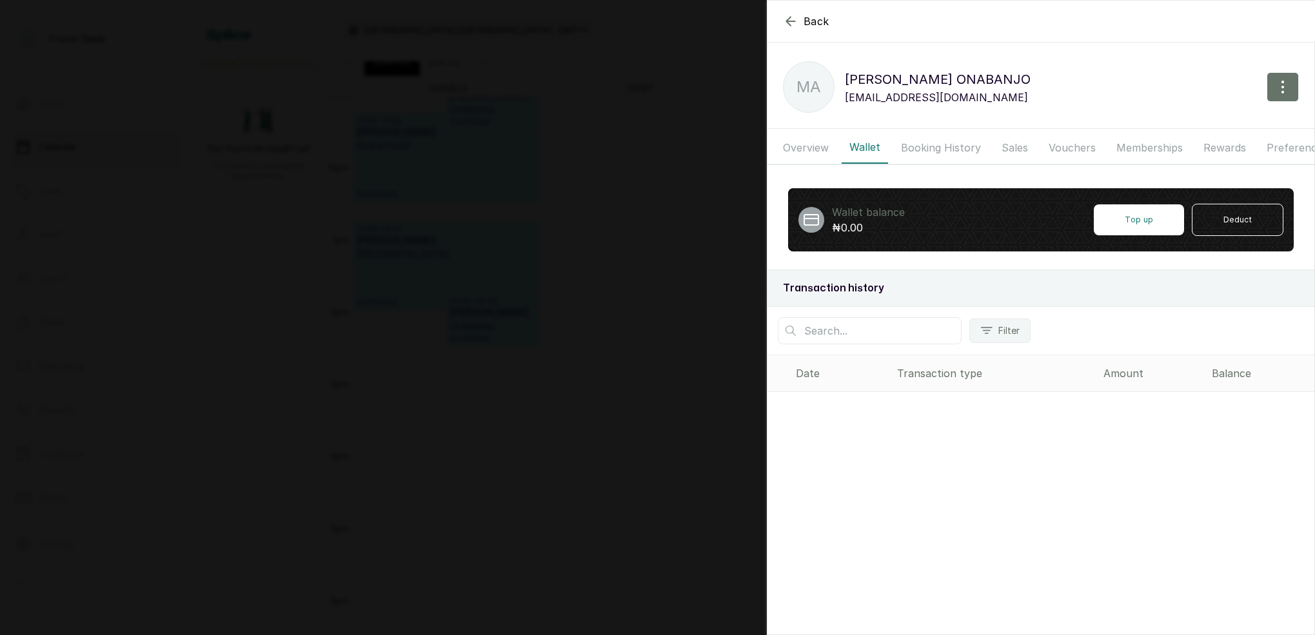
click at [811, 146] on button "Overview" at bounding box center [805, 148] width 61 height 32
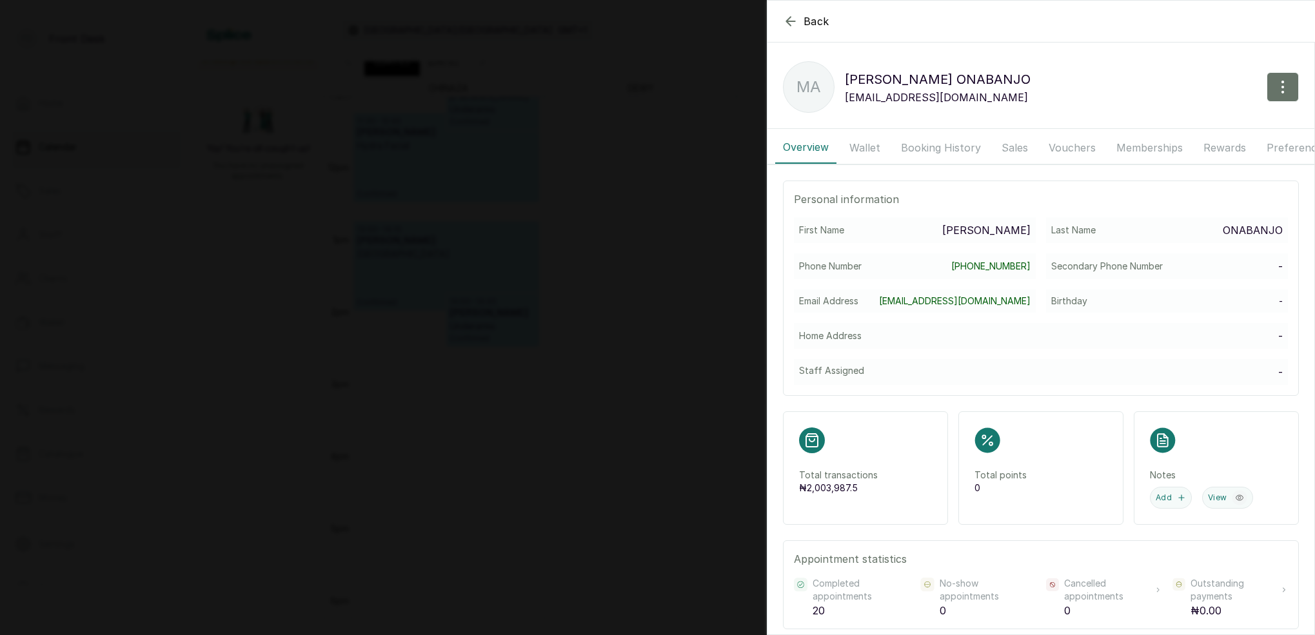
click at [872, 146] on button "Wallet" at bounding box center [865, 148] width 46 height 32
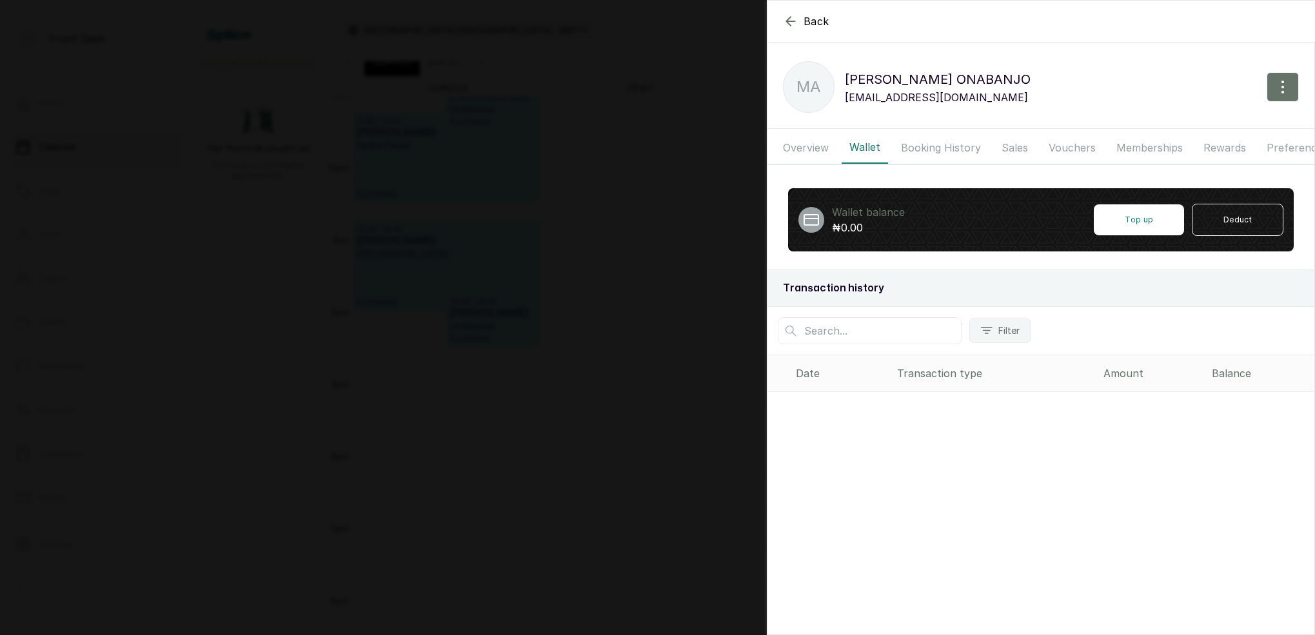
click at [917, 147] on button "Booking History" at bounding box center [940, 148] width 95 height 32
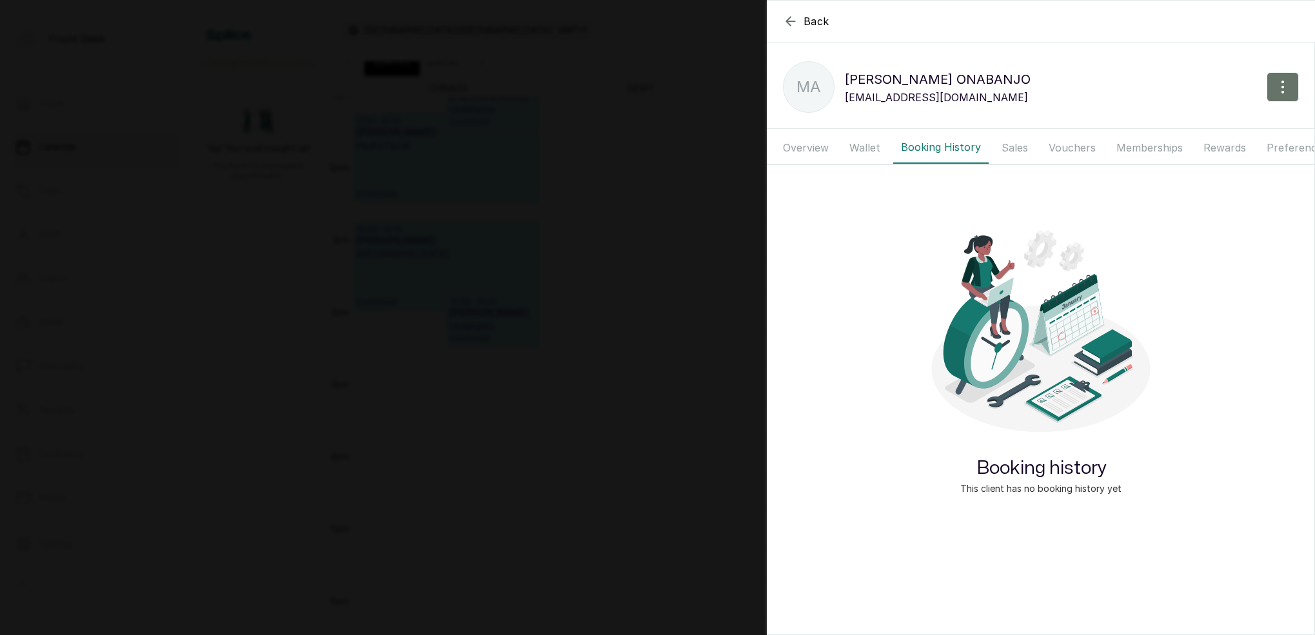
click at [1005, 142] on button "Sales" at bounding box center [1015, 148] width 42 height 32
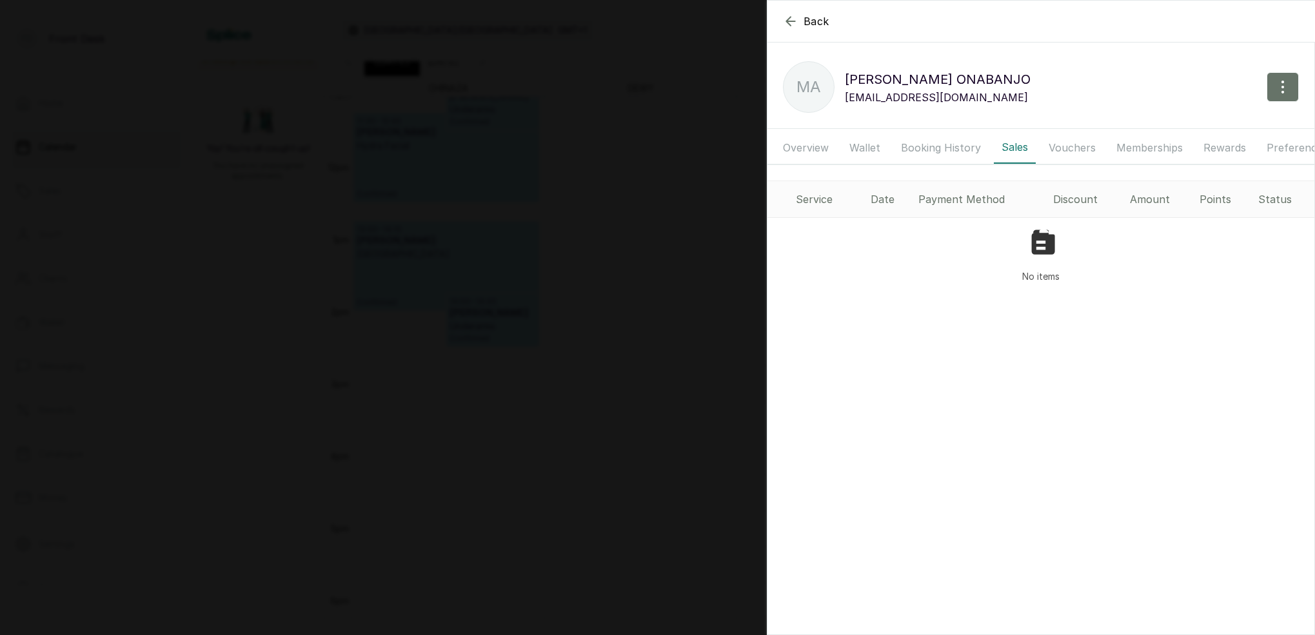
click at [825, 150] on button "Overview" at bounding box center [805, 148] width 61 height 32
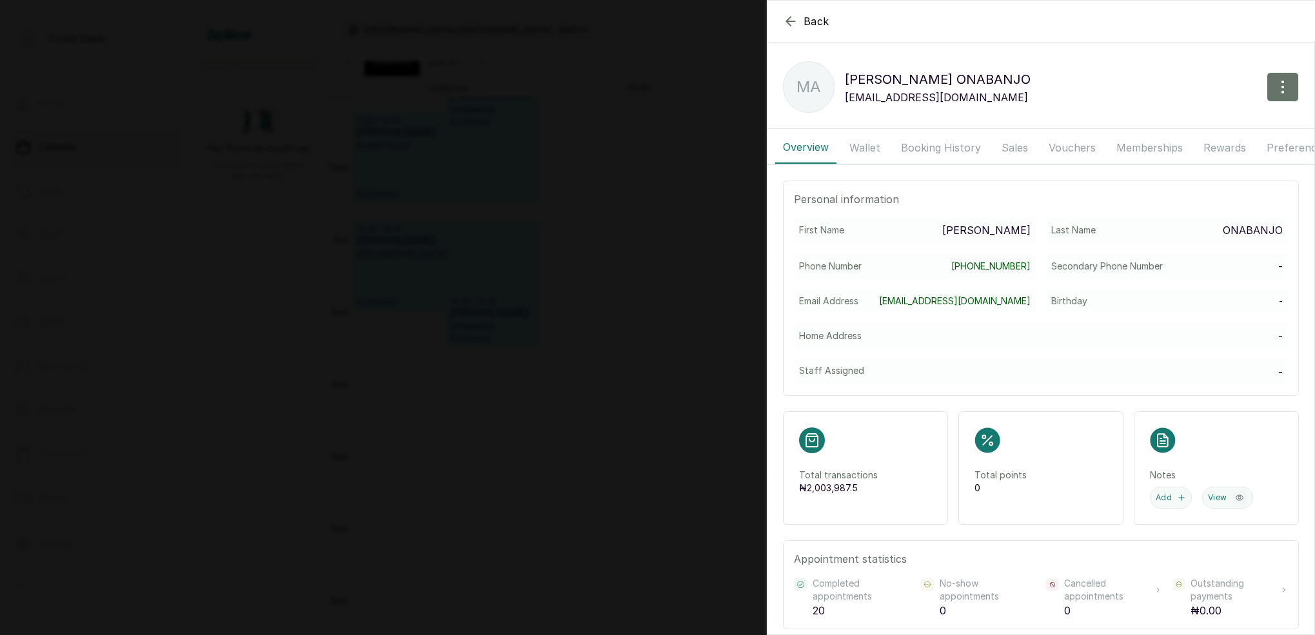
drag, startPoint x: 878, startPoint y: 148, endPoint x: 918, endPoint y: 150, distance: 39.4
click at [878, 148] on button "Wallet" at bounding box center [865, 148] width 46 height 32
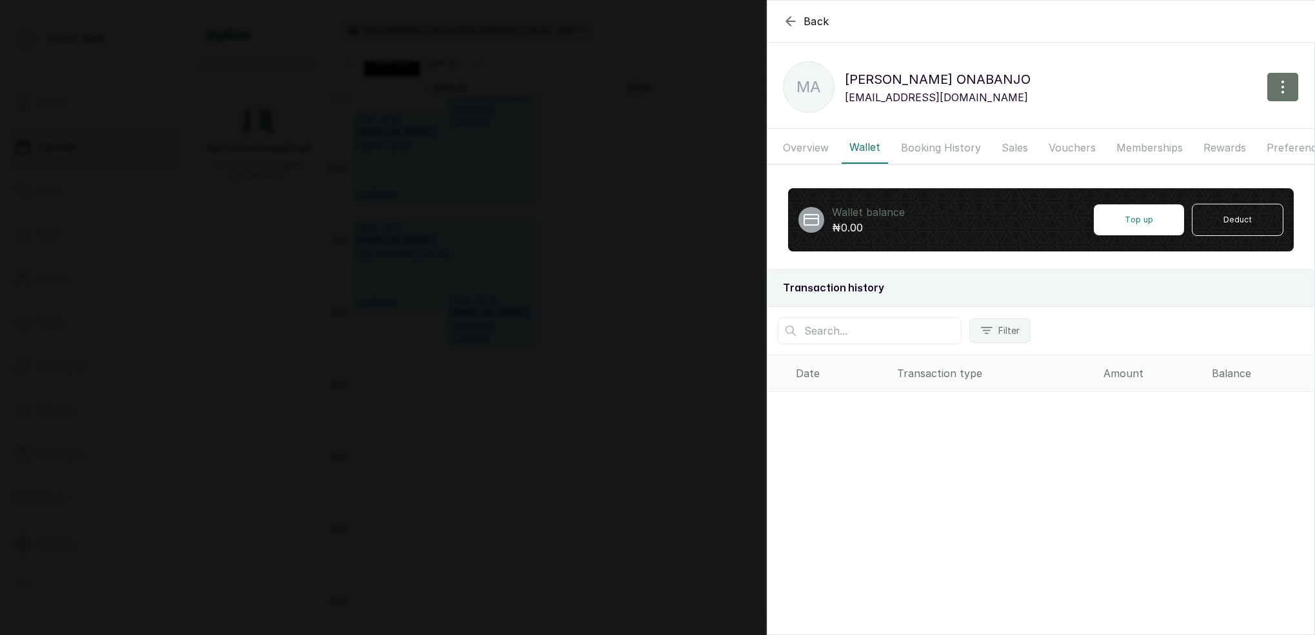
click at [939, 148] on button "Booking History" at bounding box center [940, 148] width 95 height 32
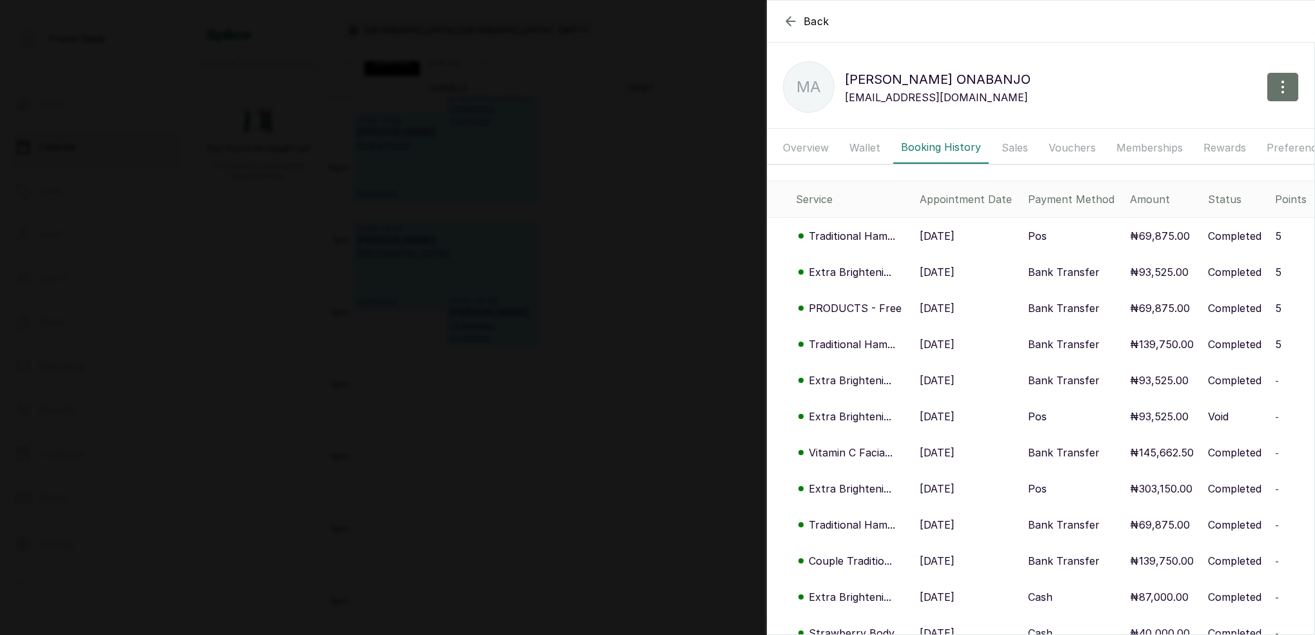
click at [671, 160] on div "Back [PERSON_NAME] MA [PERSON_NAME] [EMAIL_ADDRESS][DOMAIN_NAME] Overview Walle…" at bounding box center [657, 317] width 1315 height 635
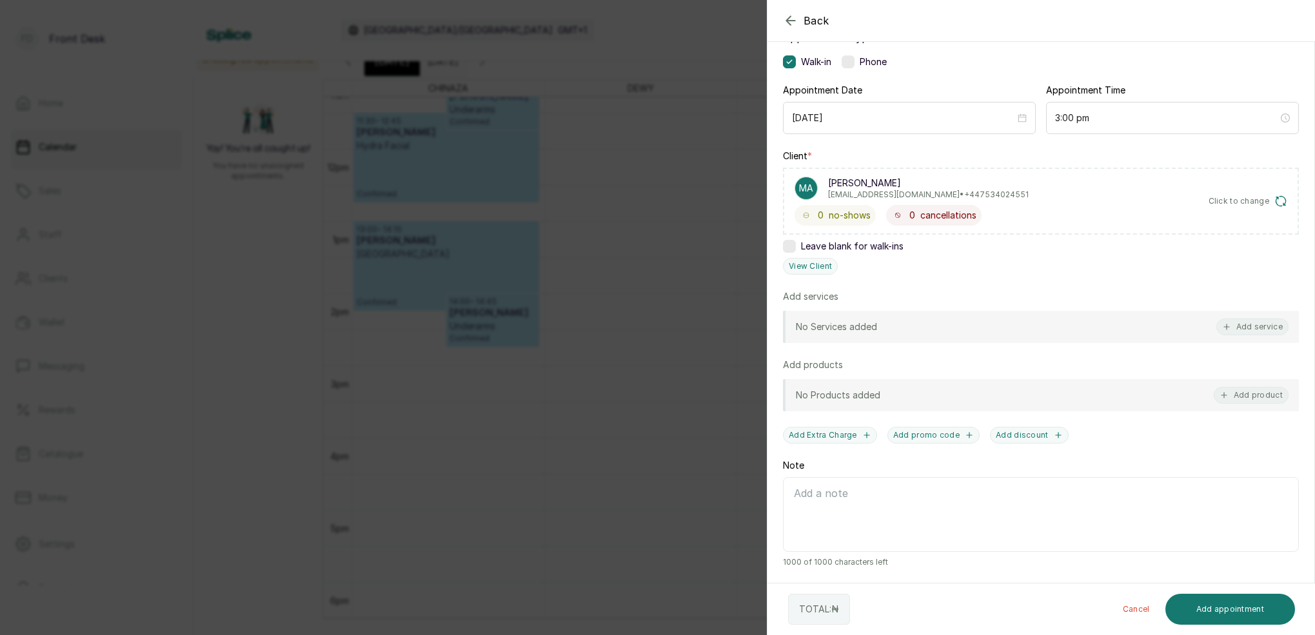
scroll to position [1, 0]
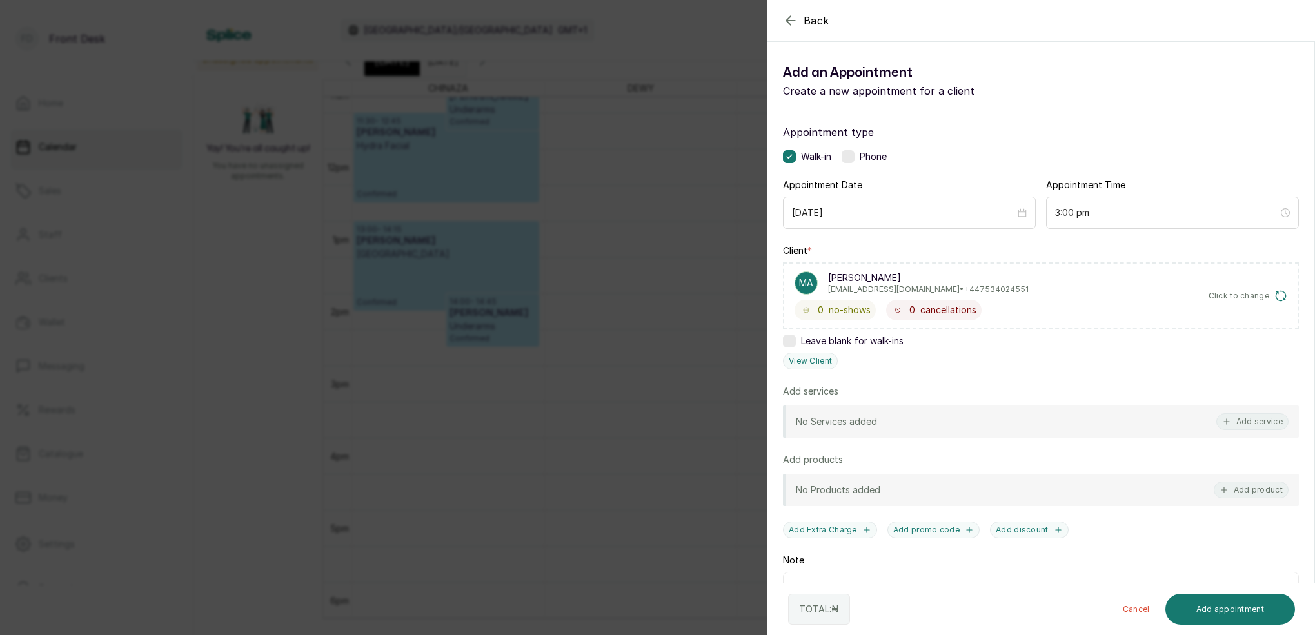
click at [596, 257] on div "Back Add Appointment Add an Appointment Create a new appointment for a client A…" at bounding box center [657, 317] width 1315 height 635
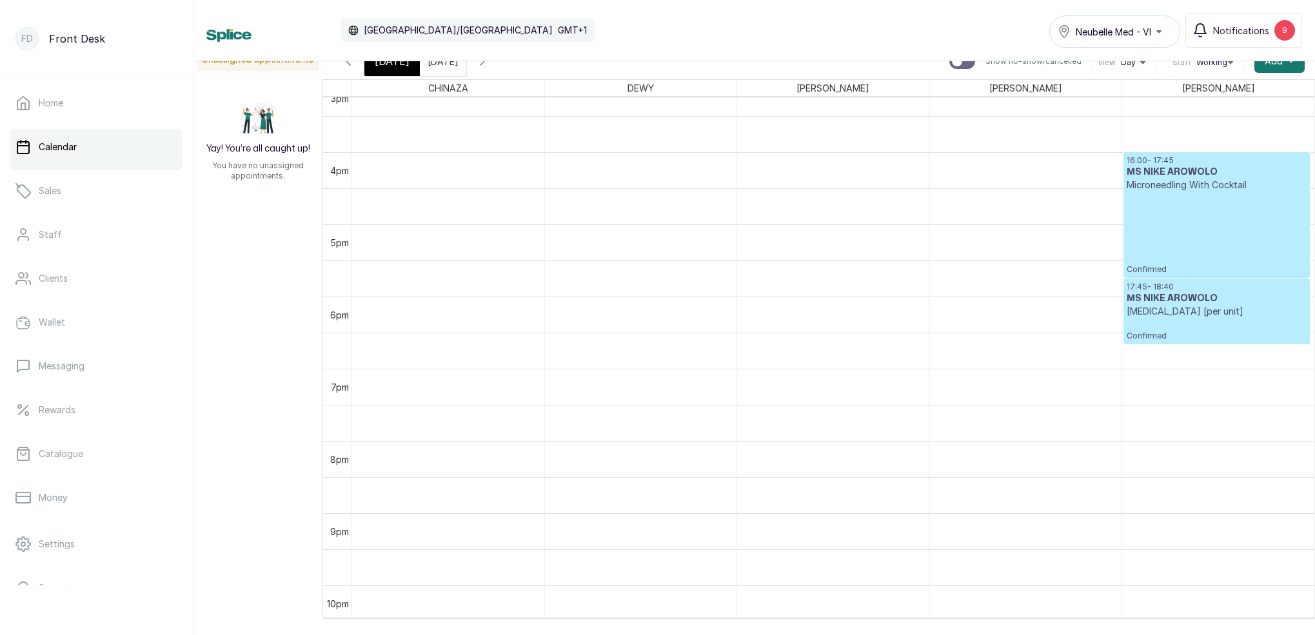
scroll to position [1128, 0]
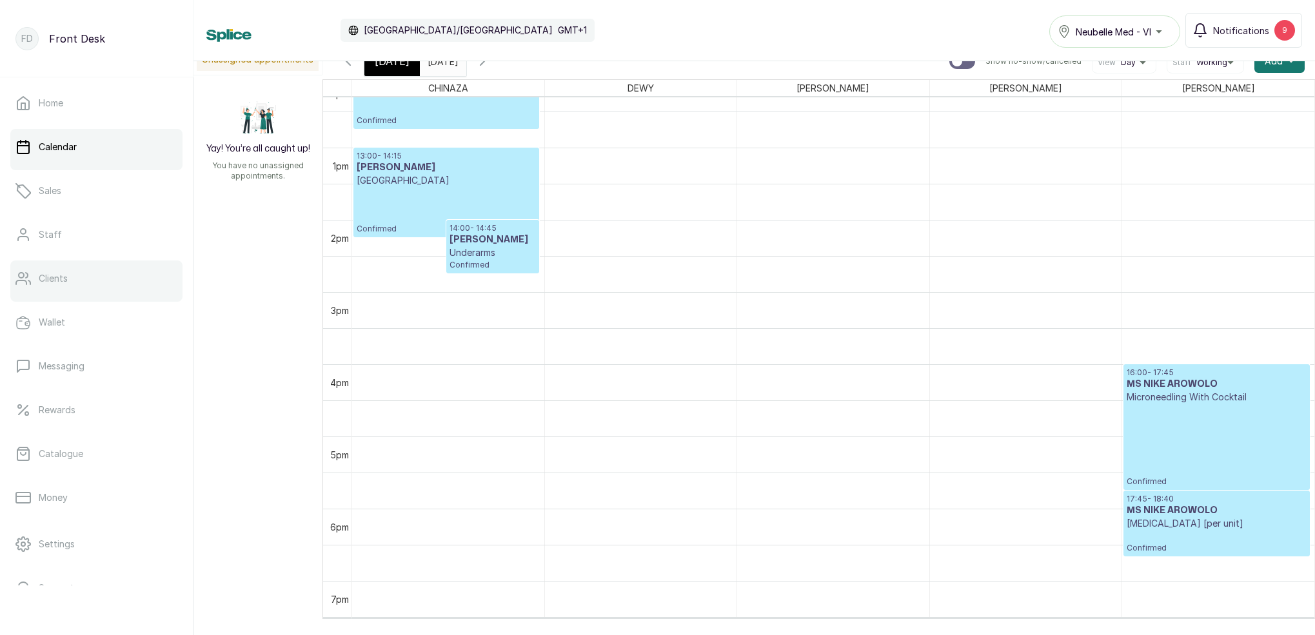
click at [71, 278] on link "Clients" at bounding box center [96, 279] width 172 height 36
